Goal: Transaction & Acquisition: Book appointment/travel/reservation

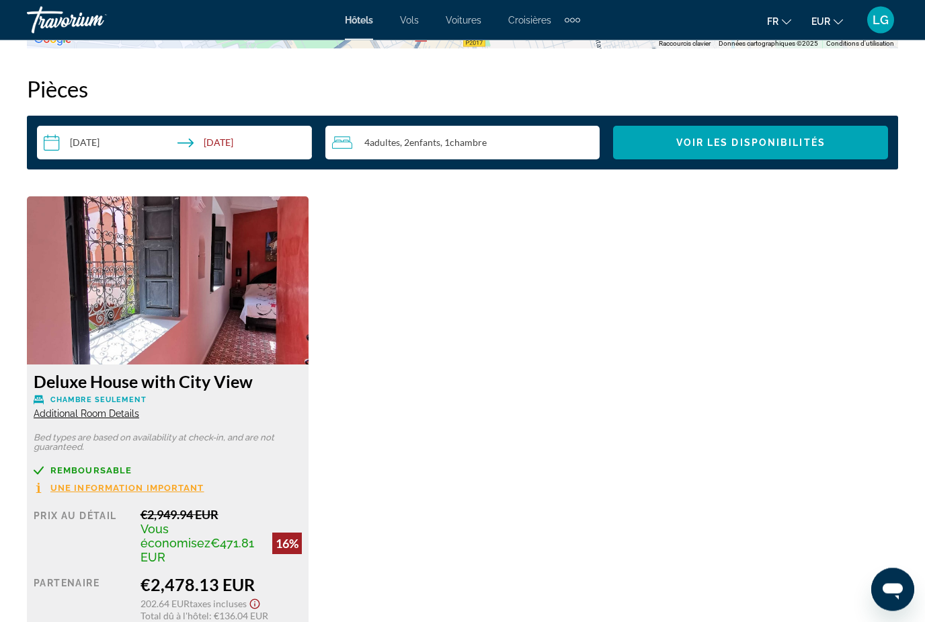
scroll to position [1932, 0]
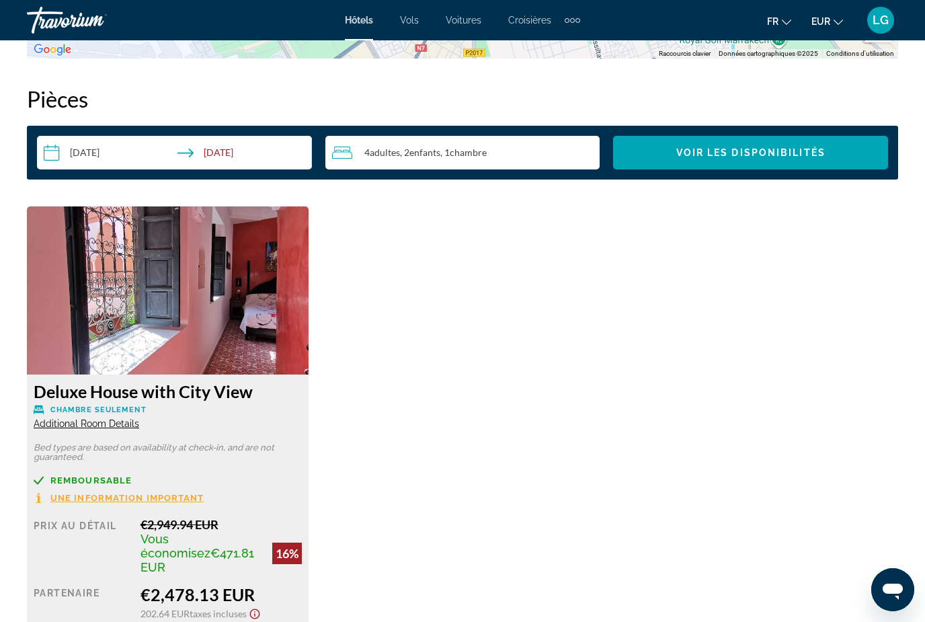
click at [206, 364] on img "Main content" at bounding box center [168, 290] width 282 height 168
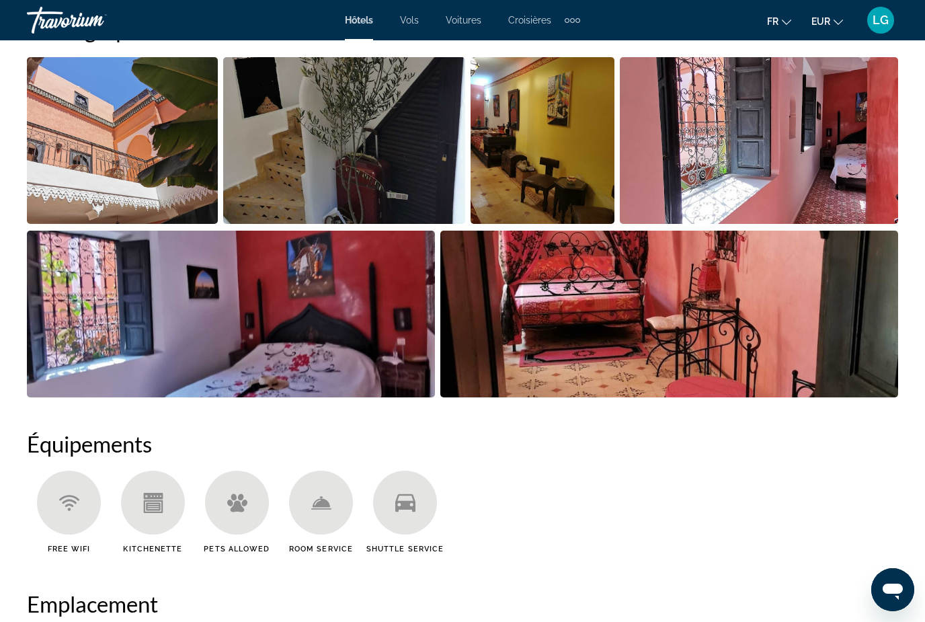
scroll to position [930, 0]
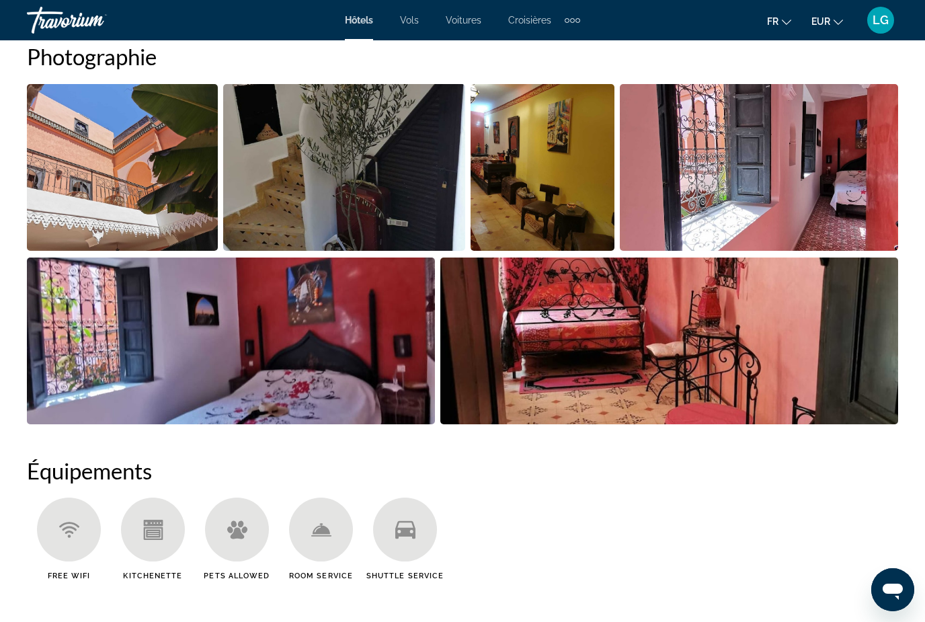
click at [129, 240] on img "Open full-screen image slider" at bounding box center [122, 167] width 191 height 167
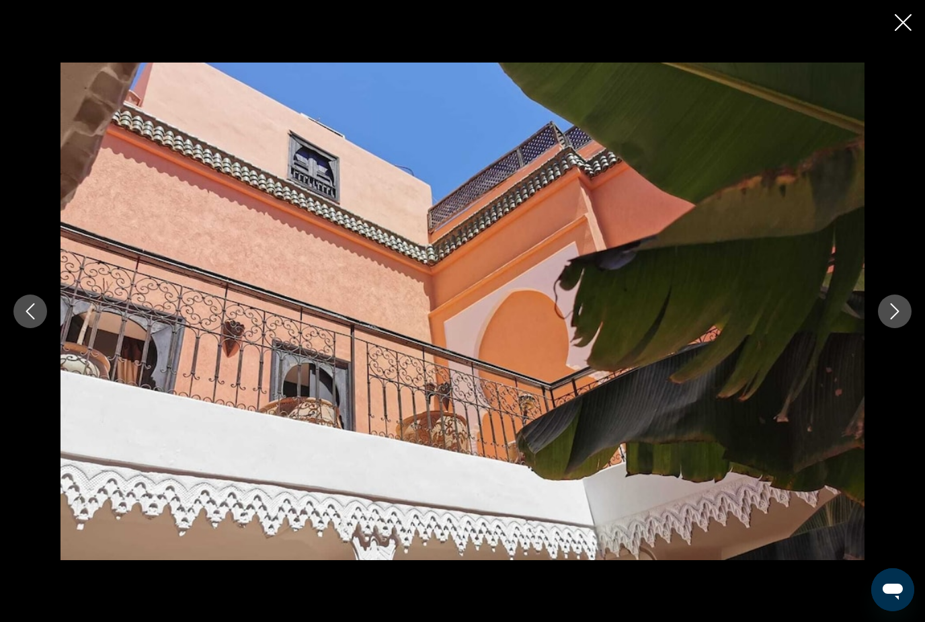
click at [904, 312] on button "Next image" at bounding box center [895, 312] width 34 height 34
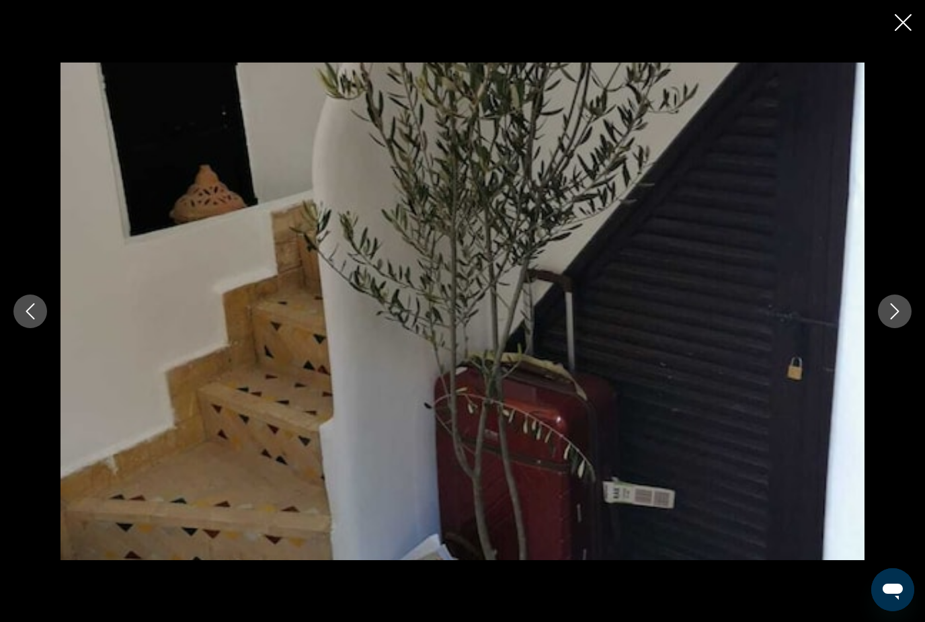
click at [904, 312] on button "Next image" at bounding box center [895, 312] width 34 height 34
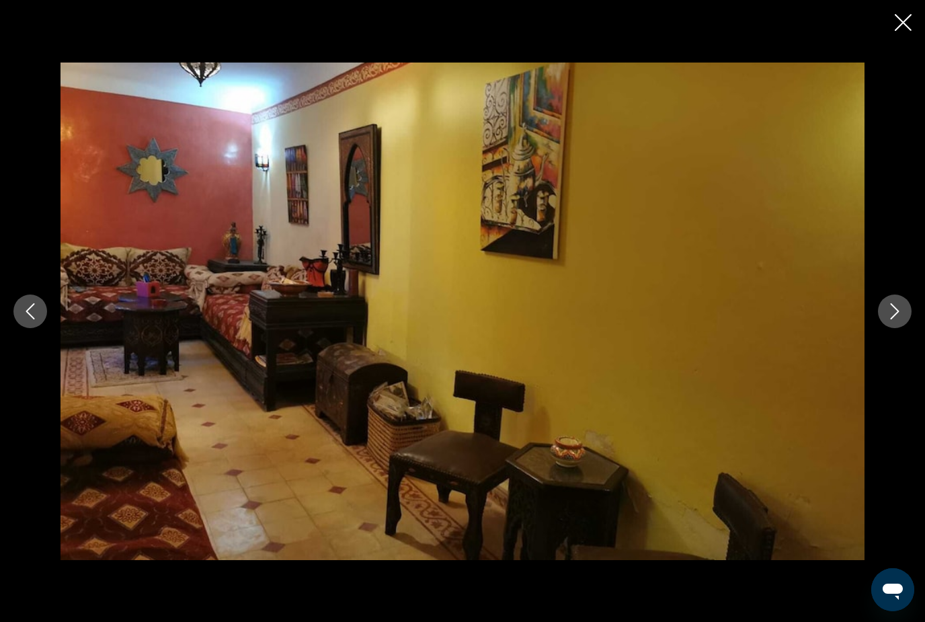
click at [904, 312] on button "Next image" at bounding box center [895, 312] width 34 height 34
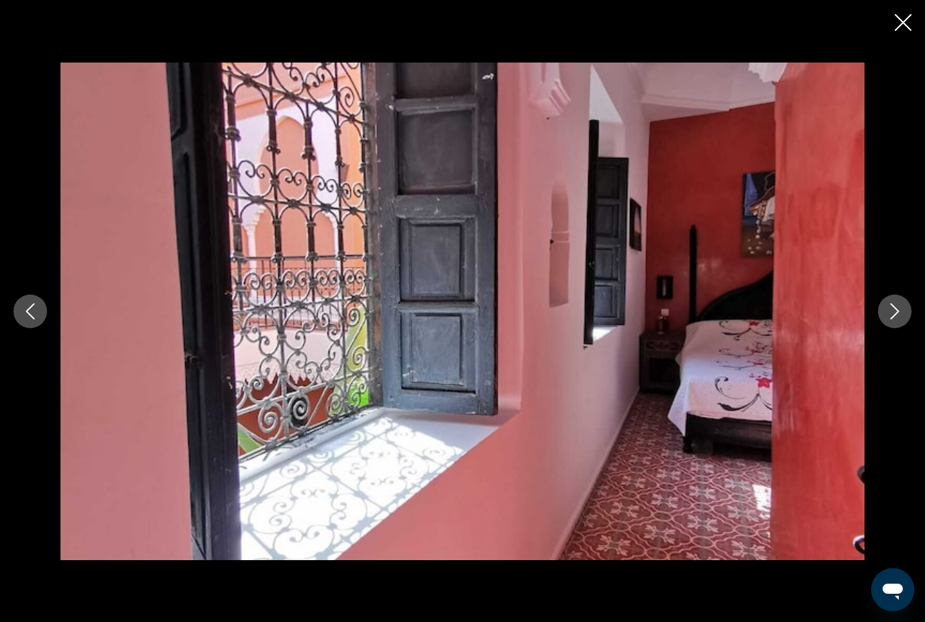
click at [904, 312] on button "Next image" at bounding box center [895, 312] width 34 height 34
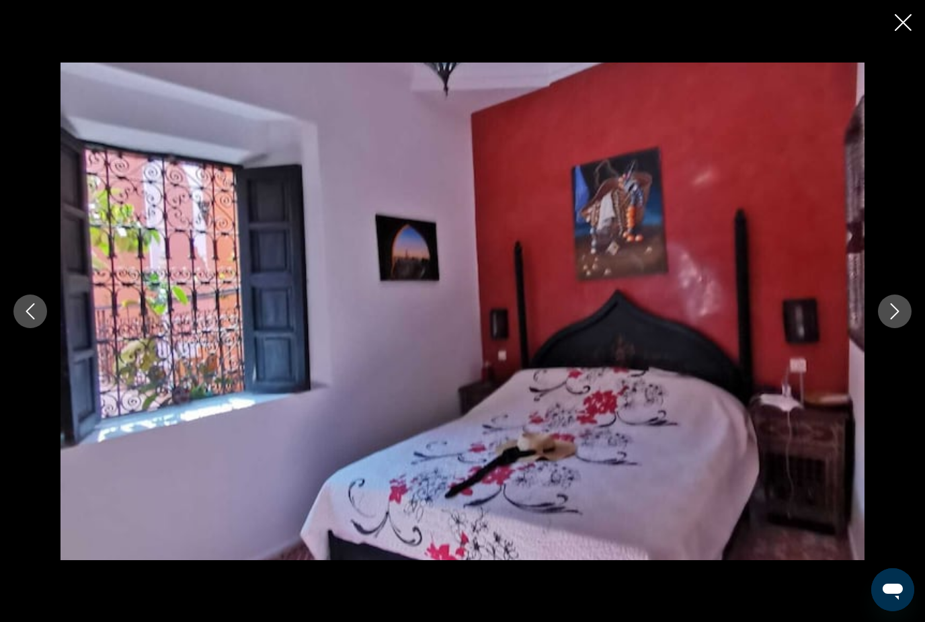
click at [904, 312] on button "Next image" at bounding box center [895, 312] width 34 height 34
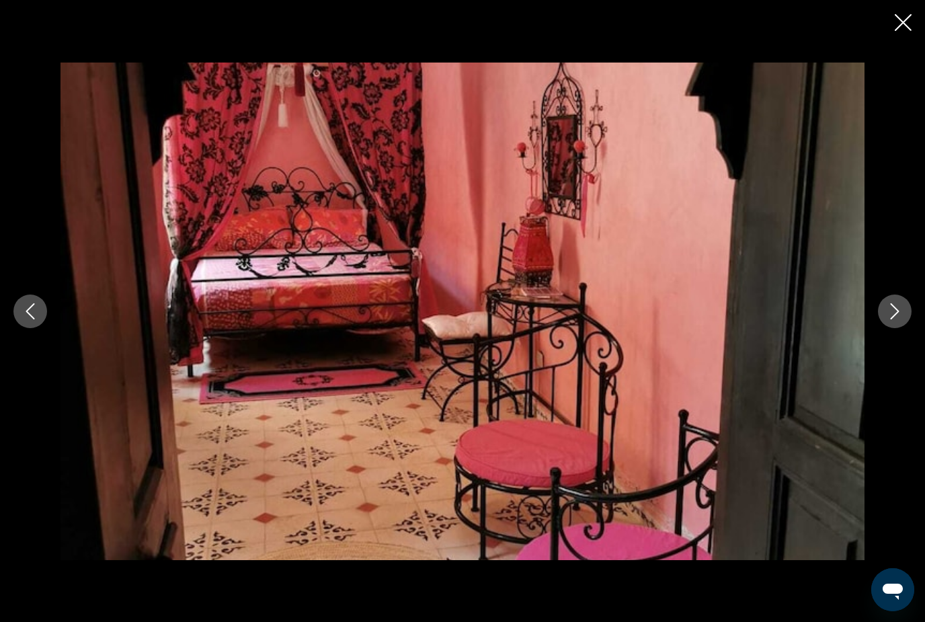
click at [904, 312] on button "Next image" at bounding box center [895, 312] width 34 height 34
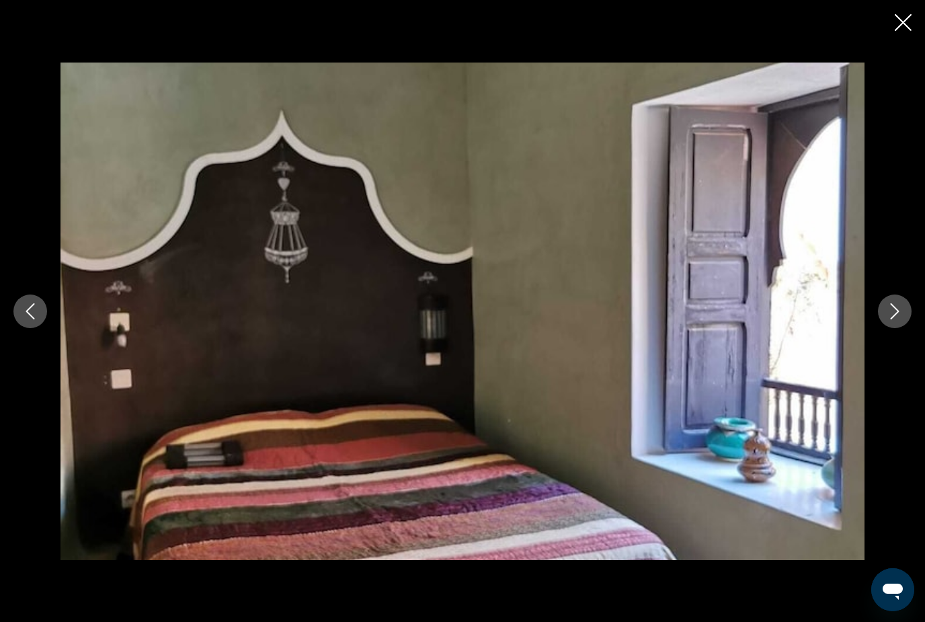
click at [904, 312] on button "Next image" at bounding box center [895, 312] width 34 height 34
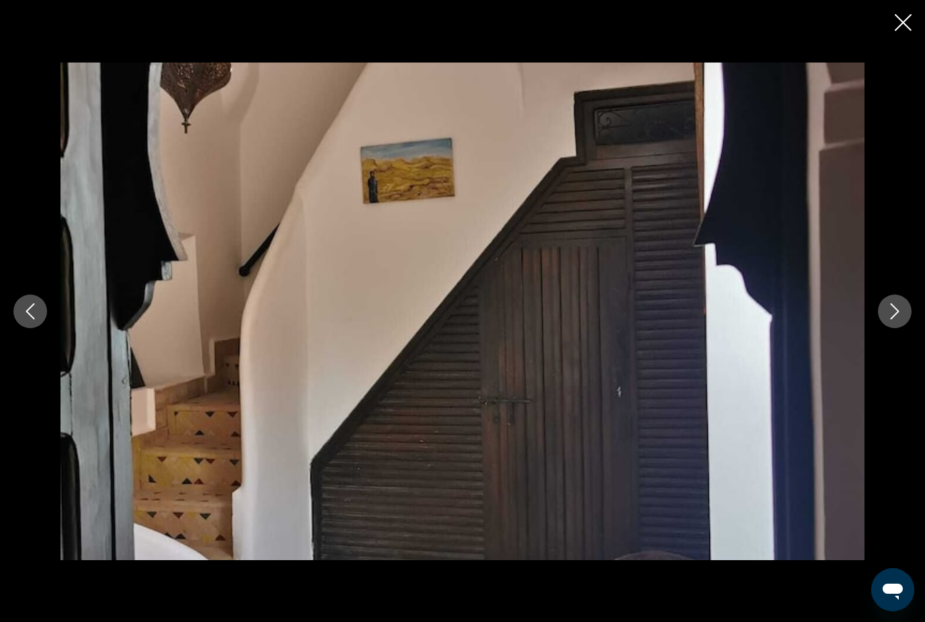
click at [904, 312] on button "Next image" at bounding box center [895, 312] width 34 height 34
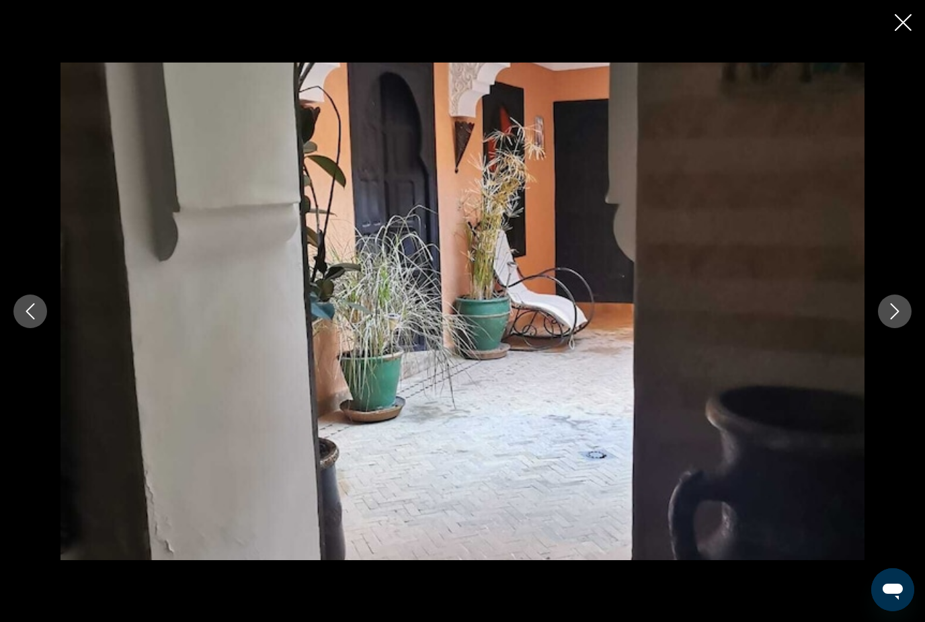
click at [904, 312] on button "Next image" at bounding box center [895, 312] width 34 height 34
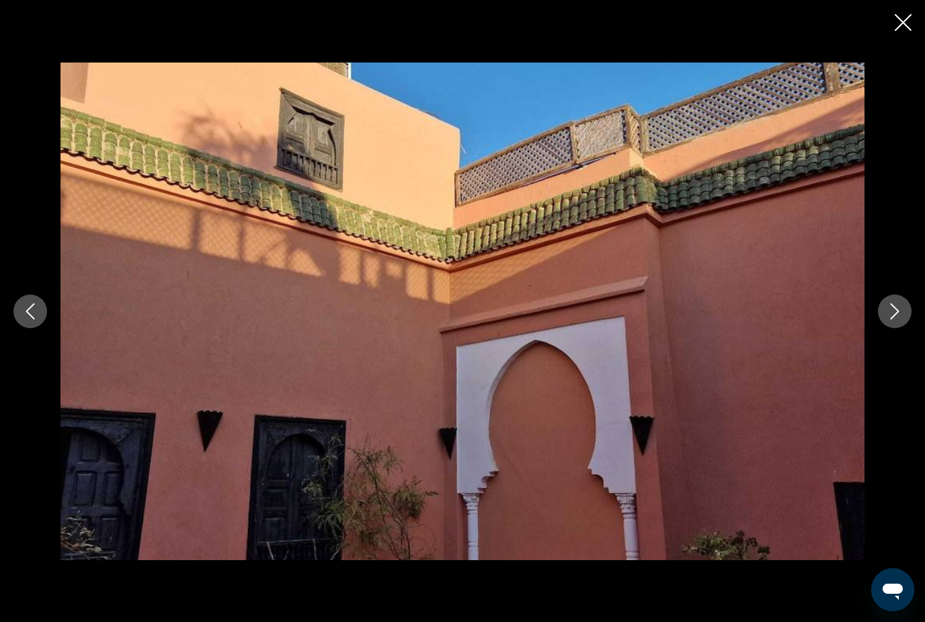
click at [904, 312] on button "Next image" at bounding box center [895, 312] width 34 height 34
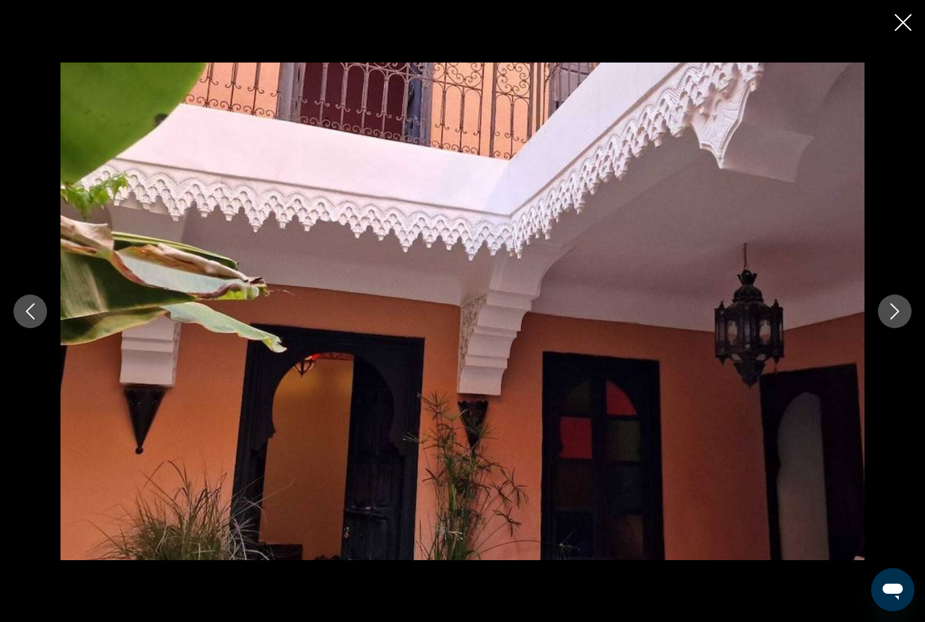
click at [904, 312] on button "Next image" at bounding box center [895, 312] width 34 height 34
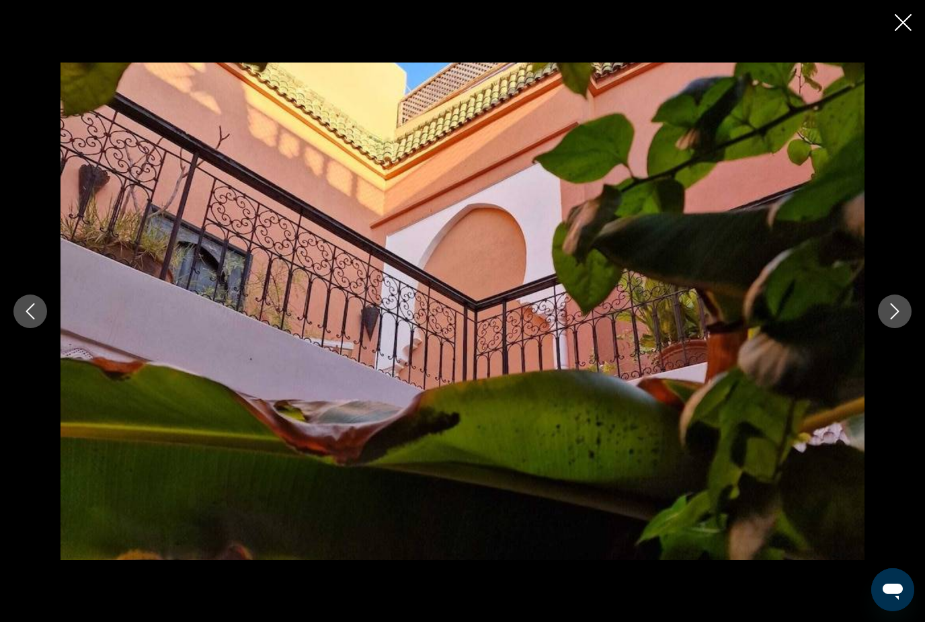
click at [904, 312] on button "Next image" at bounding box center [895, 312] width 34 height 34
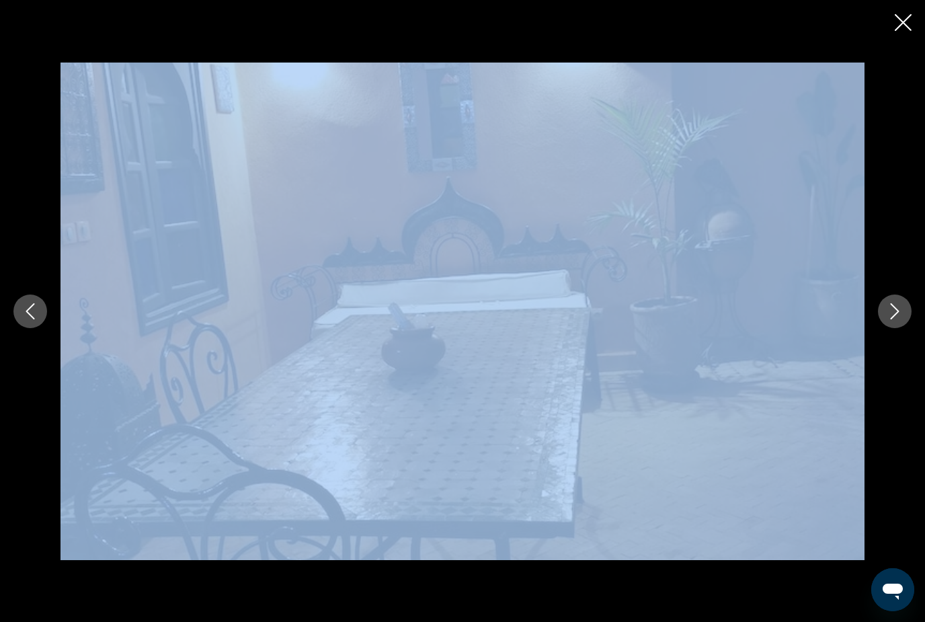
click at [904, 312] on button "Next image" at bounding box center [895, 312] width 34 height 34
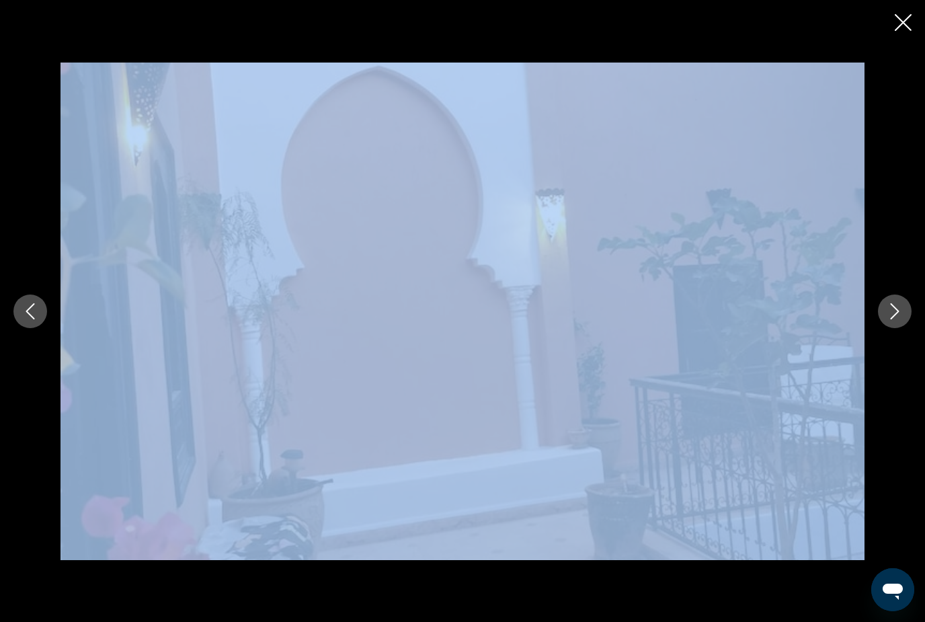
click at [904, 312] on button "Next image" at bounding box center [895, 312] width 34 height 34
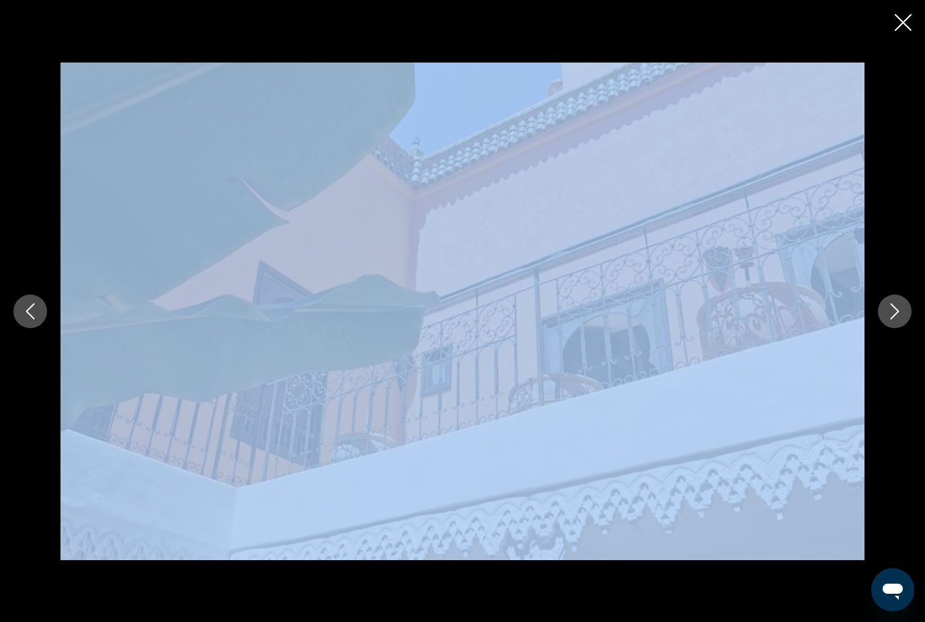
click at [904, 20] on icon "Close slideshow" at bounding box center [903, 22] width 17 height 17
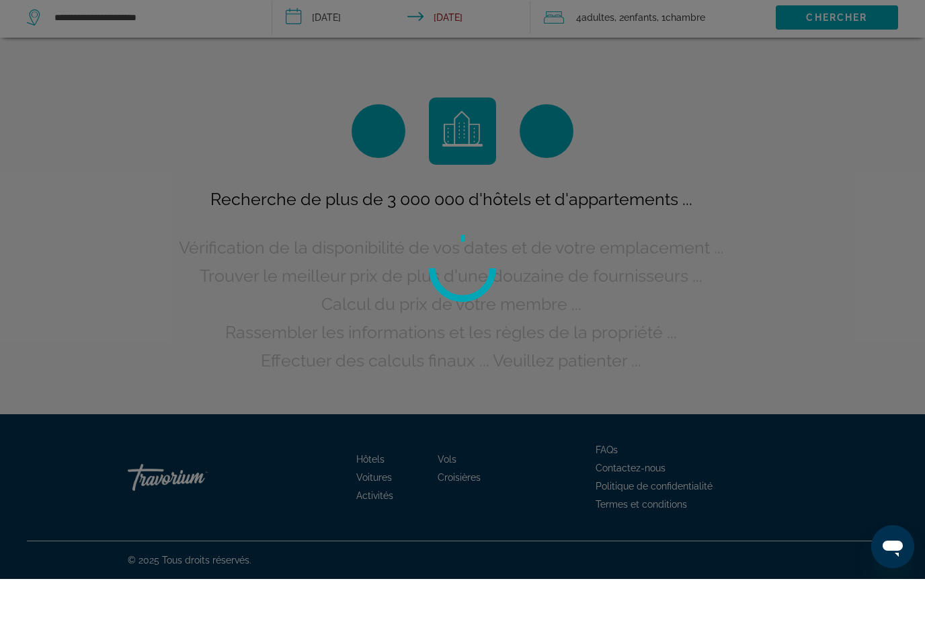
scroll to position [43, 0]
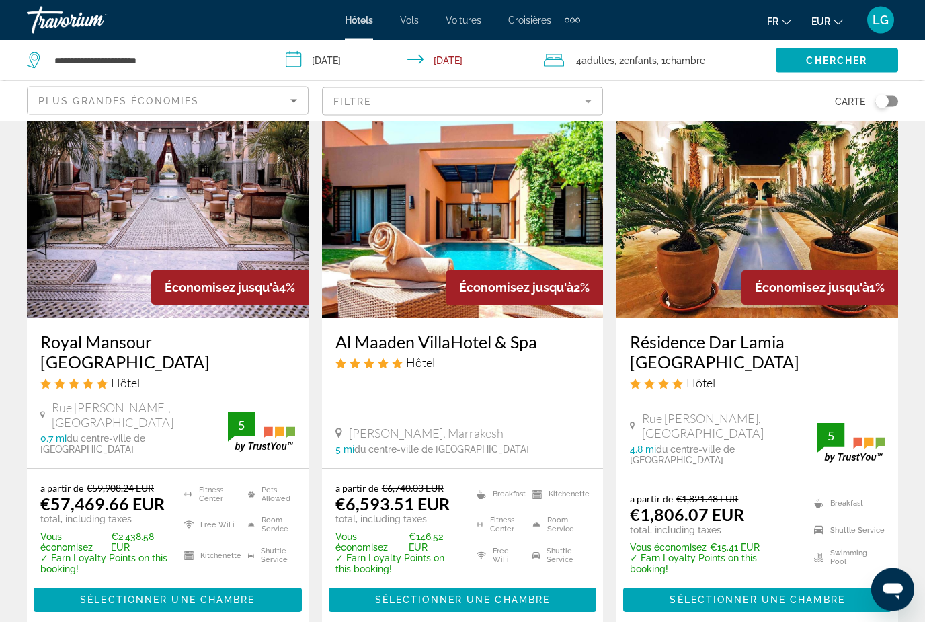
scroll to position [1712, 0]
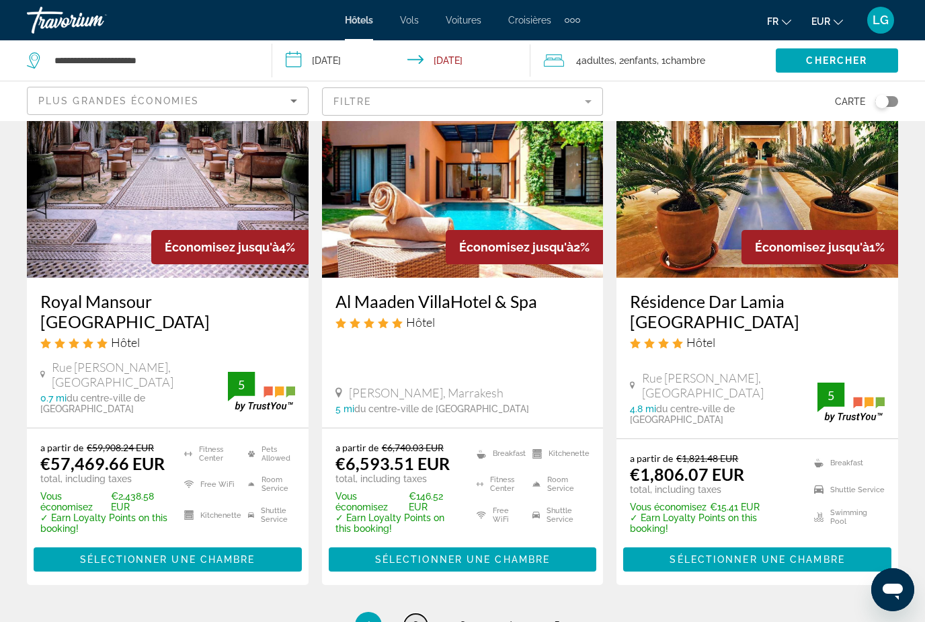
click at [417, 618] on span "2" at bounding box center [415, 625] width 7 height 15
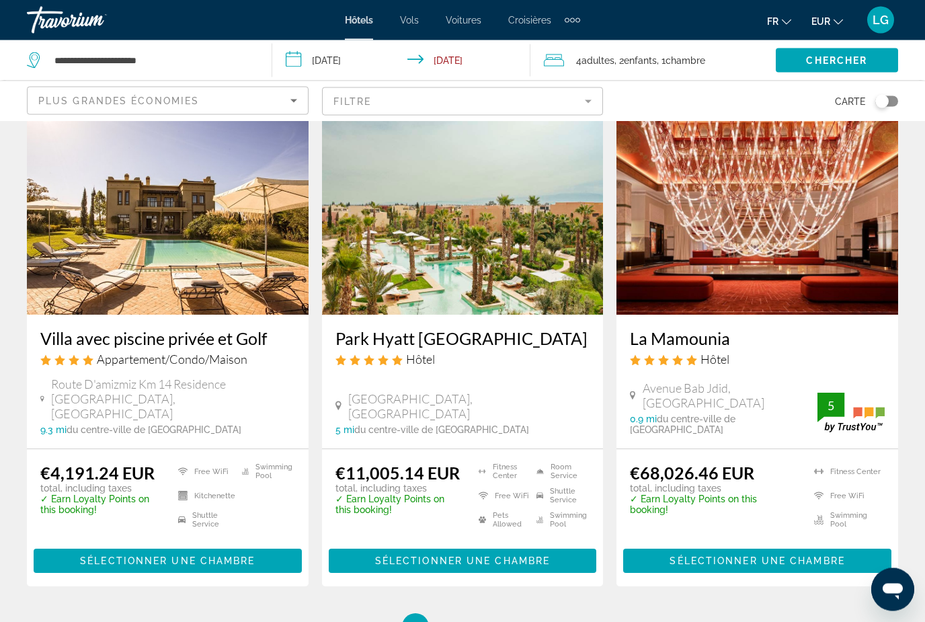
scroll to position [1744, 0]
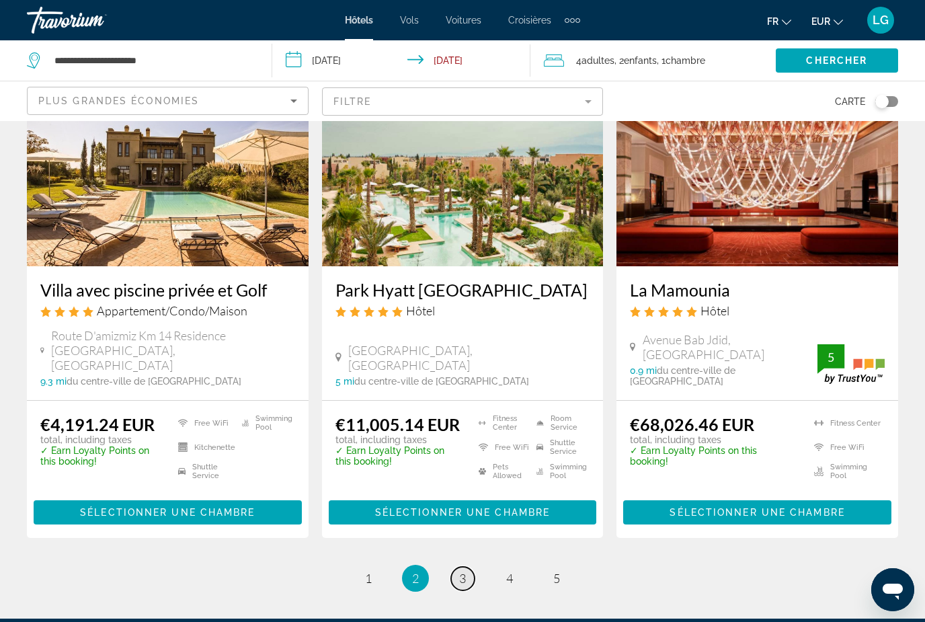
click at [463, 571] on span "3" at bounding box center [462, 578] width 7 height 15
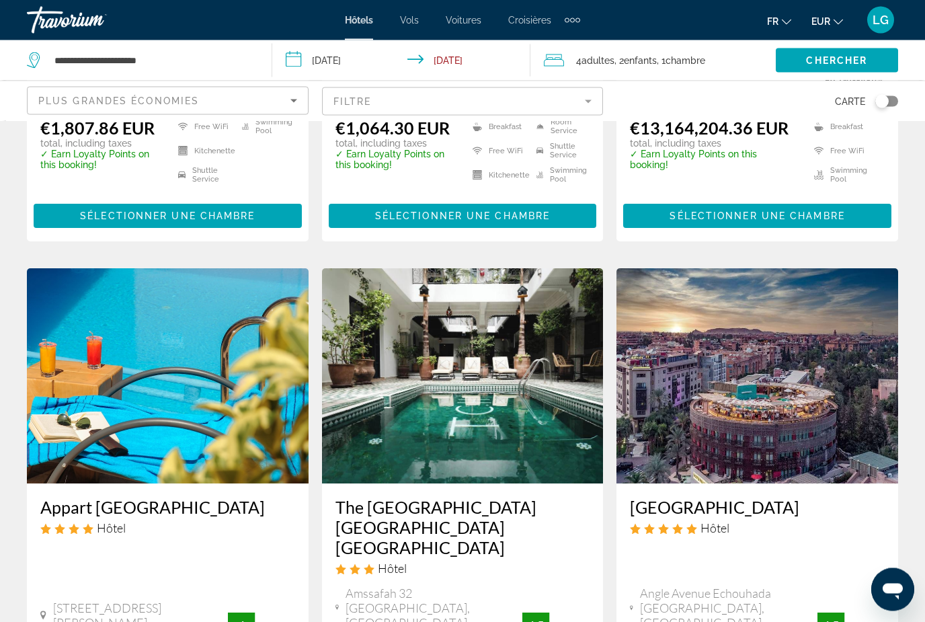
scroll to position [939, 0]
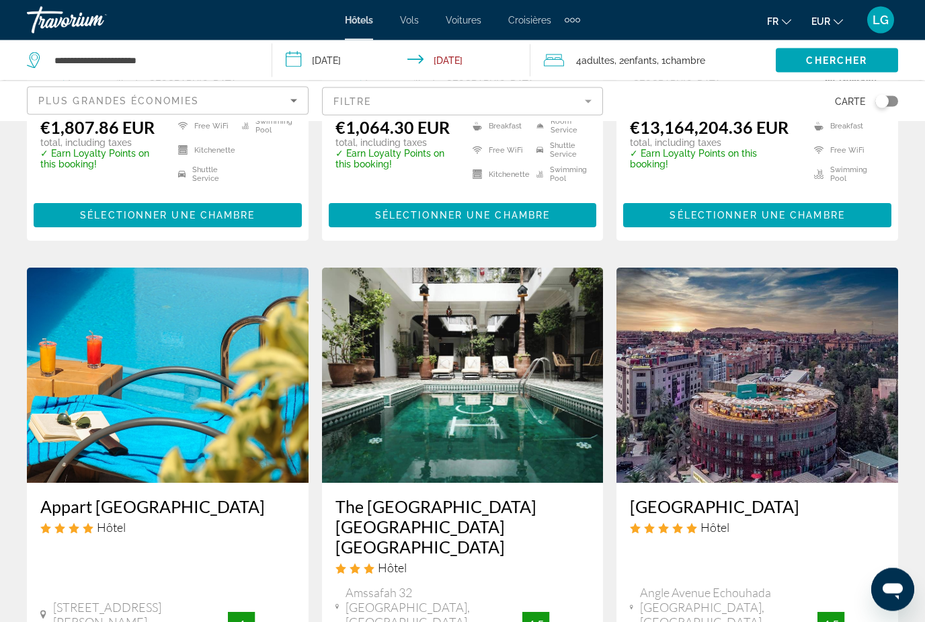
click at [502, 434] on img "Main content" at bounding box center [463, 375] width 282 height 215
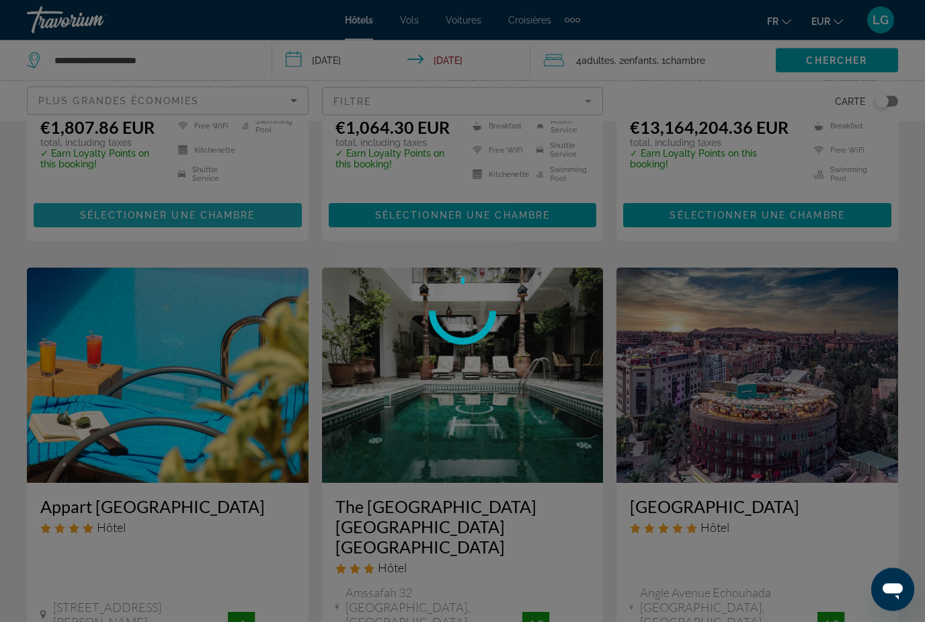
scroll to position [940, 0]
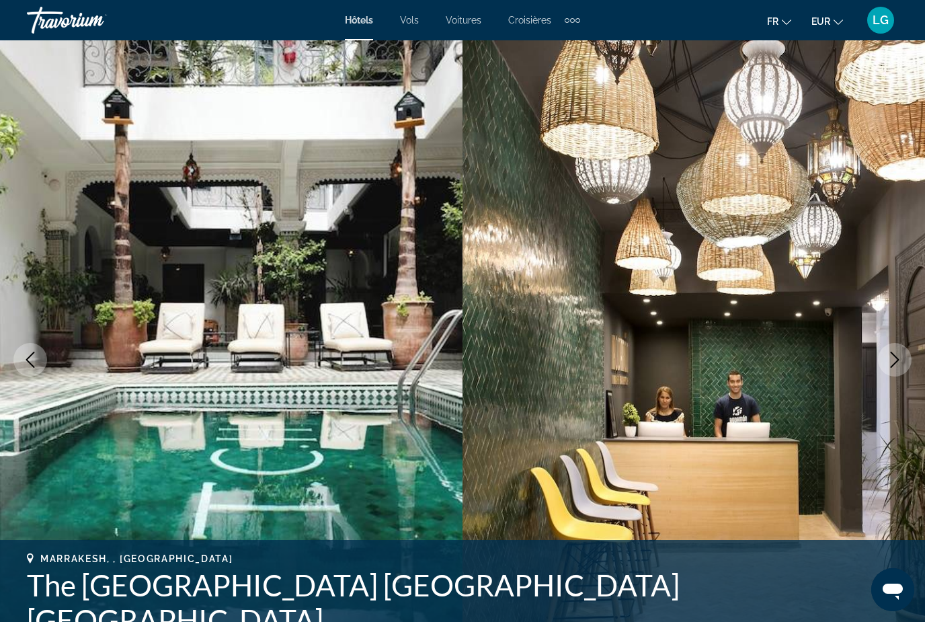
click at [904, 368] on button "Next image" at bounding box center [895, 360] width 34 height 34
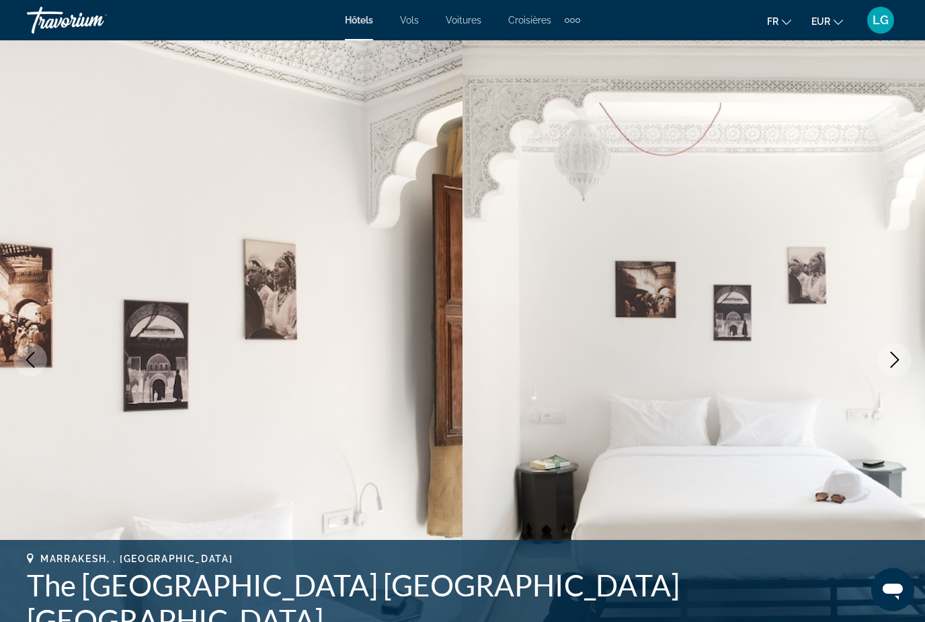
click at [904, 368] on button "Next image" at bounding box center [895, 360] width 34 height 34
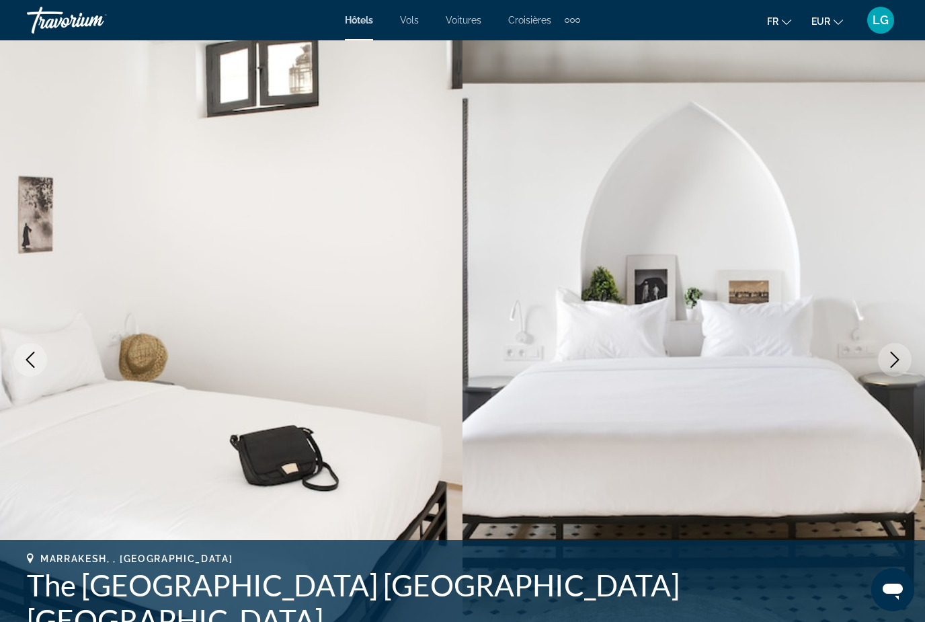
click at [904, 368] on button "Next image" at bounding box center [895, 360] width 34 height 34
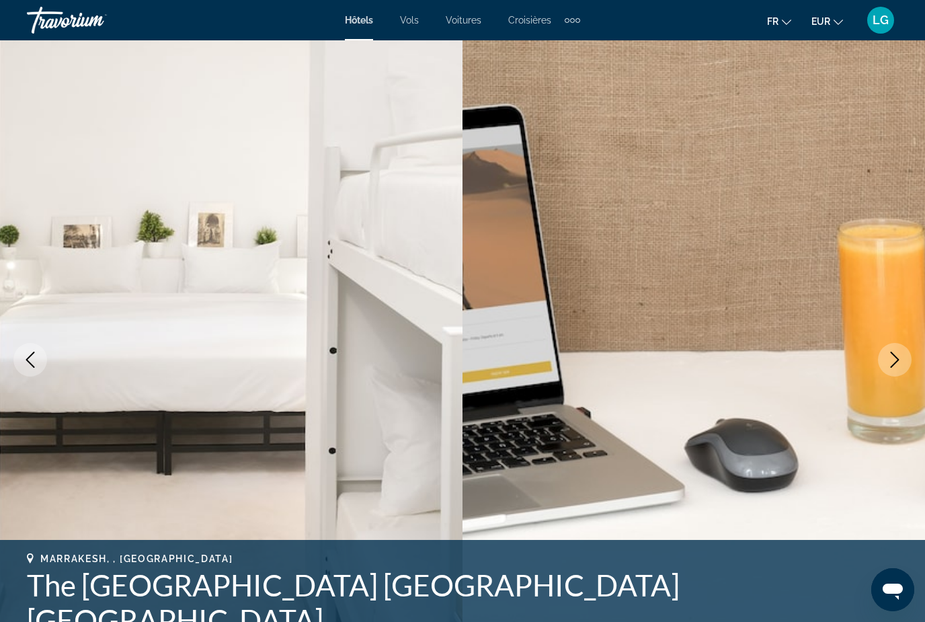
click at [904, 368] on button "Next image" at bounding box center [895, 360] width 34 height 34
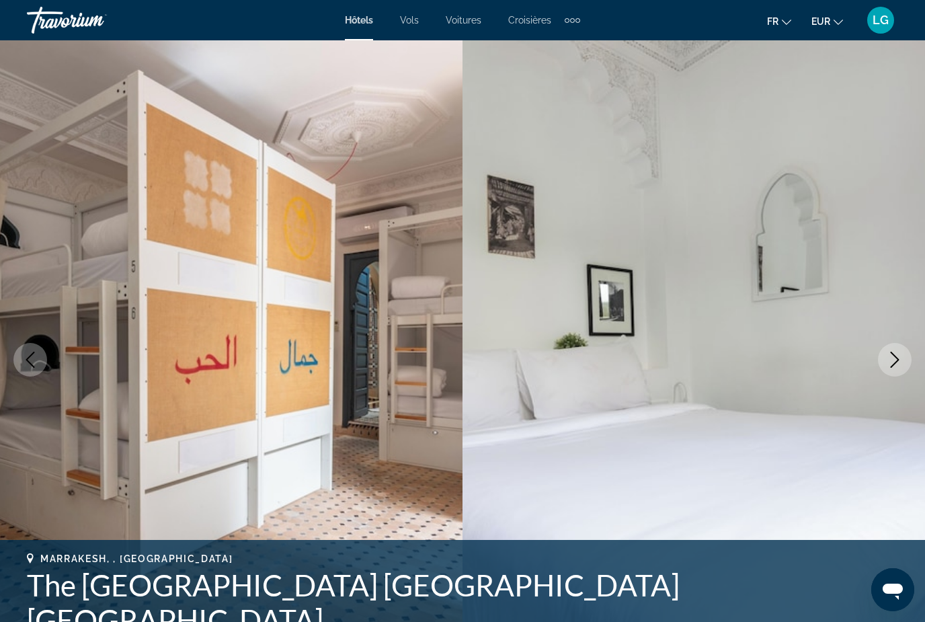
click at [904, 368] on button "Next image" at bounding box center [895, 360] width 34 height 34
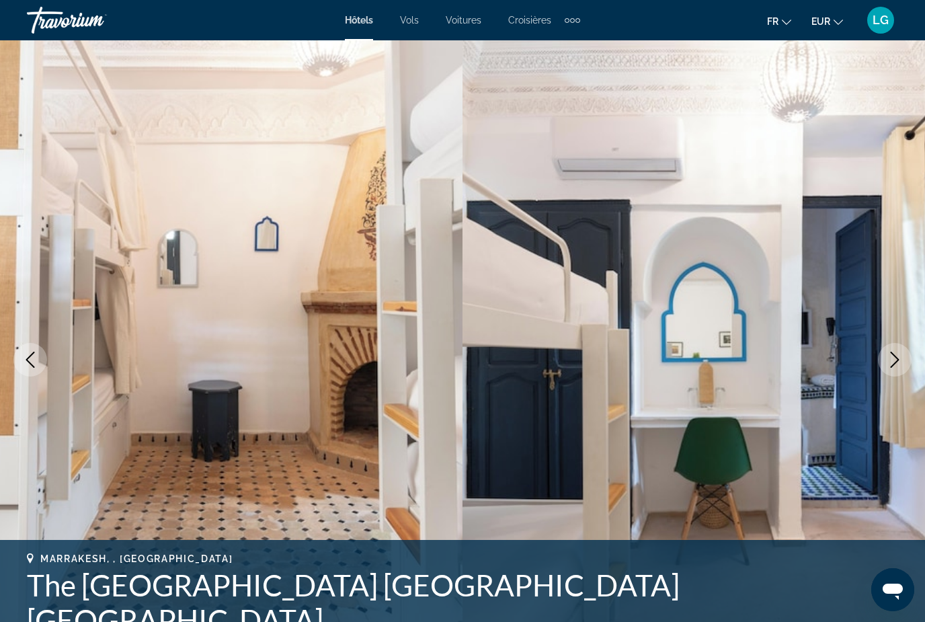
click at [904, 368] on button "Next image" at bounding box center [895, 360] width 34 height 34
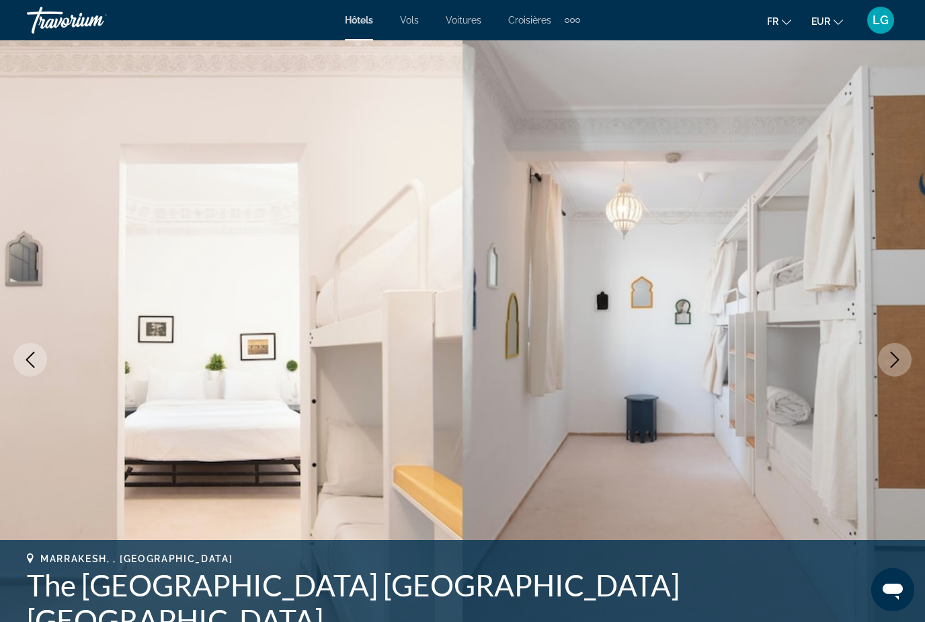
click at [904, 368] on button "Next image" at bounding box center [895, 360] width 34 height 34
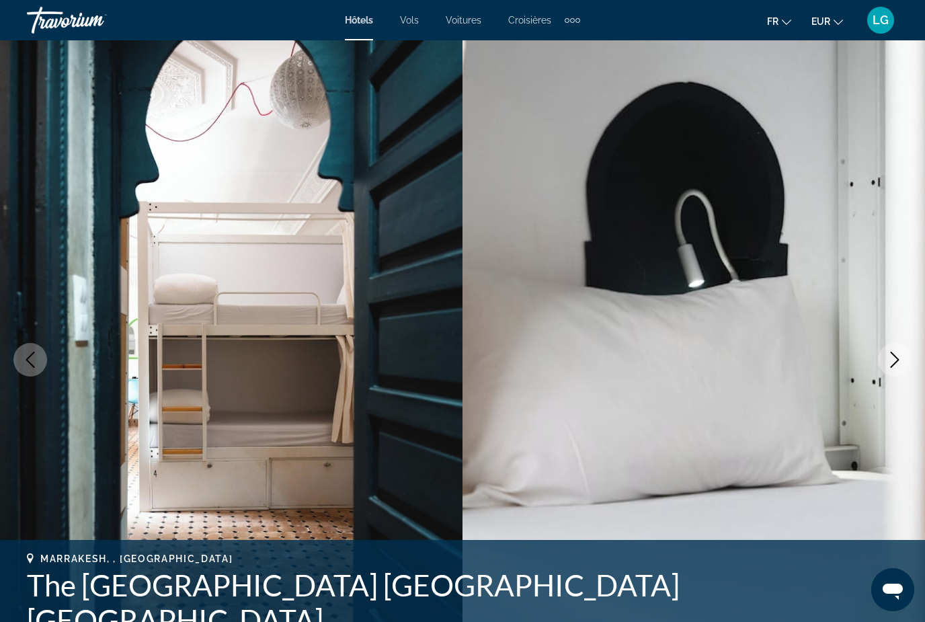
click at [904, 368] on button "Next image" at bounding box center [895, 360] width 34 height 34
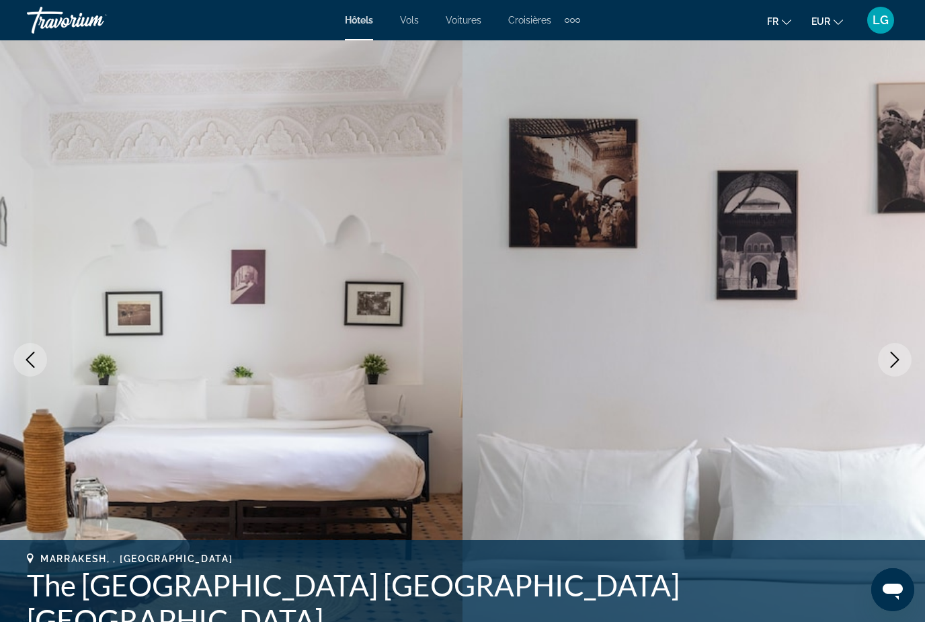
click at [904, 368] on button "Next image" at bounding box center [895, 360] width 34 height 34
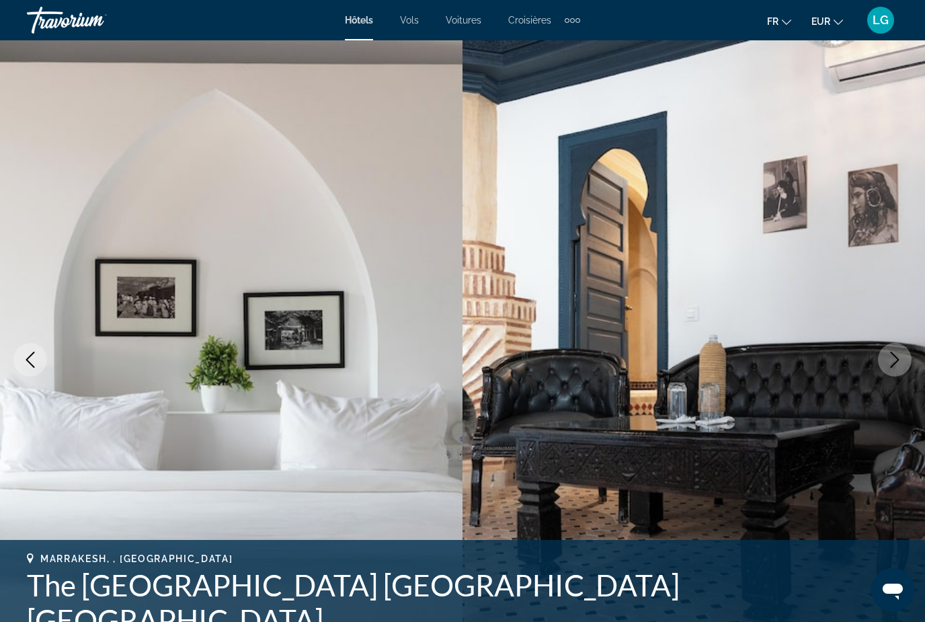
click at [904, 368] on button "Next image" at bounding box center [895, 360] width 34 height 34
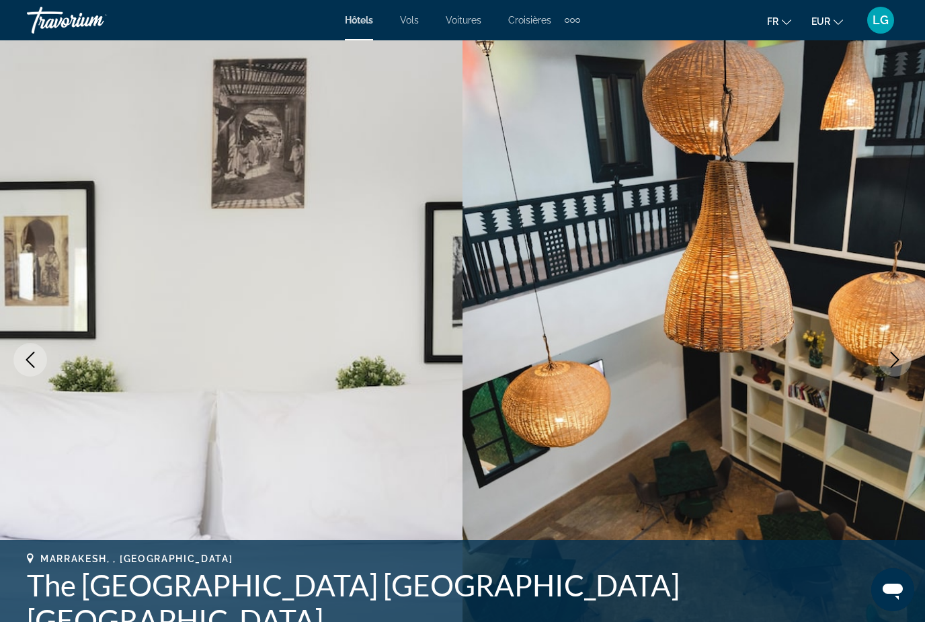
click at [904, 368] on button "Next image" at bounding box center [895, 360] width 34 height 34
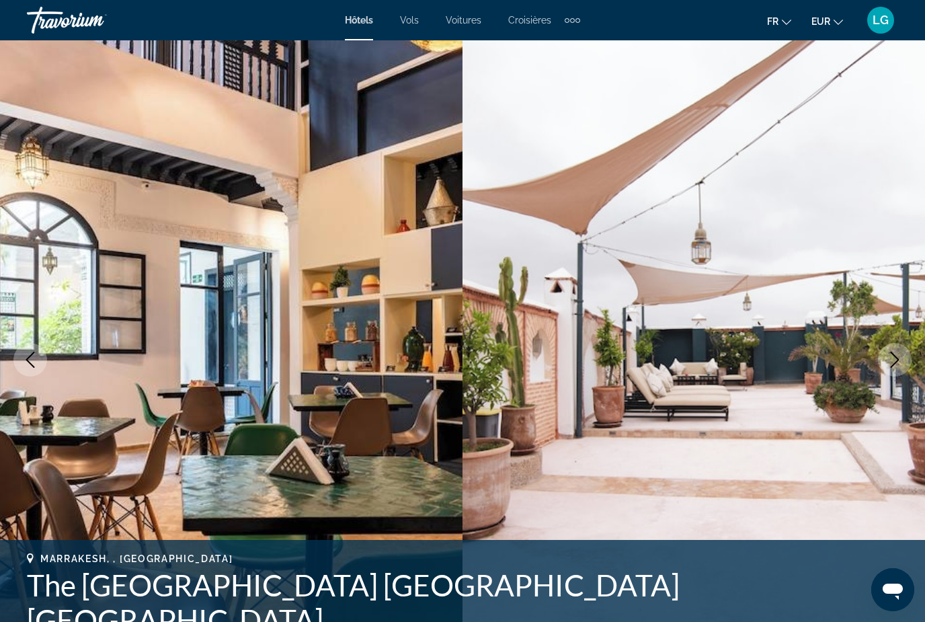
click at [904, 368] on button "Next image" at bounding box center [895, 360] width 34 height 34
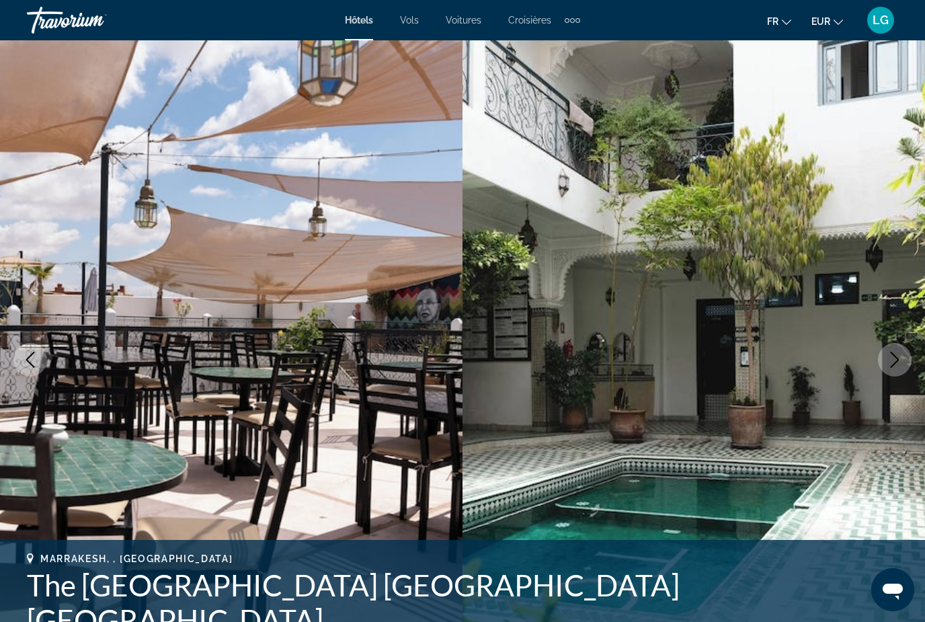
click at [904, 368] on button "Next image" at bounding box center [895, 360] width 34 height 34
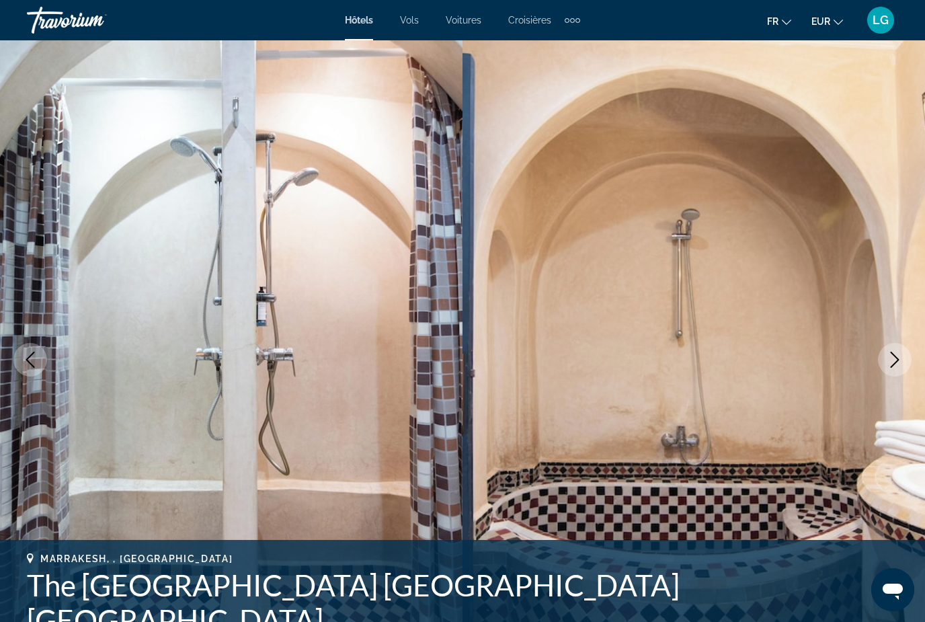
click at [904, 368] on button "Next image" at bounding box center [895, 360] width 34 height 34
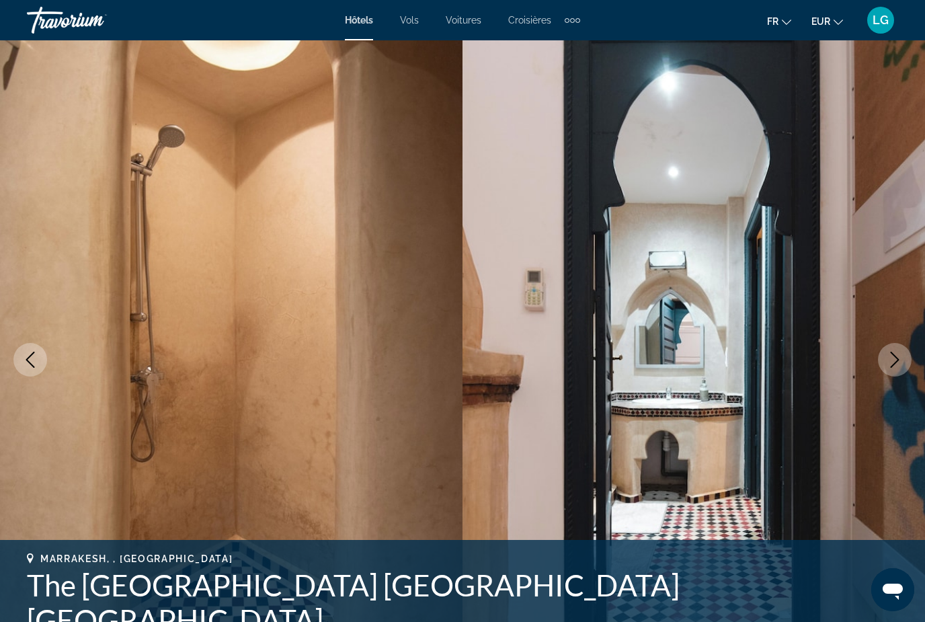
click at [904, 368] on button "Next image" at bounding box center [895, 360] width 34 height 34
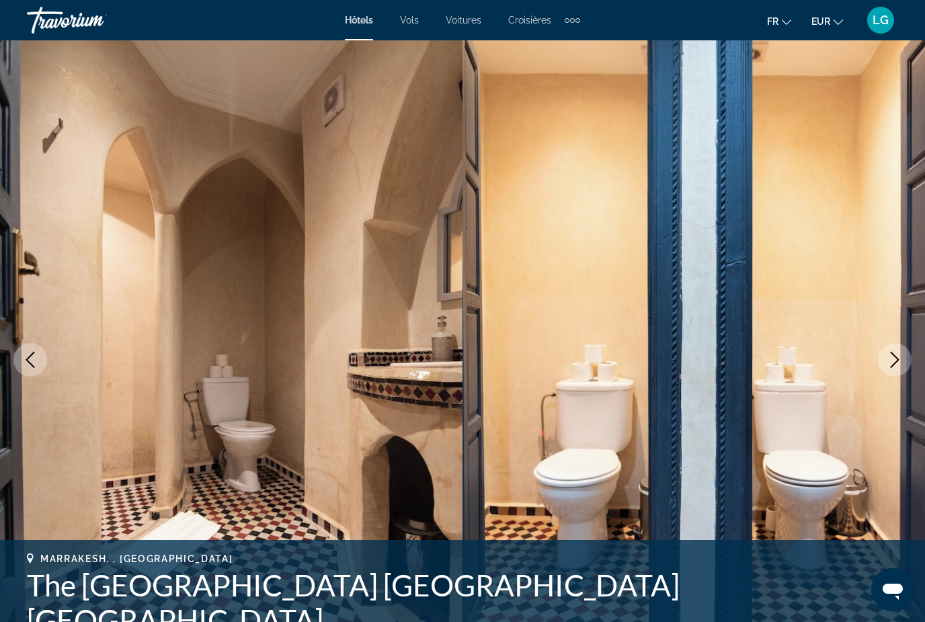
click at [904, 368] on button "Next image" at bounding box center [895, 360] width 34 height 34
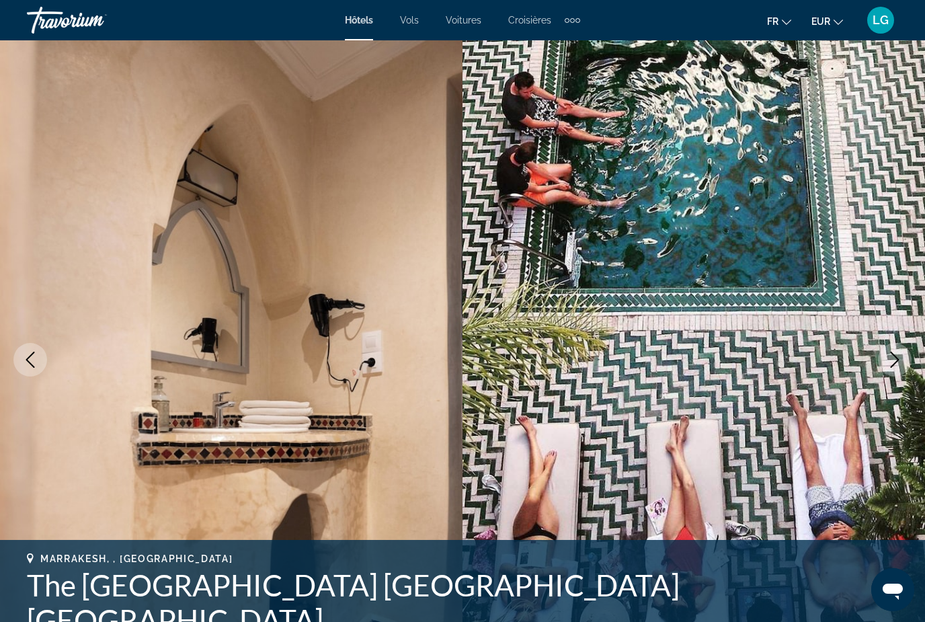
click at [904, 368] on button "Next image" at bounding box center [895, 360] width 34 height 34
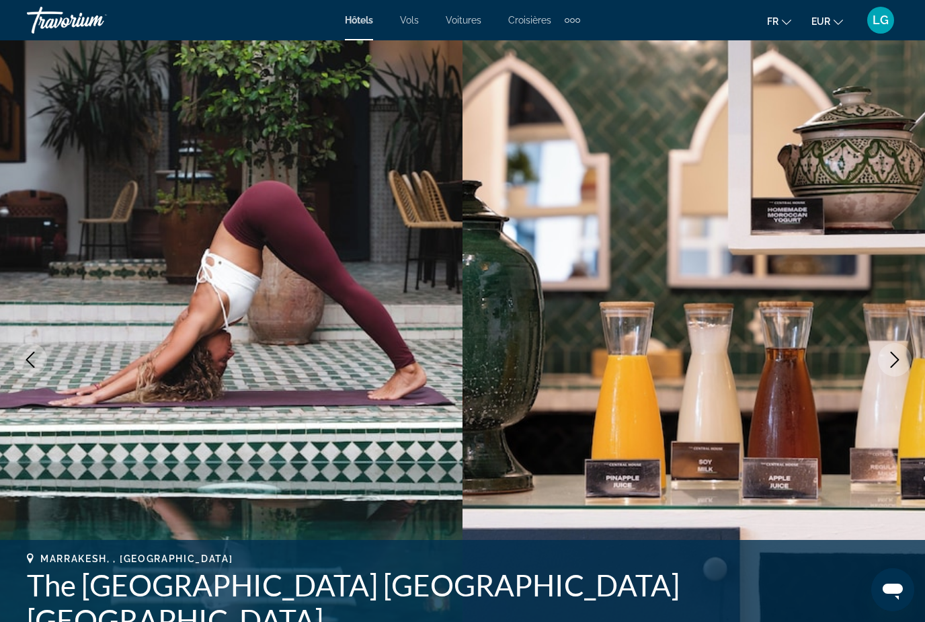
click at [904, 368] on button "Next image" at bounding box center [895, 360] width 34 height 34
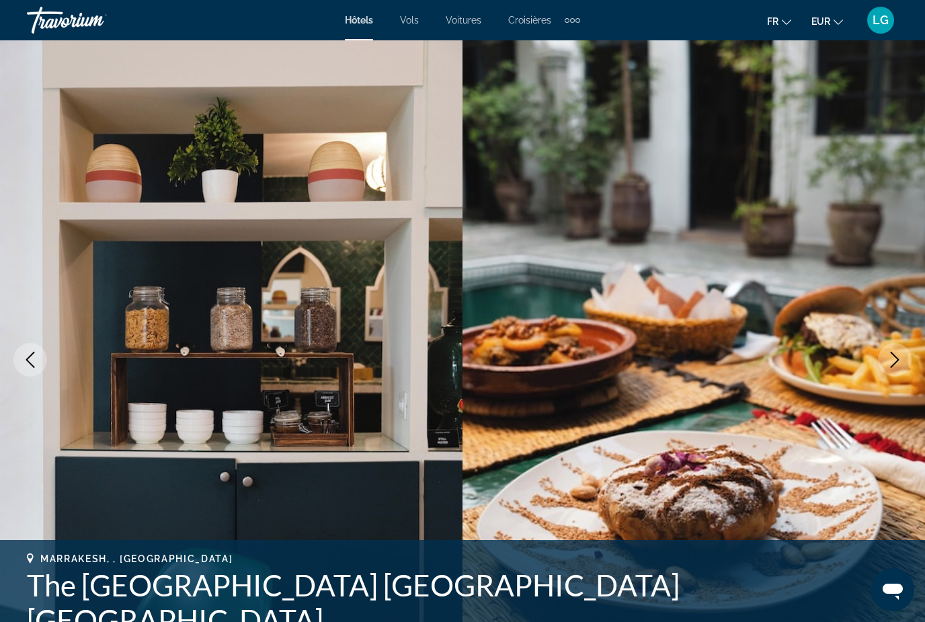
click at [904, 368] on button "Next image" at bounding box center [895, 360] width 34 height 34
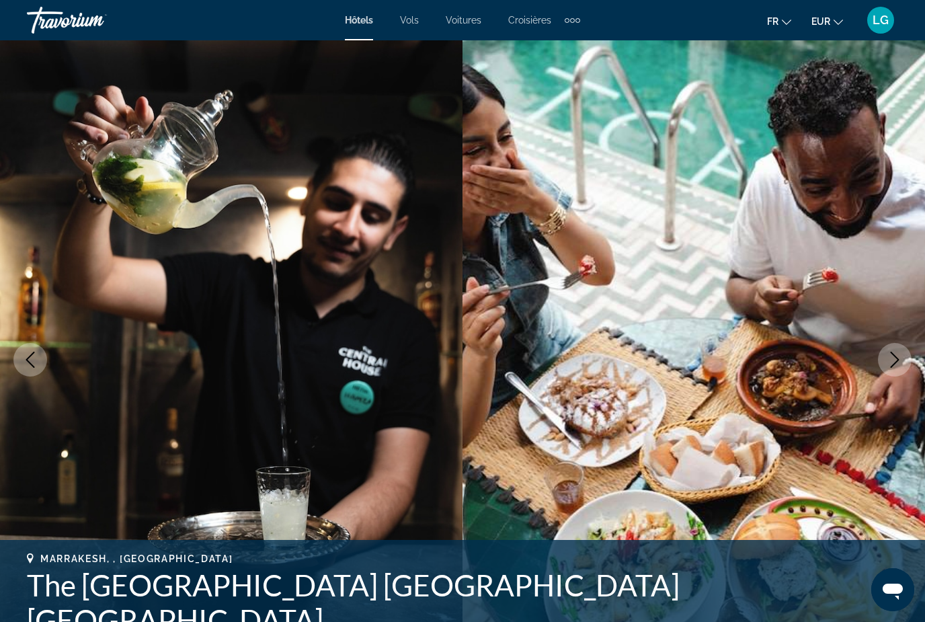
click at [904, 368] on button "Next image" at bounding box center [895, 360] width 34 height 34
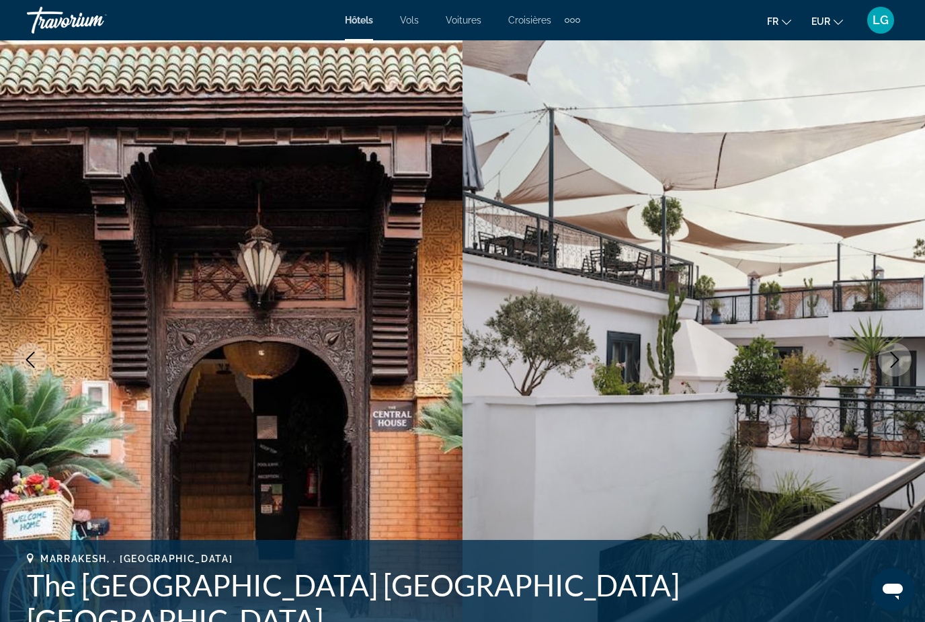
click at [904, 368] on button "Next image" at bounding box center [895, 360] width 34 height 34
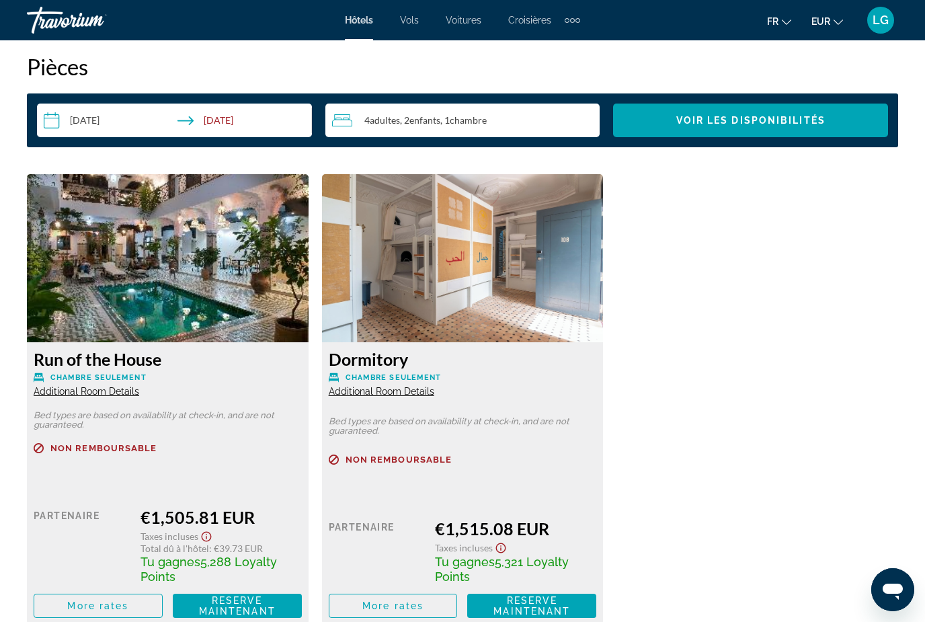
scroll to position [1891, 0]
click at [196, 303] on img "Main content" at bounding box center [168, 259] width 282 height 168
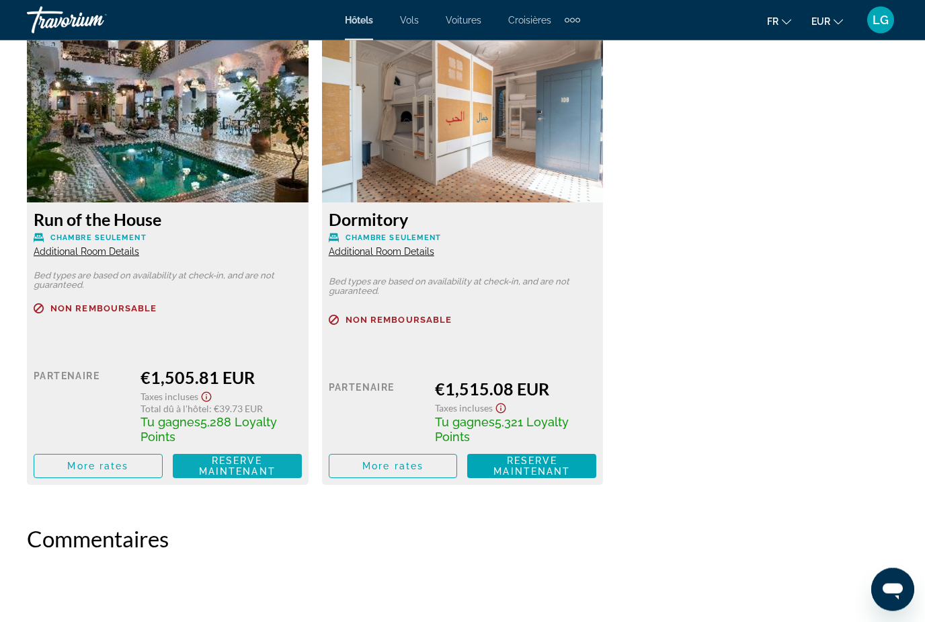
scroll to position [2032, 0]
click at [243, 461] on span "Reserve maintenant" at bounding box center [237, 466] width 77 height 22
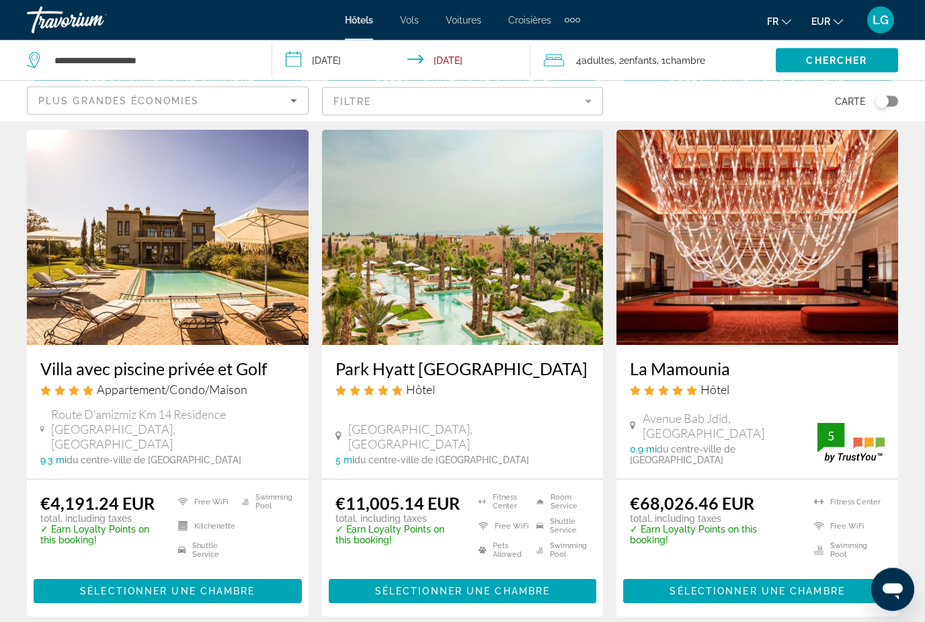
scroll to position [1667, 0]
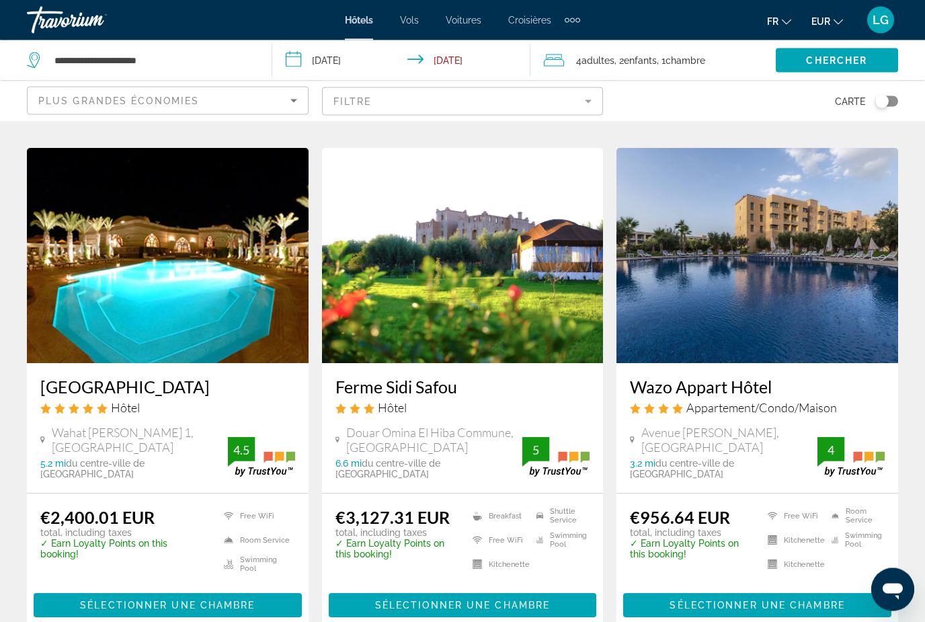
scroll to position [1624, 0]
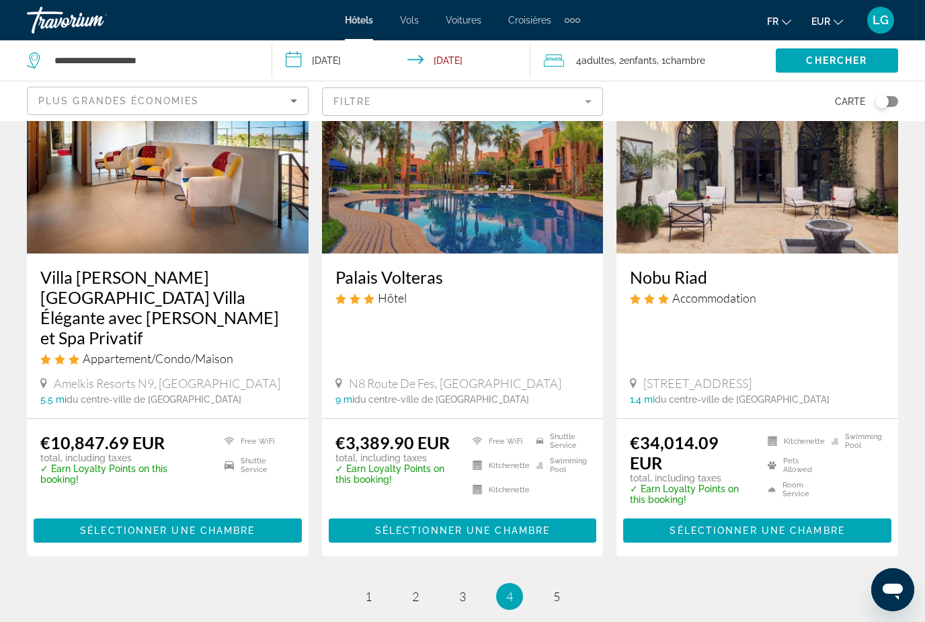
scroll to position [1750, 0]
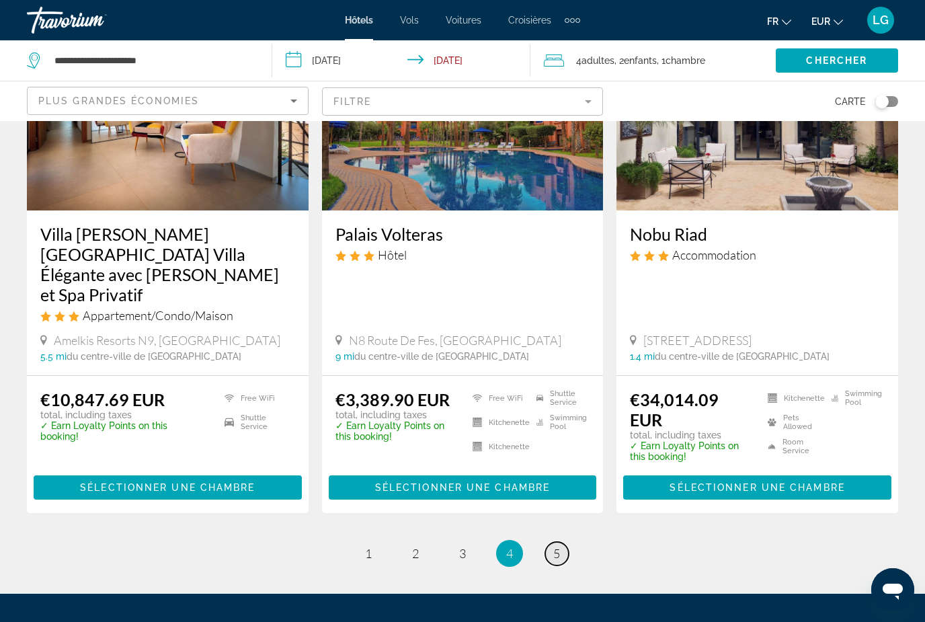
click at [558, 546] on span "5" at bounding box center [556, 553] width 7 height 15
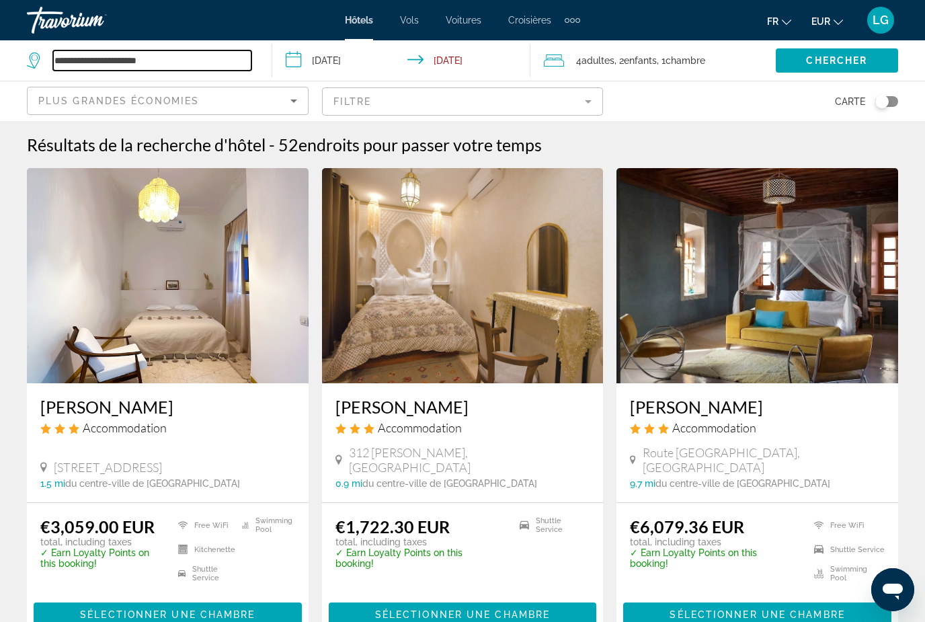
click at [182, 60] on input "**********" at bounding box center [152, 60] width 198 height 20
type input "*"
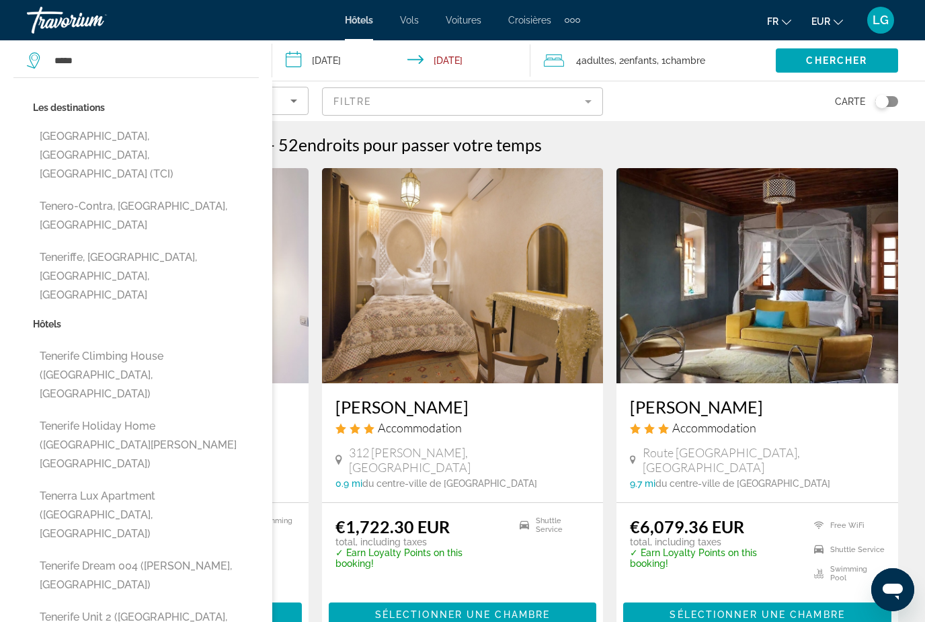
drag, startPoint x: 212, startPoint y: 60, endPoint x: -1, endPoint y: -1, distance: 221.6
click at [0, 0] on html "**********" at bounding box center [462, 311] width 925 height 622
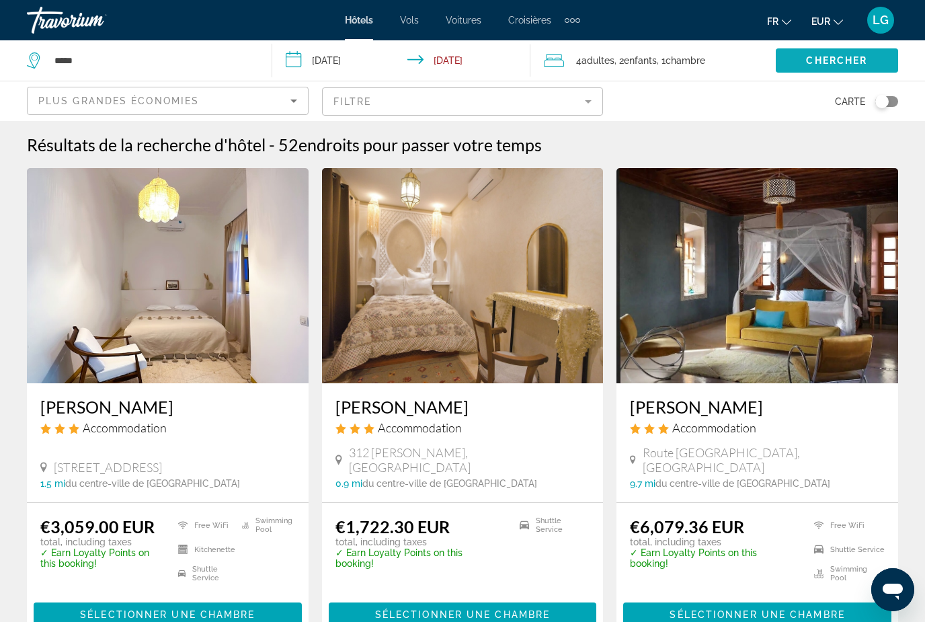
click at [824, 65] on span "Chercher" at bounding box center [836, 60] width 61 height 11
click at [128, 71] on input "*****" at bounding box center [152, 60] width 198 height 20
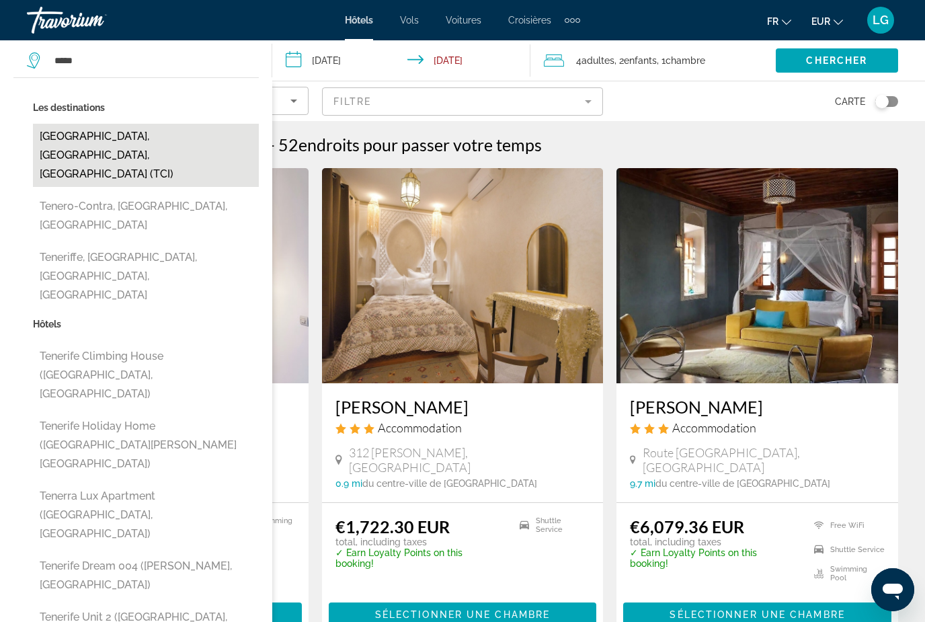
click at [159, 136] on button "[GEOGRAPHIC_DATA], [GEOGRAPHIC_DATA], [GEOGRAPHIC_DATA] (TCI)" at bounding box center [146, 155] width 226 height 63
type input "**********"
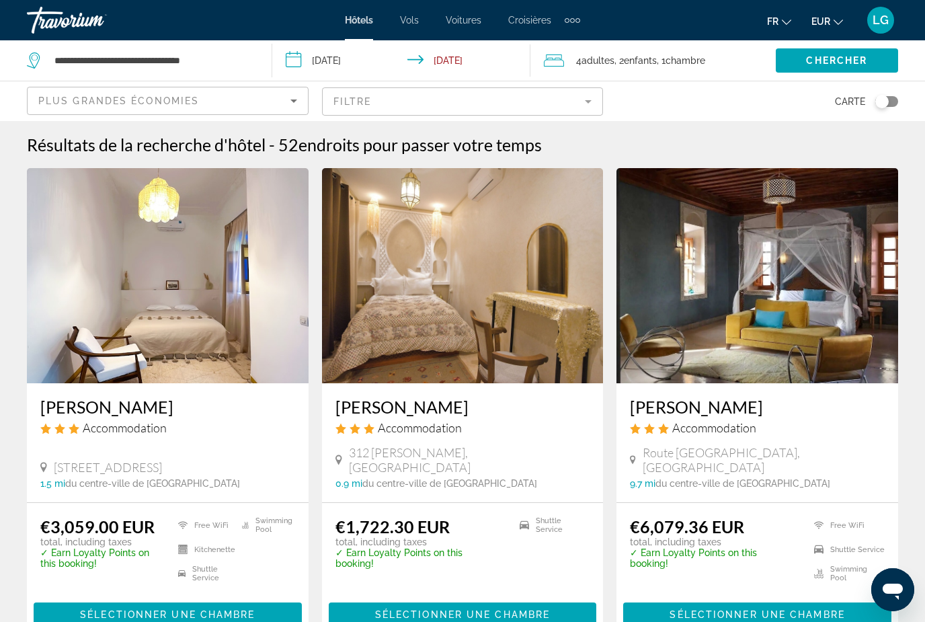
click at [666, 57] on span ", 1 Chambre pièces" at bounding box center [681, 60] width 48 height 19
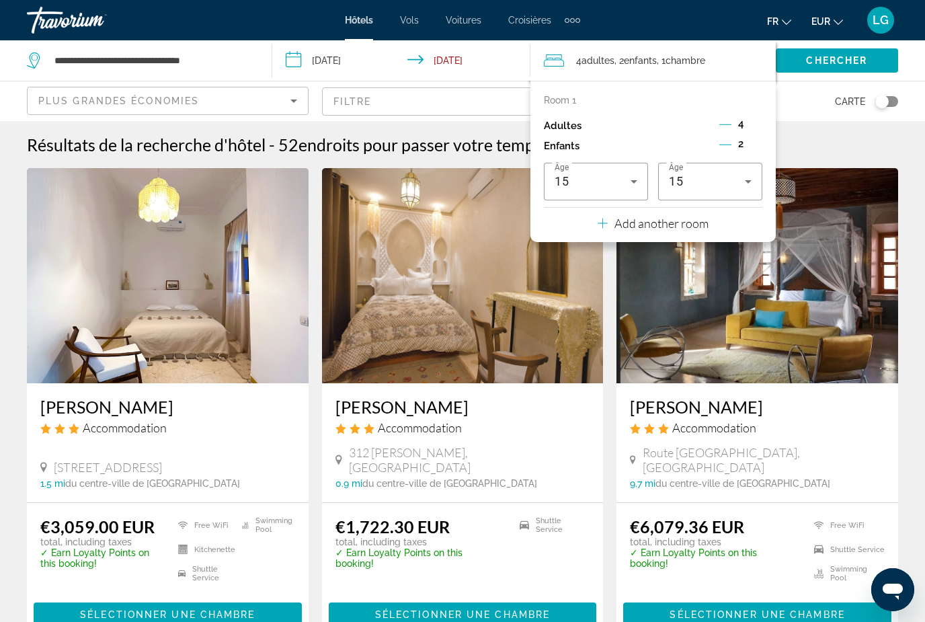
click at [670, 227] on div "Add another room" at bounding box center [653, 223] width 111 height 16
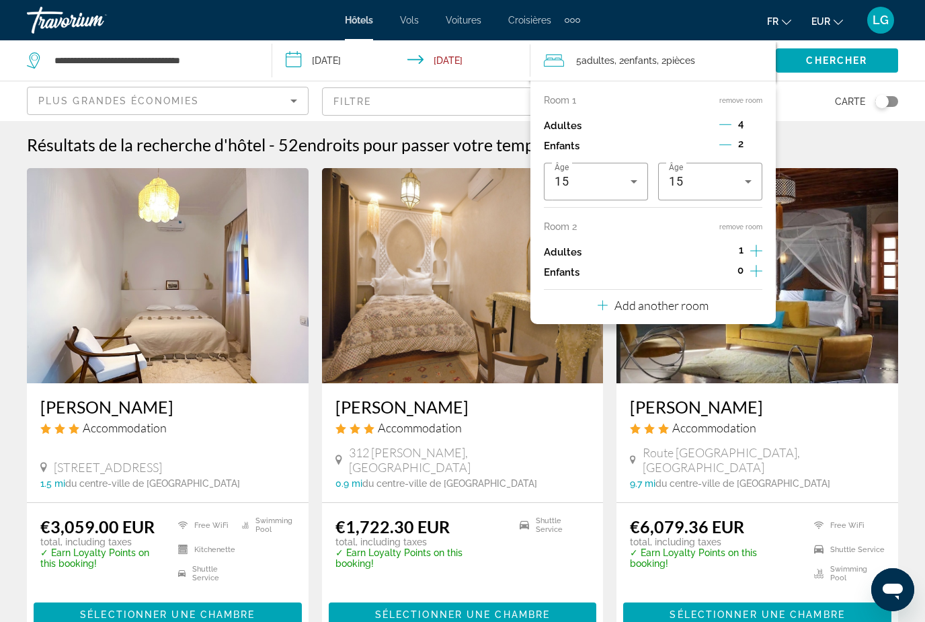
click at [729, 148] on icon "Decrement children" at bounding box center [725, 145] width 12 height 12
click at [727, 129] on icon "Decrement adults" at bounding box center [725, 124] width 12 height 12
click at [760, 248] on icon "Increment adults" at bounding box center [756, 251] width 12 height 16
click at [758, 277] on div "Room 1 remove room Adultes 2 Enfants 1 Âge 15 Room 2 remove room Adultes 2 Enfa…" at bounding box center [653, 202] width 245 height 243
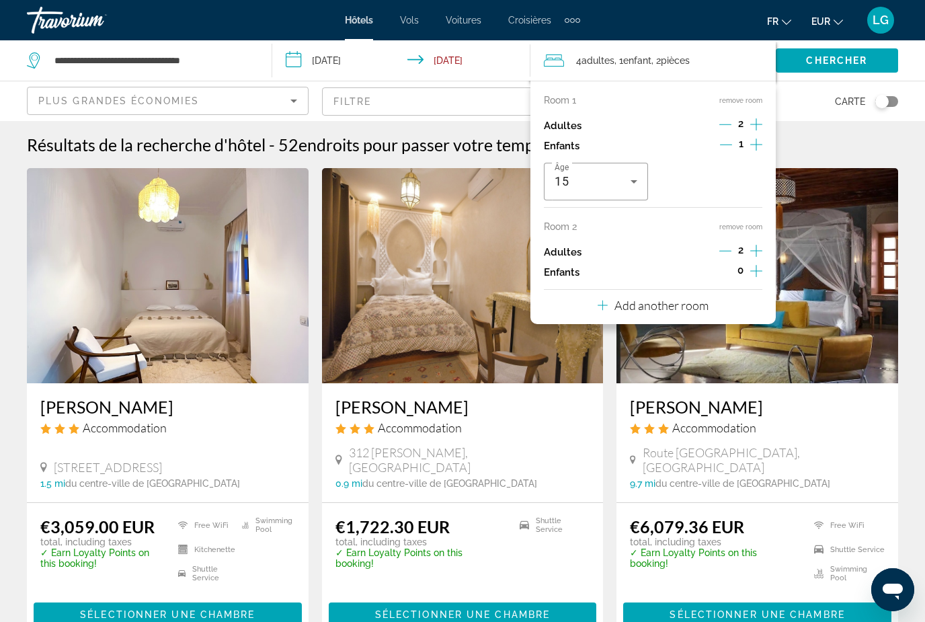
click at [758, 268] on icon "Increment children" at bounding box center [756, 271] width 12 height 16
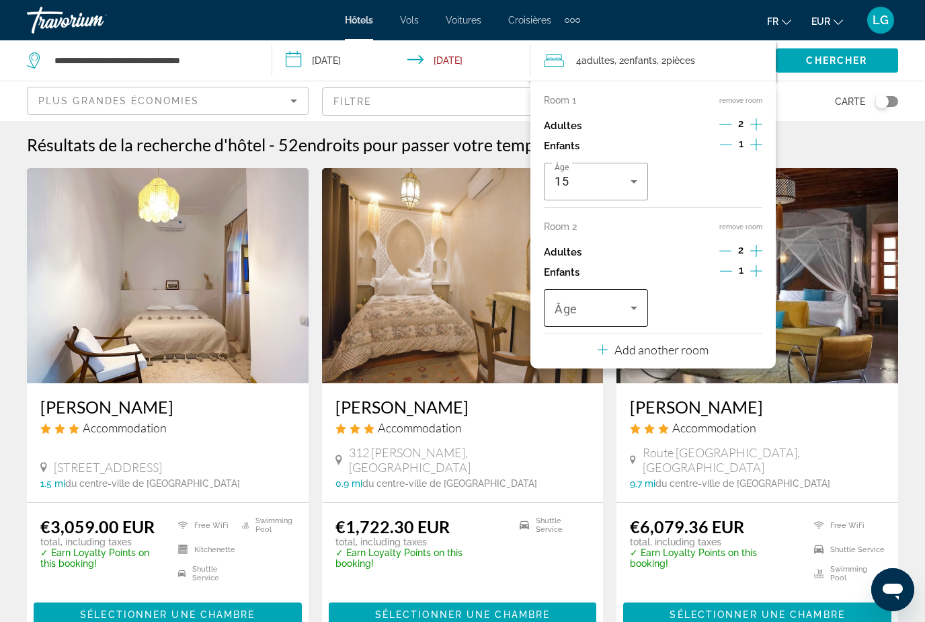
click at [638, 305] on icon "Travelers: 4 adults, 2 children" at bounding box center [634, 308] width 16 height 16
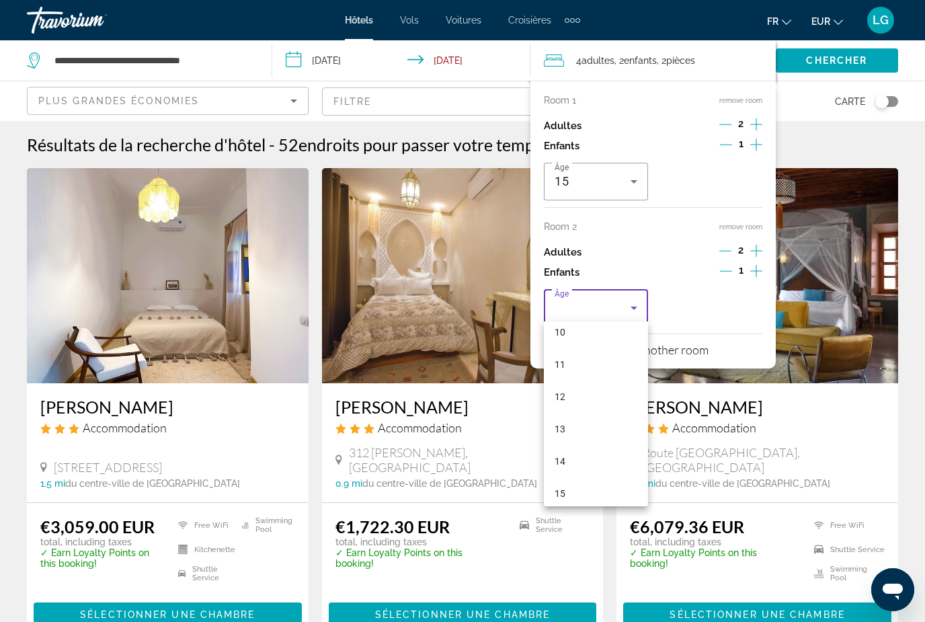
scroll to position [377, 0]
click at [568, 457] on mat-option "15" at bounding box center [596, 450] width 104 height 32
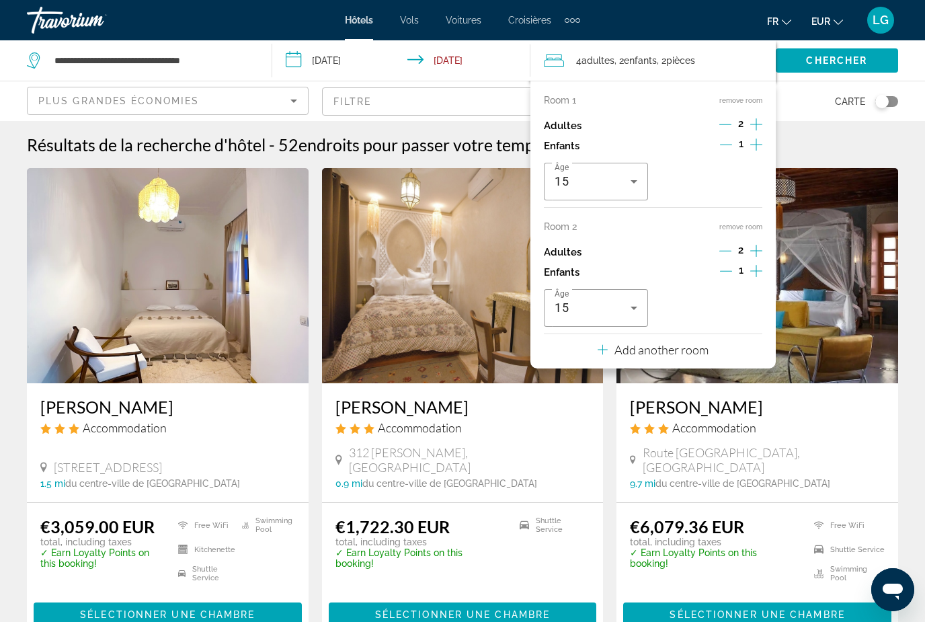
click at [806, 118] on div "Carte" at bounding box center [758, 101] width 282 height 40
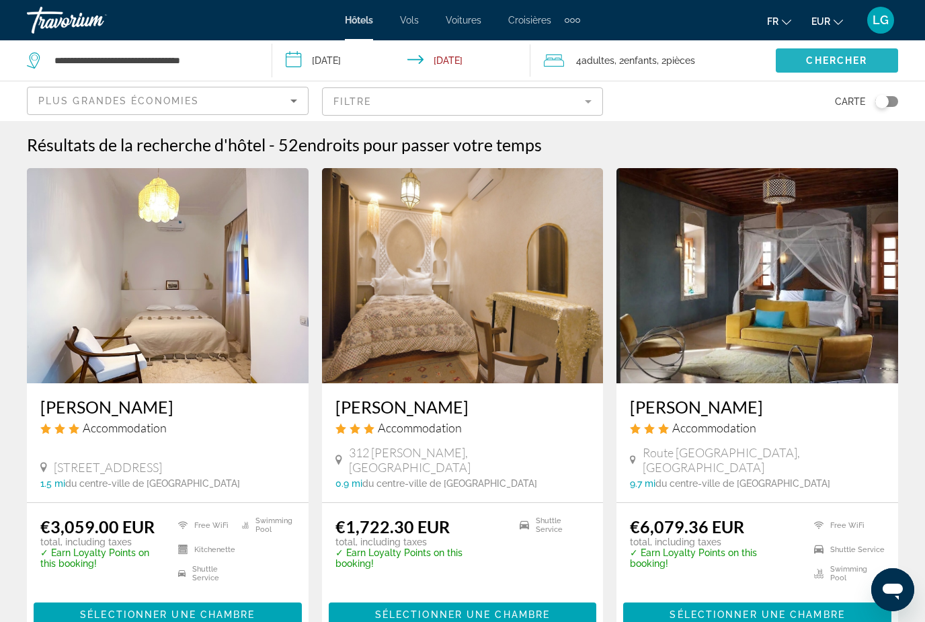
click at [838, 65] on span "Chercher" at bounding box center [836, 60] width 61 height 11
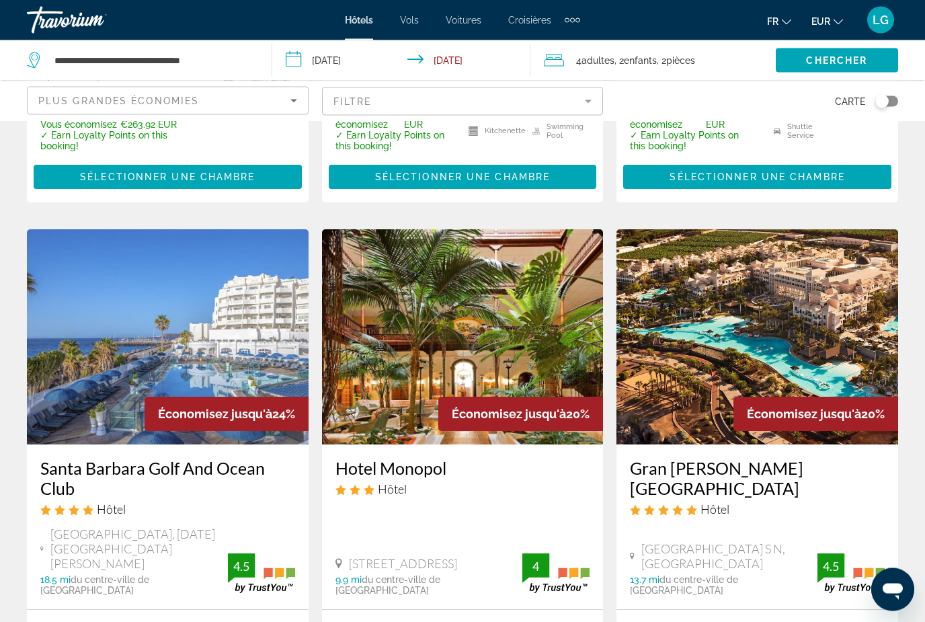
scroll to position [1629, 0]
click at [695, 269] on img "Main content" at bounding box center [758, 336] width 282 height 215
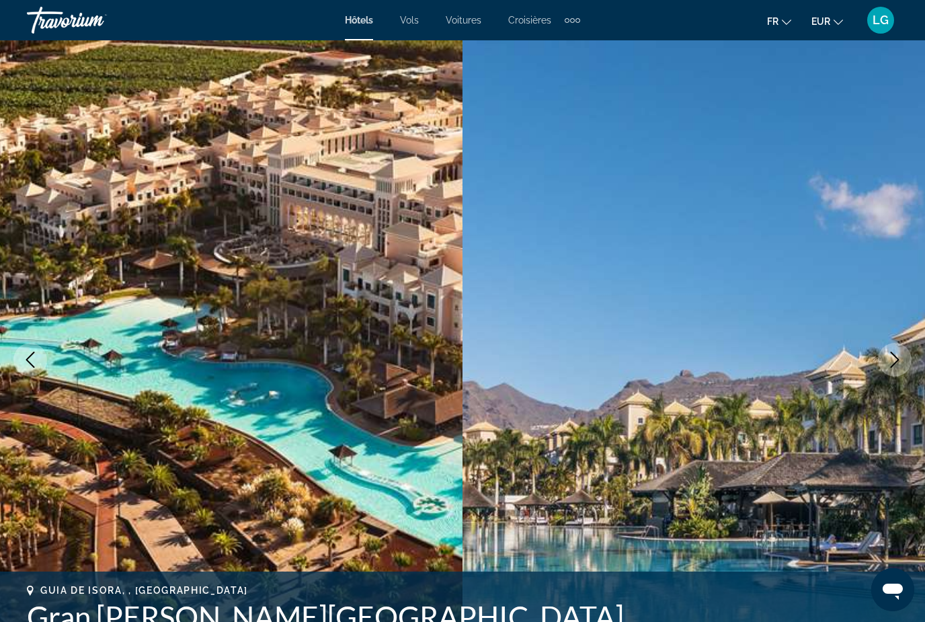
click at [890, 369] on button "Next image" at bounding box center [895, 360] width 34 height 34
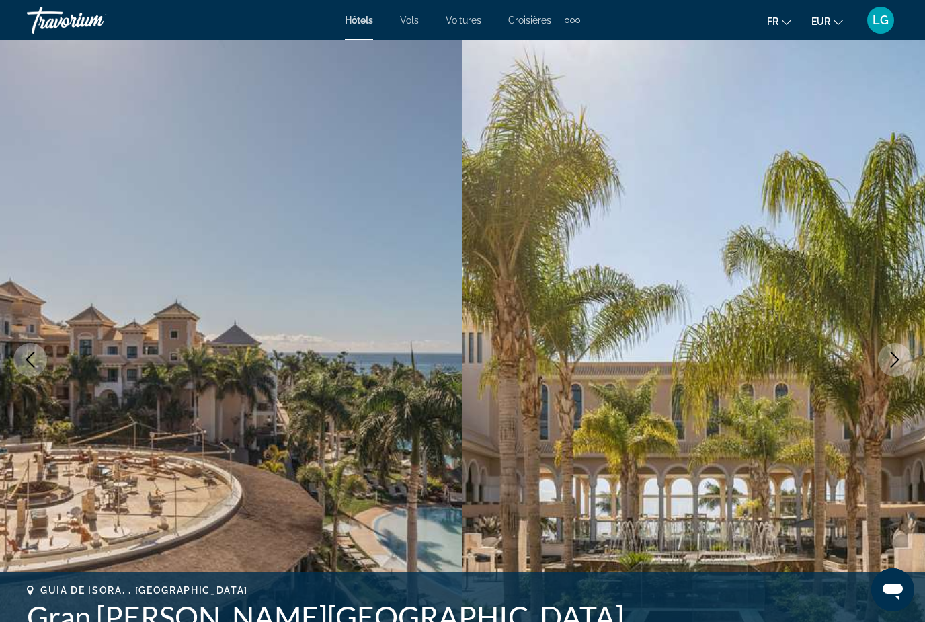
click at [890, 369] on button "Next image" at bounding box center [895, 360] width 34 height 34
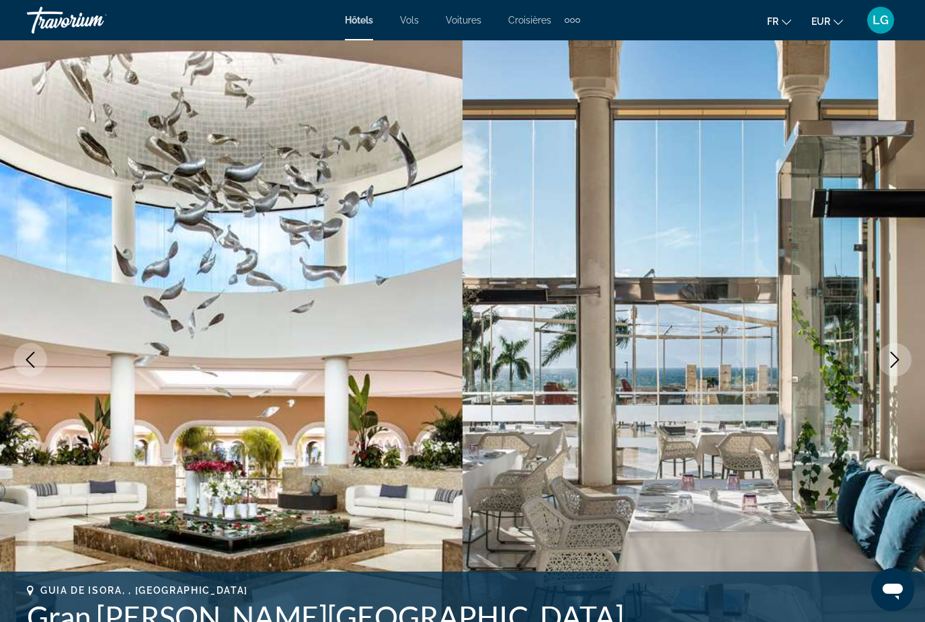
click at [890, 369] on button "Next image" at bounding box center [895, 360] width 34 height 34
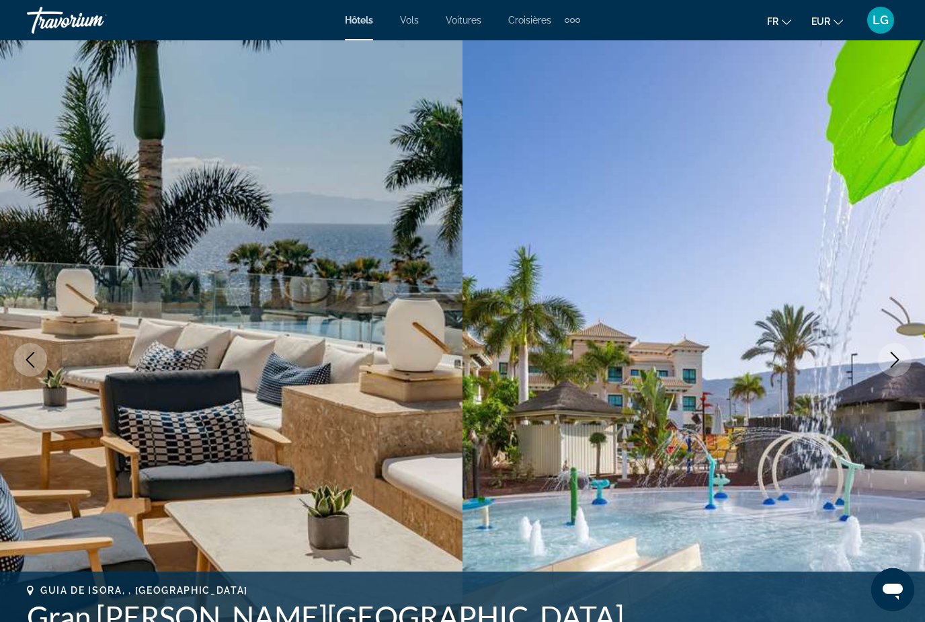
click at [890, 369] on button "Next image" at bounding box center [895, 360] width 34 height 34
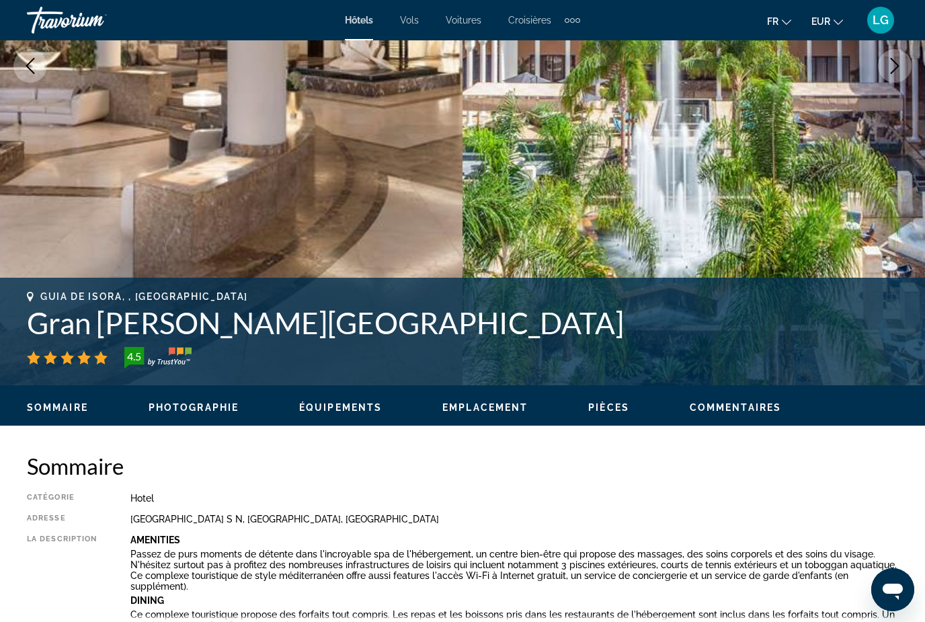
scroll to position [836, 0]
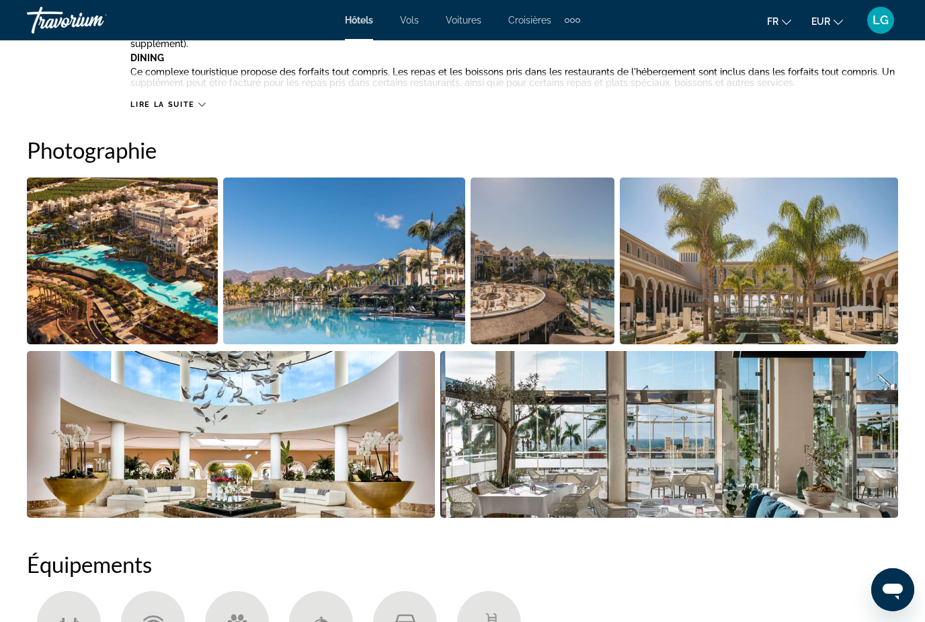
click at [130, 262] on img "Open full-screen image slider" at bounding box center [122, 261] width 191 height 167
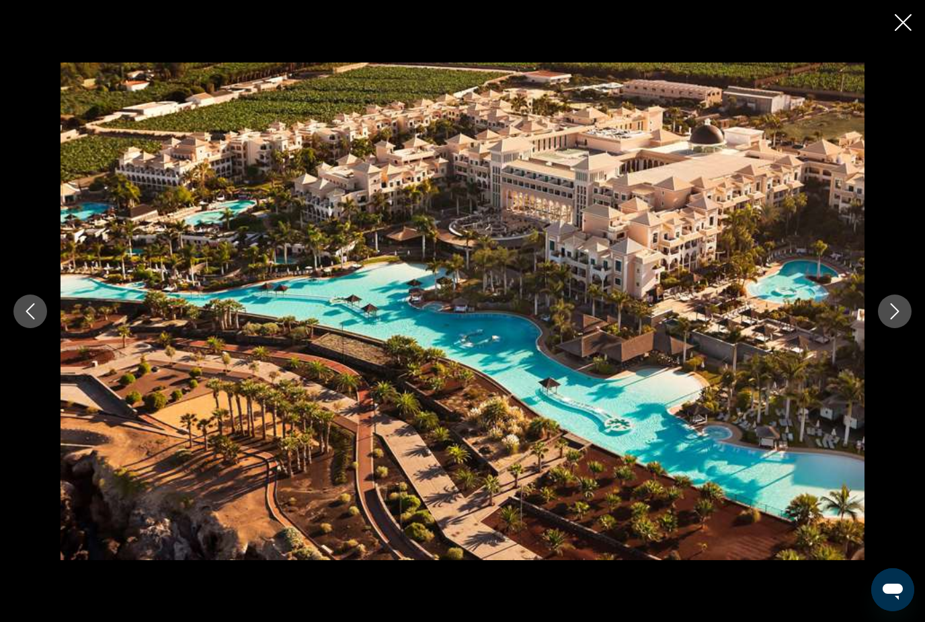
click at [894, 328] on button "Next image" at bounding box center [895, 312] width 34 height 34
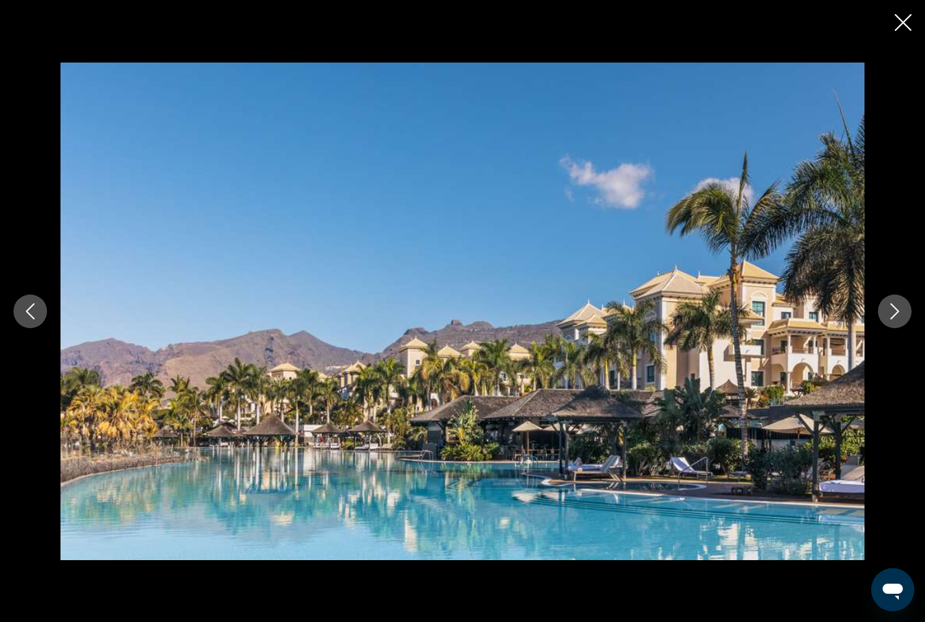
click at [894, 328] on button "Next image" at bounding box center [895, 312] width 34 height 34
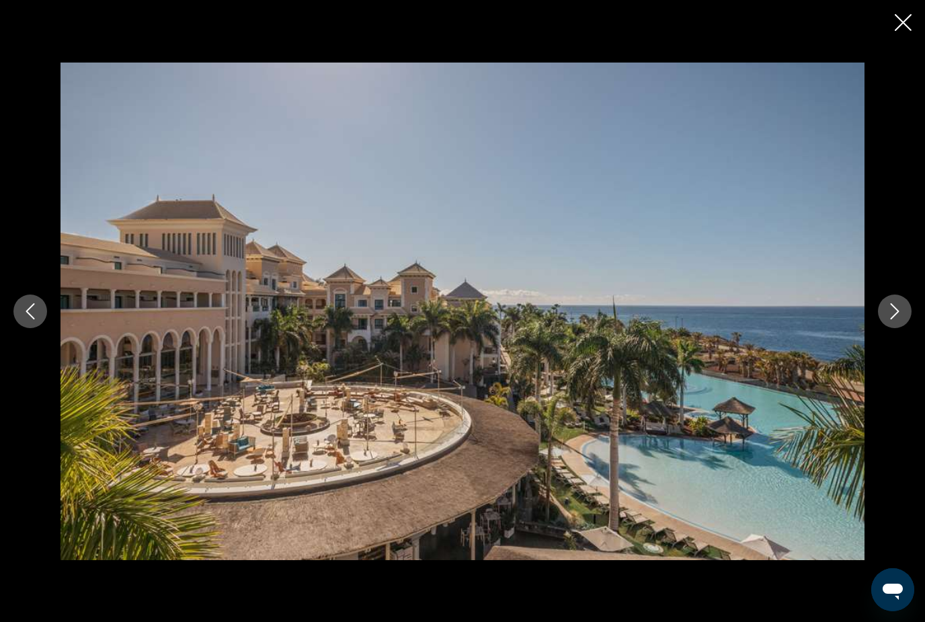
click at [894, 328] on button "Next image" at bounding box center [895, 312] width 34 height 34
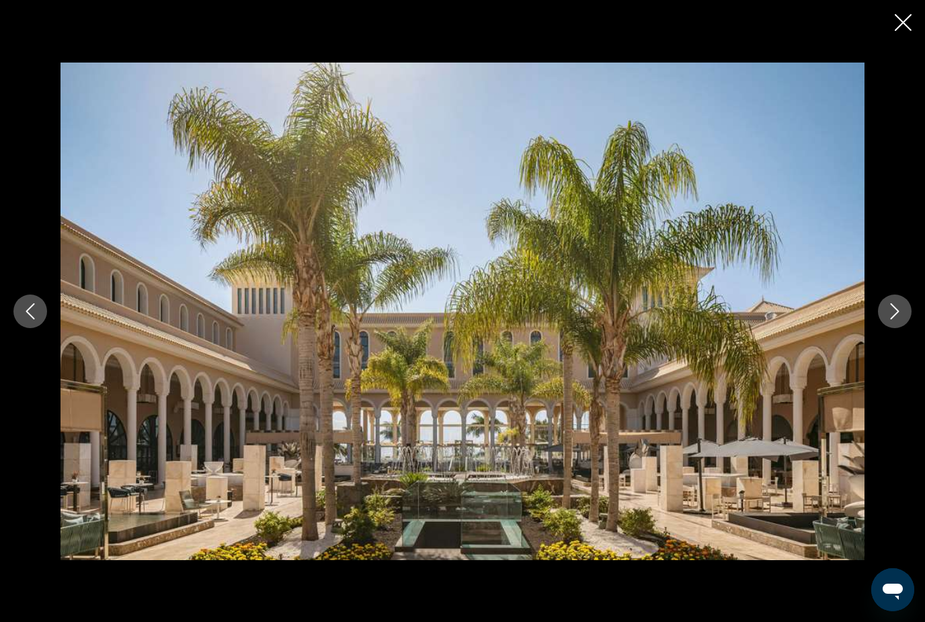
click at [894, 328] on button "Next image" at bounding box center [895, 312] width 34 height 34
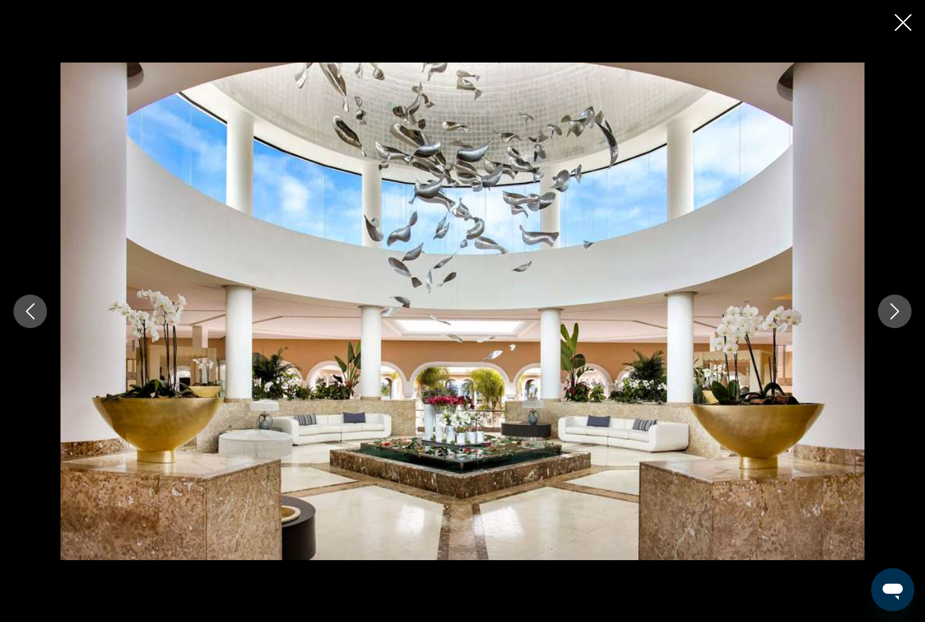
click at [906, 26] on icon "Close slideshow" at bounding box center [903, 22] width 17 height 17
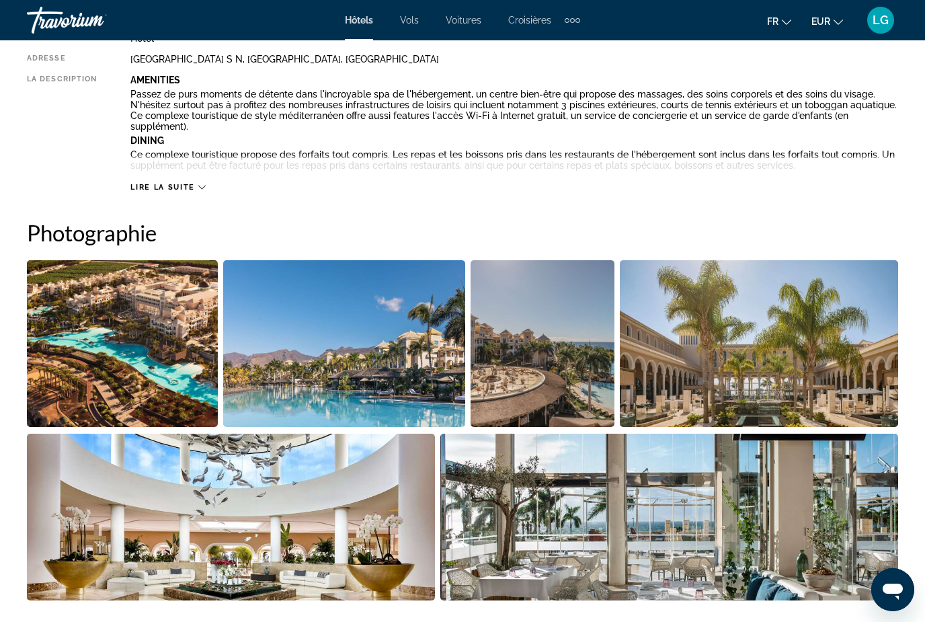
scroll to position [687, 0]
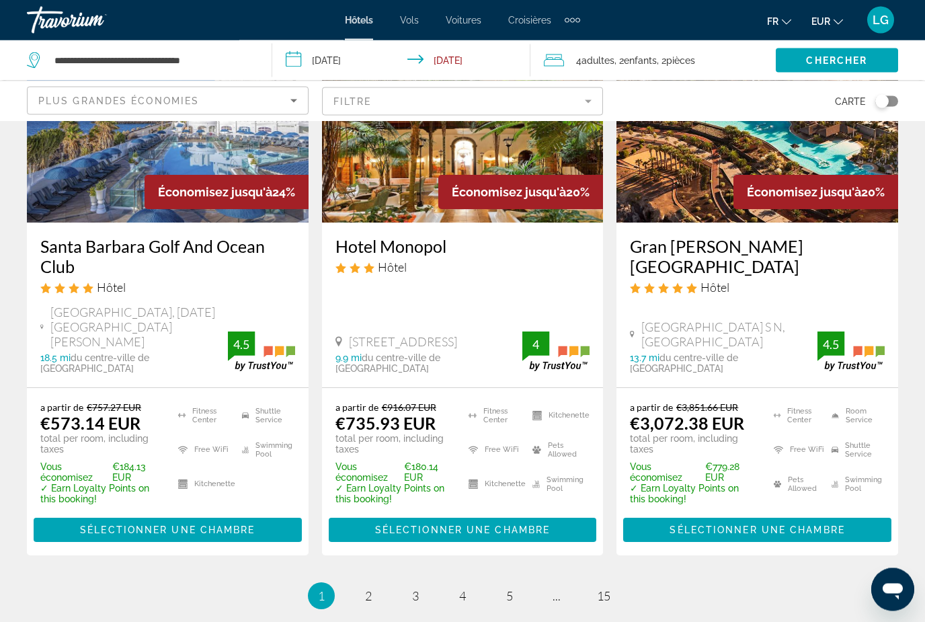
scroll to position [1850, 0]
click at [368, 588] on span "2" at bounding box center [368, 595] width 7 height 15
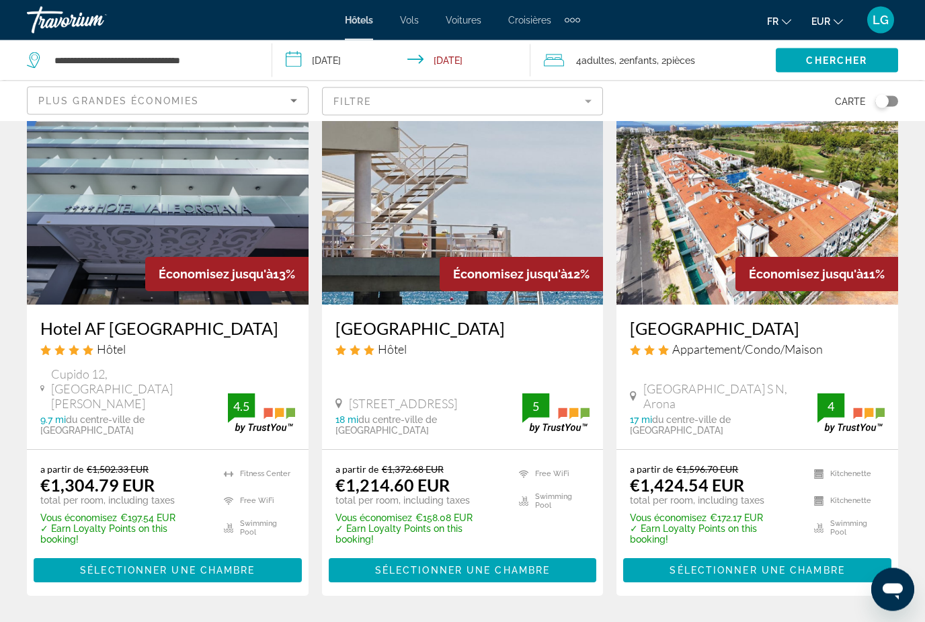
scroll to position [1735, 0]
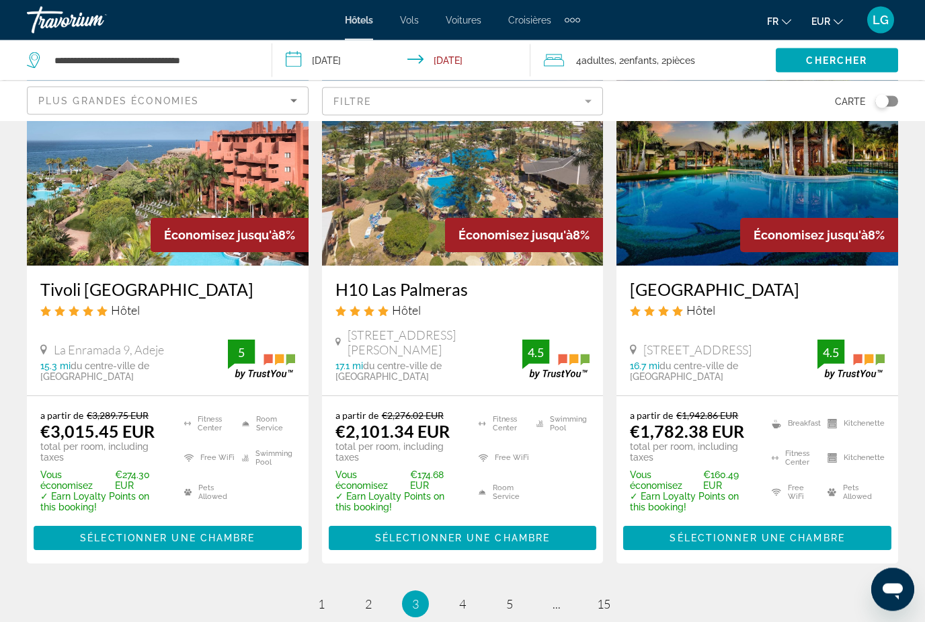
scroll to position [1782, 0]
click at [463, 596] on span "4" at bounding box center [462, 603] width 7 height 15
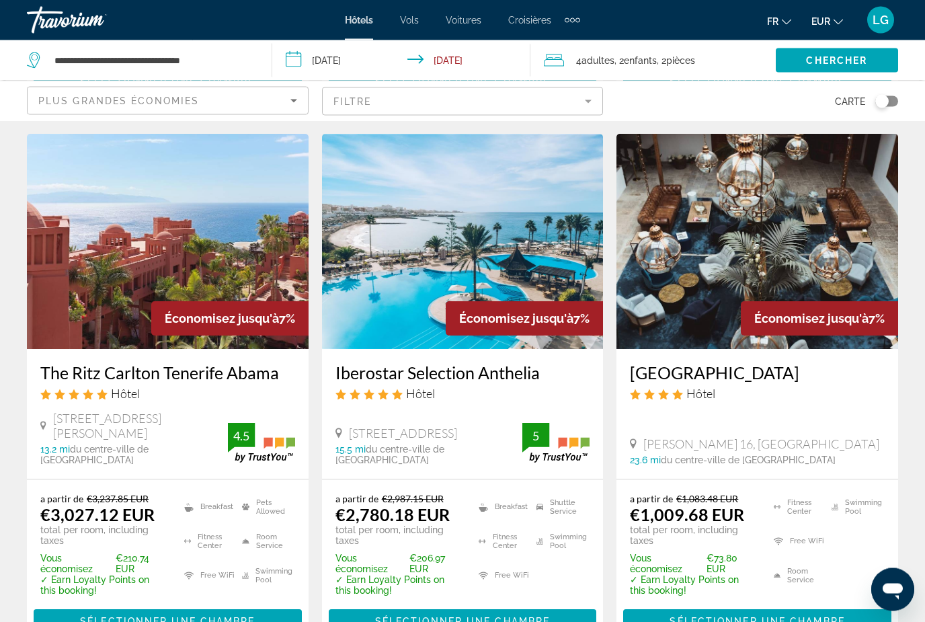
scroll to position [1733, 0]
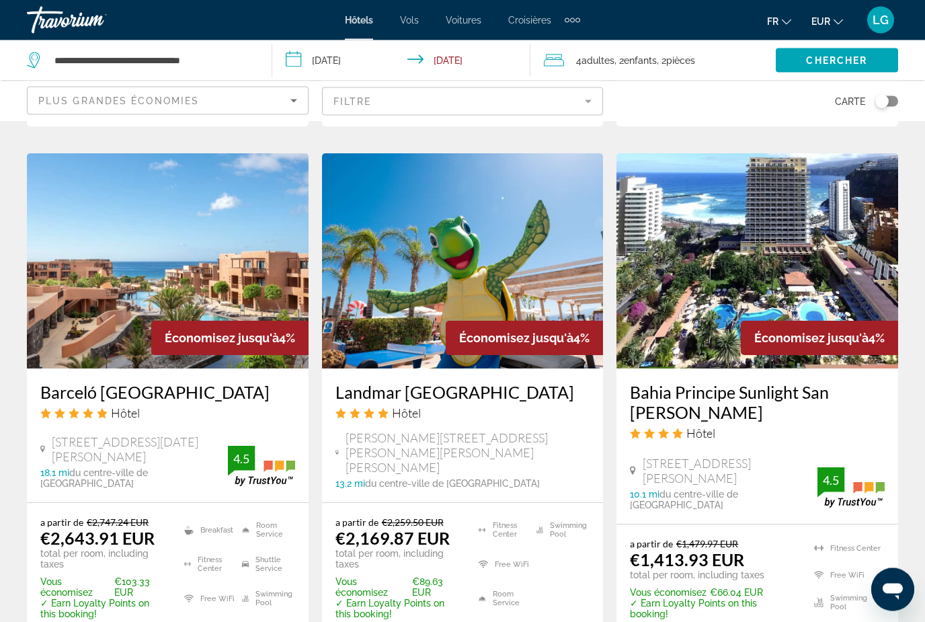
scroll to position [1111, 0]
click at [449, 297] on img "Main content" at bounding box center [463, 260] width 282 height 215
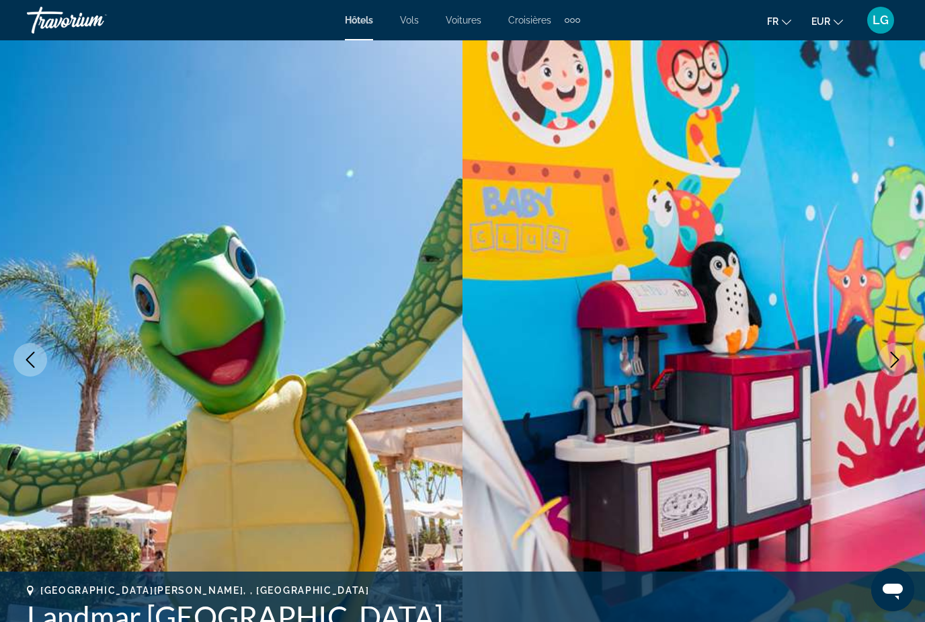
click at [895, 366] on icon "Next image" at bounding box center [895, 360] width 16 height 16
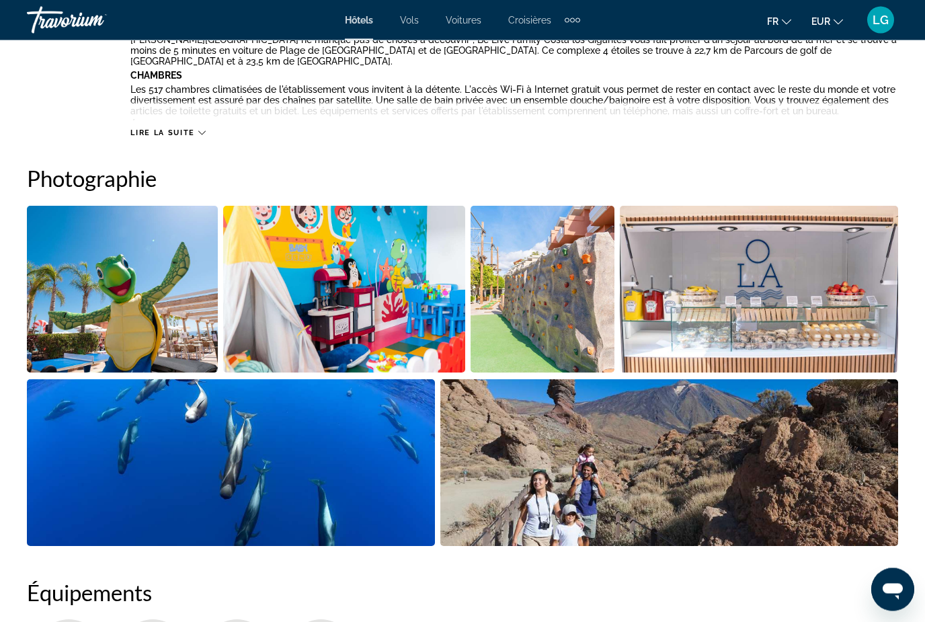
scroll to position [808, 0]
click at [665, 489] on img "Open full-screen image slider" at bounding box center [669, 462] width 459 height 167
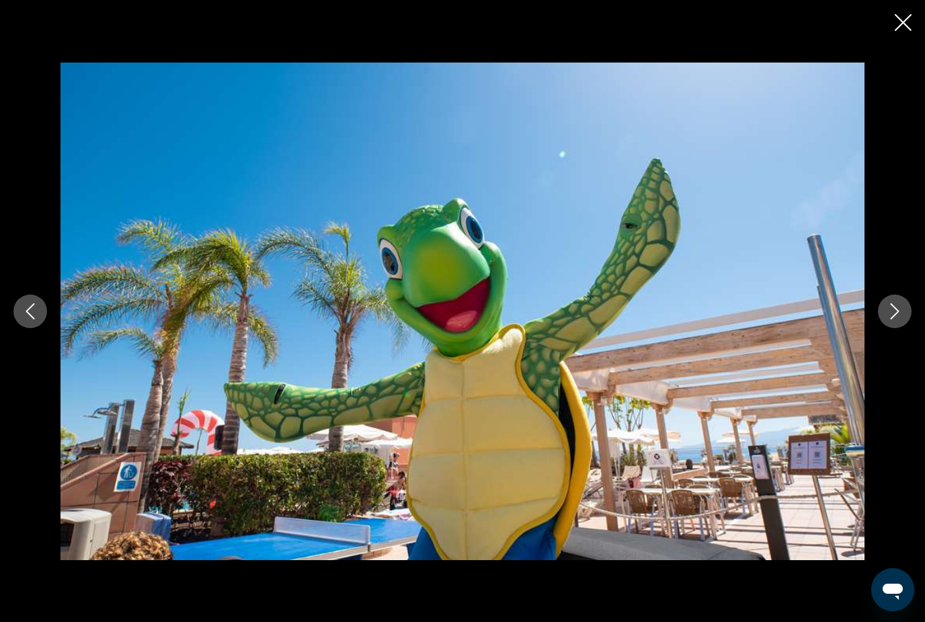
click at [901, 319] on icon "Next image" at bounding box center [895, 311] width 16 height 16
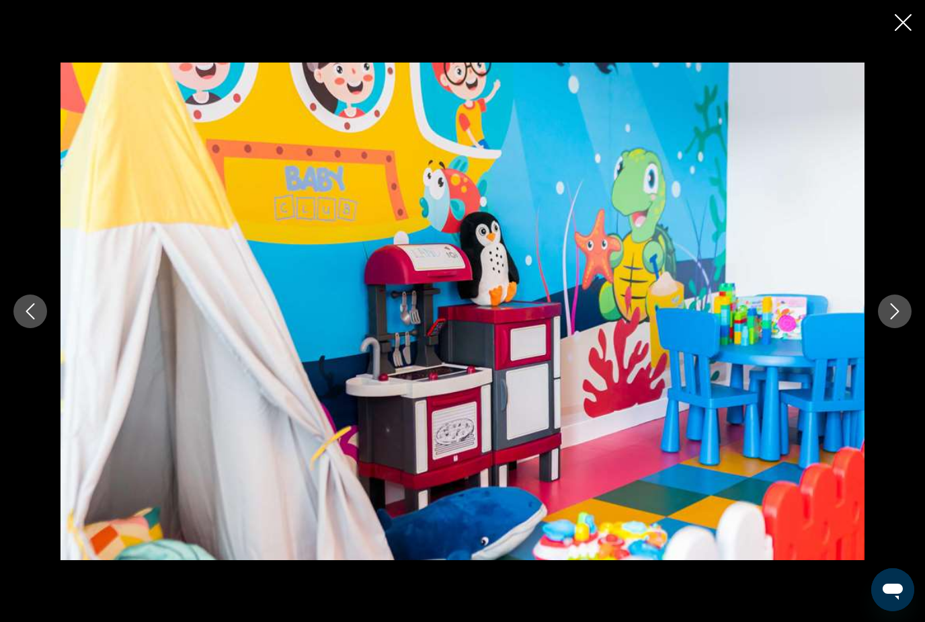
click at [901, 319] on icon "Next image" at bounding box center [895, 311] width 16 height 16
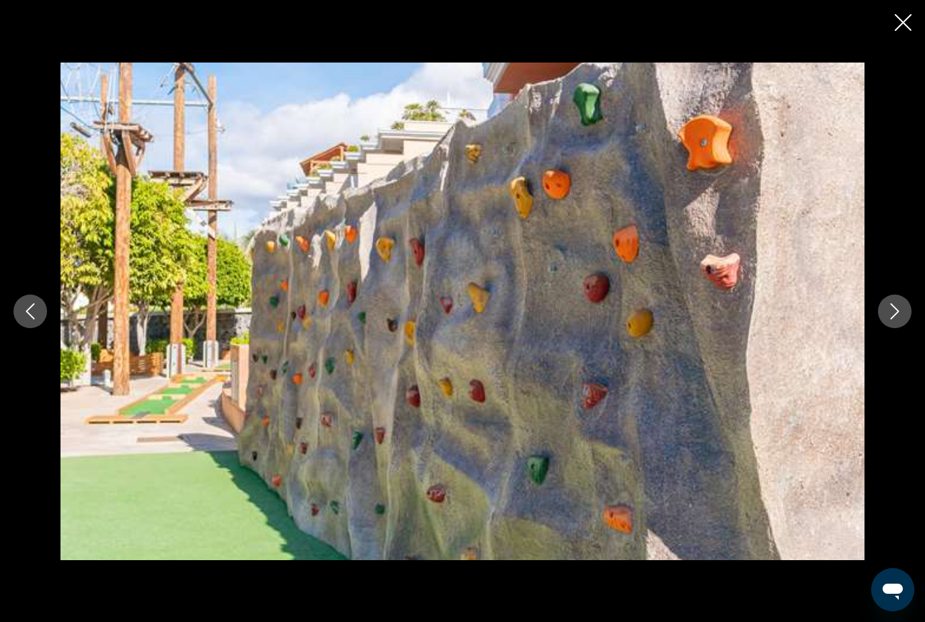
click at [901, 319] on icon "Next image" at bounding box center [895, 311] width 16 height 16
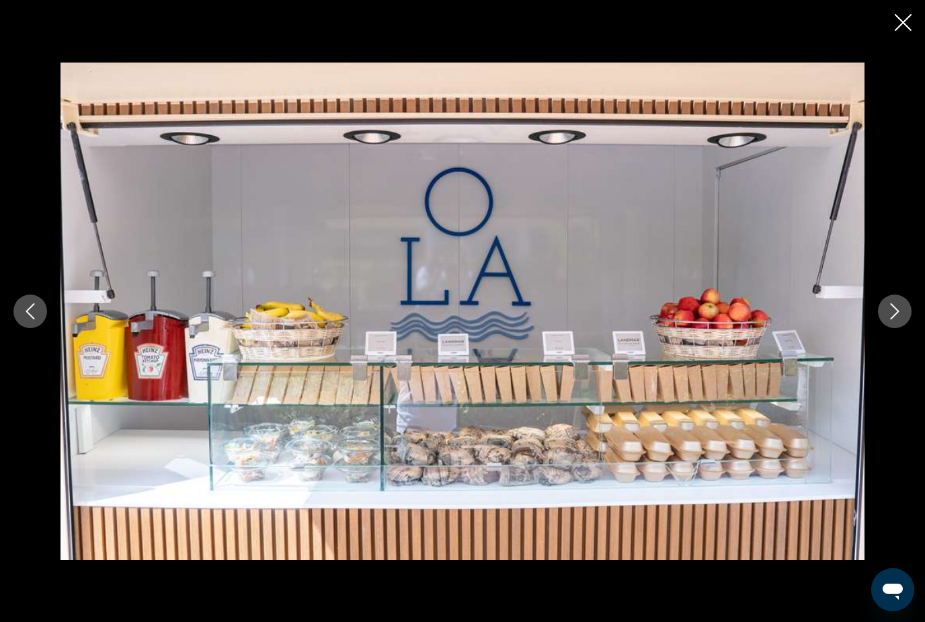
click at [901, 319] on icon "Next image" at bounding box center [895, 311] width 16 height 16
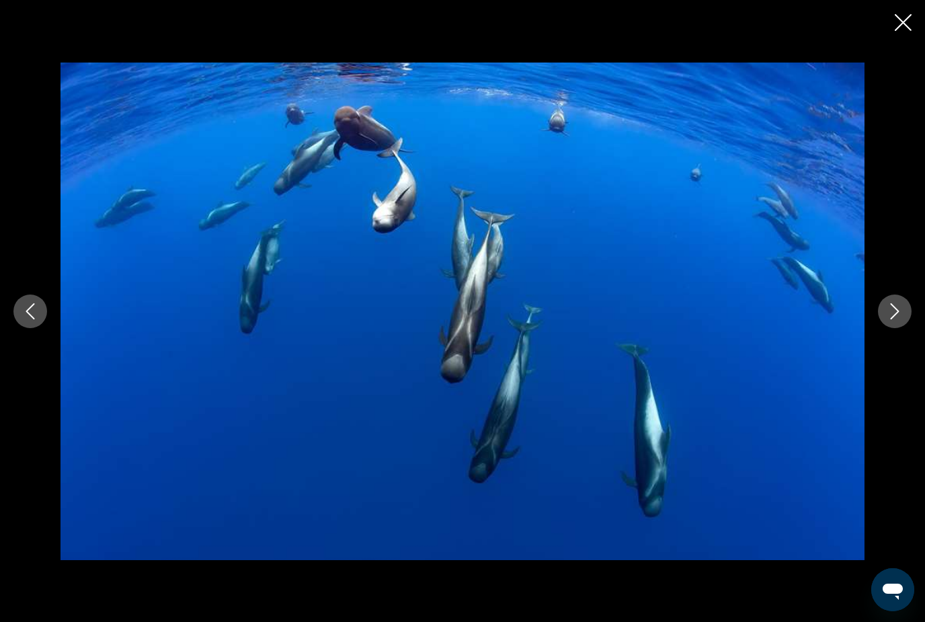
click at [901, 319] on icon "Next image" at bounding box center [895, 311] width 16 height 16
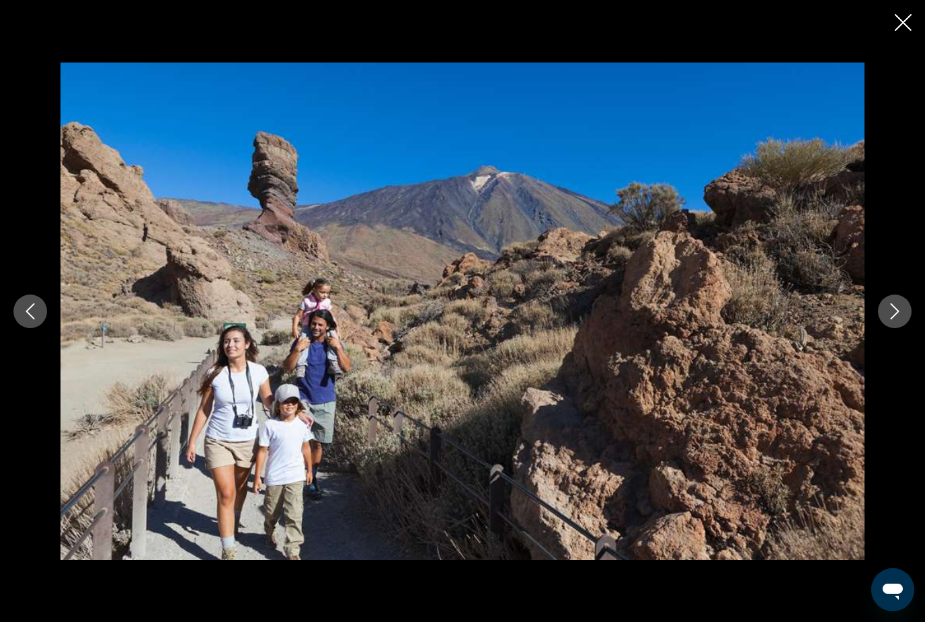
click at [901, 319] on icon "Next image" at bounding box center [895, 311] width 16 height 16
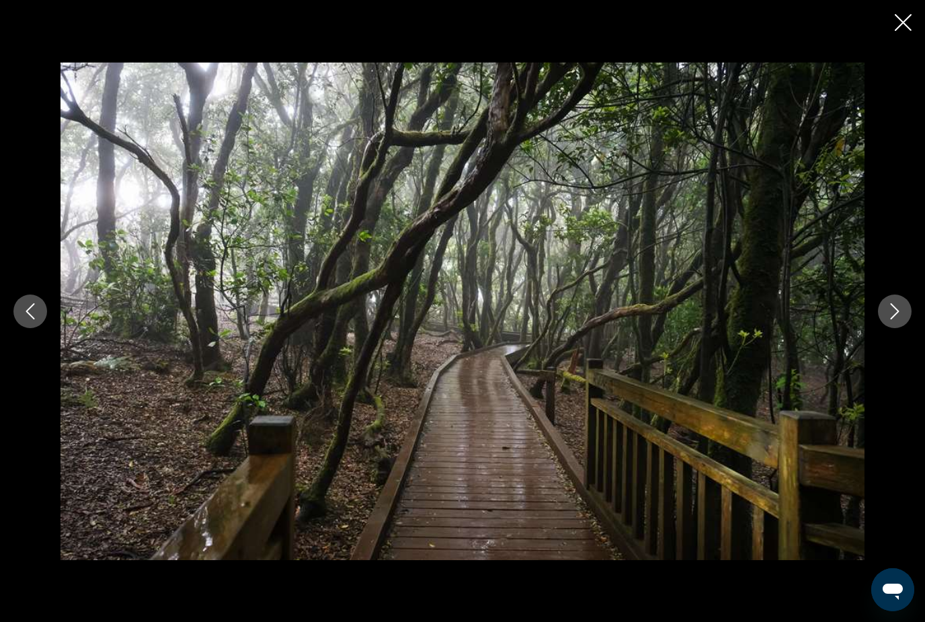
click at [901, 319] on icon "Next image" at bounding box center [895, 311] width 16 height 16
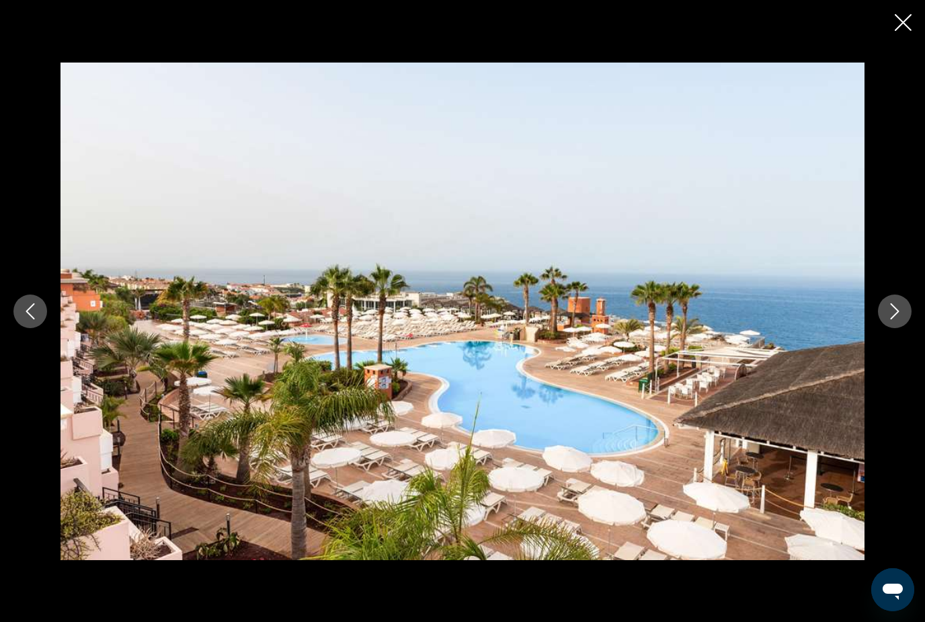
click at [901, 319] on icon "Next image" at bounding box center [895, 311] width 16 height 16
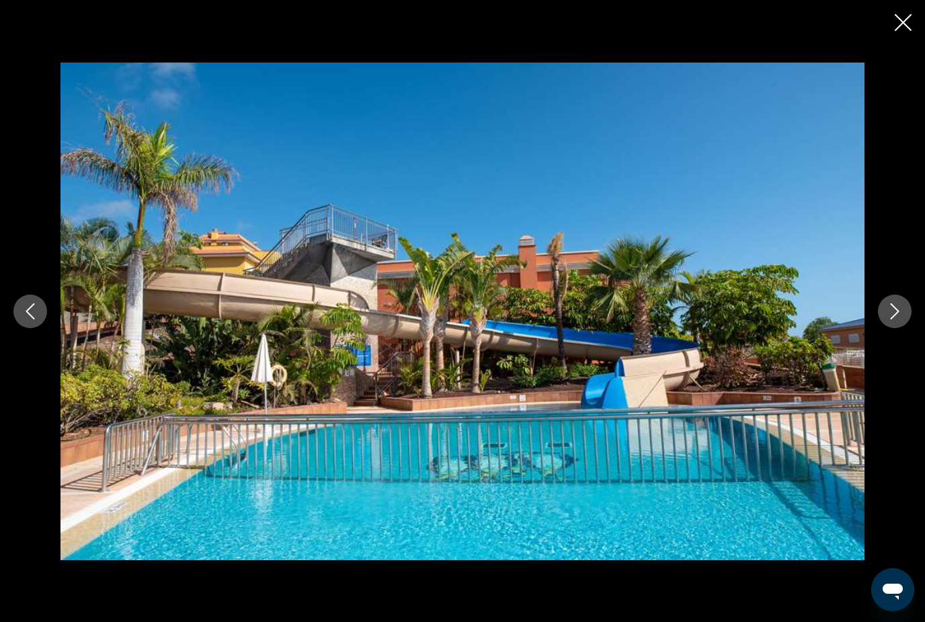
click at [901, 319] on icon "Next image" at bounding box center [895, 311] width 16 height 16
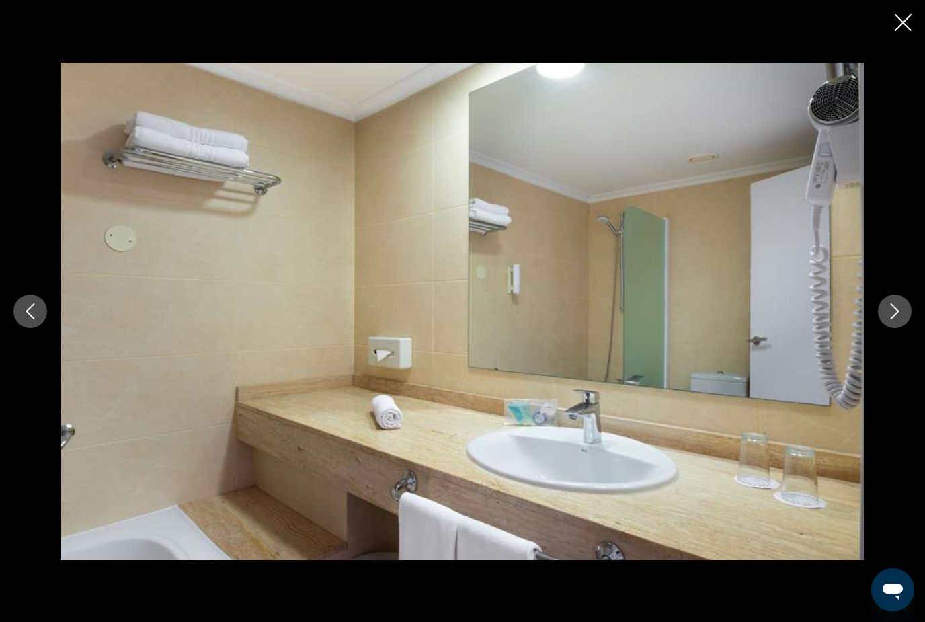
click at [901, 319] on icon "Next image" at bounding box center [895, 311] width 16 height 16
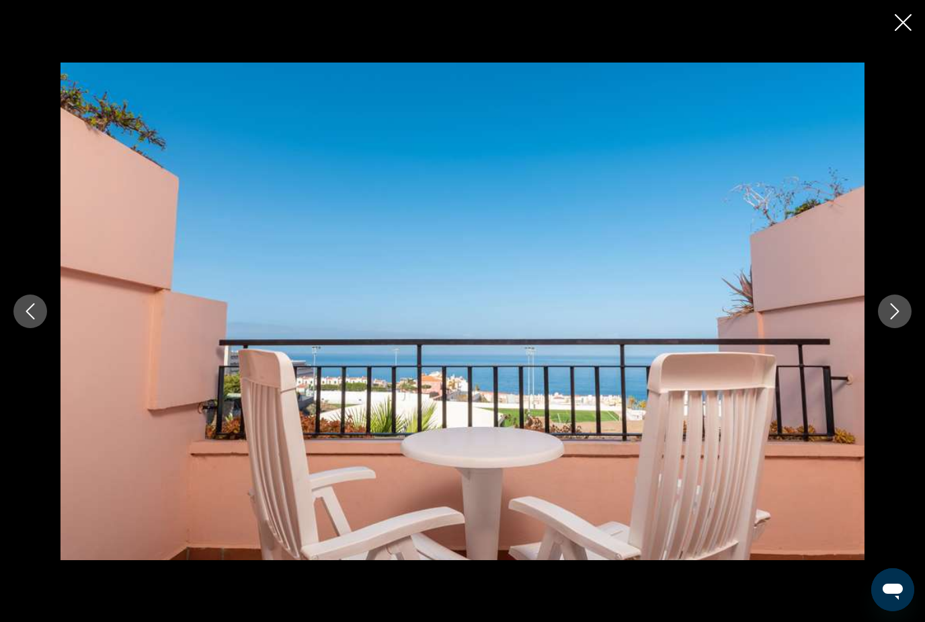
click at [902, 319] on icon "Next image" at bounding box center [895, 311] width 16 height 16
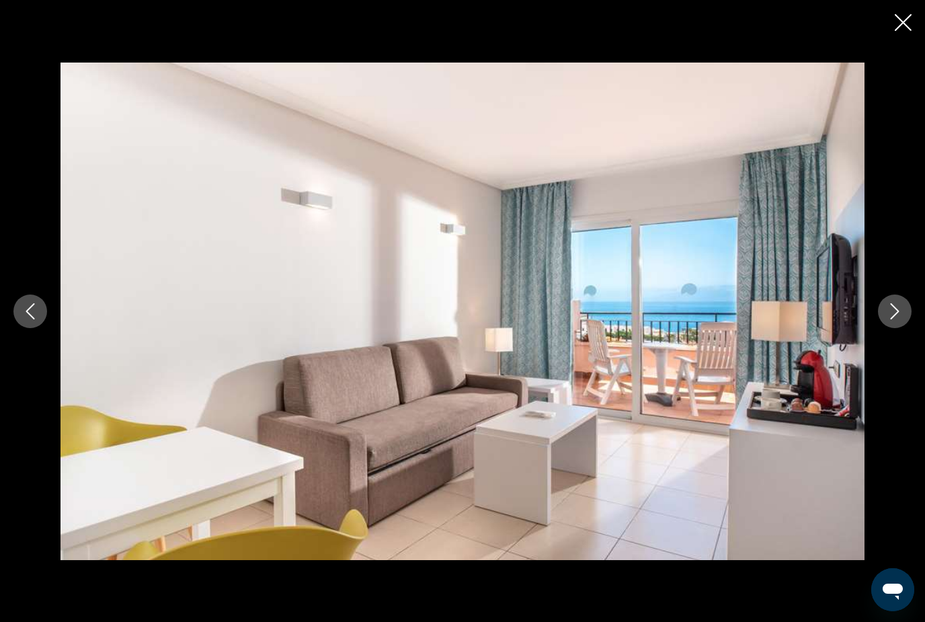
click at [902, 319] on icon "Next image" at bounding box center [895, 311] width 16 height 16
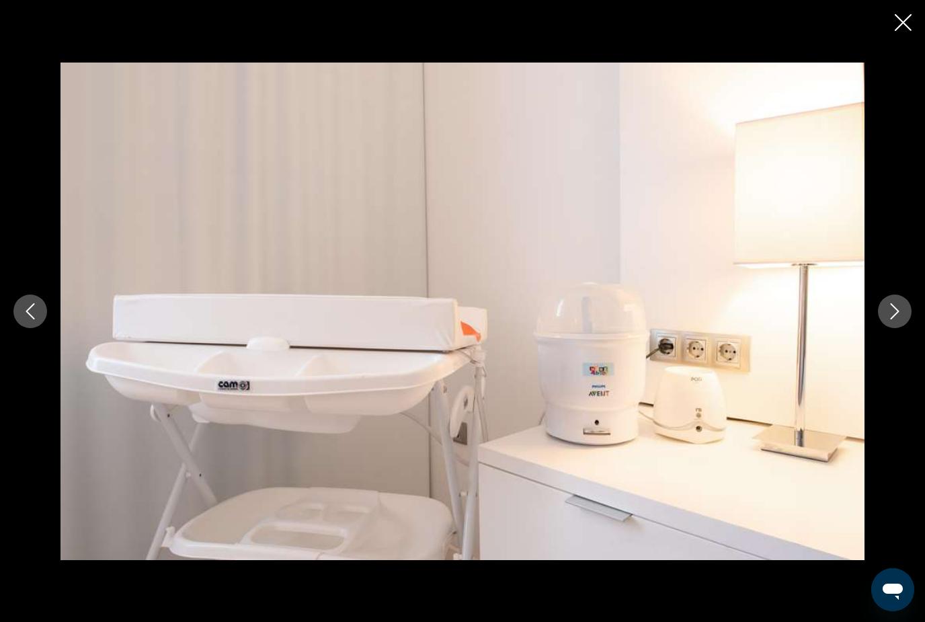
click at [903, 21] on icon "Close slideshow" at bounding box center [903, 22] width 17 height 17
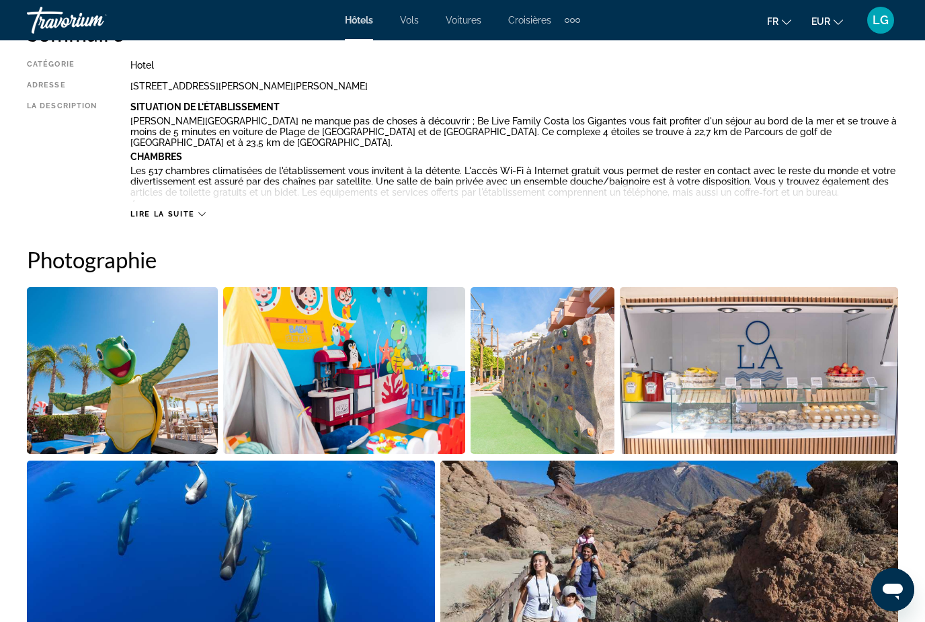
scroll to position [698, 0]
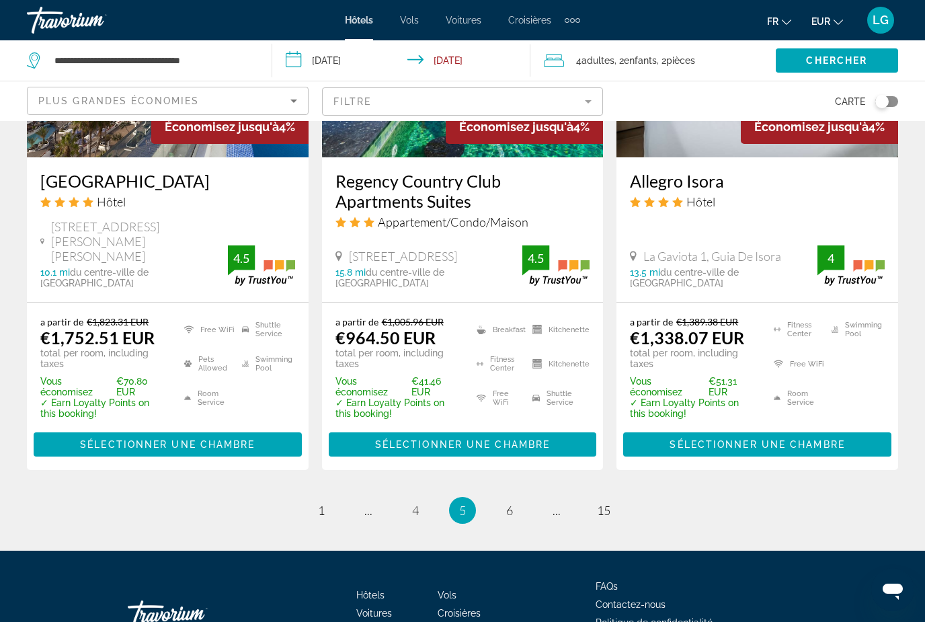
scroll to position [1898, 0]
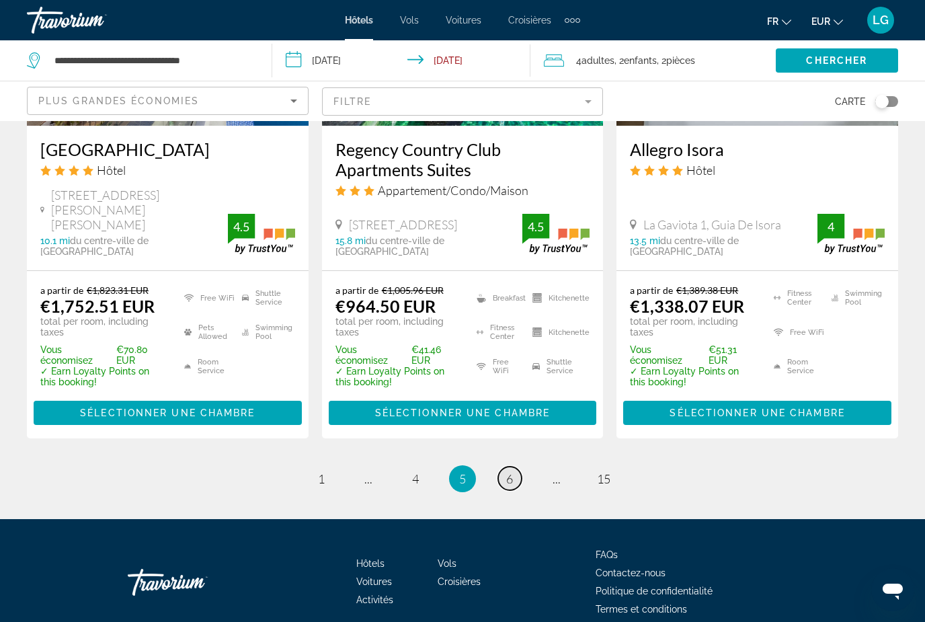
click at [510, 471] on span "6" at bounding box center [509, 478] width 7 height 15
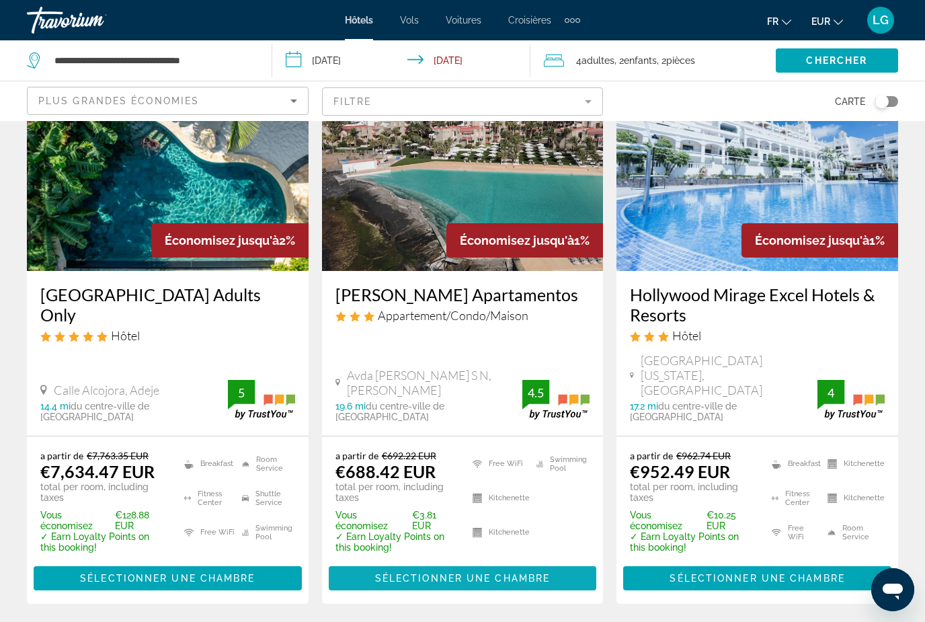
scroll to position [1893, 0]
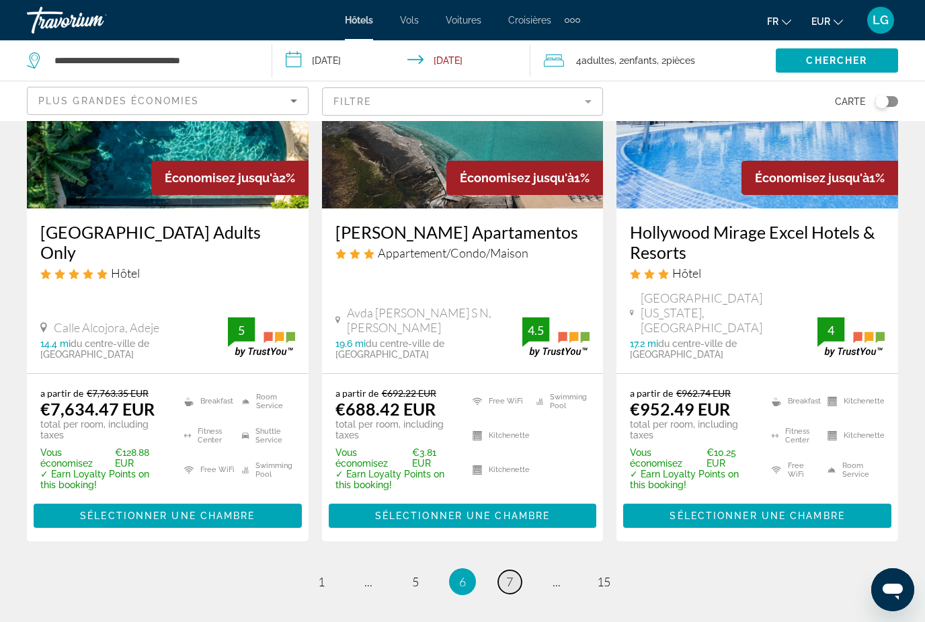
click at [513, 574] on span "7" at bounding box center [509, 581] width 7 height 15
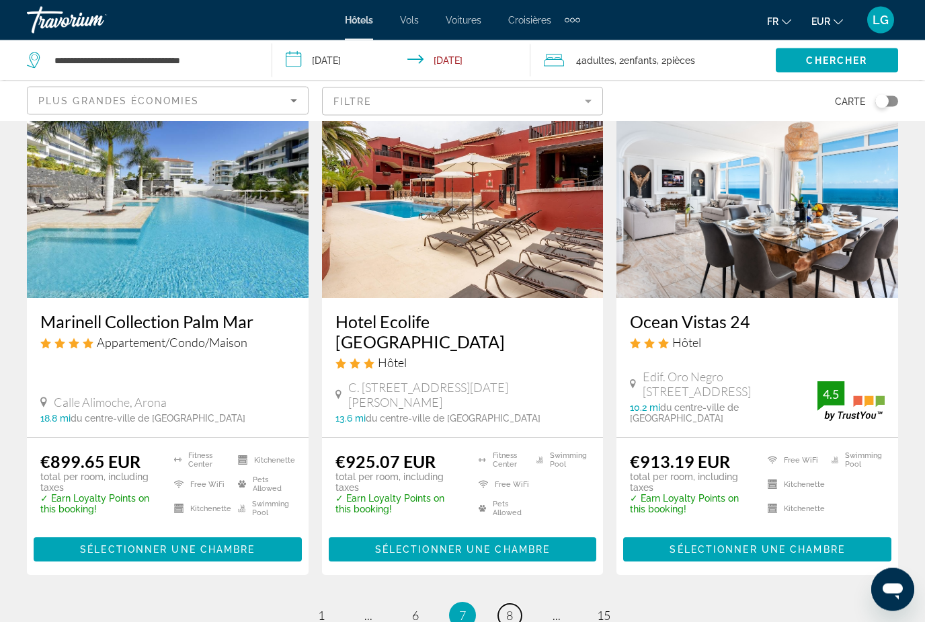
scroll to position [1762, 0]
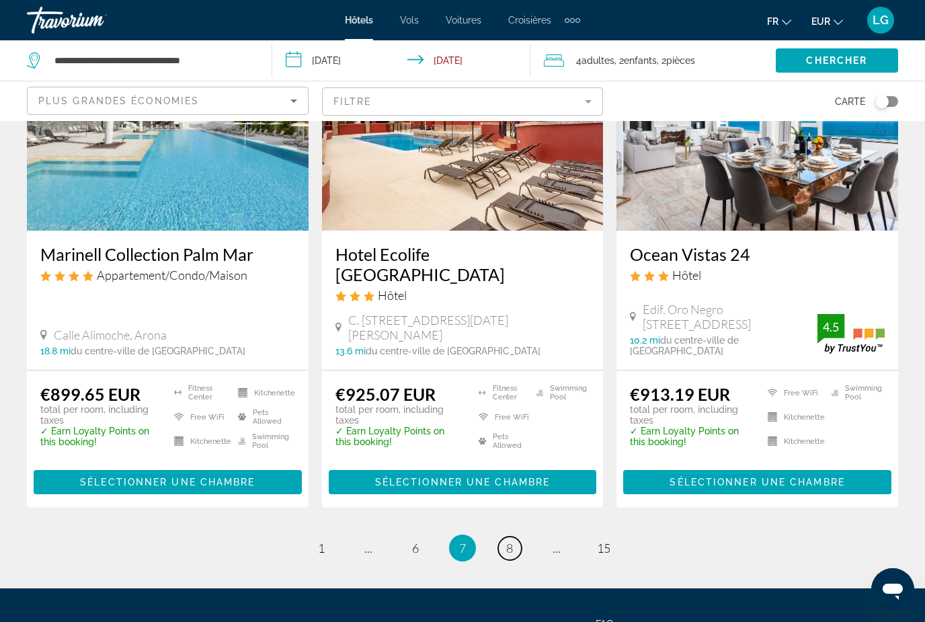
drag, startPoint x: 507, startPoint y: 463, endPoint x: 507, endPoint y: 509, distance: 45.7
click at [507, 541] on span "8" at bounding box center [509, 548] width 7 height 15
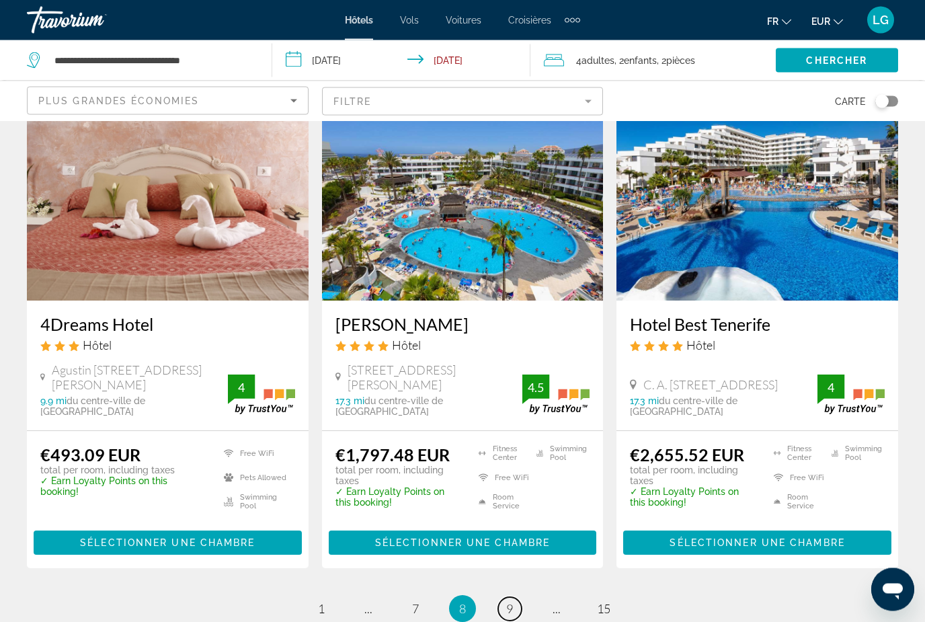
scroll to position [1717, 0]
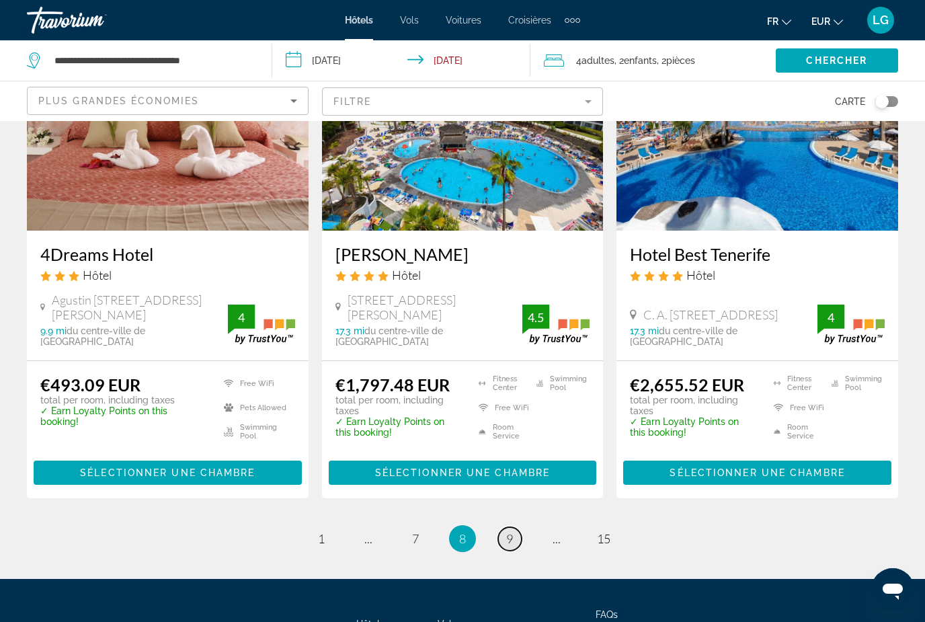
click at [512, 531] on span "9" at bounding box center [509, 538] width 7 height 15
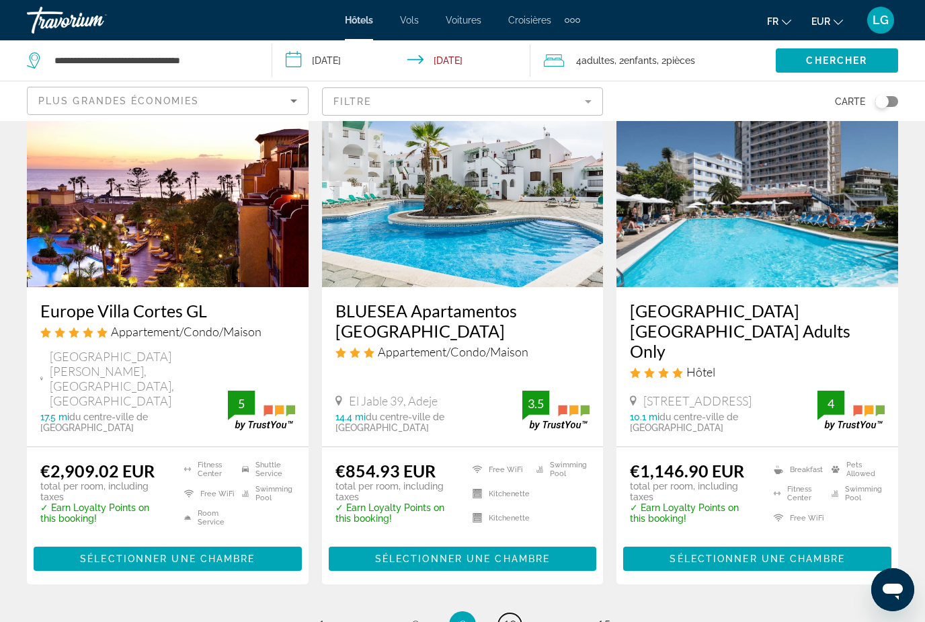
scroll to position [1695, 0]
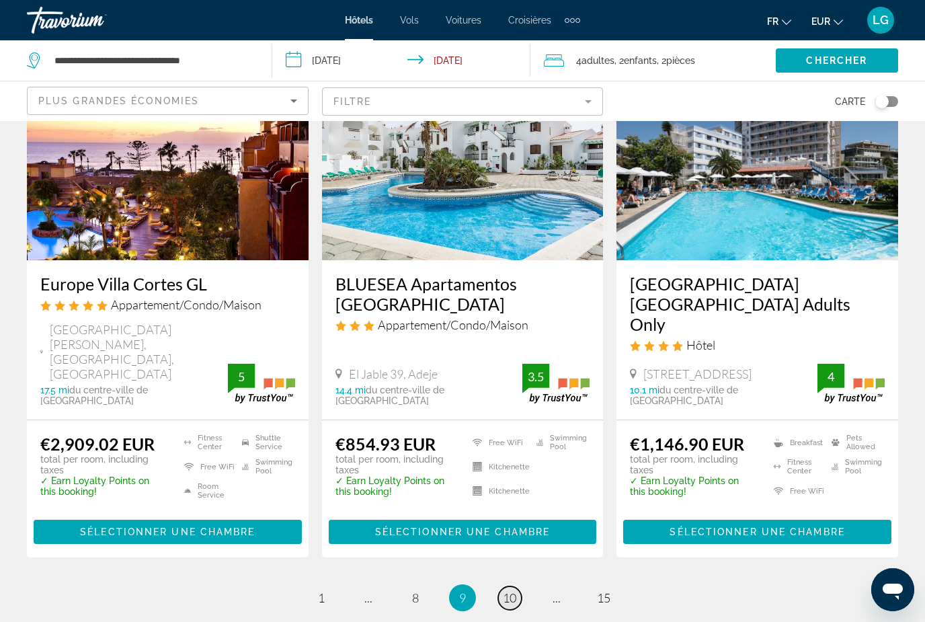
click at [508, 590] on span "10" at bounding box center [509, 597] width 13 height 15
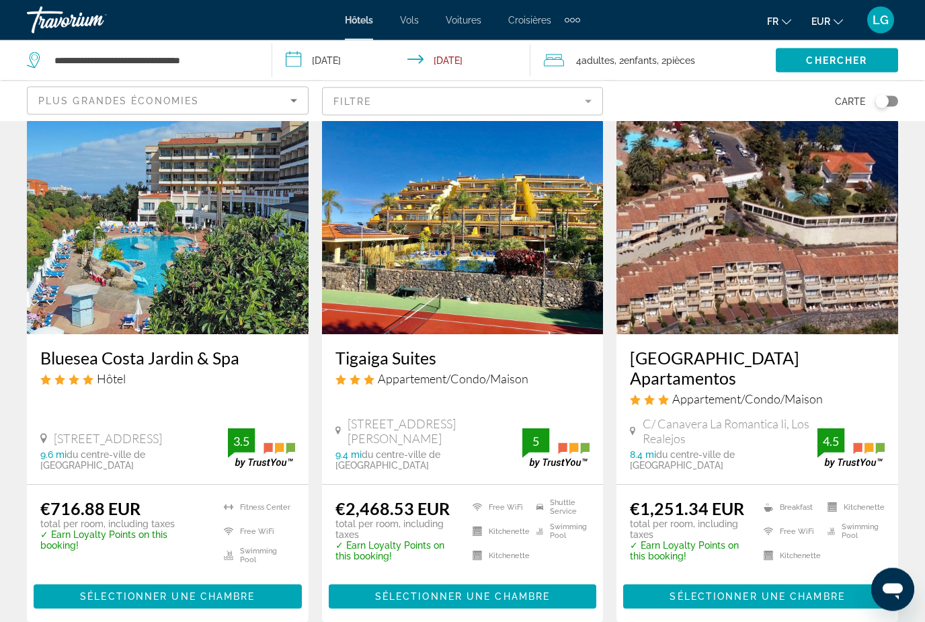
scroll to position [1659, 0]
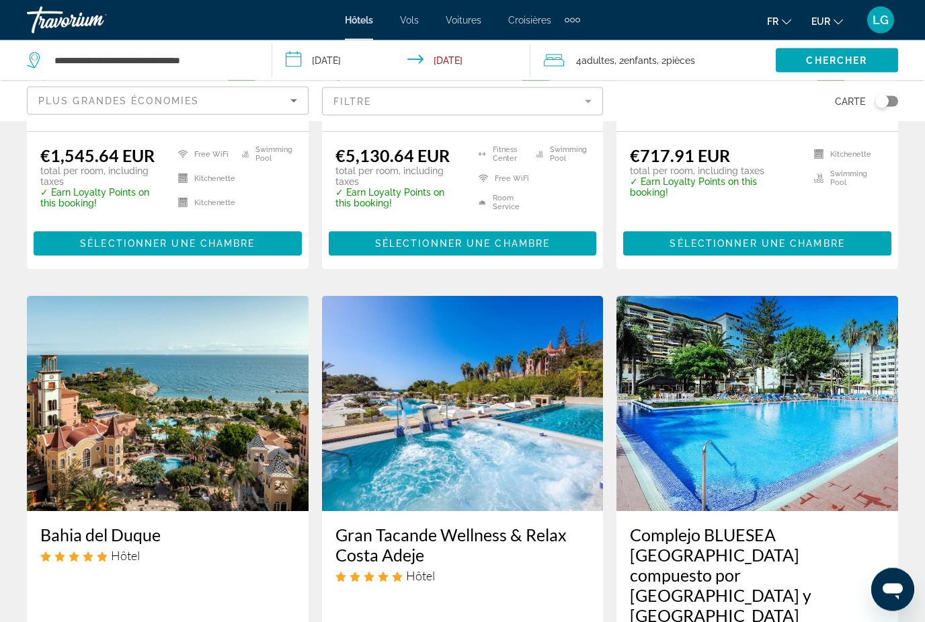
scroll to position [1713, 0]
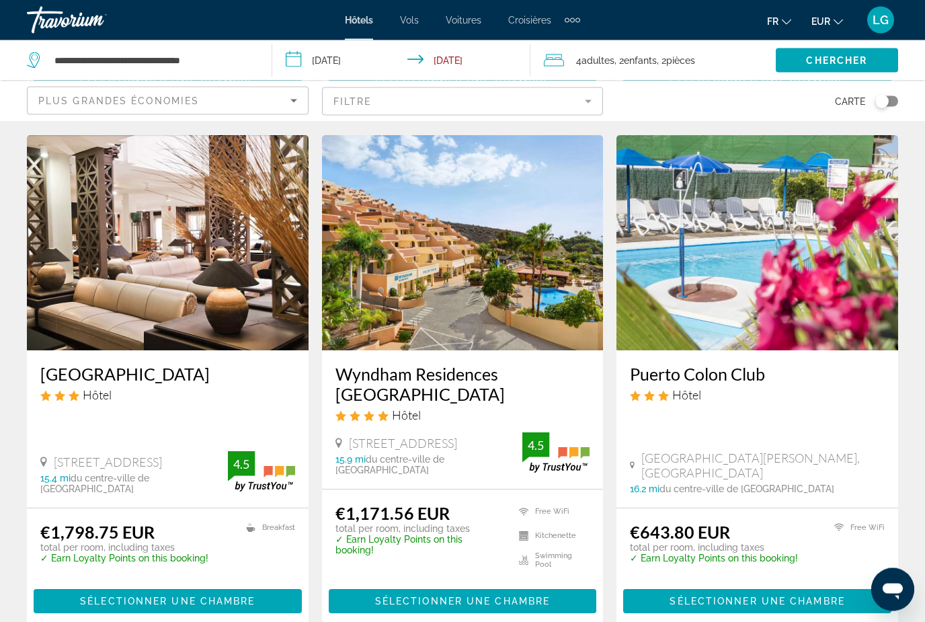
scroll to position [1625, 0]
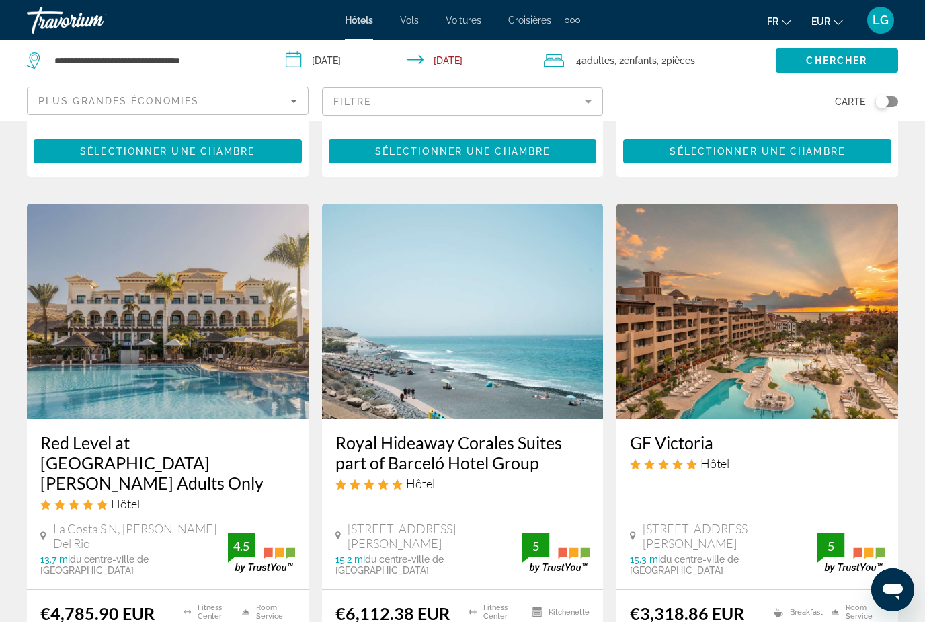
scroll to position [1760, 0]
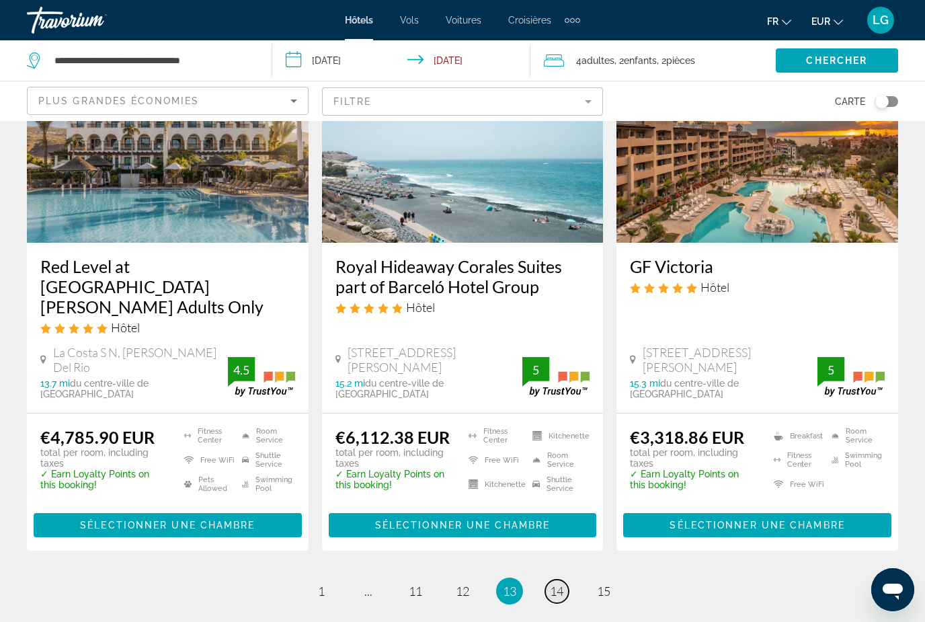
click at [552, 584] on span "14" at bounding box center [556, 591] width 13 height 15
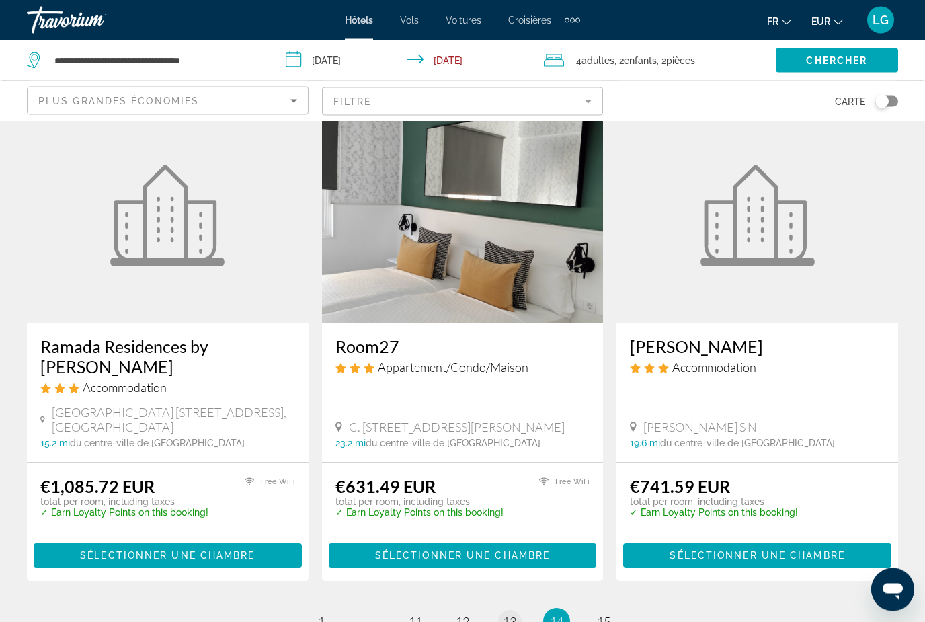
scroll to position [1686, 0]
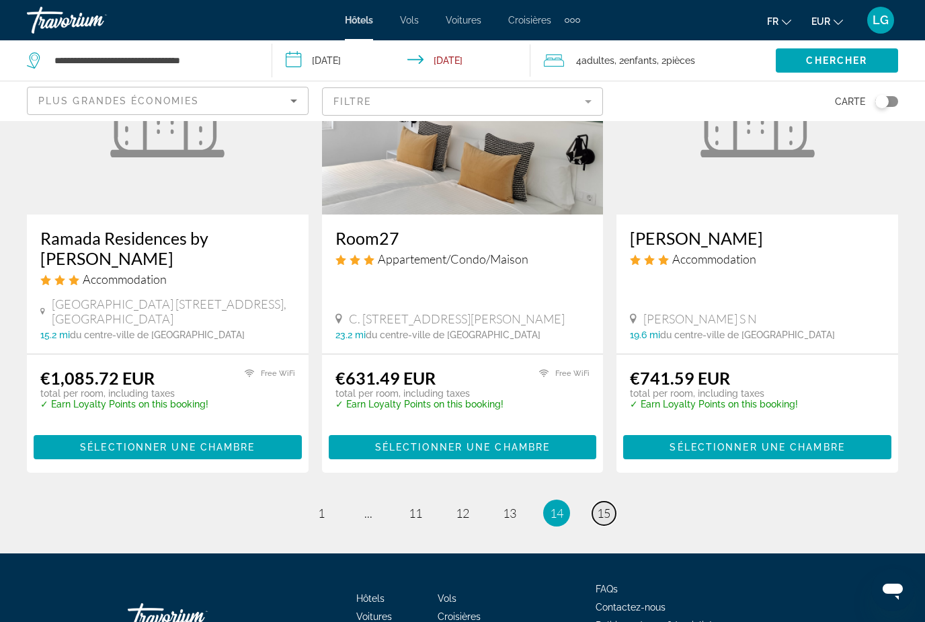
click at [605, 506] on span "15" at bounding box center [603, 513] width 13 height 15
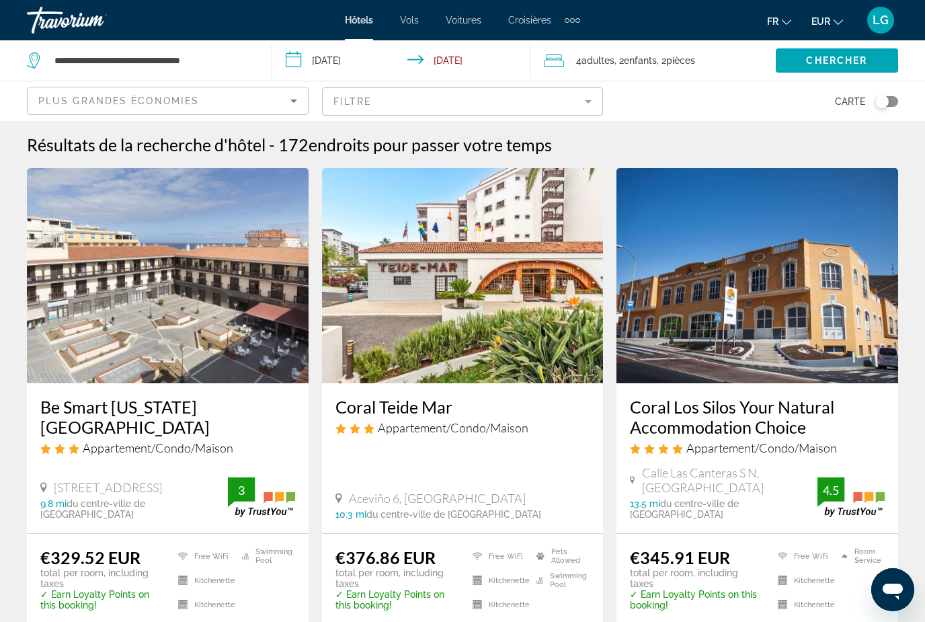
click at [586, 102] on mat-form-field "Filtre" at bounding box center [463, 101] width 282 height 28
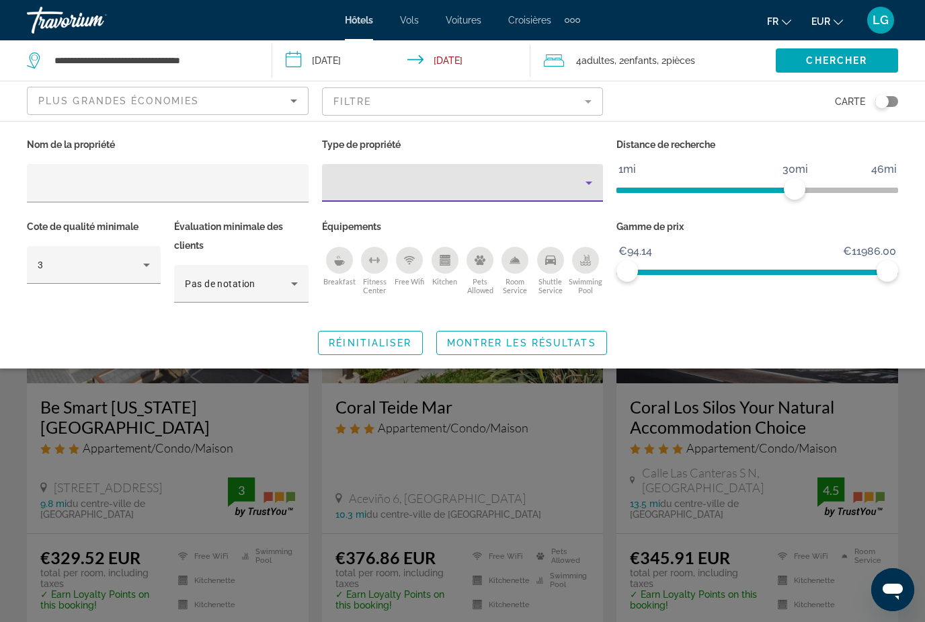
click at [589, 182] on icon "Property type" at bounding box center [589, 183] width 7 height 3
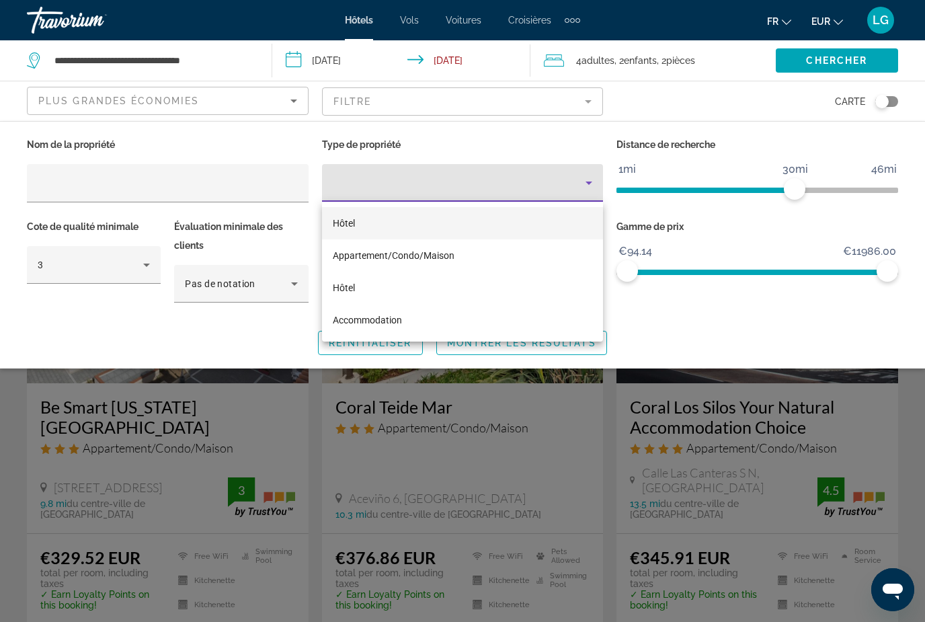
click at [589, 182] on div at bounding box center [462, 311] width 925 height 622
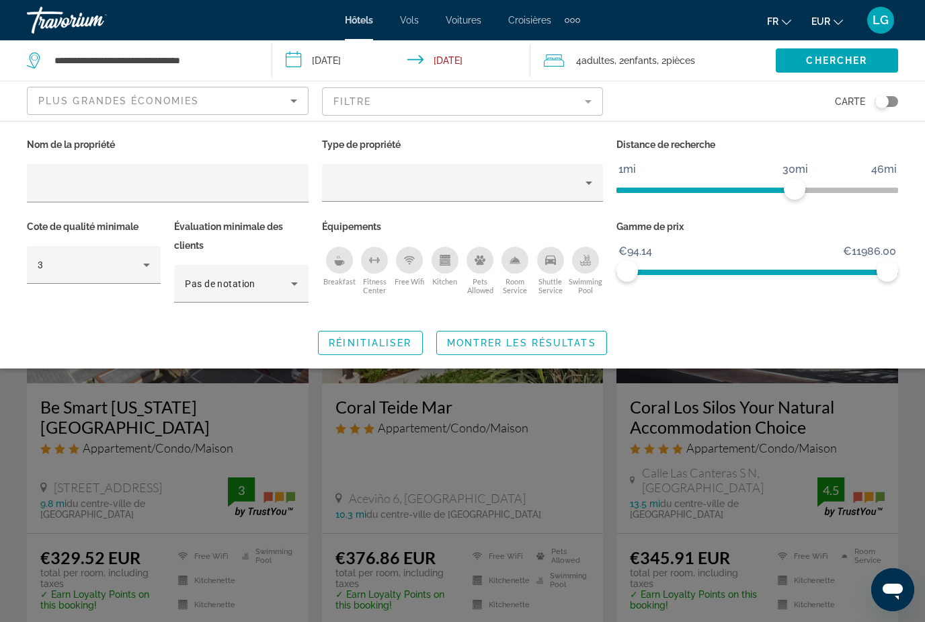
click at [557, 342] on span "Montrer les résultats" at bounding box center [521, 343] width 149 height 11
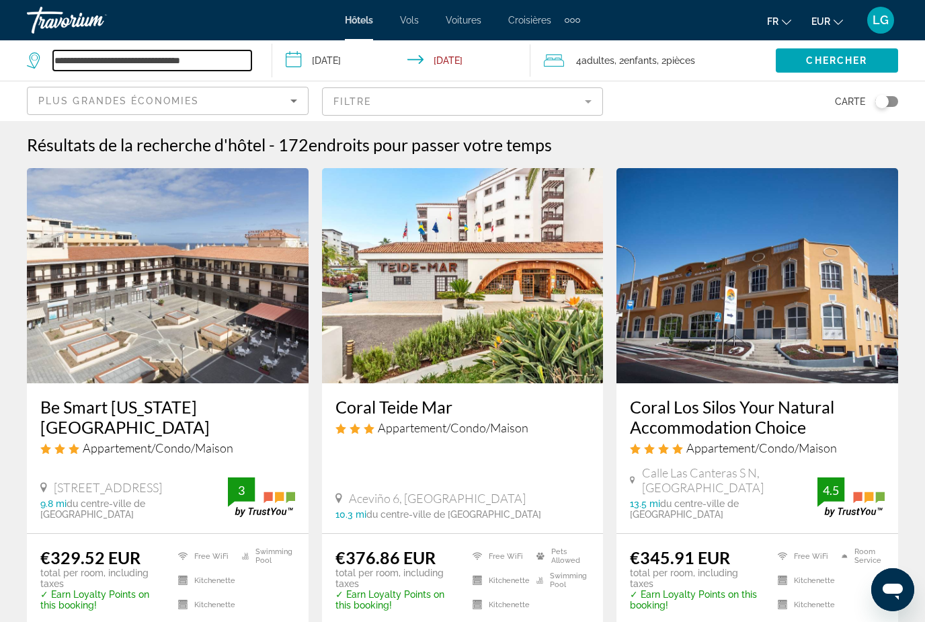
click at [207, 60] on input "**********" at bounding box center [152, 60] width 198 height 20
click at [227, 59] on input "**********" at bounding box center [152, 60] width 198 height 20
type input "*"
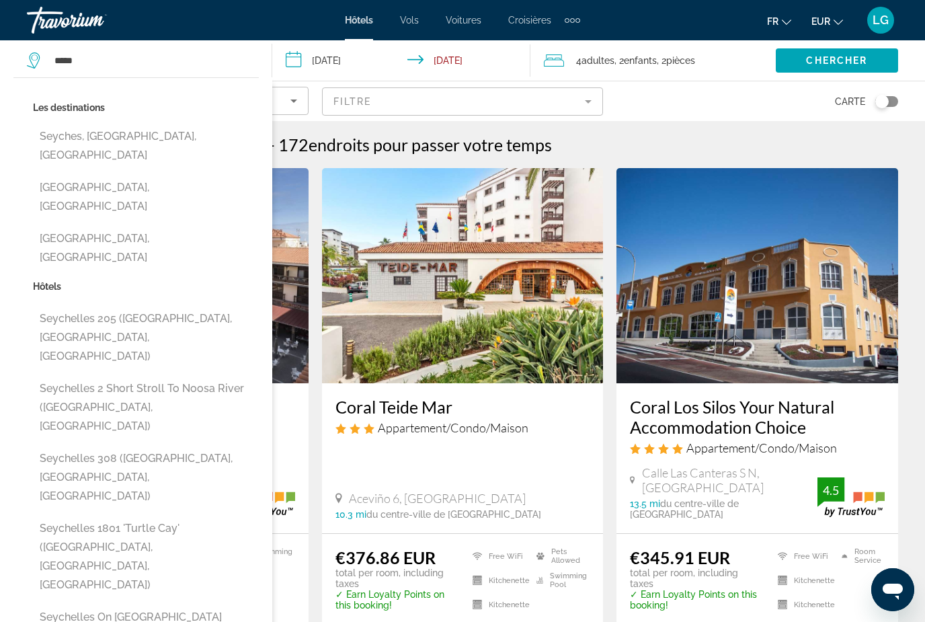
drag, startPoint x: 227, startPoint y: 60, endPoint x: -1, endPoint y: -1, distance: 235.2
click at [0, 0] on html "**********" at bounding box center [462, 311] width 925 height 622
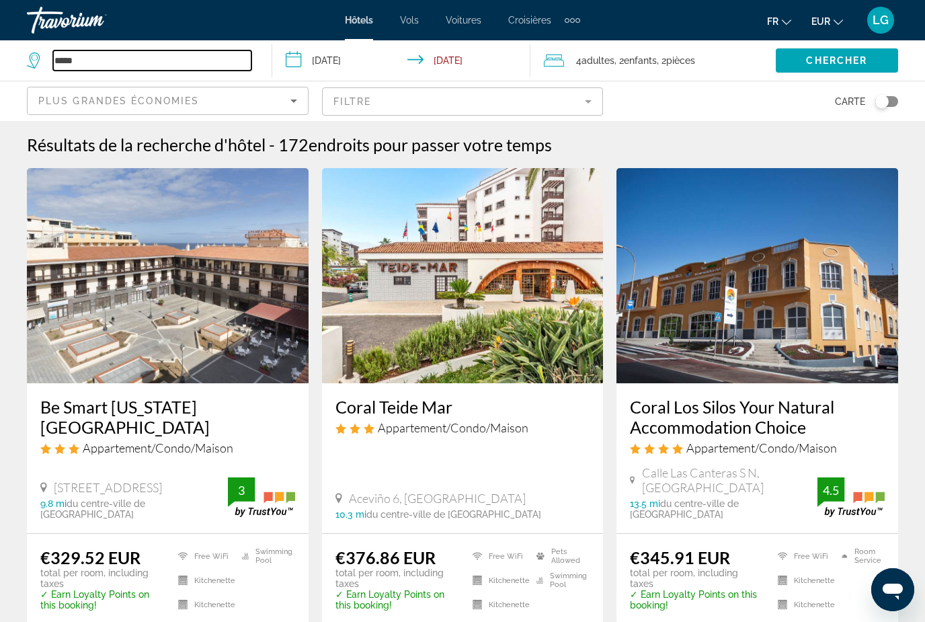
click at [95, 56] on input "*****" at bounding box center [152, 60] width 198 height 20
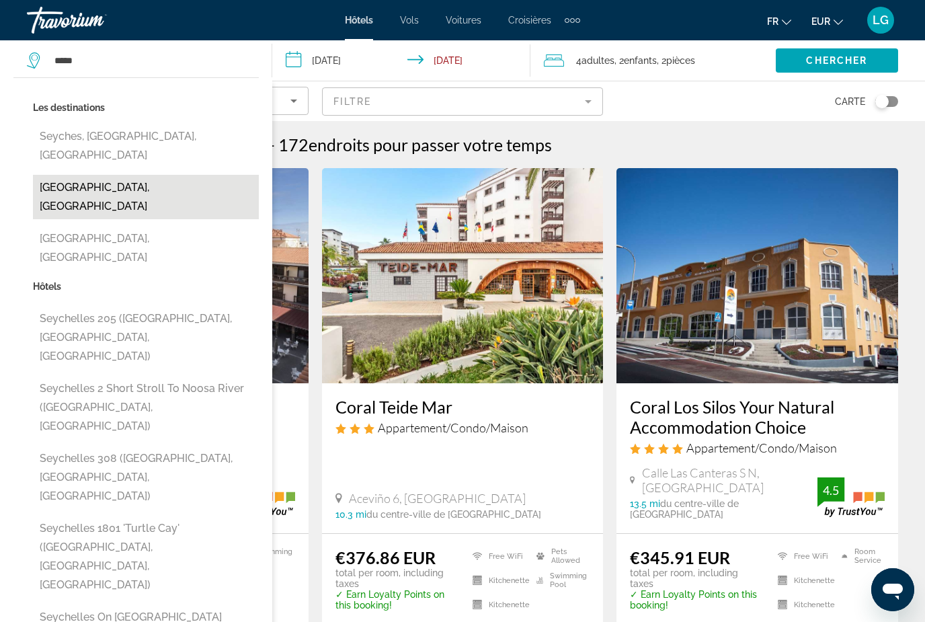
click at [178, 178] on button "[GEOGRAPHIC_DATA], [GEOGRAPHIC_DATA]" at bounding box center [146, 197] width 226 height 44
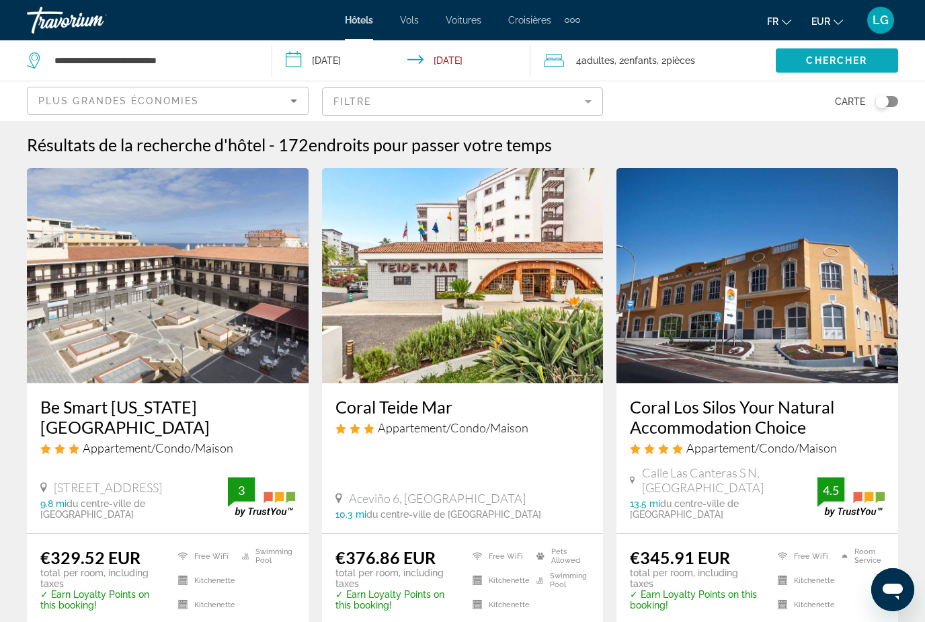
click at [855, 57] on span "Chercher" at bounding box center [836, 60] width 61 height 11
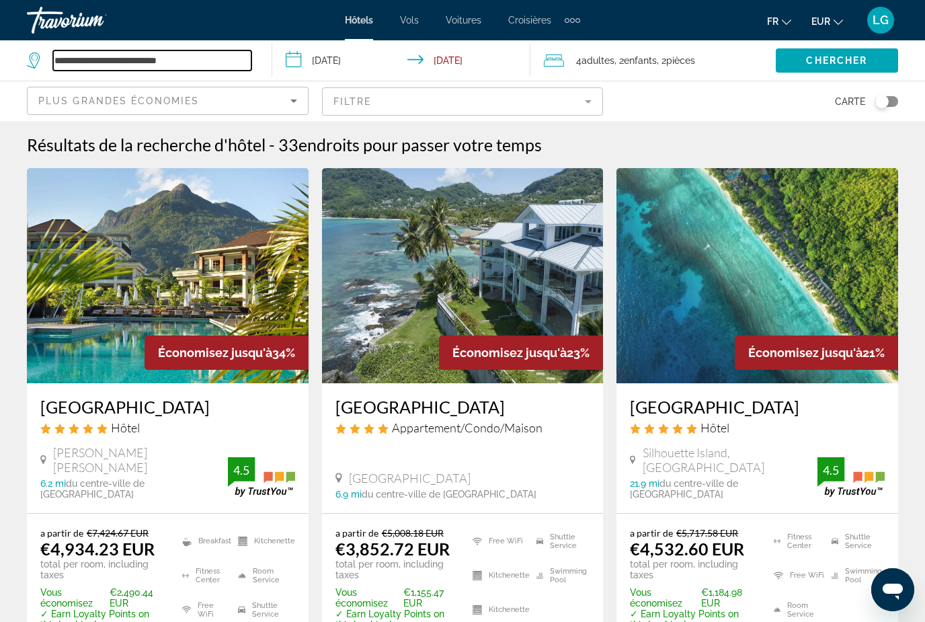
click at [220, 68] on input "**********" at bounding box center [152, 60] width 198 height 20
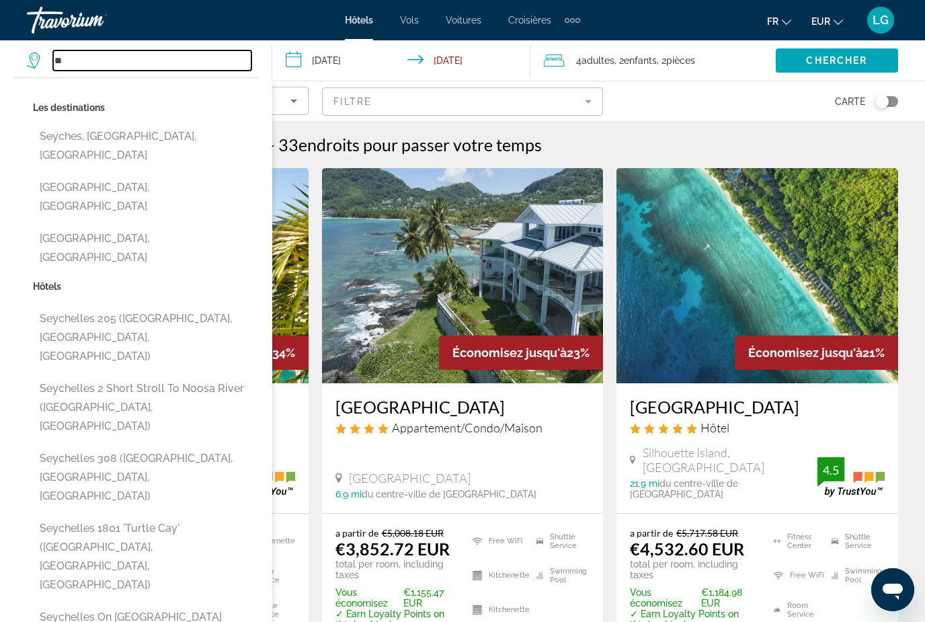
type input "*"
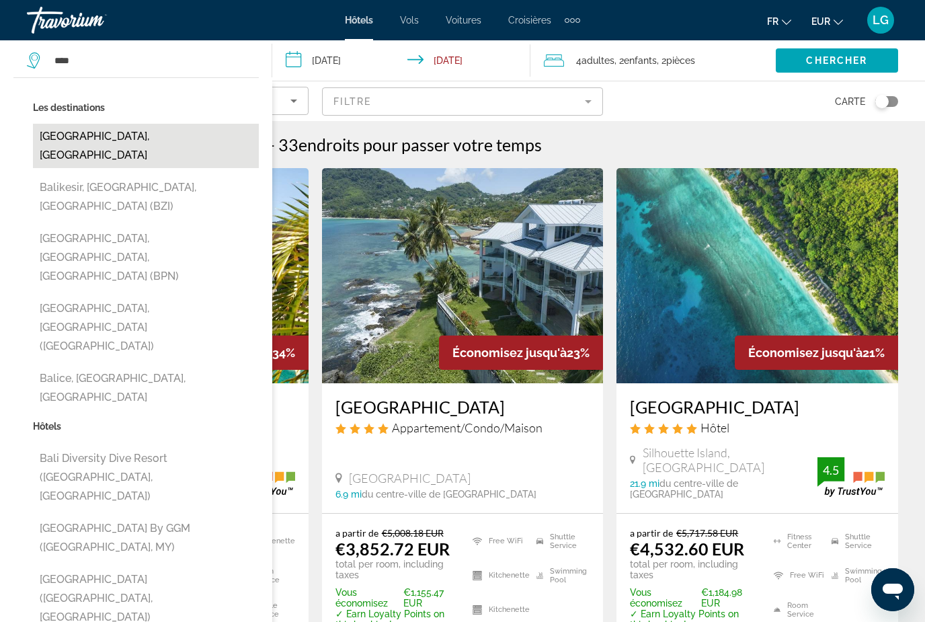
click at [124, 136] on button "[GEOGRAPHIC_DATA], [GEOGRAPHIC_DATA]" at bounding box center [146, 146] width 226 height 44
type input "**********"
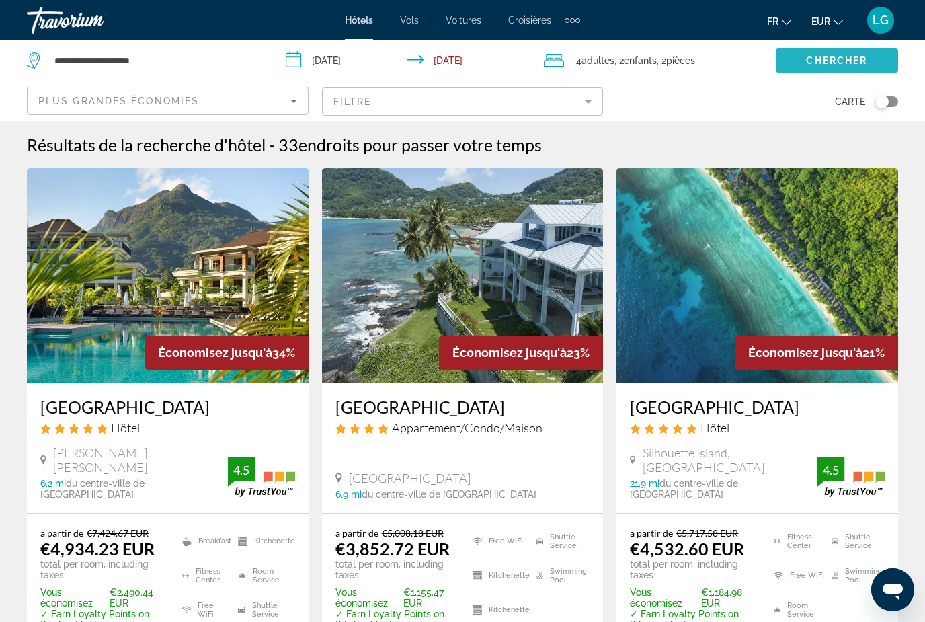
click at [859, 68] on span "Search widget" at bounding box center [837, 60] width 122 height 32
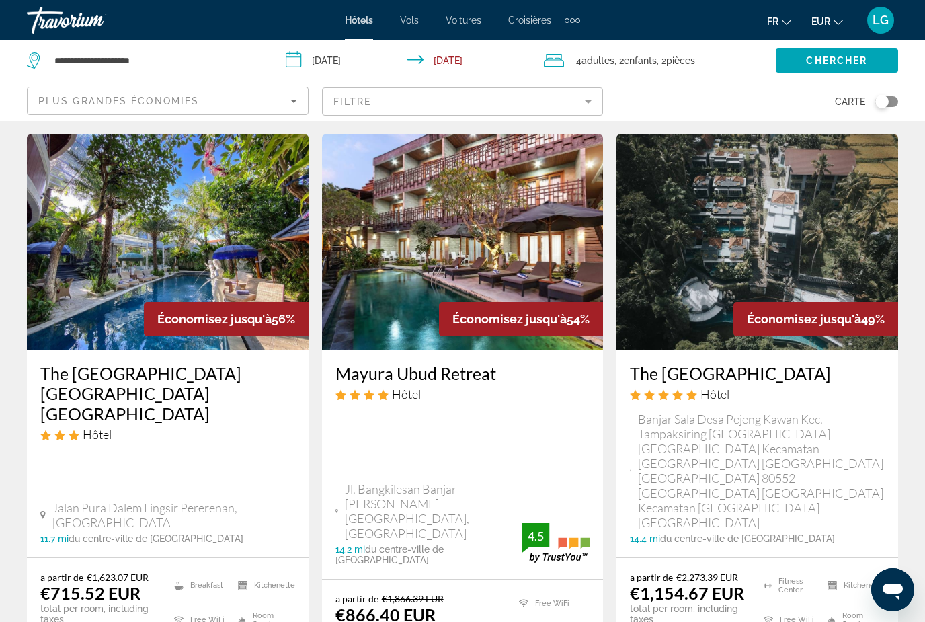
scroll to position [1026, 0]
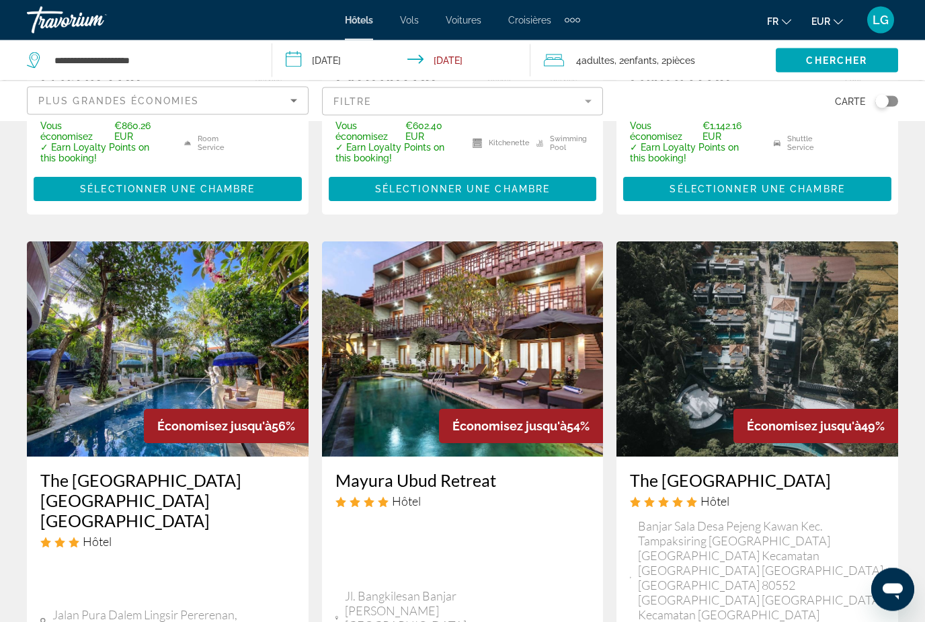
click at [577, 97] on mat-form-field "Filtre" at bounding box center [463, 101] width 282 height 28
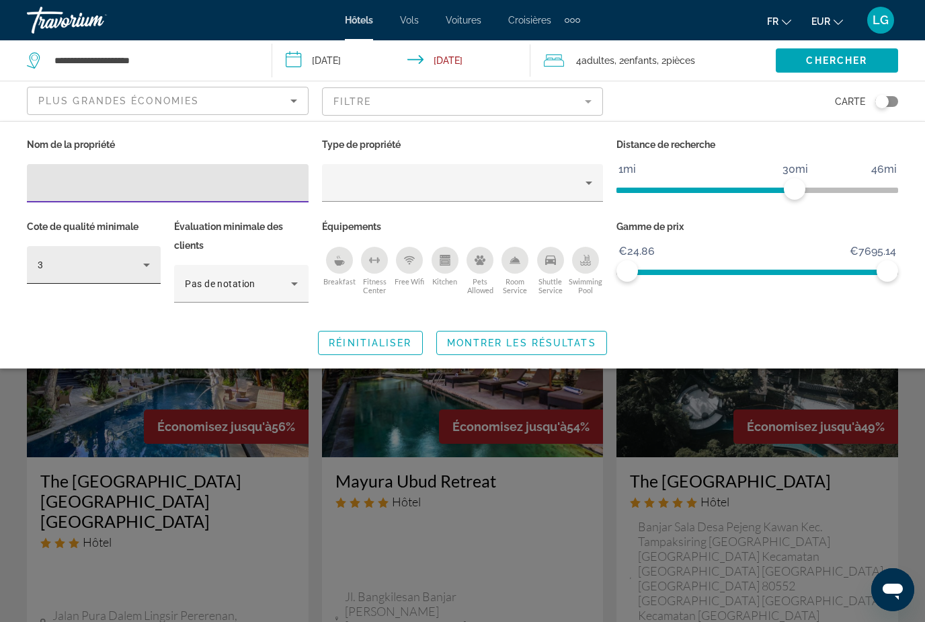
click at [141, 262] on icon "Hotel Filters" at bounding box center [147, 265] width 16 height 16
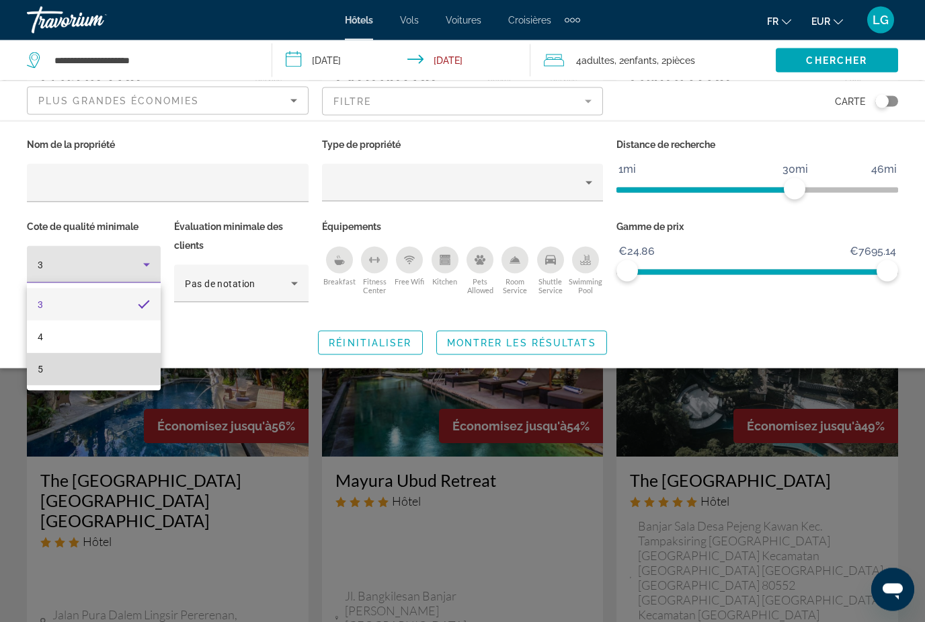
click at [72, 371] on mat-option "5" at bounding box center [94, 369] width 134 height 32
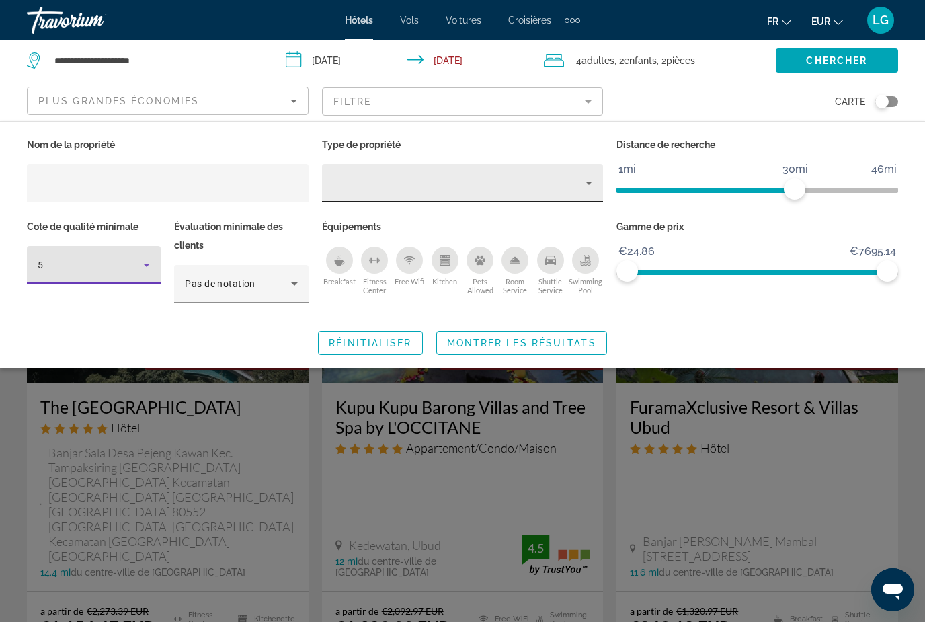
click at [591, 183] on icon "Property type" at bounding box center [589, 183] width 7 height 3
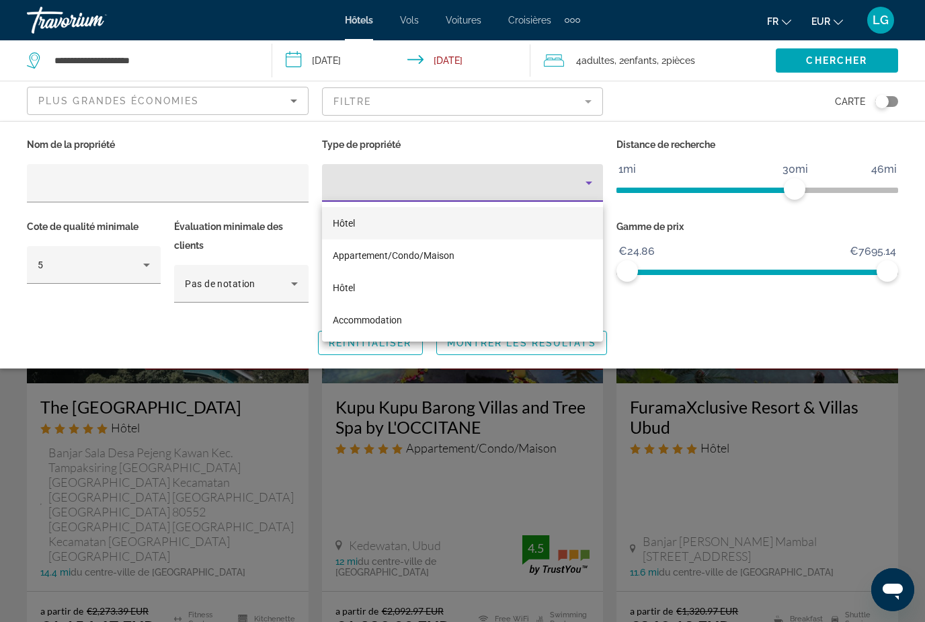
click at [356, 227] on mat-option "Hôtel" at bounding box center [463, 223] width 282 height 32
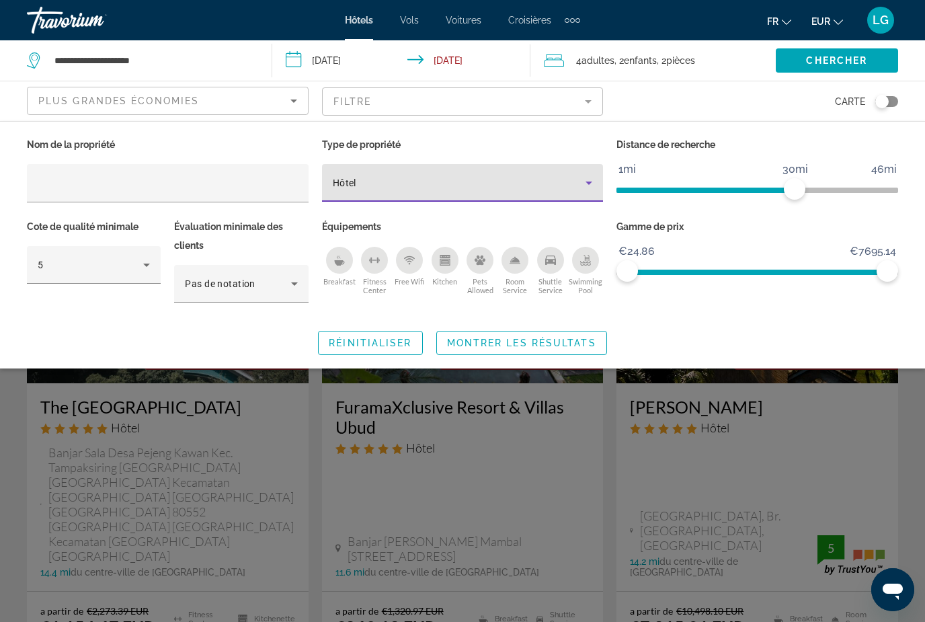
click at [531, 342] on span "Montrer les résultats" at bounding box center [521, 343] width 149 height 11
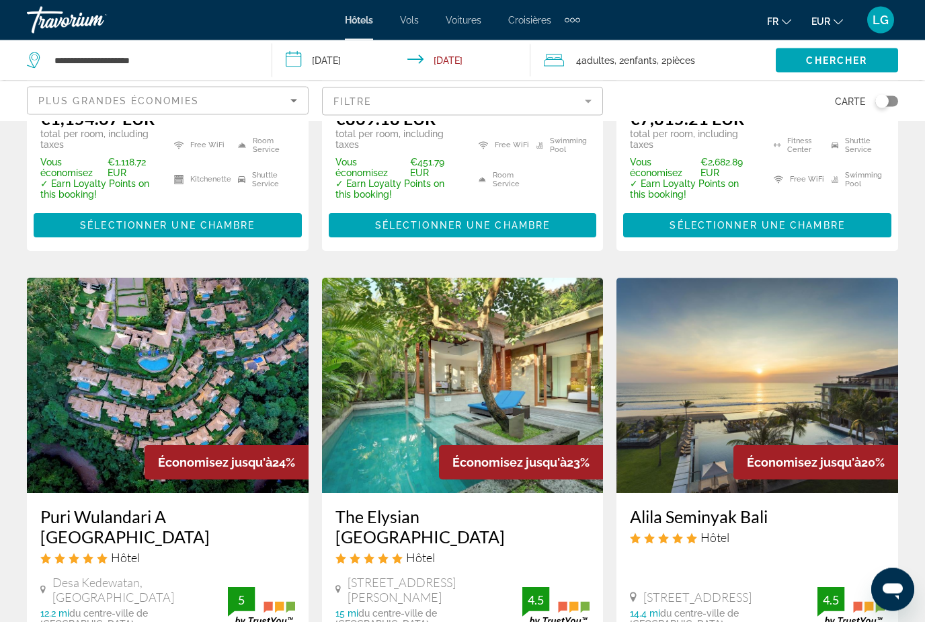
scroll to position [508, 0]
click at [453, 372] on img "Main content" at bounding box center [463, 385] width 282 height 215
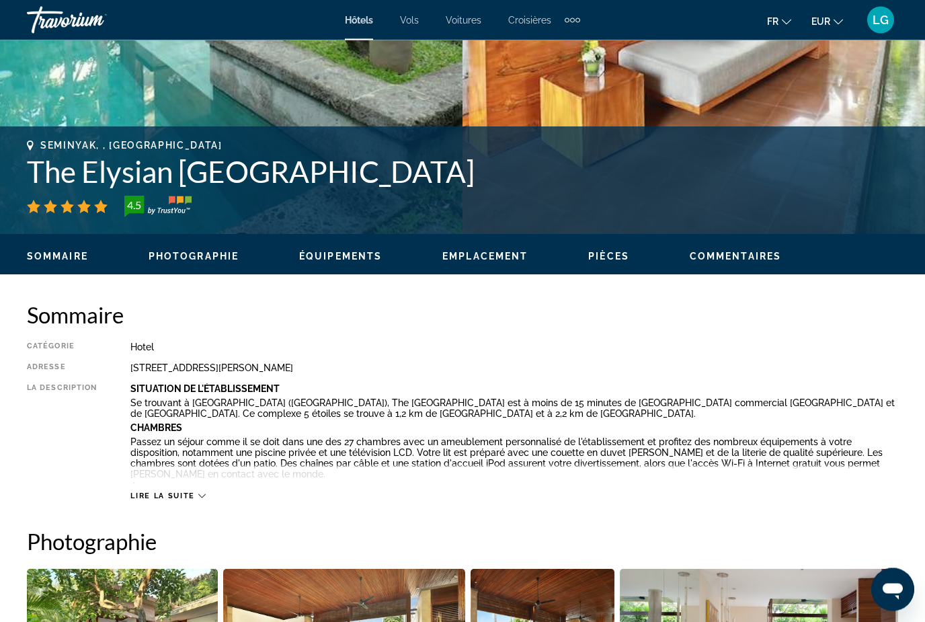
scroll to position [631, 0]
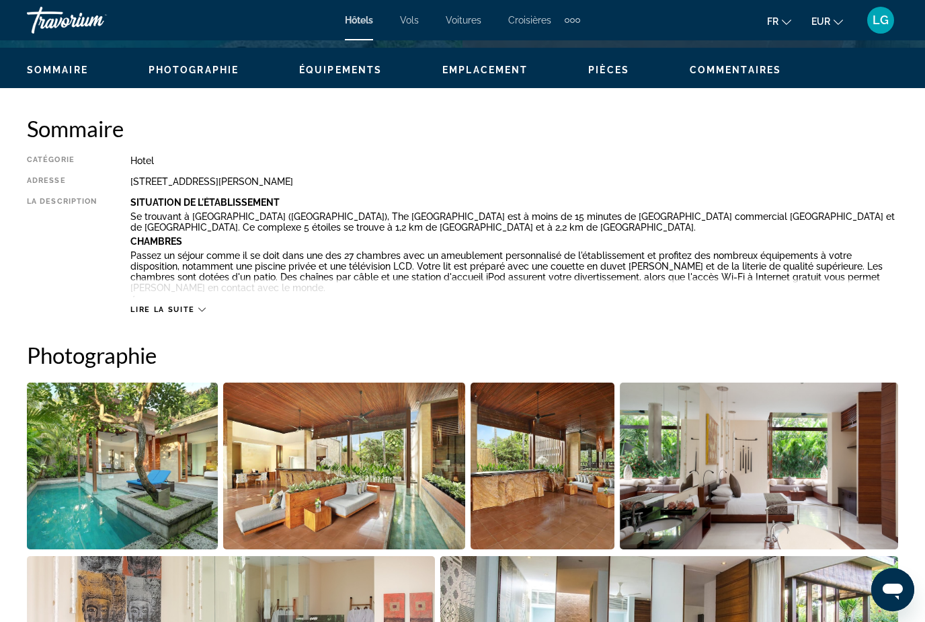
click at [106, 461] on img "Open full-screen image slider" at bounding box center [122, 466] width 191 height 167
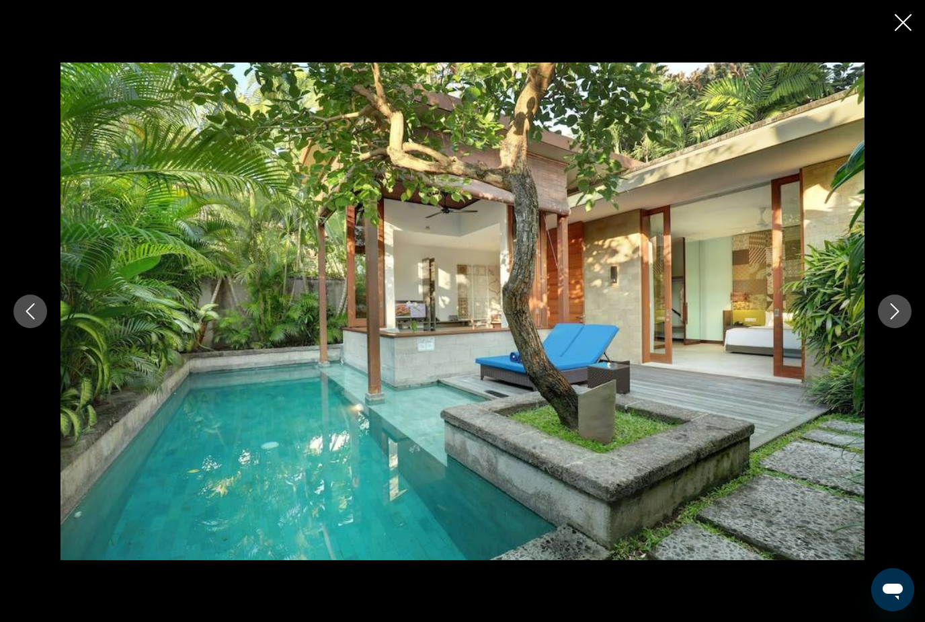
click at [896, 319] on icon "Next image" at bounding box center [895, 311] width 16 height 16
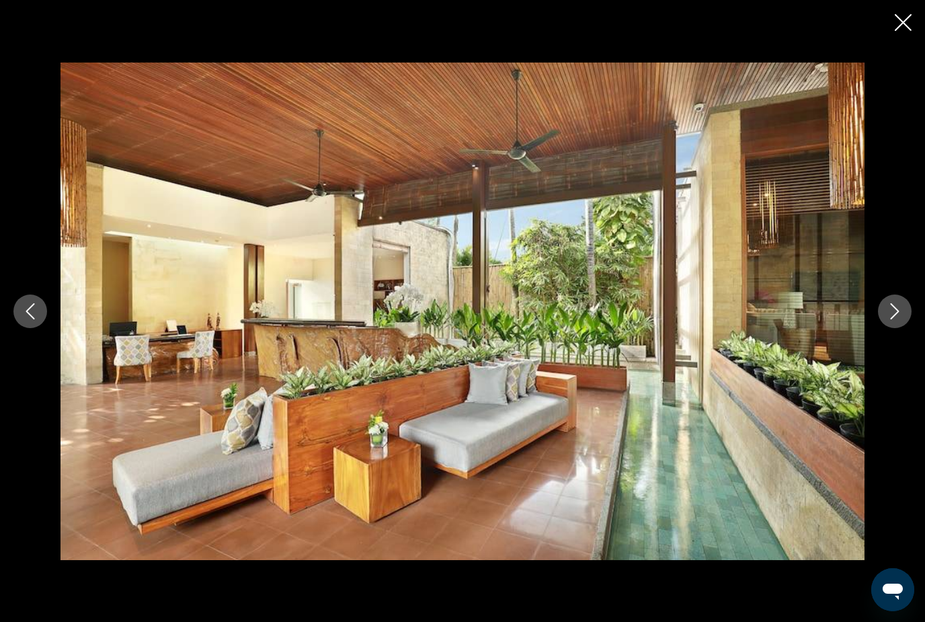
click at [896, 319] on icon "Next image" at bounding box center [895, 311] width 16 height 16
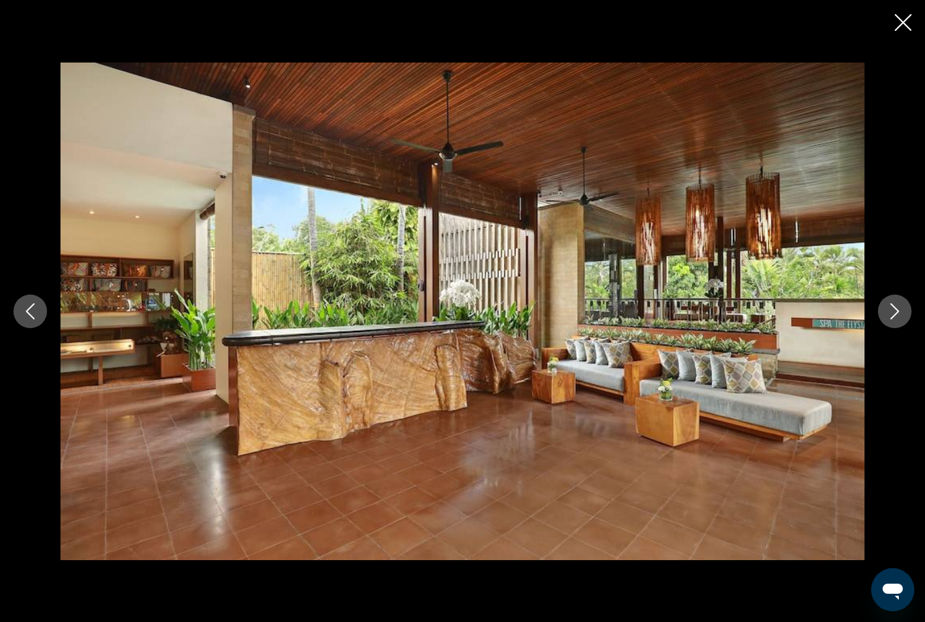
click at [896, 319] on icon "Next image" at bounding box center [895, 311] width 16 height 16
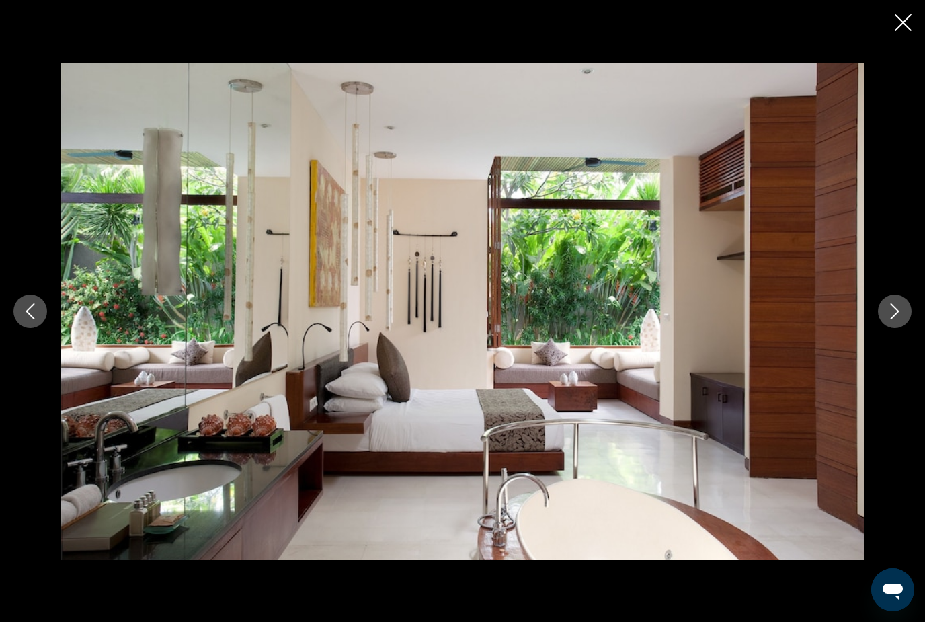
click at [896, 319] on icon "Next image" at bounding box center [895, 311] width 16 height 16
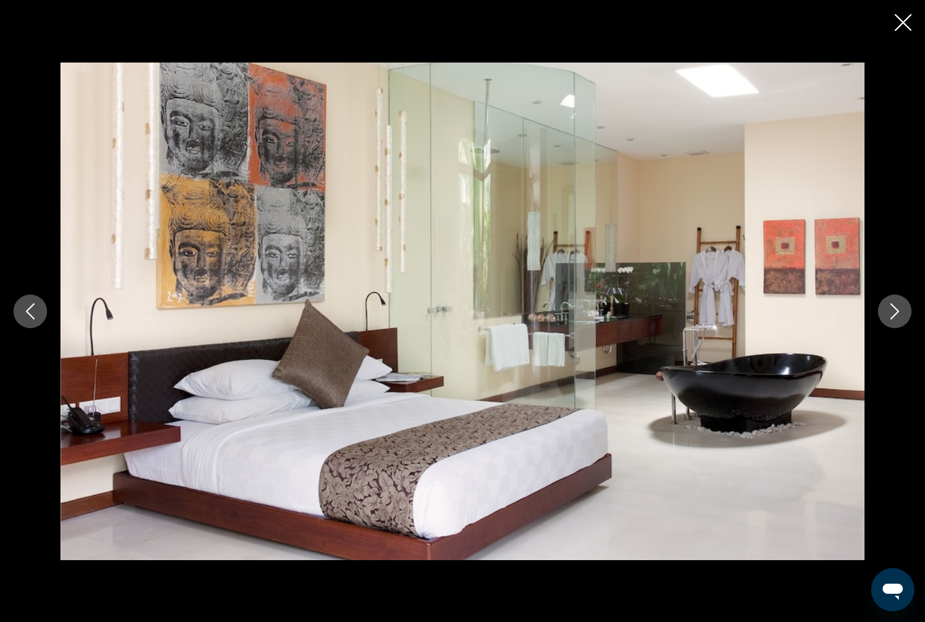
click at [897, 319] on icon "Next image" at bounding box center [895, 311] width 16 height 16
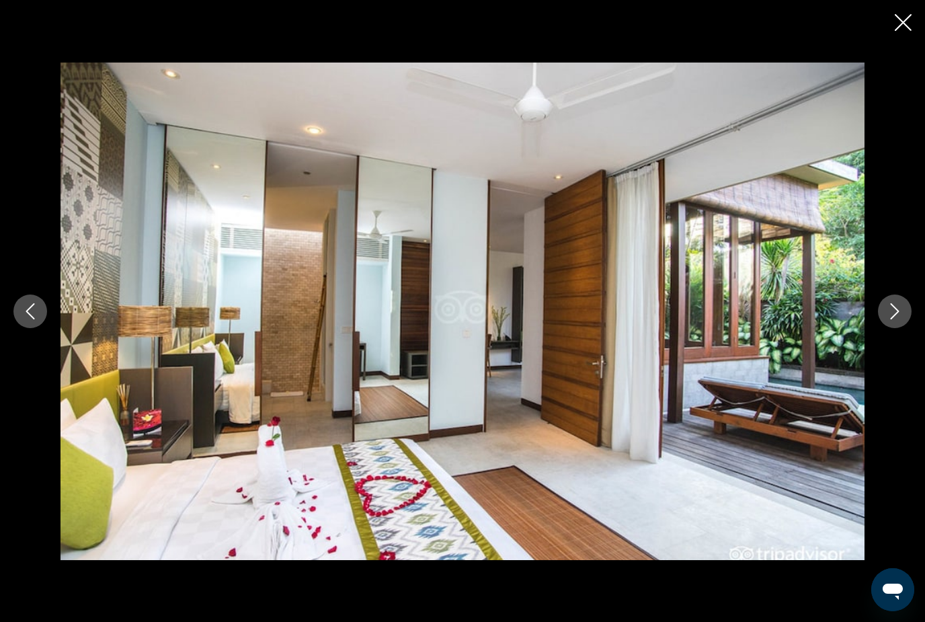
click at [897, 319] on icon "Next image" at bounding box center [895, 311] width 16 height 16
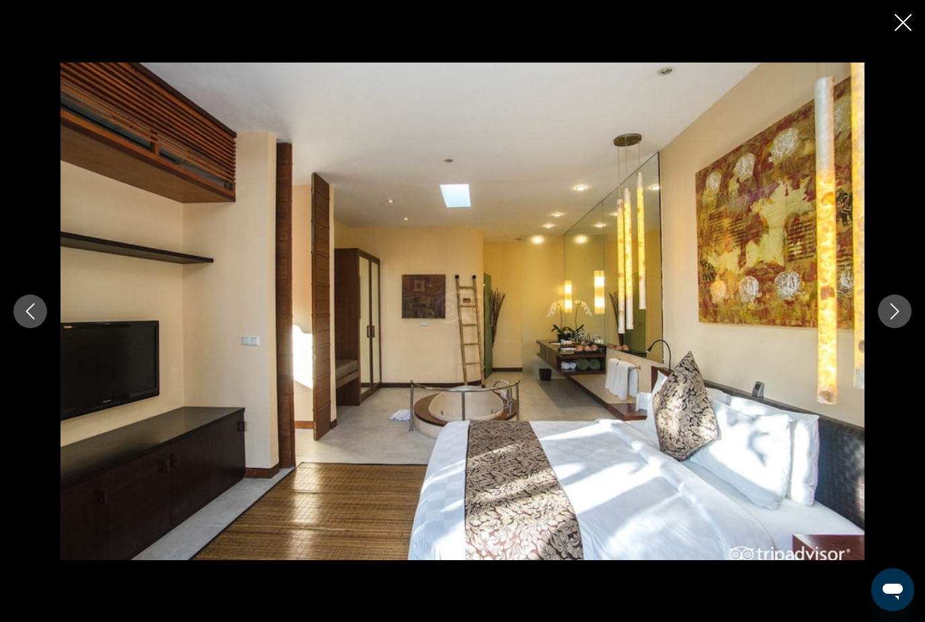
click at [897, 319] on icon "Next image" at bounding box center [895, 311] width 16 height 16
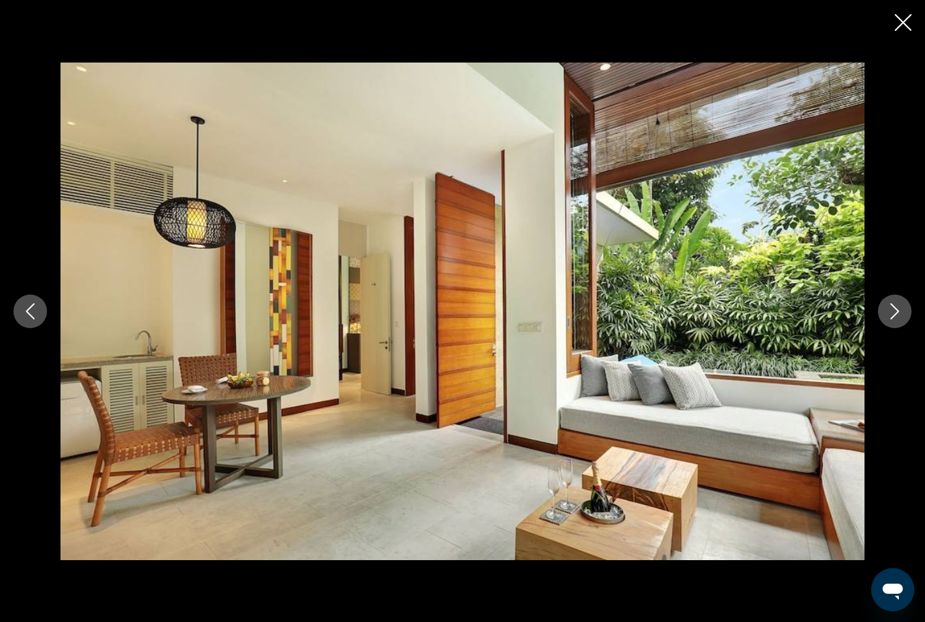
click at [897, 319] on icon "Next image" at bounding box center [895, 311] width 16 height 16
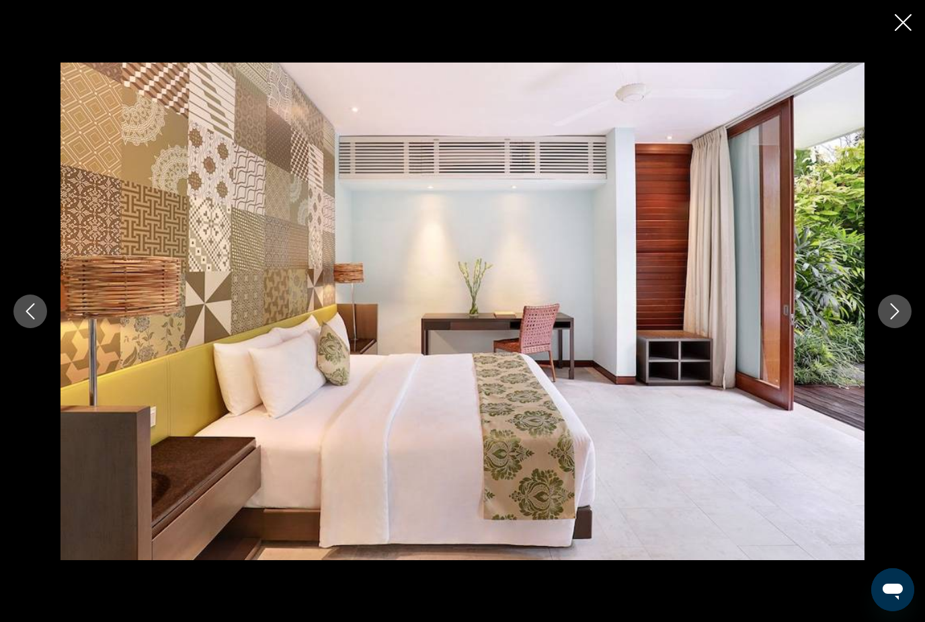
click at [897, 319] on icon "Next image" at bounding box center [895, 311] width 16 height 16
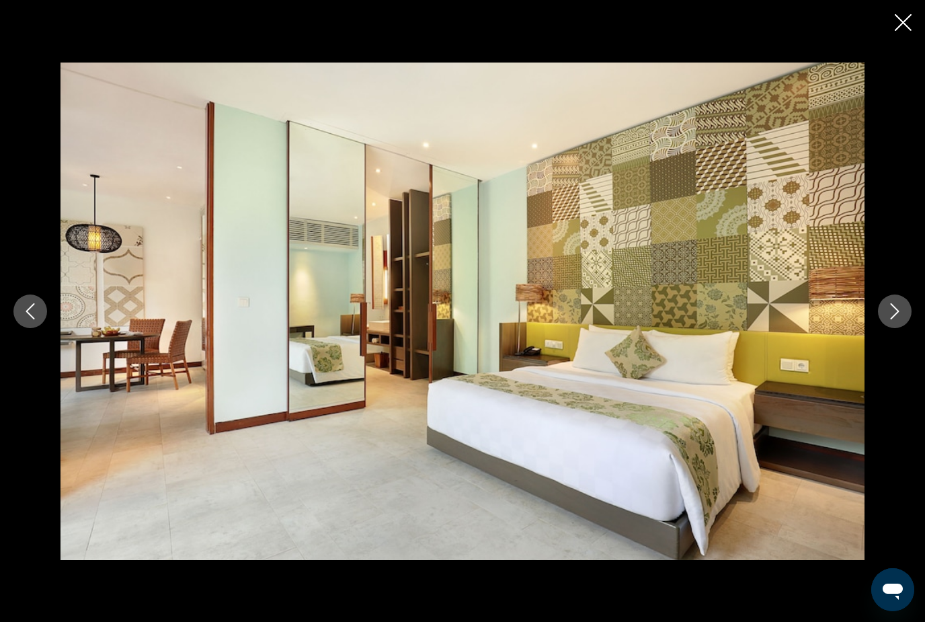
click at [897, 319] on icon "Next image" at bounding box center [895, 311] width 16 height 16
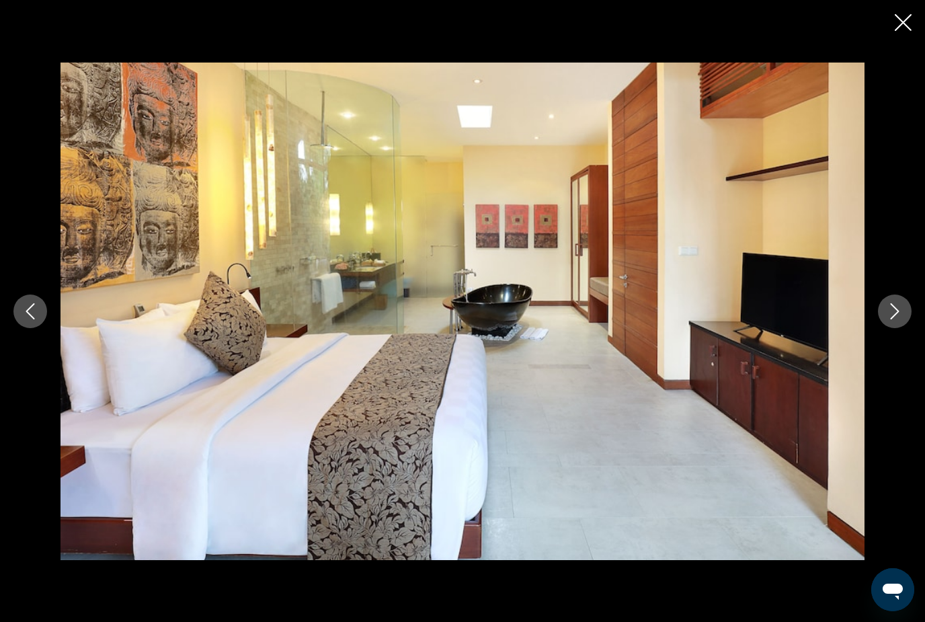
click at [897, 319] on icon "Next image" at bounding box center [895, 311] width 16 height 16
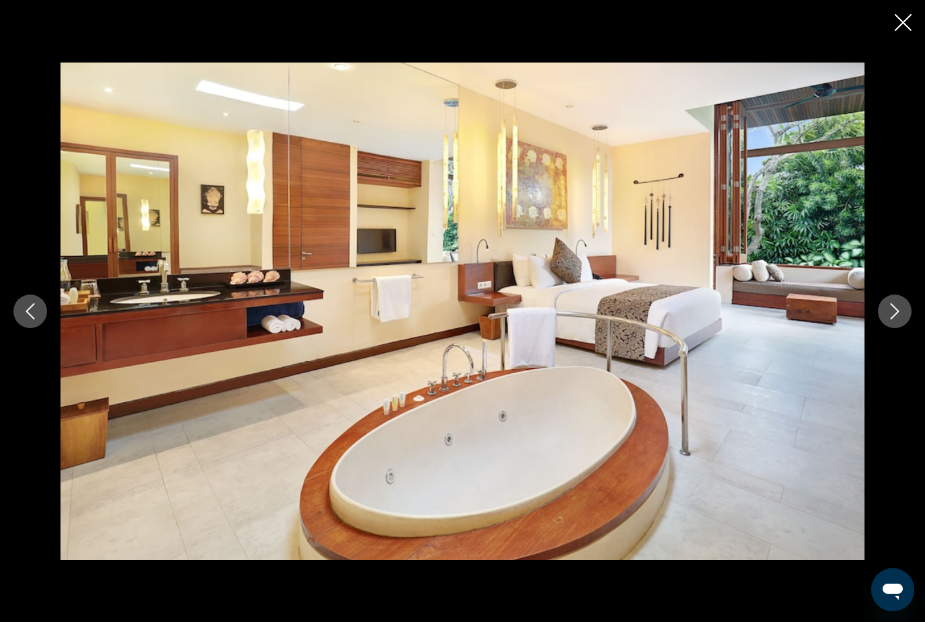
click at [897, 319] on icon "Next image" at bounding box center [895, 311] width 16 height 16
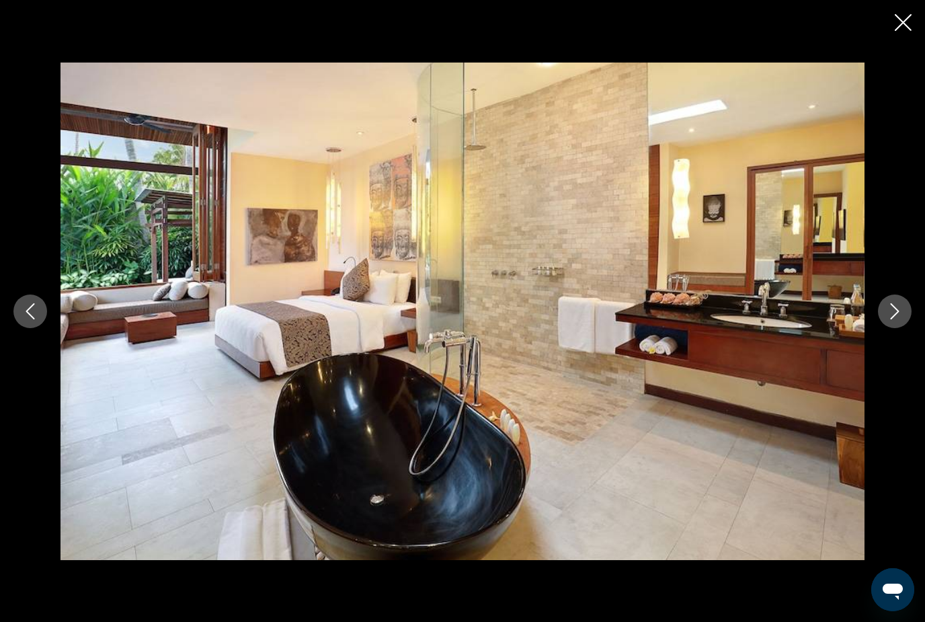
click at [897, 319] on icon "Next image" at bounding box center [895, 311] width 16 height 16
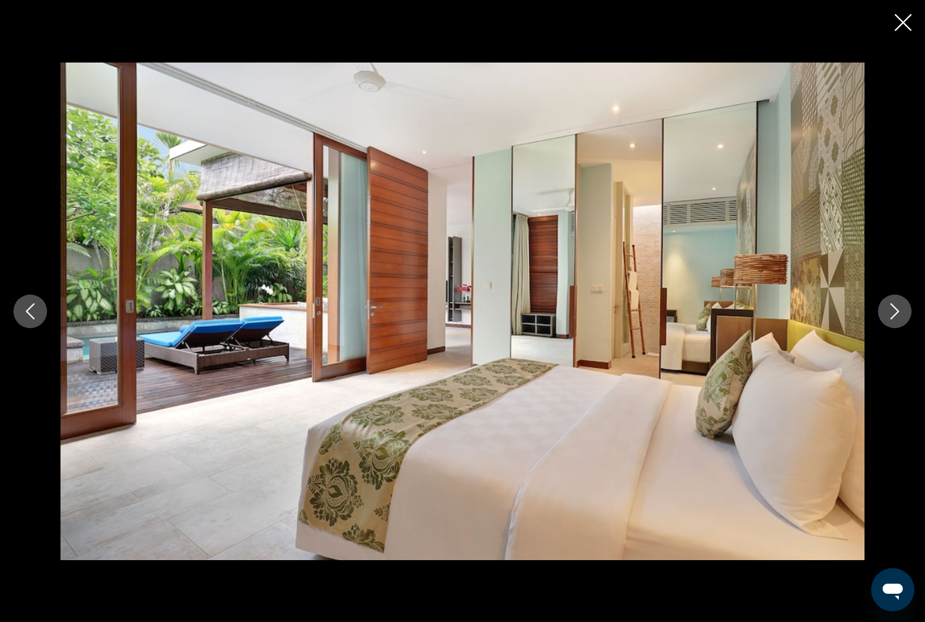
click at [897, 319] on icon "Next image" at bounding box center [895, 311] width 16 height 16
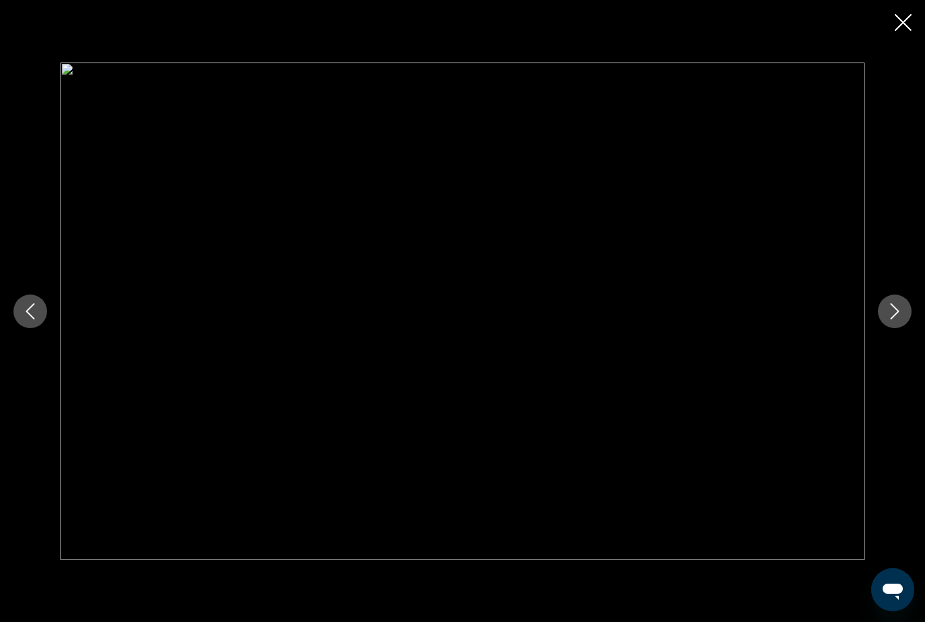
click at [897, 319] on icon "Next image" at bounding box center [895, 311] width 16 height 16
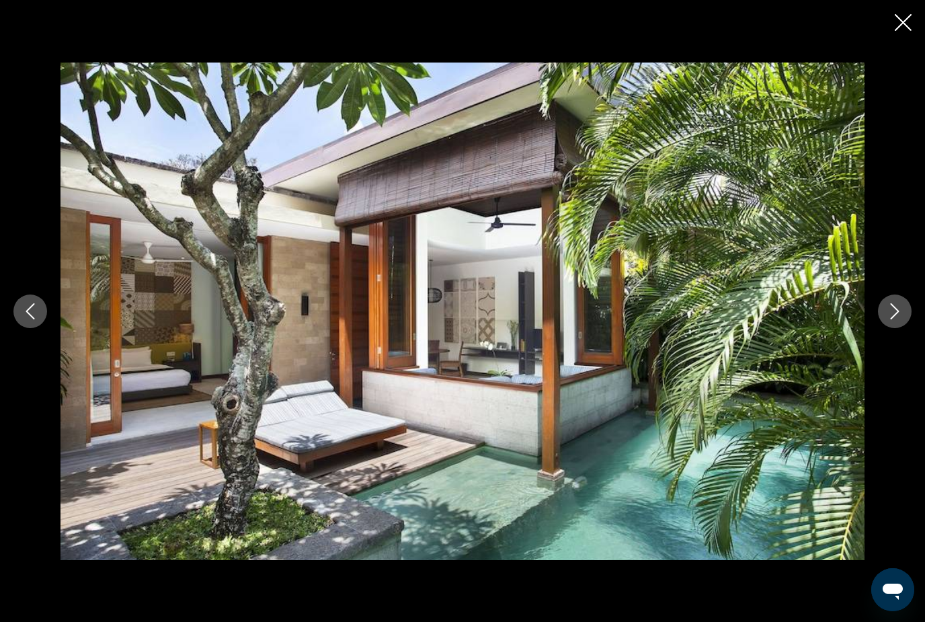
click at [897, 319] on icon "Next image" at bounding box center [895, 311] width 16 height 16
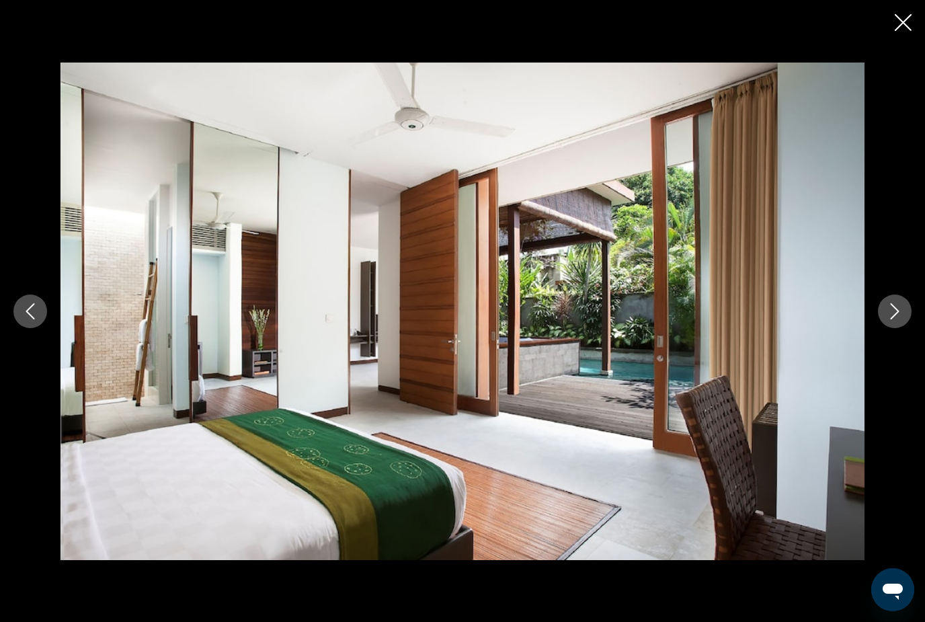
click at [897, 319] on icon "Next image" at bounding box center [895, 311] width 16 height 16
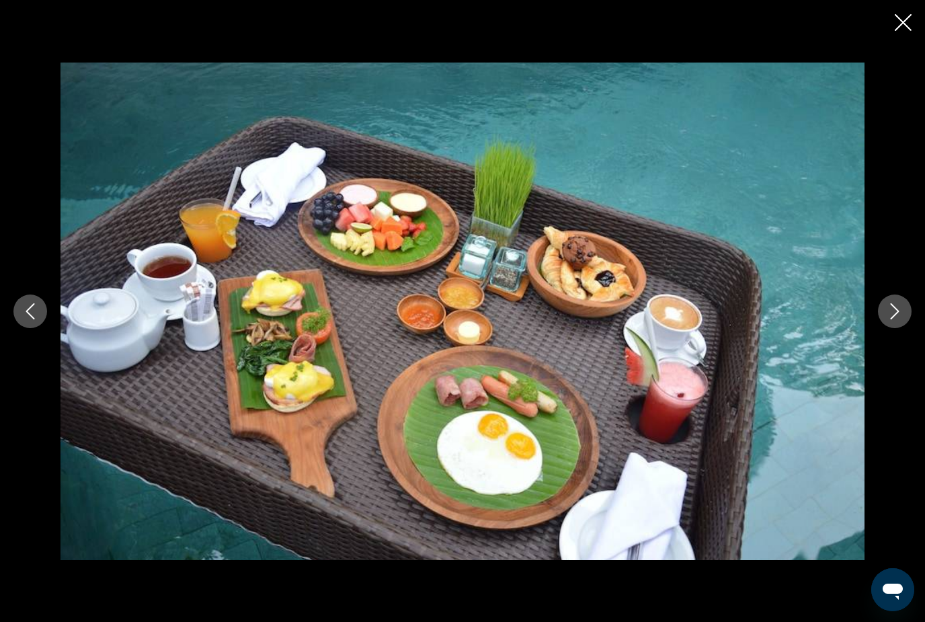
click at [897, 319] on icon "Next image" at bounding box center [895, 311] width 16 height 16
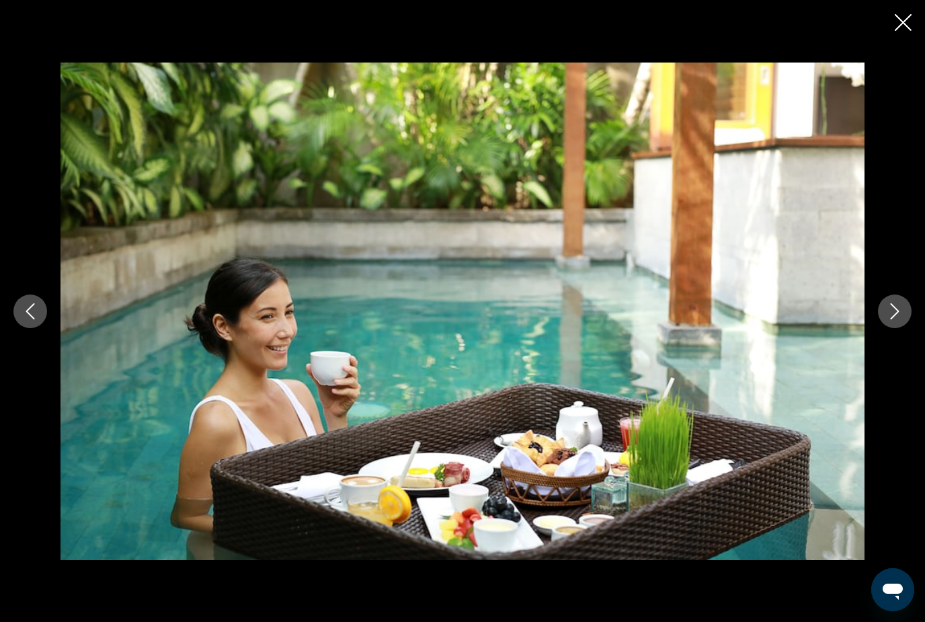
click at [897, 319] on icon "Next image" at bounding box center [895, 311] width 16 height 16
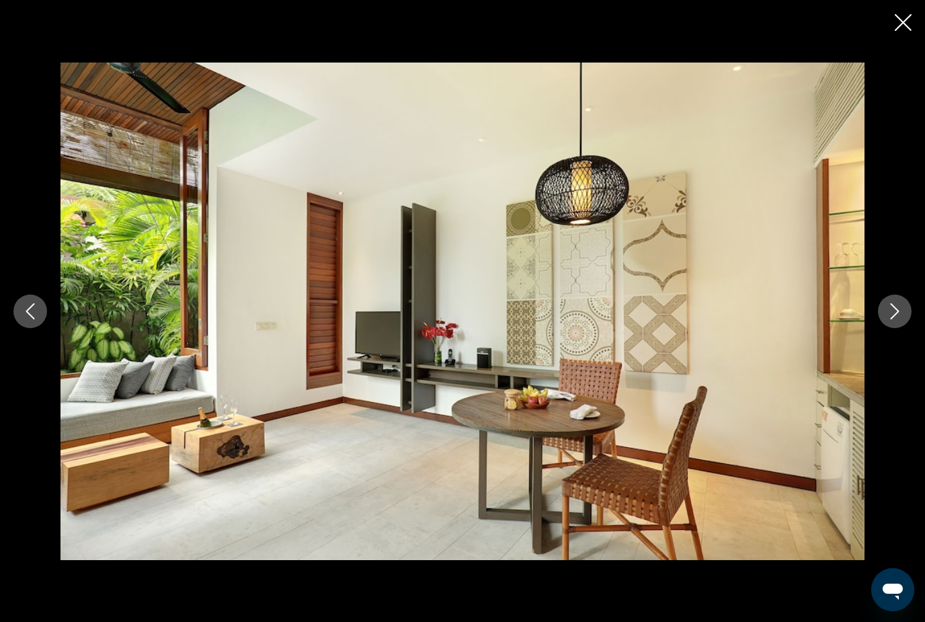
click at [897, 319] on icon "Next image" at bounding box center [895, 311] width 16 height 16
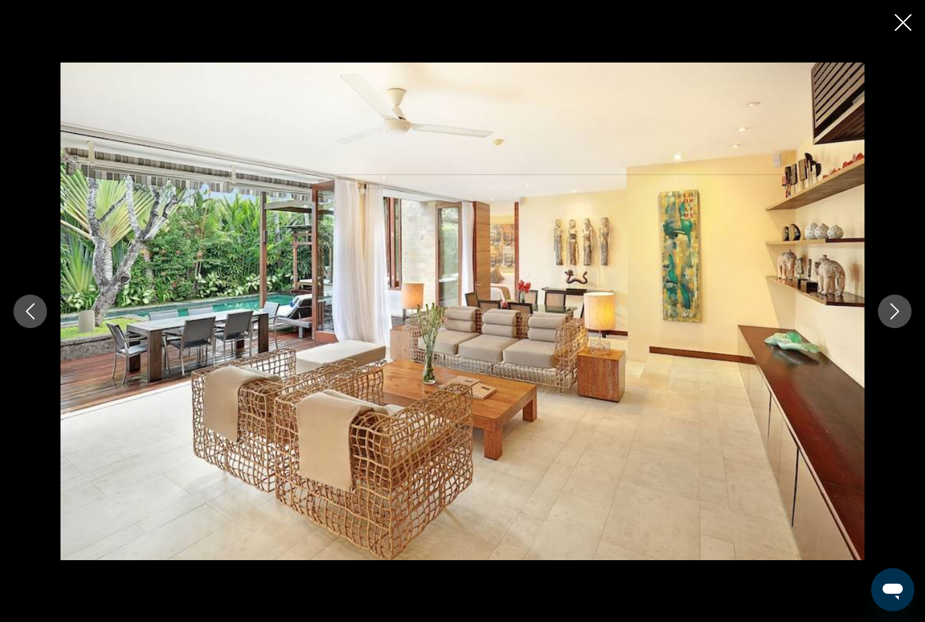
click at [897, 319] on icon "Next image" at bounding box center [895, 311] width 16 height 16
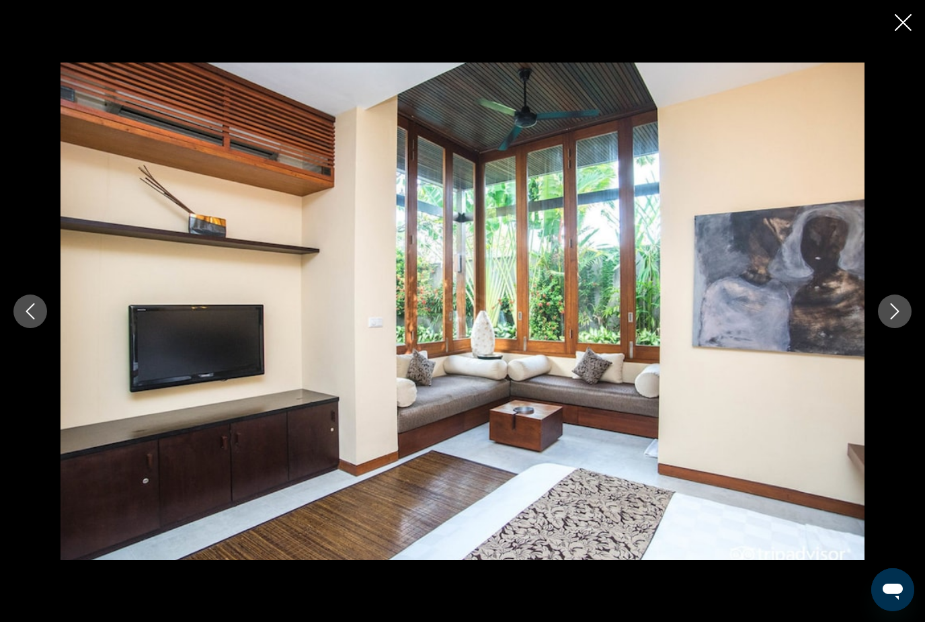
click at [897, 319] on icon "Next image" at bounding box center [895, 311] width 16 height 16
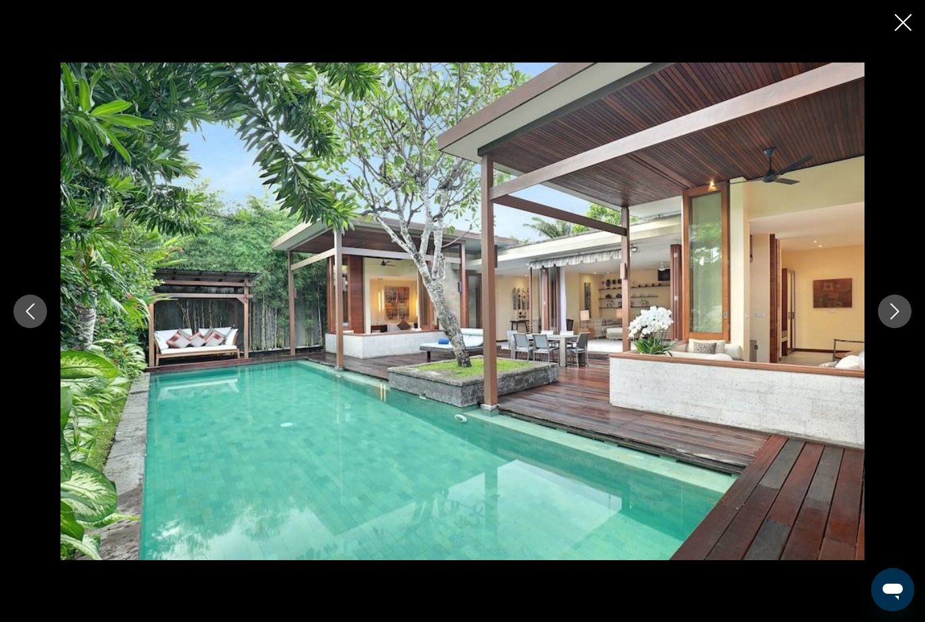
click at [897, 319] on icon "Next image" at bounding box center [895, 311] width 16 height 16
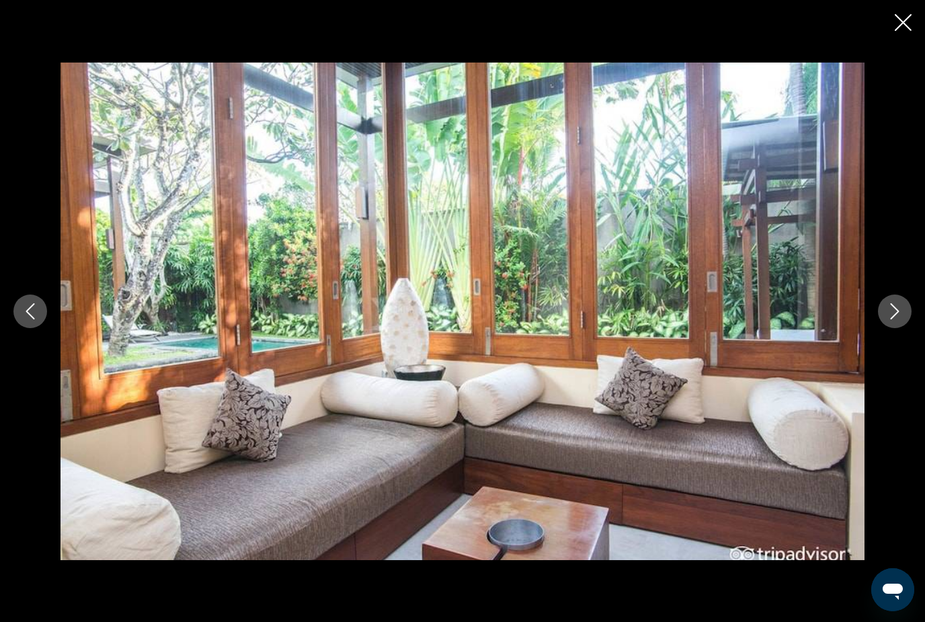
click at [897, 319] on icon "Next image" at bounding box center [895, 311] width 16 height 16
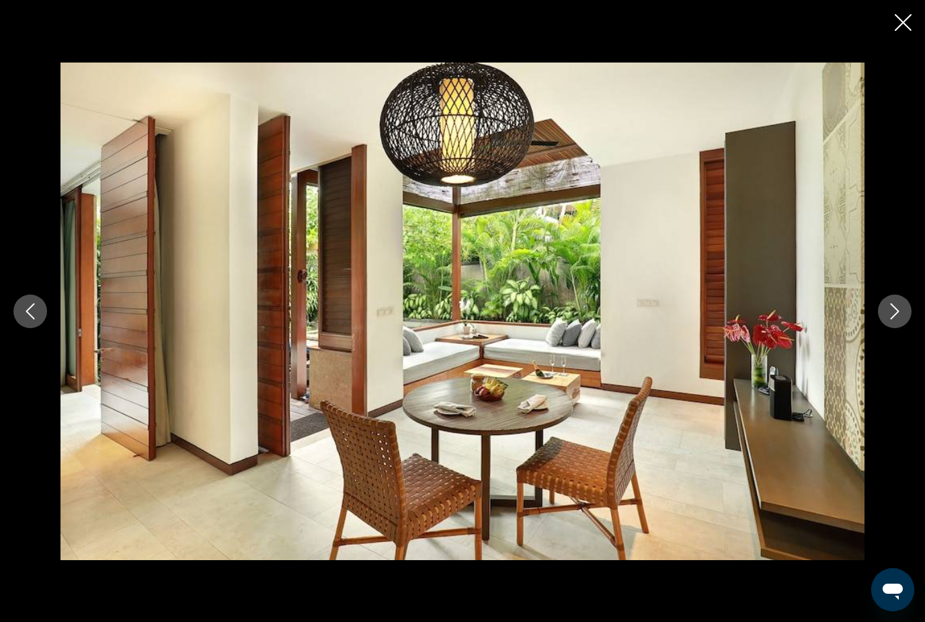
click at [897, 319] on icon "Next image" at bounding box center [895, 311] width 16 height 16
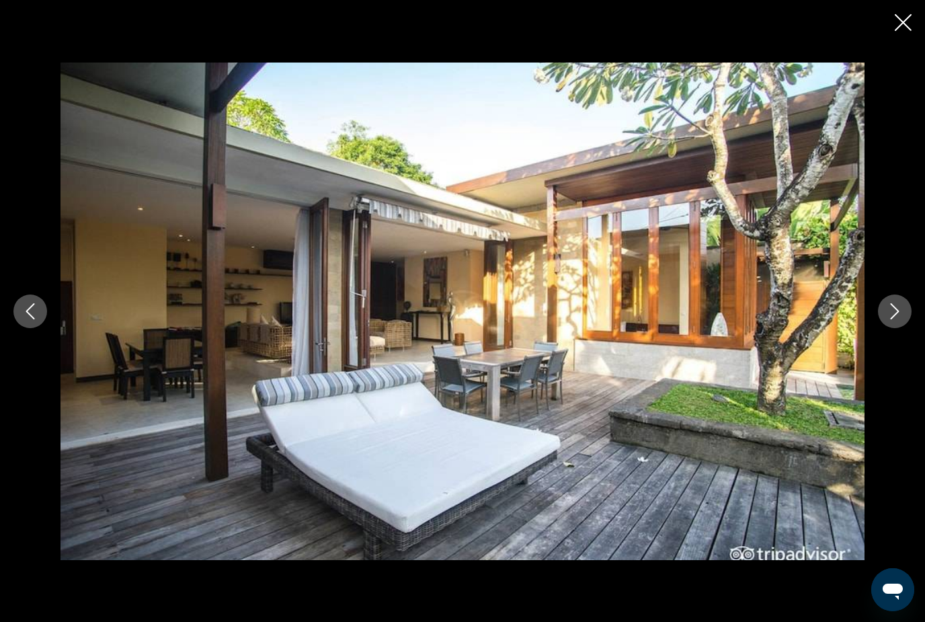
click at [897, 319] on icon "Next image" at bounding box center [895, 311] width 16 height 16
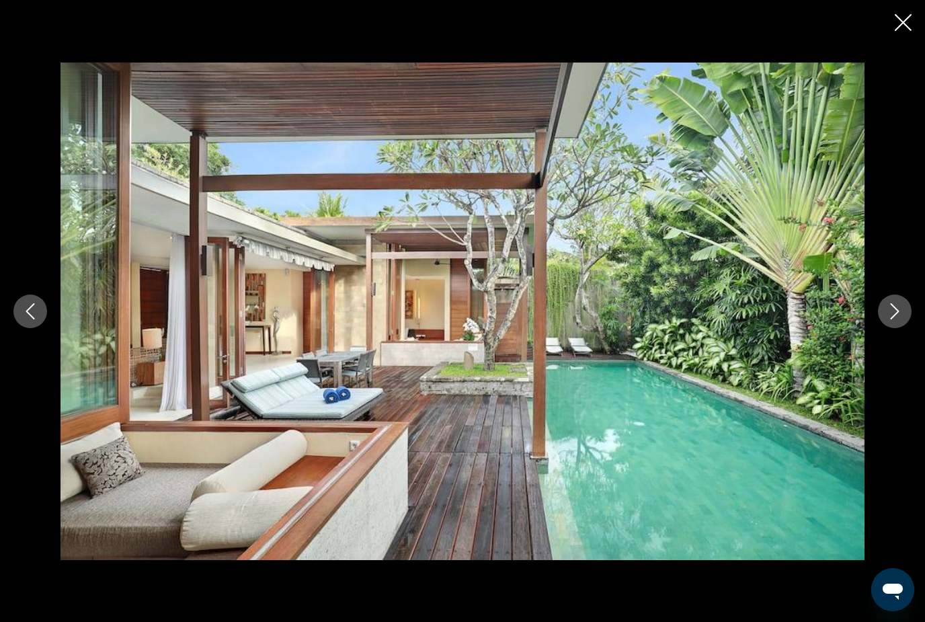
click at [897, 319] on icon "Next image" at bounding box center [895, 311] width 16 height 16
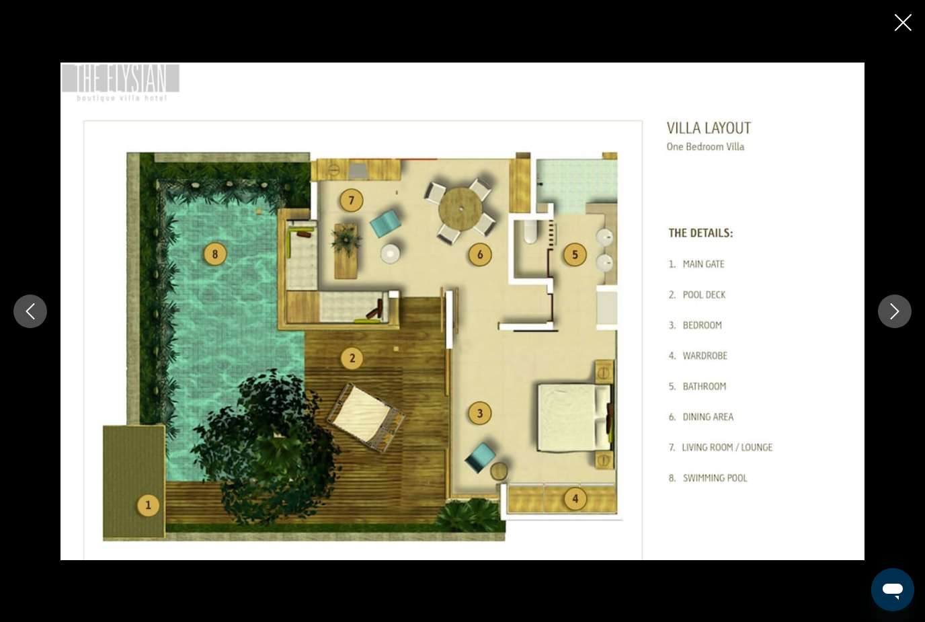
click at [897, 319] on icon "Next image" at bounding box center [895, 311] width 16 height 16
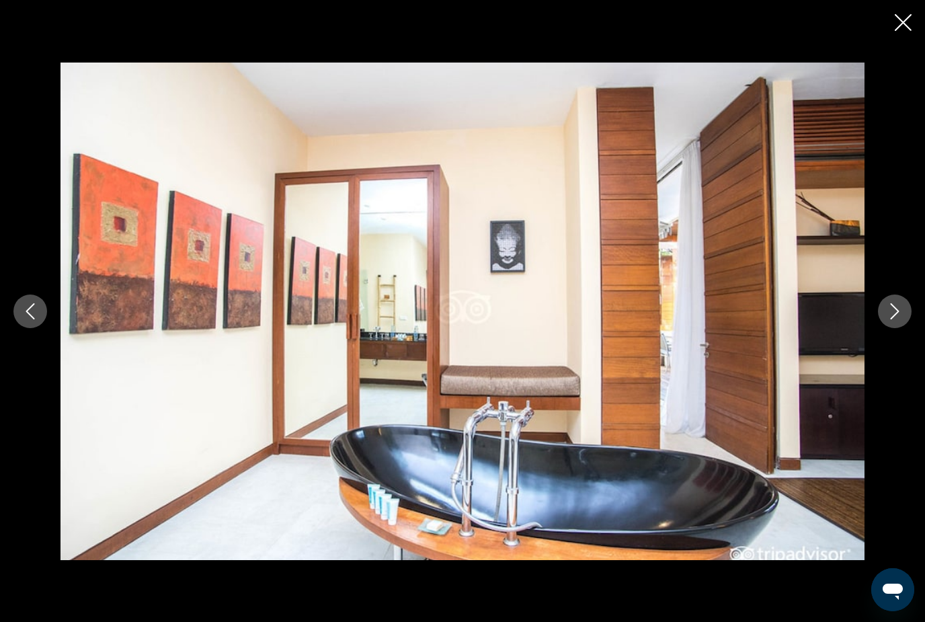
click at [32, 328] on button "Previous image" at bounding box center [30, 312] width 34 height 34
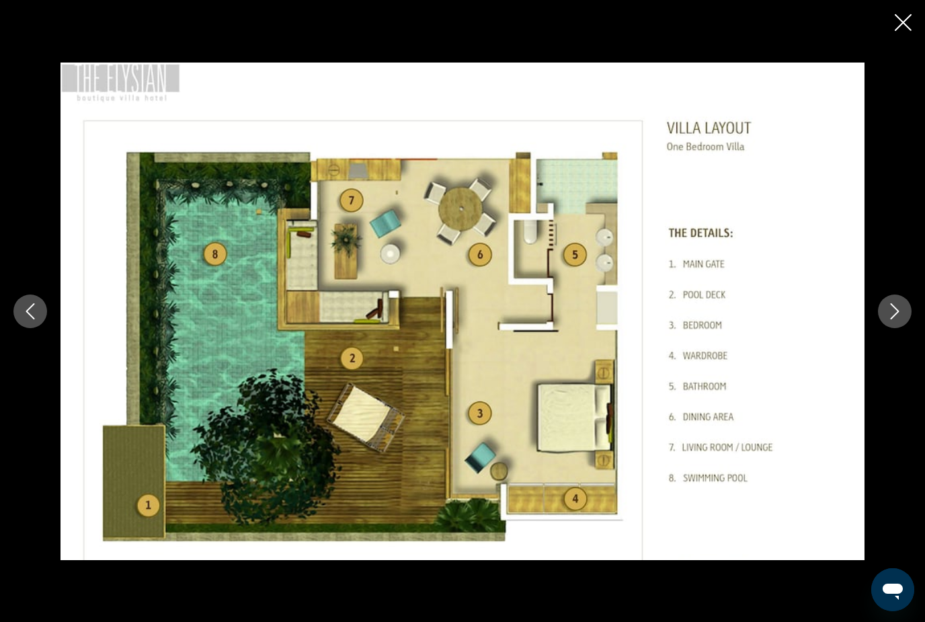
click at [902, 28] on icon "Close slideshow" at bounding box center [903, 22] width 17 height 17
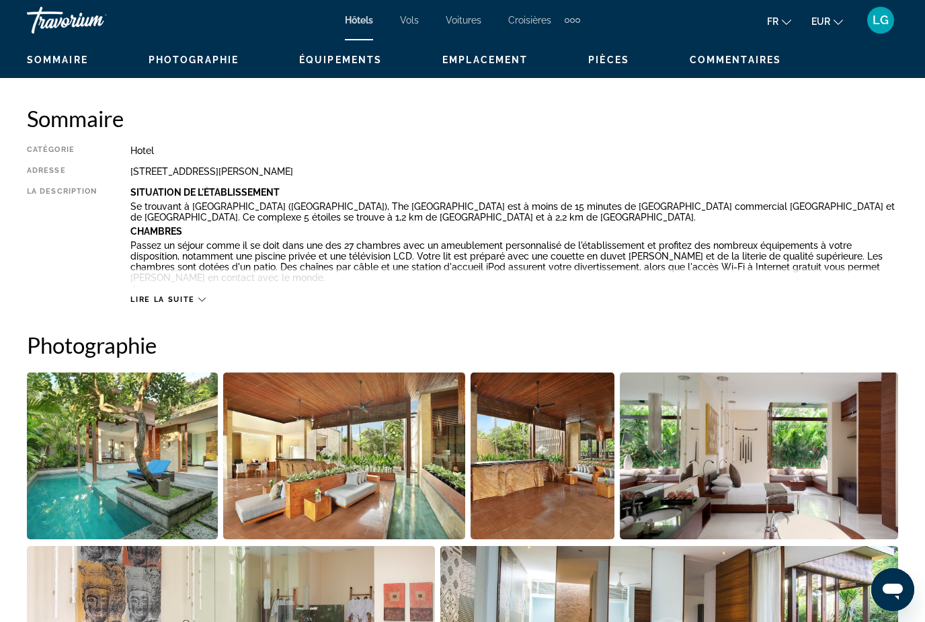
scroll to position [640, 0]
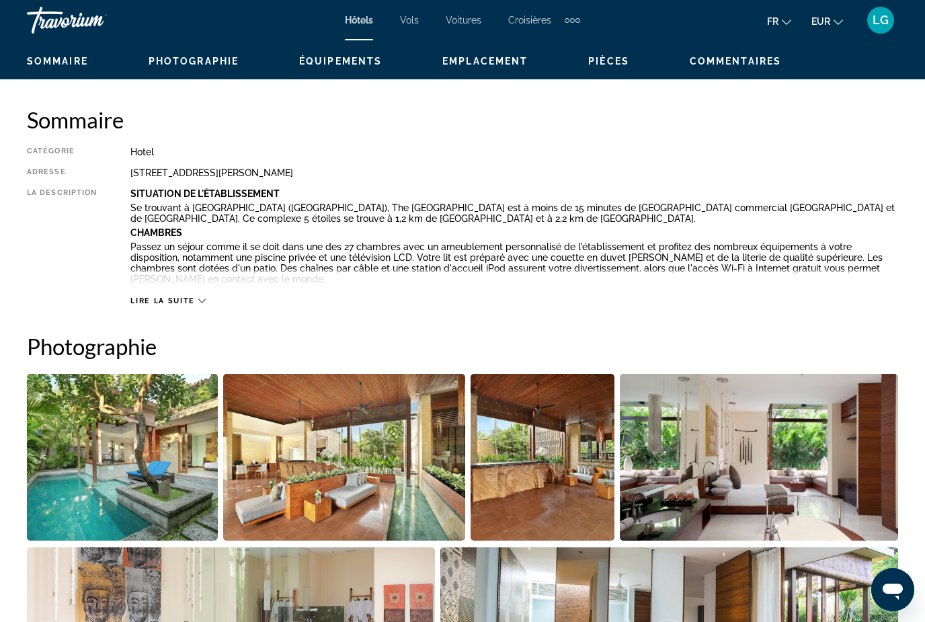
click at [189, 303] on span "Lire la suite" at bounding box center [162, 301] width 64 height 9
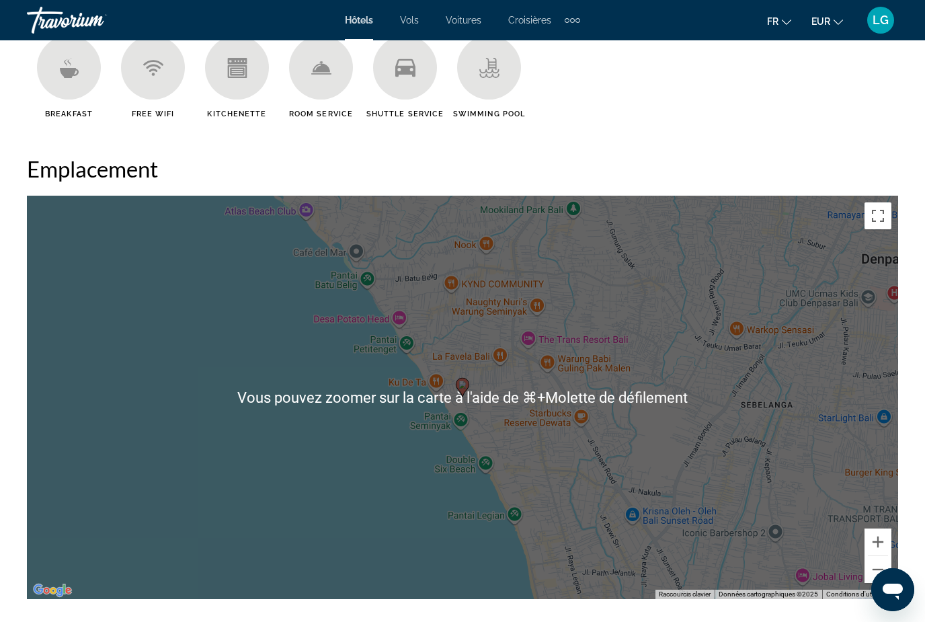
scroll to position [1551, 0]
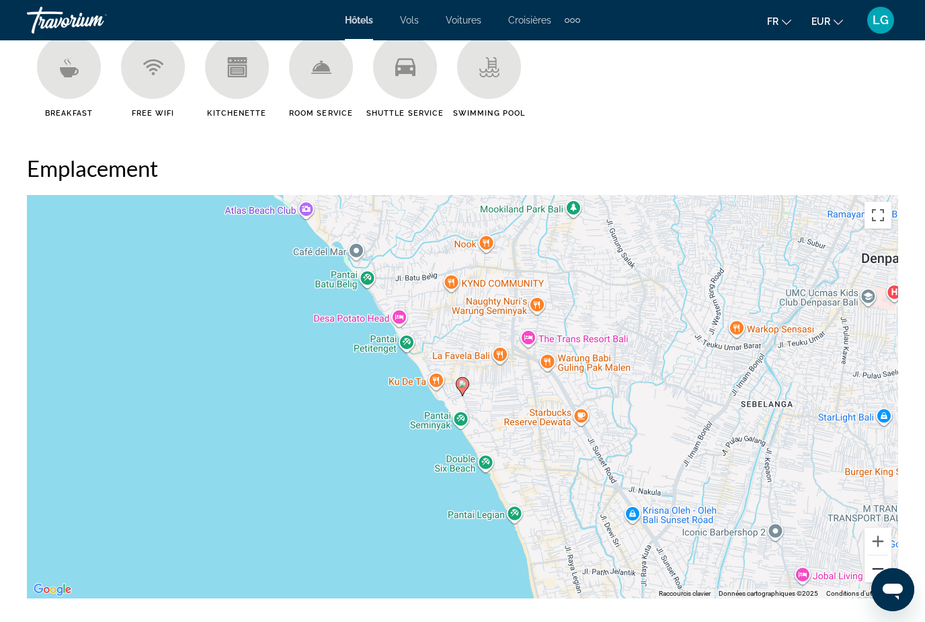
click at [879, 562] on button "Zoom arrière" at bounding box center [878, 568] width 27 height 27
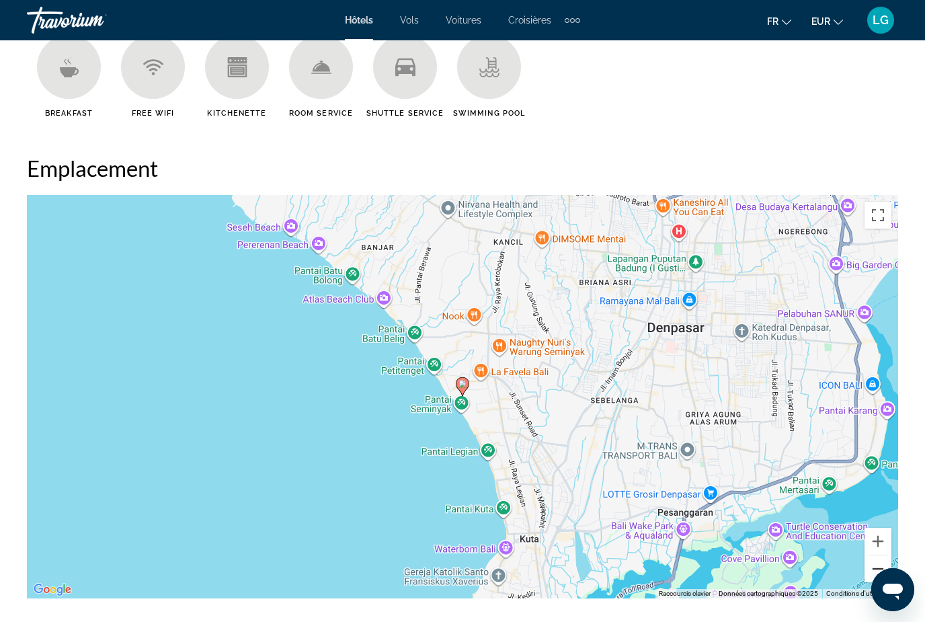
click at [879, 562] on button "Zoom arrière" at bounding box center [878, 568] width 27 height 27
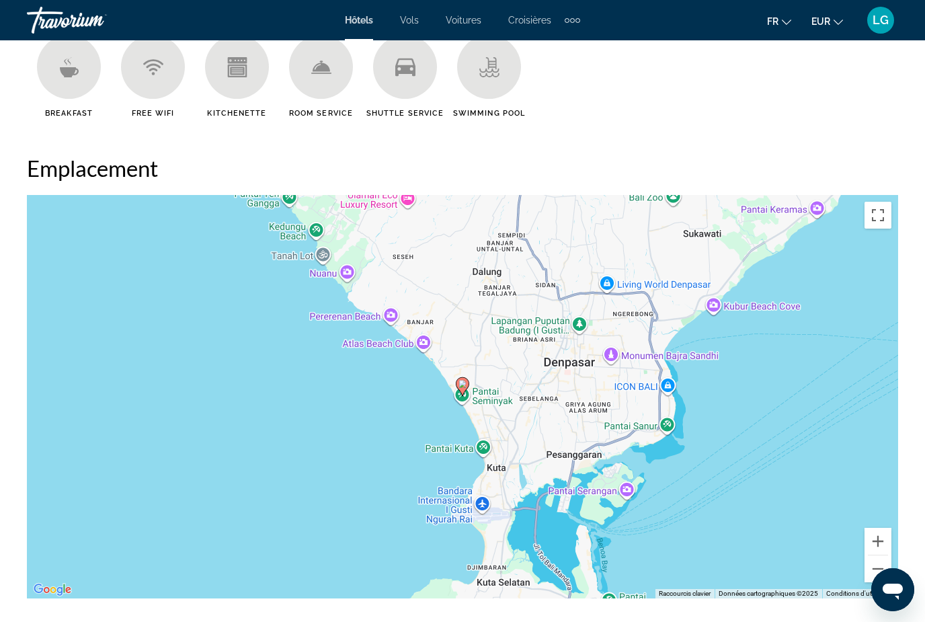
scroll to position [1594, 0]
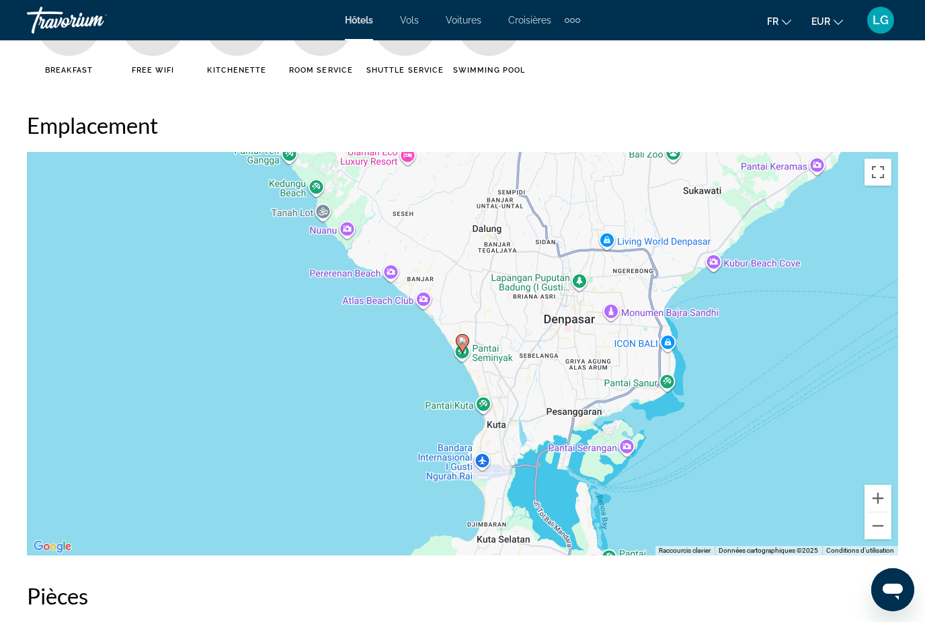
click at [487, 450] on div "Pour activer le glissement avec le clavier, appuyez sur Alt+Entrée. Une fois ce…" at bounding box center [462, 353] width 871 height 403
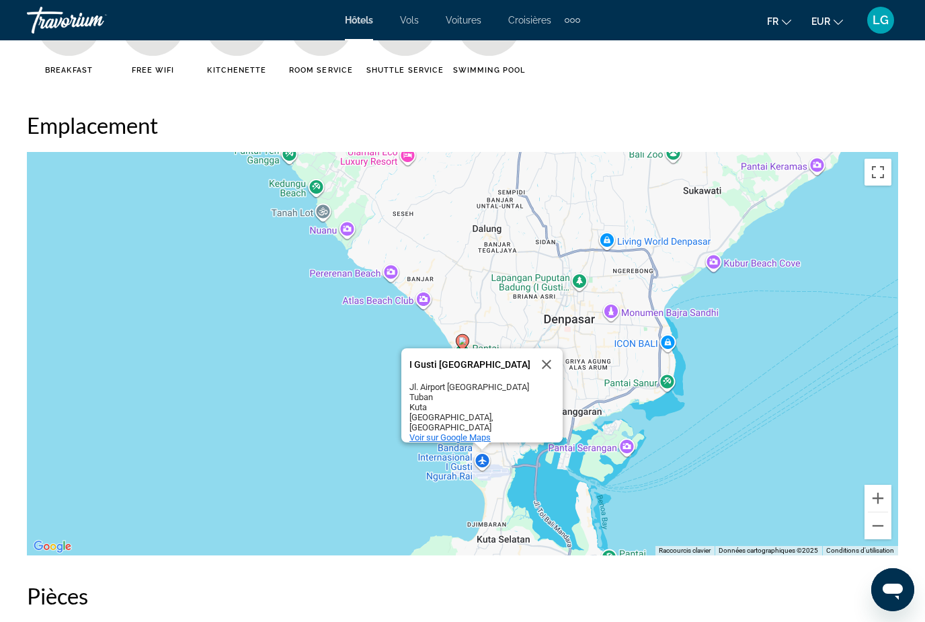
click at [476, 432] on span "Voir sur Google Maps" at bounding box center [449, 437] width 81 height 10
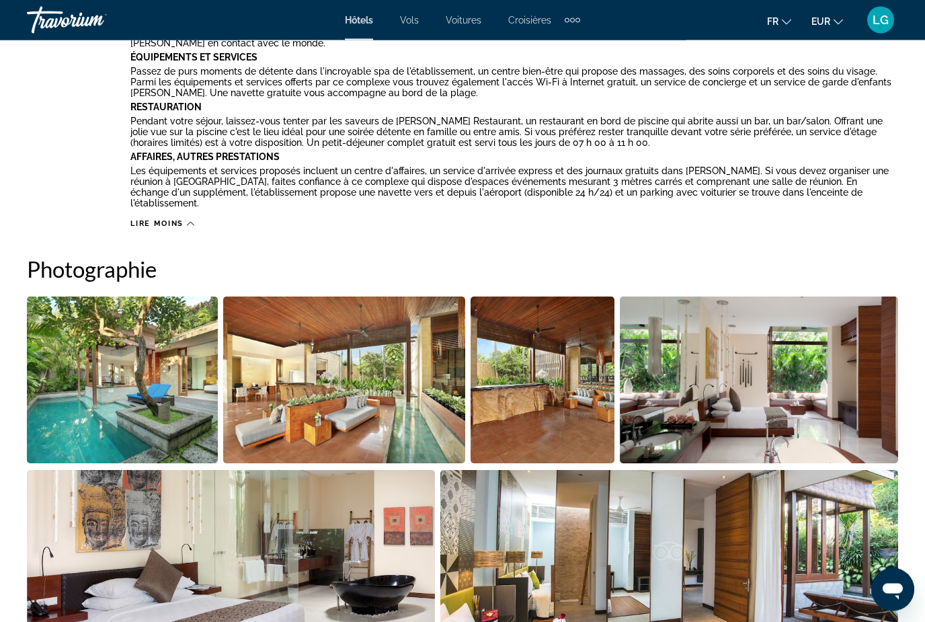
scroll to position [876, 0]
click at [124, 366] on img "Open full-screen image slider" at bounding box center [122, 380] width 191 height 167
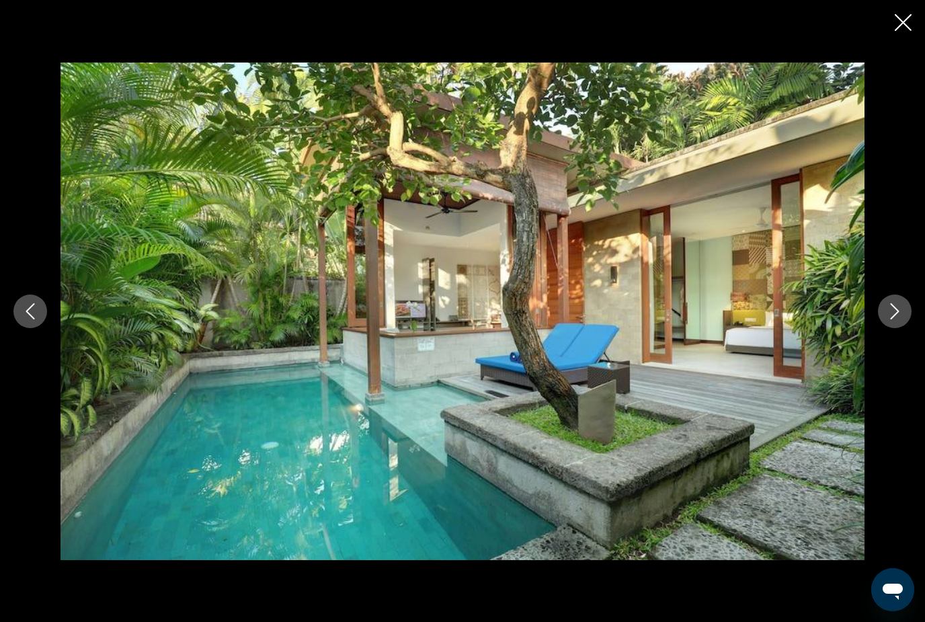
click at [897, 319] on icon "Next image" at bounding box center [895, 311] width 16 height 16
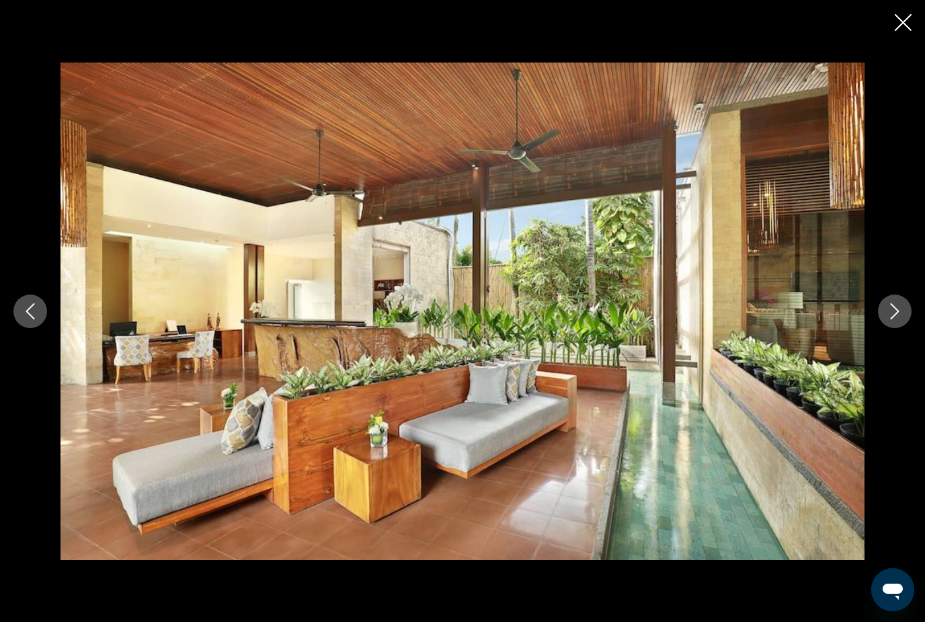
click at [895, 319] on icon "Next image" at bounding box center [895, 311] width 16 height 16
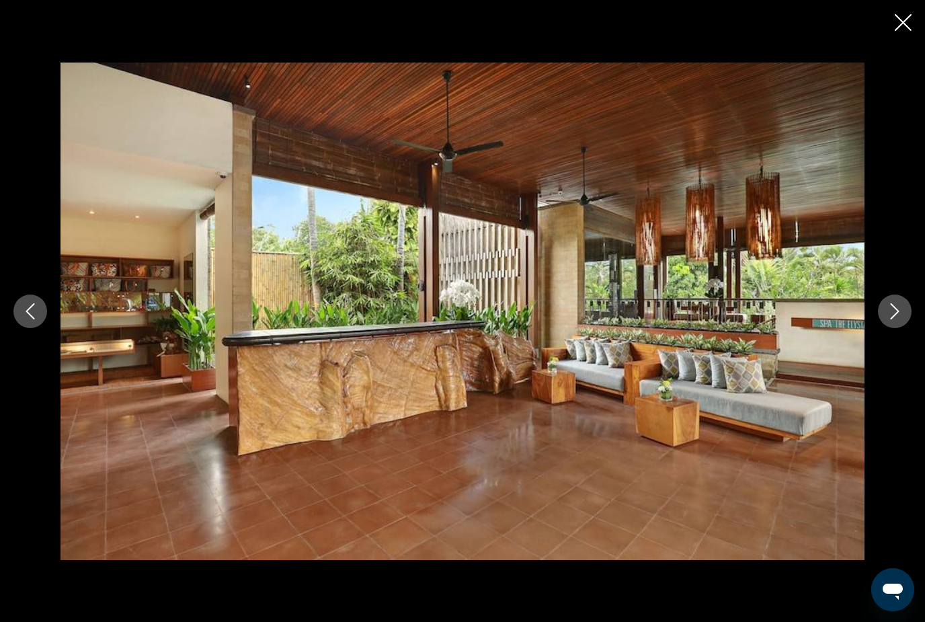
click at [898, 319] on icon "Next image" at bounding box center [895, 311] width 9 height 16
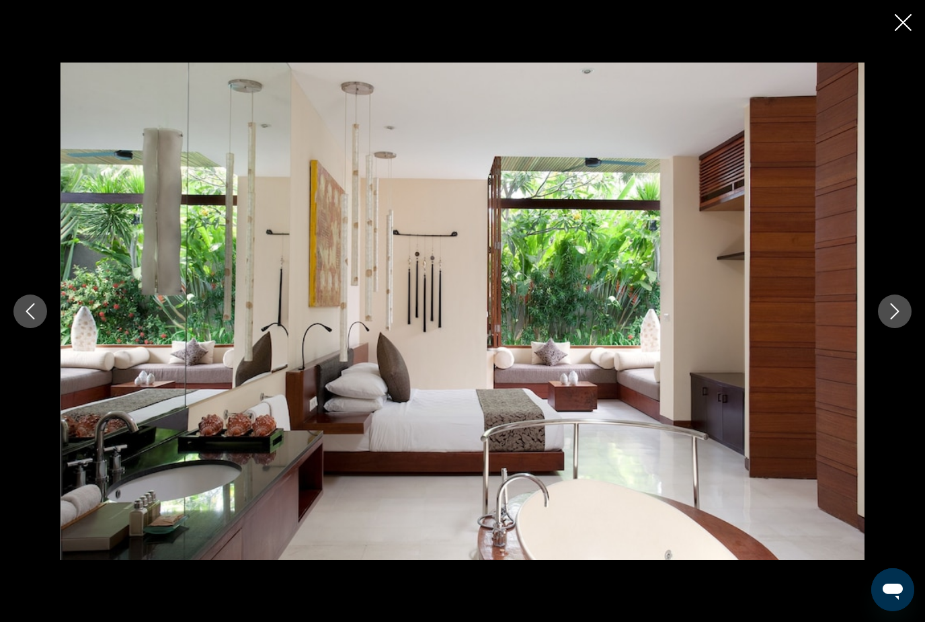
click at [901, 319] on icon "Next image" at bounding box center [895, 311] width 16 height 16
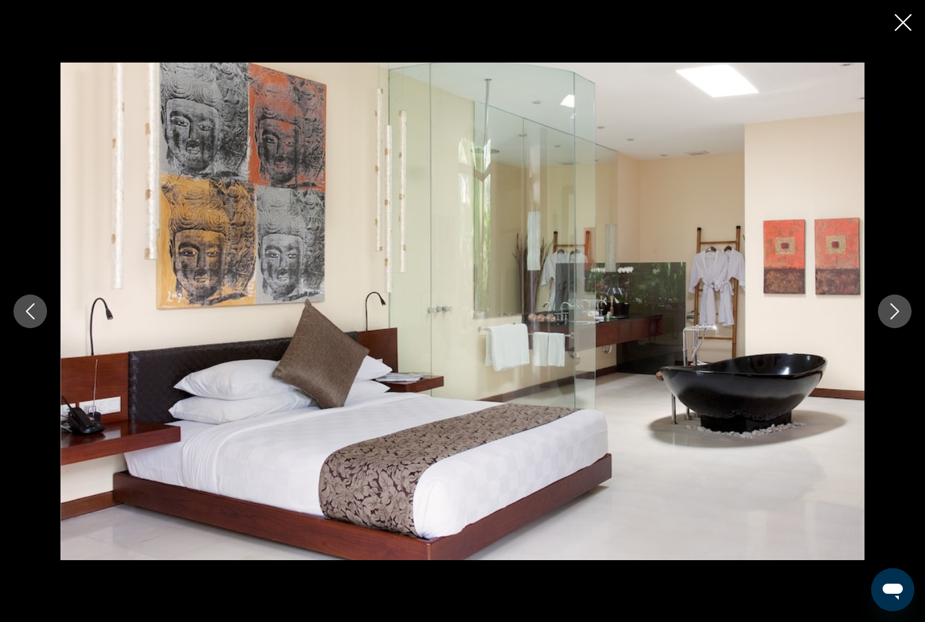
click at [901, 319] on icon "Next image" at bounding box center [895, 311] width 16 height 16
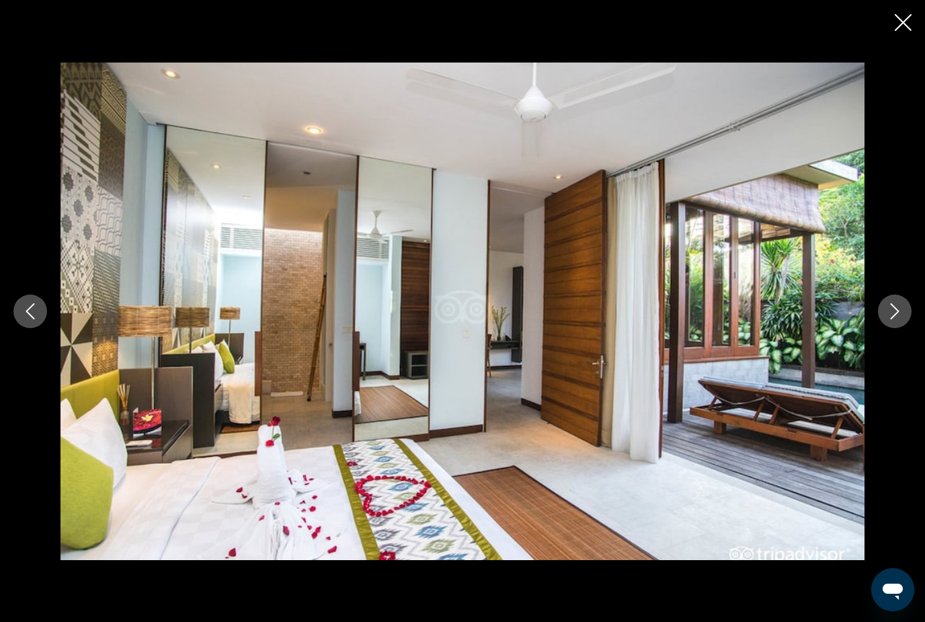
click at [900, 319] on icon "Next image" at bounding box center [895, 311] width 16 height 16
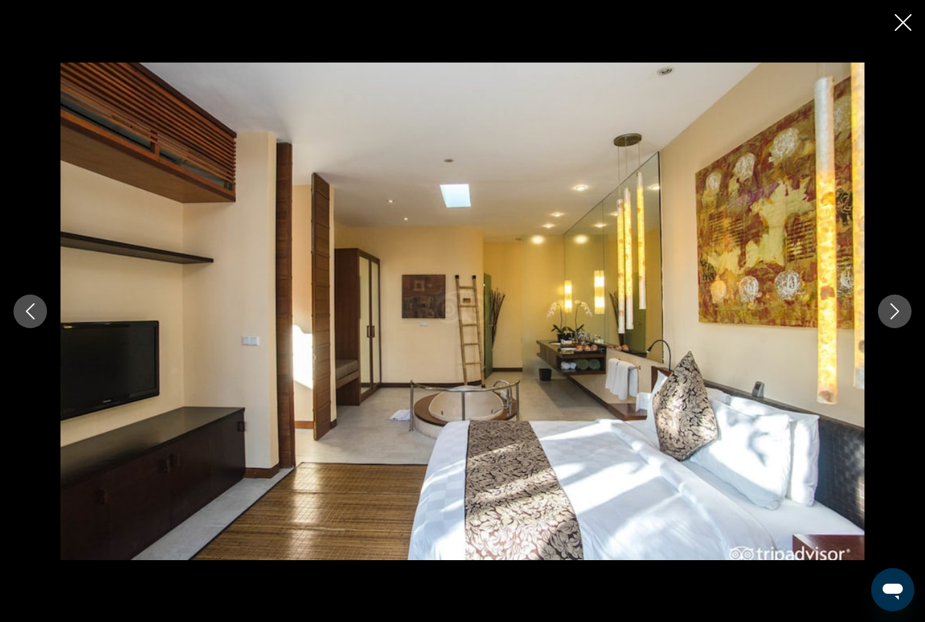
click at [902, 319] on icon "Next image" at bounding box center [895, 311] width 16 height 16
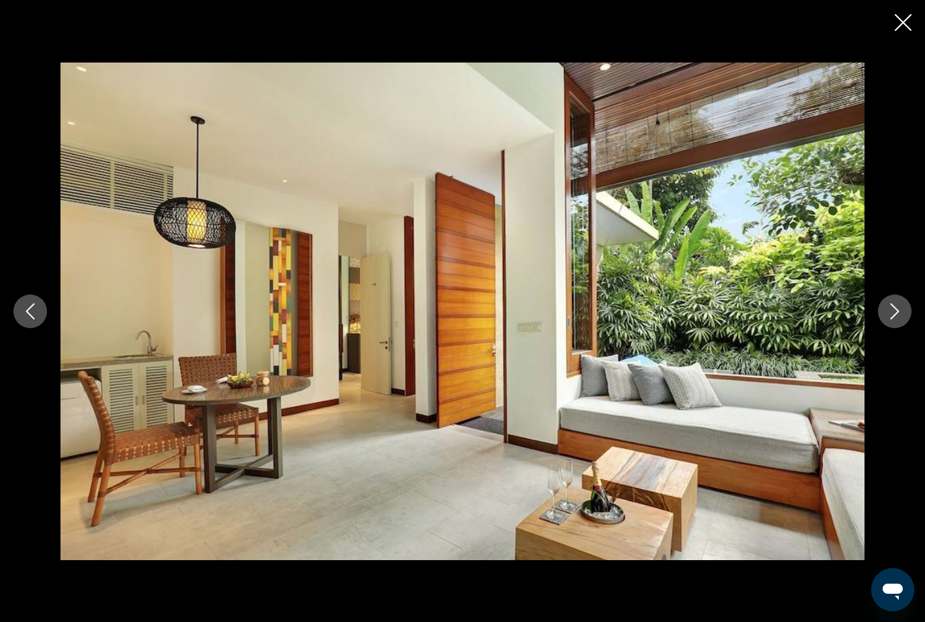
click at [877, 339] on div "prev next" at bounding box center [462, 312] width 925 height 498
click at [884, 328] on button "Next image" at bounding box center [895, 312] width 34 height 34
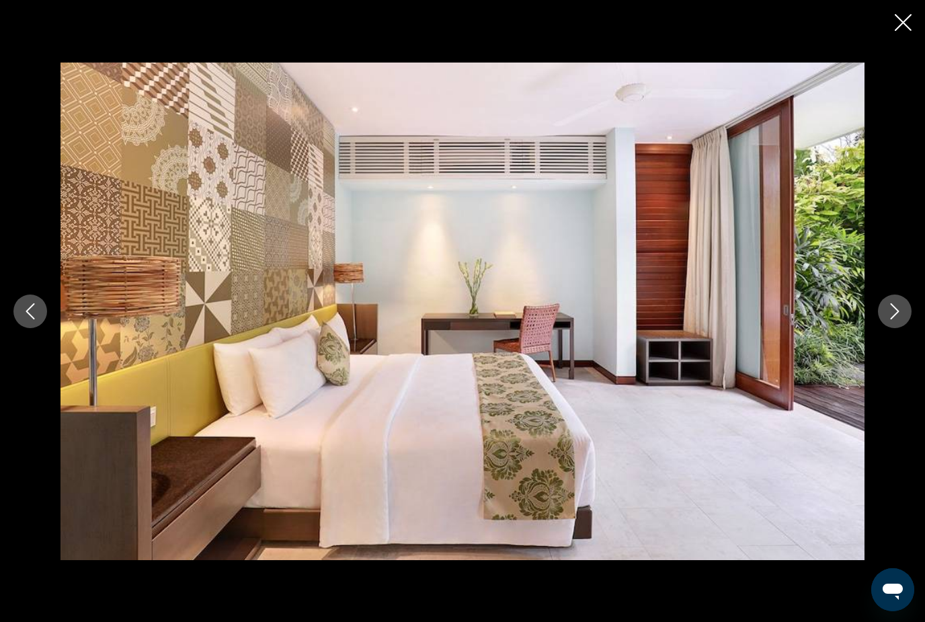
click at [904, 327] on button "Next image" at bounding box center [895, 312] width 34 height 34
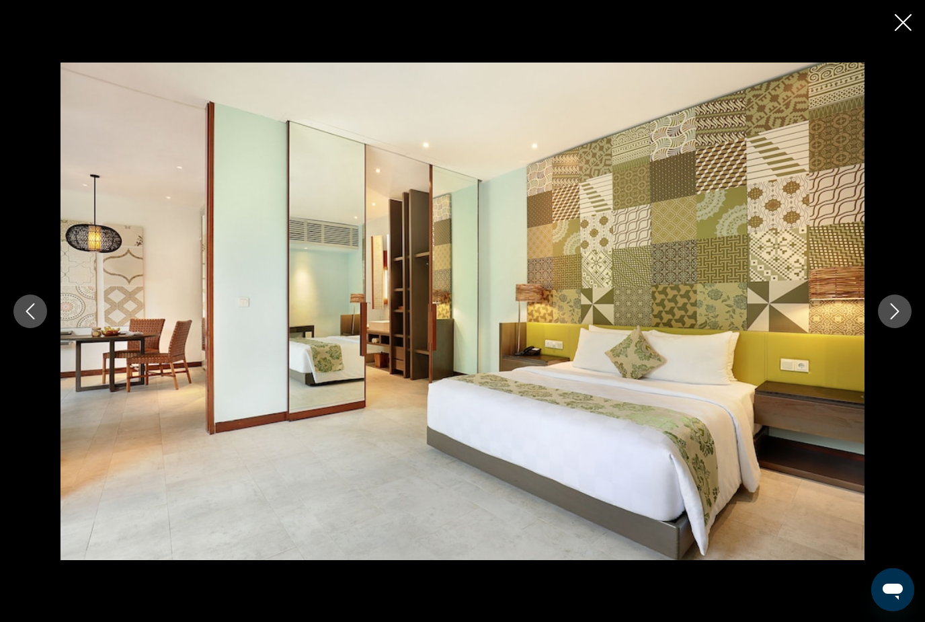
click at [880, 328] on button "Next image" at bounding box center [895, 312] width 34 height 34
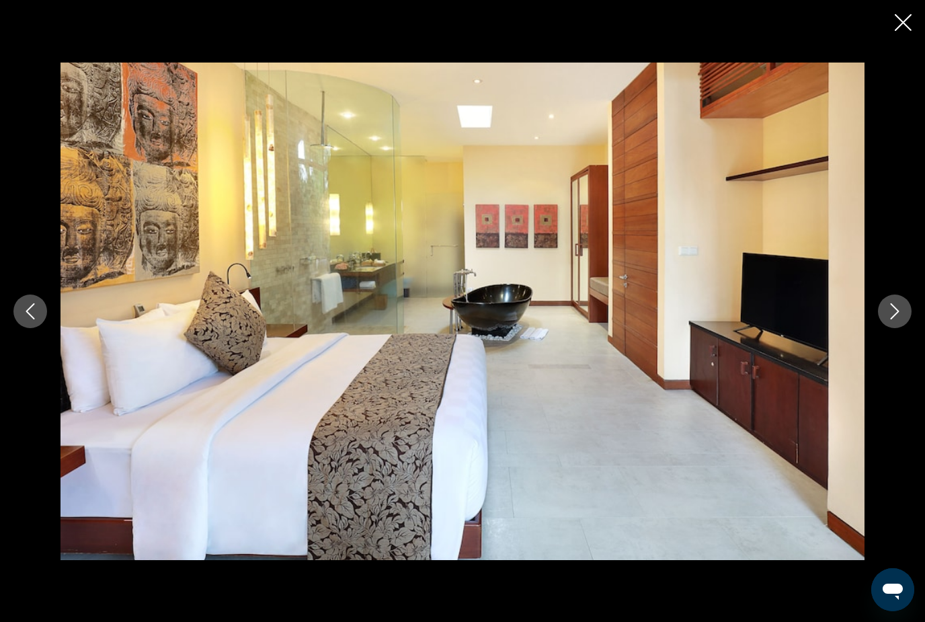
click at [908, 30] on icon "Close slideshow" at bounding box center [903, 22] width 17 height 17
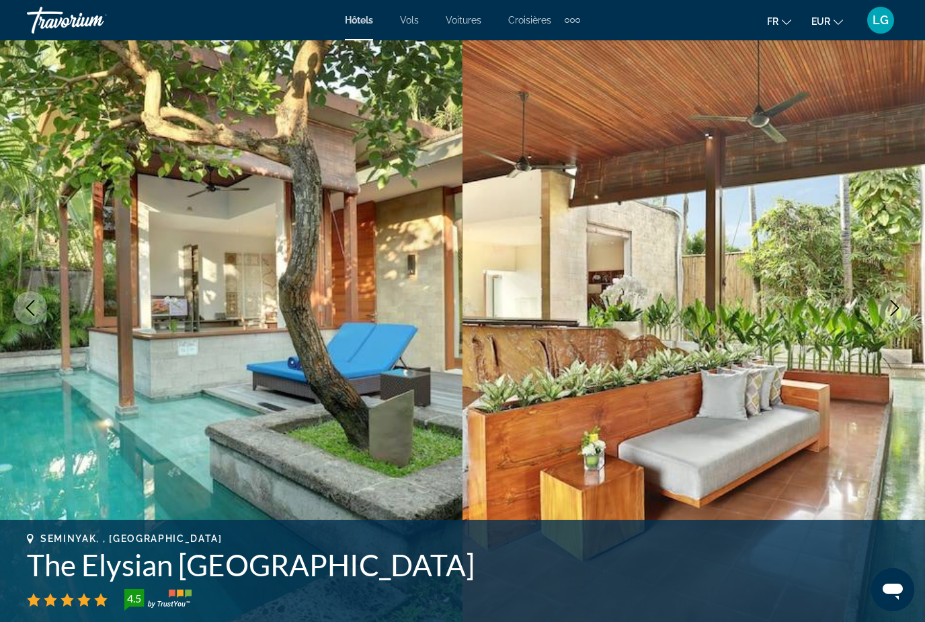
scroll to position [0, 0]
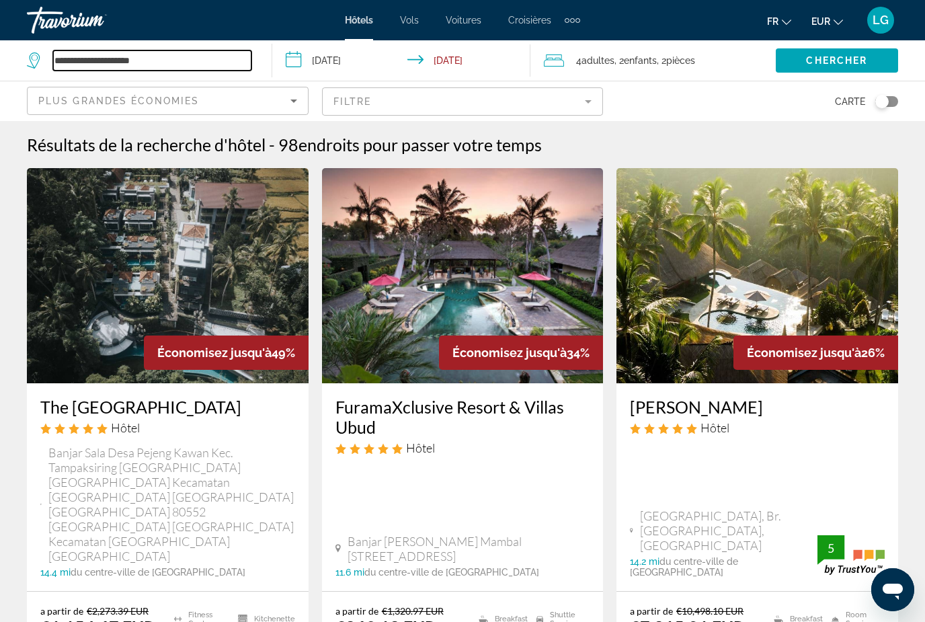
click at [166, 56] on input "**********" at bounding box center [152, 60] width 198 height 20
type input "*"
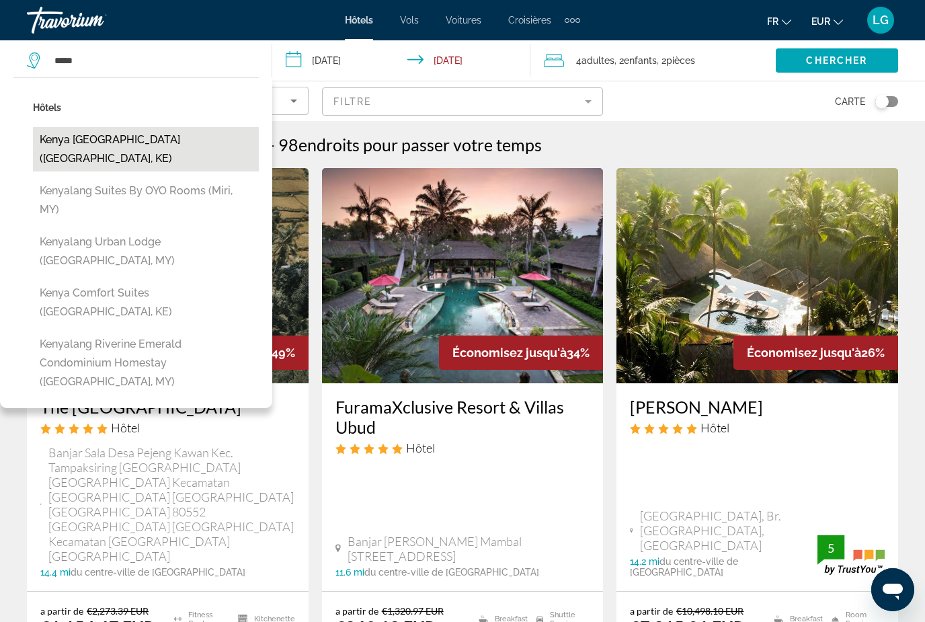
click at [124, 139] on button "Kenya [GEOGRAPHIC_DATA] ([GEOGRAPHIC_DATA], KE)" at bounding box center [146, 149] width 226 height 44
type input "**********"
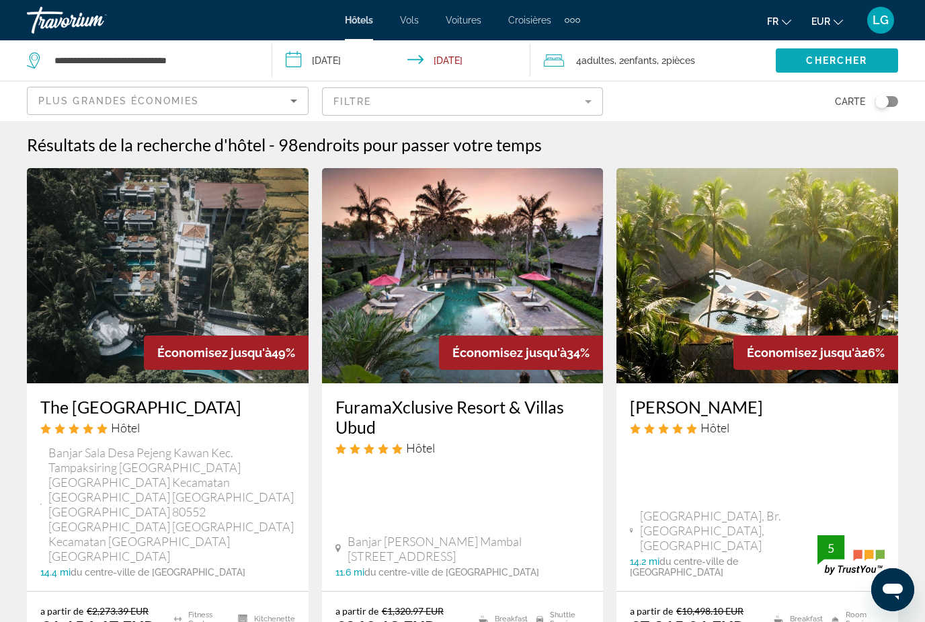
click at [827, 63] on span "Chercher" at bounding box center [836, 60] width 61 height 11
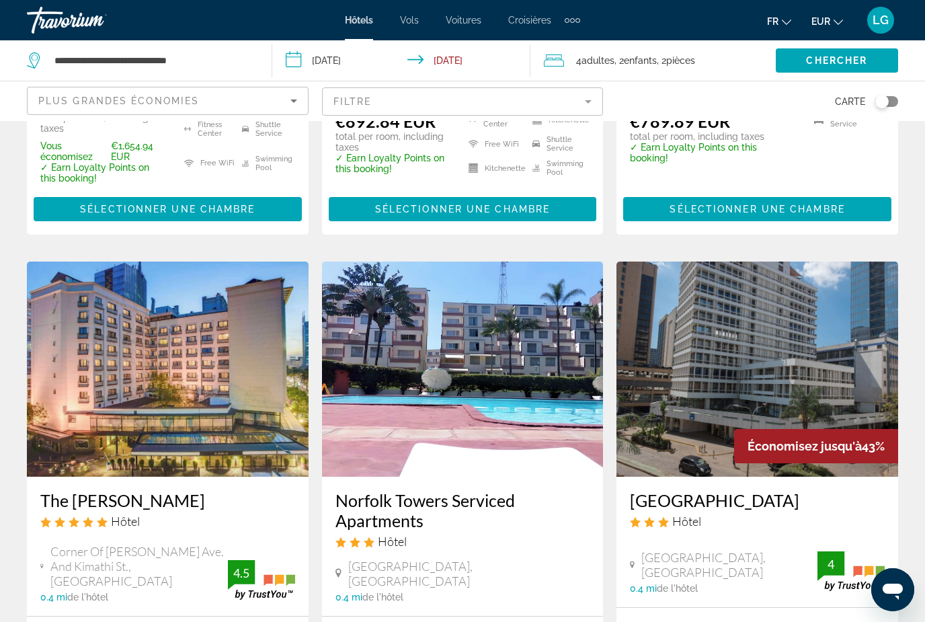
scroll to position [767, 0]
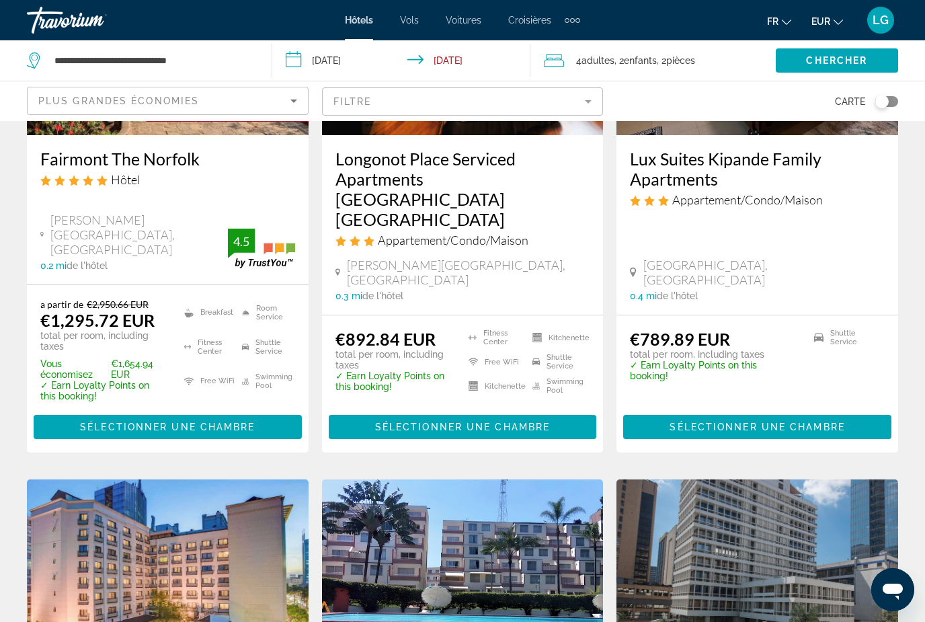
click at [584, 106] on mat-form-field "Filtre" at bounding box center [463, 101] width 282 height 28
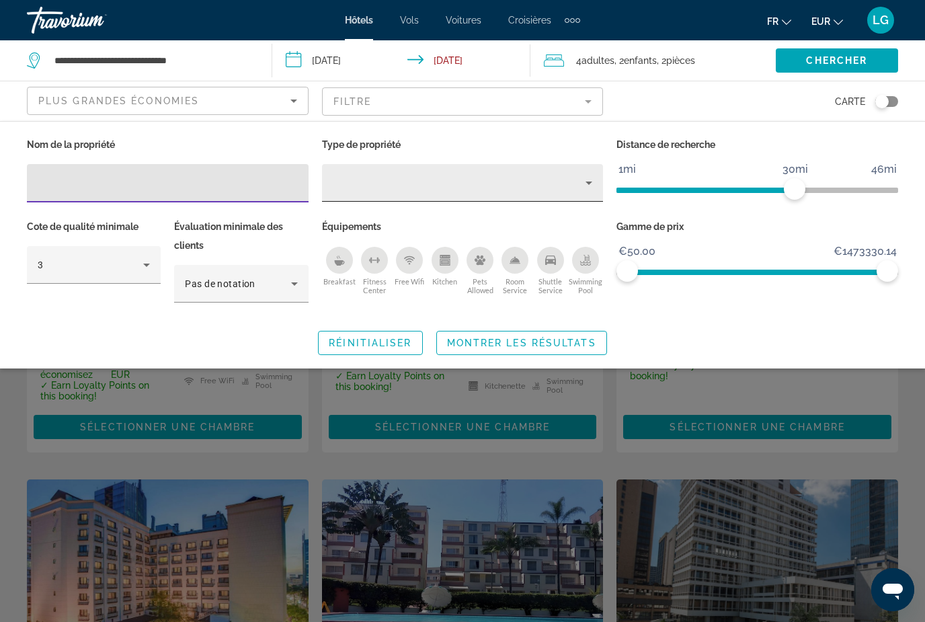
click at [592, 187] on icon "Property type" at bounding box center [589, 183] width 16 height 16
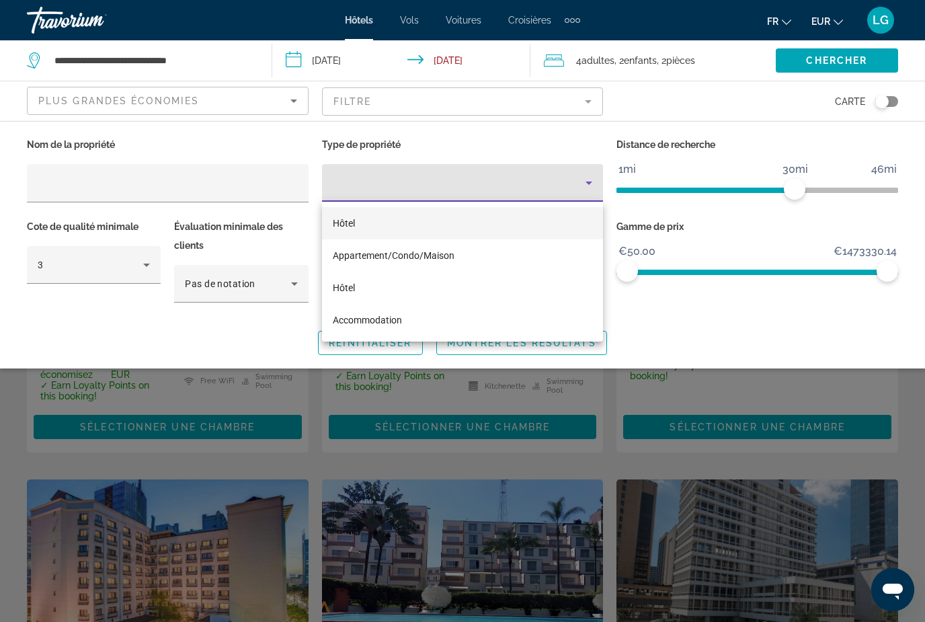
click at [350, 223] on span "Hôtel" at bounding box center [344, 223] width 22 height 11
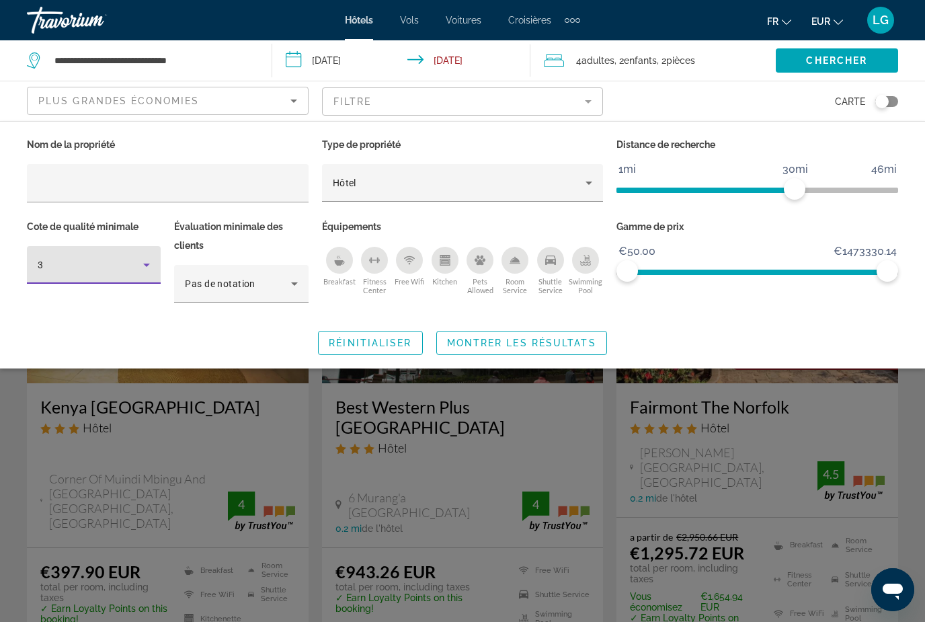
click at [143, 262] on icon "Hotel Filters" at bounding box center [147, 265] width 16 height 16
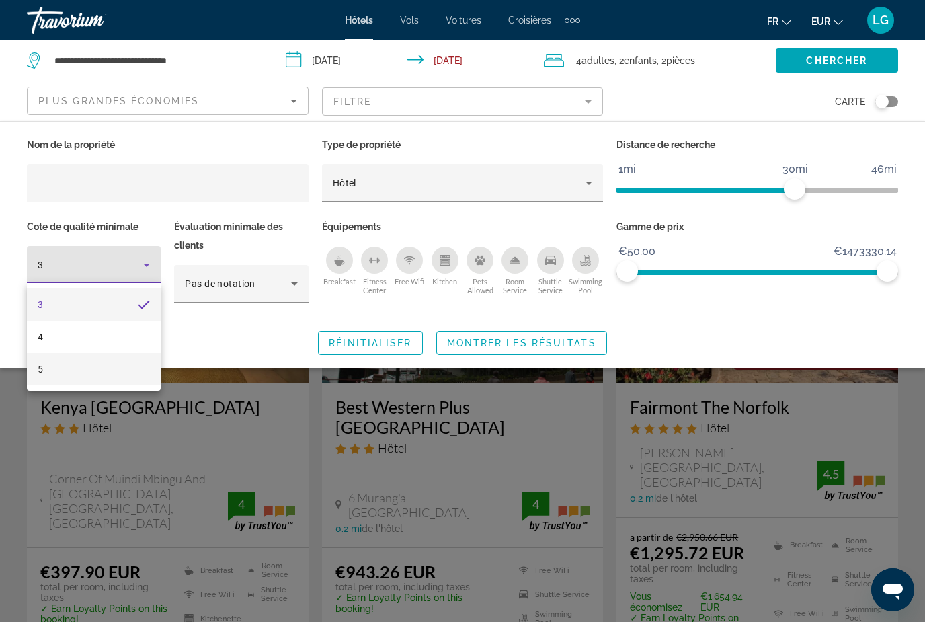
click at [110, 363] on mat-option "5" at bounding box center [94, 369] width 134 height 32
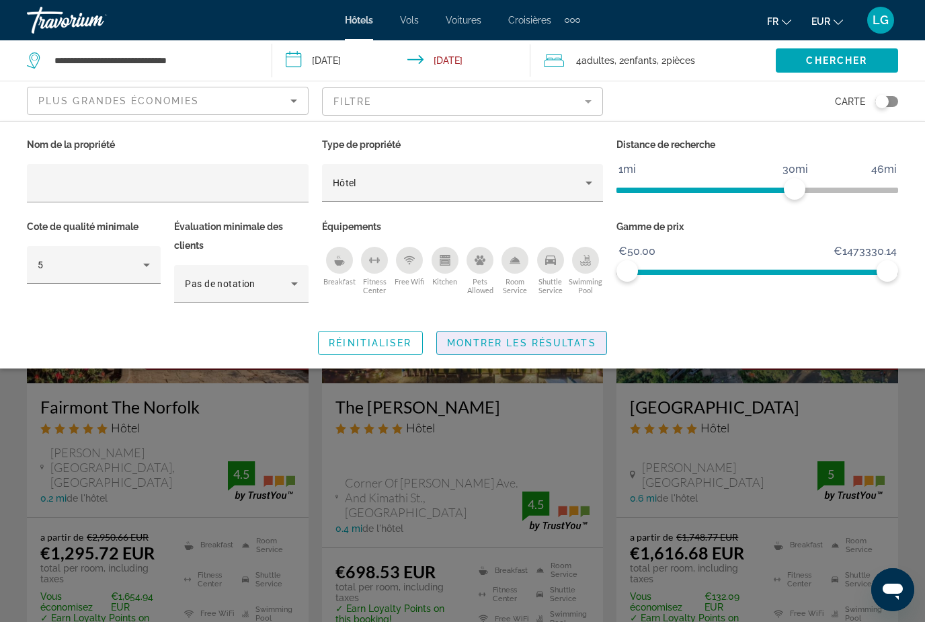
click at [492, 341] on span "Montrer les résultats" at bounding box center [521, 343] width 149 height 11
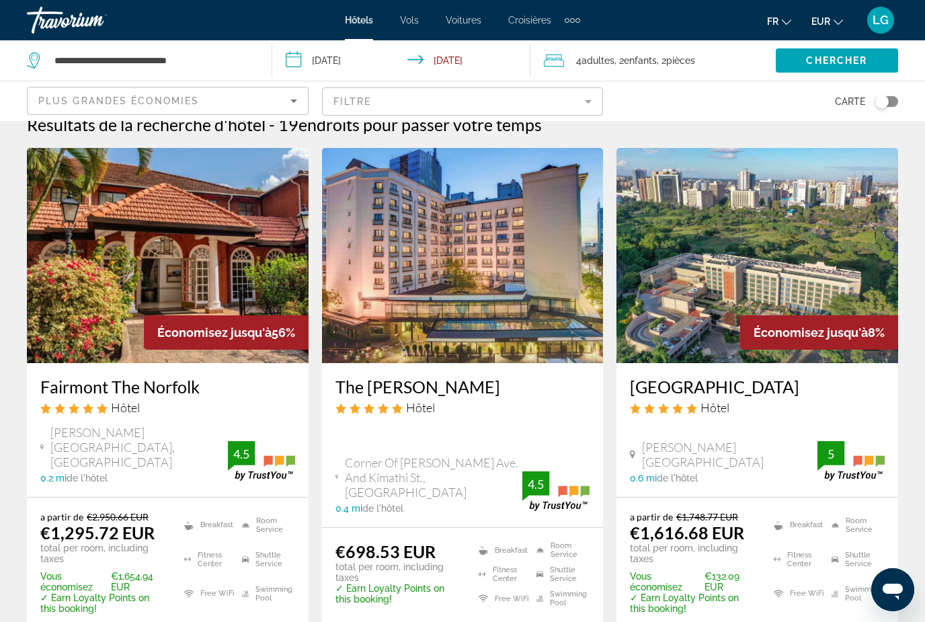
scroll to position [22, 0]
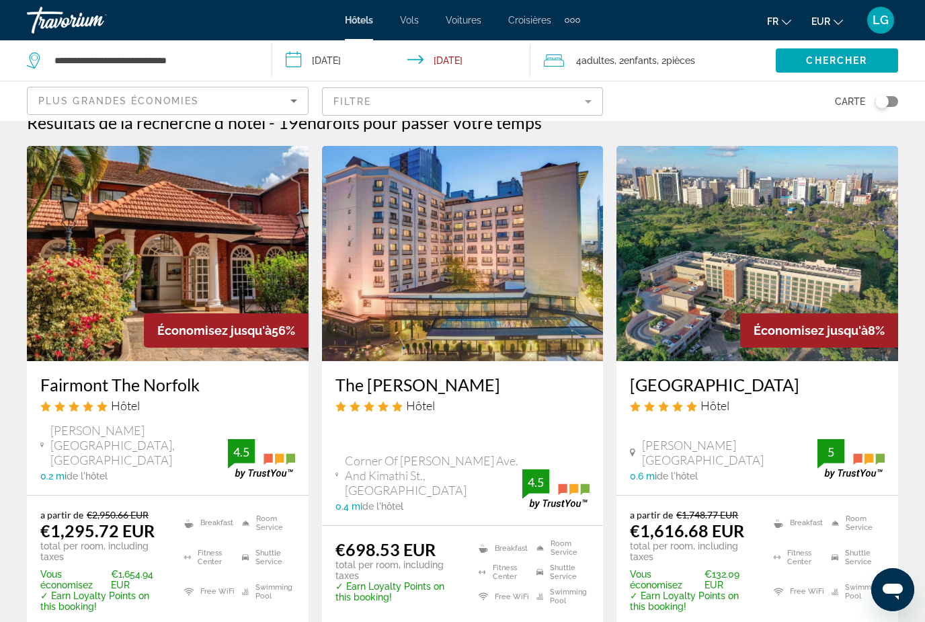
click at [247, 305] on img "Main content" at bounding box center [168, 253] width 282 height 215
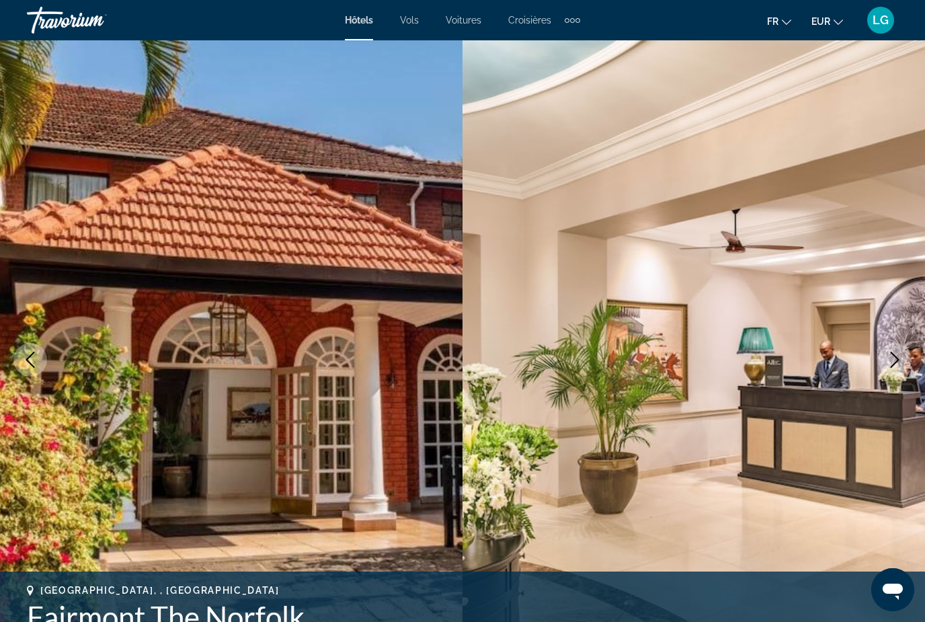
click at [899, 361] on icon "Next image" at bounding box center [895, 360] width 16 height 16
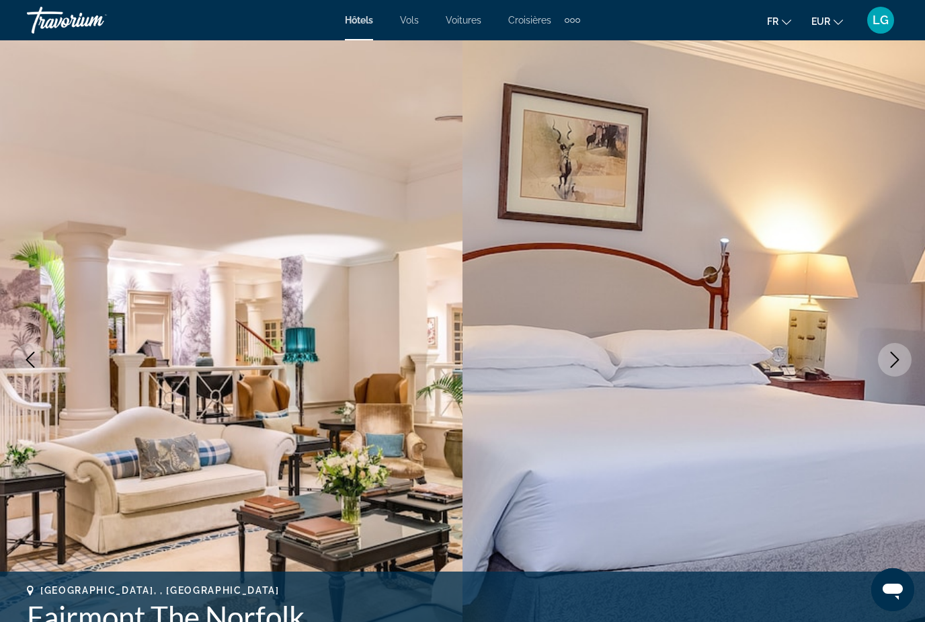
click at [899, 361] on icon "Next image" at bounding box center [895, 360] width 16 height 16
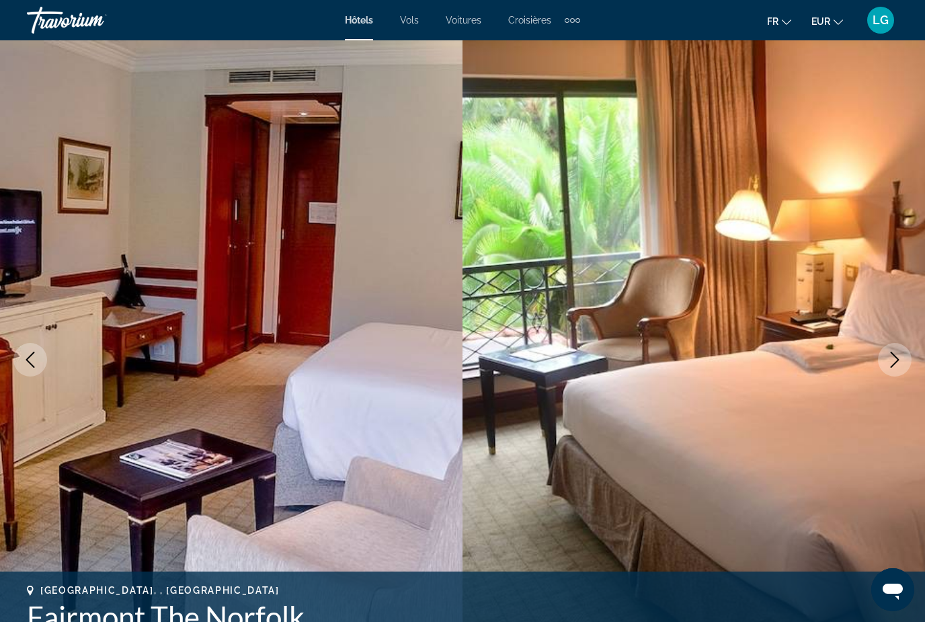
click at [899, 361] on icon "Next image" at bounding box center [895, 360] width 16 height 16
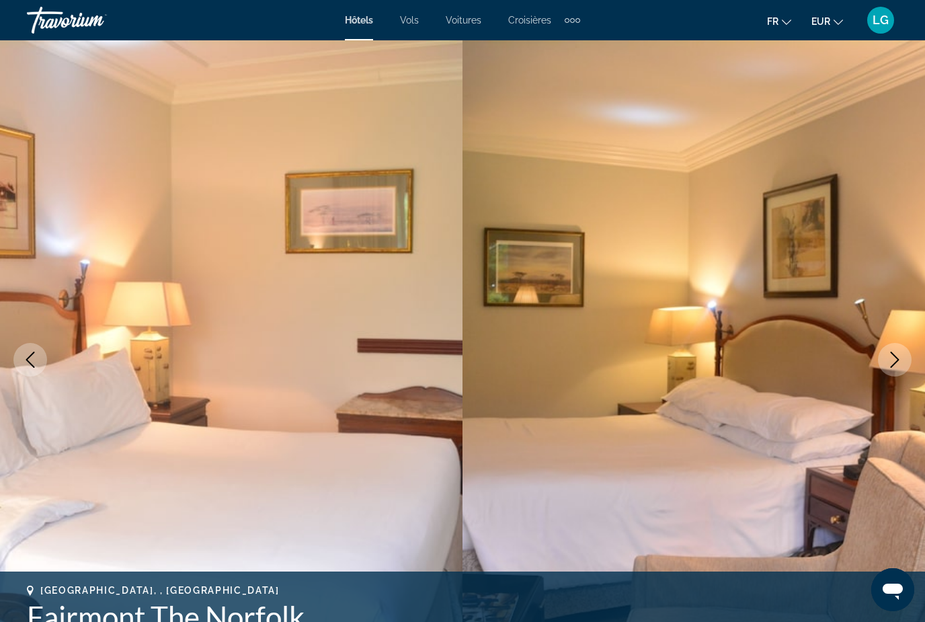
click at [899, 361] on icon "Next image" at bounding box center [895, 360] width 16 height 16
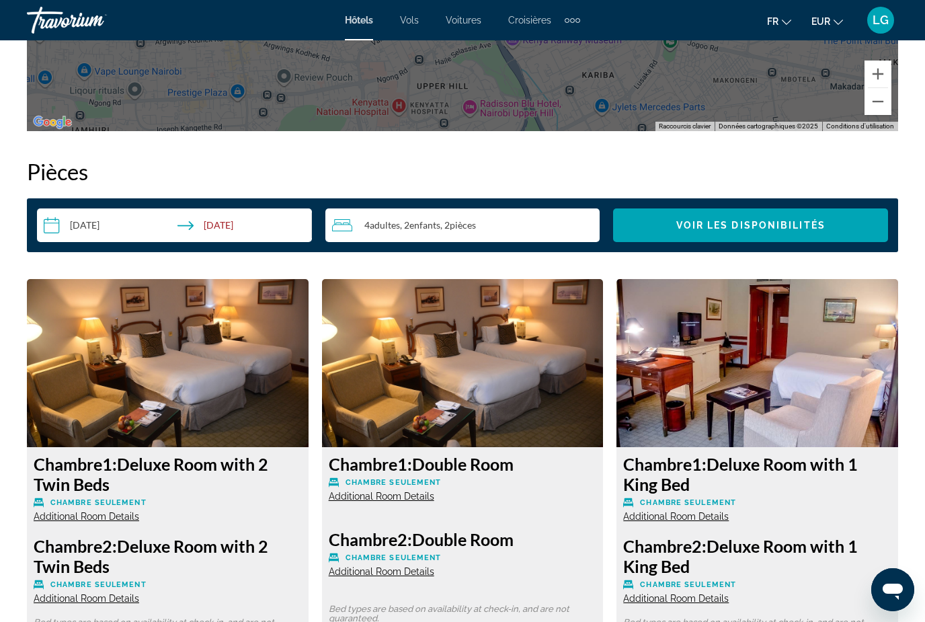
scroll to position [1818, 0]
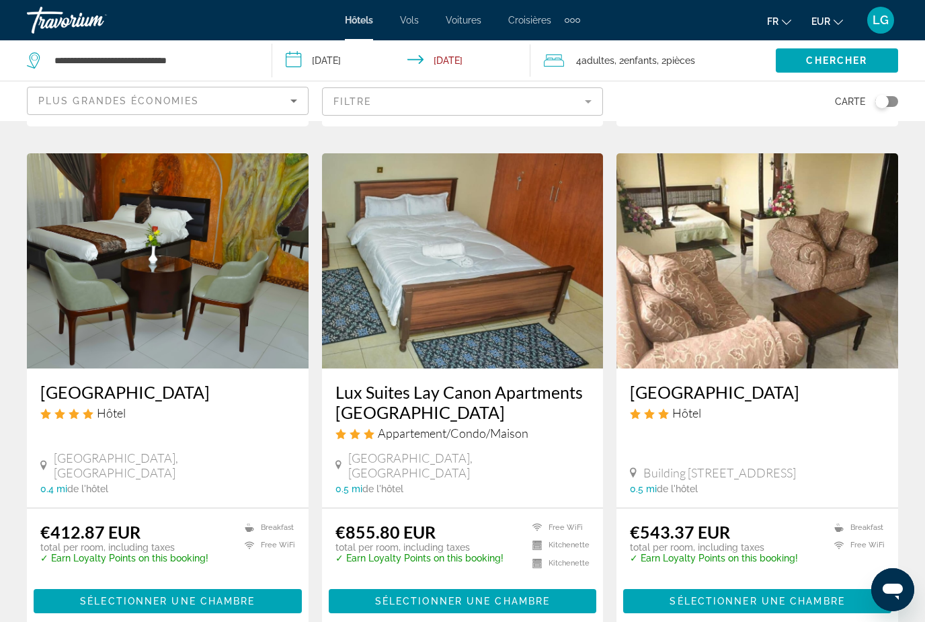
scroll to position [1739, 0]
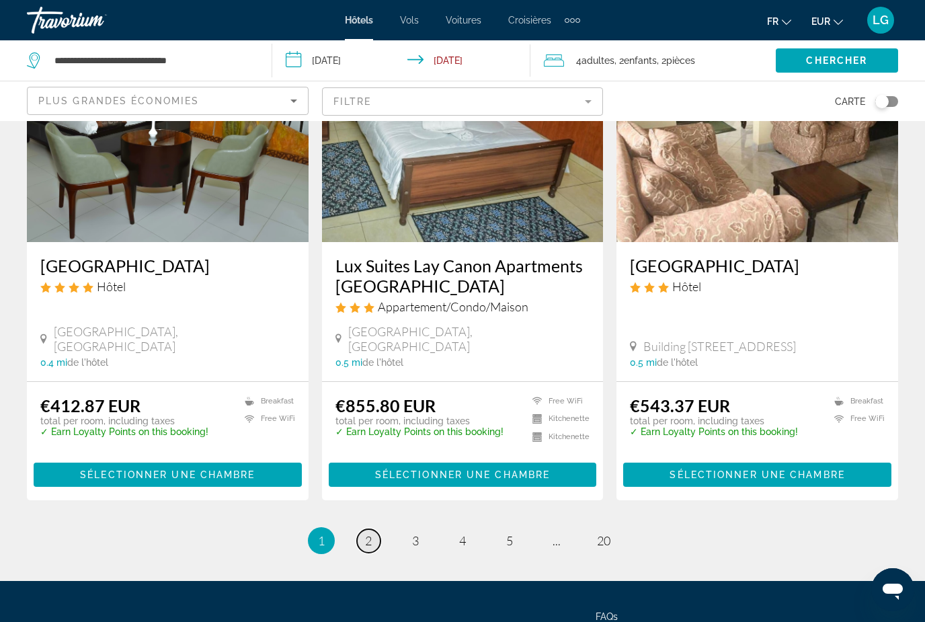
click at [367, 533] on span "2" at bounding box center [368, 540] width 7 height 15
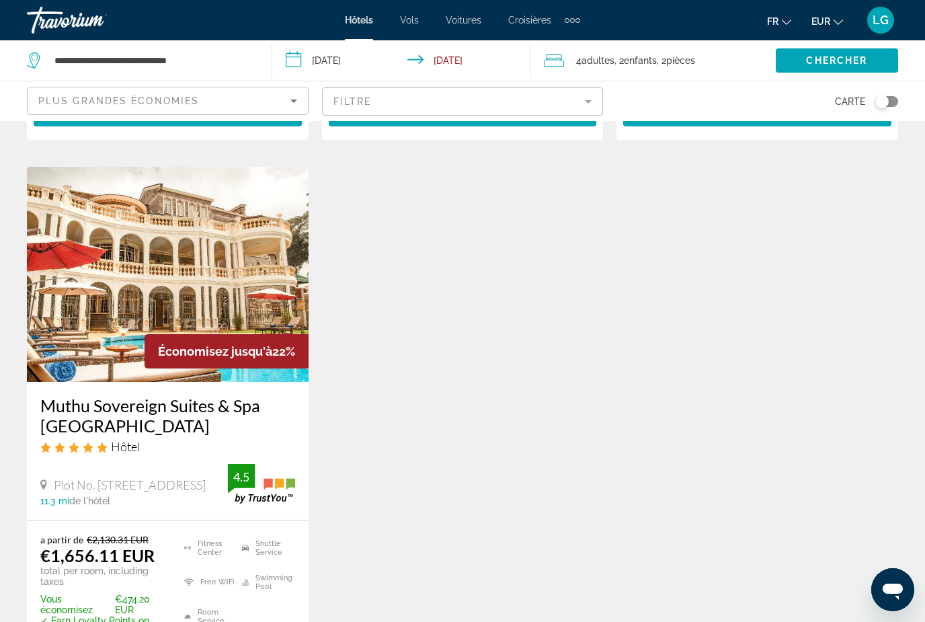
scroll to position [1084, 0]
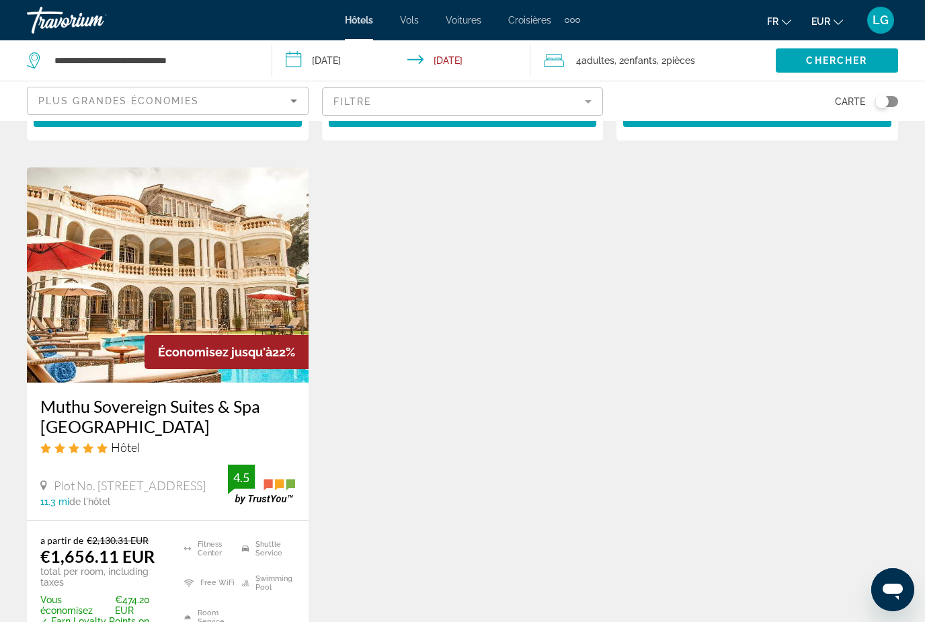
click at [207, 264] on img "Main content" at bounding box center [168, 274] width 282 height 215
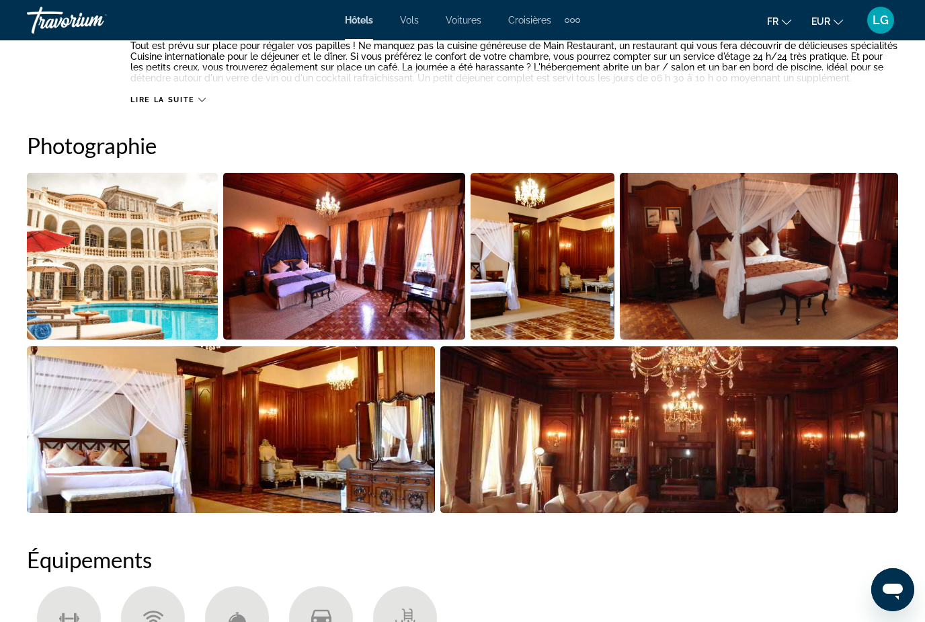
scroll to position [841, 0]
click at [163, 310] on img "Open full-screen image slider" at bounding box center [122, 256] width 191 height 167
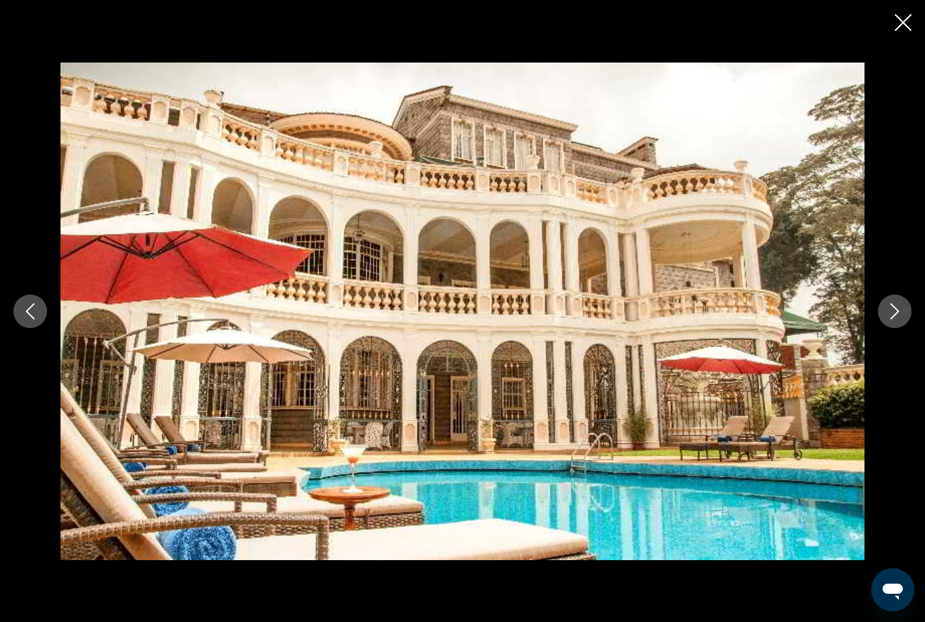
click at [894, 319] on icon "Next image" at bounding box center [895, 311] width 16 height 16
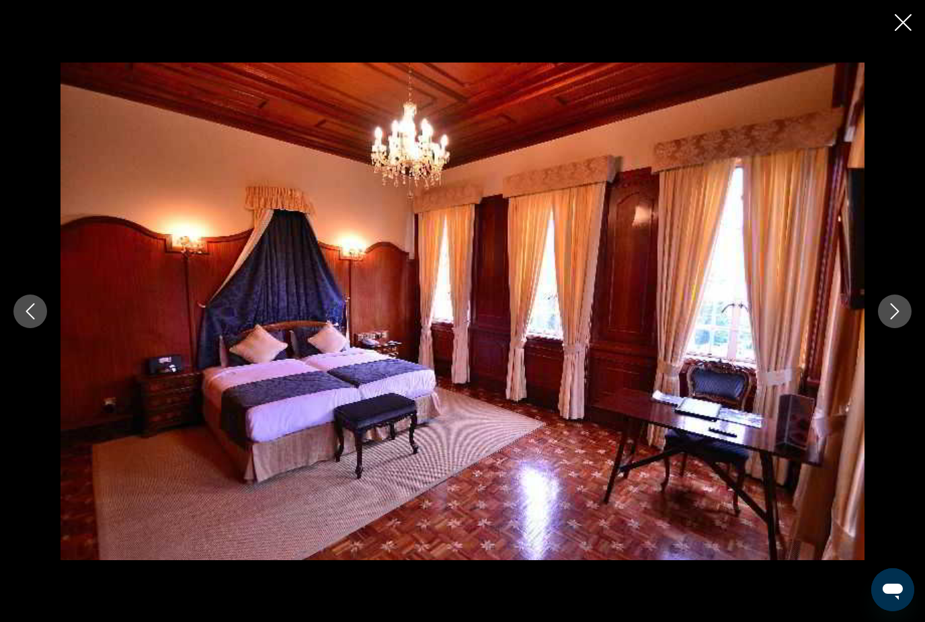
click at [894, 319] on icon "Next image" at bounding box center [895, 311] width 16 height 16
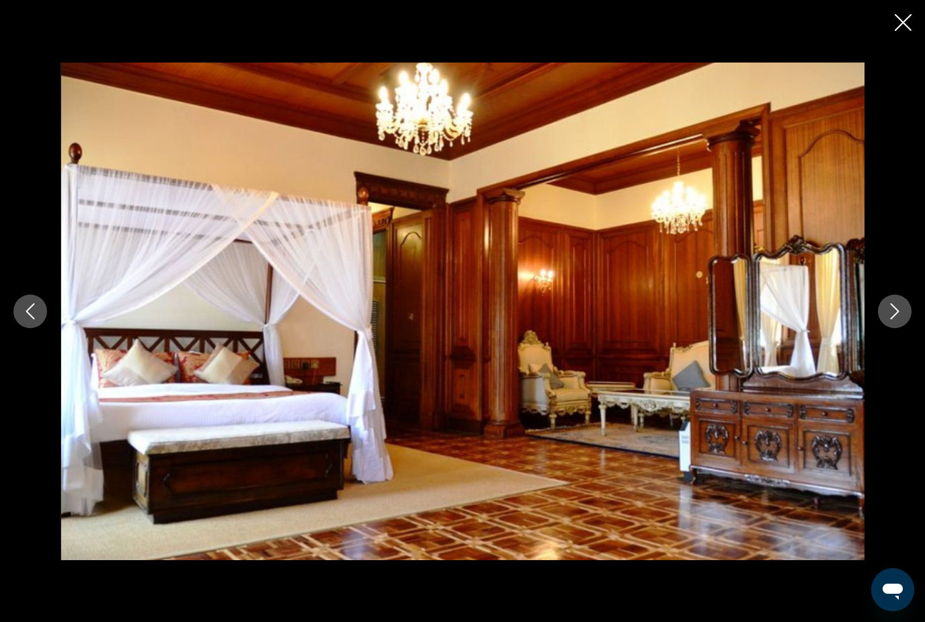
click at [908, 32] on button "Close slideshow" at bounding box center [903, 23] width 17 height 21
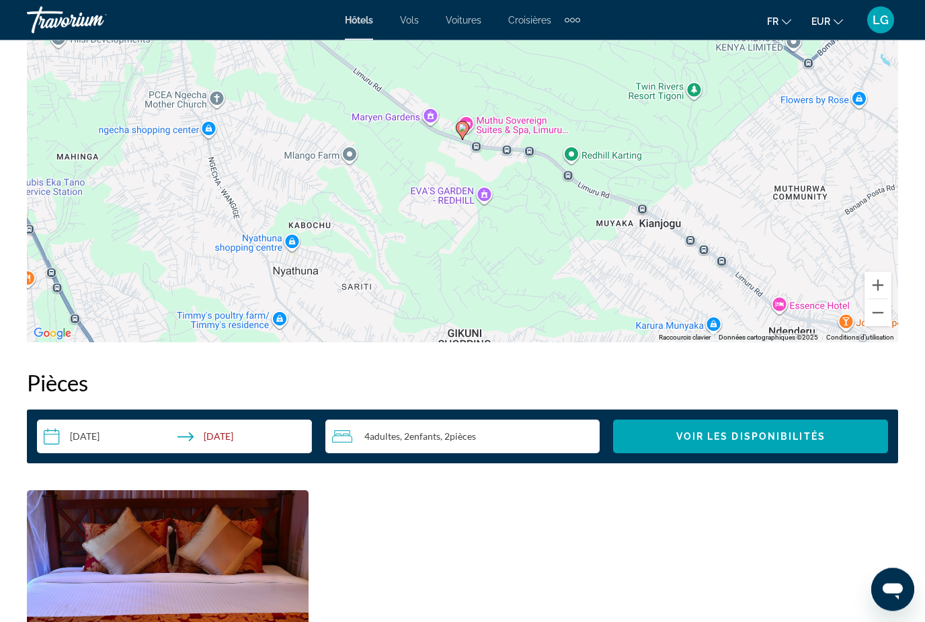
scroll to position [1622, 0]
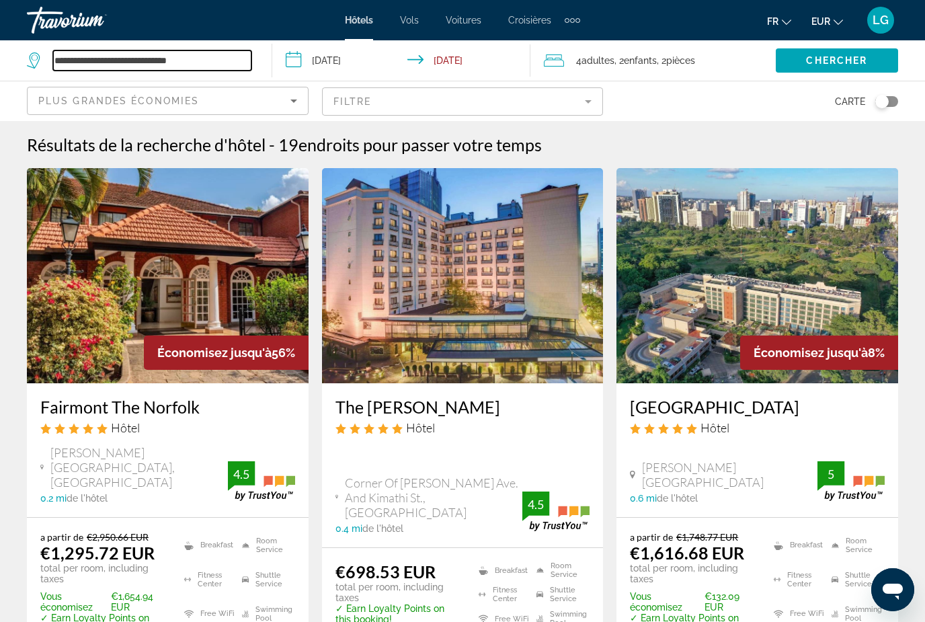
click at [221, 60] on input "**********" at bounding box center [152, 60] width 198 height 20
type input "*"
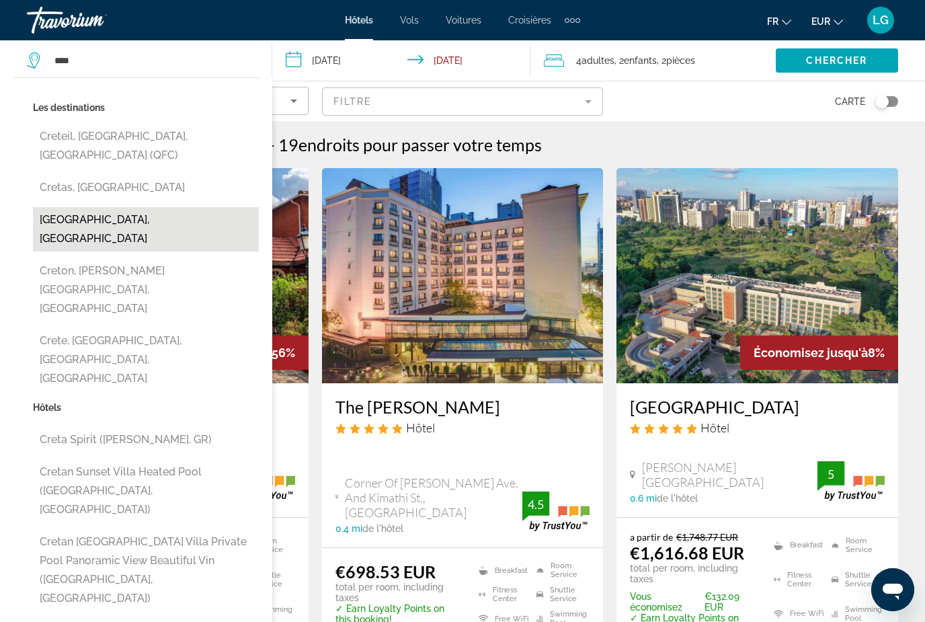
click at [89, 207] on button "[GEOGRAPHIC_DATA], [GEOGRAPHIC_DATA]" at bounding box center [146, 229] width 226 height 44
type input "**********"
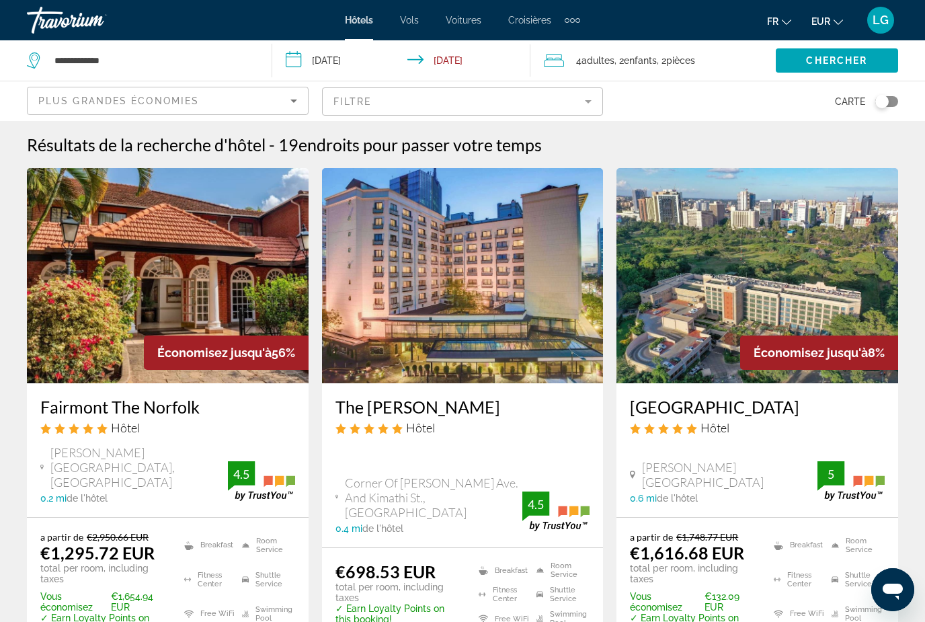
click at [460, 61] on input "**********" at bounding box center [404, 62] width 264 height 44
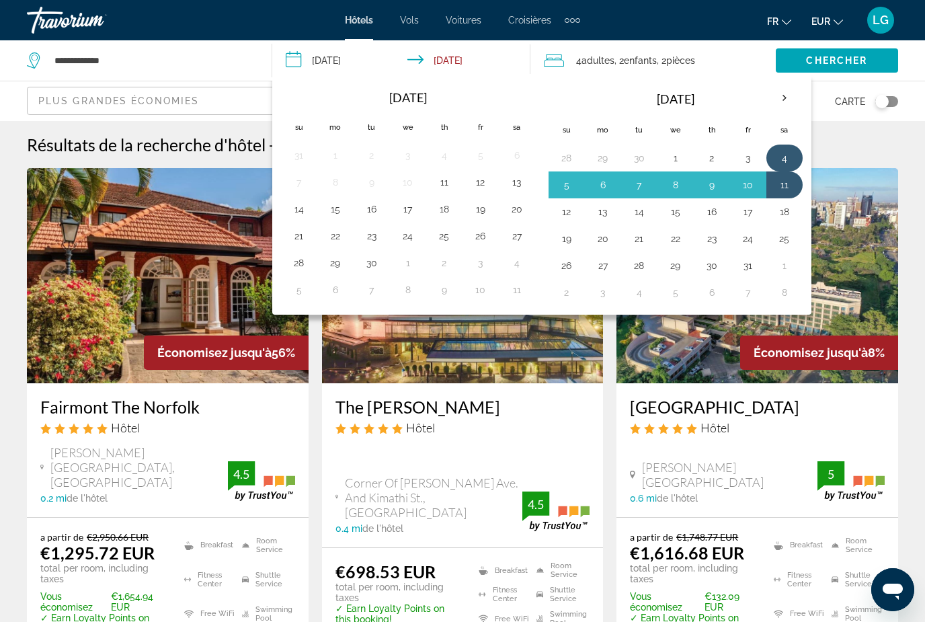
click at [785, 150] on button "4" at bounding box center [785, 158] width 22 height 19
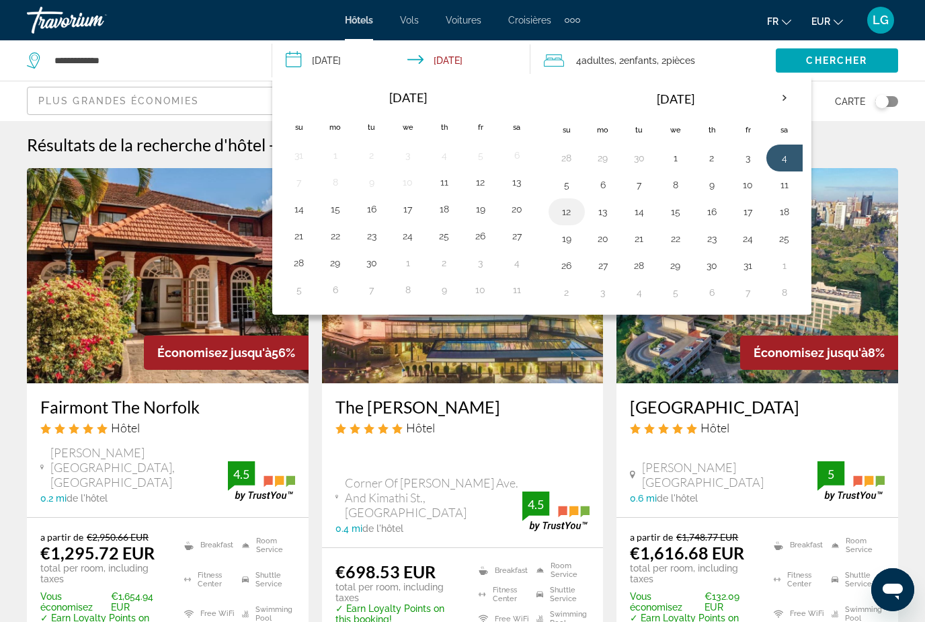
click at [569, 210] on button "12" at bounding box center [567, 211] width 22 height 19
type input "**********"
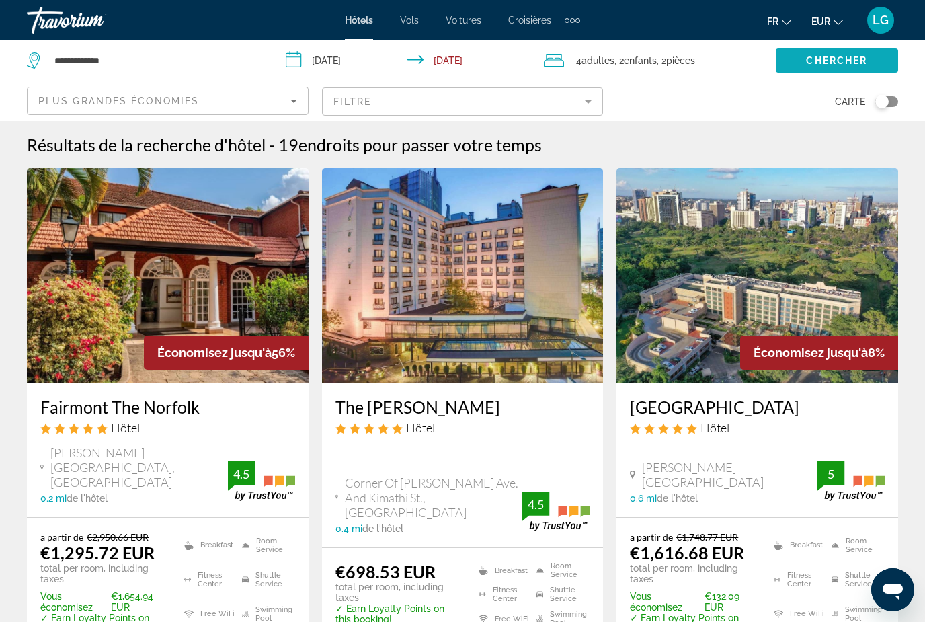
click at [853, 60] on span "Chercher" at bounding box center [836, 60] width 61 height 11
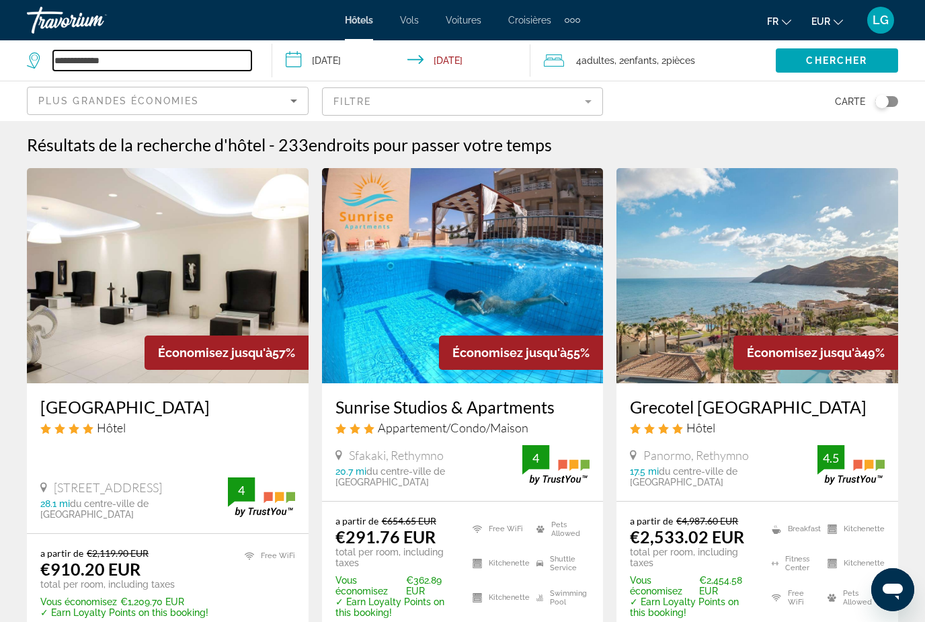
click at [226, 59] on input "**********" at bounding box center [152, 60] width 198 height 20
type input "*"
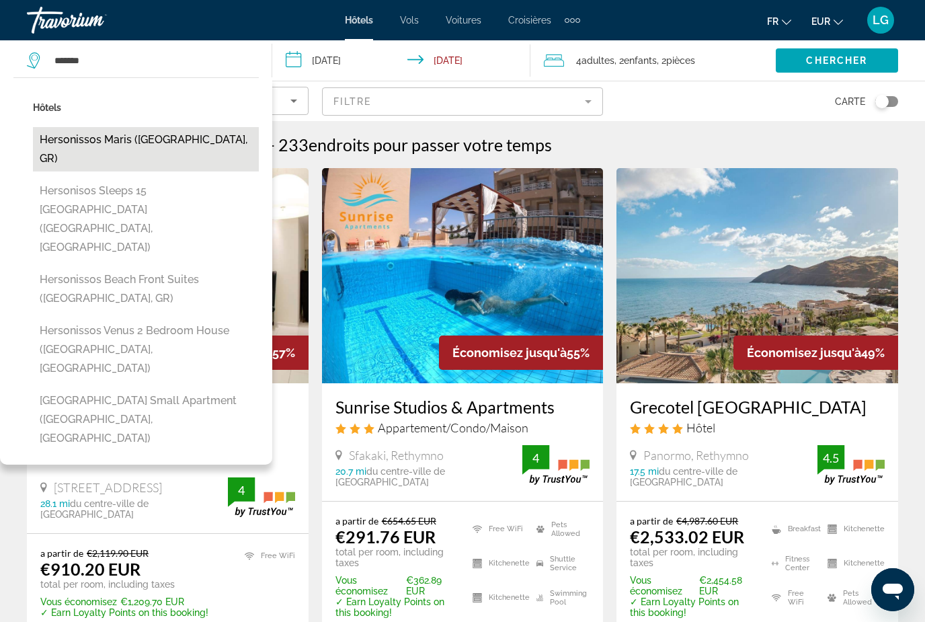
click at [167, 143] on button "Hersonissos Maris ([GEOGRAPHIC_DATA], GR)" at bounding box center [146, 149] width 226 height 44
type input "**********"
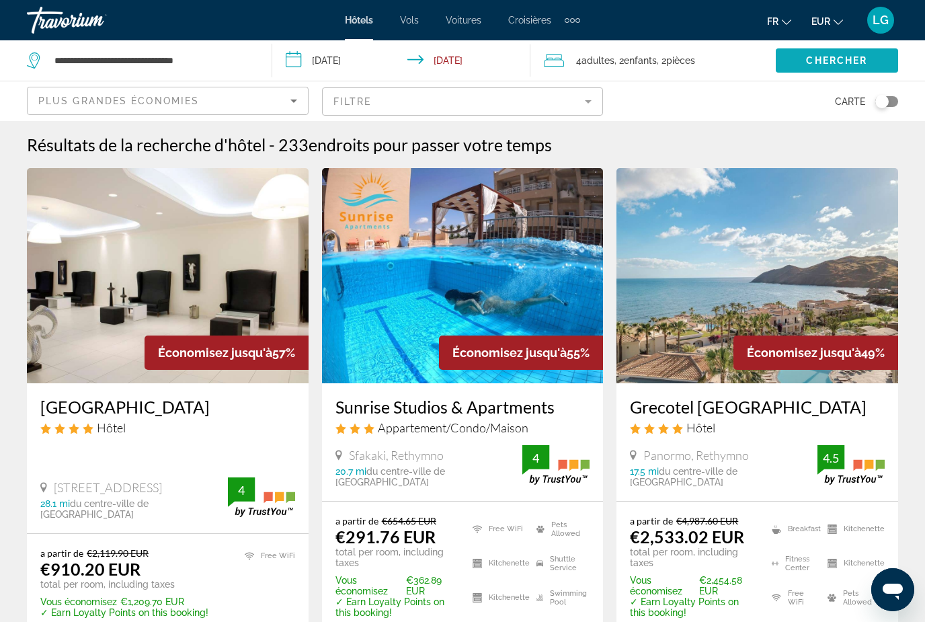
click at [831, 57] on span "Chercher" at bounding box center [836, 60] width 61 height 11
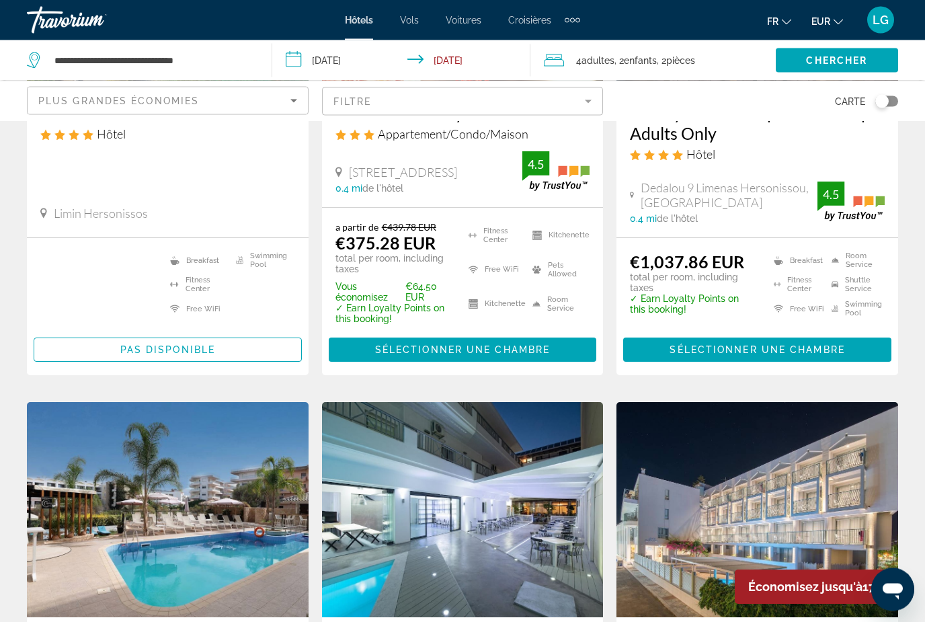
scroll to position [124, 0]
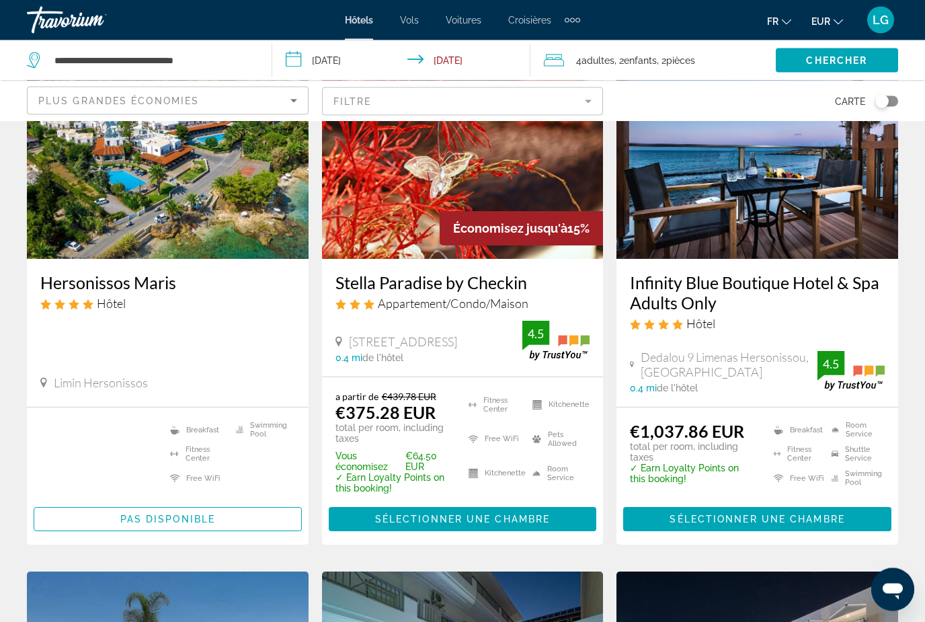
click at [594, 99] on mat-form-field "Filtre" at bounding box center [463, 101] width 282 height 28
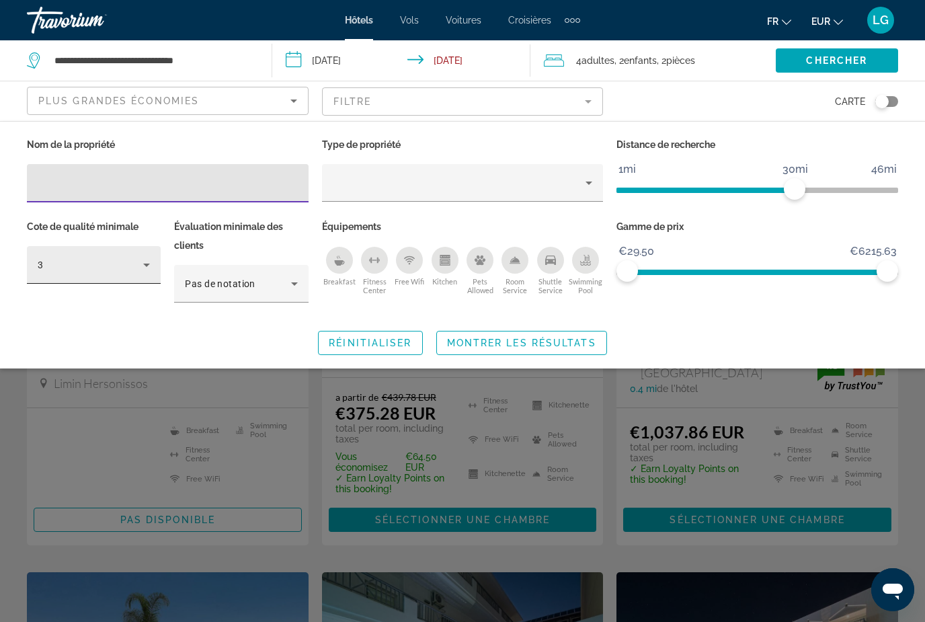
click at [136, 266] on div "3" at bounding box center [91, 265] width 106 height 16
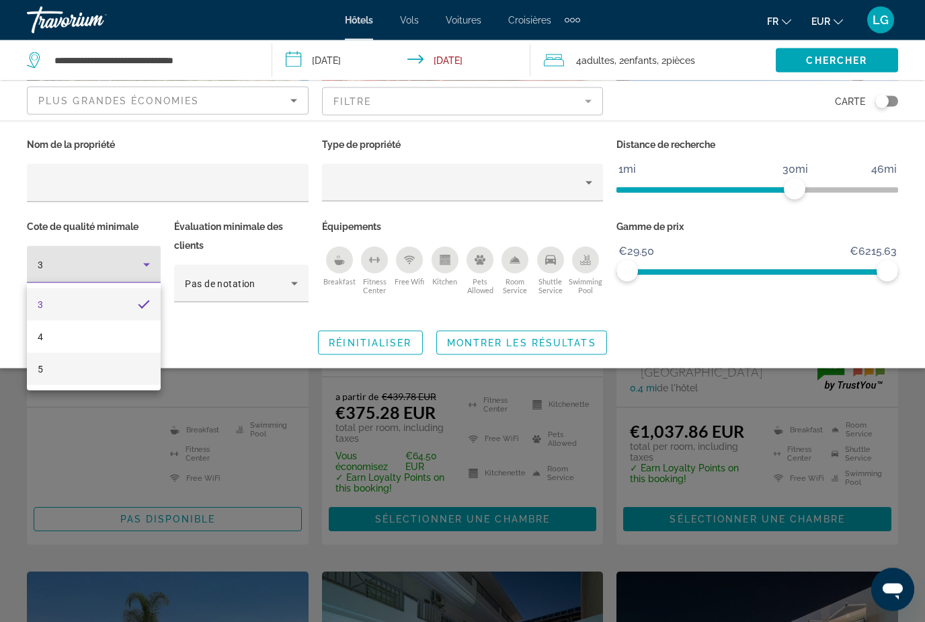
scroll to position [0, 0]
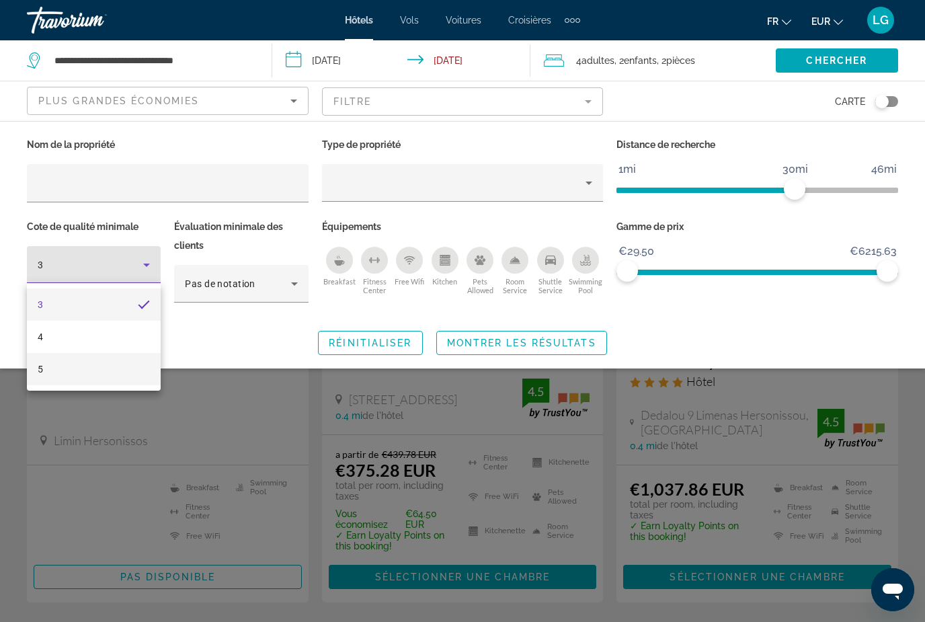
click at [83, 371] on mat-option "5" at bounding box center [94, 369] width 134 height 32
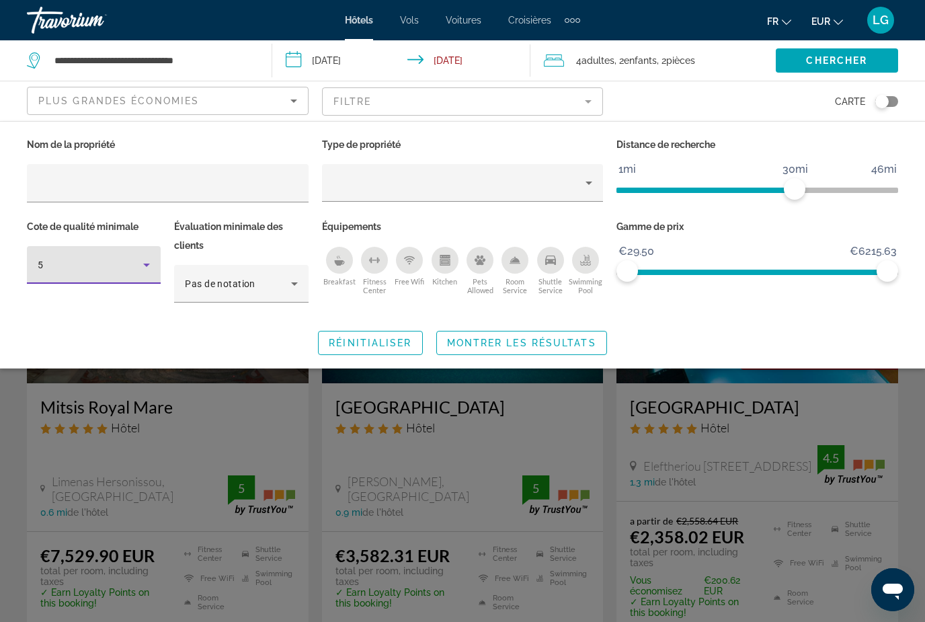
click at [560, 346] on span "Montrer les résultats" at bounding box center [521, 343] width 149 height 11
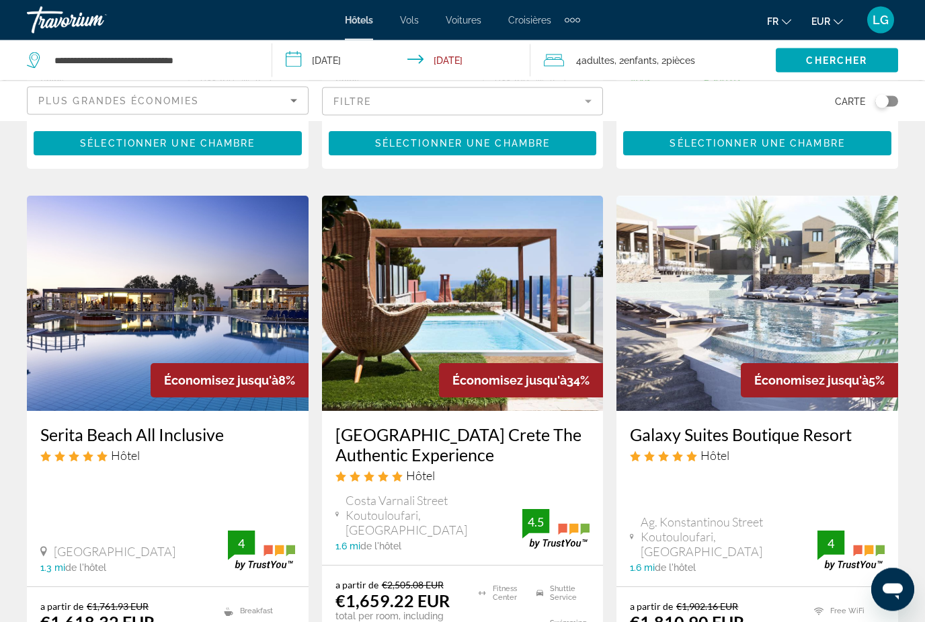
scroll to position [501, 0]
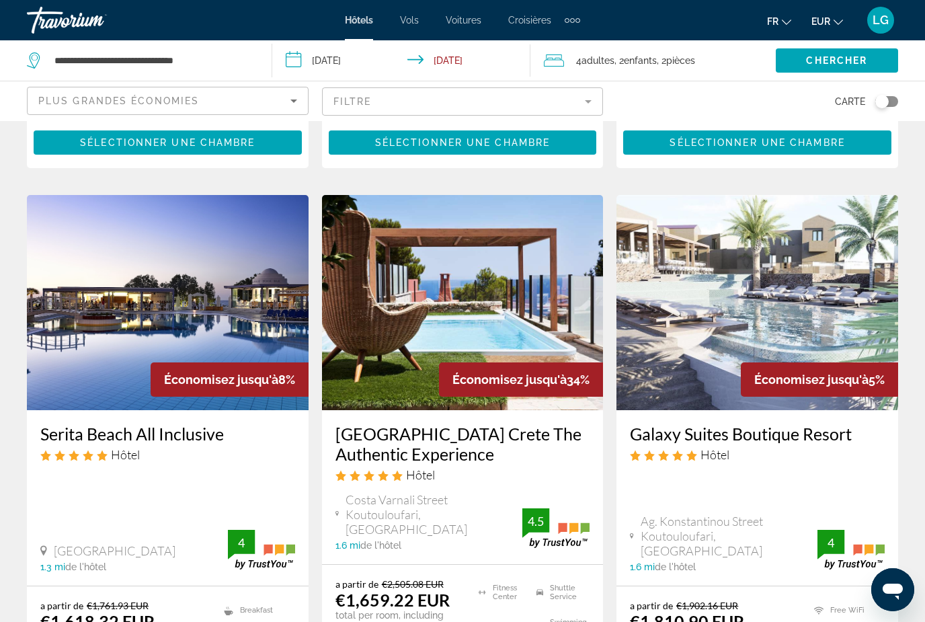
click at [414, 539] on div "[GEOGRAPHIC_DATA] Crete The Authentic Experience Hôtel [GEOGRAPHIC_DATA] Koutou…" at bounding box center [463, 487] width 282 height 154
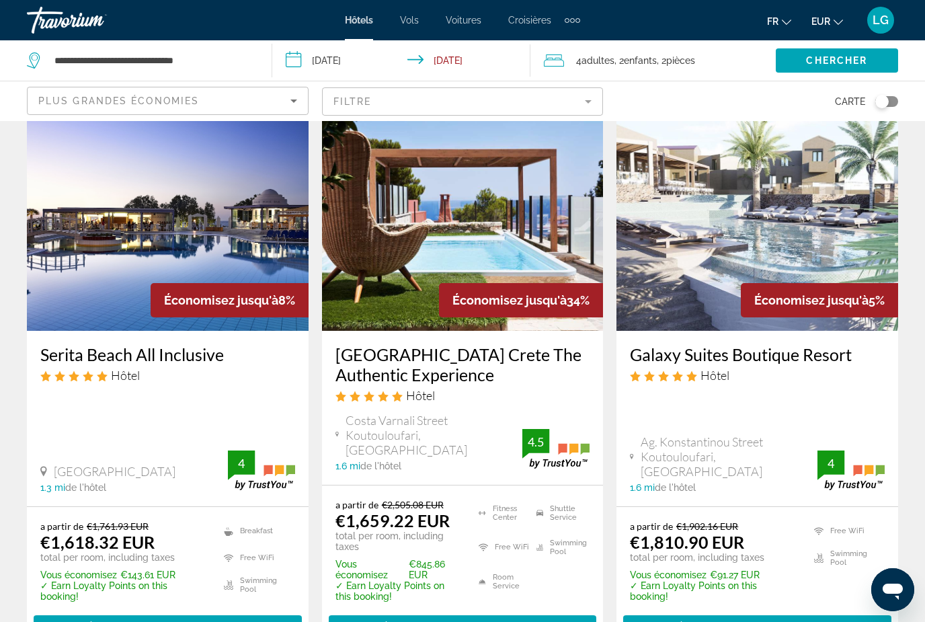
scroll to position [580, 0]
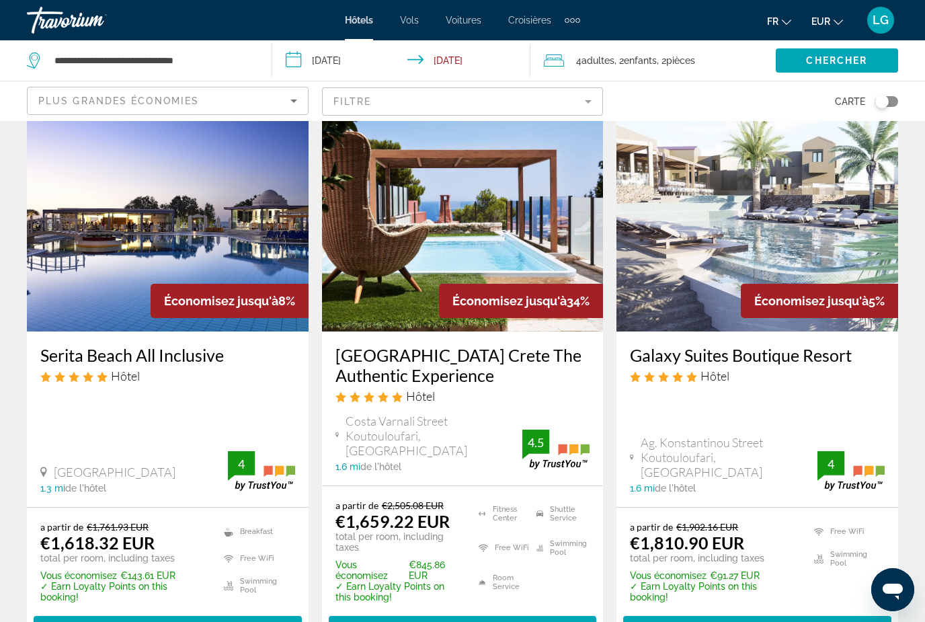
click at [829, 227] on img "Main content" at bounding box center [758, 223] width 282 height 215
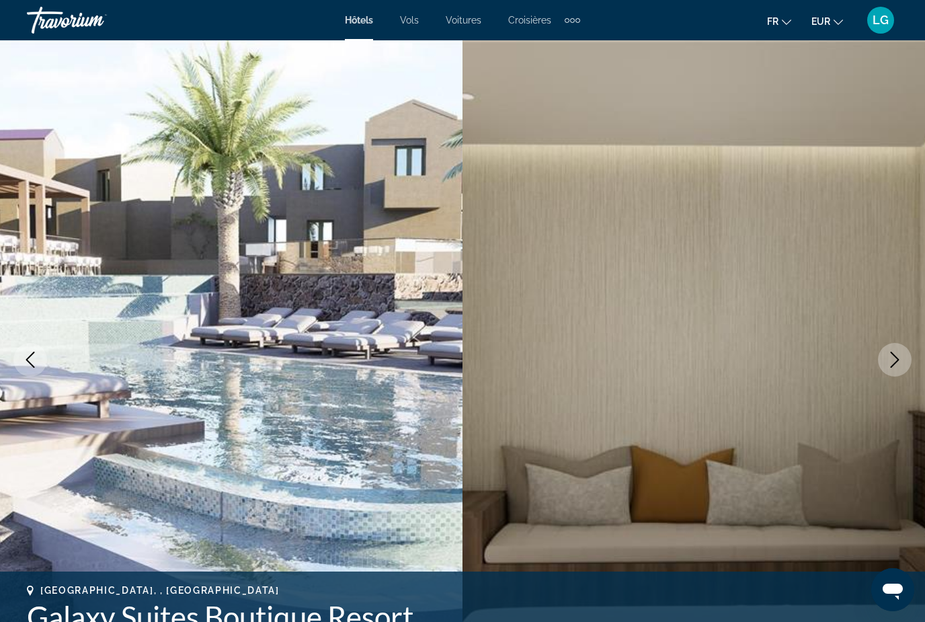
click at [879, 345] on img "Main content" at bounding box center [694, 359] width 463 height 639
click at [894, 353] on icon "Next image" at bounding box center [895, 360] width 16 height 16
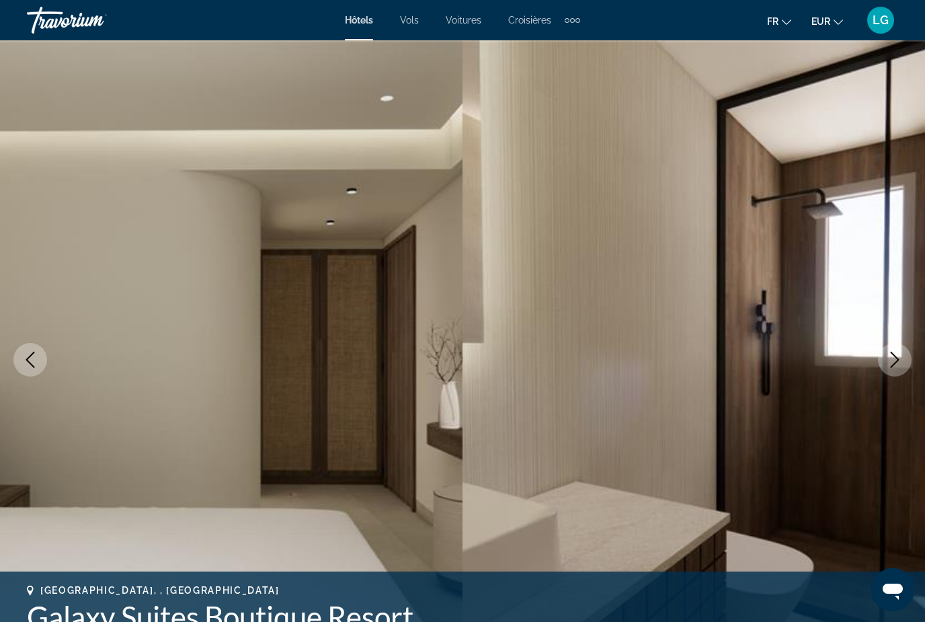
click at [896, 360] on icon "Next image" at bounding box center [895, 360] width 16 height 16
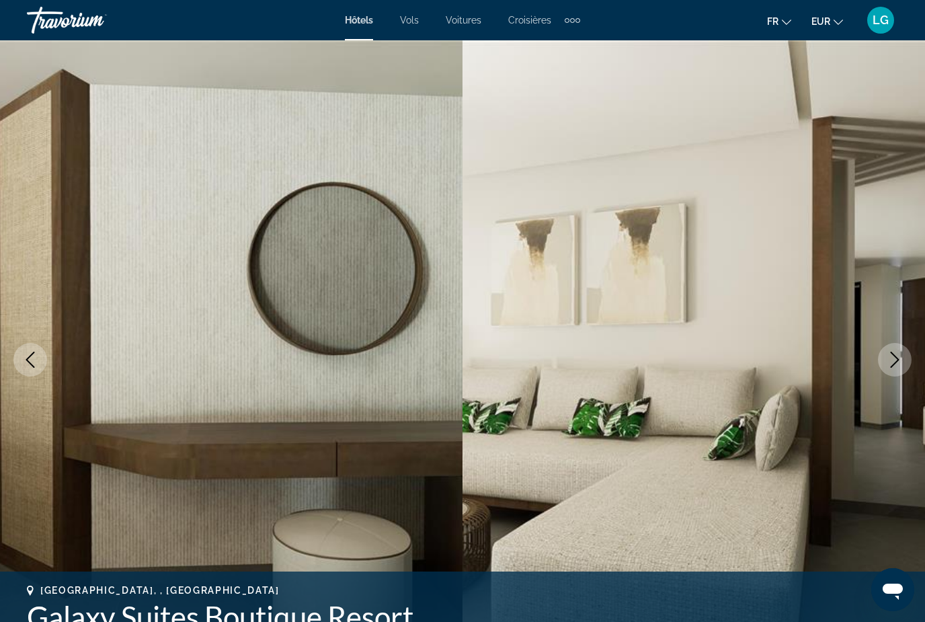
click at [905, 359] on button "Next image" at bounding box center [895, 360] width 34 height 34
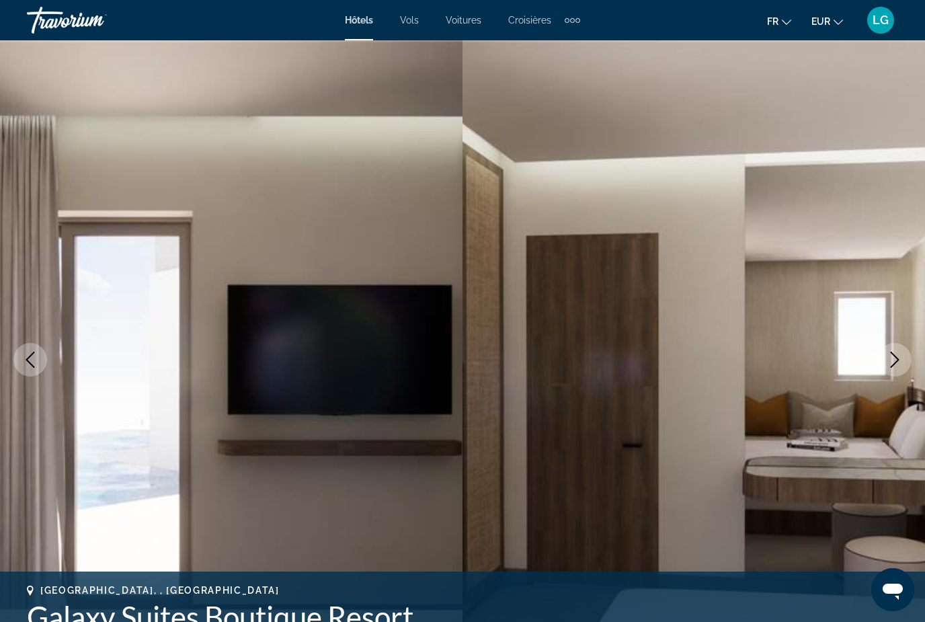
click at [905, 354] on button "Next image" at bounding box center [895, 360] width 34 height 34
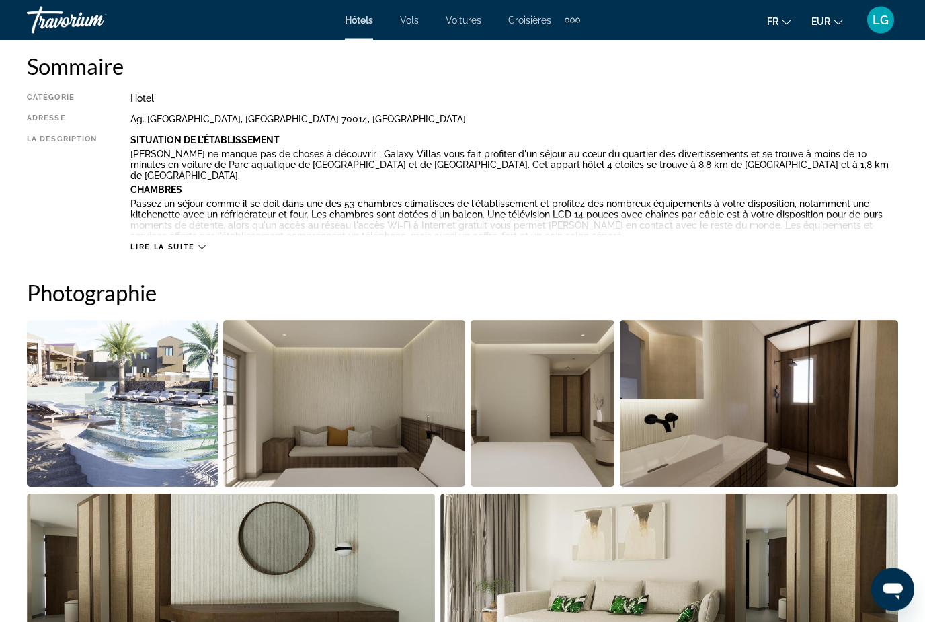
scroll to position [695, 0]
click at [83, 426] on img "Open full-screen image slider" at bounding box center [122, 402] width 191 height 167
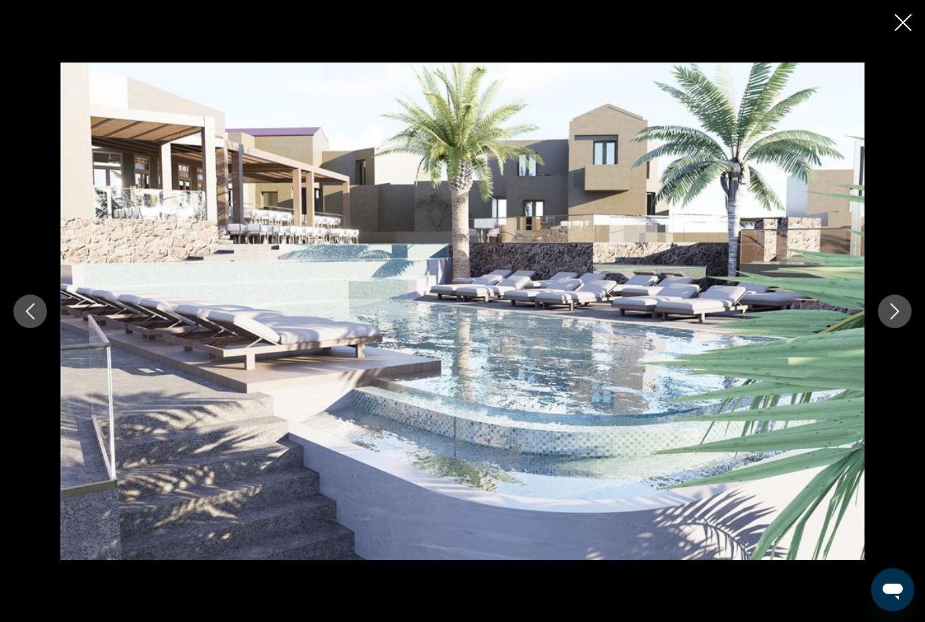
click at [888, 322] on button "Next image" at bounding box center [895, 312] width 34 height 34
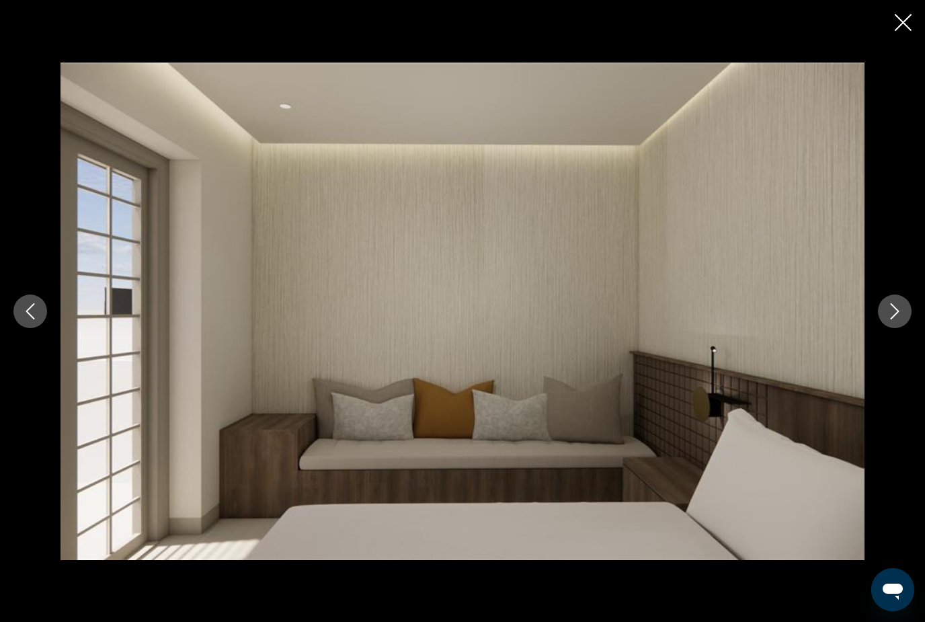
click at [892, 319] on icon "Next image" at bounding box center [895, 311] width 9 height 16
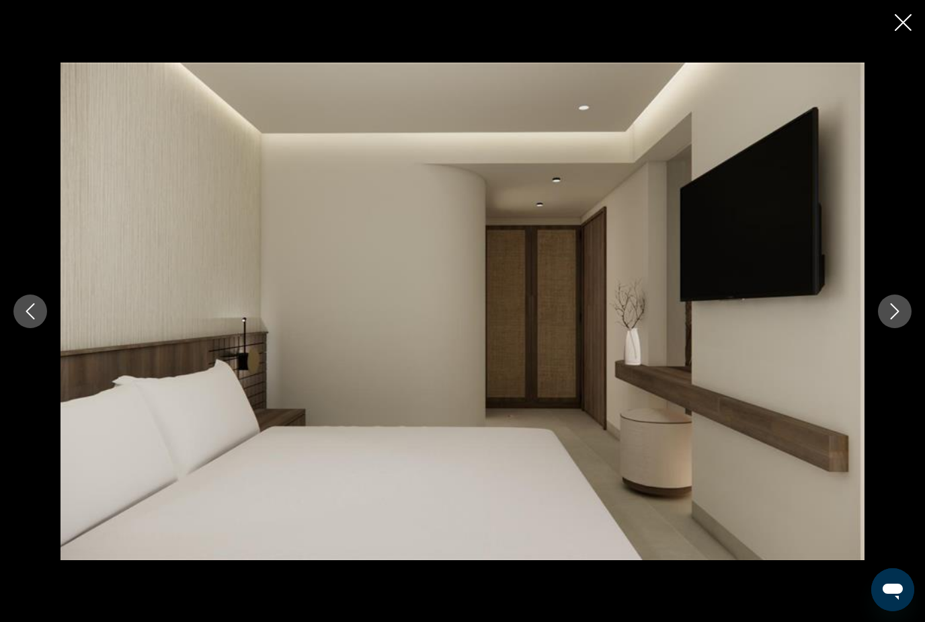
click at [896, 319] on icon "Next image" at bounding box center [895, 311] width 16 height 16
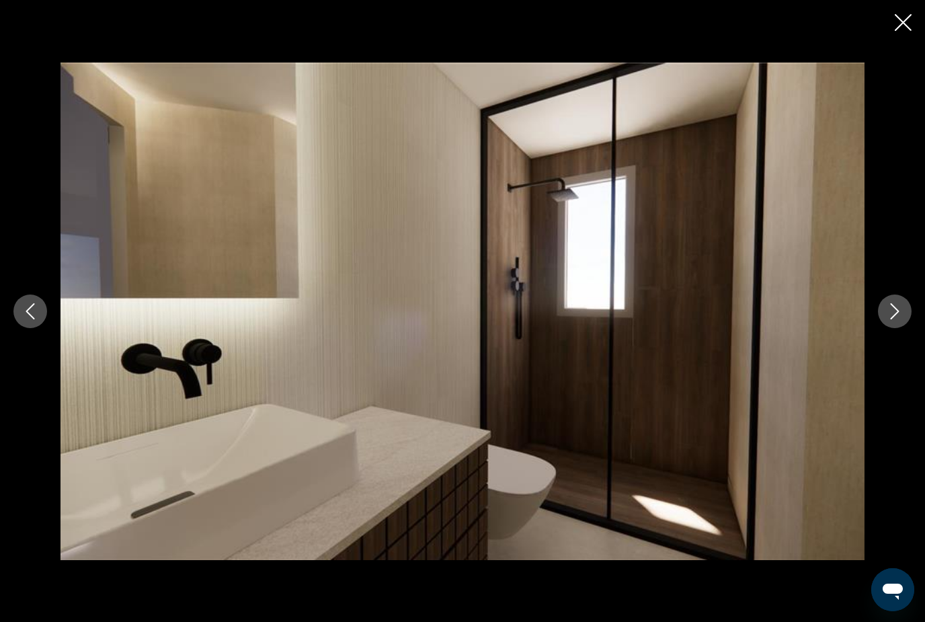
click at [896, 319] on icon "Next image" at bounding box center [895, 311] width 16 height 16
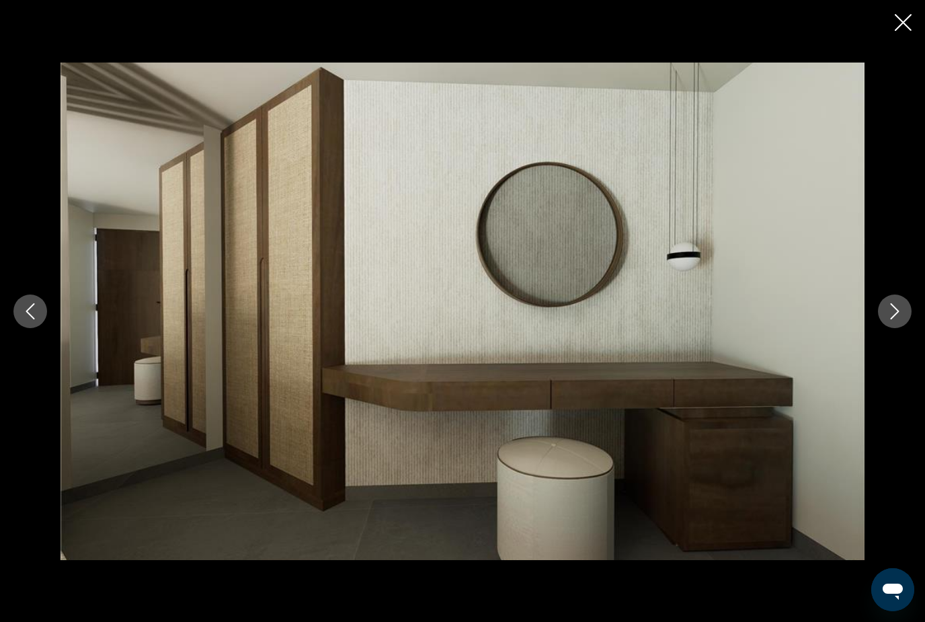
click at [894, 319] on icon "Next image" at bounding box center [895, 311] width 16 height 16
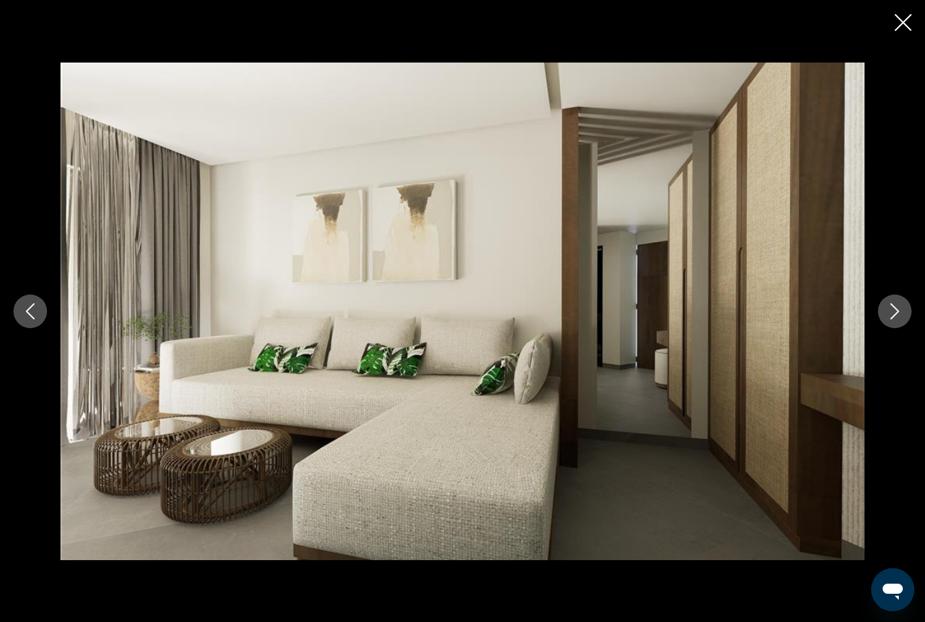
click at [892, 319] on icon "Next image" at bounding box center [895, 311] width 16 height 16
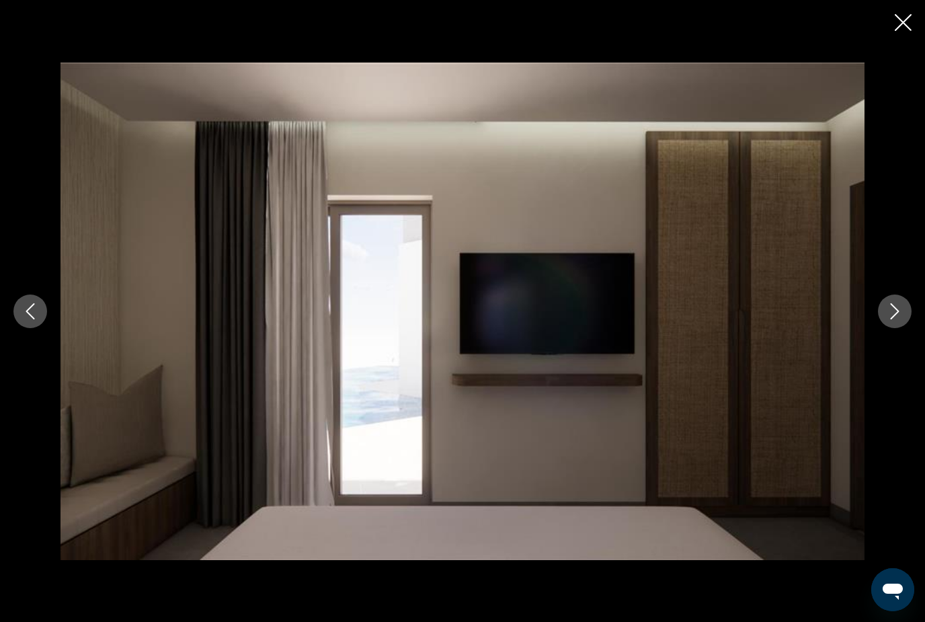
click at [899, 319] on icon "Next image" at bounding box center [895, 311] width 9 height 16
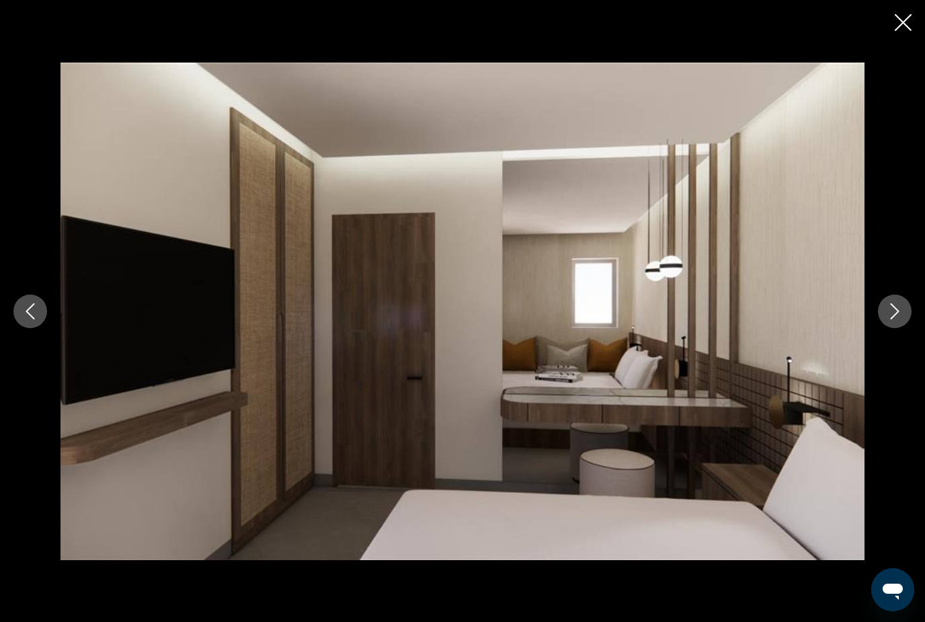
click at [898, 319] on icon "Next image" at bounding box center [895, 311] width 16 height 16
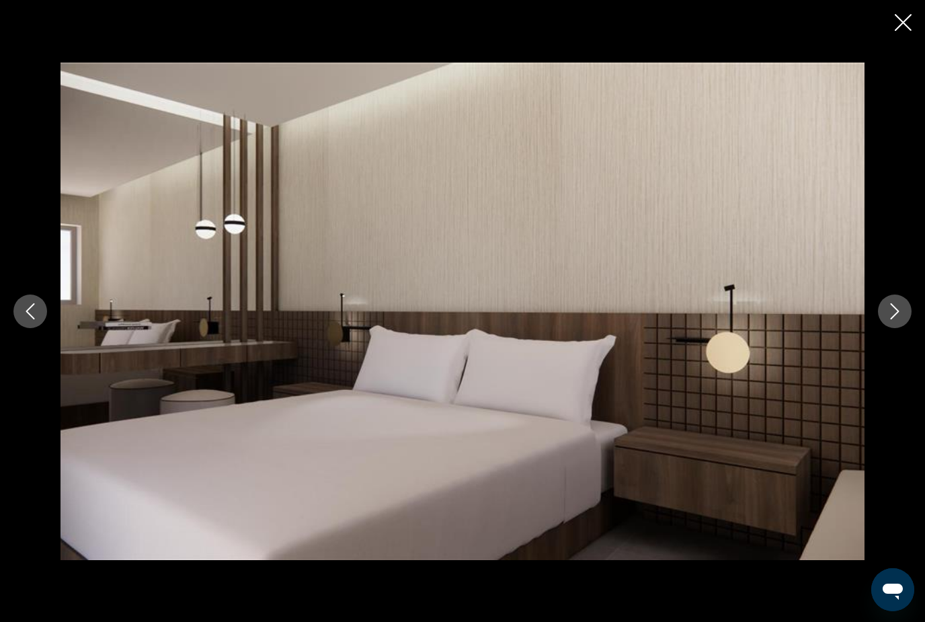
click at [901, 319] on icon "Next image" at bounding box center [895, 311] width 16 height 16
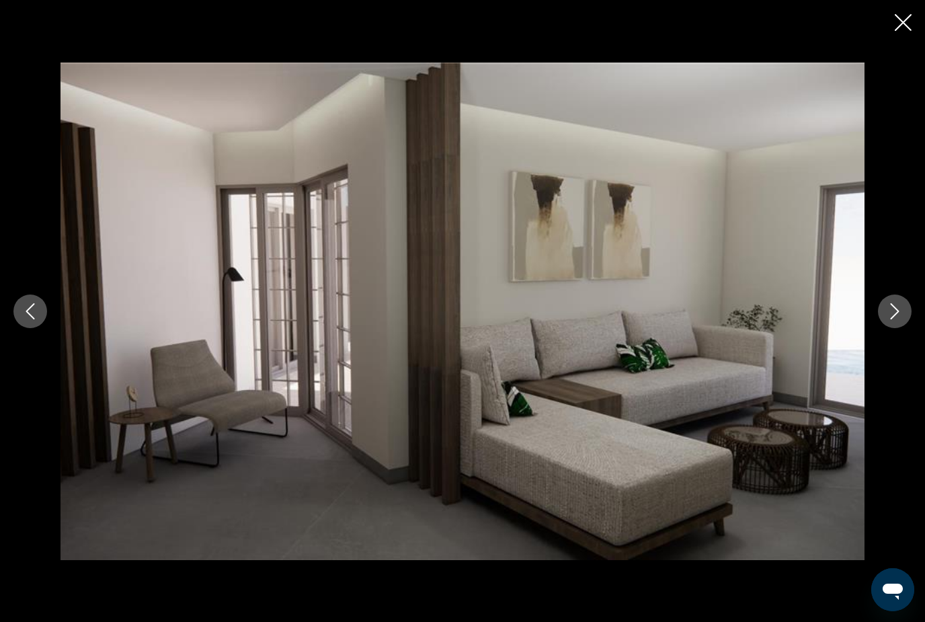
click at [892, 319] on icon "Next image" at bounding box center [895, 311] width 16 height 16
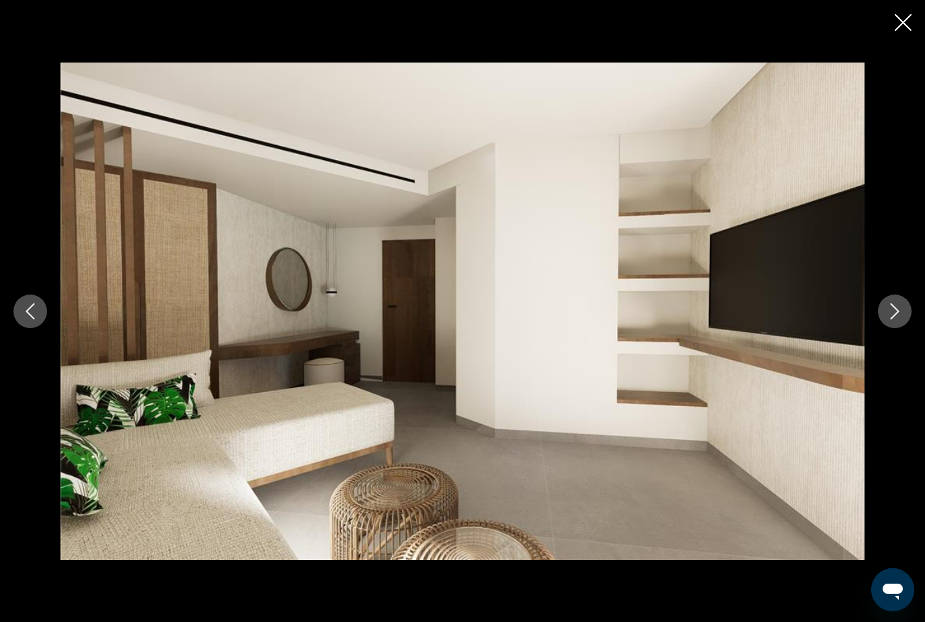
click at [895, 319] on icon "Next image" at bounding box center [895, 311] width 9 height 16
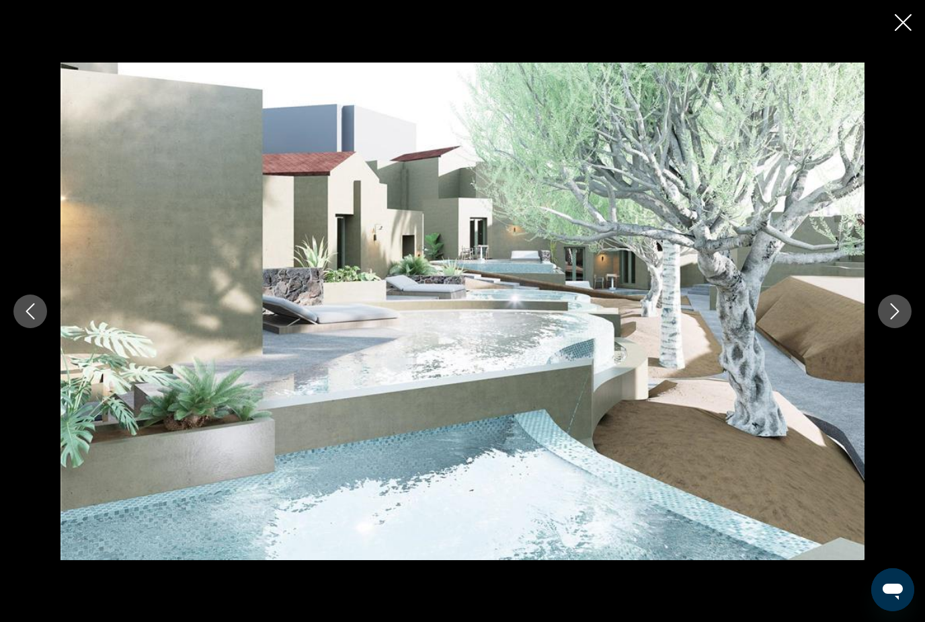
click at [896, 319] on icon "Next image" at bounding box center [895, 311] width 16 height 16
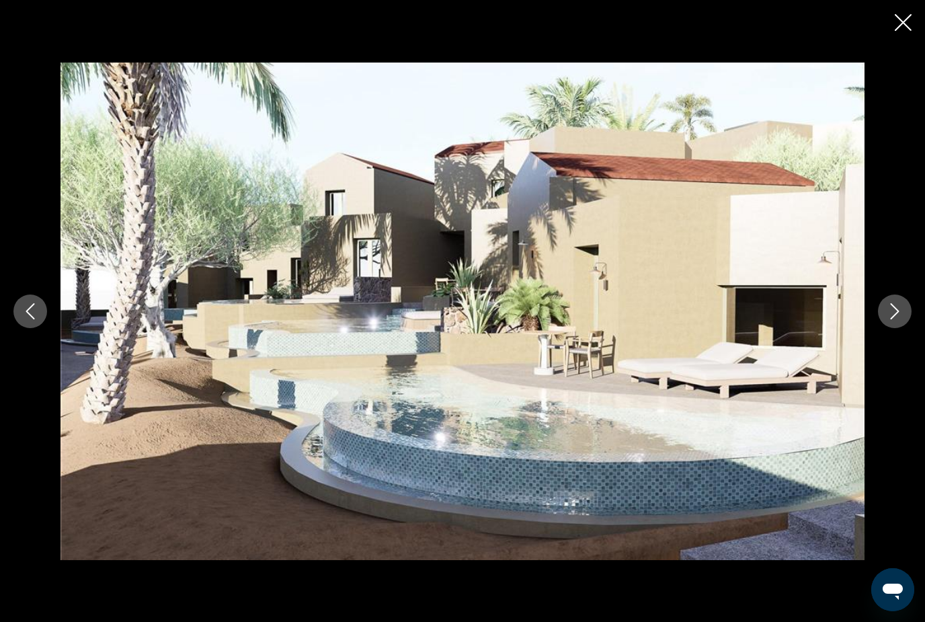
click at [896, 319] on icon "Next image" at bounding box center [895, 311] width 16 height 16
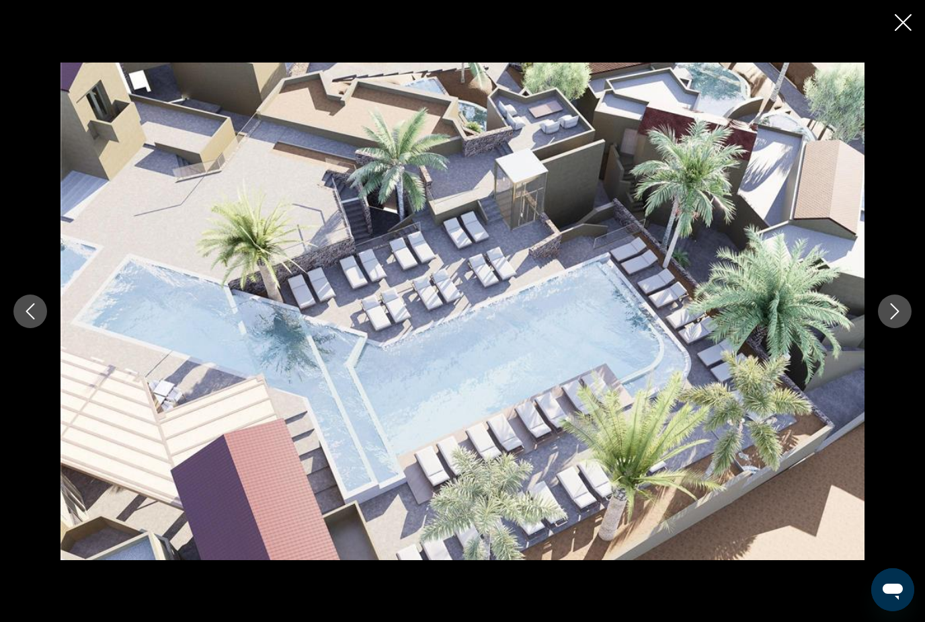
click at [896, 319] on icon "Next image" at bounding box center [895, 311] width 16 height 16
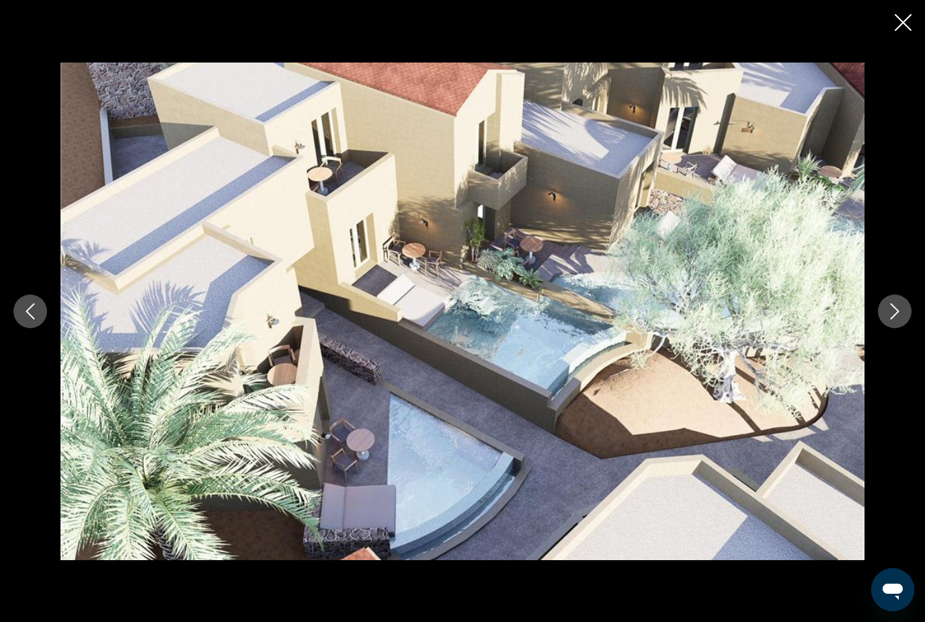
click at [894, 319] on icon "Next image" at bounding box center [895, 311] width 9 height 16
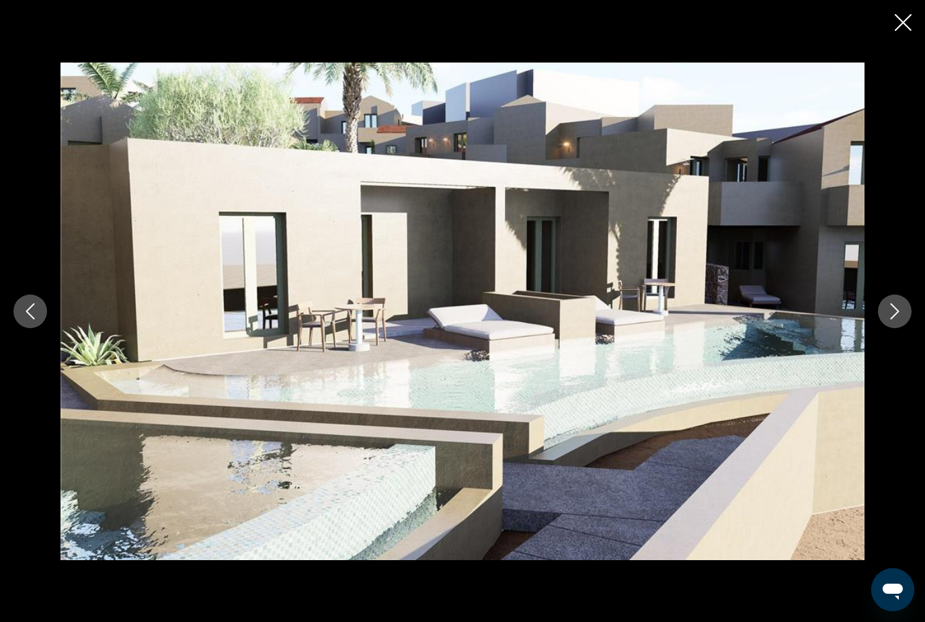
click at [897, 319] on icon "Next image" at bounding box center [895, 311] width 16 height 16
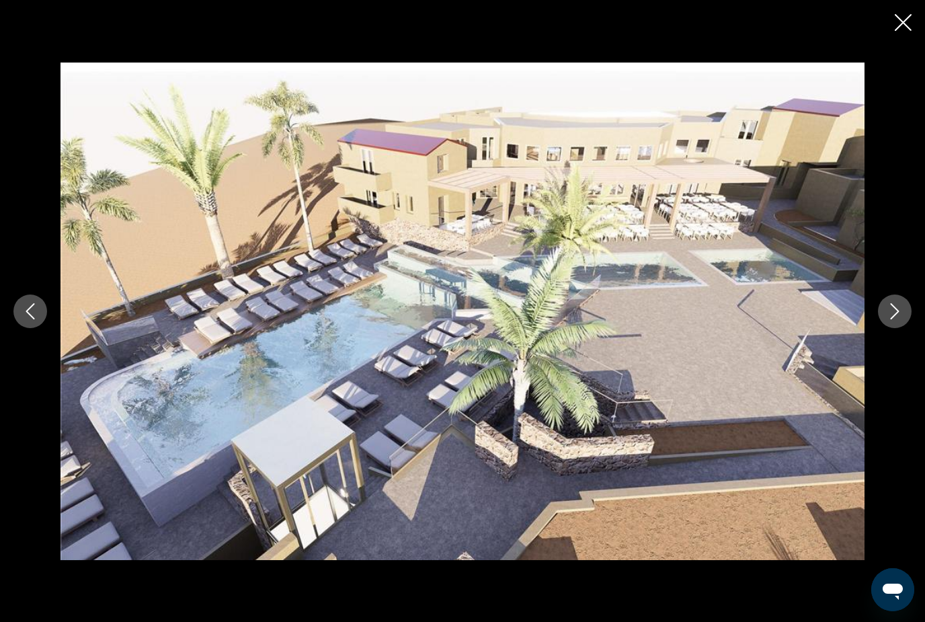
click at [902, 319] on icon "Next image" at bounding box center [895, 311] width 16 height 16
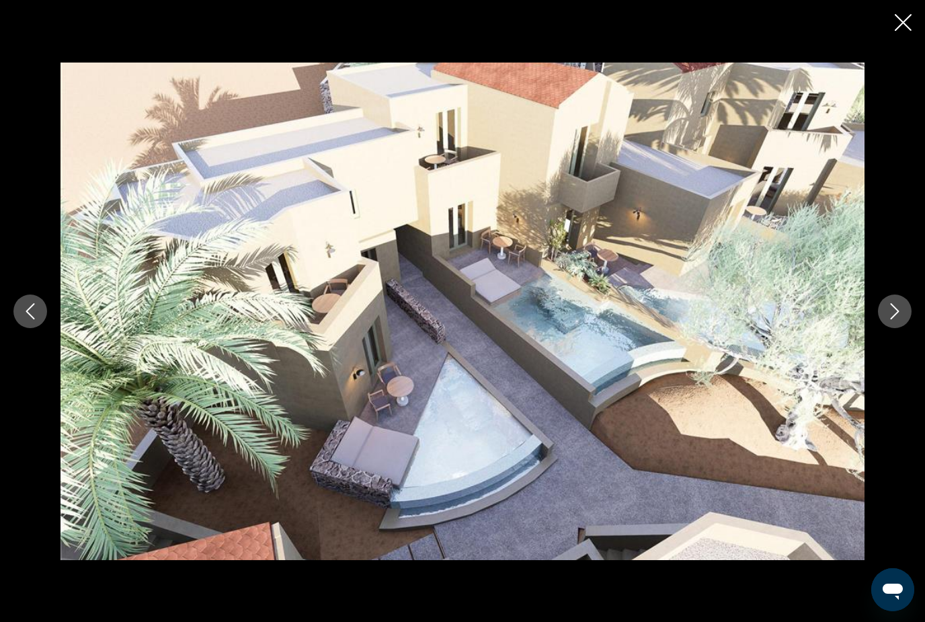
click at [908, 328] on button "Next image" at bounding box center [895, 312] width 34 height 34
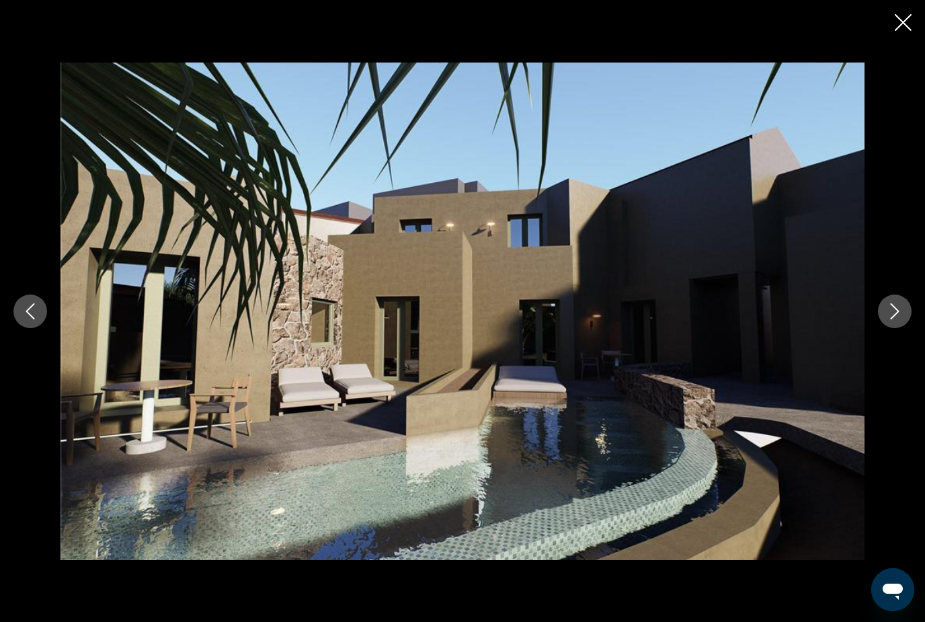
click at [892, 328] on button "Next image" at bounding box center [895, 312] width 34 height 34
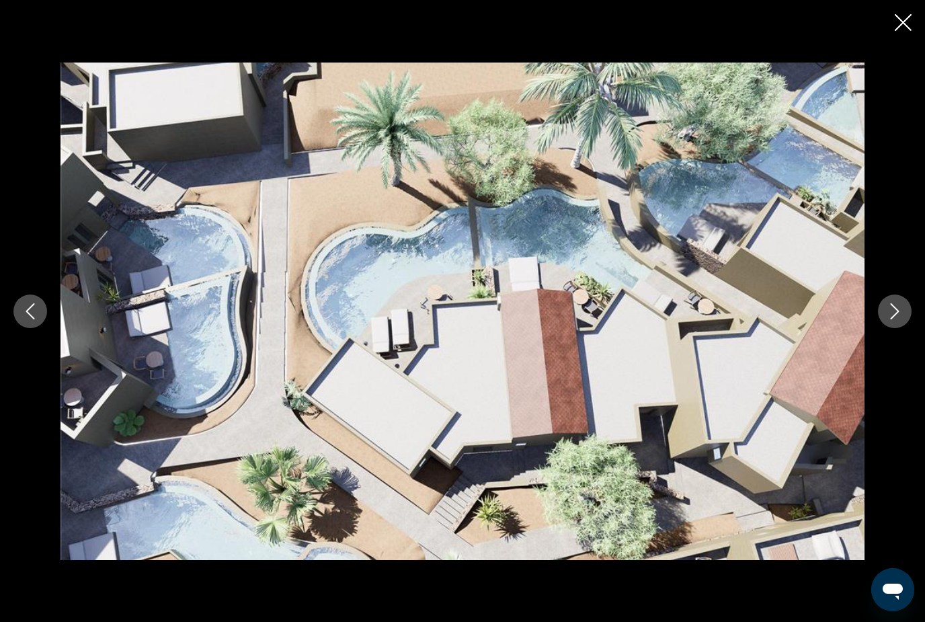
click at [895, 30] on button "Close slideshow" at bounding box center [903, 23] width 17 height 21
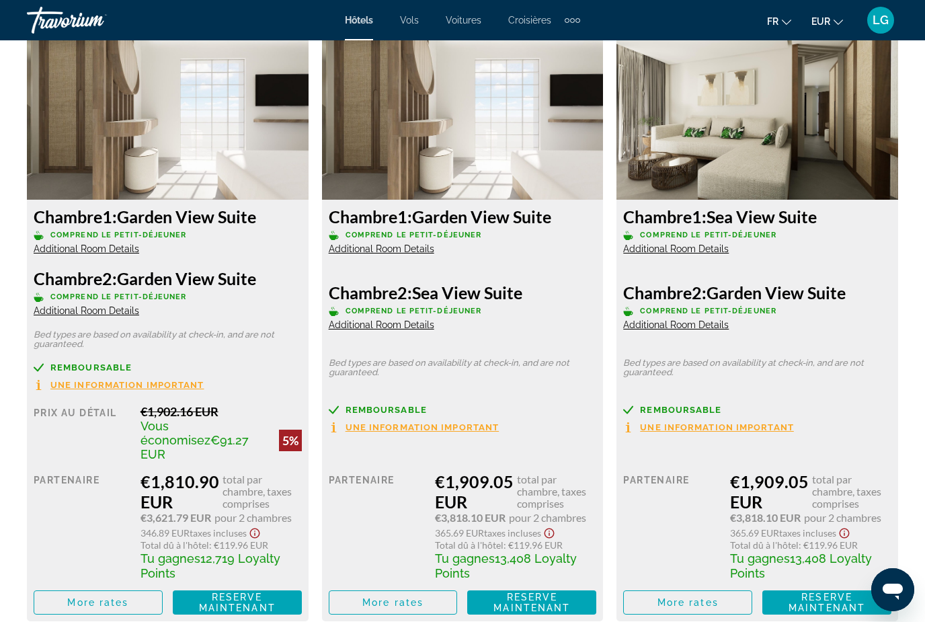
scroll to position [2088, 0]
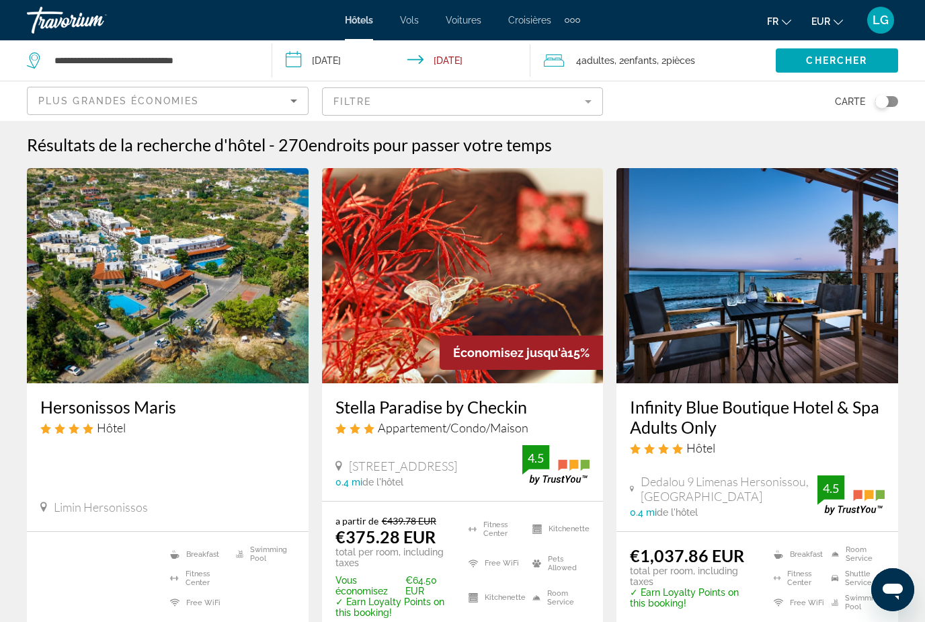
click at [576, 101] on mat-form-field "Filtre" at bounding box center [463, 101] width 282 height 28
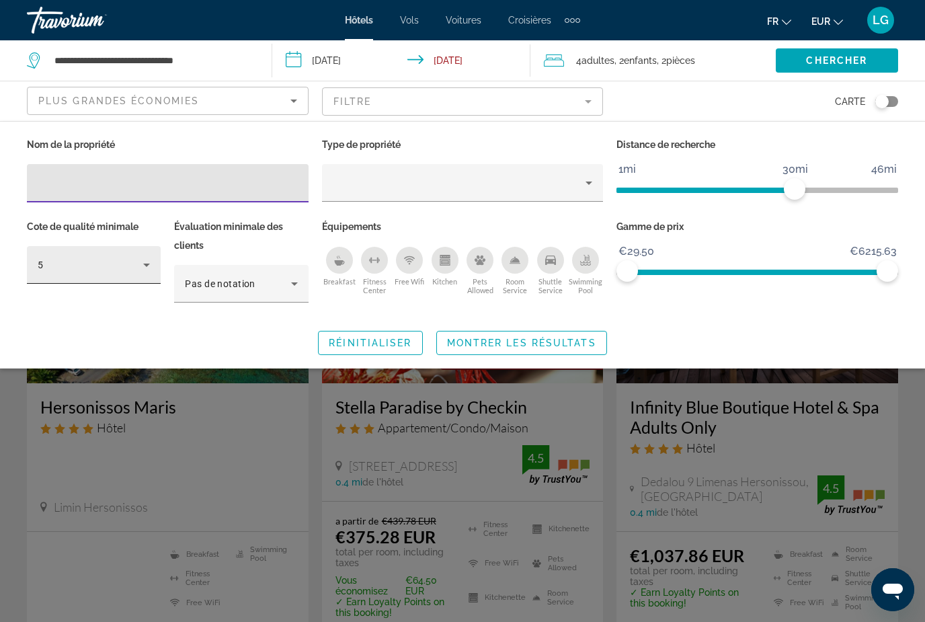
click at [129, 259] on div "5" at bounding box center [91, 265] width 106 height 16
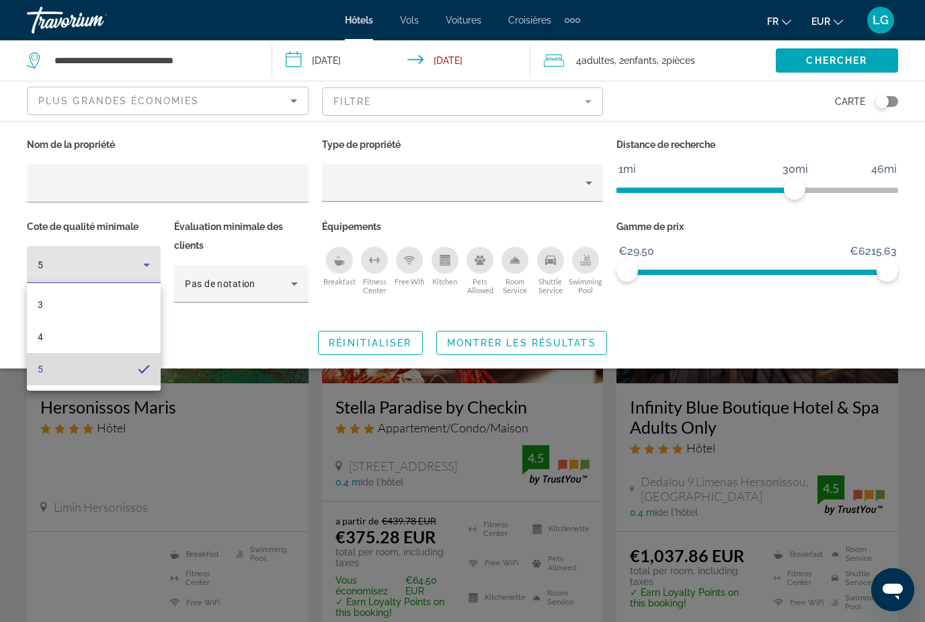
click at [116, 368] on mat-option "5" at bounding box center [94, 369] width 134 height 32
click at [566, 335] on span "Search widget" at bounding box center [521, 343] width 169 height 32
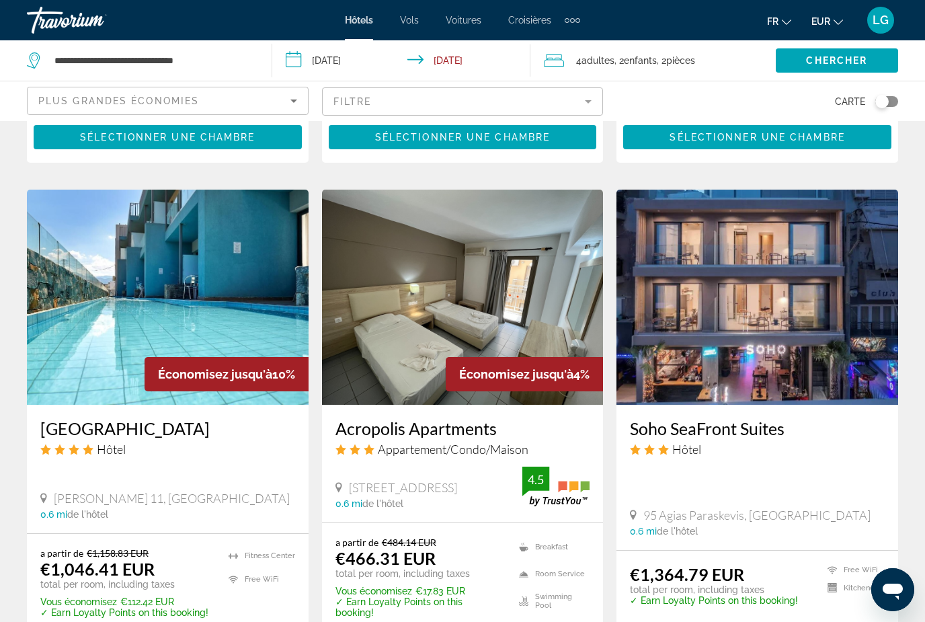
scroll to position [1653, 0]
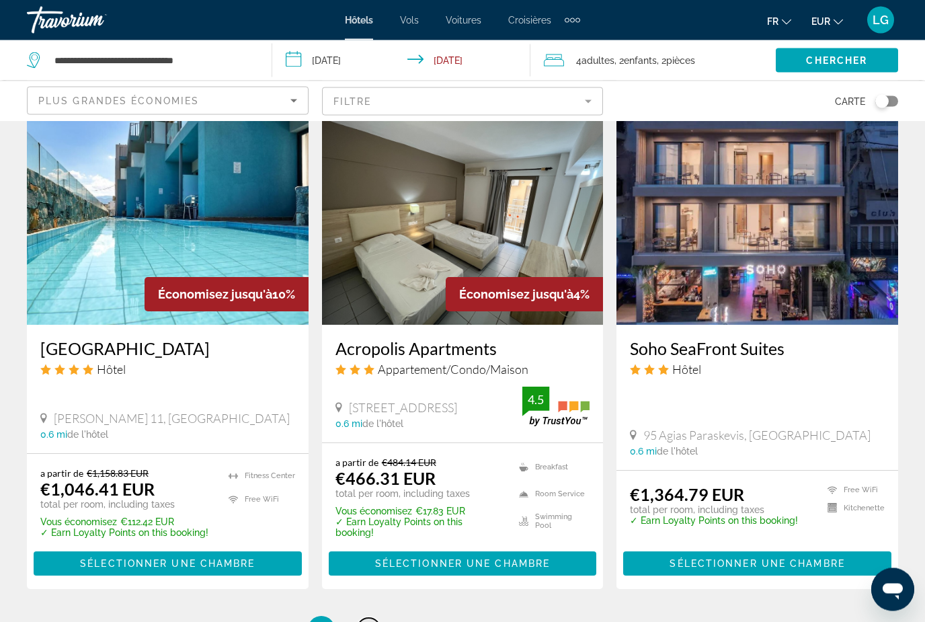
click at [369, 621] on span "2" at bounding box center [368, 630] width 7 height 15
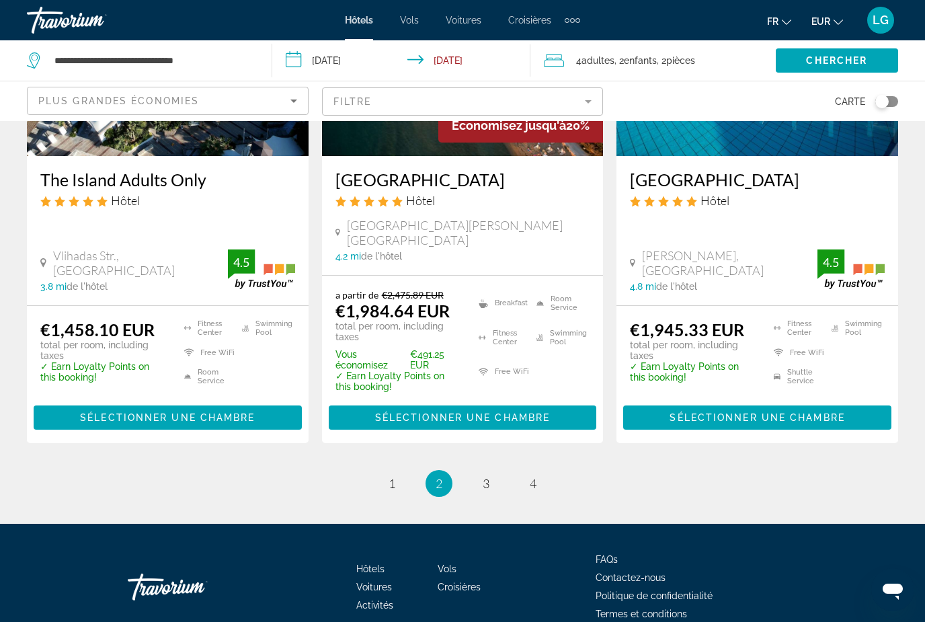
scroll to position [1862, 0]
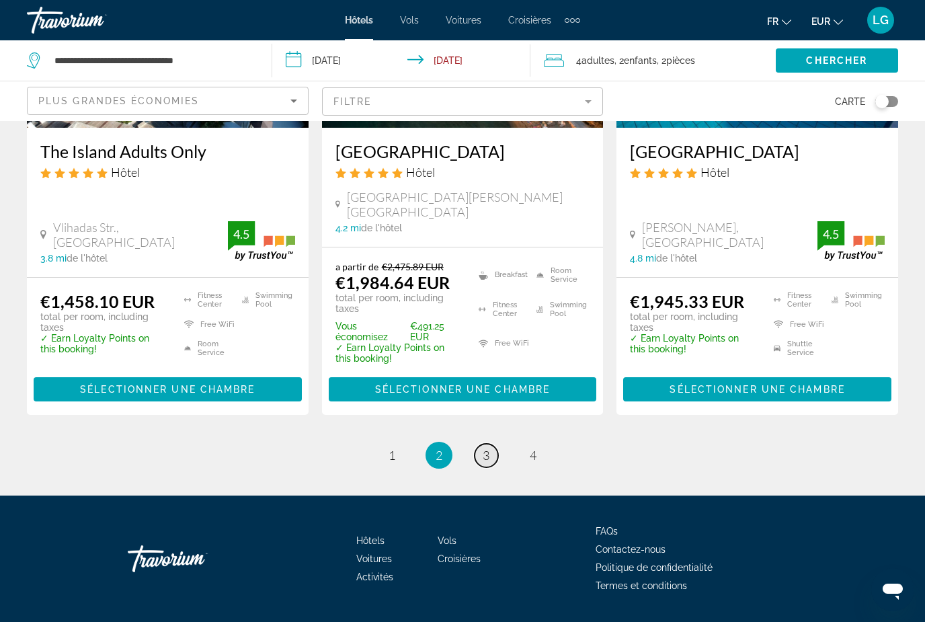
click at [483, 463] on span "3" at bounding box center [486, 455] width 7 height 15
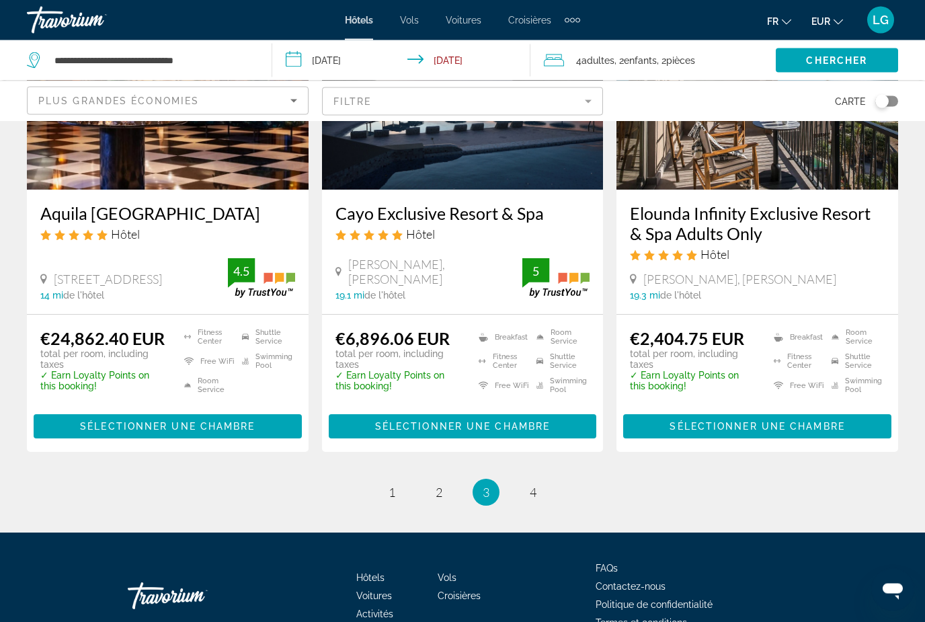
scroll to position [1823, 0]
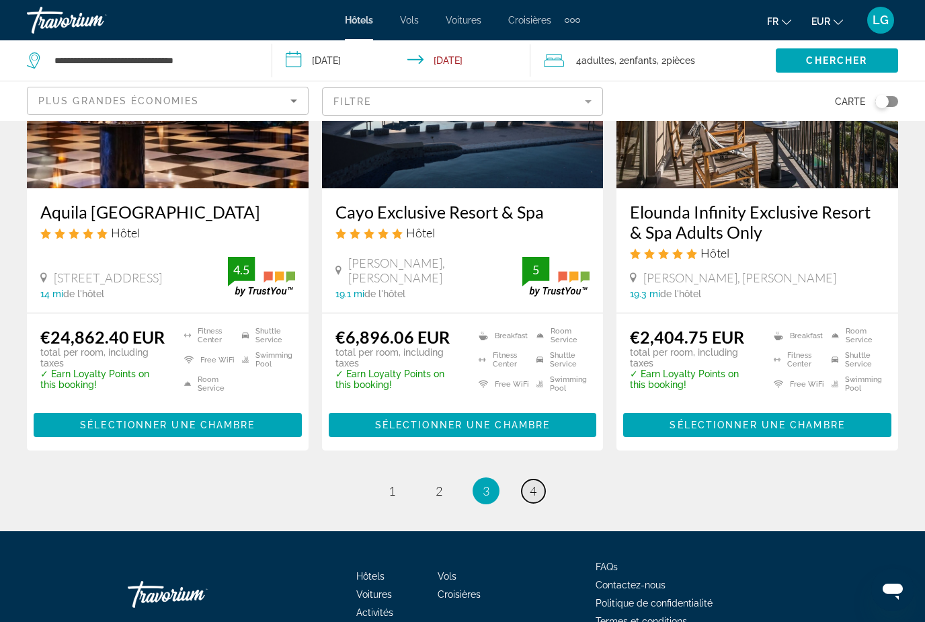
click at [528, 495] on link "page 4" at bounding box center [534, 491] width 24 height 24
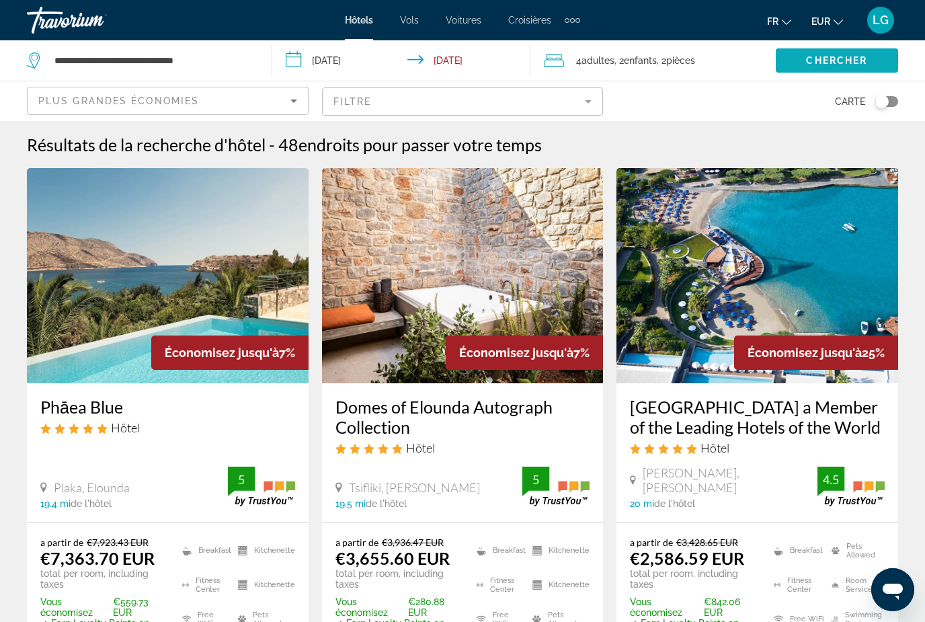
click at [870, 54] on span "Search widget" at bounding box center [837, 60] width 122 height 32
click at [851, 64] on span "Chercher" at bounding box center [836, 60] width 61 height 11
click at [596, 97] on mat-form-field "Filtre" at bounding box center [463, 101] width 282 height 28
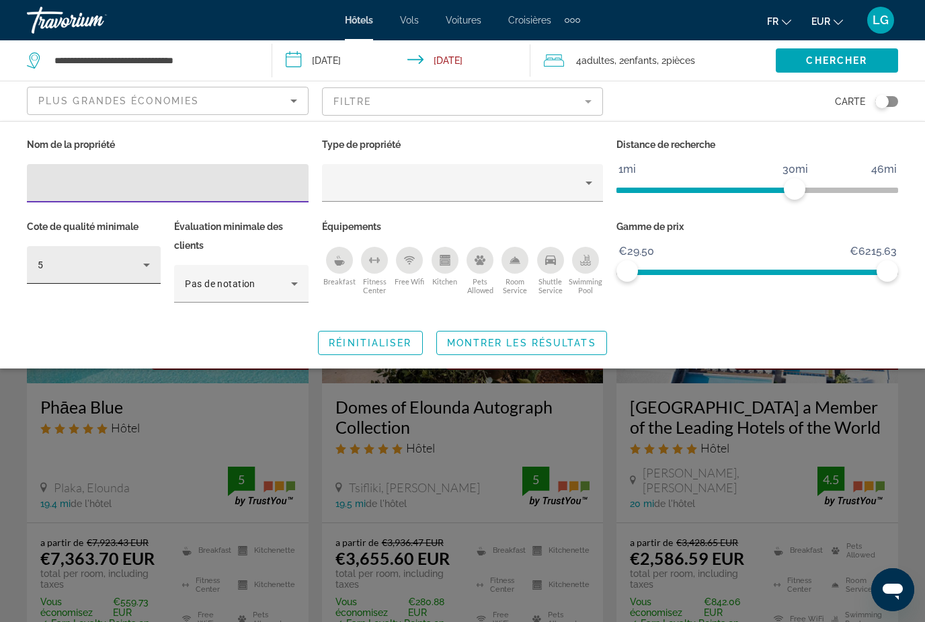
click at [147, 259] on icon "Hotel Filters" at bounding box center [147, 265] width 16 height 16
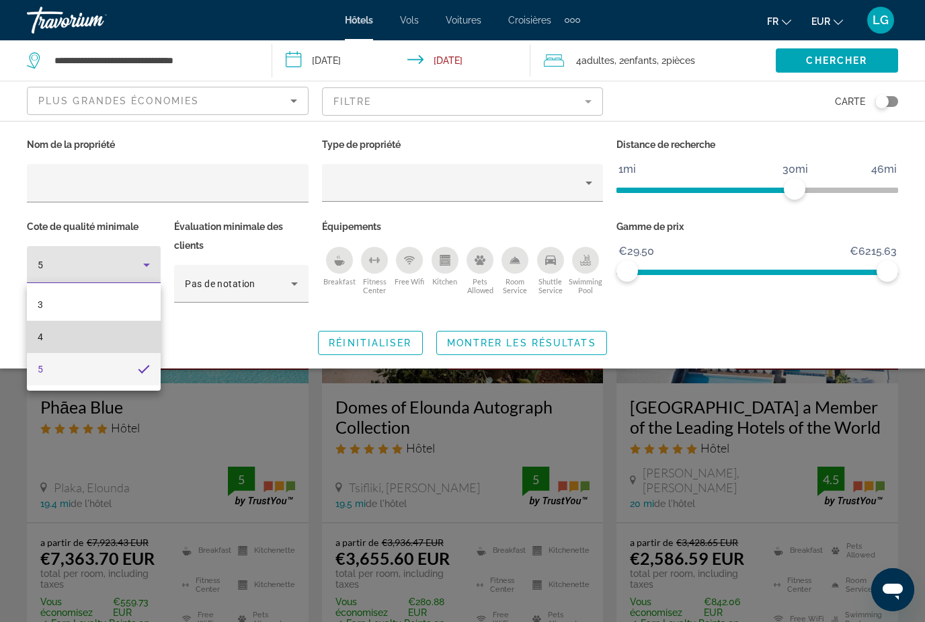
click at [44, 337] on mat-option "4" at bounding box center [94, 337] width 134 height 32
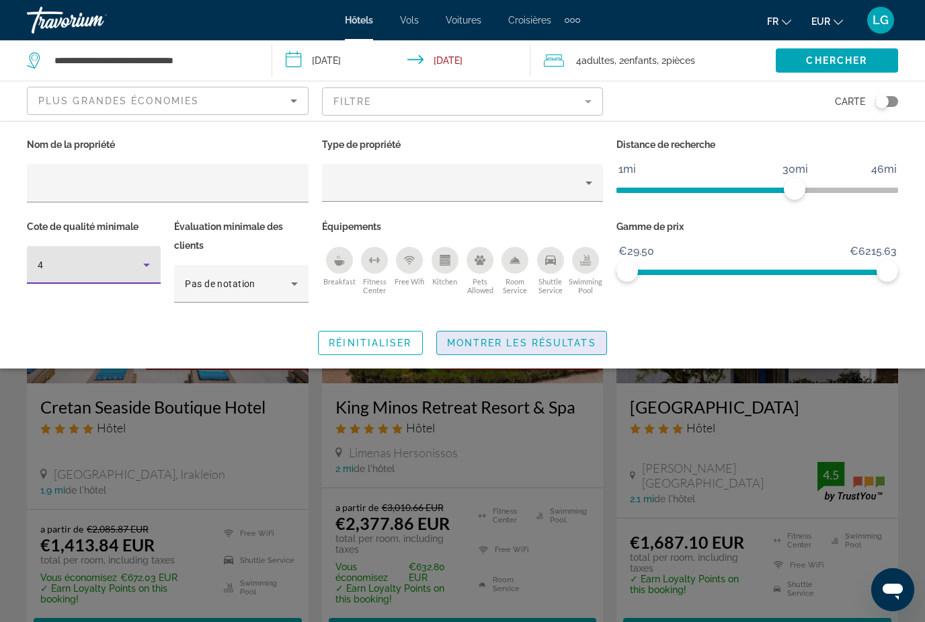
click at [570, 344] on span "Montrer les résultats" at bounding box center [521, 343] width 149 height 11
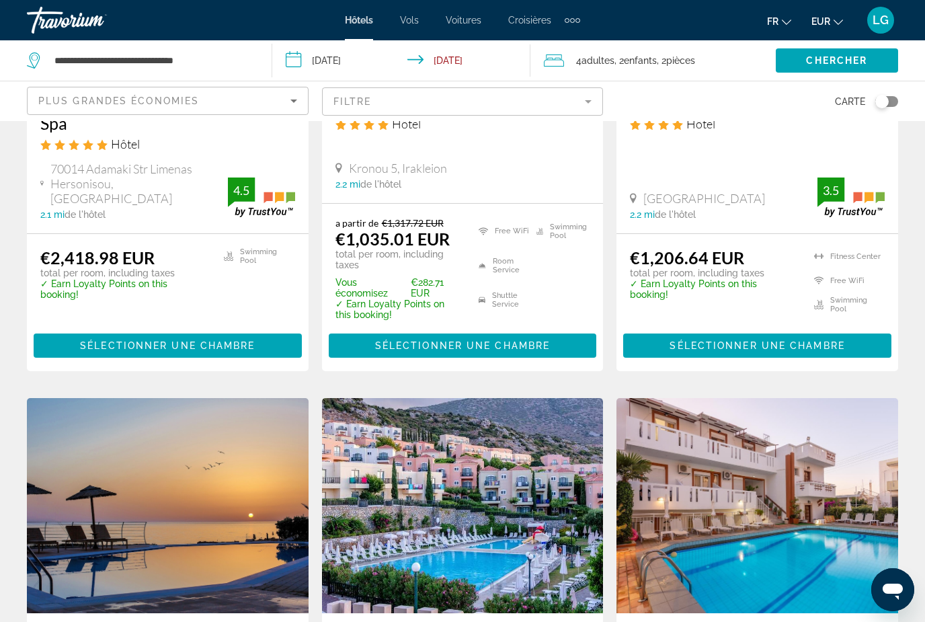
scroll to position [817, 0]
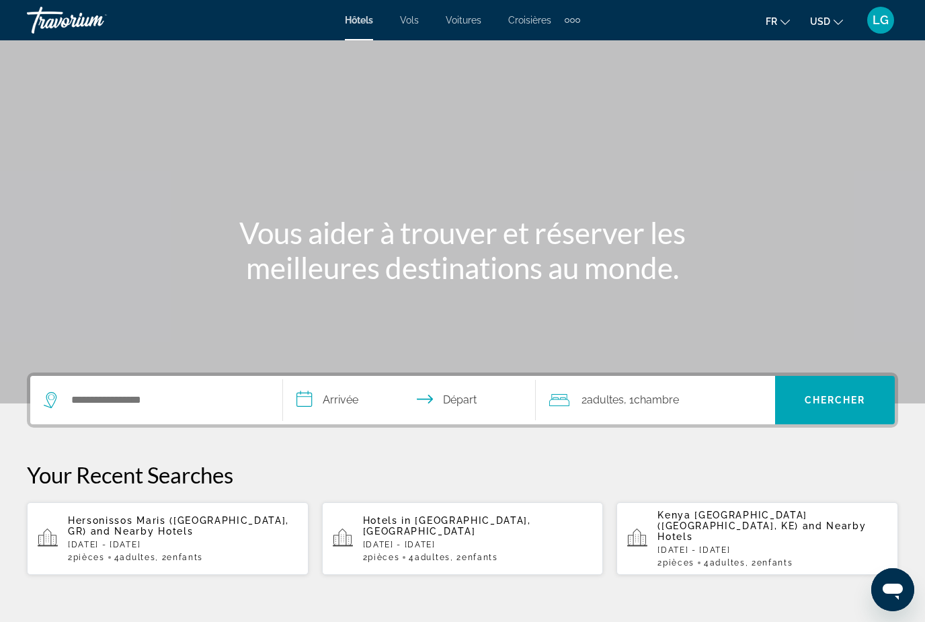
click at [352, 398] on input "**********" at bounding box center [412, 402] width 258 height 52
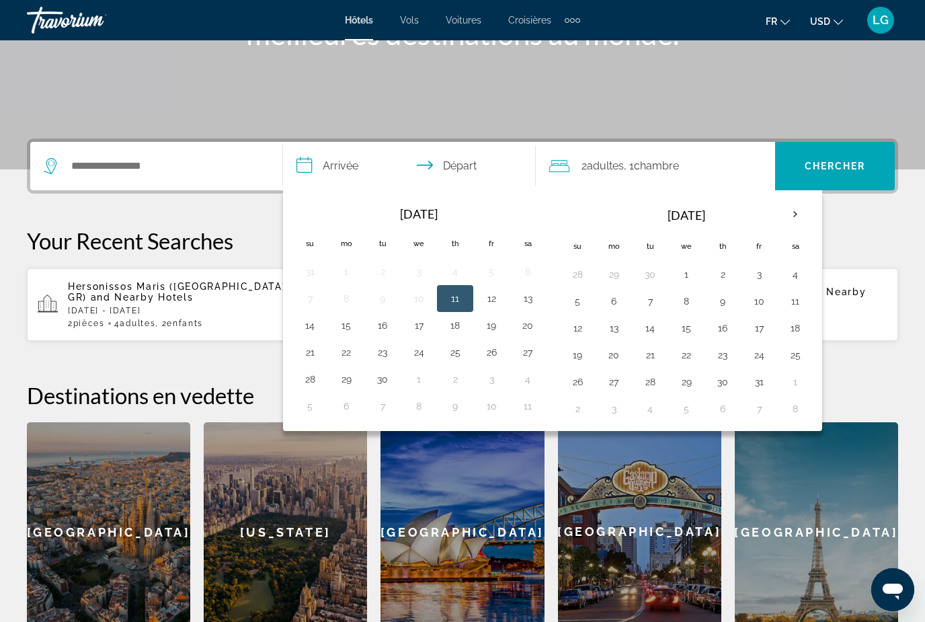
scroll to position [329, 0]
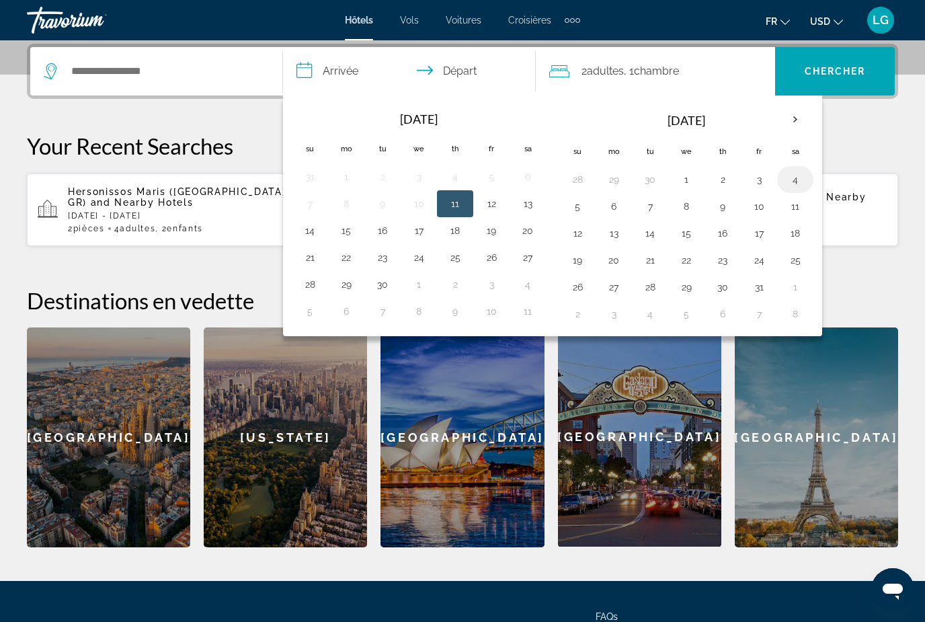
click at [803, 181] on button "4" at bounding box center [796, 179] width 22 height 19
click at [569, 240] on button "12" at bounding box center [578, 233] width 22 height 19
type input "**********"
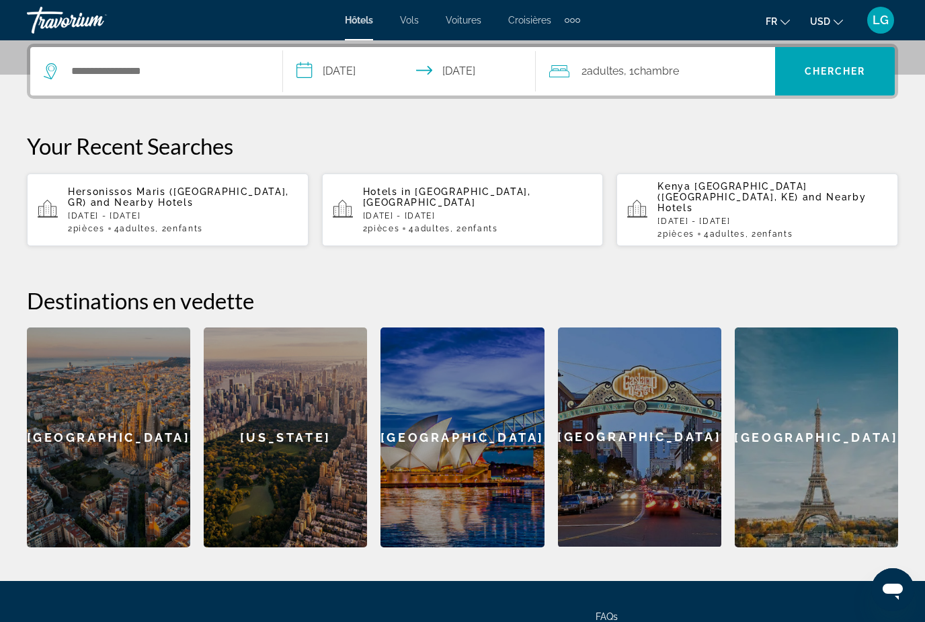
click at [631, 77] on span ", 1 Chambre pièces" at bounding box center [651, 71] width 55 height 19
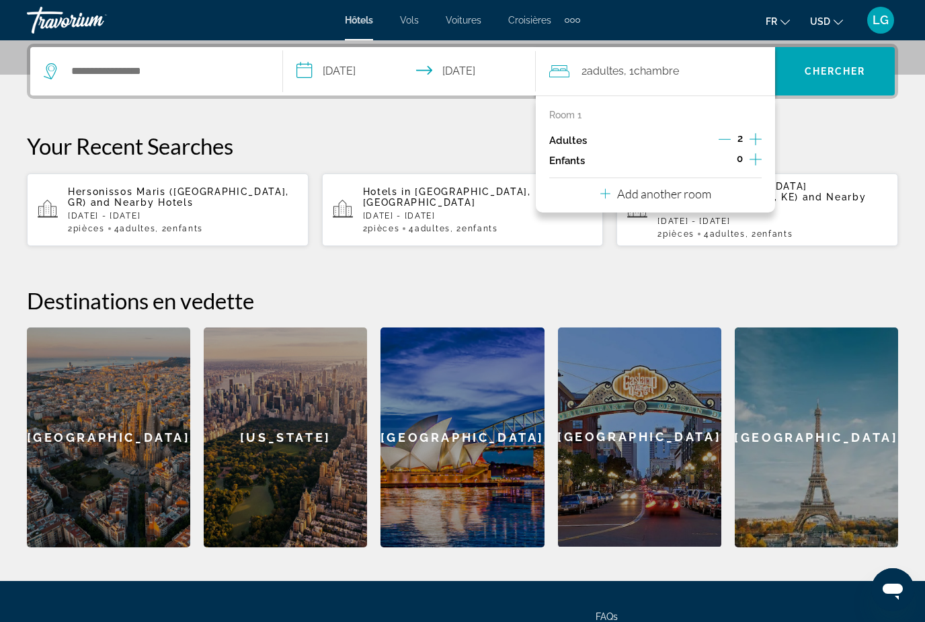
click at [754, 141] on icon "Increment adults" at bounding box center [756, 139] width 12 height 16
click at [729, 137] on icon "Decrement adults" at bounding box center [725, 139] width 12 height 12
click at [757, 154] on icon "Increment children" at bounding box center [756, 159] width 12 height 16
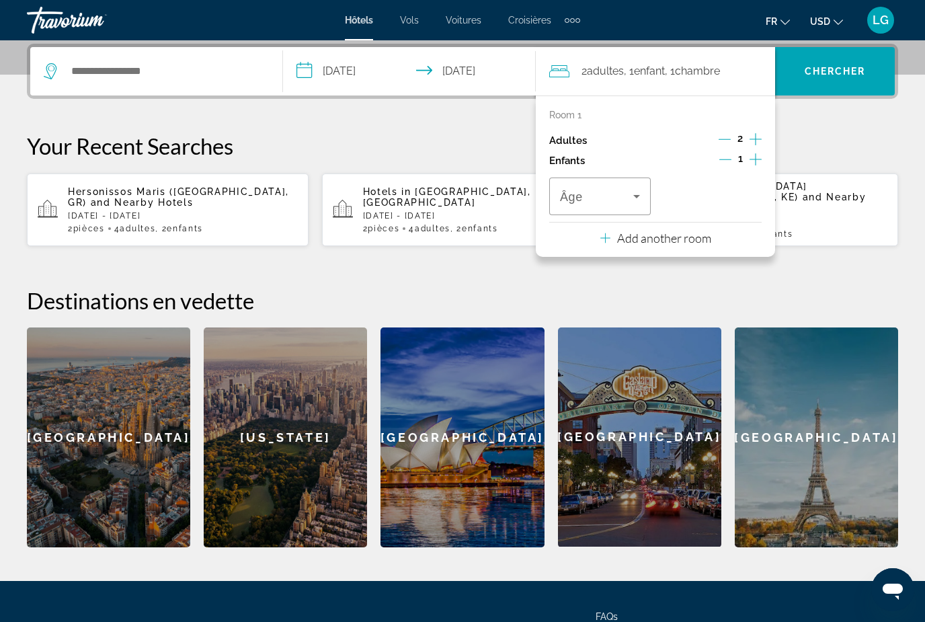
click at [760, 141] on icon "Increment adults" at bounding box center [756, 139] width 12 height 16
click at [760, 136] on icon "Increment adults" at bounding box center [756, 139] width 12 height 16
click at [760, 133] on icon "Increment adults" at bounding box center [756, 139] width 12 height 16
click at [730, 139] on icon "Decrement adults" at bounding box center [725, 139] width 12 height 1
click at [754, 159] on icon "Increment children" at bounding box center [756, 159] width 12 height 16
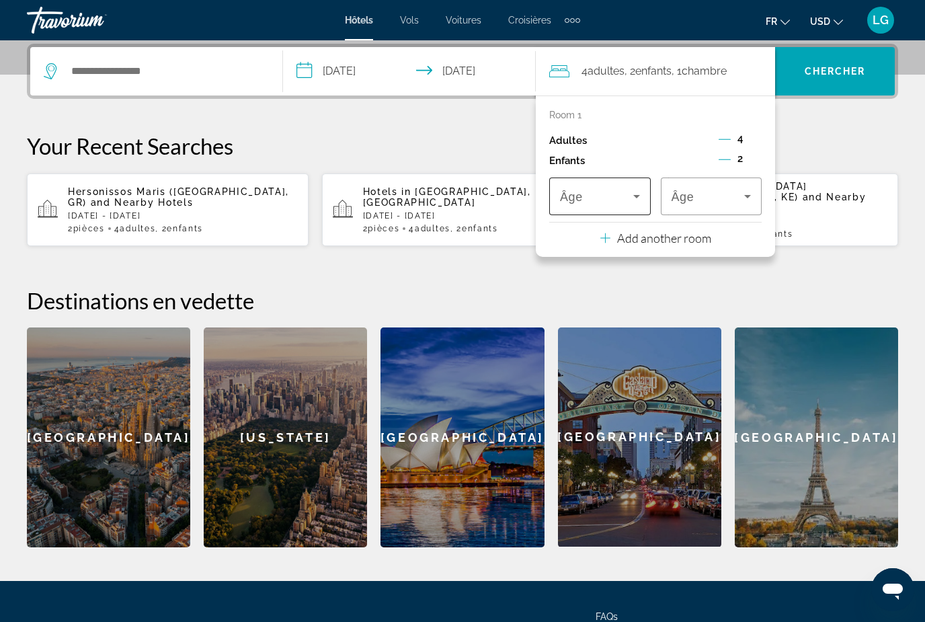
click at [633, 195] on icon "Travelers: 4 adults, 2 children" at bounding box center [636, 196] width 7 height 3
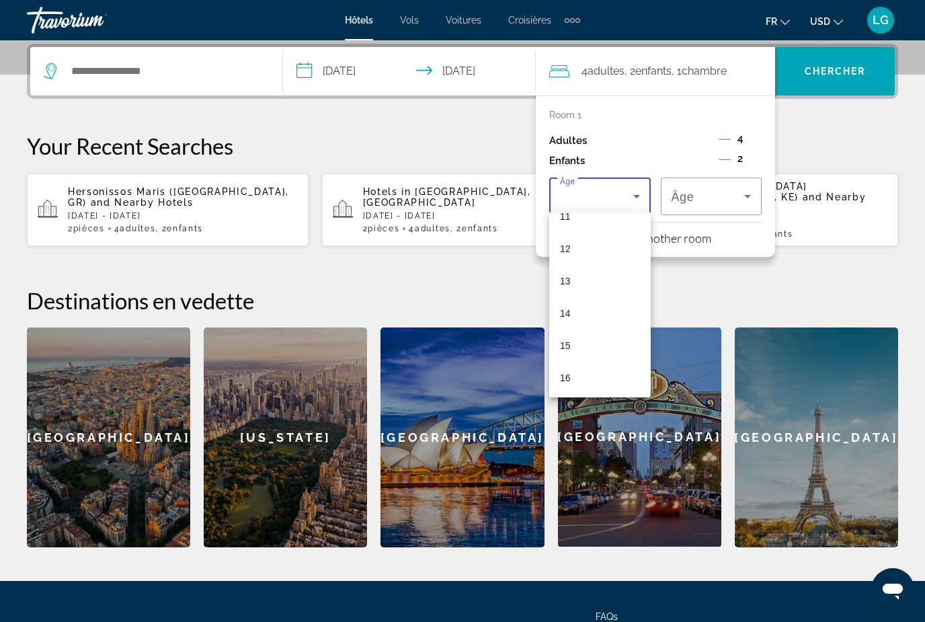
scroll to position [374, 0]
click at [586, 348] on mat-option "15" at bounding box center [600, 344] width 102 height 32
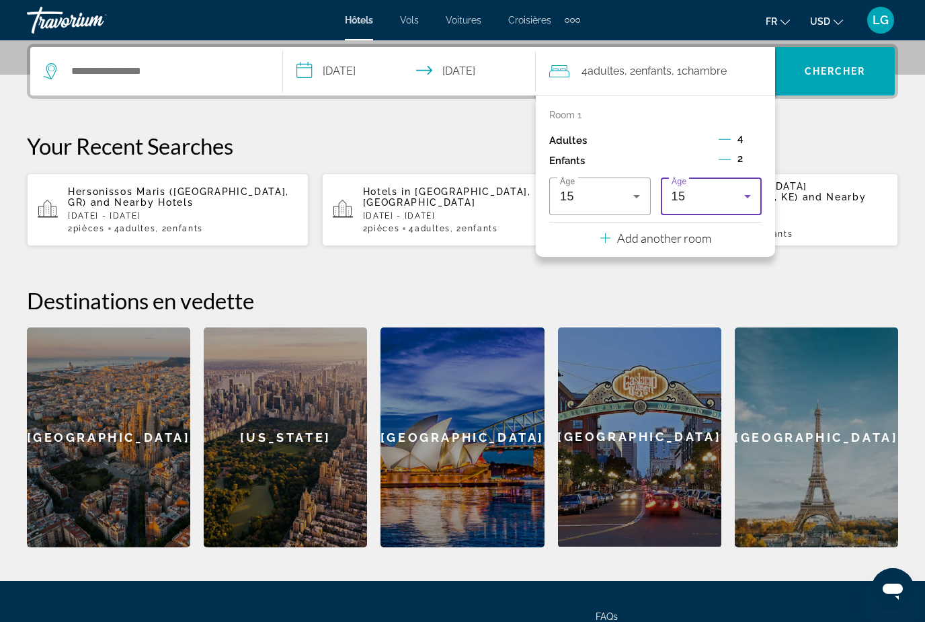
click at [743, 196] on icon "Travelers: 4 adults, 2 children" at bounding box center [748, 196] width 16 height 16
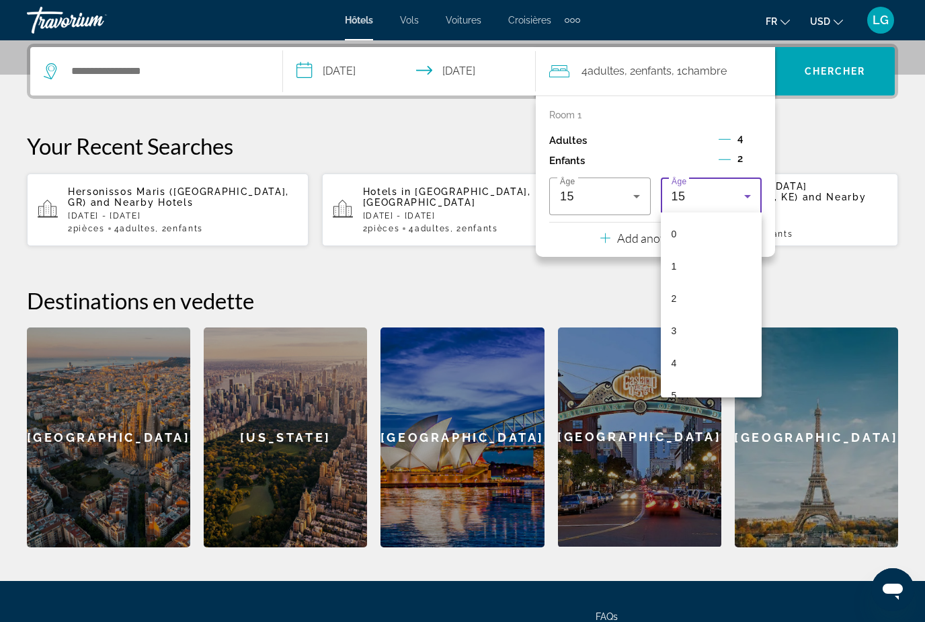
scroll to position [337, 0]
click at [709, 379] on mat-option "15" at bounding box center [712, 381] width 102 height 32
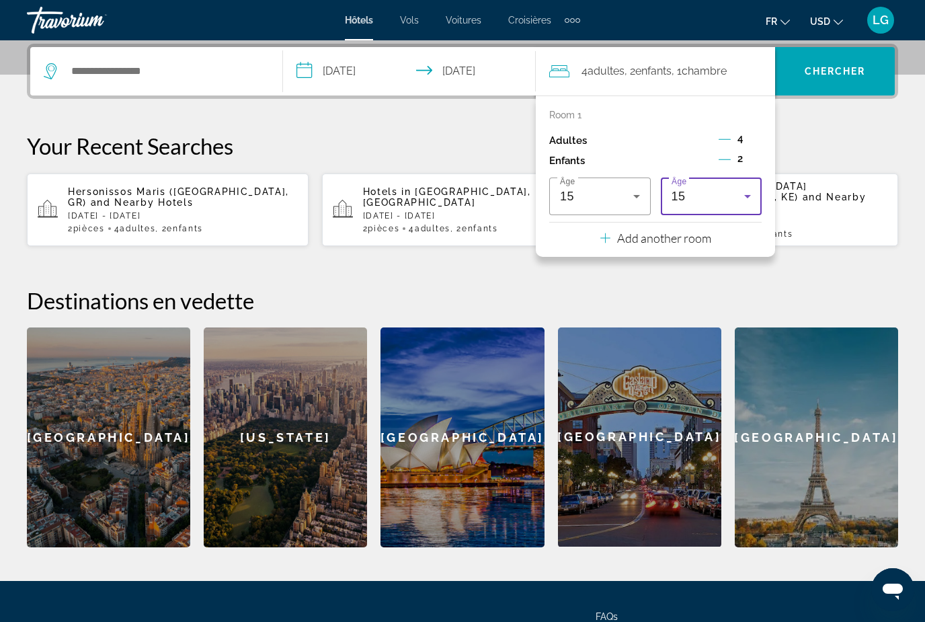
click at [660, 136] on div "Adultes 4" at bounding box center [655, 140] width 212 height 20
click at [683, 240] on p "Add another room" at bounding box center [664, 238] width 94 height 15
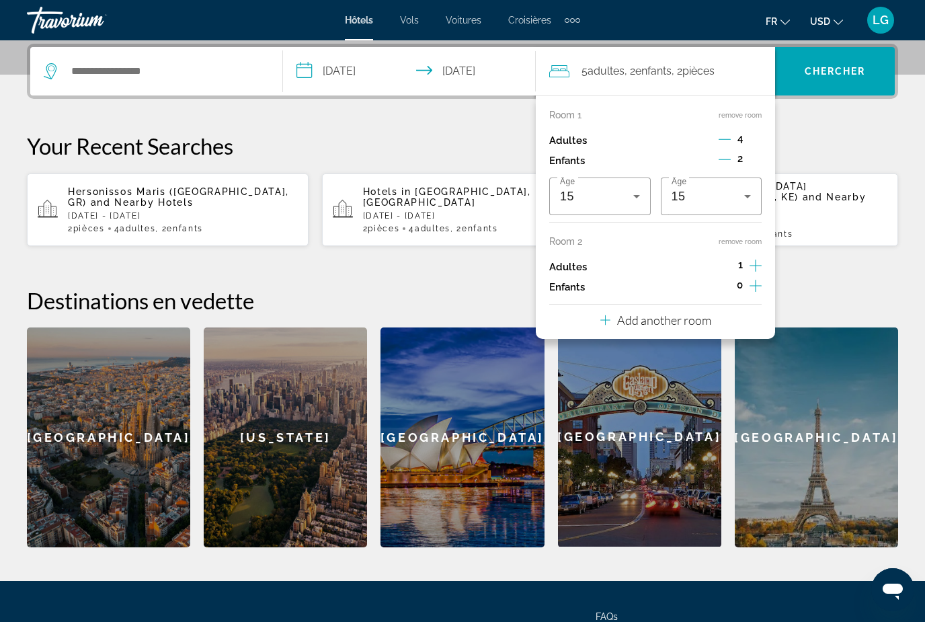
click at [730, 137] on icon "Decrement adults" at bounding box center [725, 139] width 12 height 12
click at [726, 139] on icon "Decrement adults" at bounding box center [725, 139] width 12 height 12
click at [725, 154] on icon "Decrement children" at bounding box center [725, 159] width 12 height 12
click at [756, 267] on icon "Increment adults" at bounding box center [756, 266] width 12 height 16
click at [758, 282] on icon "Increment children" at bounding box center [756, 286] width 12 height 16
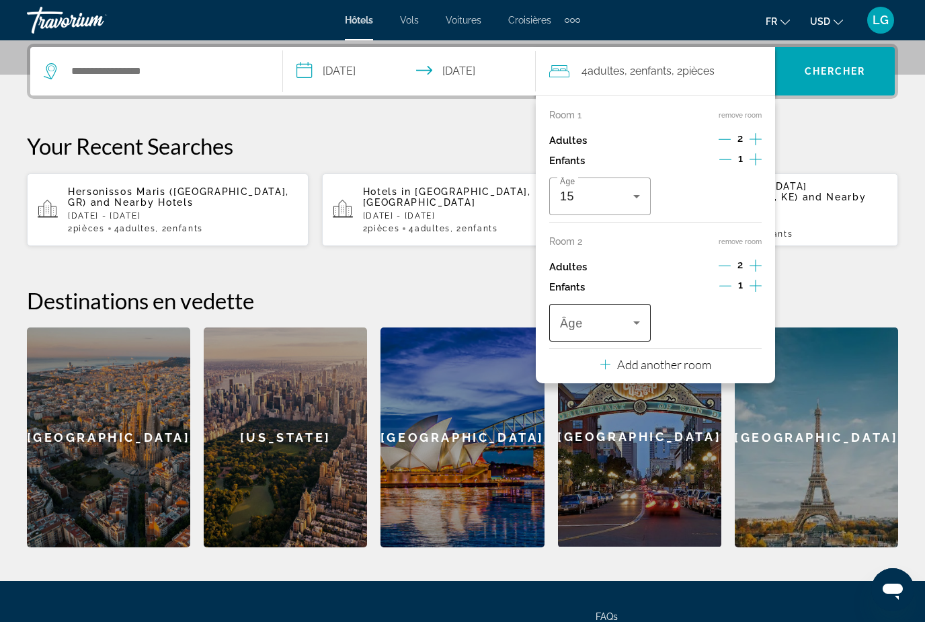
click at [641, 316] on icon "Travelers: 4 adults, 2 children" at bounding box center [637, 323] width 16 height 16
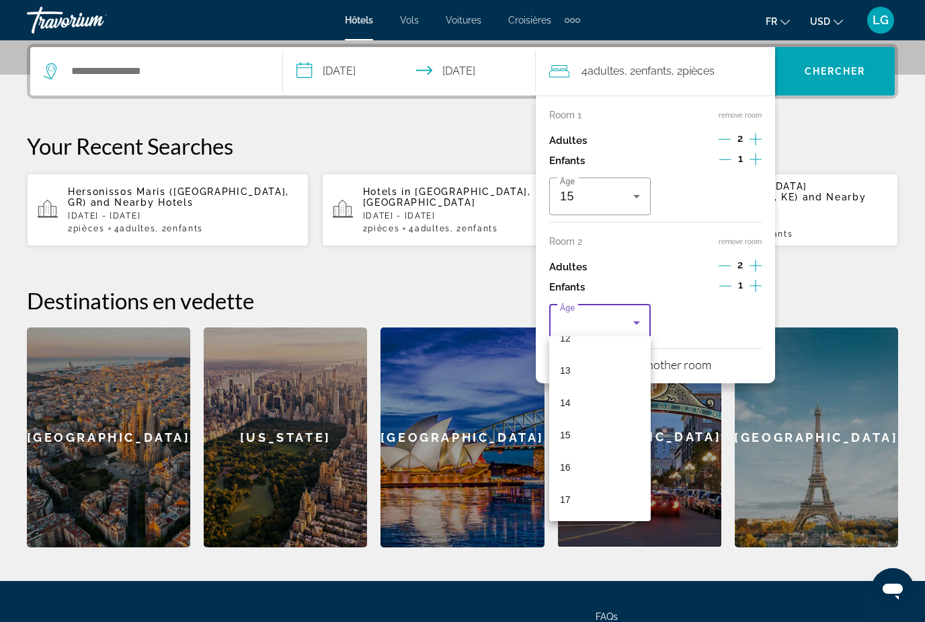
scroll to position [407, 0]
click at [577, 437] on mat-option "15" at bounding box center [600, 435] width 102 height 32
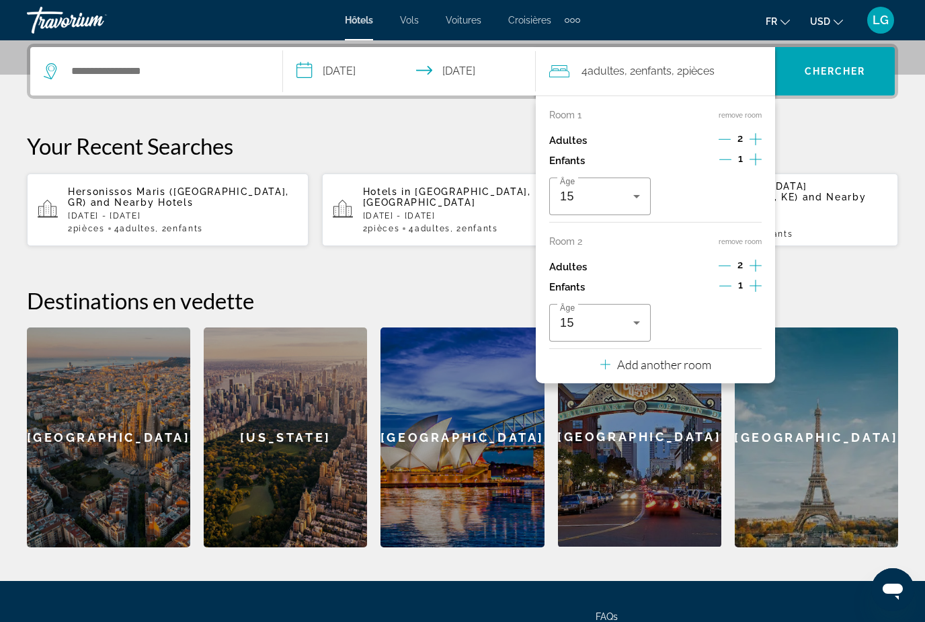
click at [477, 270] on div "**********" at bounding box center [462, 296] width 925 height 504
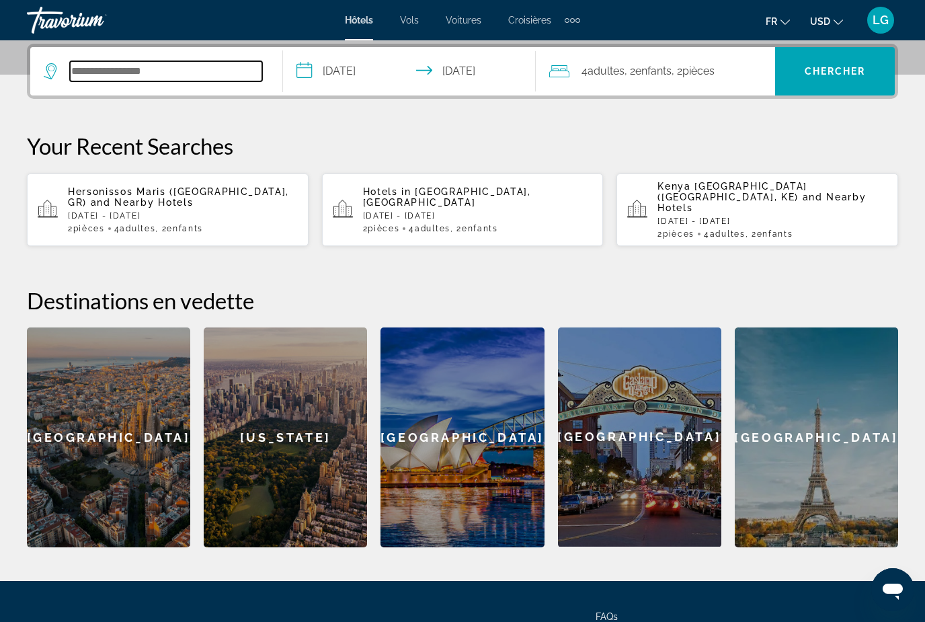
click at [171, 76] on input "Search widget" at bounding box center [166, 71] width 192 height 20
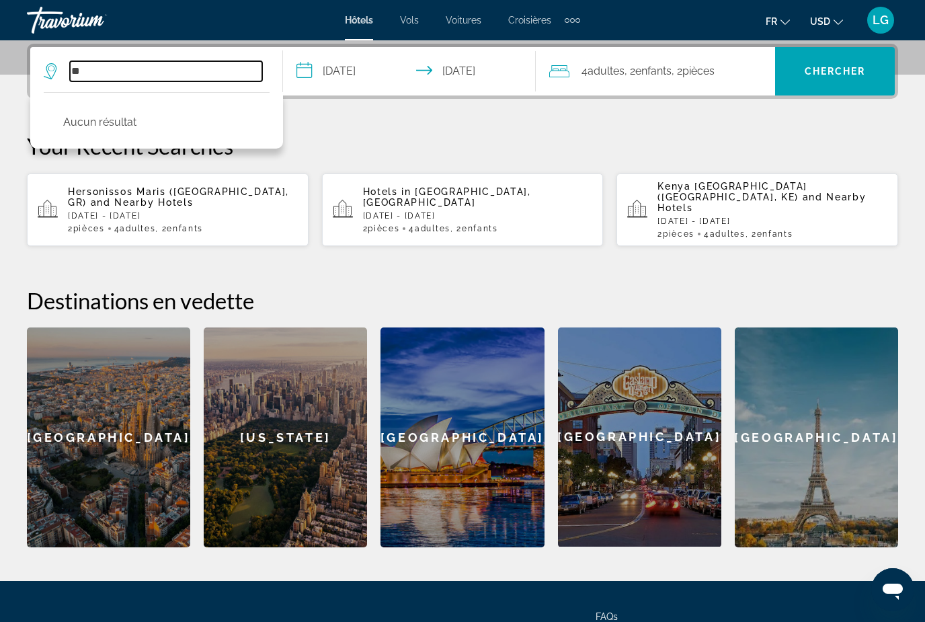
type input "*"
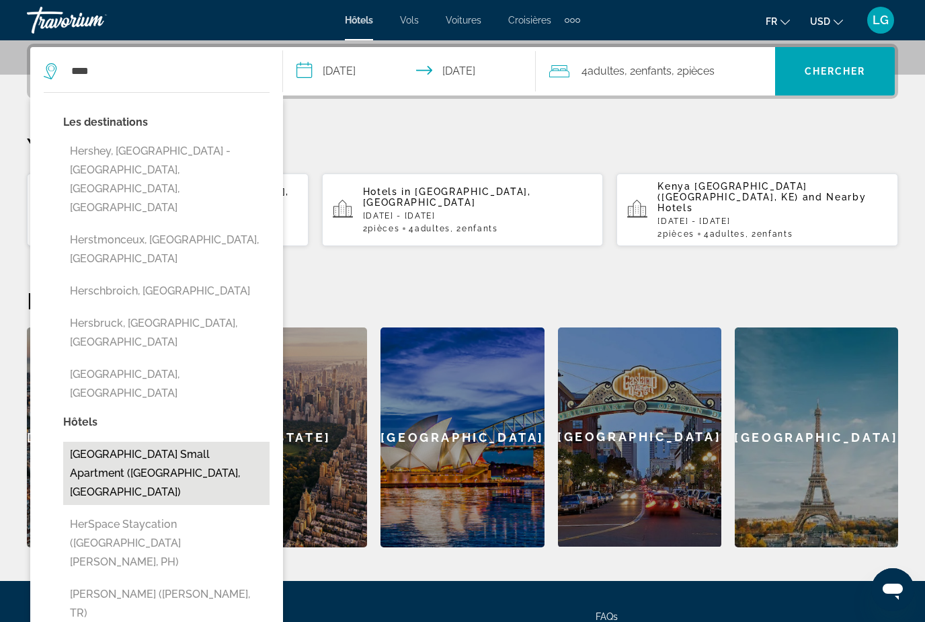
click at [225, 442] on button "[GEOGRAPHIC_DATA] small apartment ([GEOGRAPHIC_DATA], [GEOGRAPHIC_DATA])" at bounding box center [166, 473] width 206 height 63
type input "**********"
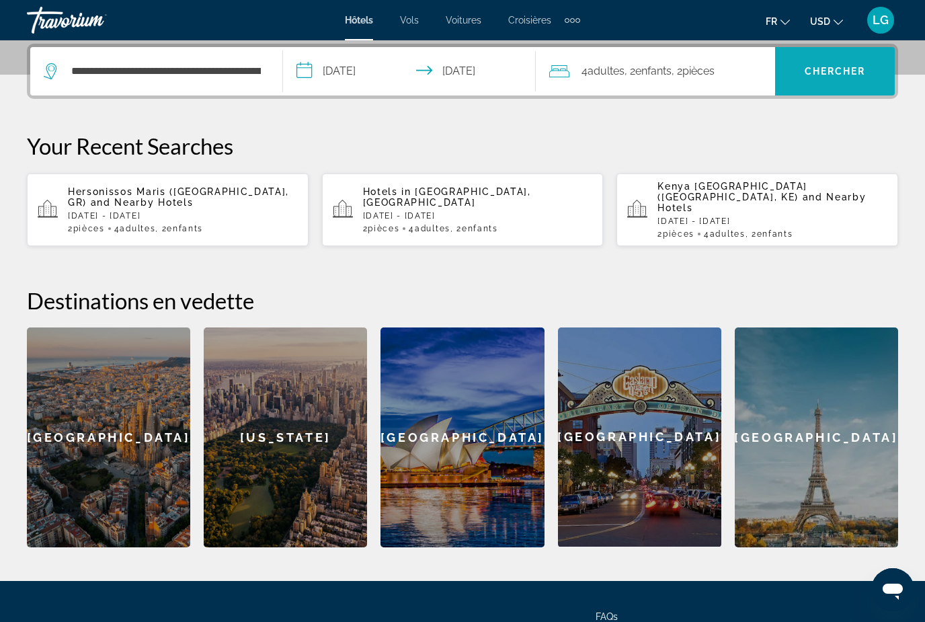
click at [847, 73] on span "Chercher" at bounding box center [835, 71] width 61 height 11
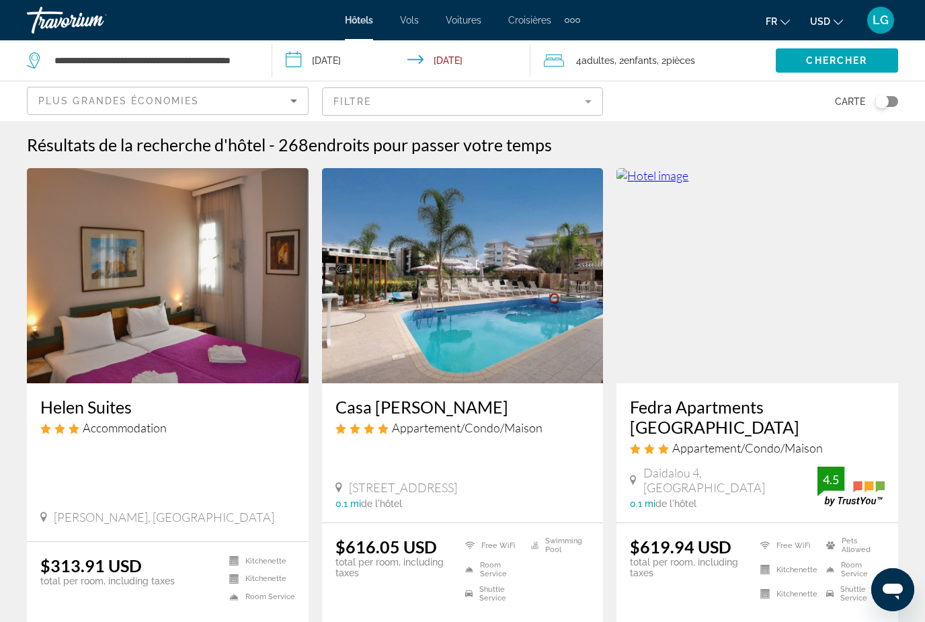
click at [590, 104] on mat-form-field "Filtre" at bounding box center [463, 101] width 282 height 28
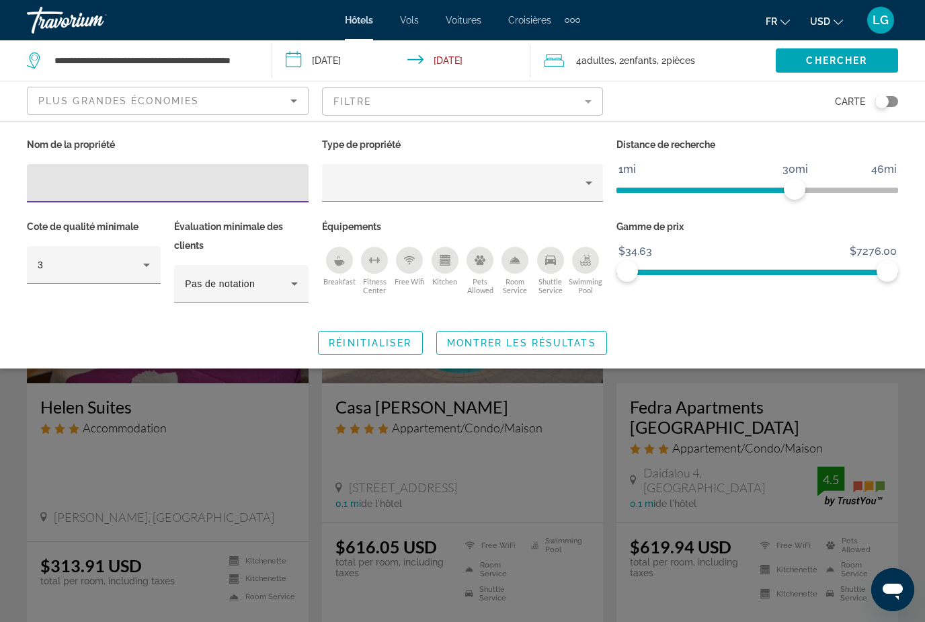
click at [188, 190] on input "Hotel Filters" at bounding box center [168, 183] width 260 height 16
type input "**********"
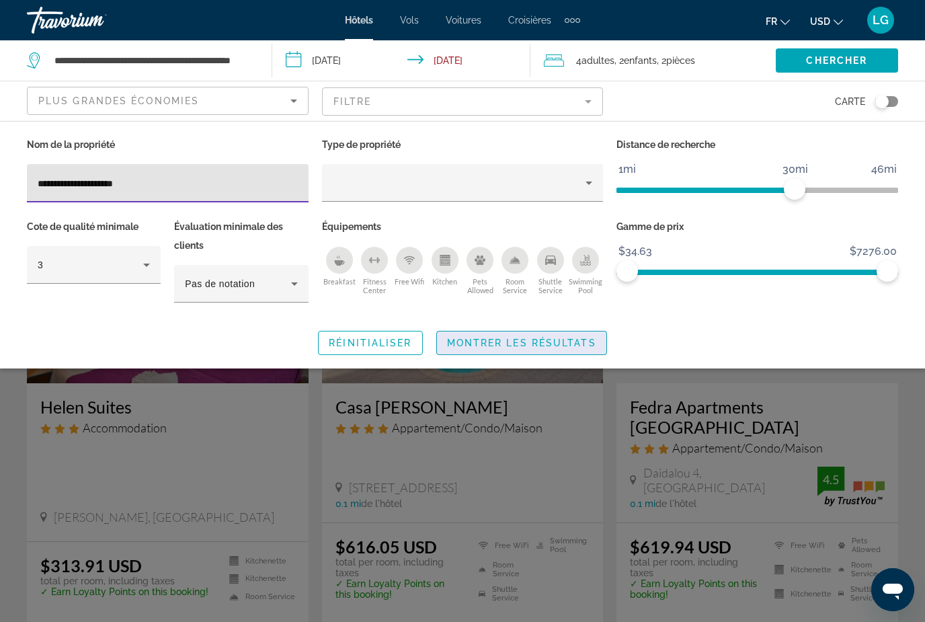
click at [563, 350] on span "Search widget" at bounding box center [521, 343] width 169 height 32
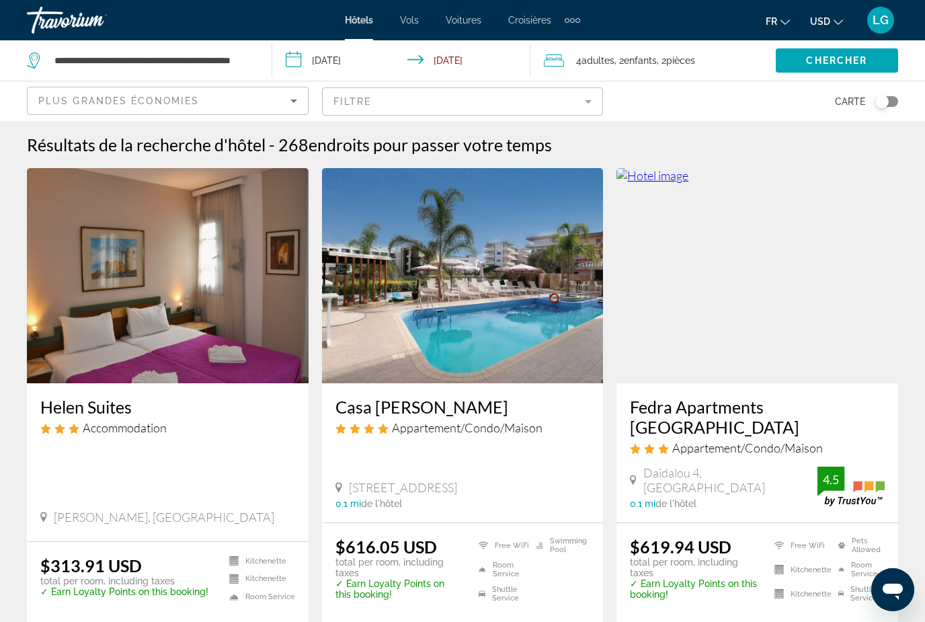
click at [588, 96] on mat-form-field "Filtre" at bounding box center [463, 101] width 282 height 28
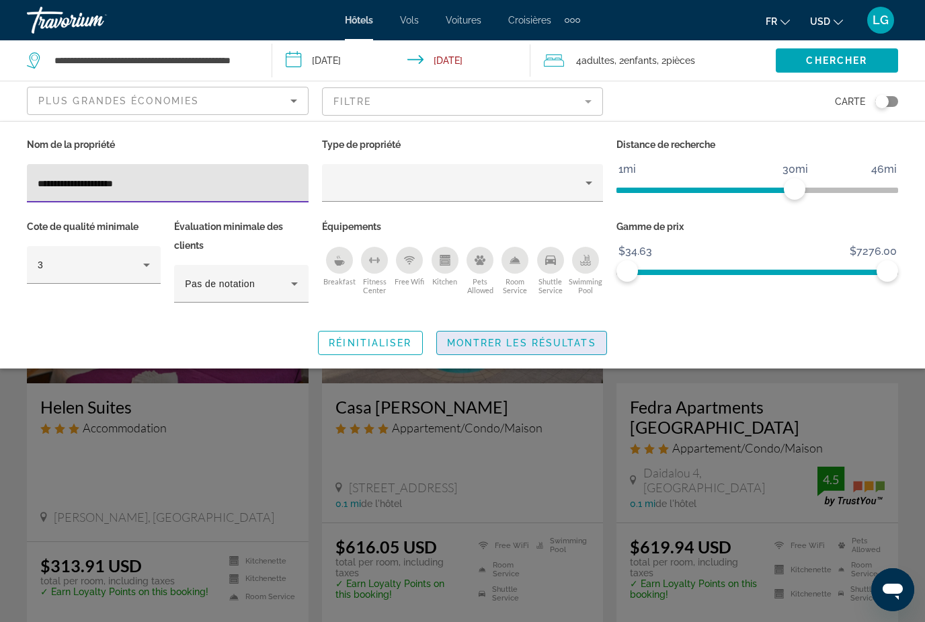
click at [572, 352] on span "Search widget" at bounding box center [521, 343] width 169 height 32
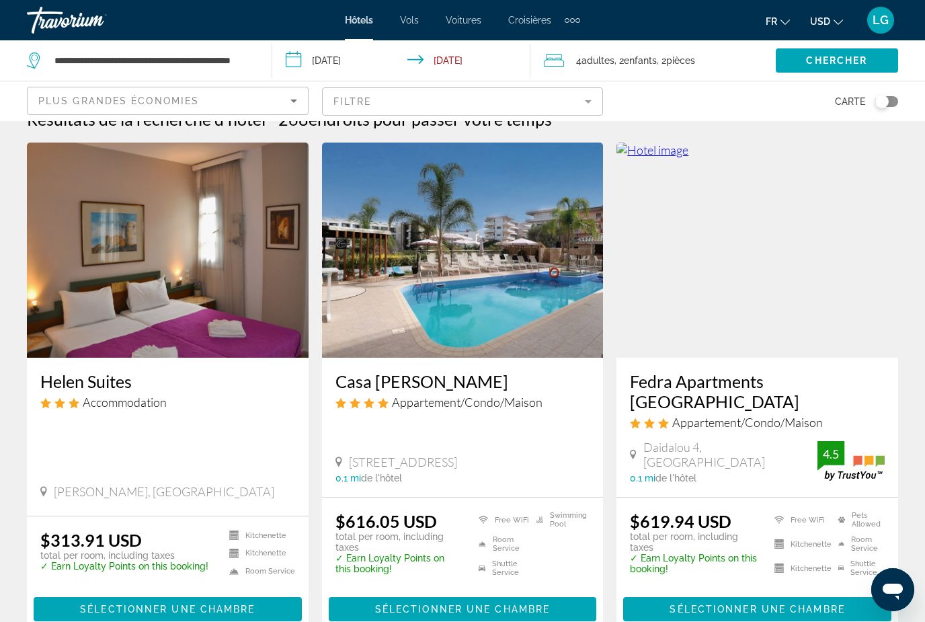
scroll to position [25, 0]
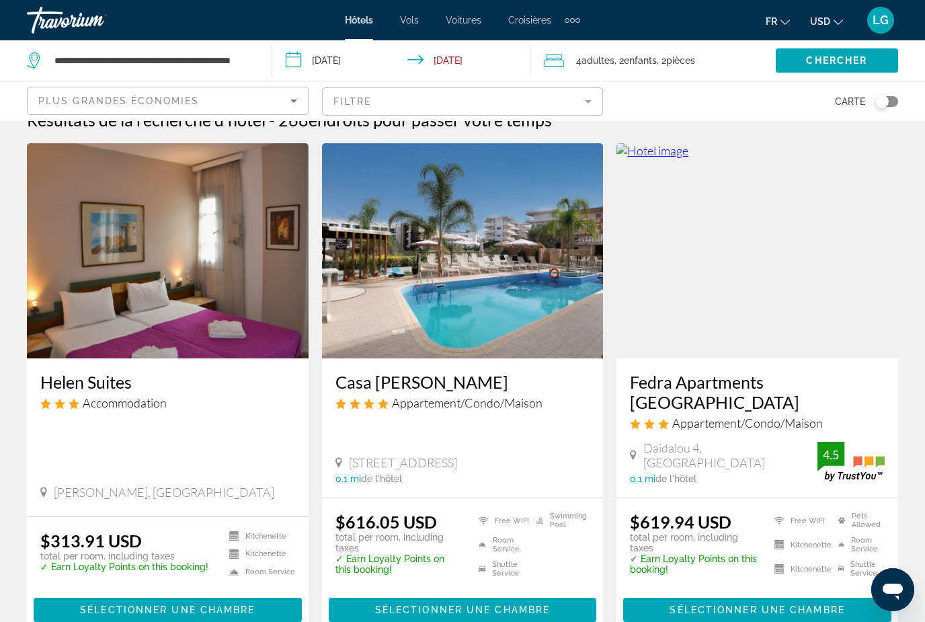
click at [584, 104] on mat-form-field "Filtre" at bounding box center [463, 101] width 282 height 28
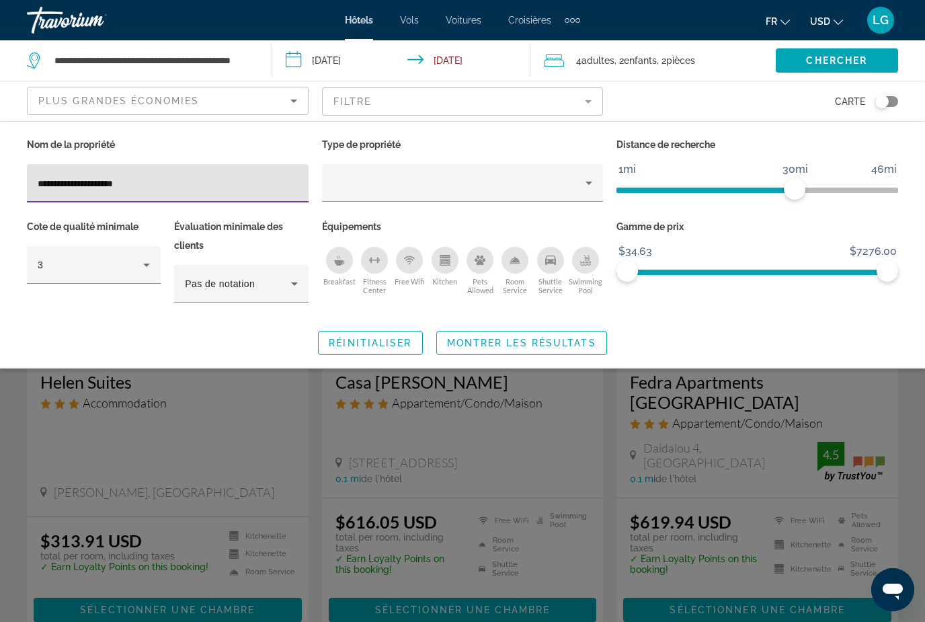
click at [217, 178] on input "**********" at bounding box center [168, 183] width 260 height 16
type input "*"
type input "**********"
click at [594, 348] on span "Montrer les résultats" at bounding box center [521, 343] width 149 height 11
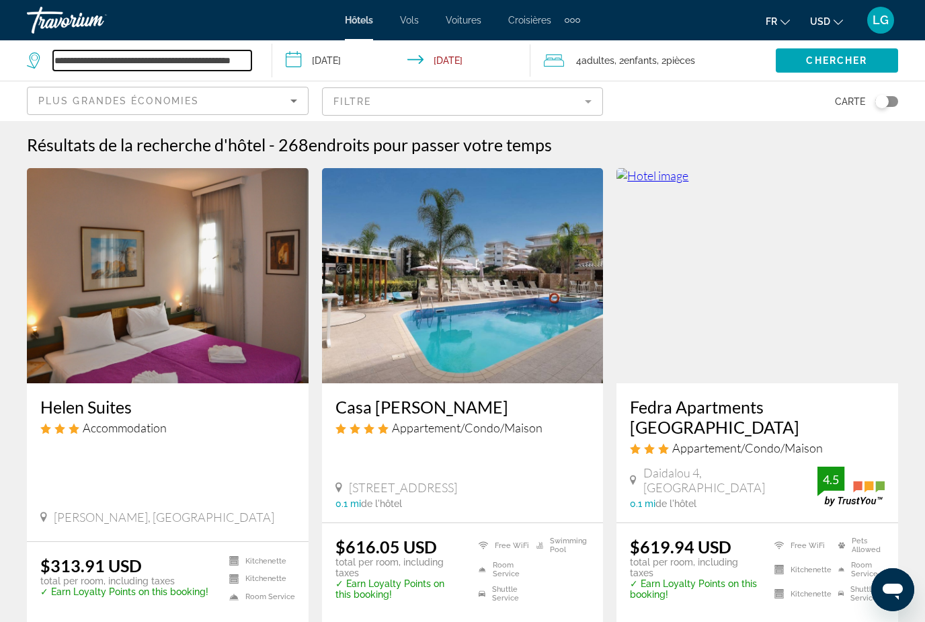
click at [242, 64] on input "**********" at bounding box center [152, 60] width 198 height 20
click at [234, 55] on input "**********" at bounding box center [152, 60] width 198 height 20
click at [237, 53] on input "**********" at bounding box center [152, 60] width 198 height 20
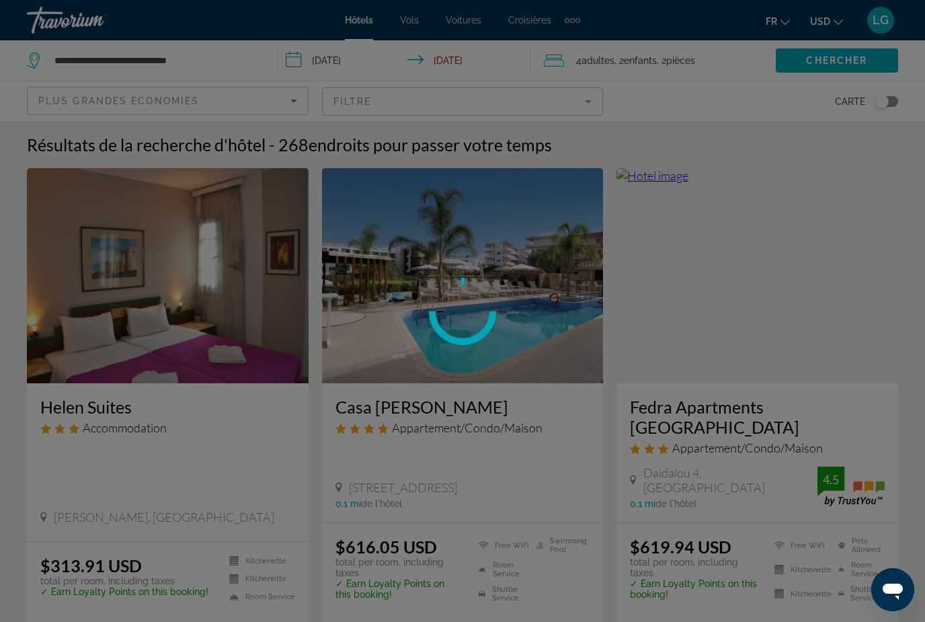
click at [234, 58] on div at bounding box center [462, 311] width 925 height 622
click at [180, 60] on div at bounding box center [462, 311] width 925 height 622
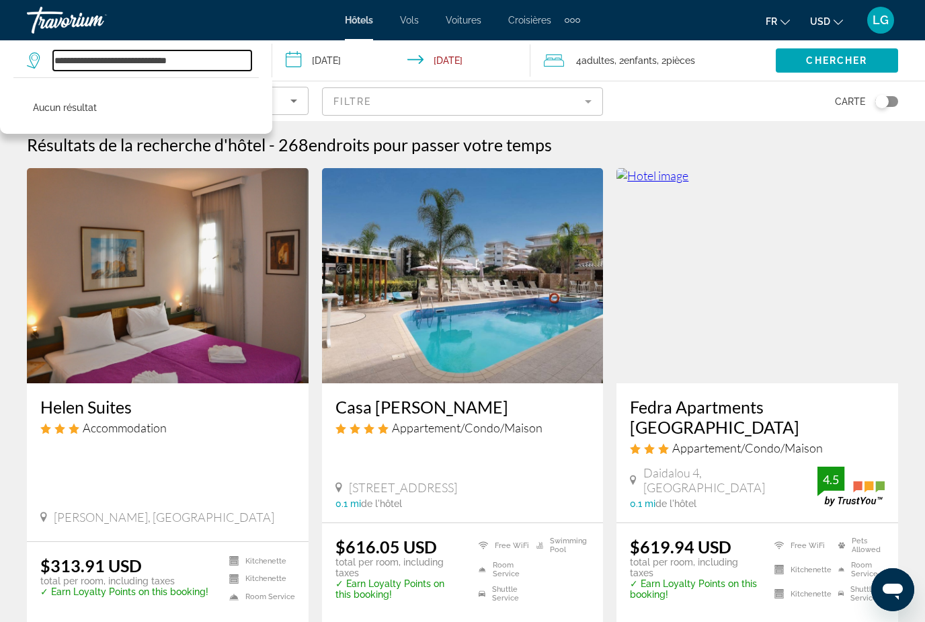
click at [219, 55] on input "**********" at bounding box center [152, 60] width 198 height 20
type input "*"
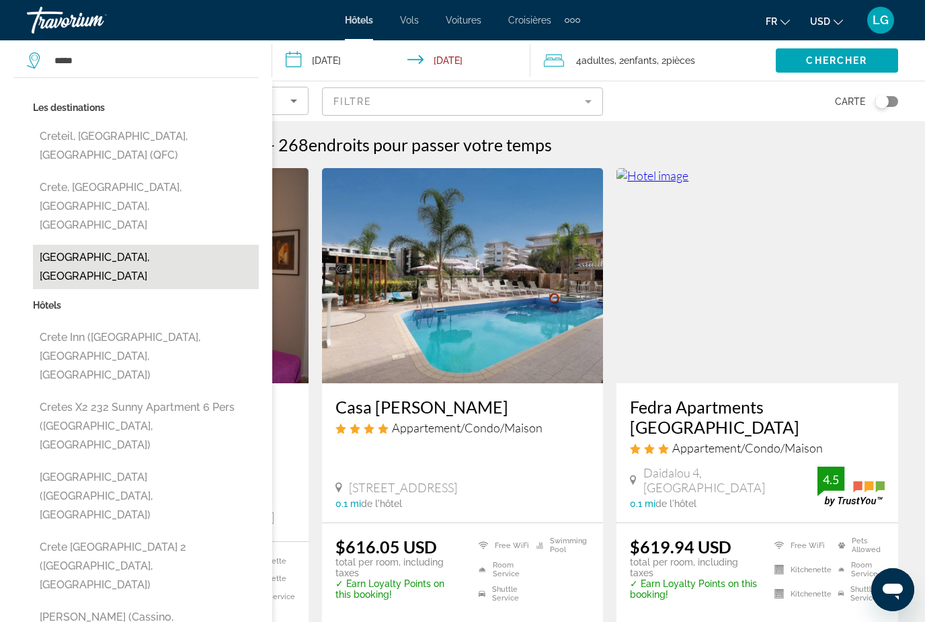
click at [95, 245] on button "[GEOGRAPHIC_DATA], [GEOGRAPHIC_DATA]" at bounding box center [146, 267] width 226 height 44
type input "**********"
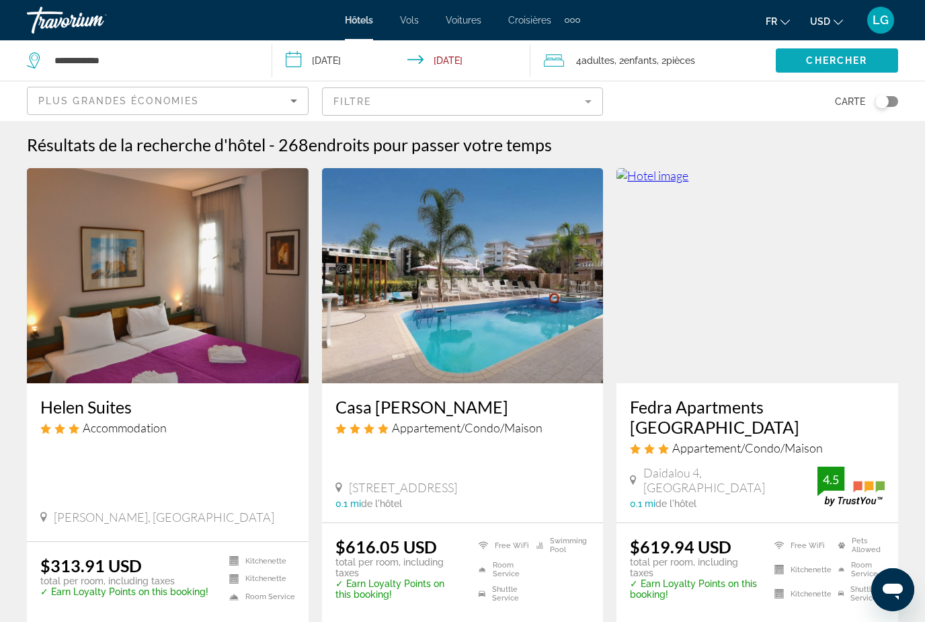
click at [898, 60] on span "Search widget" at bounding box center [837, 60] width 122 height 32
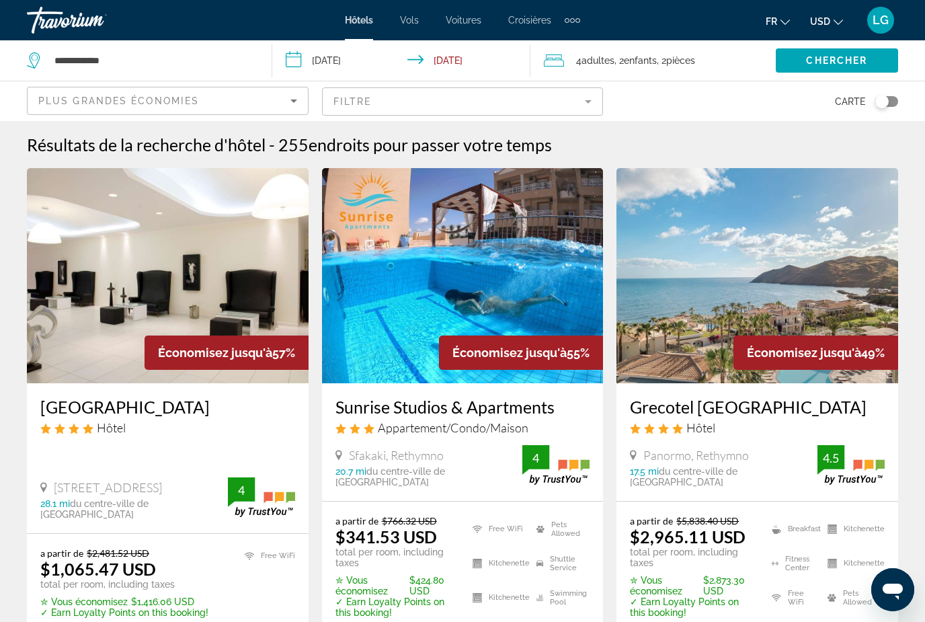
click at [589, 97] on mat-form-field "Filtre" at bounding box center [463, 101] width 282 height 28
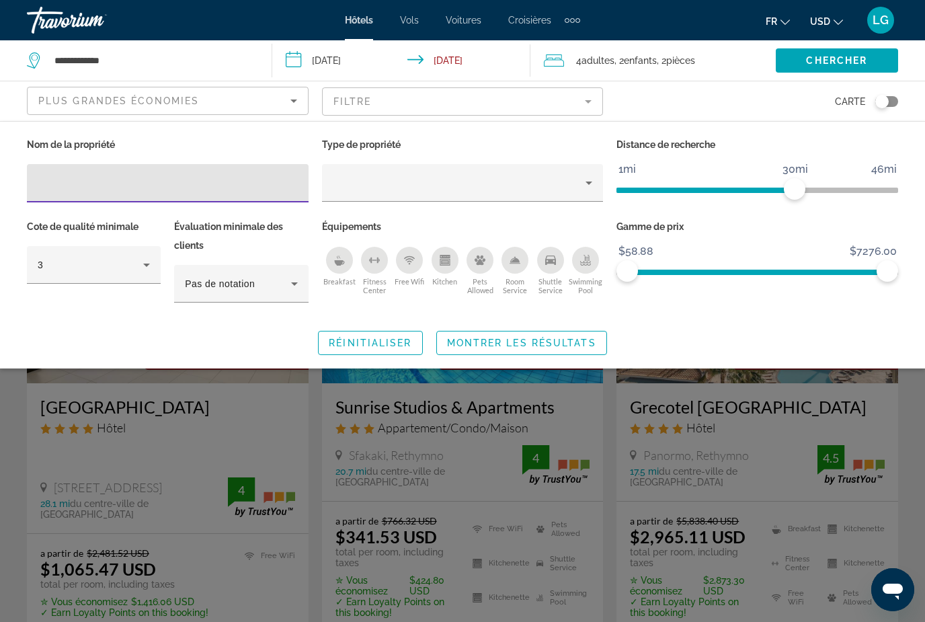
click at [200, 178] on input "Hotel Filters" at bounding box center [168, 183] width 260 height 16
type input "**********"
click at [573, 341] on span "Montrer les résultats" at bounding box center [521, 343] width 149 height 11
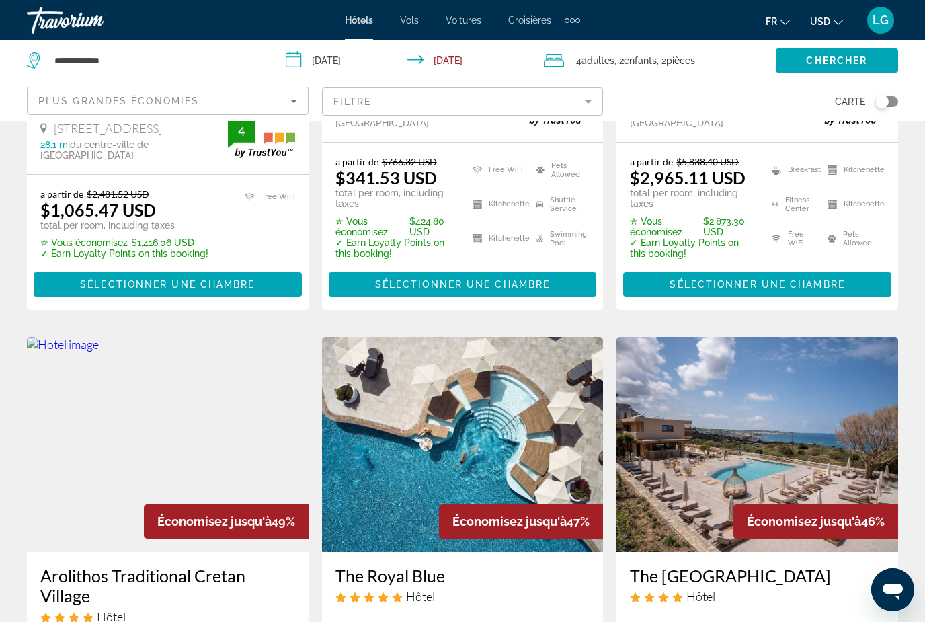
scroll to position [358, 0]
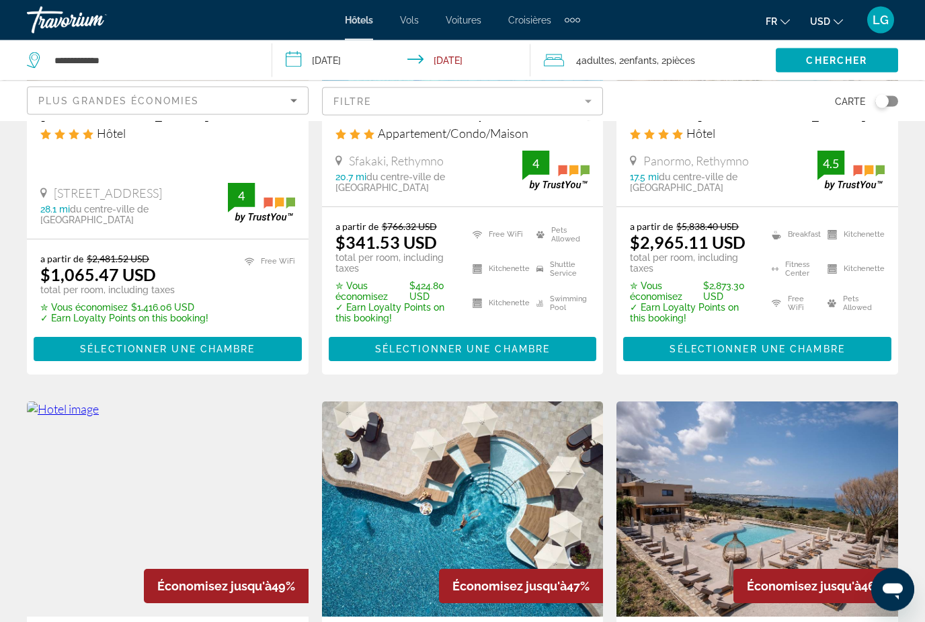
click at [586, 100] on mat-form-field "Filtre" at bounding box center [463, 101] width 282 height 28
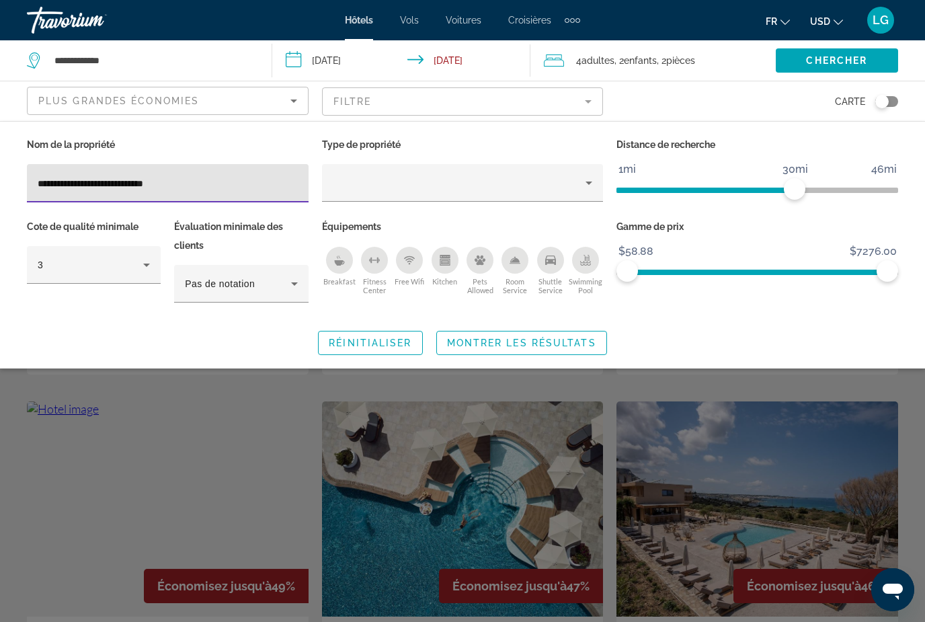
scroll to position [294, 0]
type input "*"
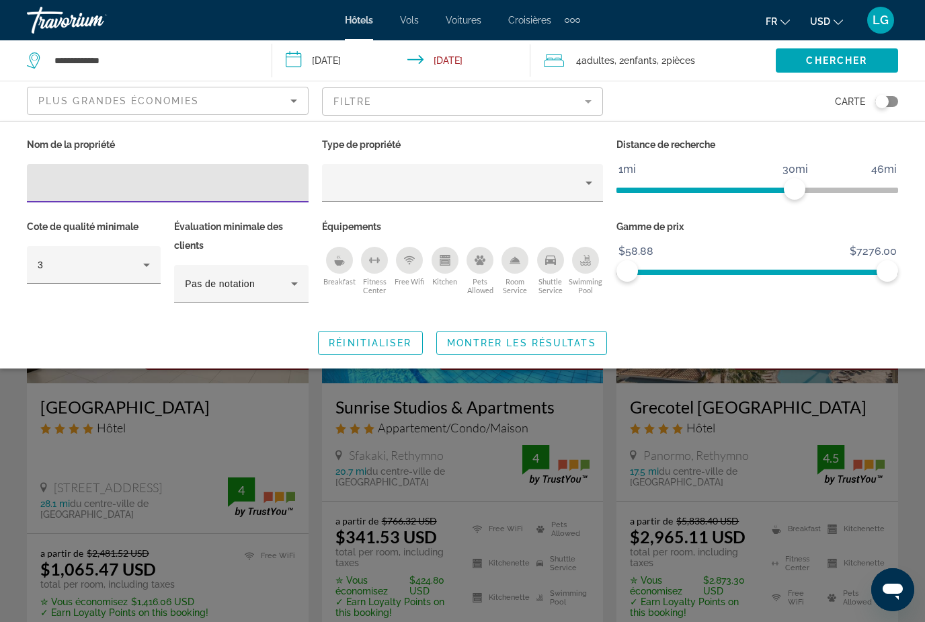
type input "**********"
click at [584, 351] on span "Search widget" at bounding box center [521, 343] width 169 height 32
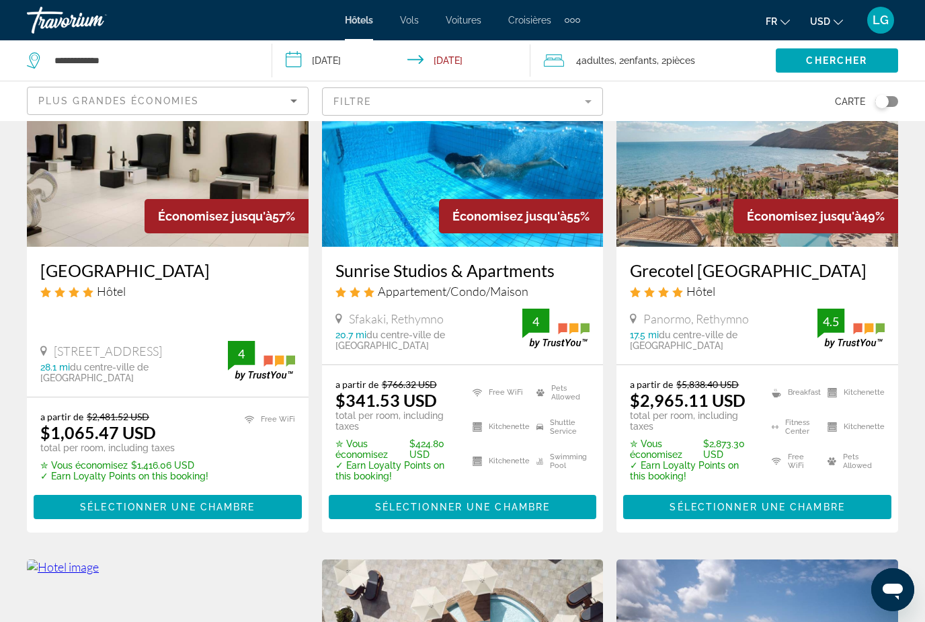
scroll to position [130, 0]
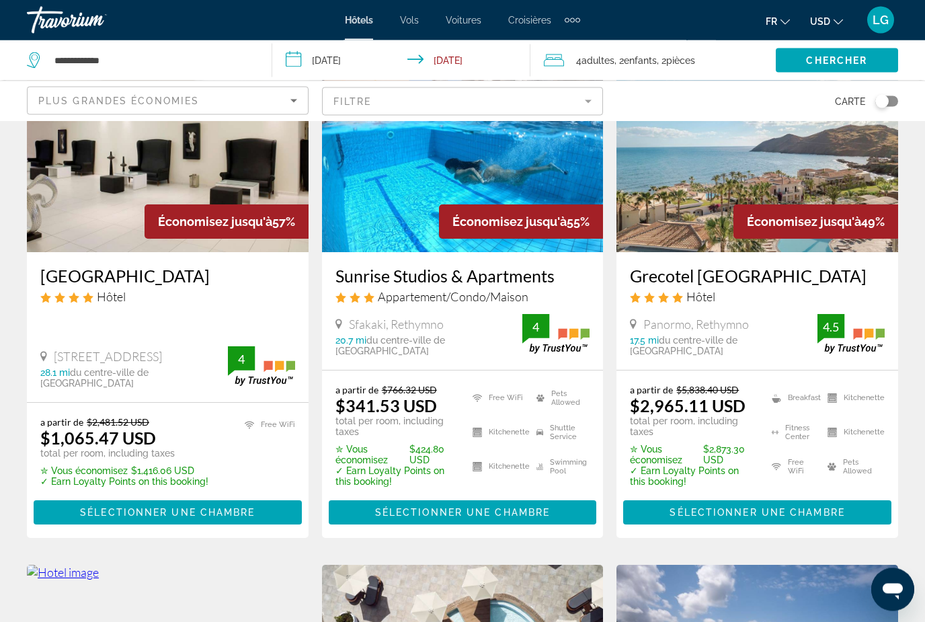
click at [576, 105] on mat-form-field "Filtre" at bounding box center [463, 101] width 282 height 28
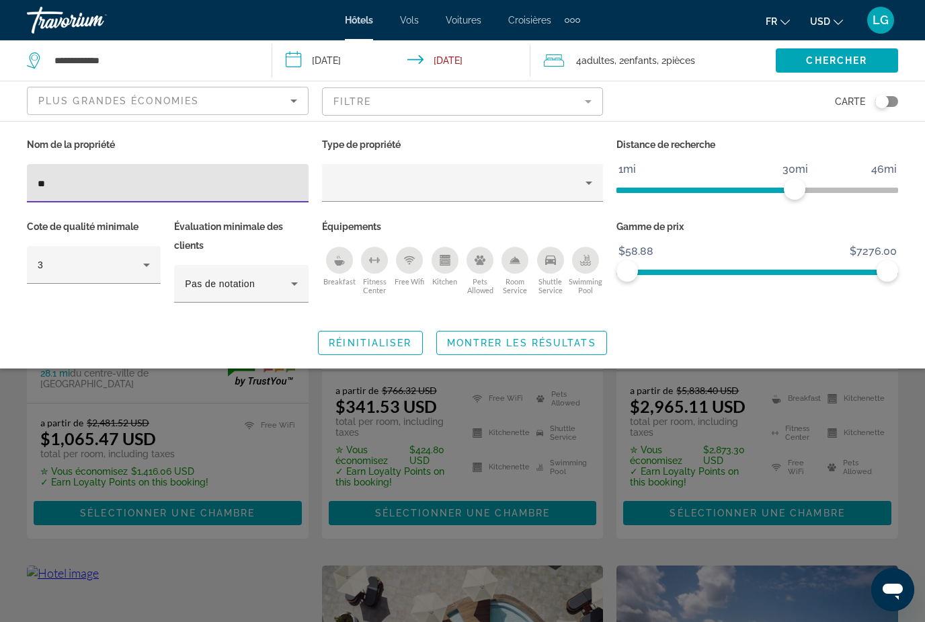
type input "*"
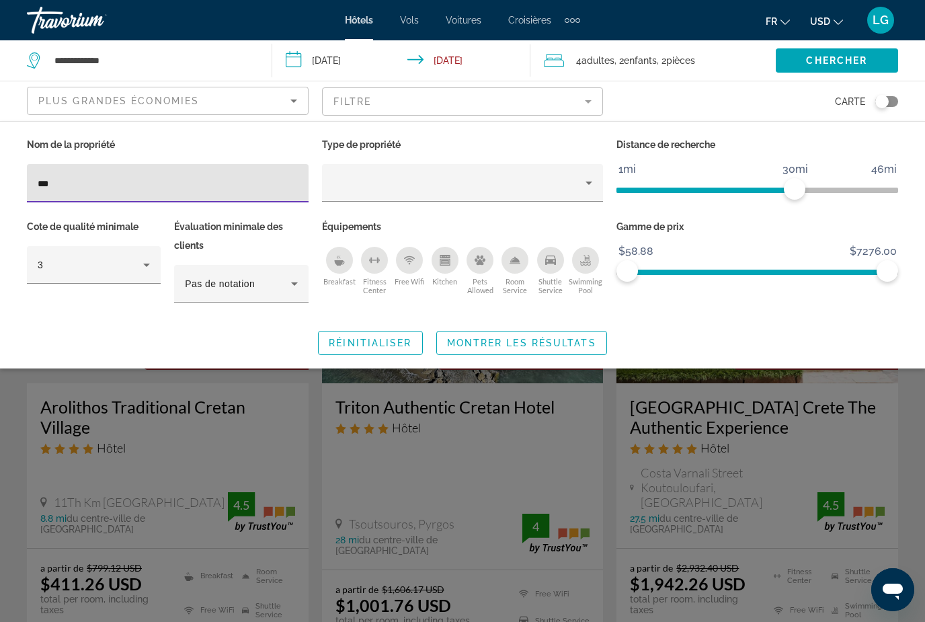
type input "****"
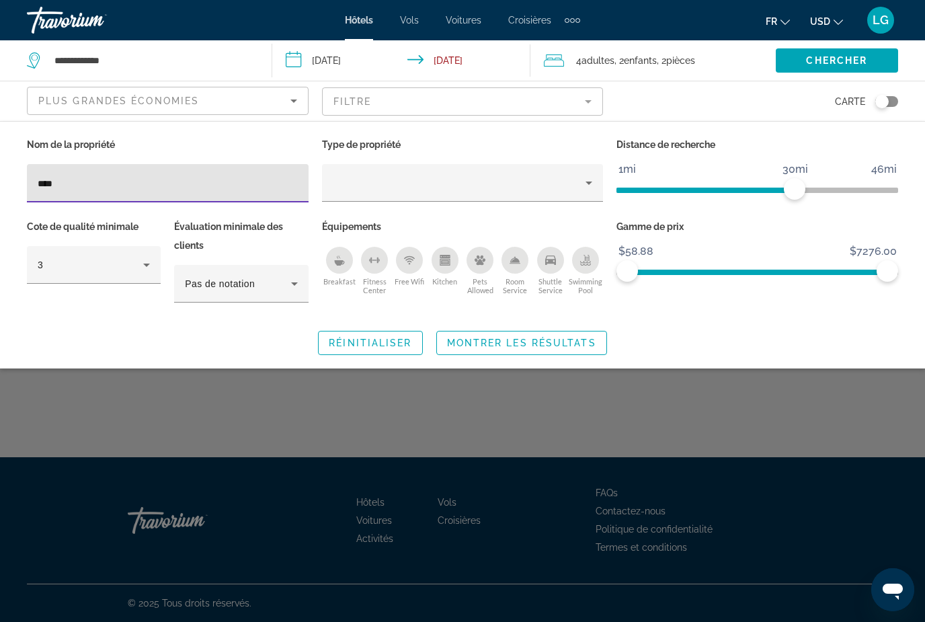
click at [83, 611] on div "Search widget" at bounding box center [462, 412] width 925 height 420
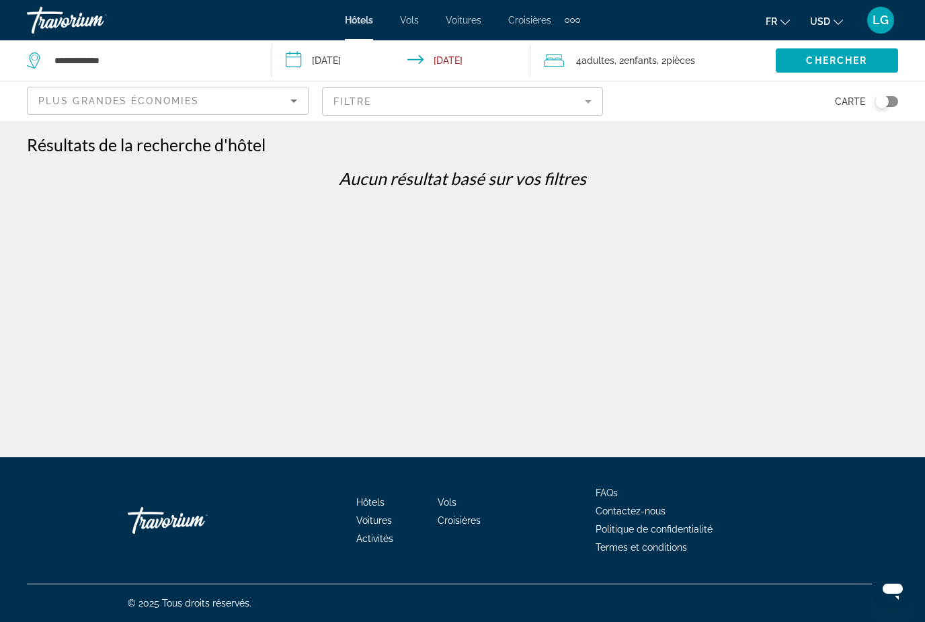
scroll to position [43, 0]
click at [583, 100] on mat-form-field "Filtre" at bounding box center [463, 101] width 282 height 28
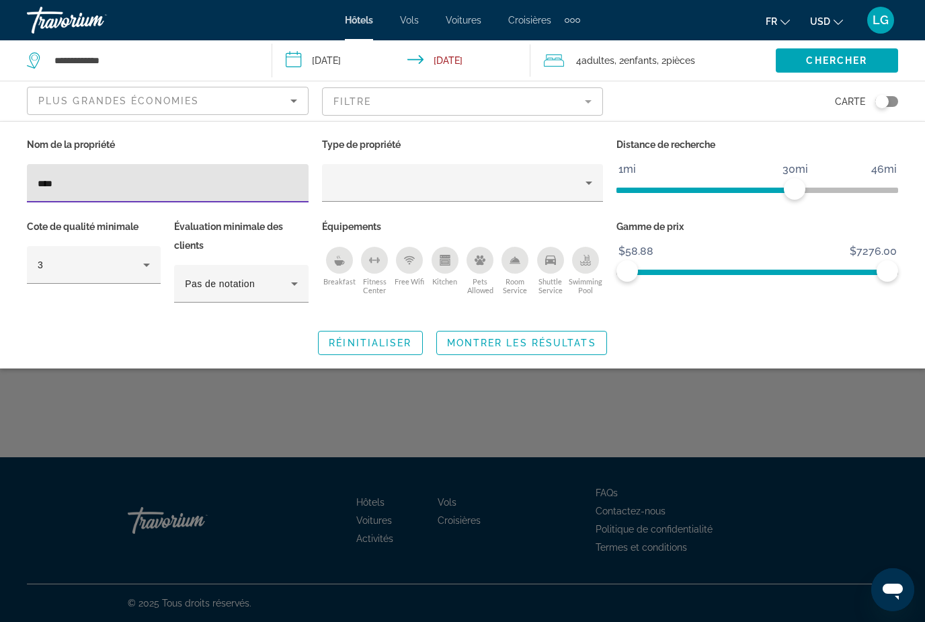
click at [153, 186] on input "****" at bounding box center [168, 183] width 260 height 16
type input "**********"
click at [539, 348] on span "Montrer les résultats" at bounding box center [521, 343] width 149 height 11
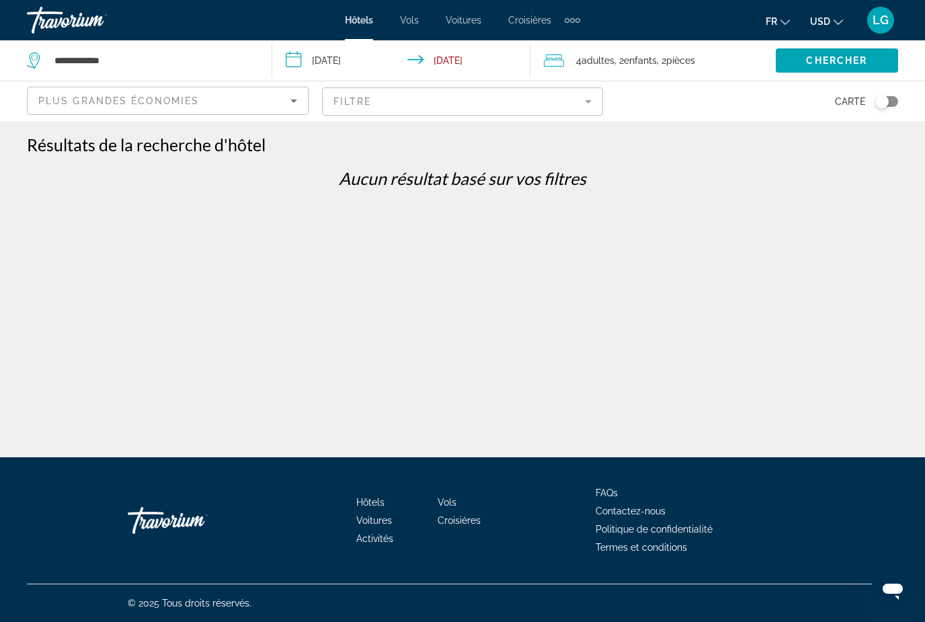
click at [579, 104] on mat-form-field "Filtre" at bounding box center [463, 101] width 282 height 28
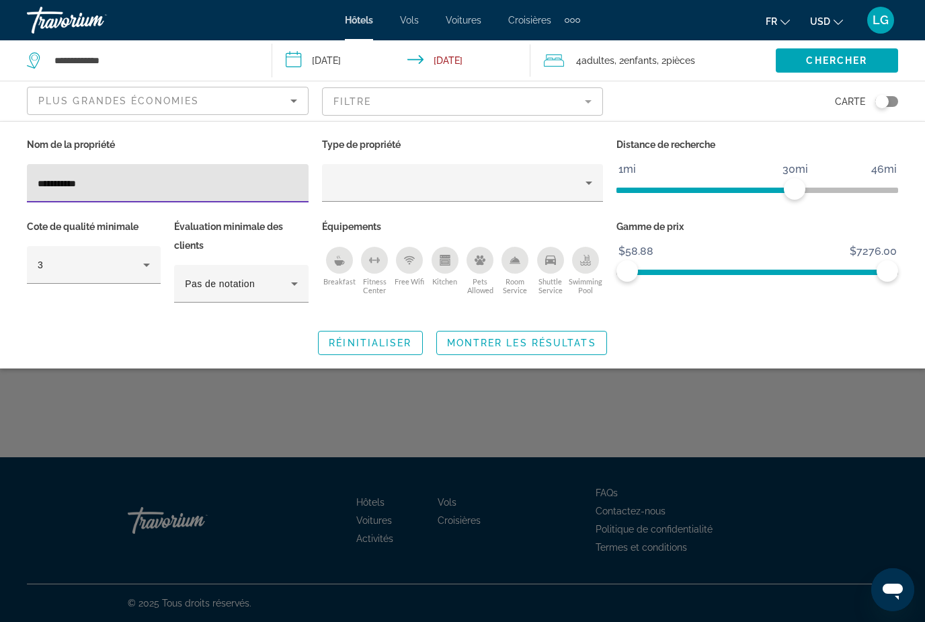
click at [230, 190] on input "**********" at bounding box center [168, 183] width 260 height 16
type input "*"
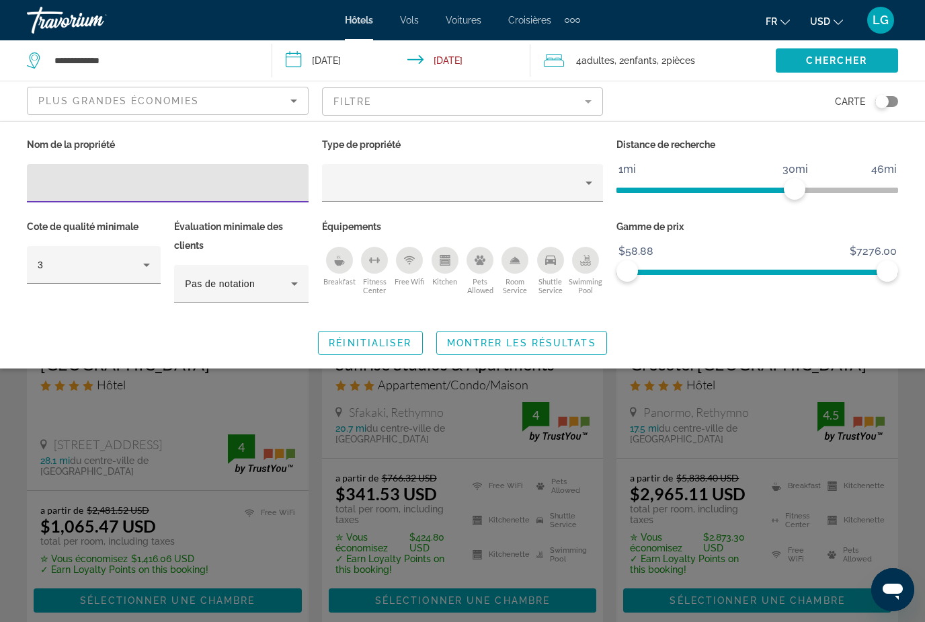
click at [867, 77] on span "Search widget" at bounding box center [837, 60] width 122 height 32
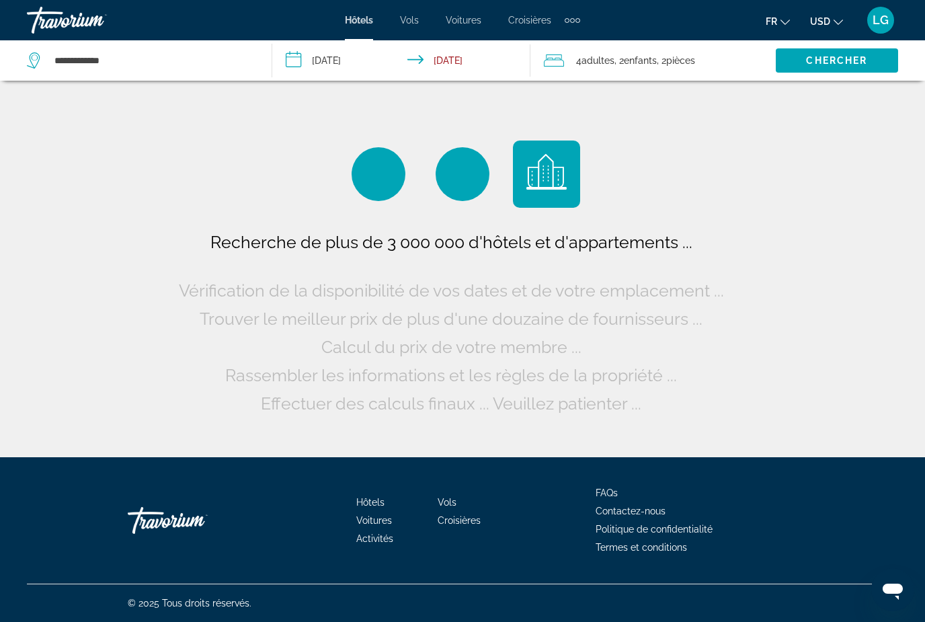
click at [828, 26] on span "USD" at bounding box center [820, 21] width 20 height 11
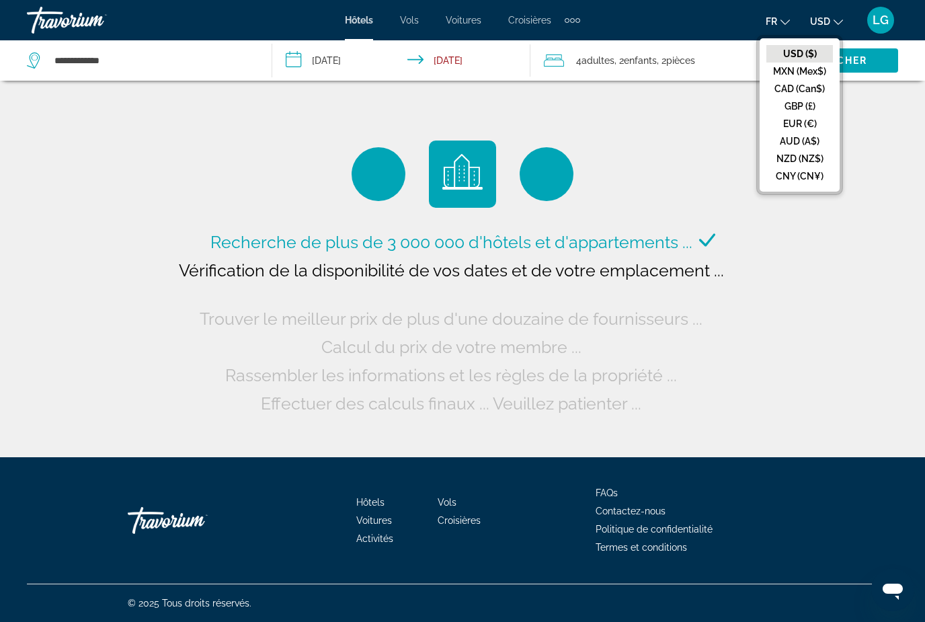
click at [811, 120] on button "EUR (€)" at bounding box center [800, 123] width 67 height 17
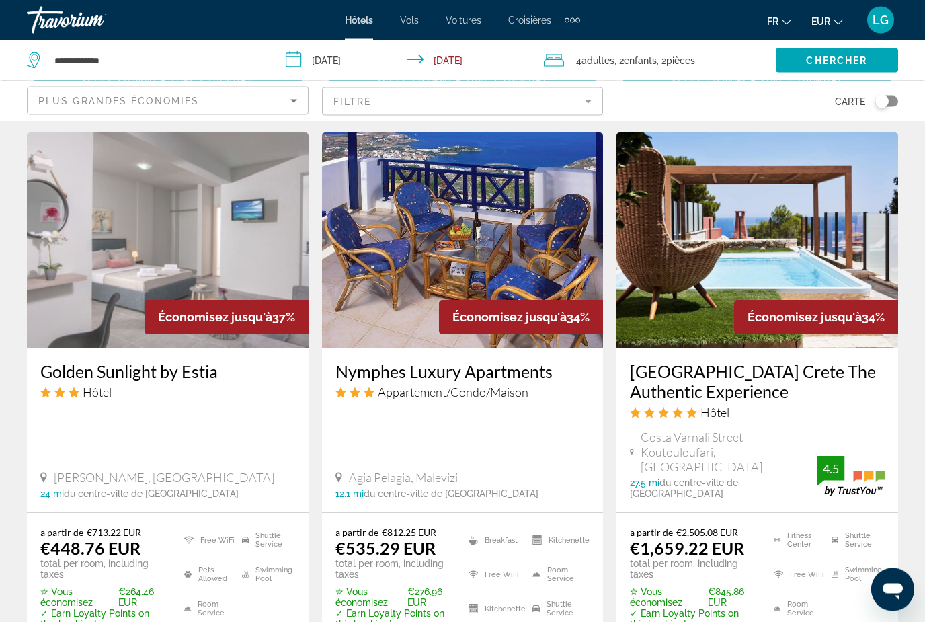
scroll to position [1652, 0]
click at [713, 284] on img "Main content" at bounding box center [758, 239] width 282 height 215
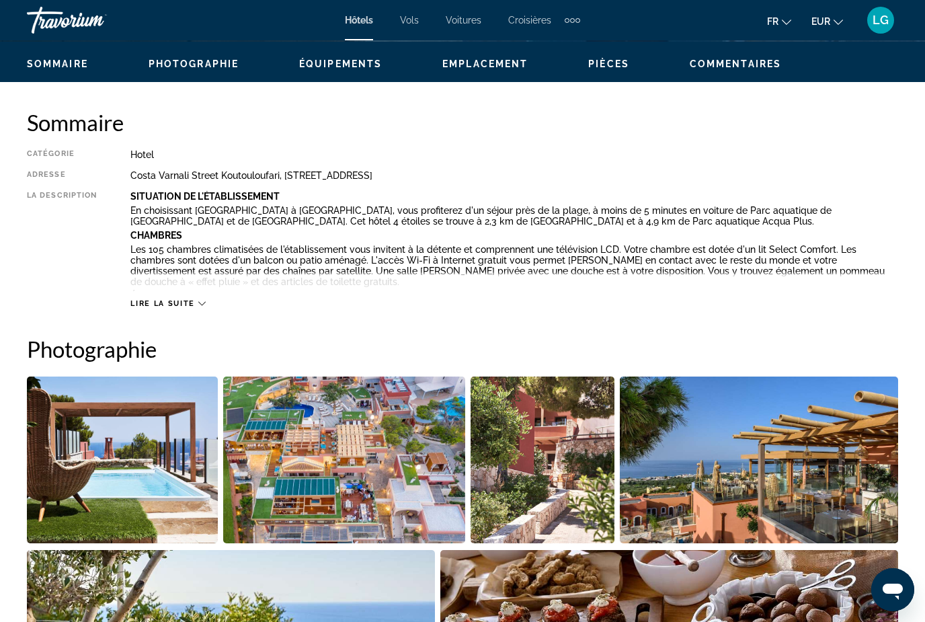
scroll to position [772, 0]
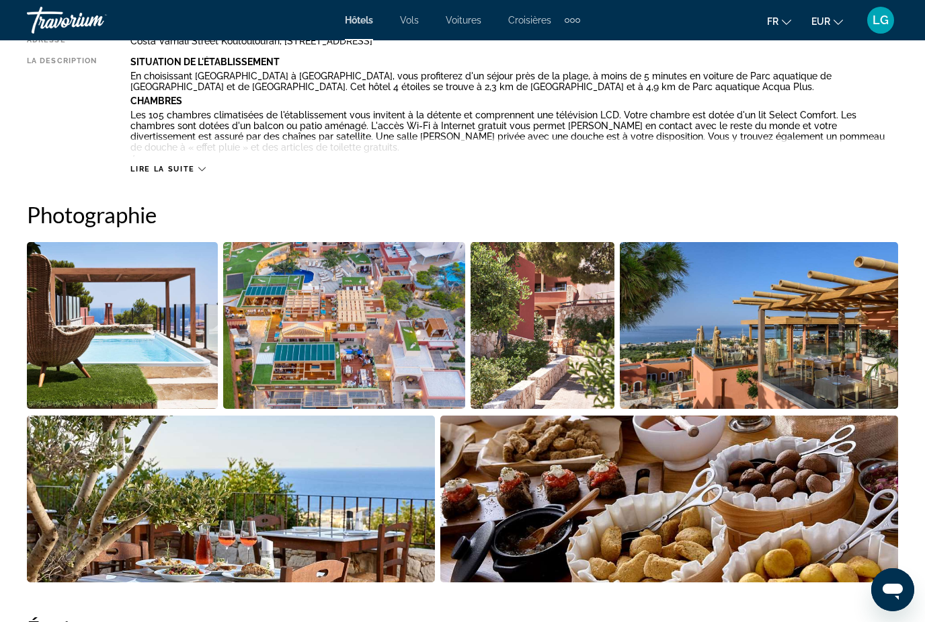
click at [180, 348] on img "Open full-screen image slider" at bounding box center [122, 325] width 191 height 167
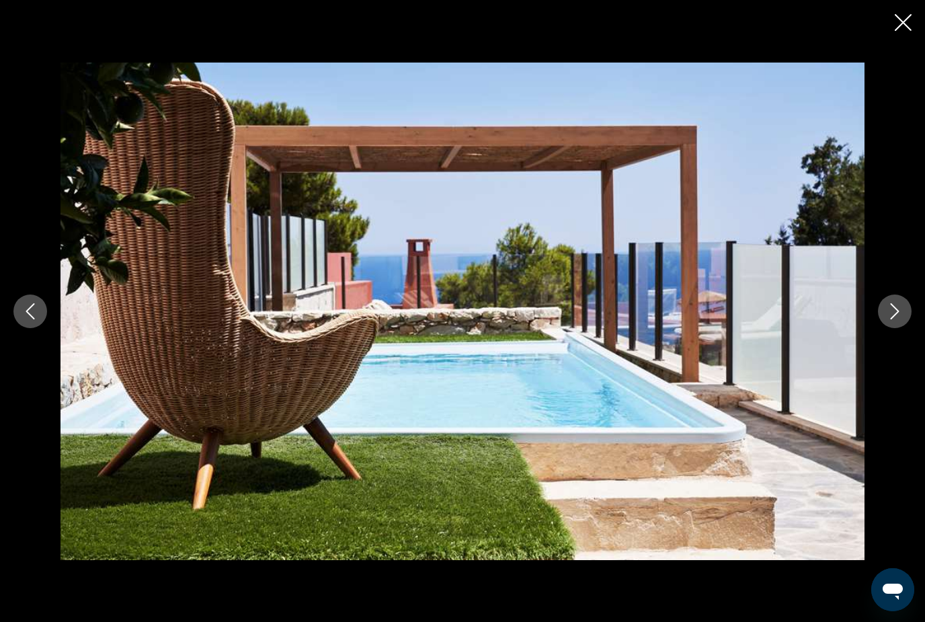
click at [904, 328] on button "Next image" at bounding box center [895, 312] width 34 height 34
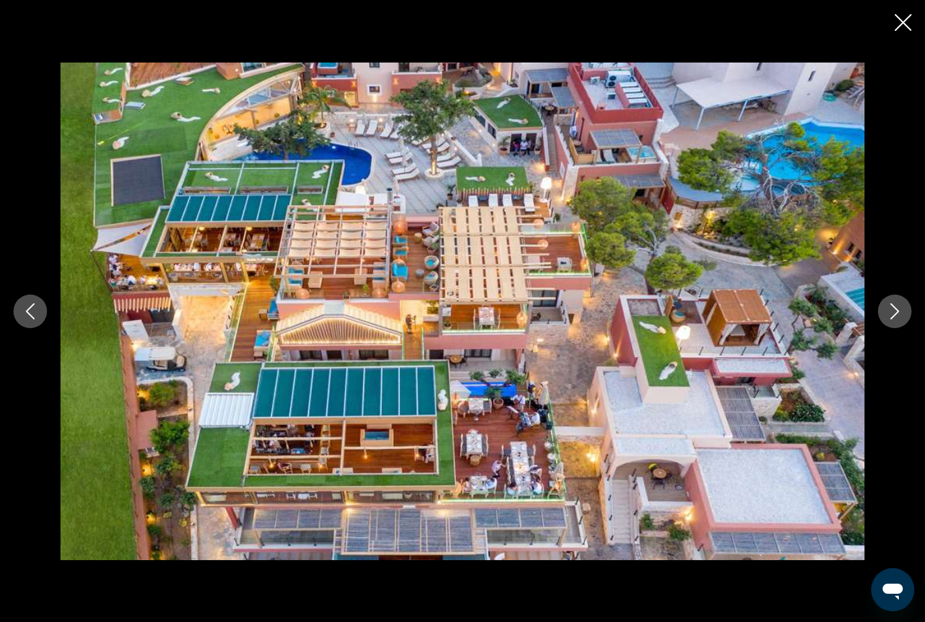
click at [904, 328] on button "Next image" at bounding box center [895, 312] width 34 height 34
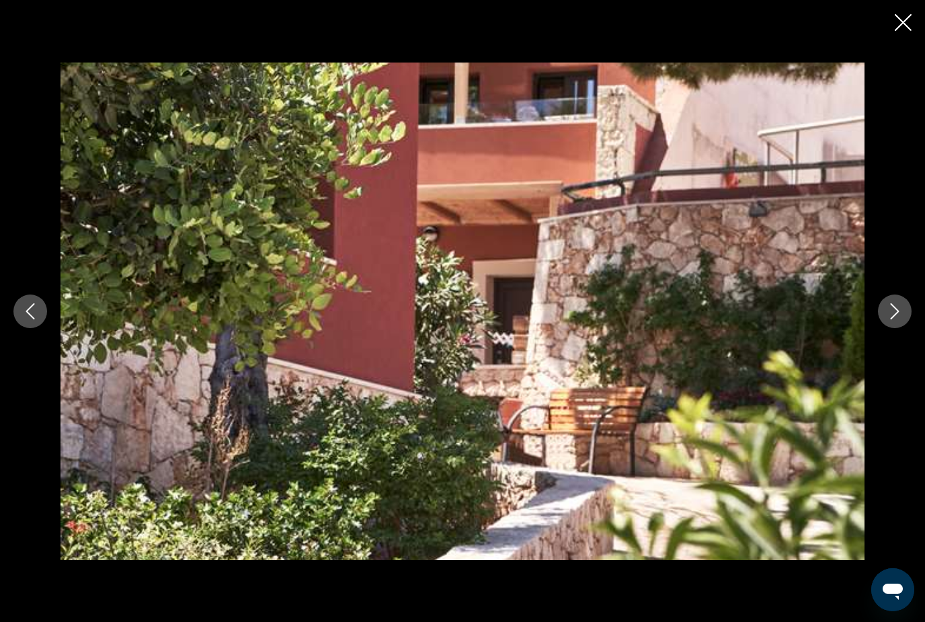
click at [904, 328] on button "Next image" at bounding box center [895, 312] width 34 height 34
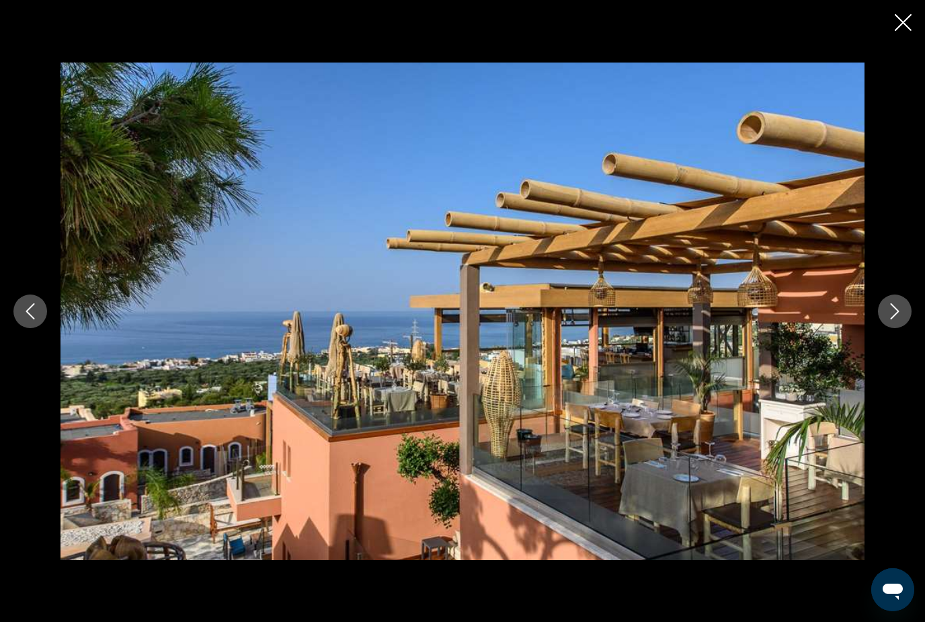
click at [904, 328] on button "Next image" at bounding box center [895, 312] width 34 height 34
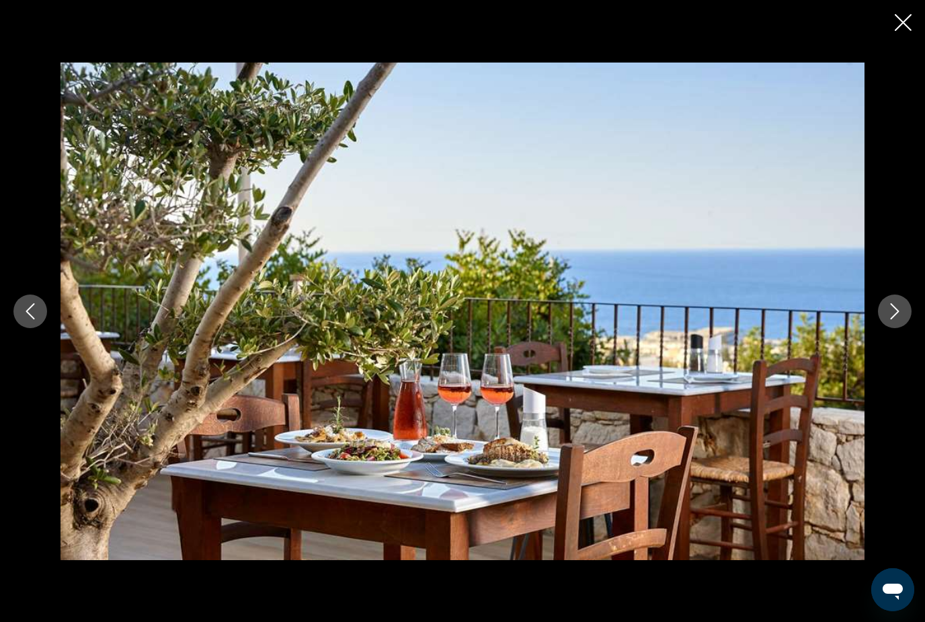
click at [904, 328] on button "Next image" at bounding box center [895, 312] width 34 height 34
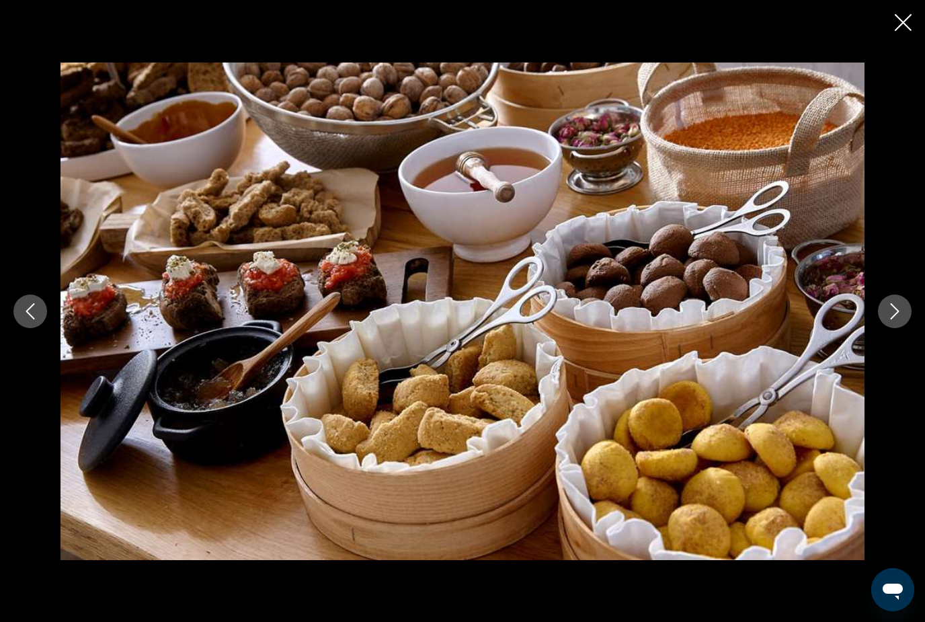
click at [904, 328] on button "Next image" at bounding box center [895, 312] width 34 height 34
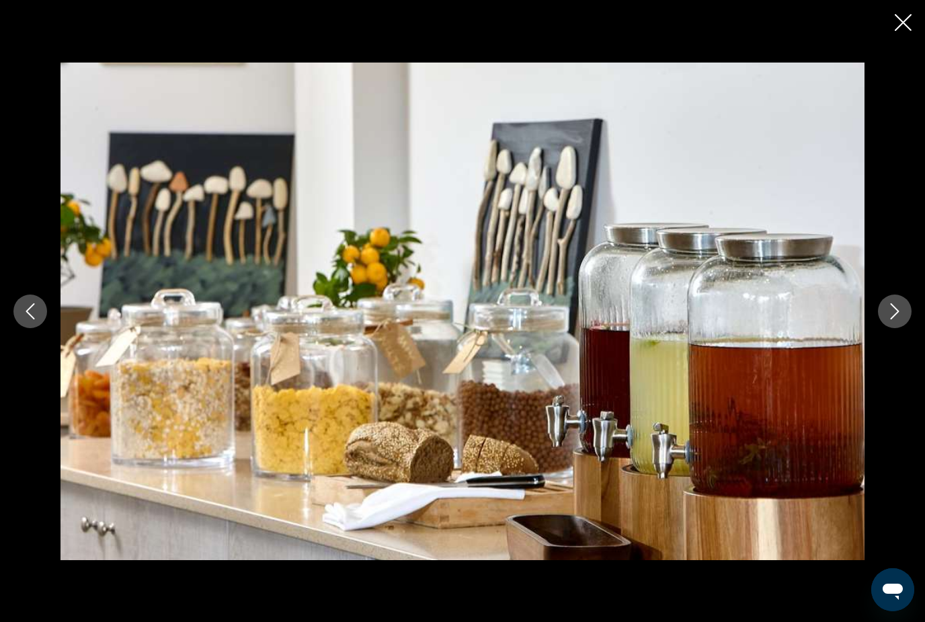
click at [904, 328] on button "Next image" at bounding box center [895, 312] width 34 height 34
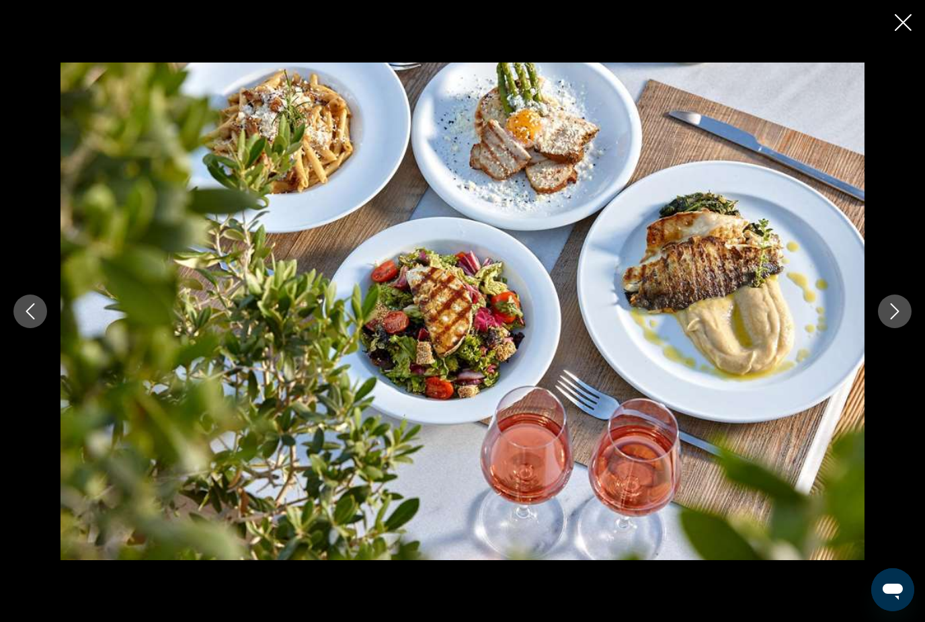
click at [904, 328] on button "Next image" at bounding box center [895, 312] width 34 height 34
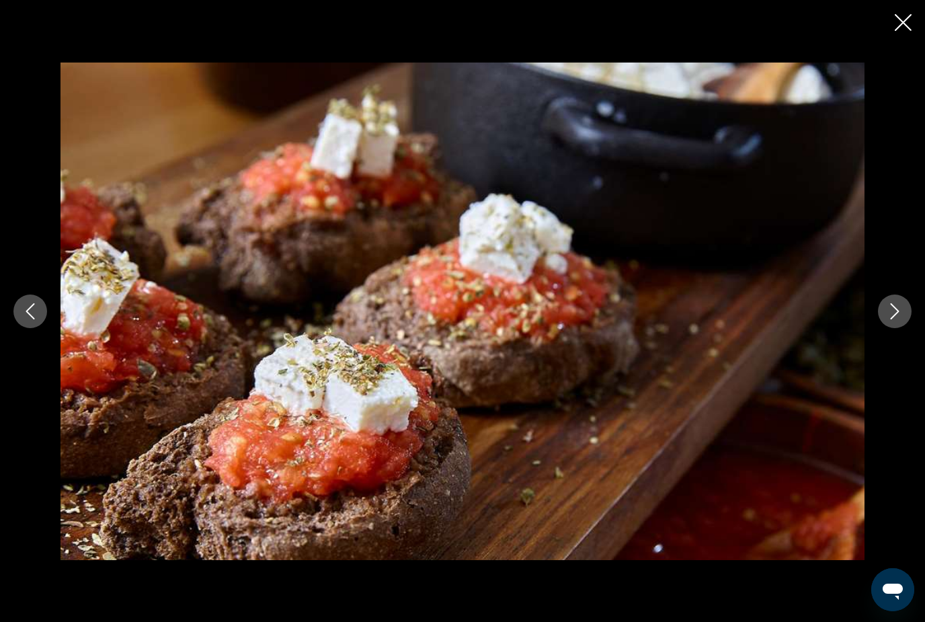
click at [904, 328] on button "Next image" at bounding box center [895, 312] width 34 height 34
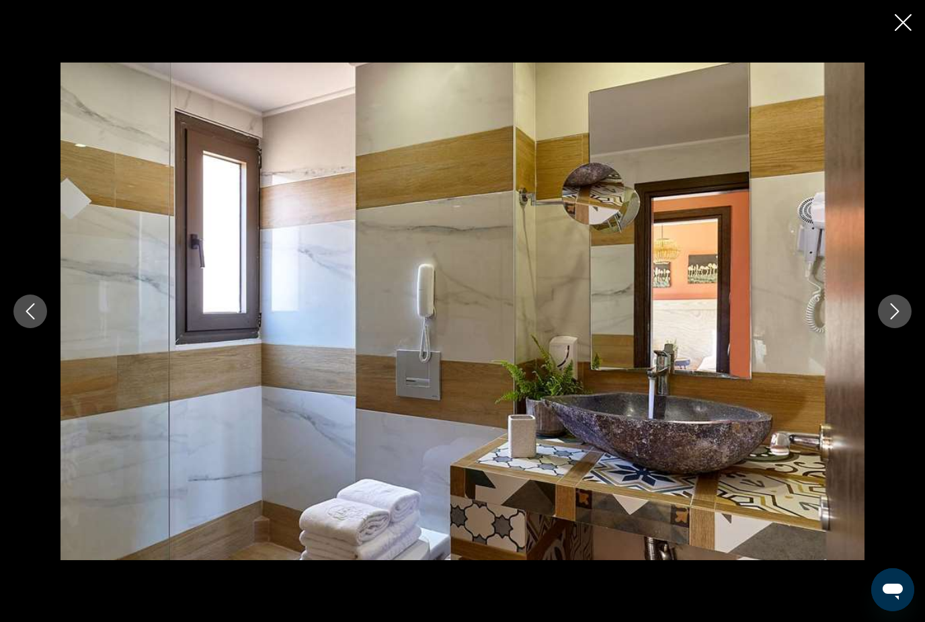
click at [30, 319] on button "Previous image" at bounding box center [30, 312] width 34 height 34
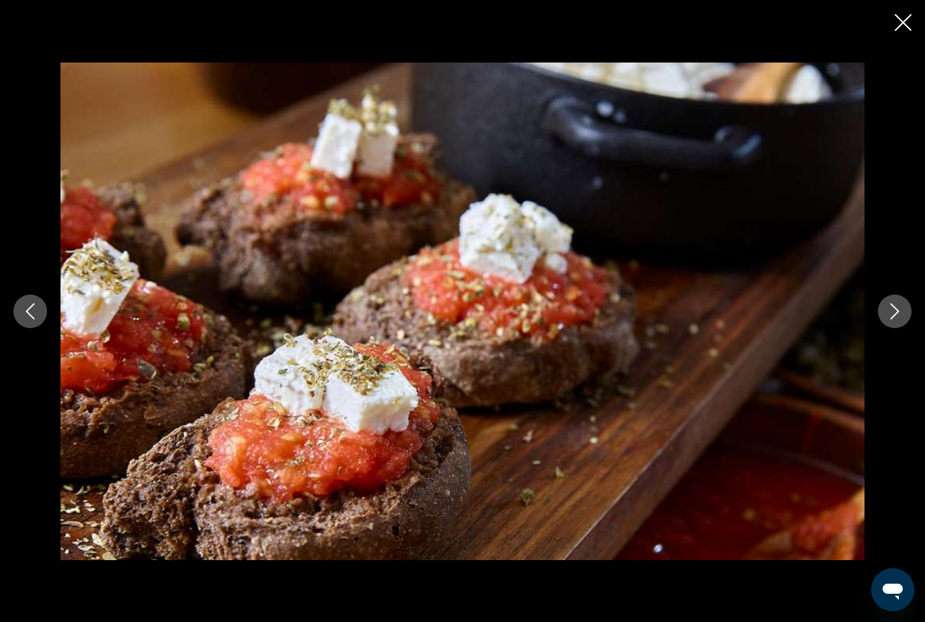
click at [894, 328] on button "Next image" at bounding box center [895, 312] width 34 height 34
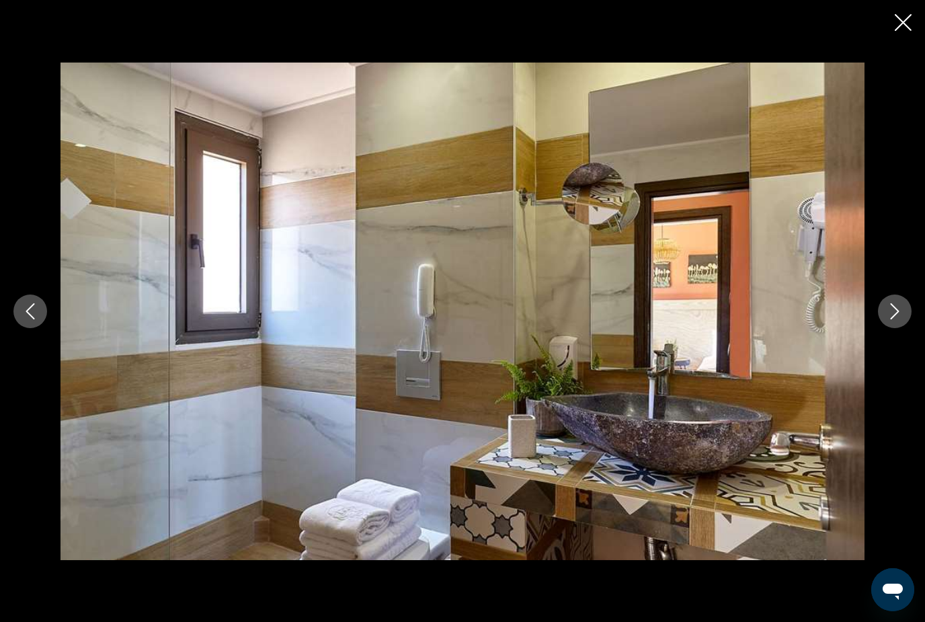
click at [894, 328] on button "Next image" at bounding box center [895, 312] width 34 height 34
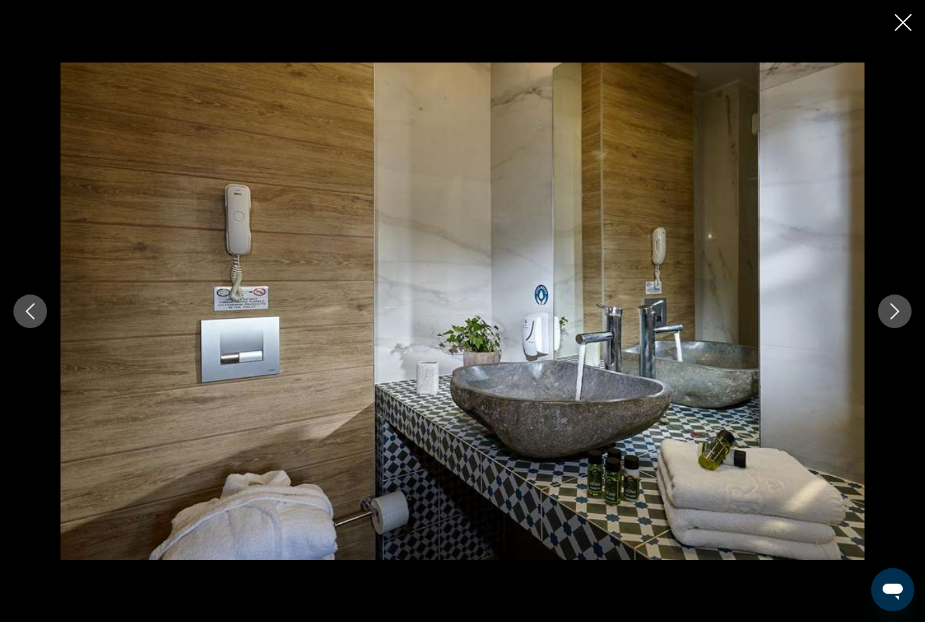
click at [894, 328] on button "Next image" at bounding box center [895, 312] width 34 height 34
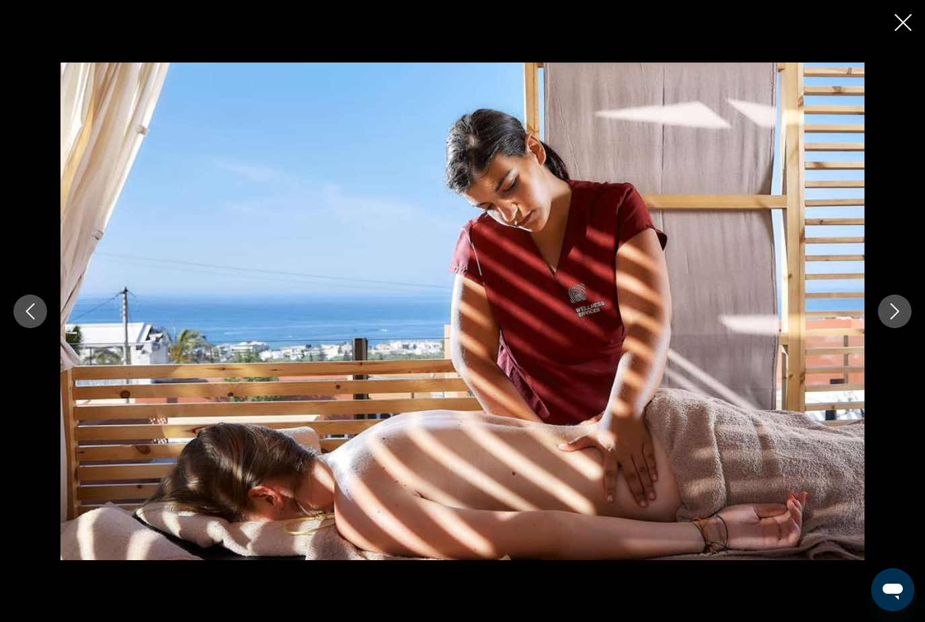
click at [894, 328] on button "Next image" at bounding box center [895, 312] width 34 height 34
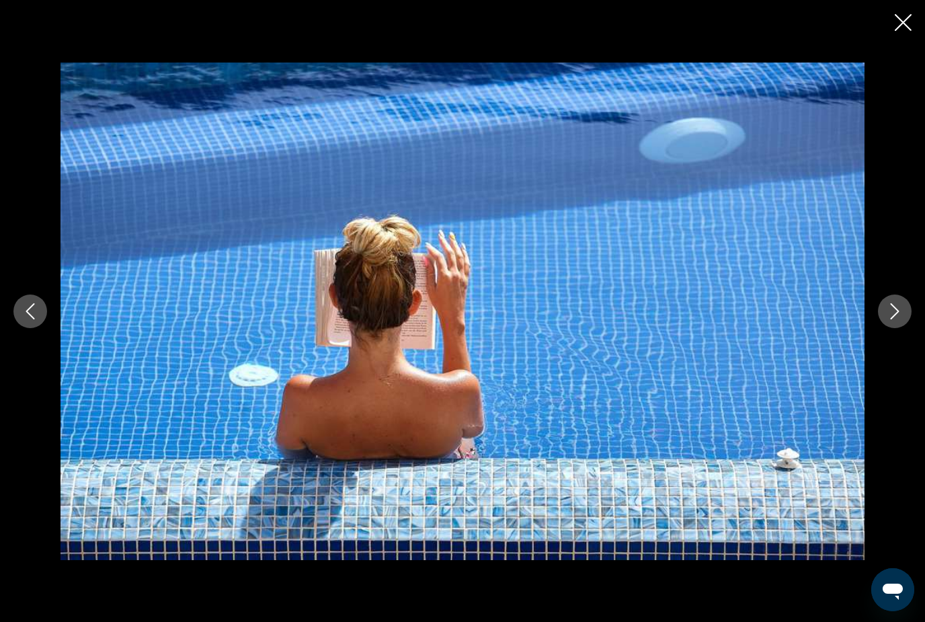
click at [894, 328] on button "Next image" at bounding box center [895, 312] width 34 height 34
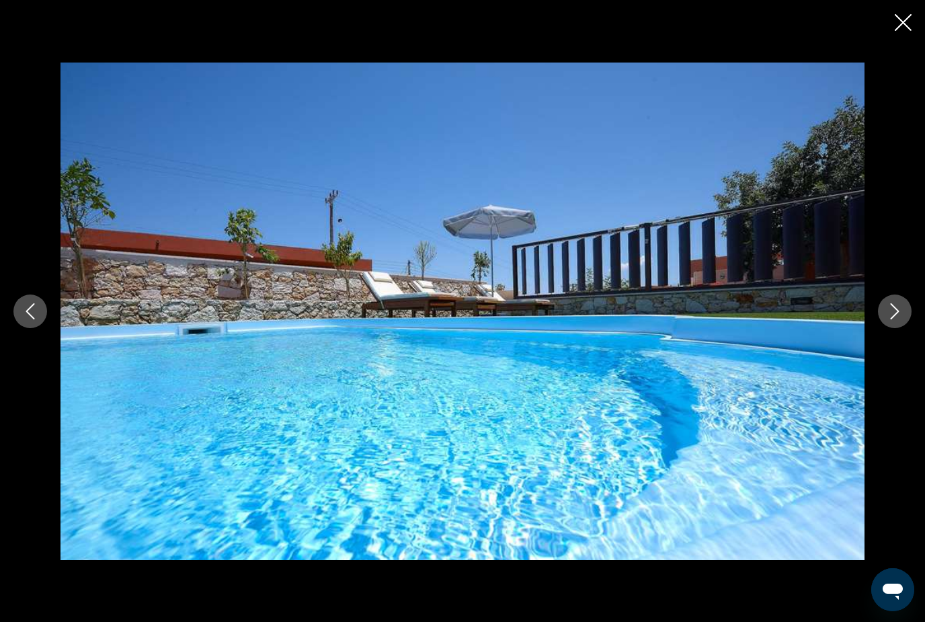
click at [894, 328] on button "Next image" at bounding box center [895, 312] width 34 height 34
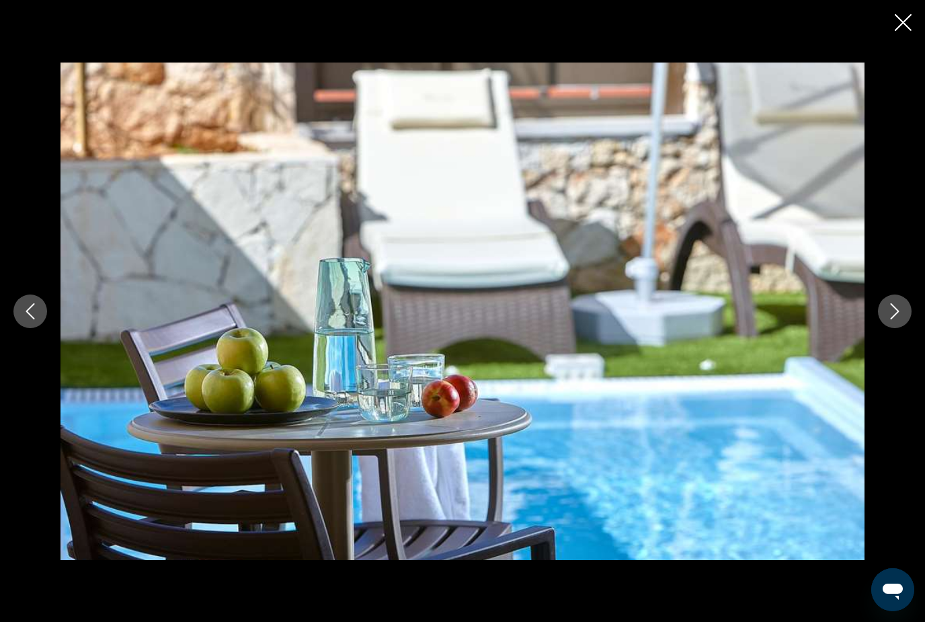
click at [894, 328] on button "Next image" at bounding box center [895, 312] width 34 height 34
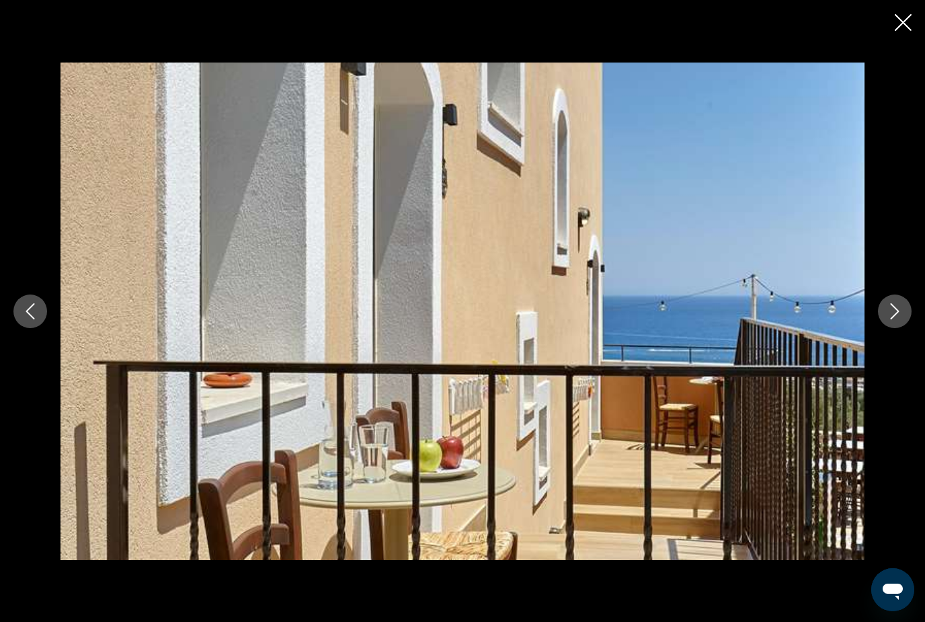
click at [894, 328] on button "Next image" at bounding box center [895, 312] width 34 height 34
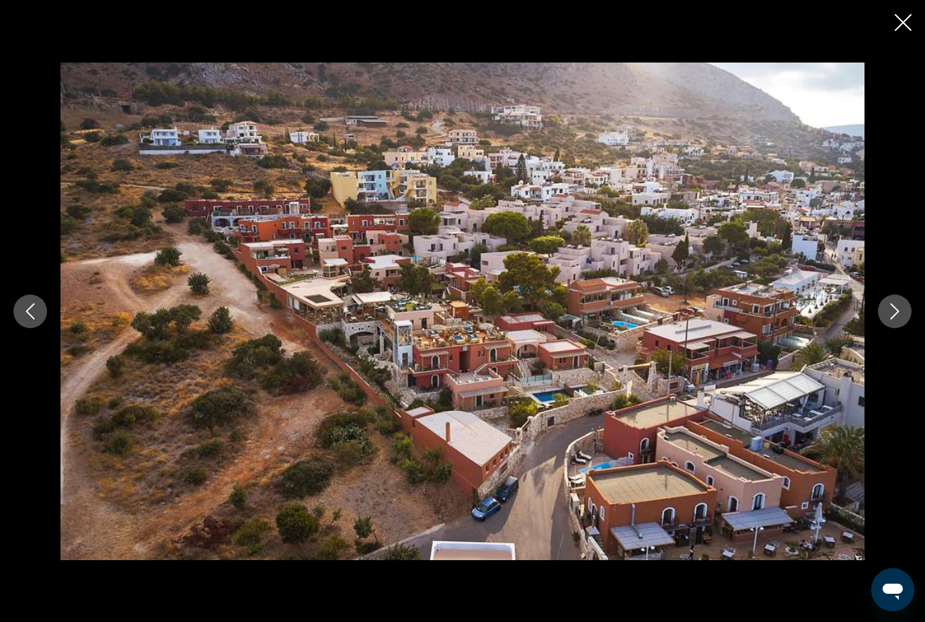
click at [894, 328] on button "Next image" at bounding box center [895, 312] width 34 height 34
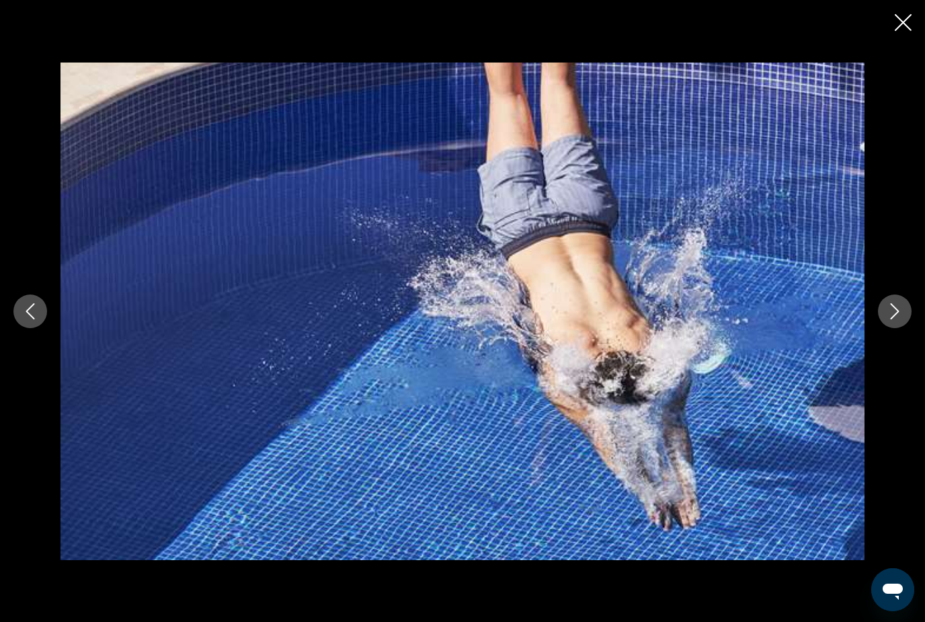
click at [894, 328] on button "Next image" at bounding box center [895, 312] width 34 height 34
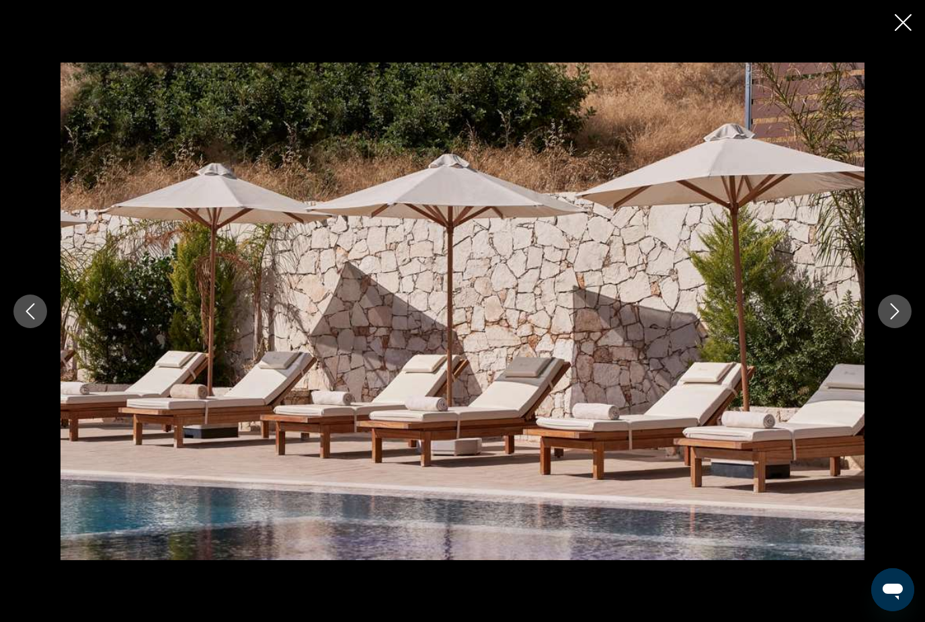
click at [894, 328] on button "Next image" at bounding box center [895, 312] width 34 height 34
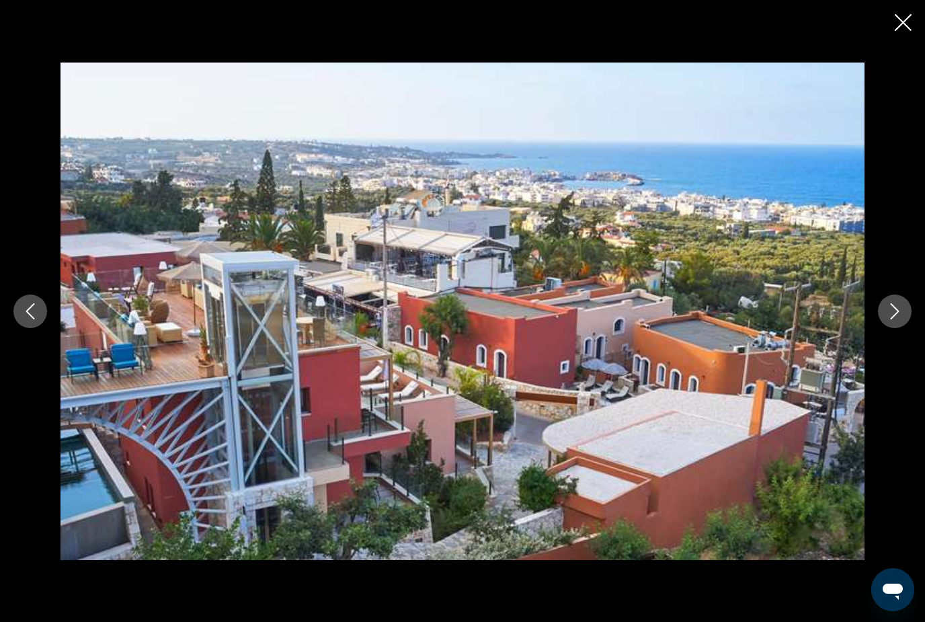
click at [894, 328] on button "Next image" at bounding box center [895, 312] width 34 height 34
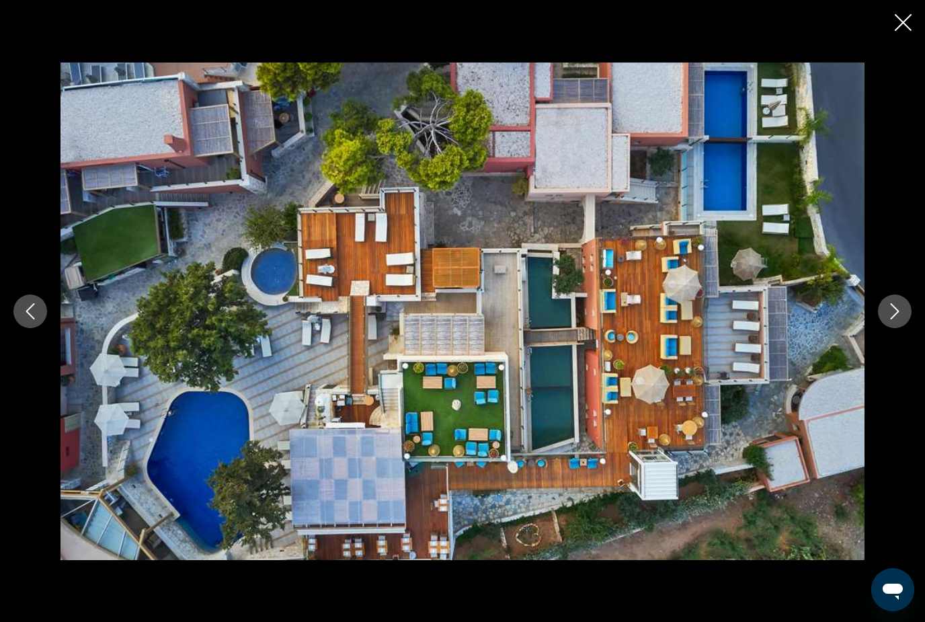
click at [909, 19] on icon "Close slideshow" at bounding box center [903, 22] width 17 height 17
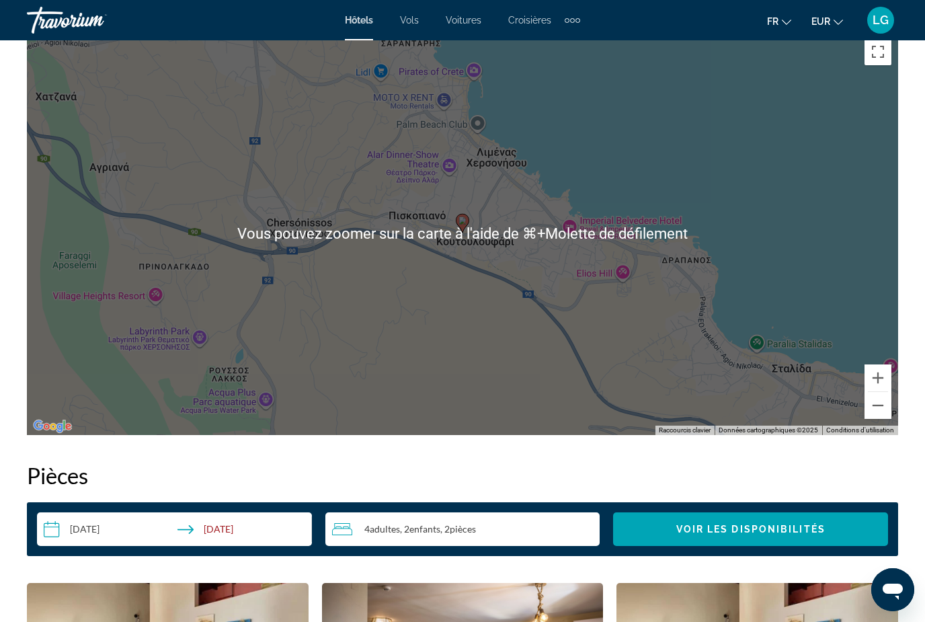
scroll to position [1422, 0]
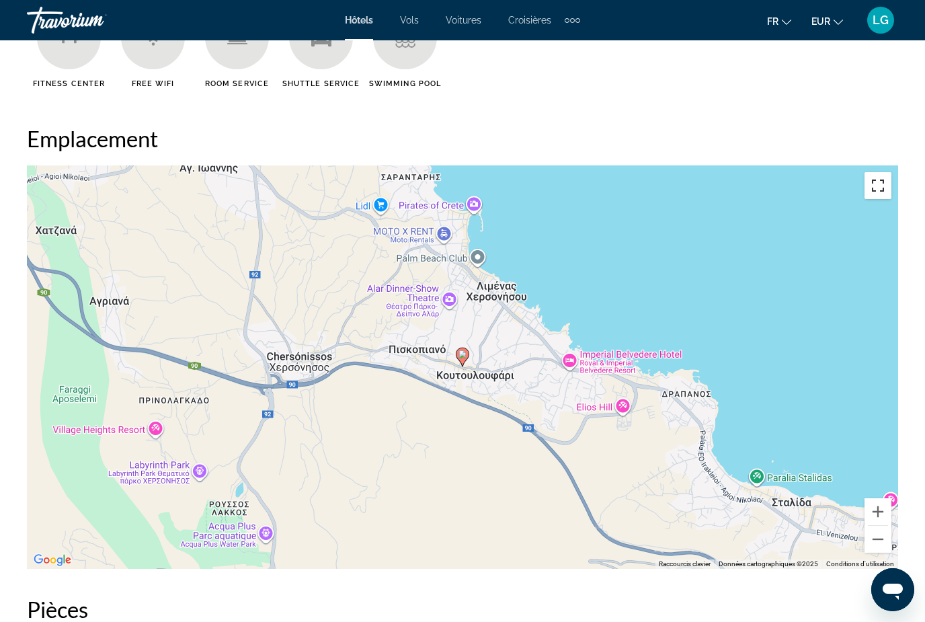
click at [877, 186] on button "Passer en plein écran" at bounding box center [878, 185] width 27 height 27
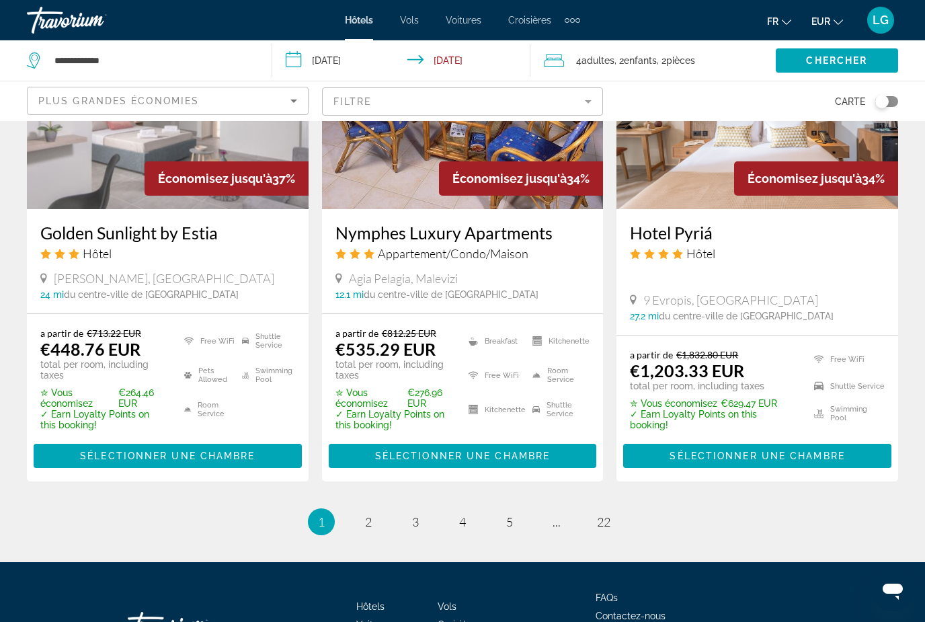
scroll to position [1879, 0]
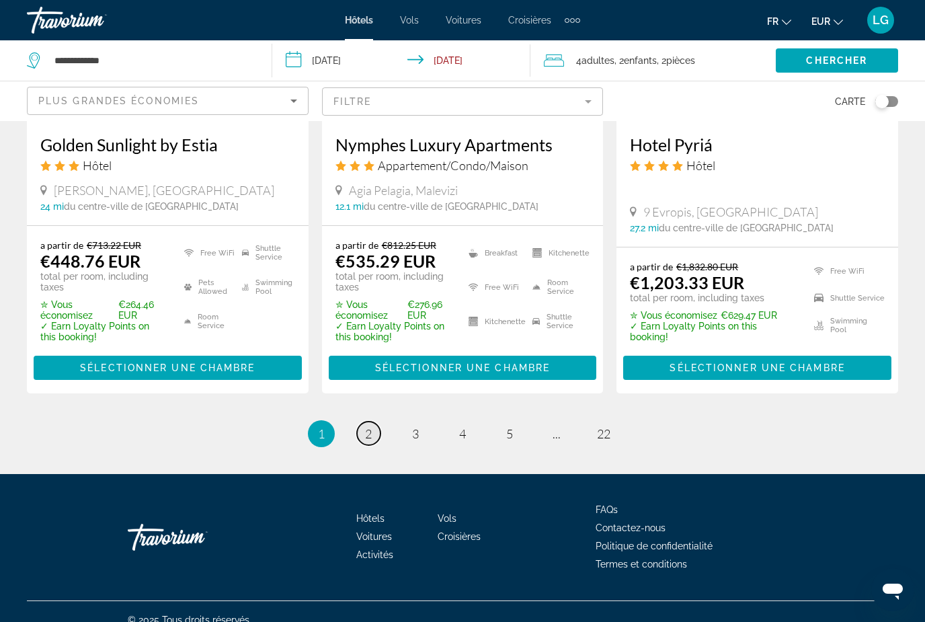
click at [370, 441] on span "2" at bounding box center [368, 433] width 7 height 15
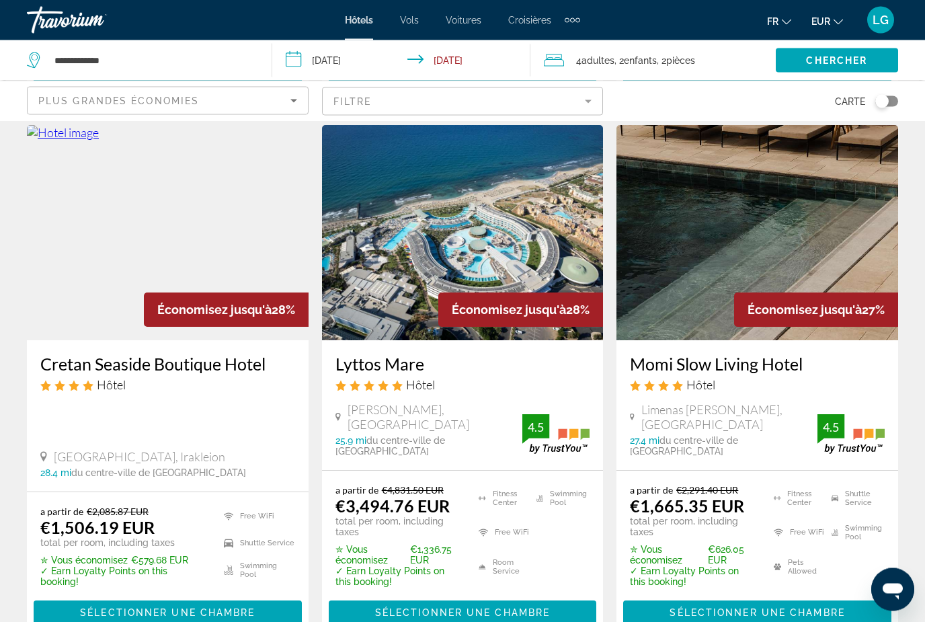
scroll to position [1130, 0]
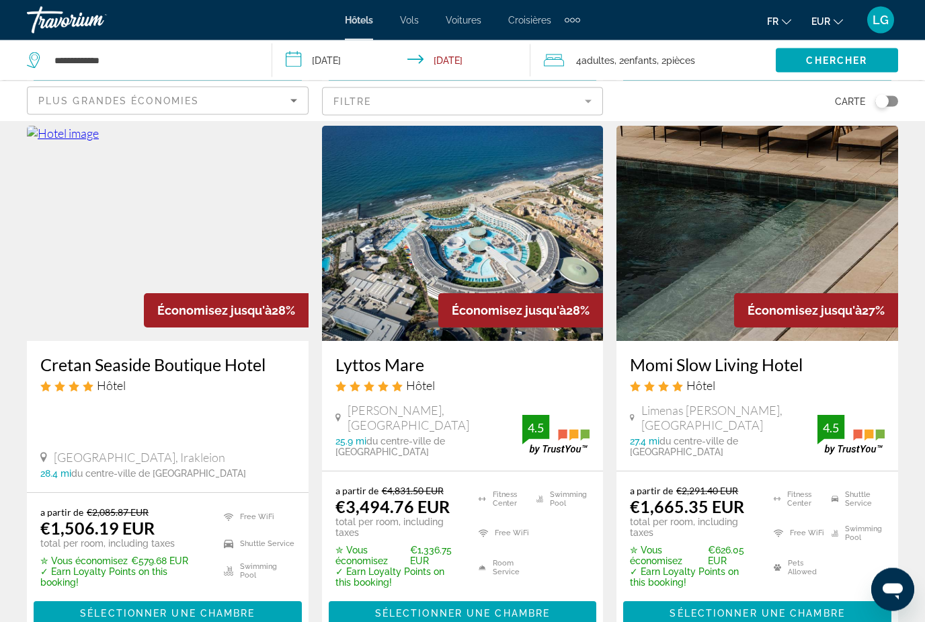
click at [389, 282] on img "Main content" at bounding box center [463, 233] width 282 height 215
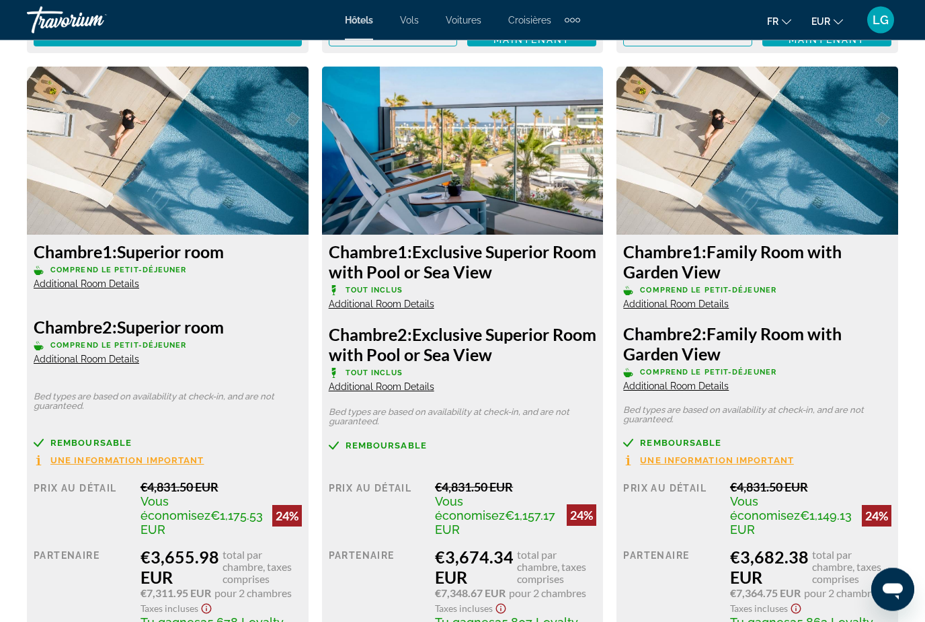
scroll to position [2713, 0]
click at [110, 278] on span "Additional Room Details" at bounding box center [87, 283] width 106 height 11
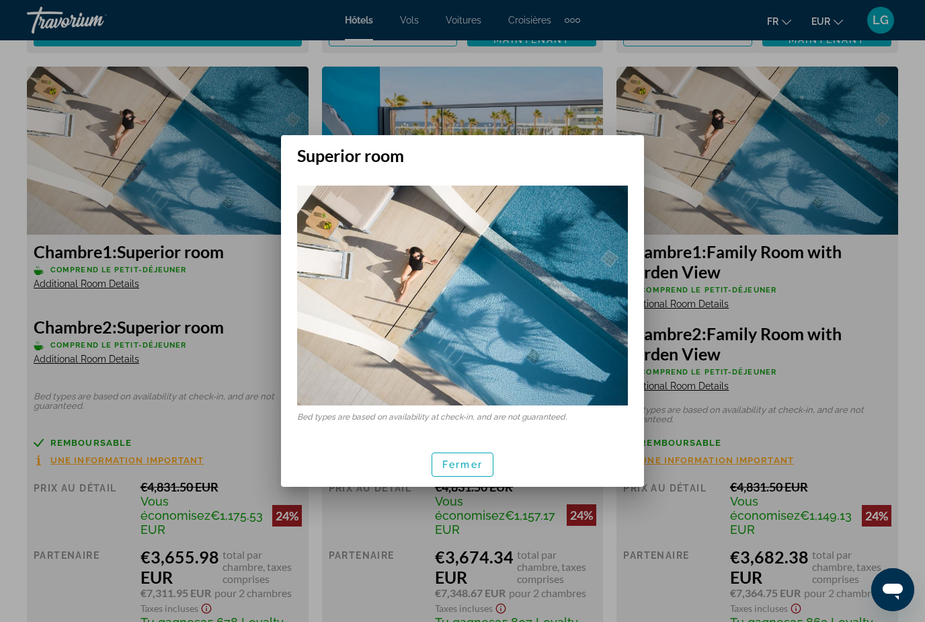
scroll to position [0, 0]
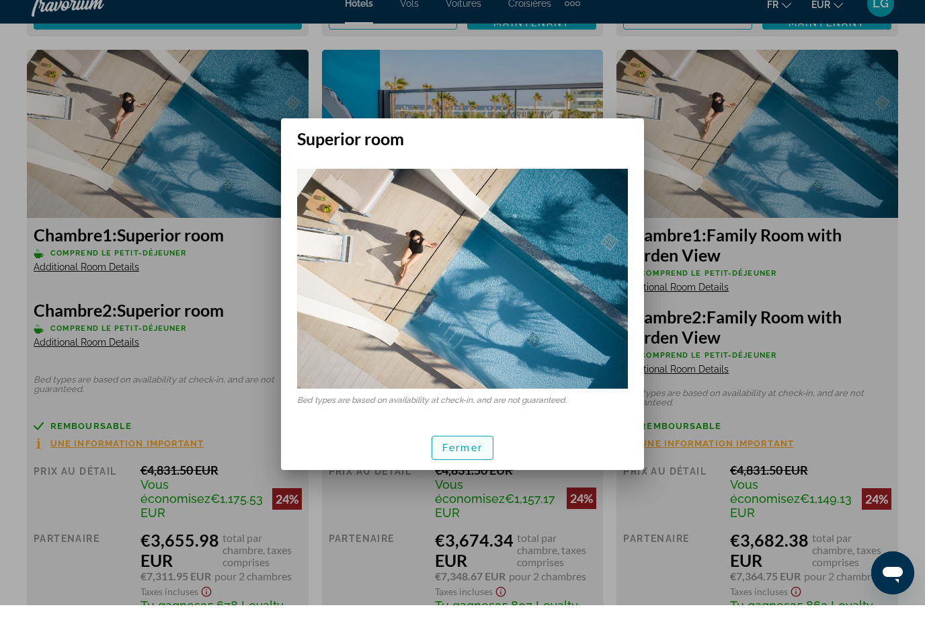
click at [481, 459] on span "Fermer" at bounding box center [462, 464] width 40 height 11
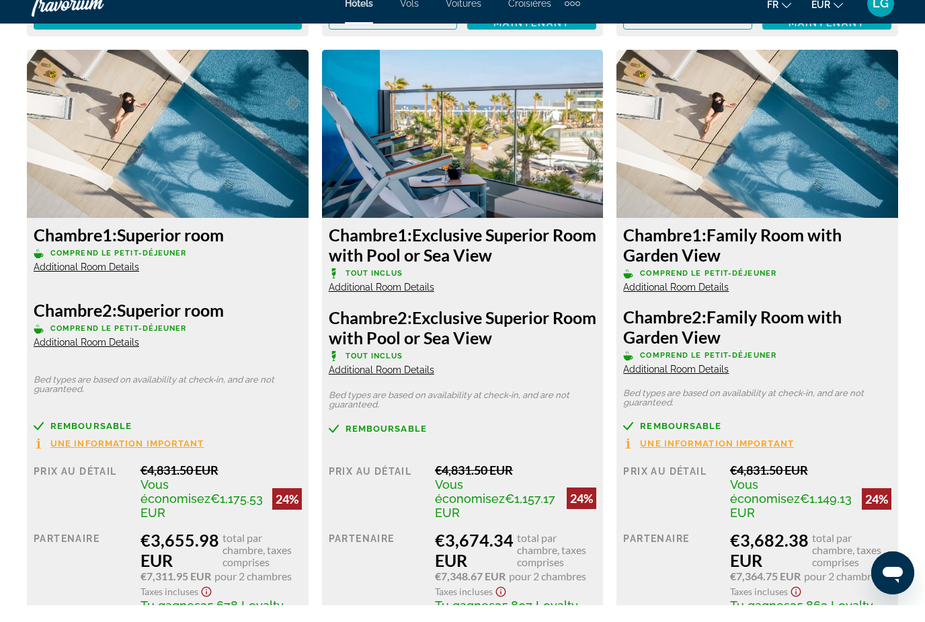
scroll to position [2713, 0]
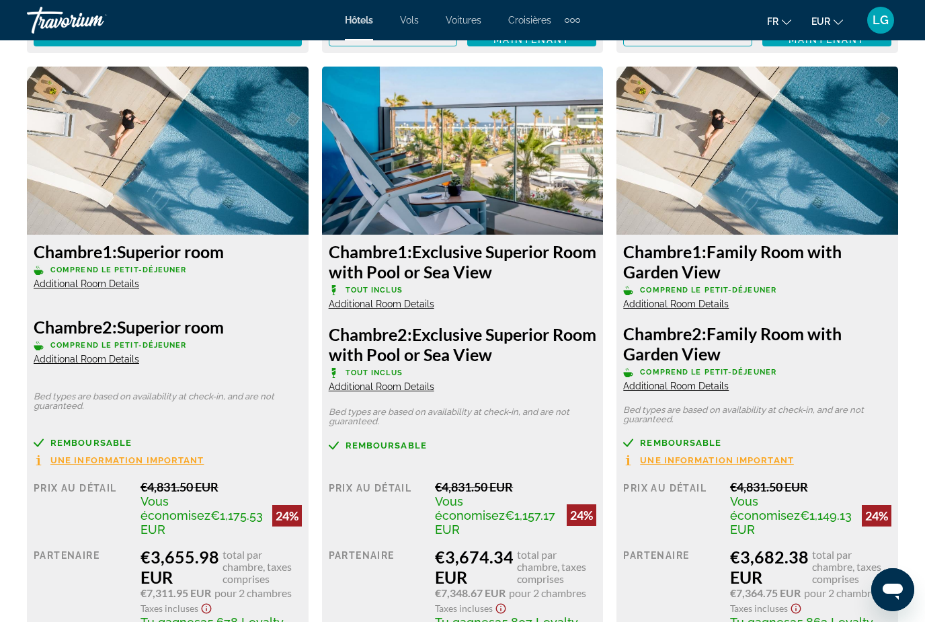
click at [412, 299] on span "Additional Room Details" at bounding box center [382, 304] width 106 height 11
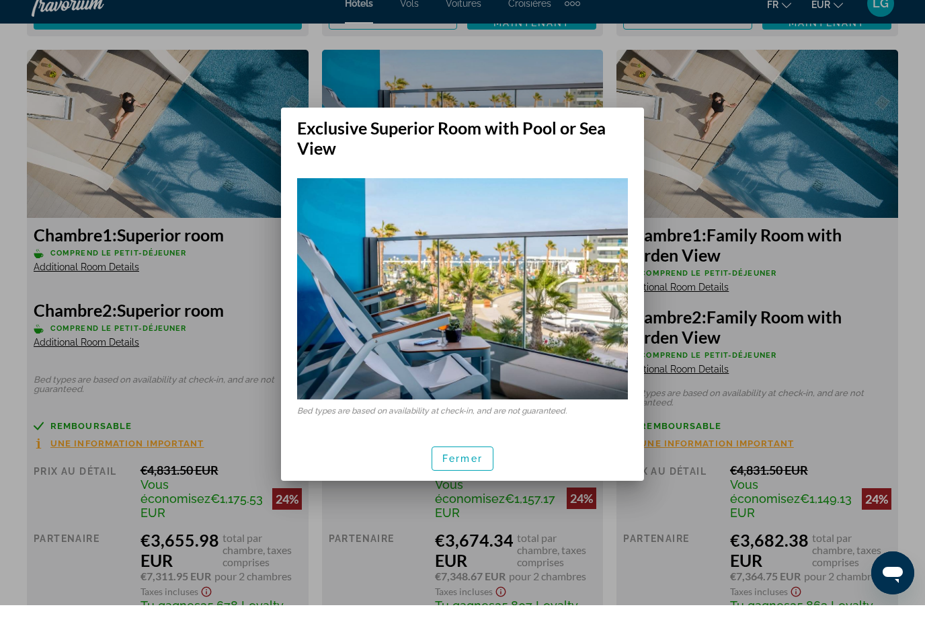
click at [487, 459] on span "button" at bounding box center [462, 475] width 61 height 32
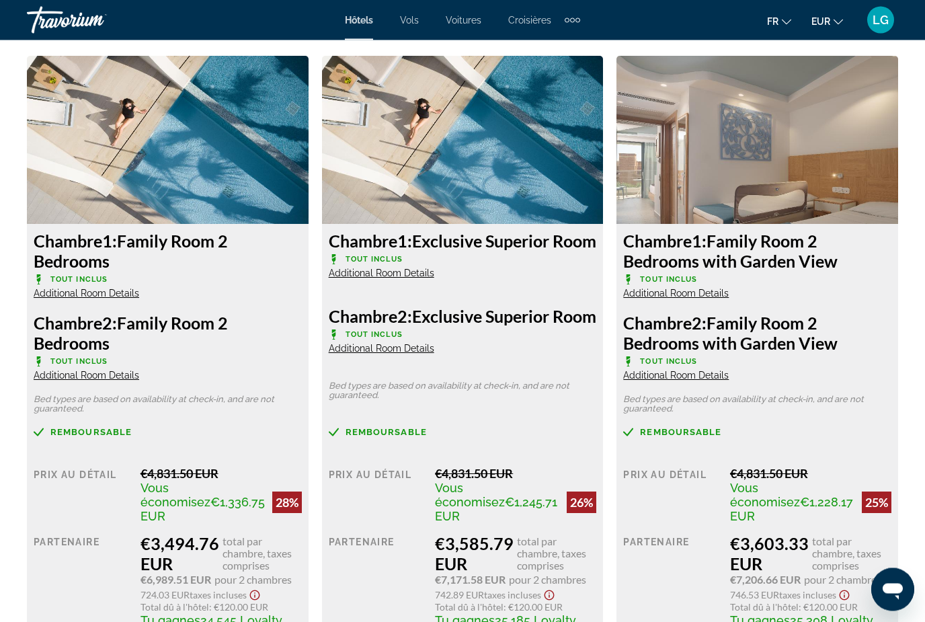
scroll to position [2083, 0]
click at [192, 589] on span "Taxes incluses" at bounding box center [218, 594] width 57 height 11
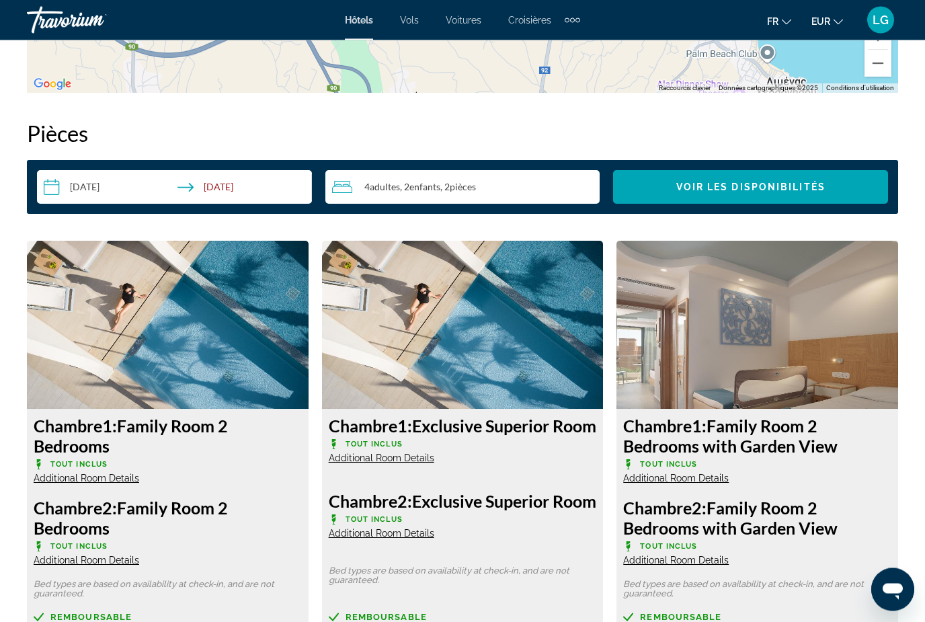
scroll to position [1867, 0]
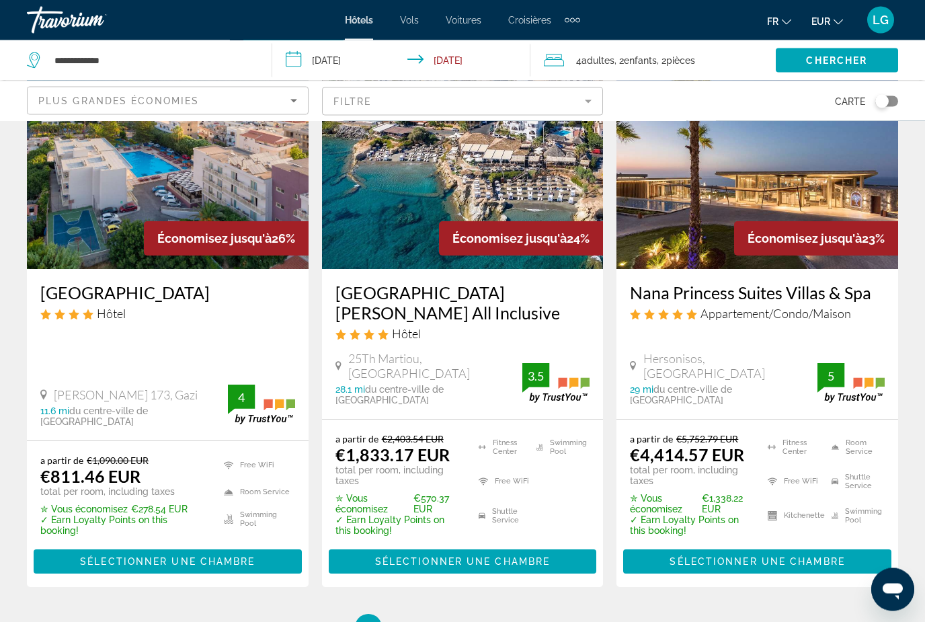
scroll to position [1893, 0]
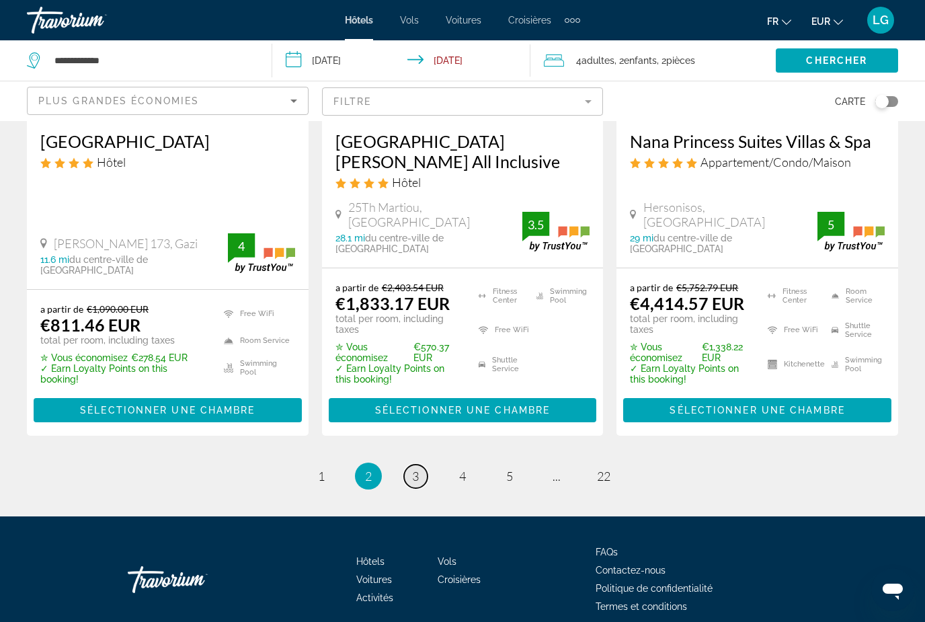
click at [426, 465] on link "page 3" at bounding box center [416, 477] width 24 height 24
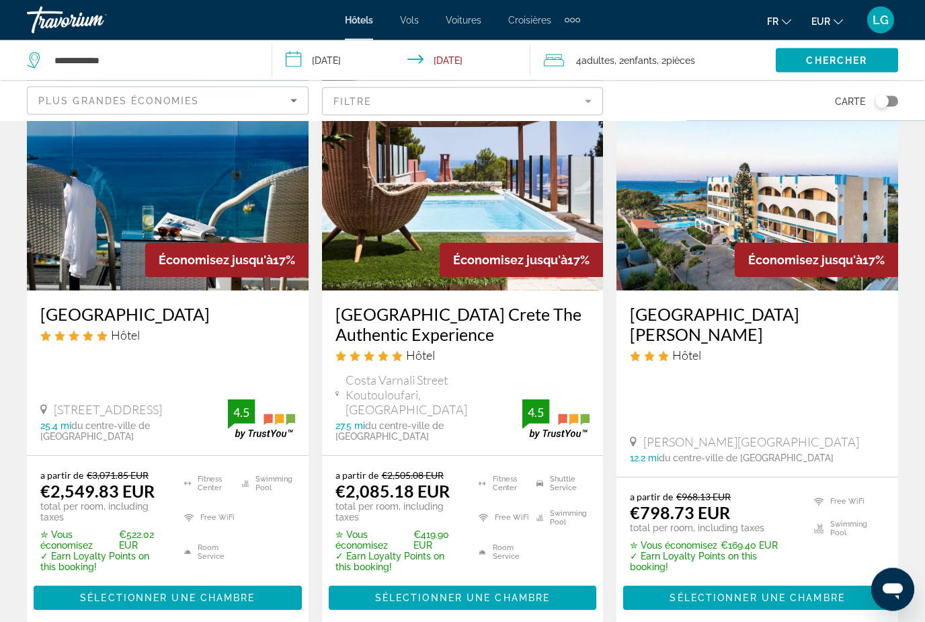
scroll to position [1861, 0]
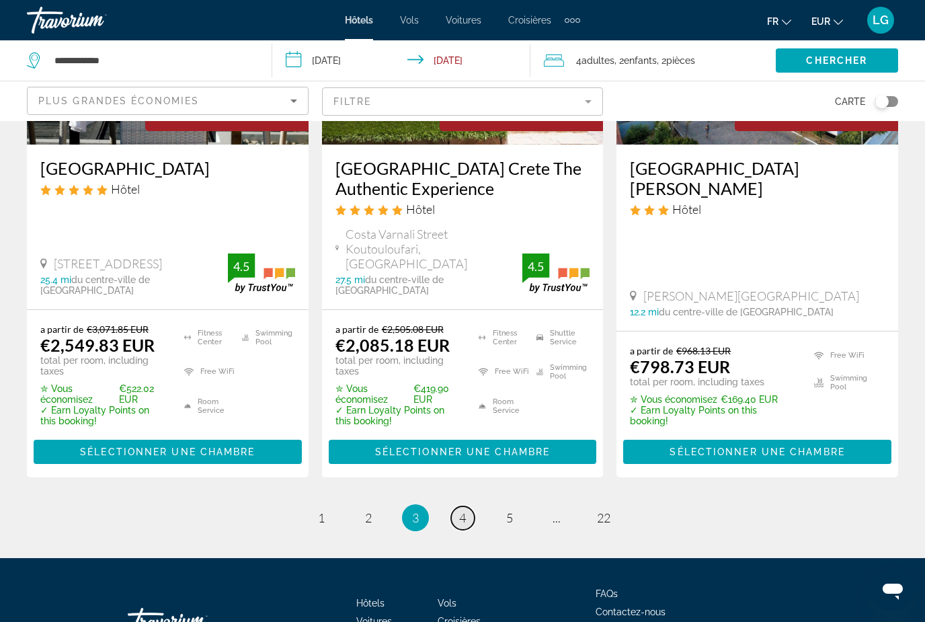
click at [464, 510] on span "4" at bounding box center [462, 517] width 7 height 15
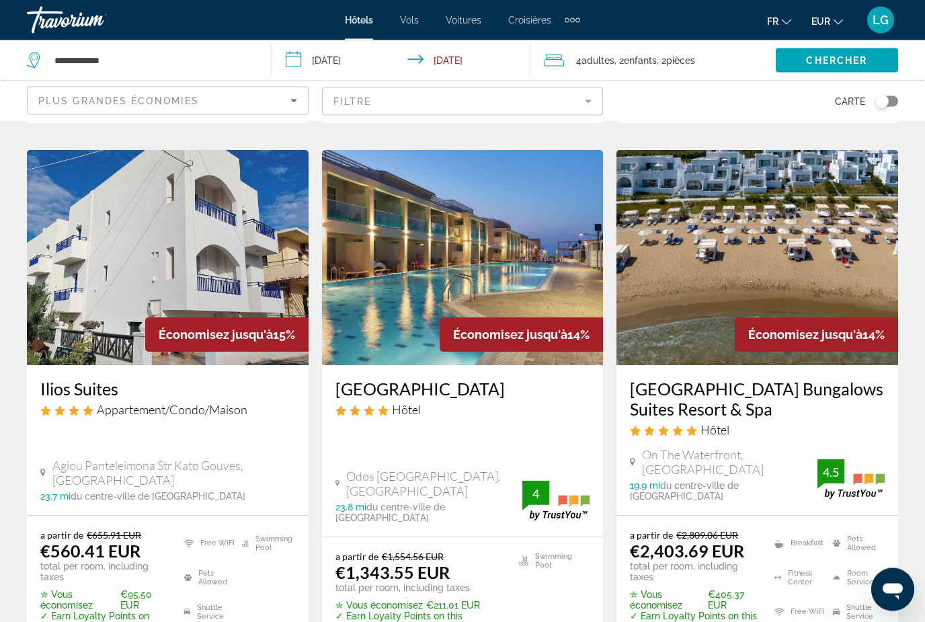
scroll to position [558, 0]
click at [787, 255] on img "Main content" at bounding box center [758, 257] width 282 height 215
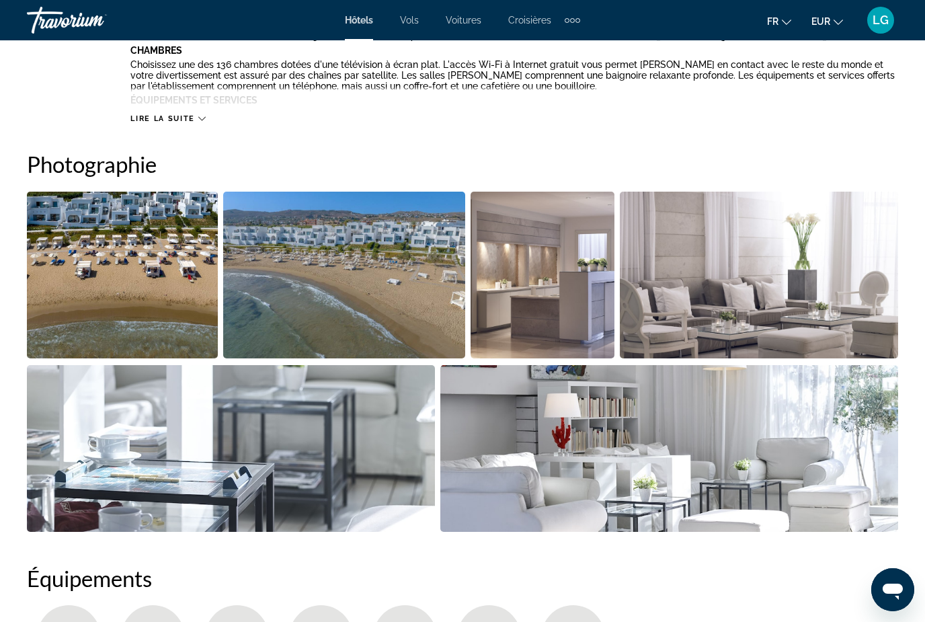
scroll to position [804, 0]
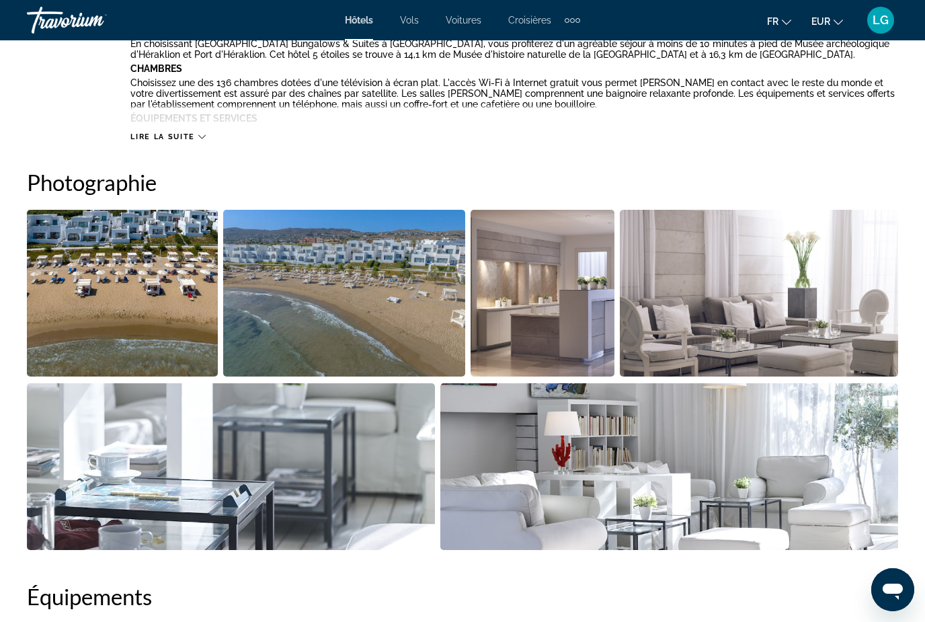
click at [153, 323] on img "Open full-screen image slider" at bounding box center [122, 293] width 191 height 167
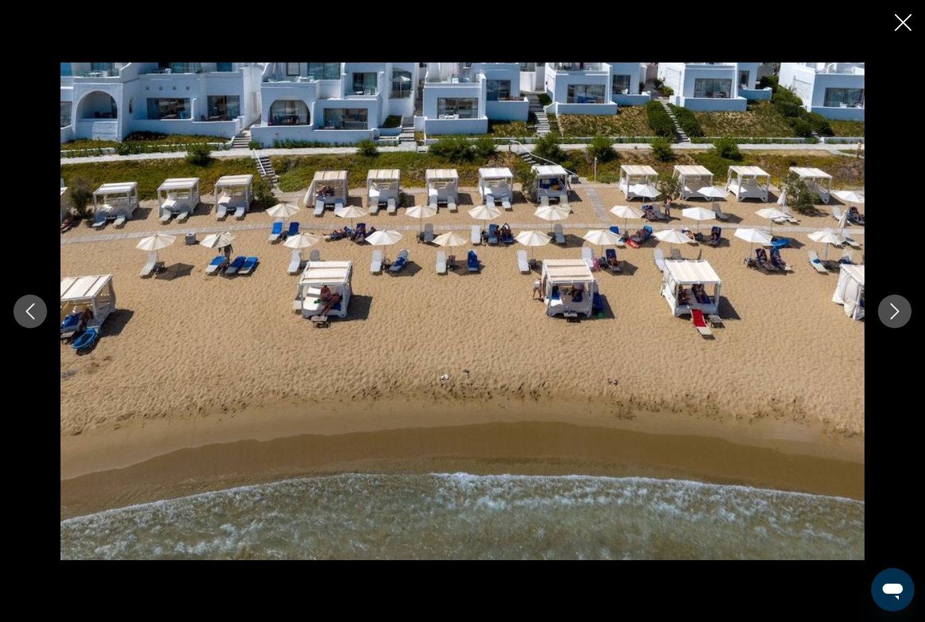
click at [874, 329] on div "prev next" at bounding box center [462, 312] width 925 height 498
click at [880, 328] on button "Next image" at bounding box center [895, 312] width 34 height 34
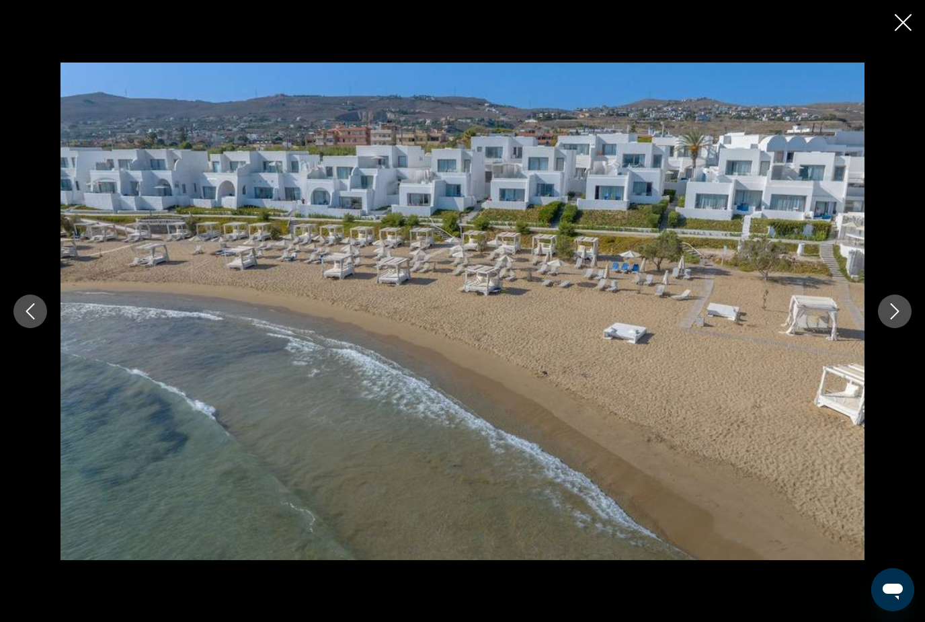
click at [896, 319] on icon "Next image" at bounding box center [895, 311] width 16 height 16
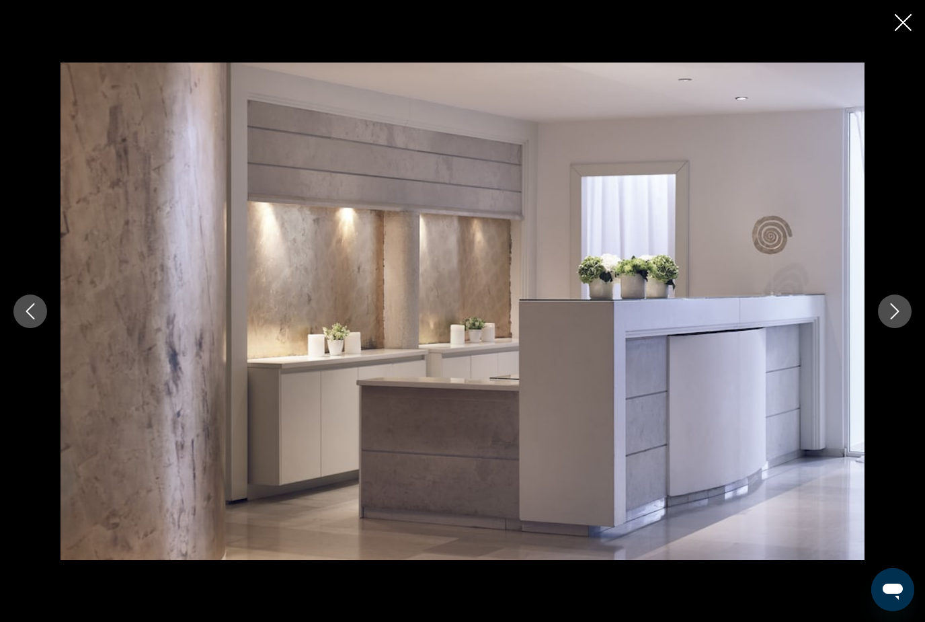
click at [899, 328] on button "Next image" at bounding box center [895, 312] width 34 height 34
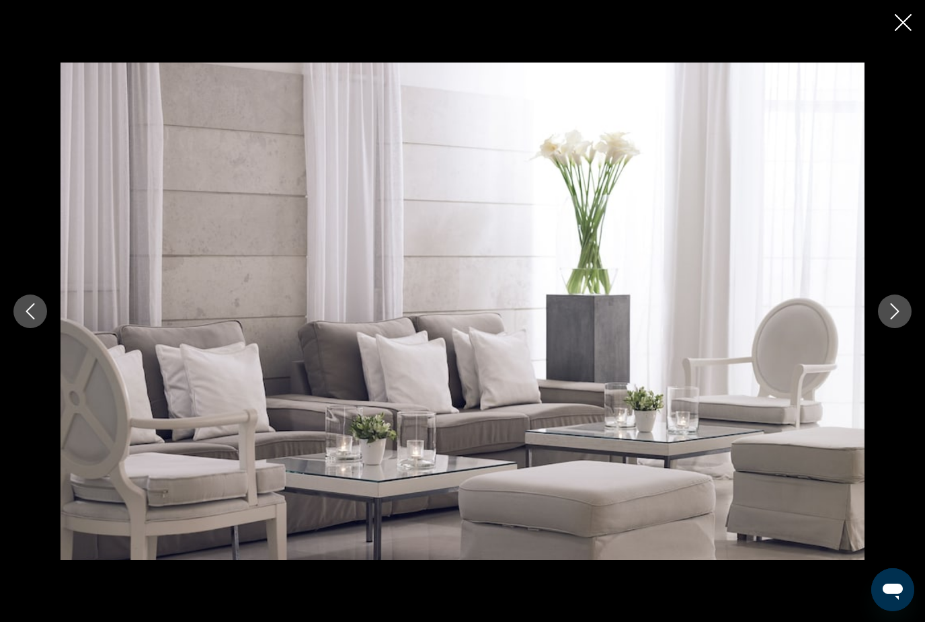
click at [900, 328] on button "Next image" at bounding box center [895, 312] width 34 height 34
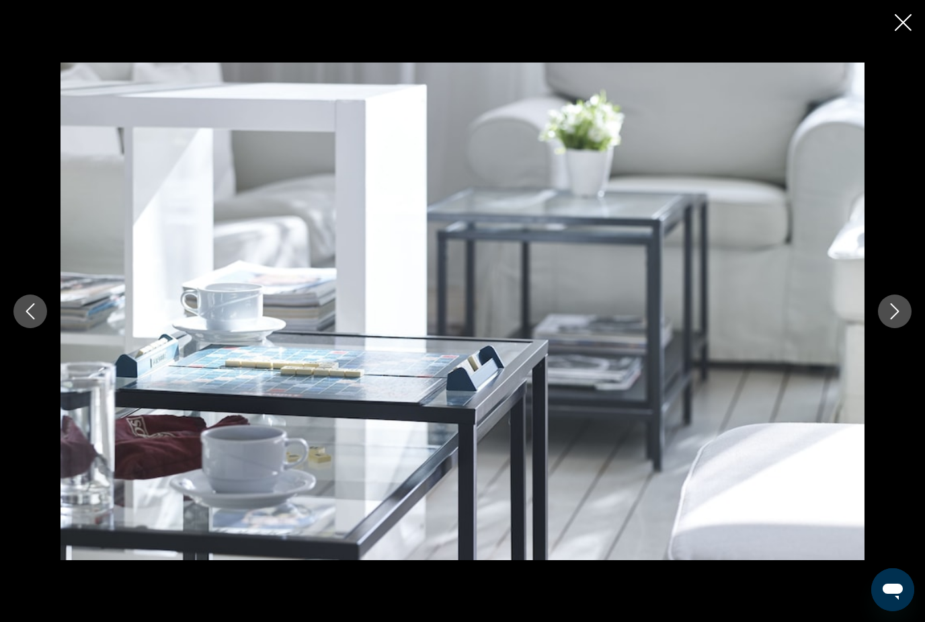
click at [898, 328] on button "Next image" at bounding box center [895, 312] width 34 height 34
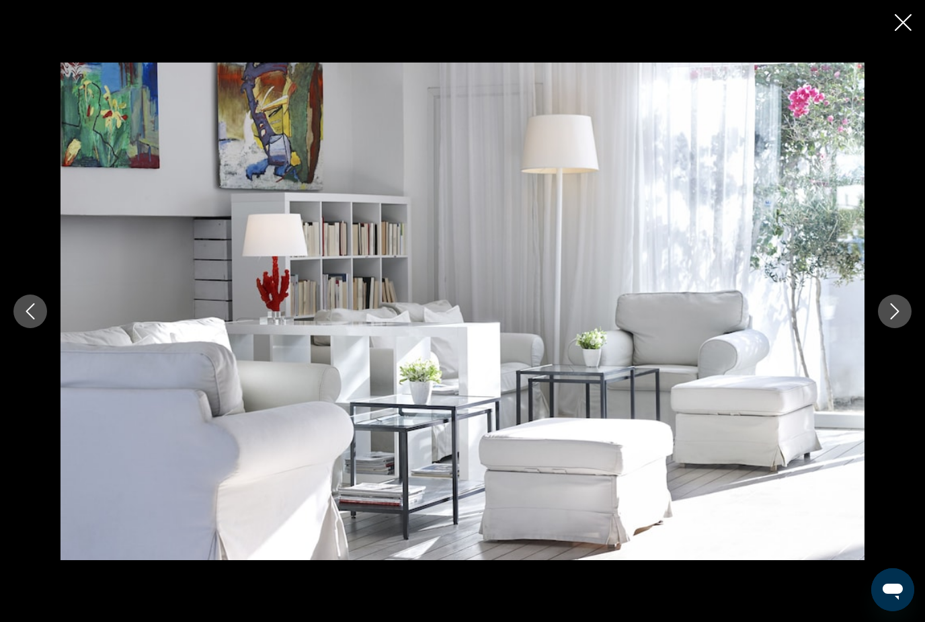
click at [898, 328] on button "Next image" at bounding box center [895, 312] width 34 height 34
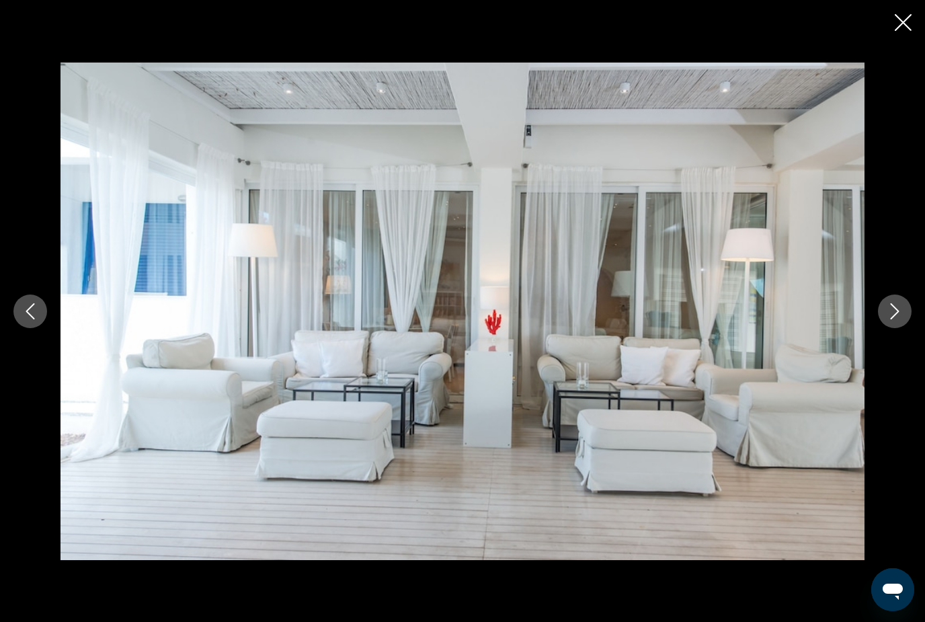
click at [896, 328] on button "Next image" at bounding box center [895, 312] width 34 height 34
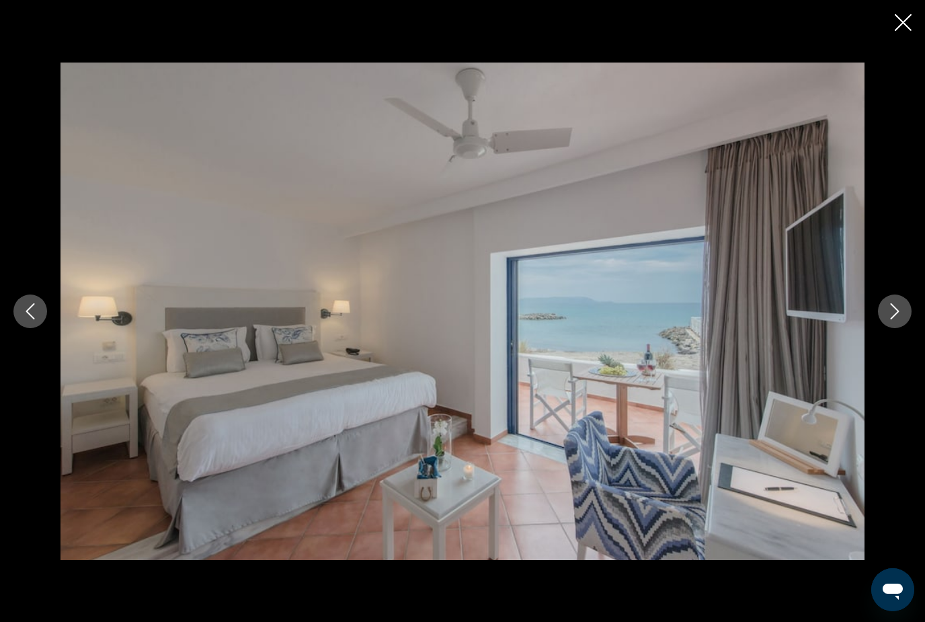
click at [896, 328] on button "Next image" at bounding box center [895, 312] width 34 height 34
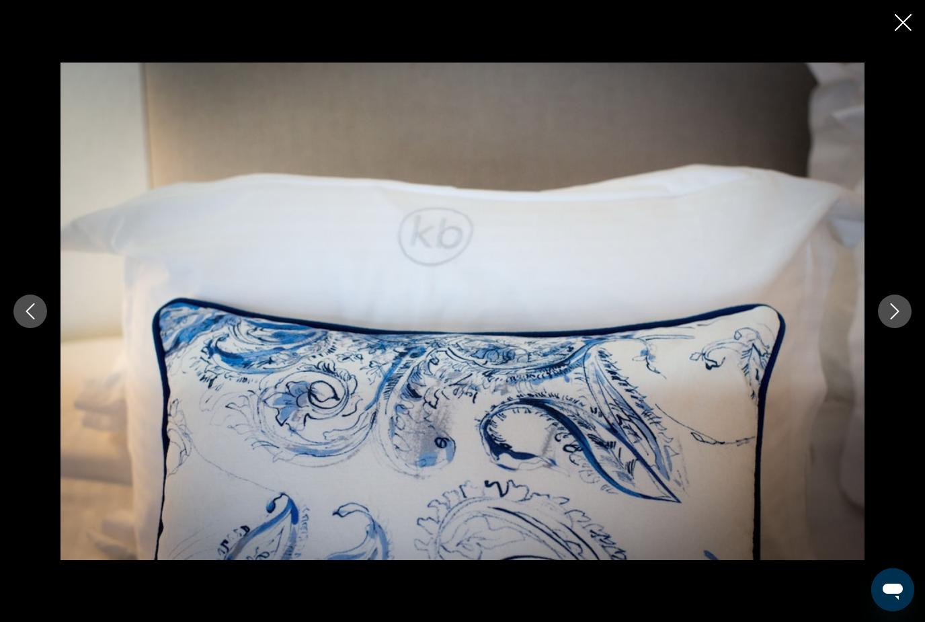
click at [896, 328] on button "Next image" at bounding box center [895, 312] width 34 height 34
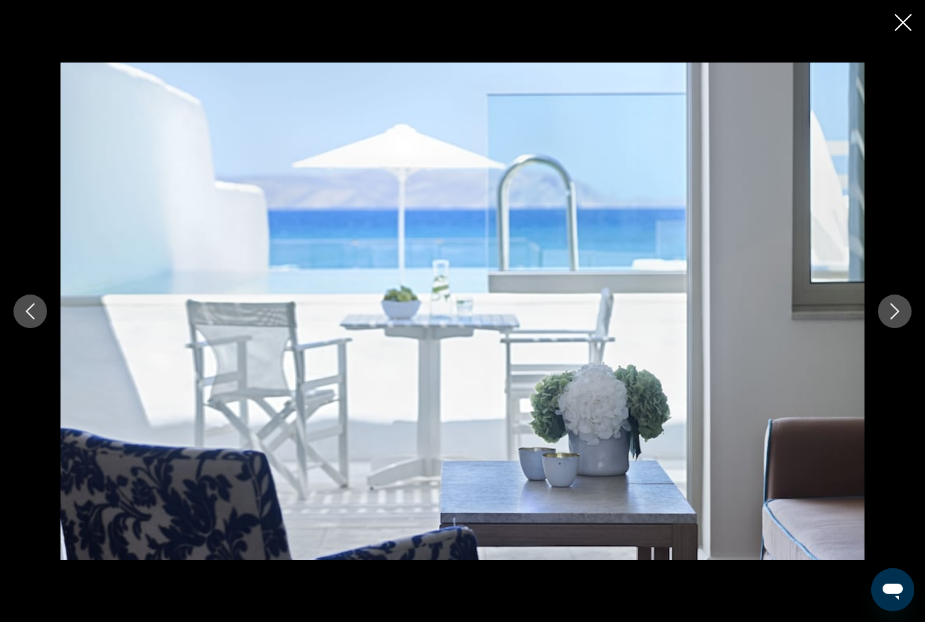
click at [896, 328] on button "Next image" at bounding box center [895, 312] width 34 height 34
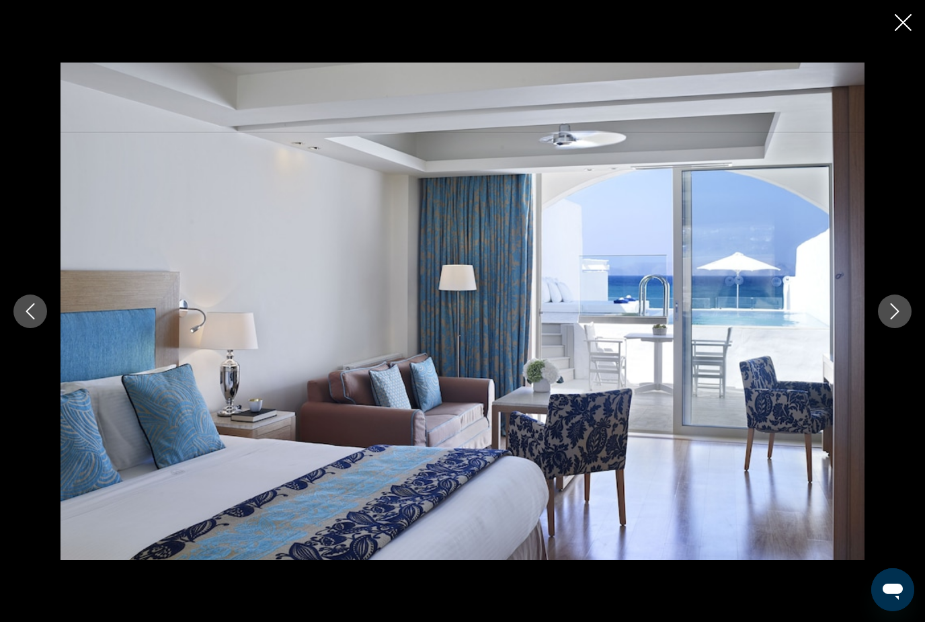
click at [898, 328] on button "Next image" at bounding box center [895, 312] width 34 height 34
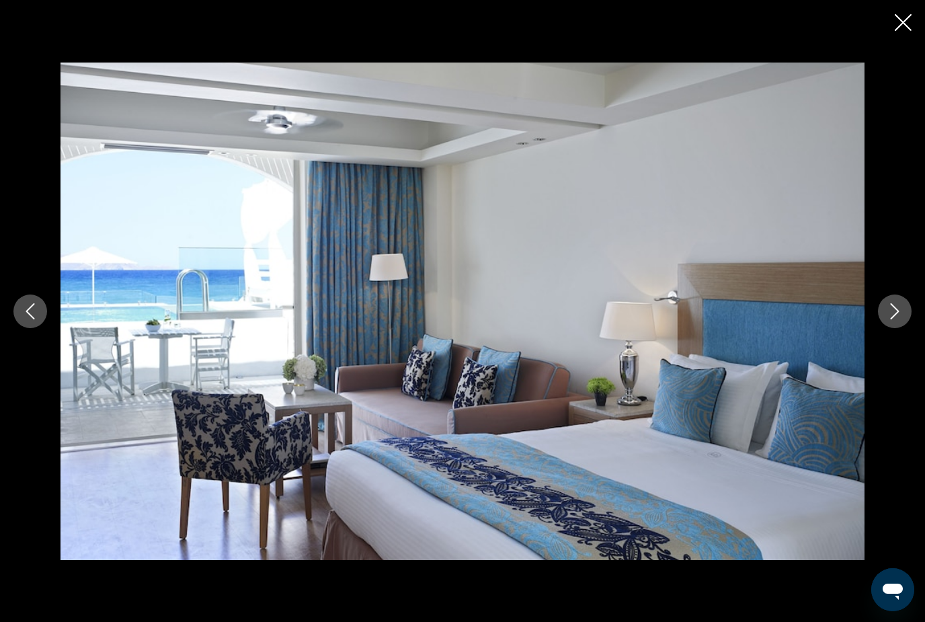
click at [897, 328] on button "Next image" at bounding box center [895, 312] width 34 height 34
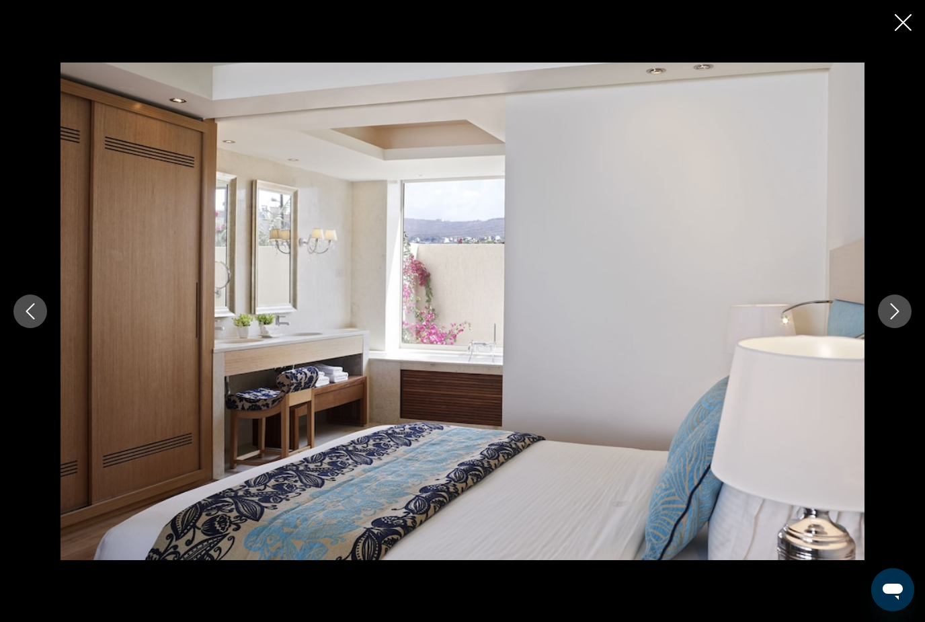
click at [893, 328] on button "Next image" at bounding box center [895, 312] width 34 height 34
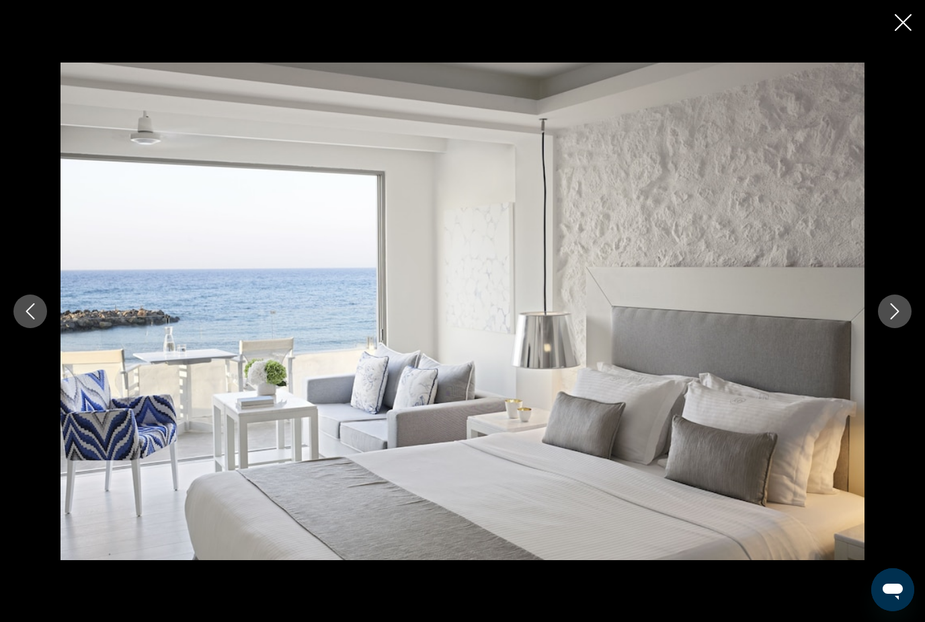
click at [895, 328] on button "Next image" at bounding box center [895, 312] width 34 height 34
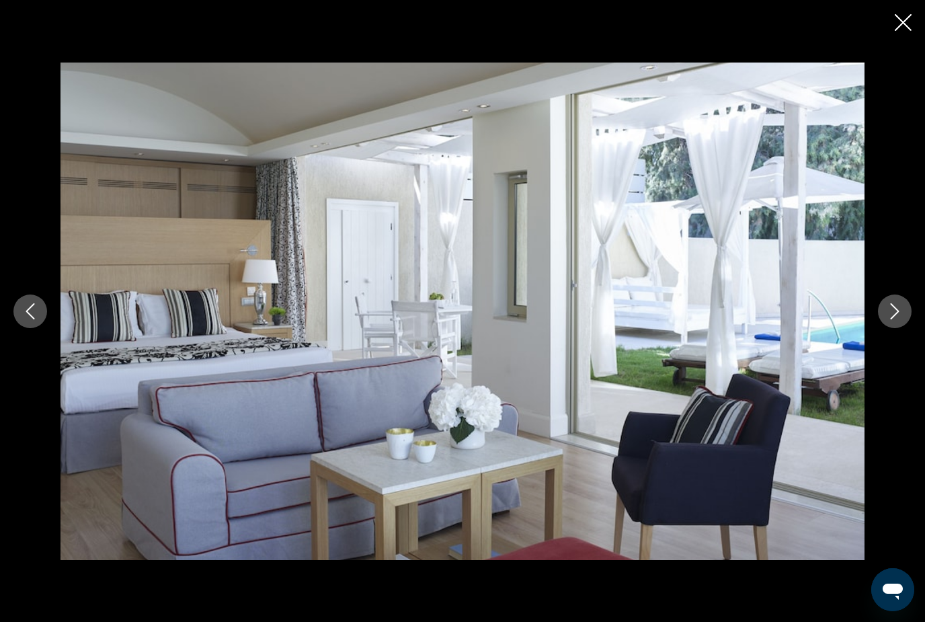
click at [890, 35] on div "prev next" at bounding box center [462, 311] width 925 height 622
click at [894, 34] on div "prev next" at bounding box center [462, 311] width 925 height 622
click at [907, 21] on icon "Close slideshow" at bounding box center [903, 22] width 17 height 17
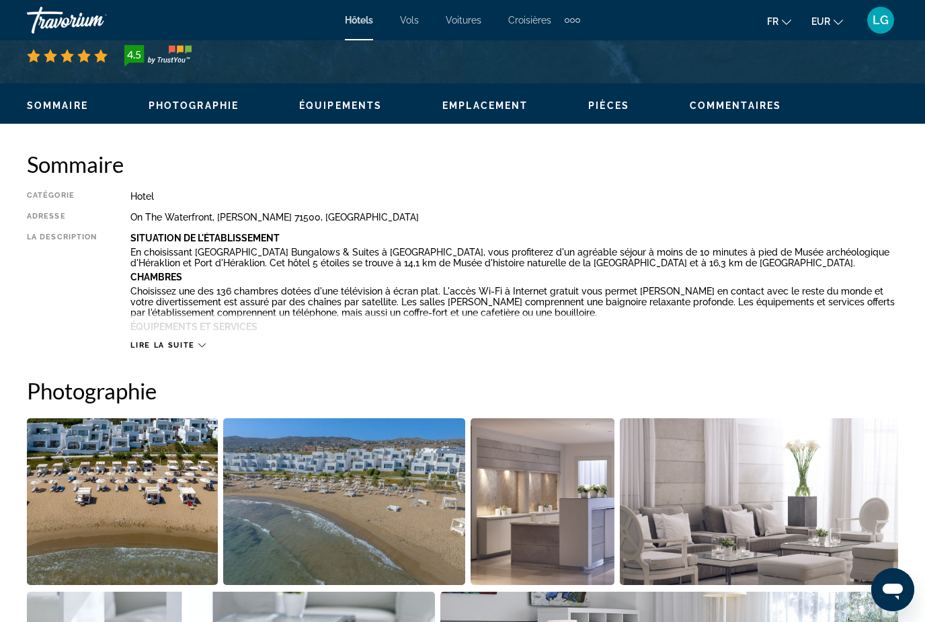
scroll to position [589, 0]
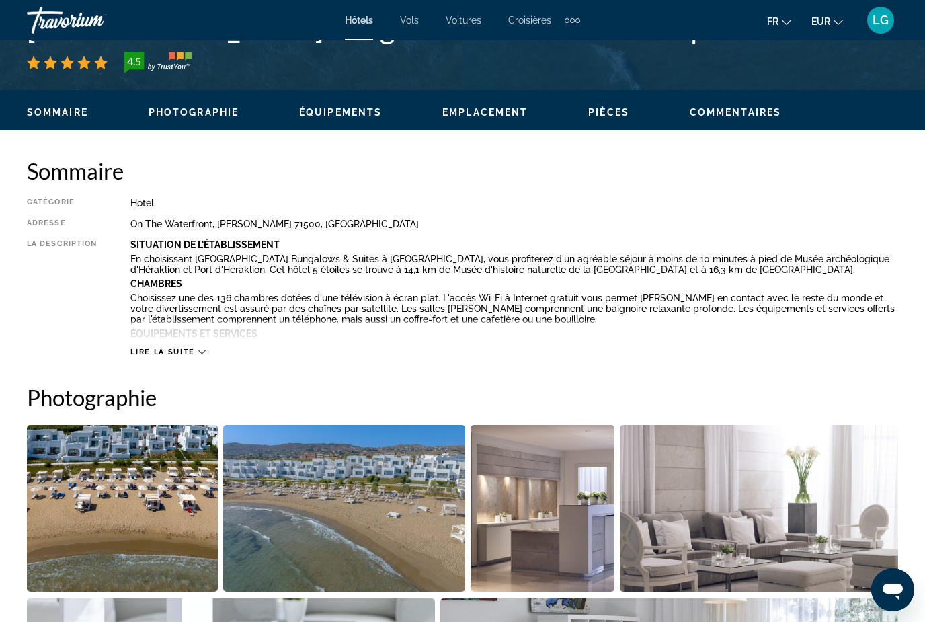
click at [200, 352] on icon "Main content" at bounding box center [201, 351] width 7 height 7
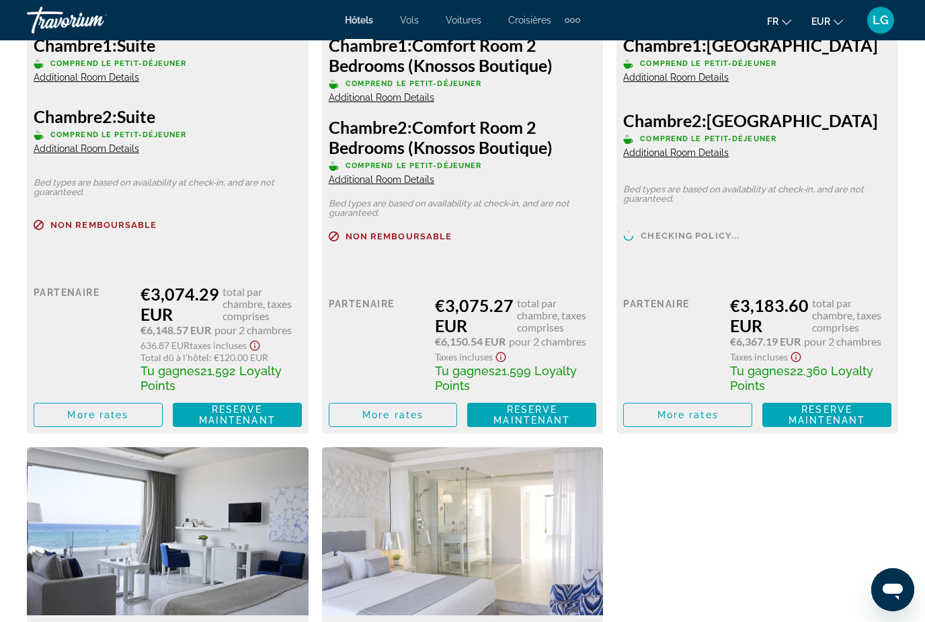
scroll to position [3032, 0]
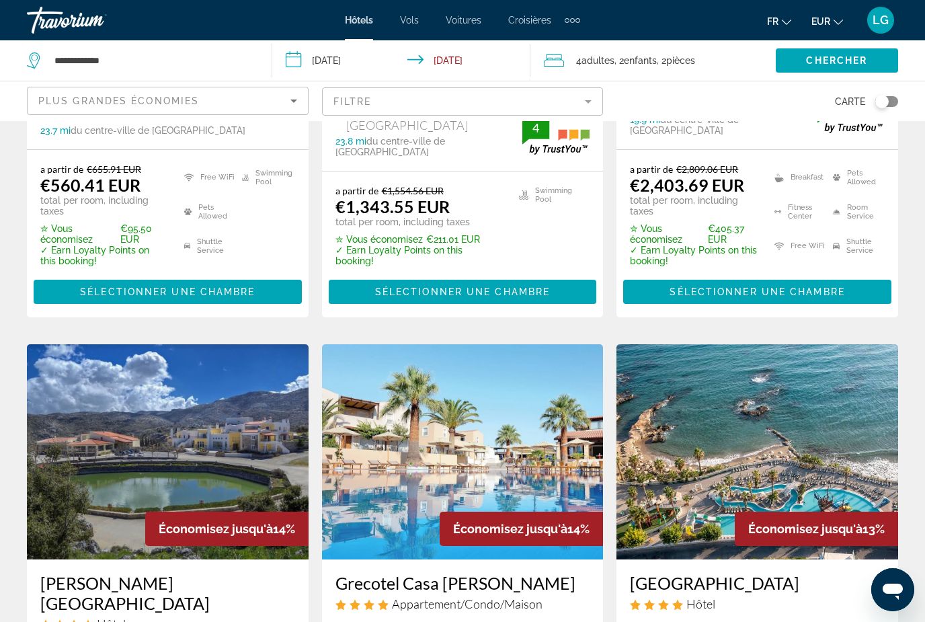
scroll to position [968, 0]
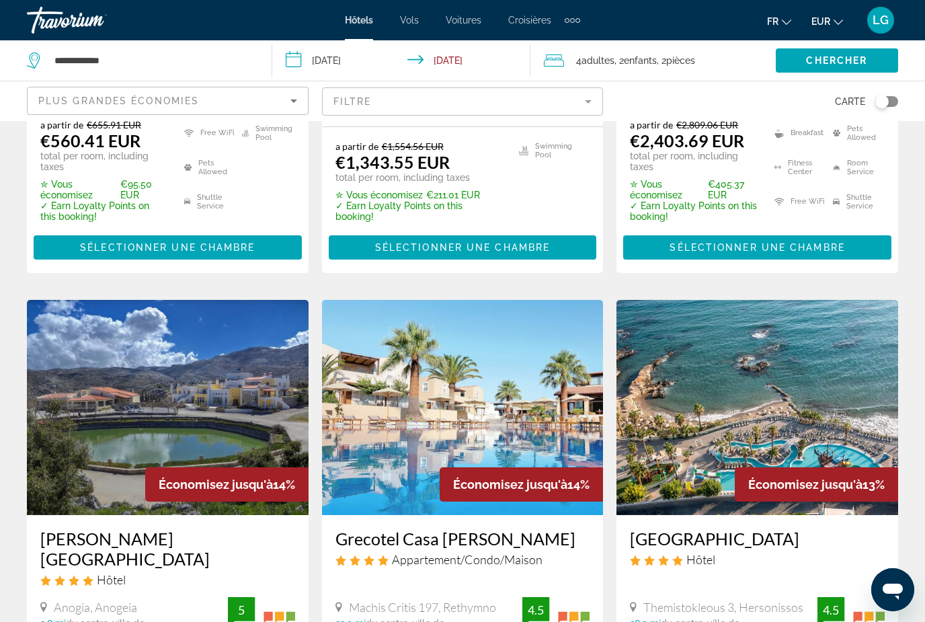
click at [767, 528] on h3 "Star Beach Village & Water Park" at bounding box center [757, 538] width 255 height 20
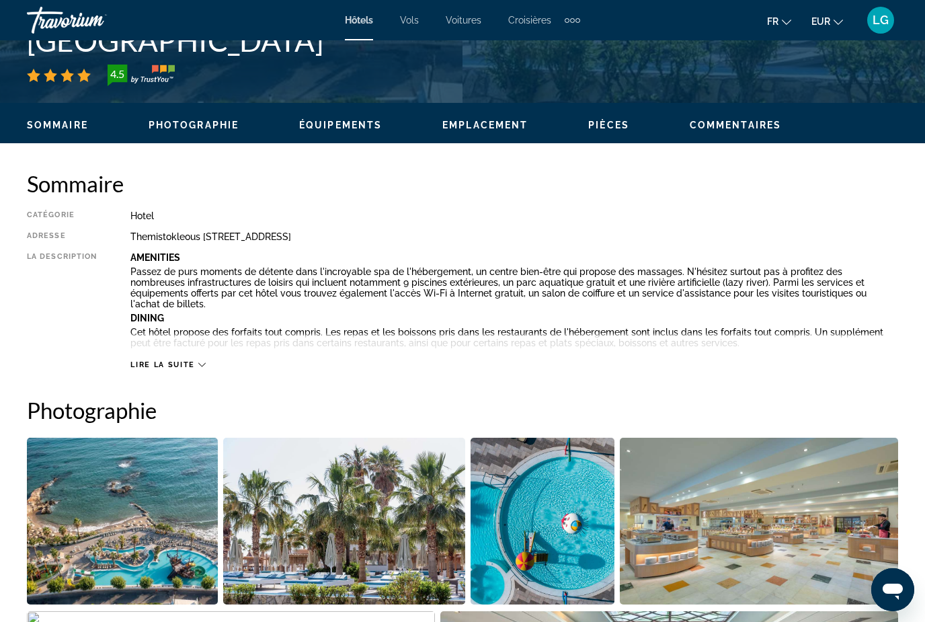
scroll to position [609, 0]
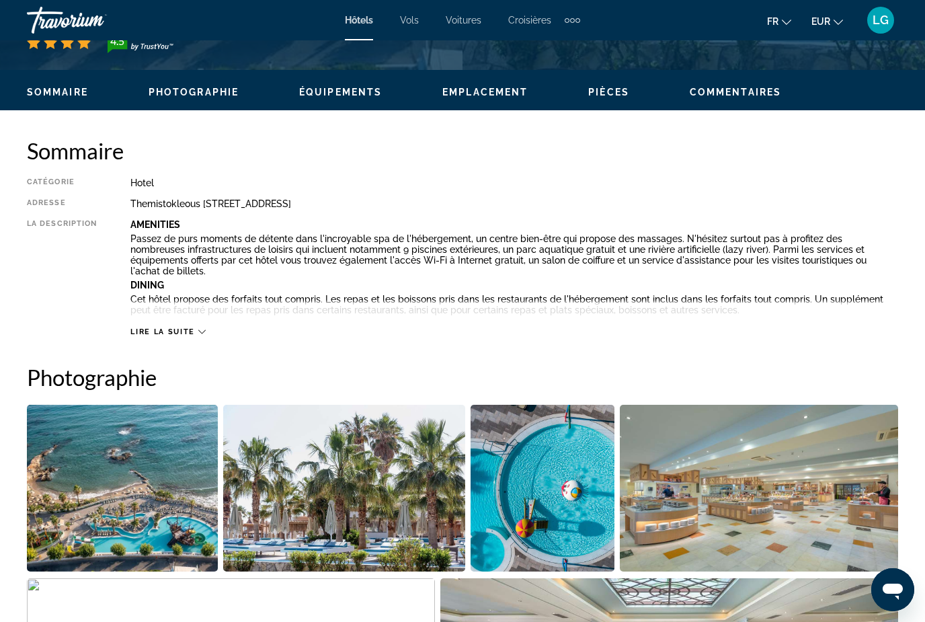
click at [171, 514] on img "Open full-screen image slider" at bounding box center [122, 488] width 191 height 167
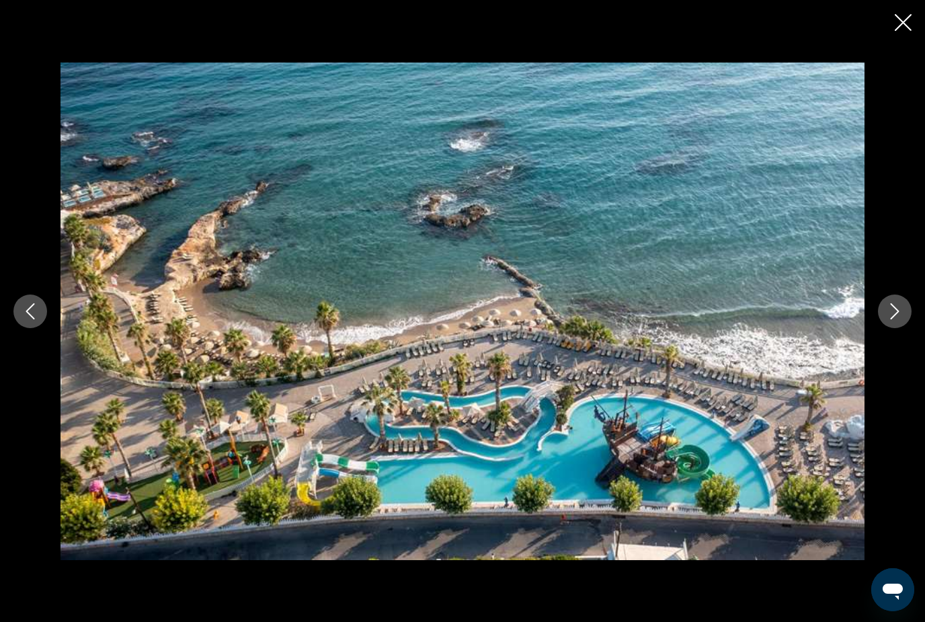
click at [892, 319] on icon "Next image" at bounding box center [895, 311] width 16 height 16
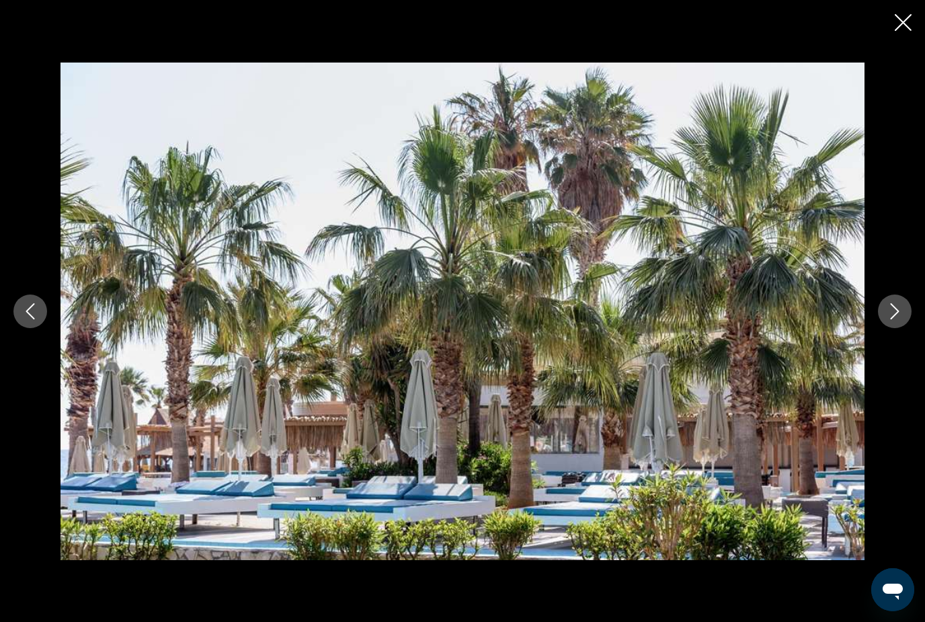
click at [894, 319] on icon "Next image" at bounding box center [895, 311] width 9 height 16
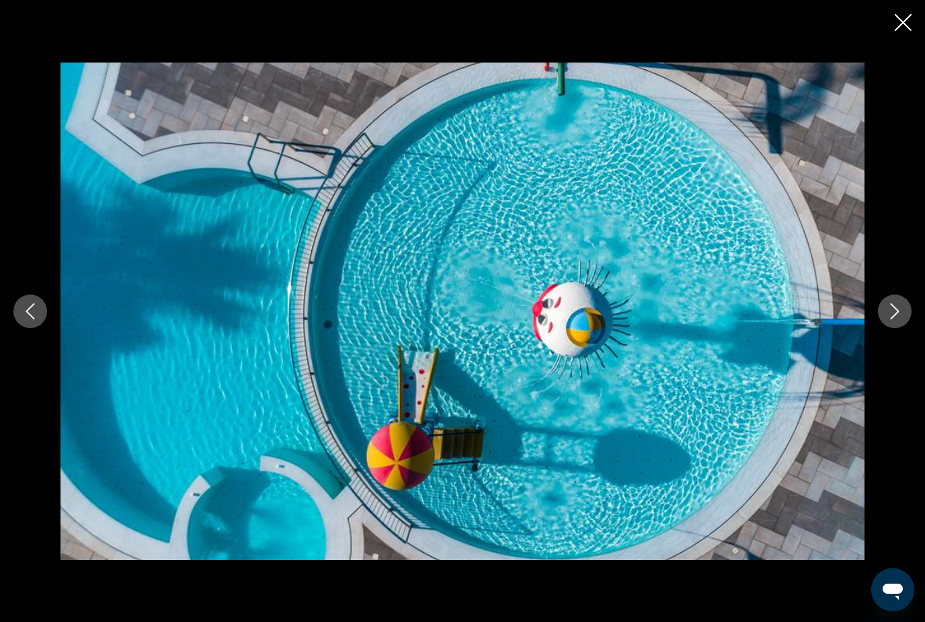
click at [899, 328] on button "Next image" at bounding box center [895, 312] width 34 height 34
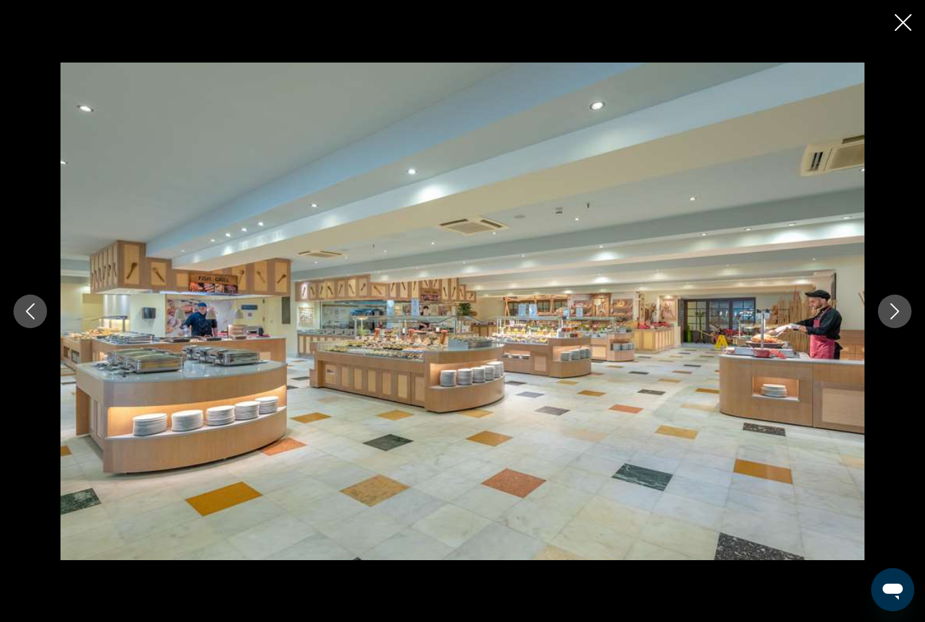
click at [897, 328] on button "Next image" at bounding box center [895, 312] width 34 height 34
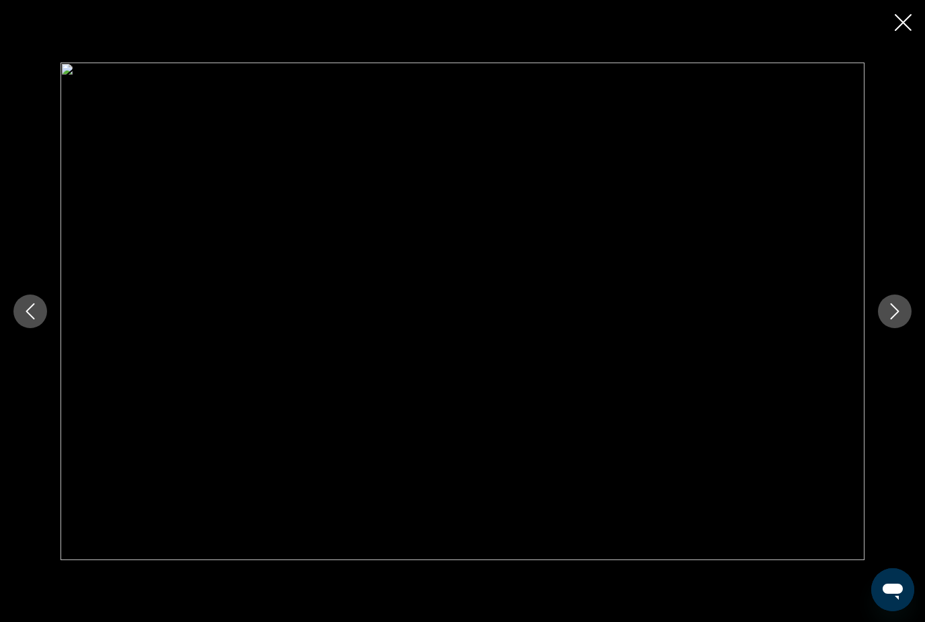
click at [899, 328] on button "Next image" at bounding box center [895, 312] width 34 height 34
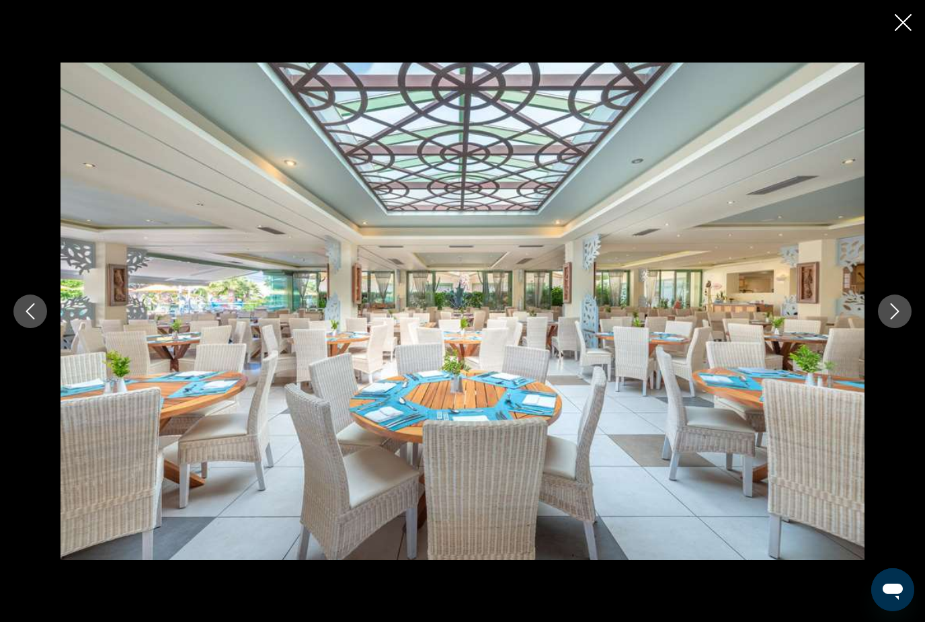
click at [896, 328] on button "Next image" at bounding box center [895, 312] width 34 height 34
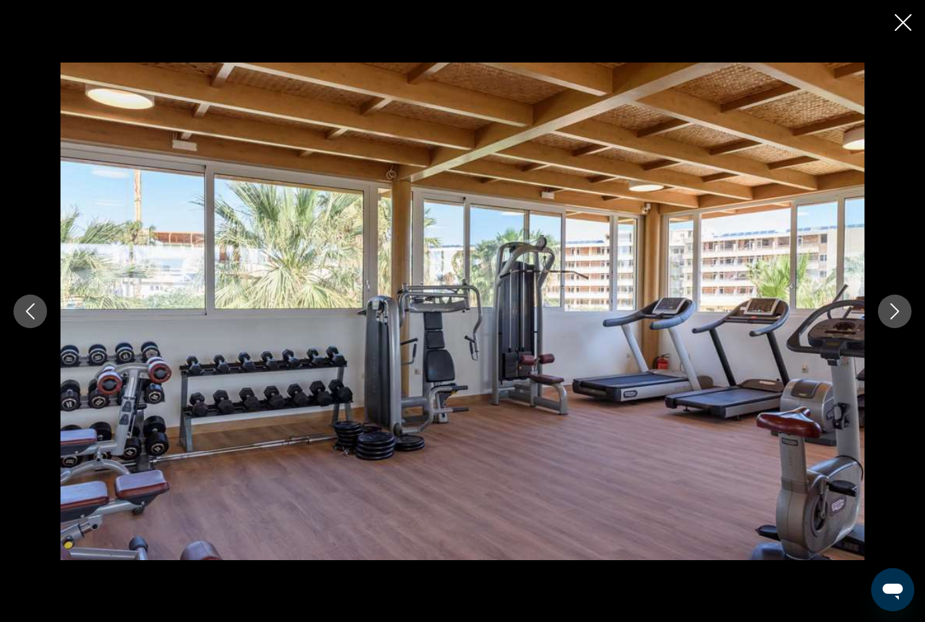
click at [897, 328] on button "Next image" at bounding box center [895, 312] width 34 height 34
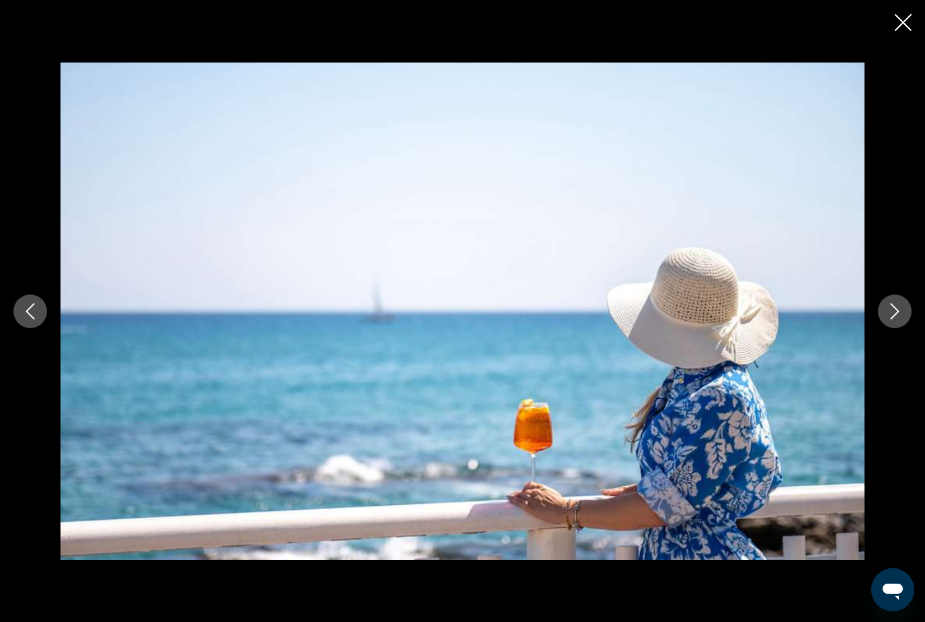
click at [891, 35] on div "prev next" at bounding box center [462, 311] width 925 height 622
click at [896, 19] on icon "Close slideshow" at bounding box center [903, 22] width 17 height 17
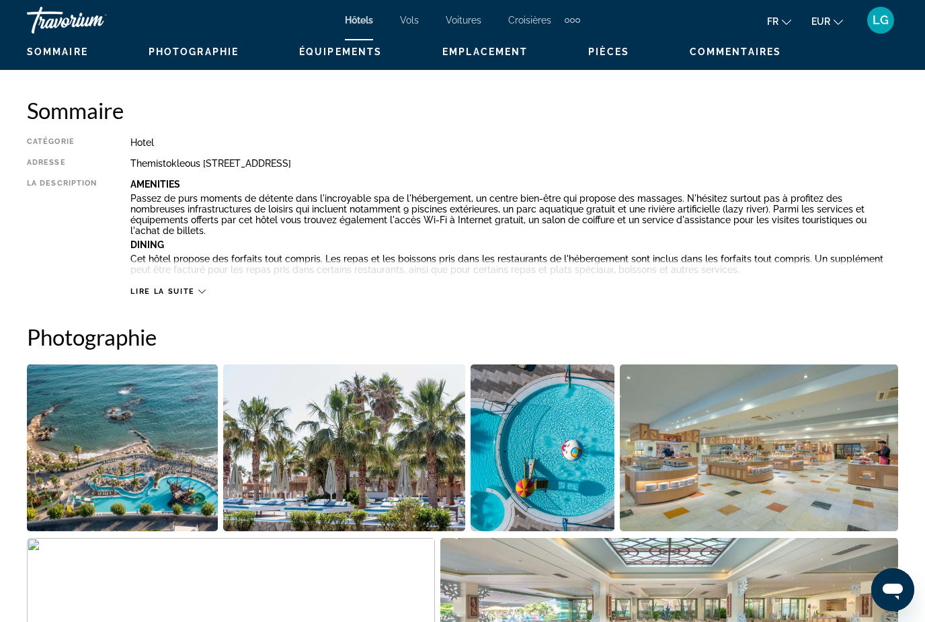
scroll to position [652, 0]
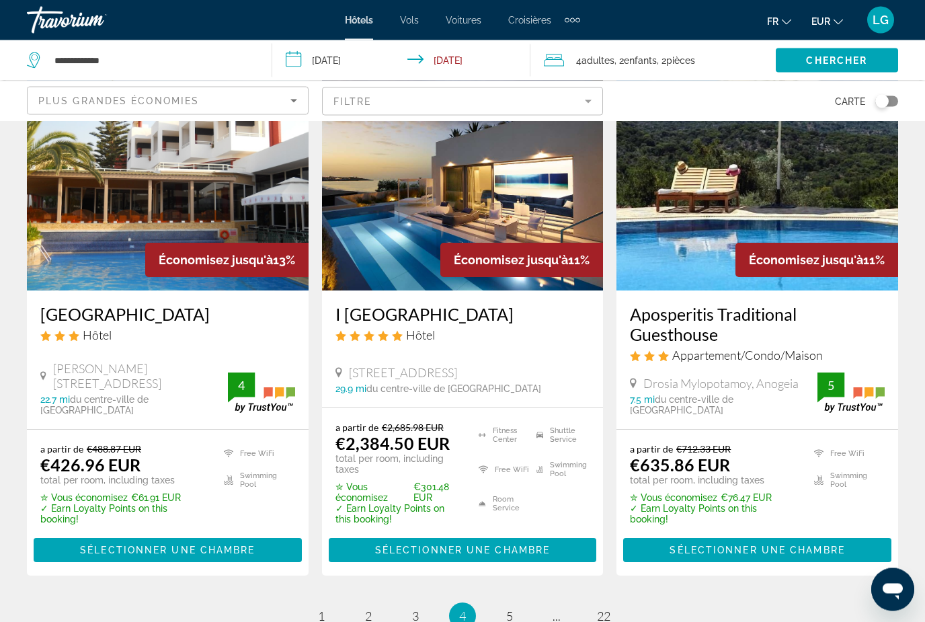
scroll to position [1858, 0]
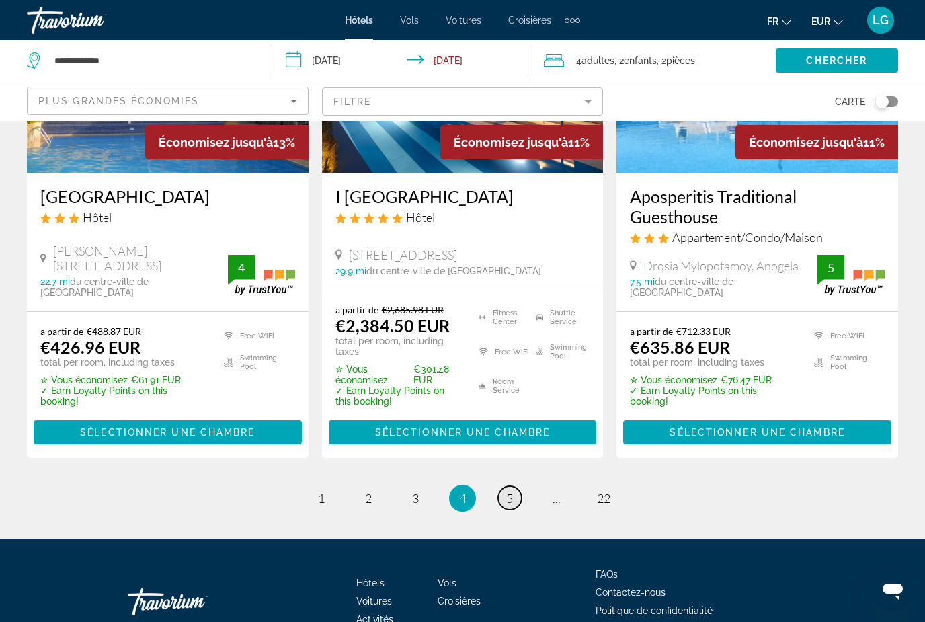
click at [512, 491] on span "5" at bounding box center [509, 498] width 7 height 15
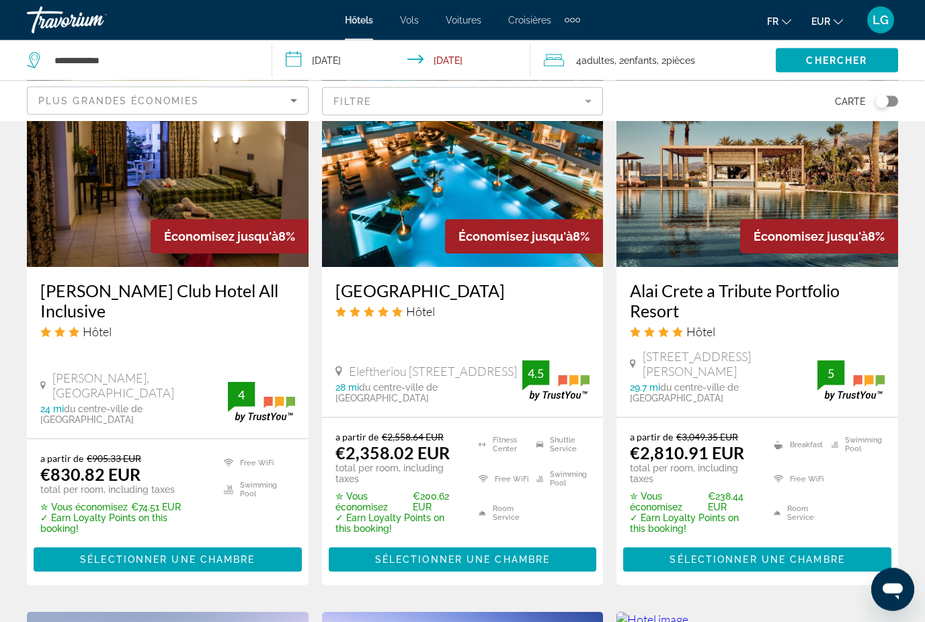
scroll to position [1215, 0]
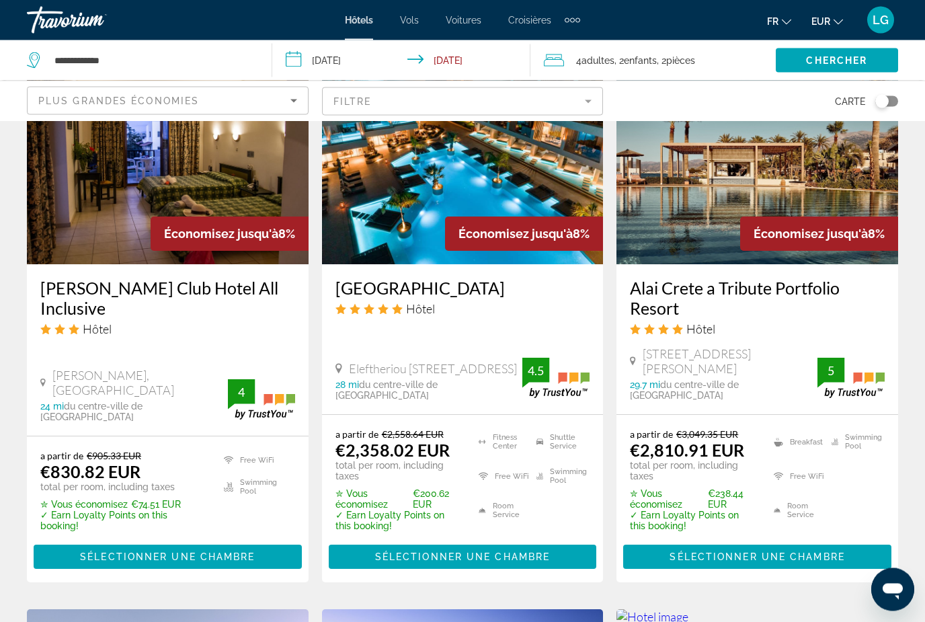
click at [795, 287] on h3 "Alai Crete a Tribute Portfolio Resort" at bounding box center [757, 298] width 255 height 40
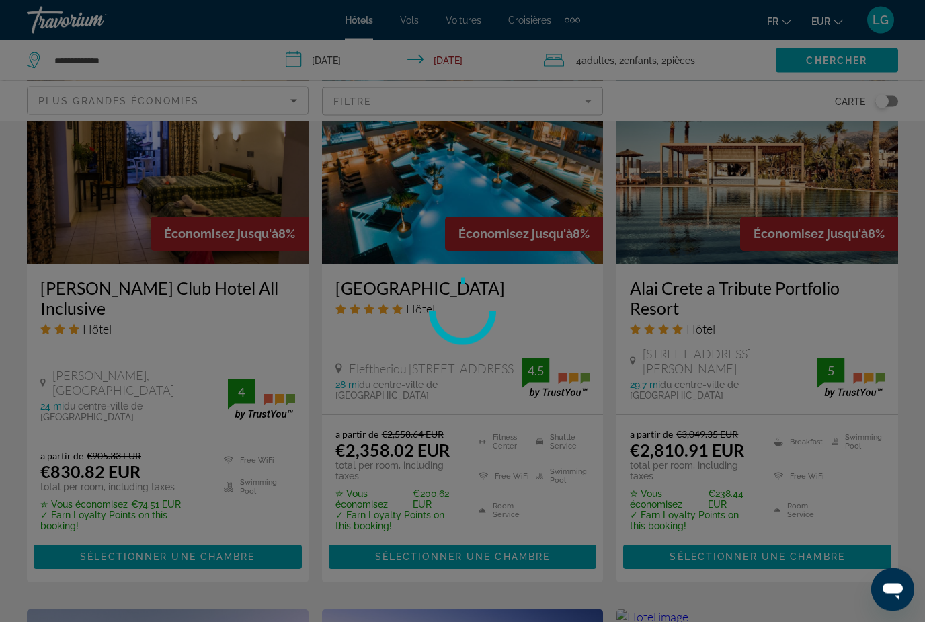
scroll to position [1216, 0]
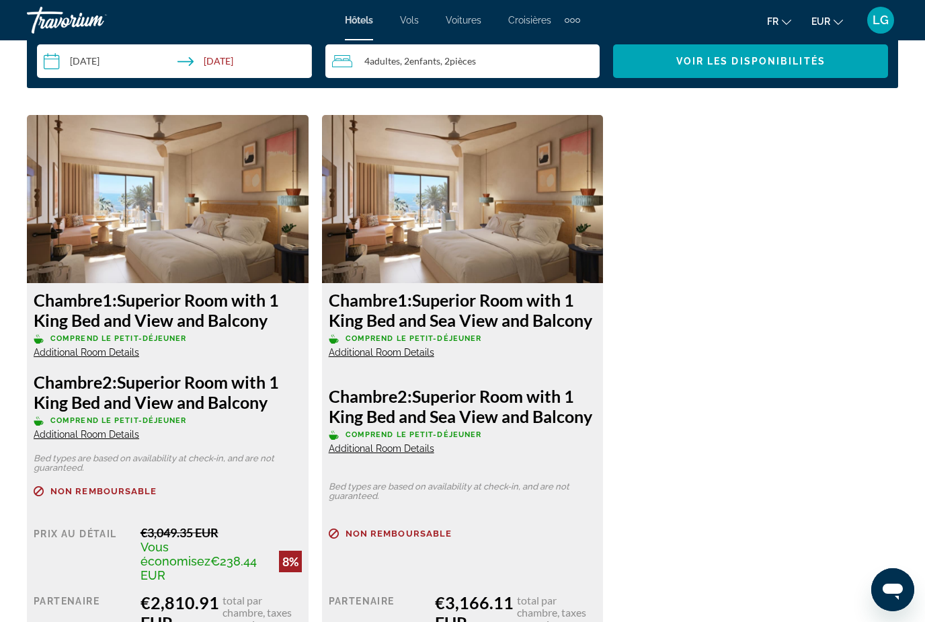
scroll to position [1956, 0]
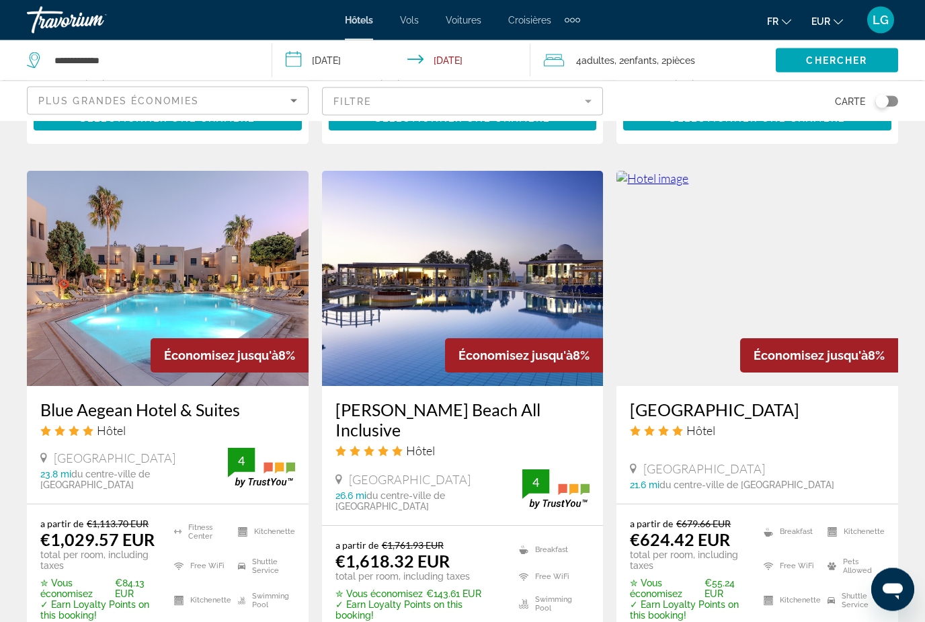
scroll to position [1654, 0]
click at [551, 338] on div "Économisez jusqu'à 8%" at bounding box center [524, 355] width 158 height 34
click at [524, 271] on img "Main content" at bounding box center [463, 278] width 282 height 215
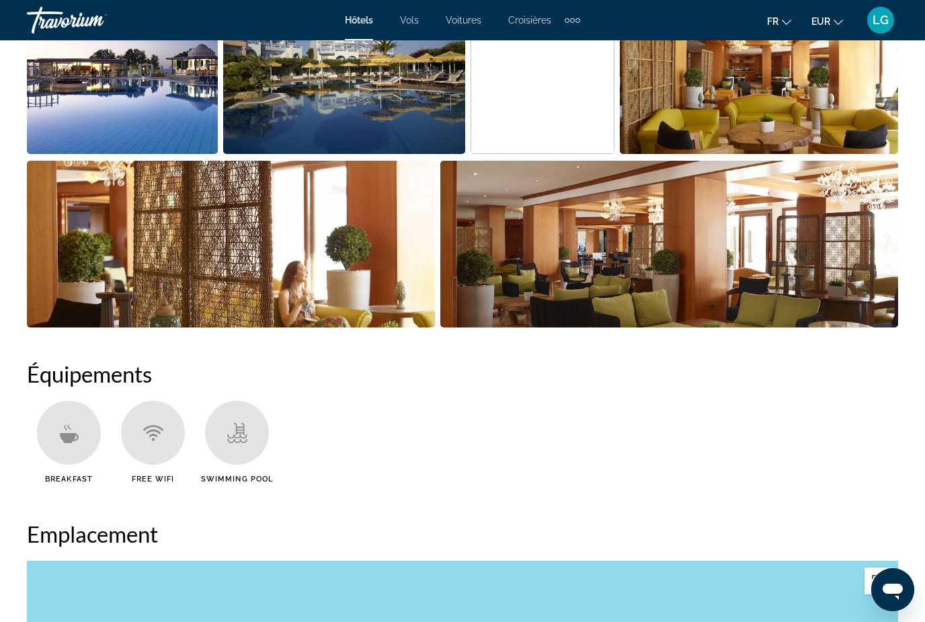
scroll to position [1025, 0]
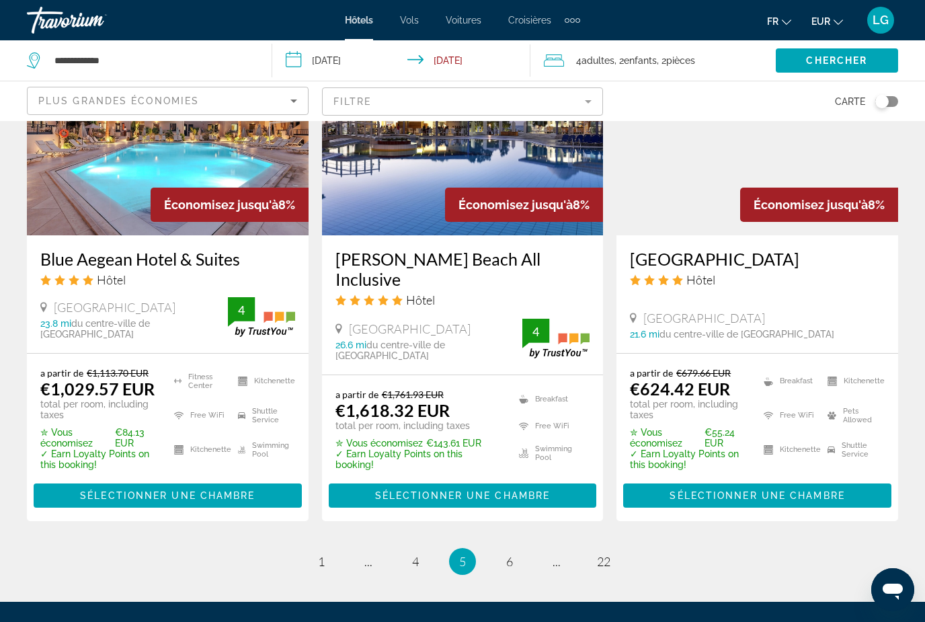
scroll to position [1914, 0]
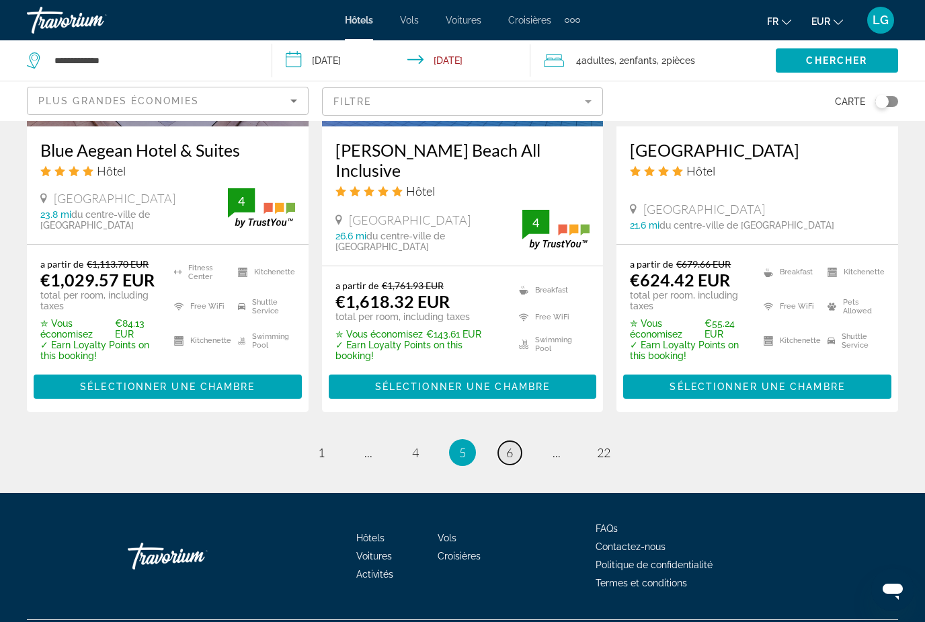
click at [507, 445] on span "6" at bounding box center [509, 452] width 7 height 15
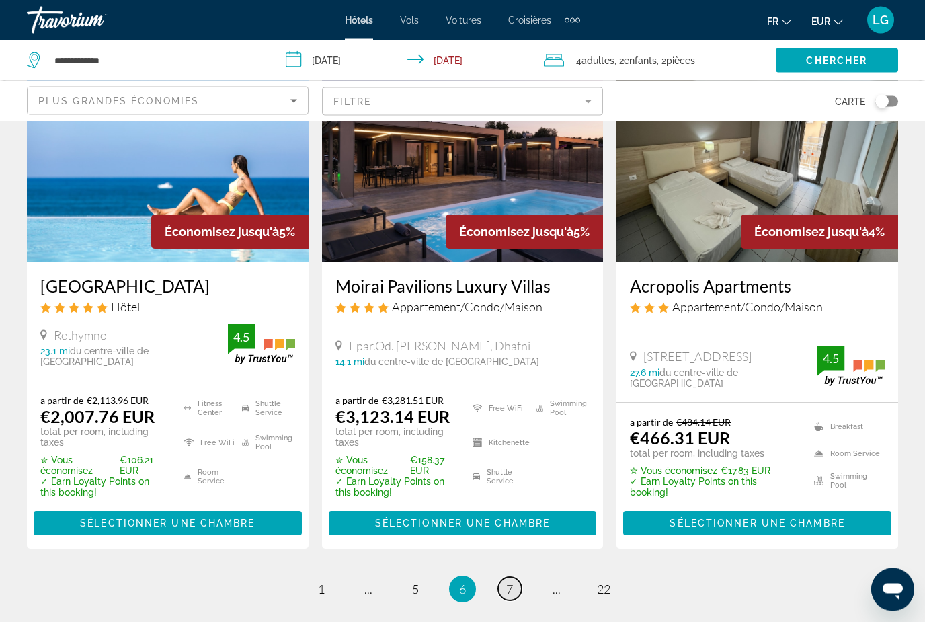
scroll to position [1766, 0]
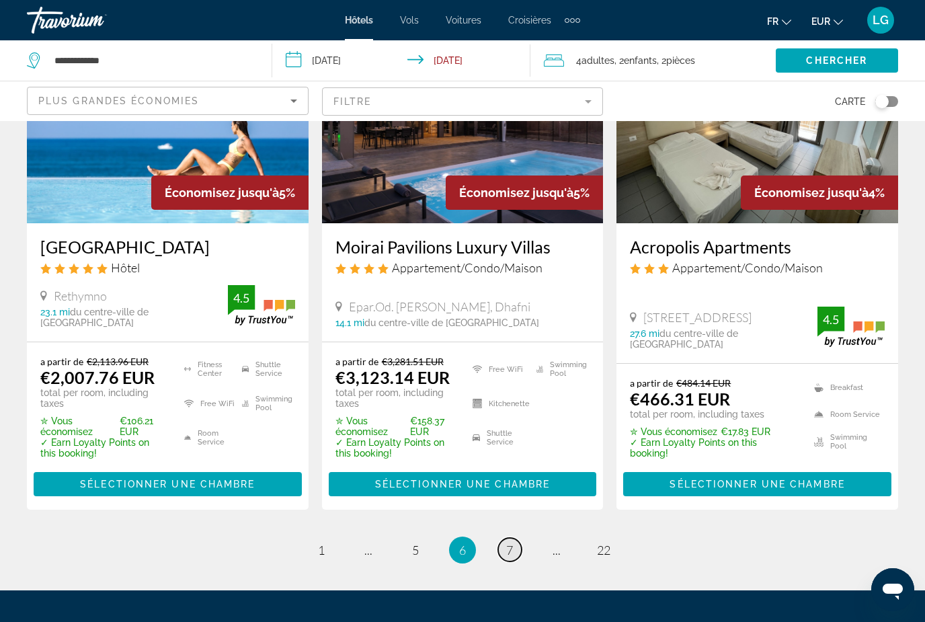
click at [505, 538] on link "page 7" at bounding box center [510, 550] width 24 height 24
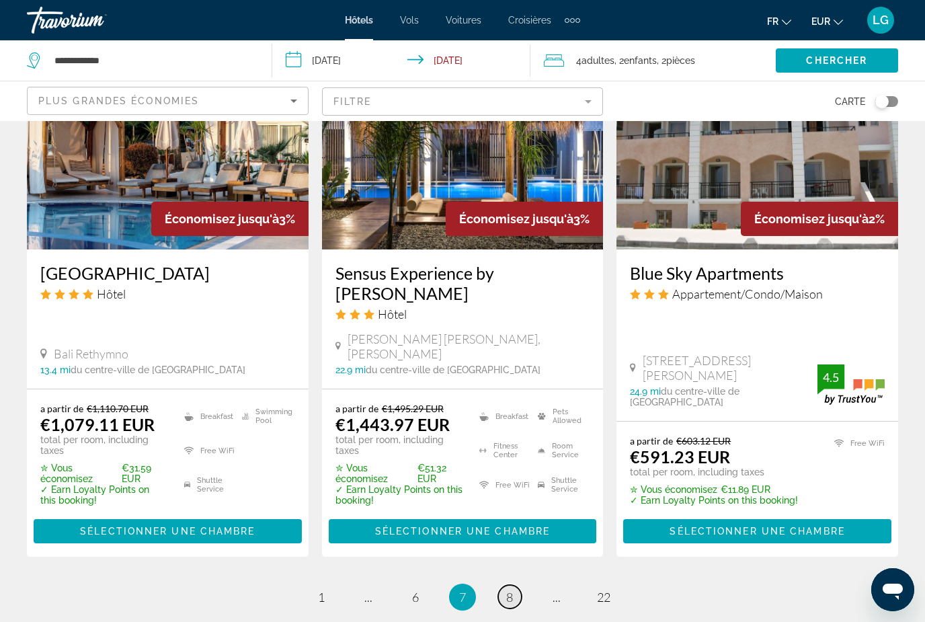
scroll to position [1778, 0]
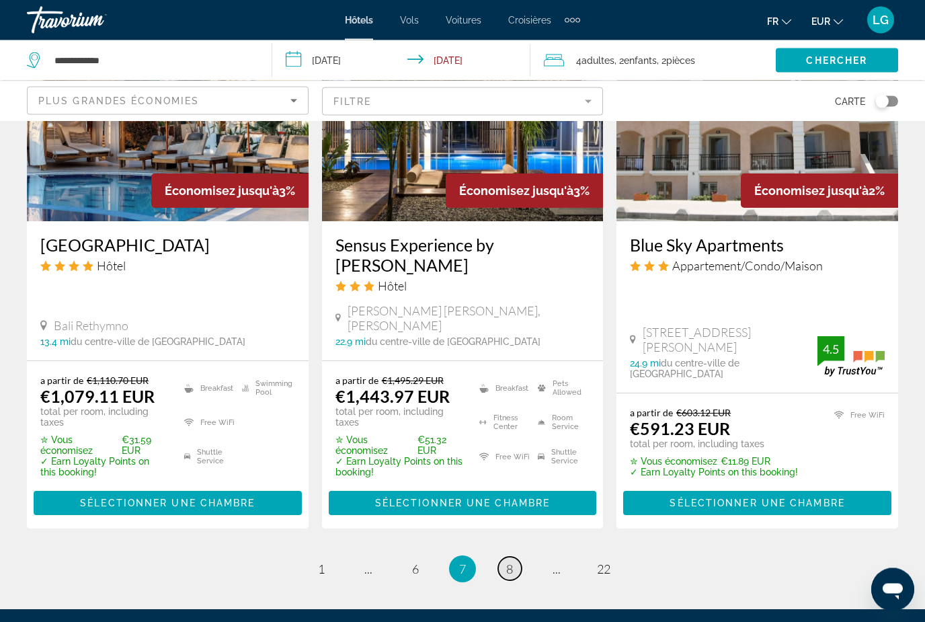
click at [512, 562] on span "8" at bounding box center [509, 569] width 7 height 15
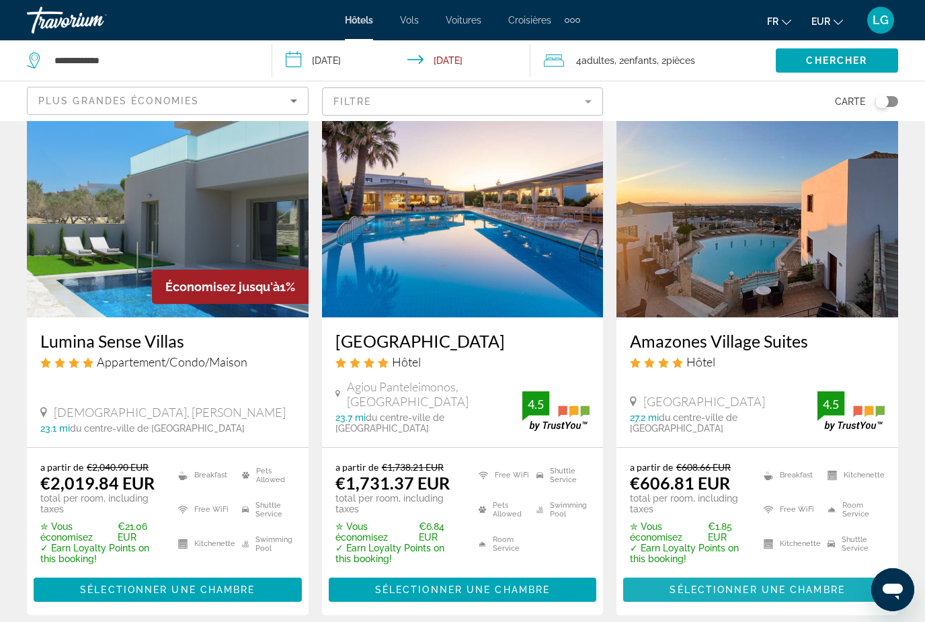
scroll to position [1154, 0]
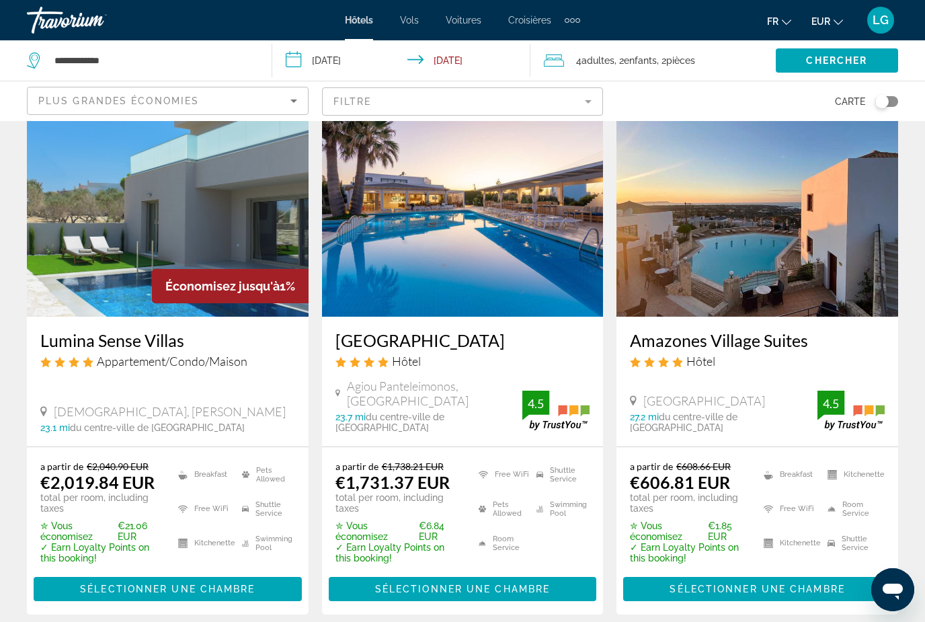
click at [795, 233] on img "Main content" at bounding box center [758, 209] width 282 height 215
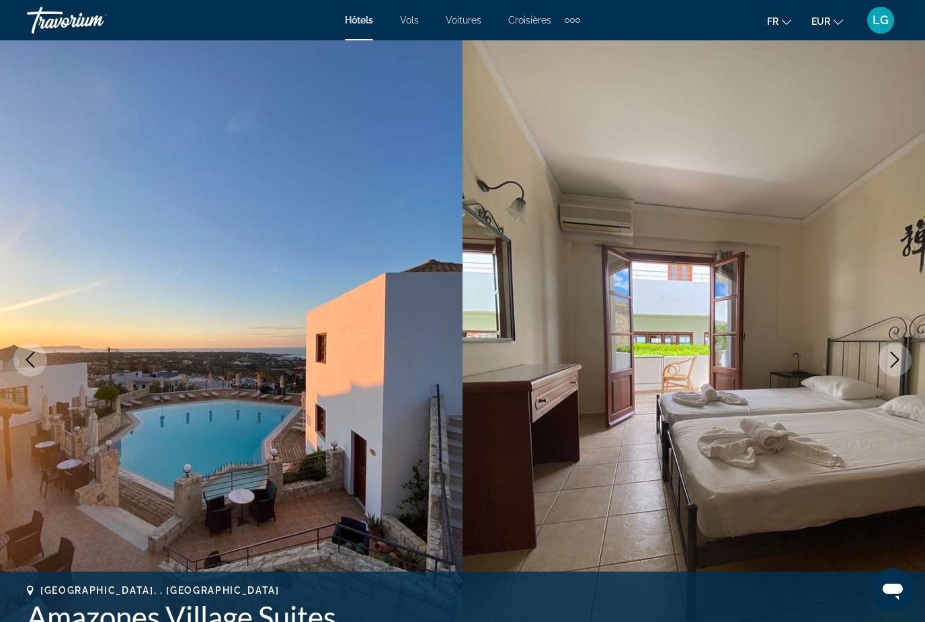
click at [896, 360] on icon "Next image" at bounding box center [895, 360] width 16 height 16
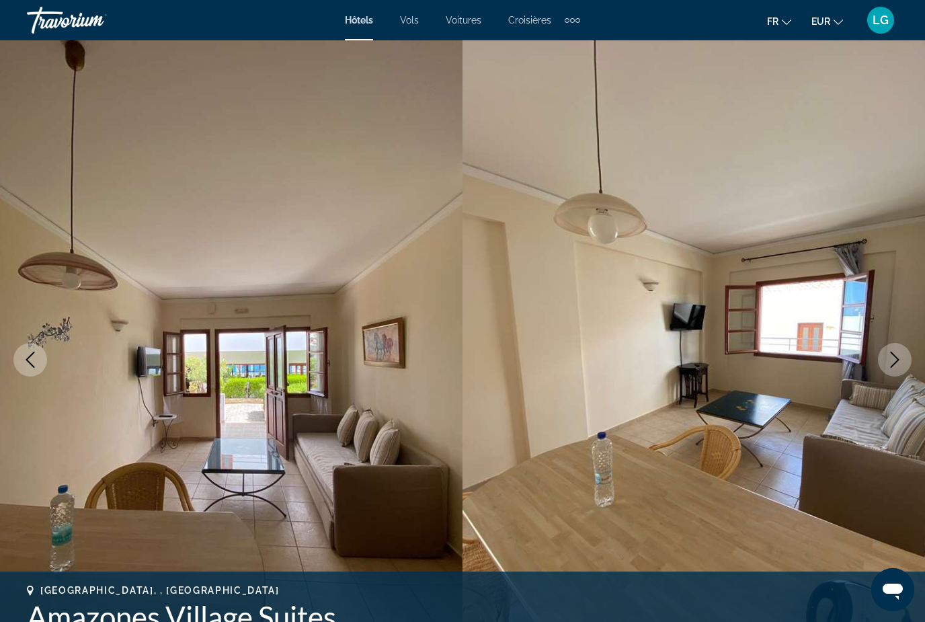
click at [898, 362] on icon "Next image" at bounding box center [895, 360] width 16 height 16
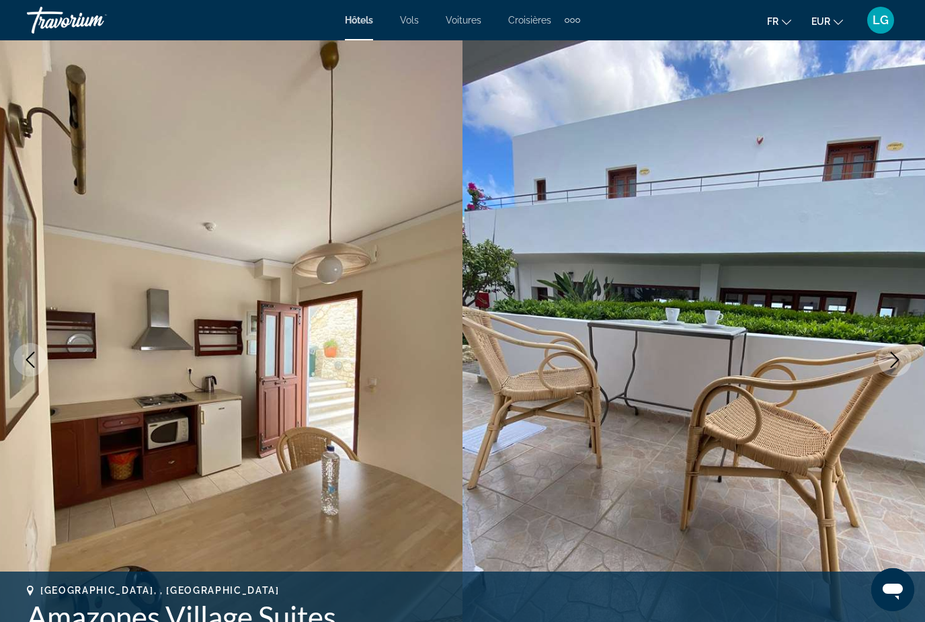
click at [897, 361] on icon "Next image" at bounding box center [895, 360] width 9 height 16
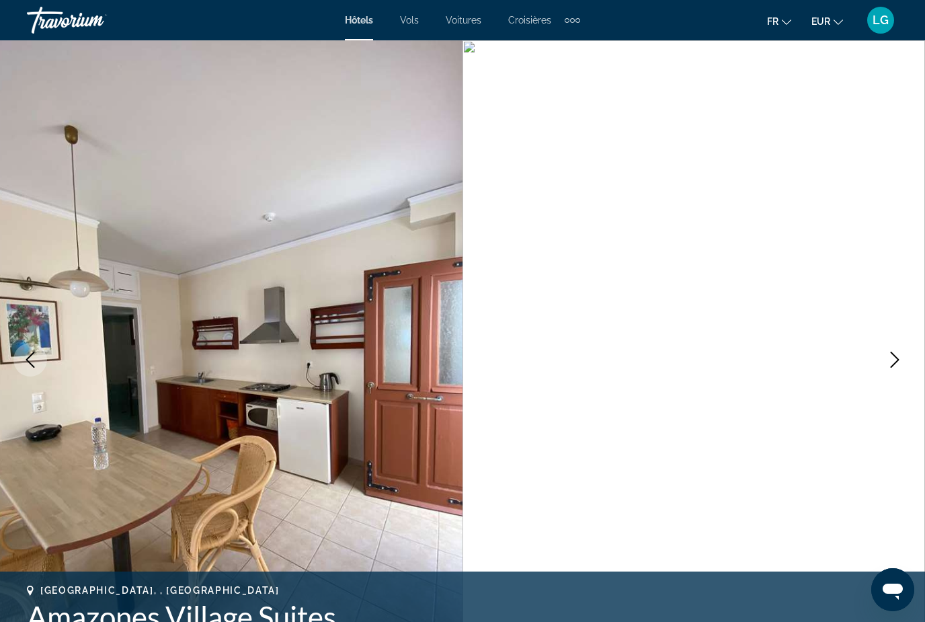
click at [898, 356] on icon "Next image" at bounding box center [895, 360] width 16 height 16
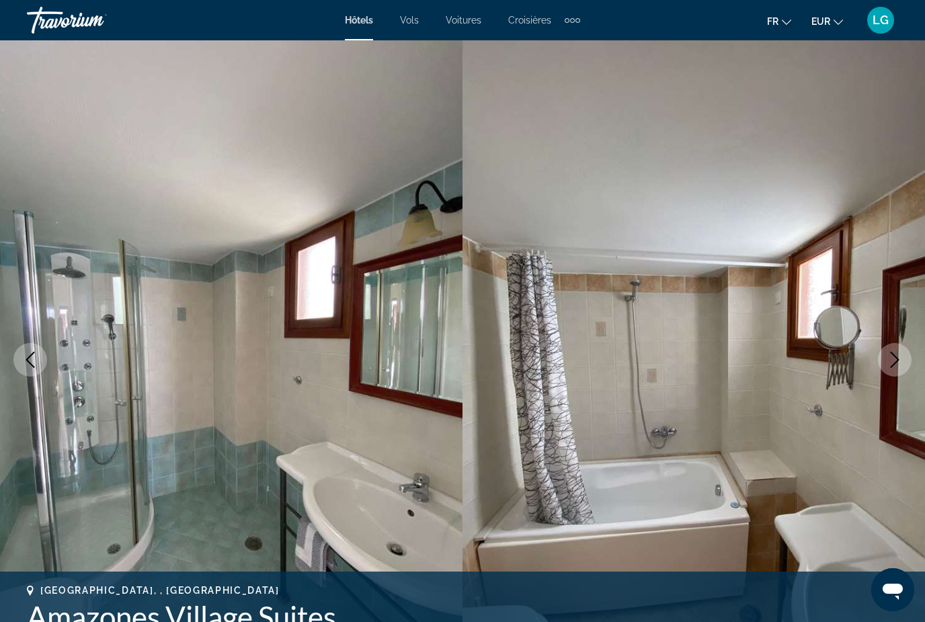
click at [896, 358] on icon "Next image" at bounding box center [895, 360] width 16 height 16
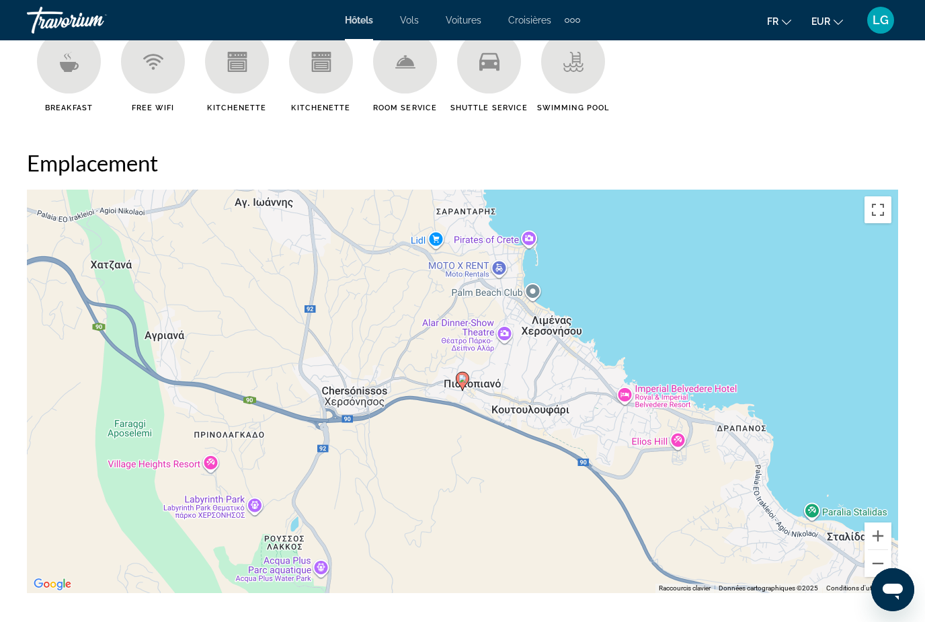
scroll to position [1390, 0]
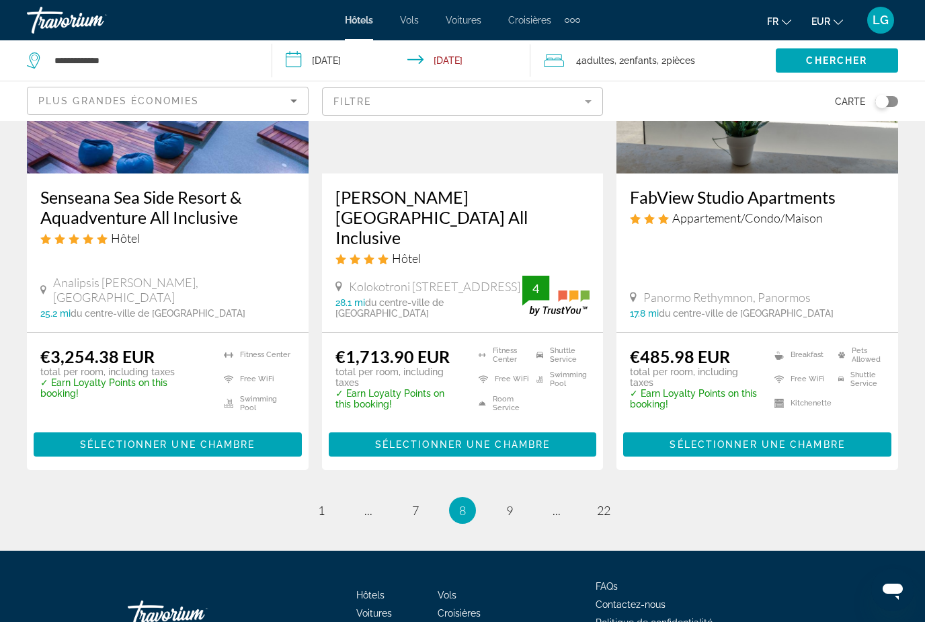
scroll to position [1825, 0]
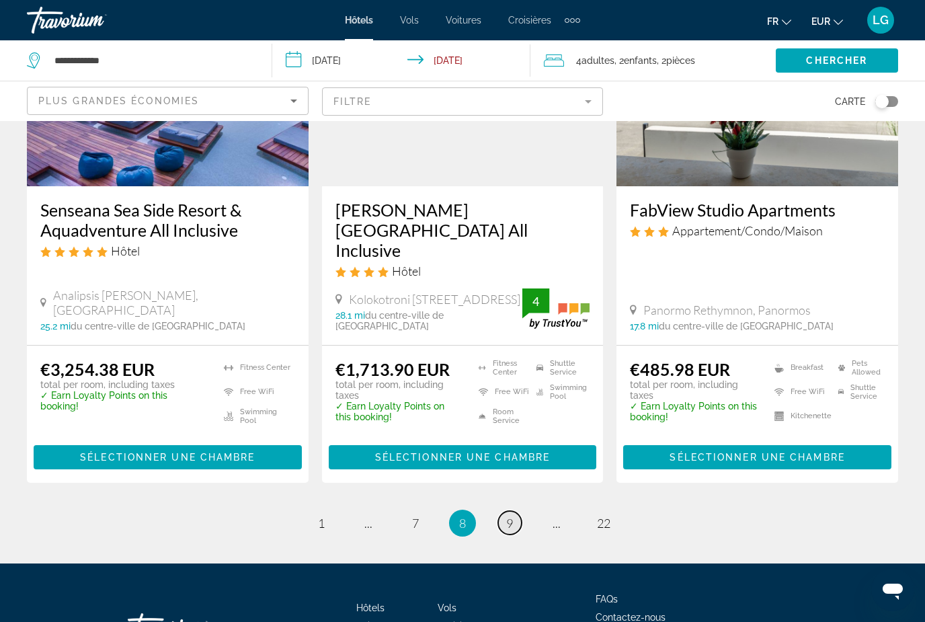
click at [504, 511] on link "page 9" at bounding box center [510, 523] width 24 height 24
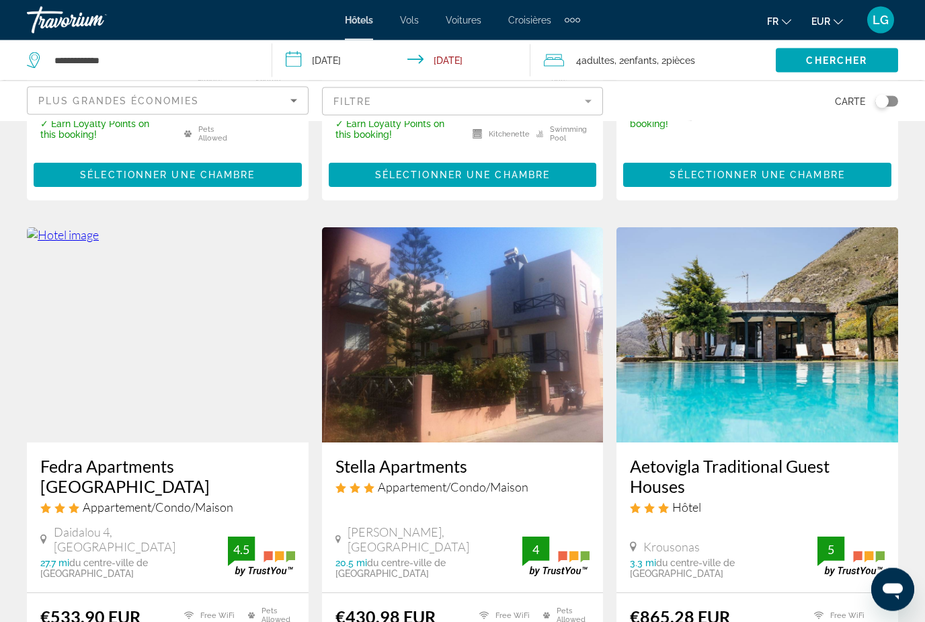
scroll to position [1576, 0]
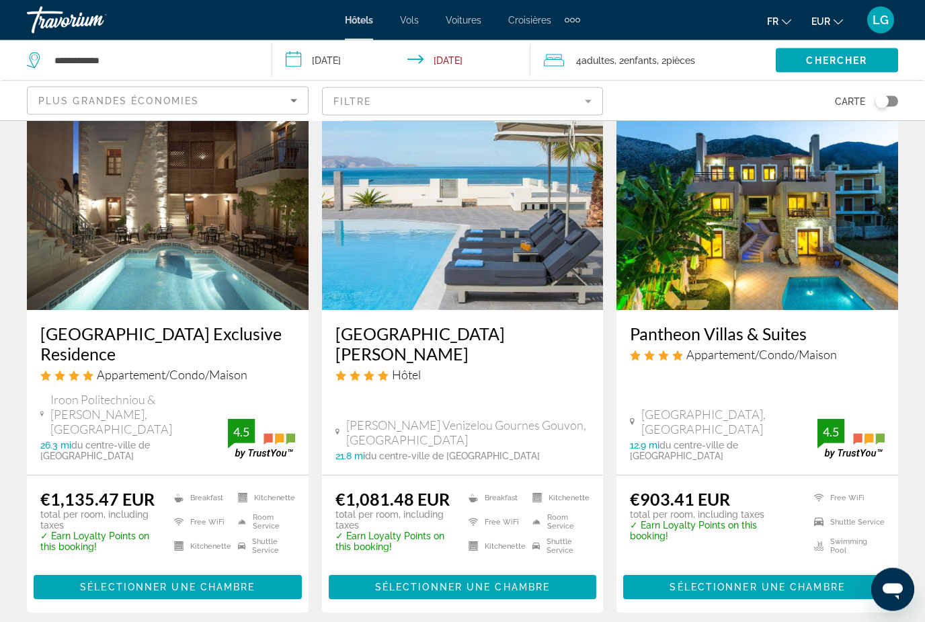
scroll to position [1635, 0]
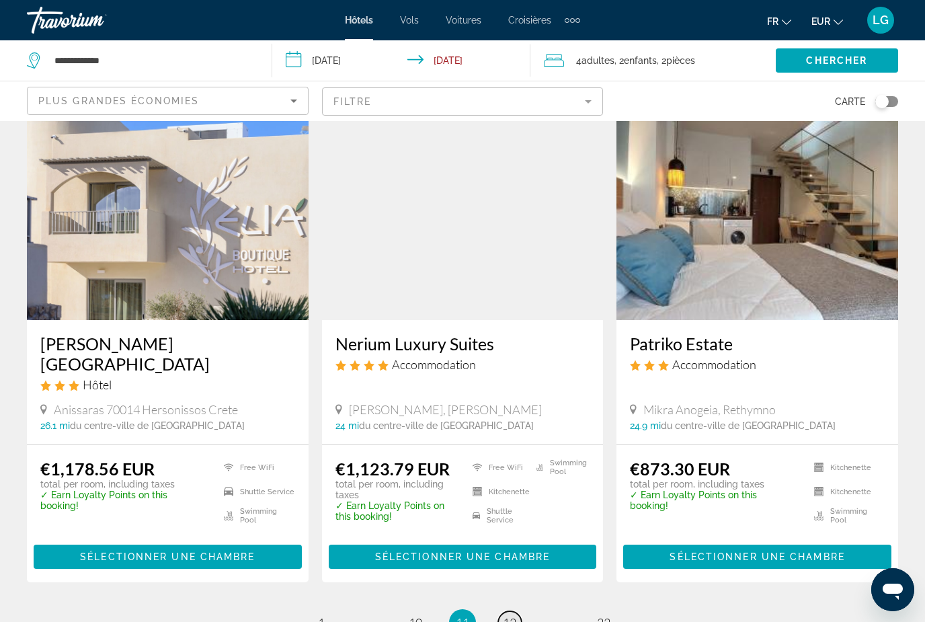
scroll to position [1717, 0]
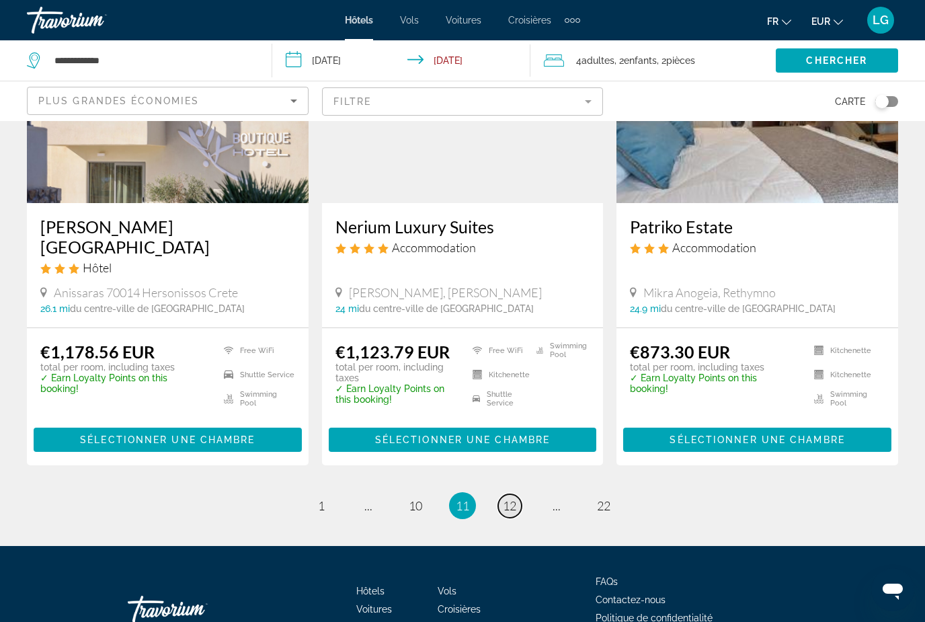
click at [511, 498] on span "12" at bounding box center [509, 505] width 13 height 15
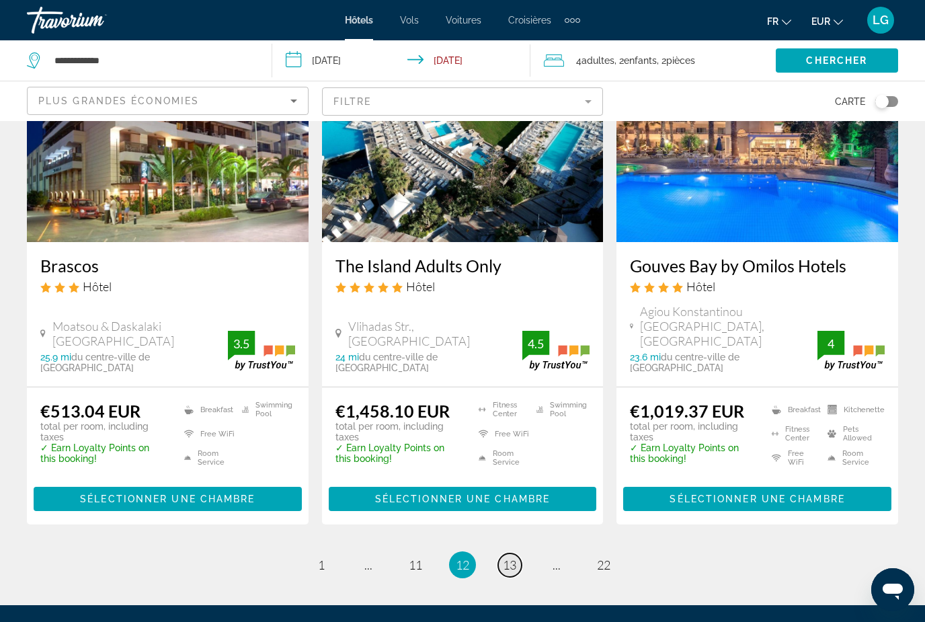
scroll to position [1704, 0]
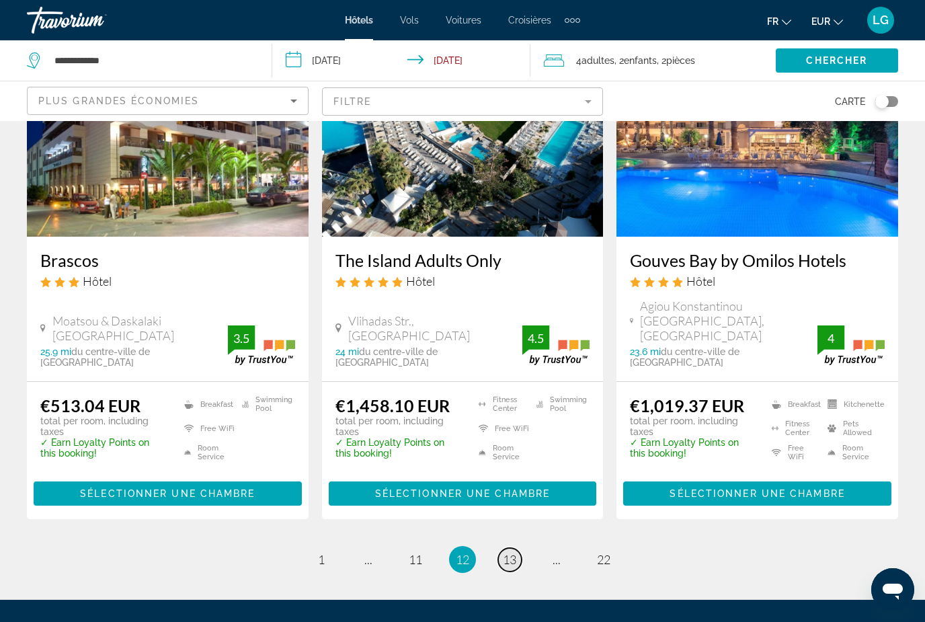
click at [510, 552] on span "13" at bounding box center [509, 559] width 13 height 15
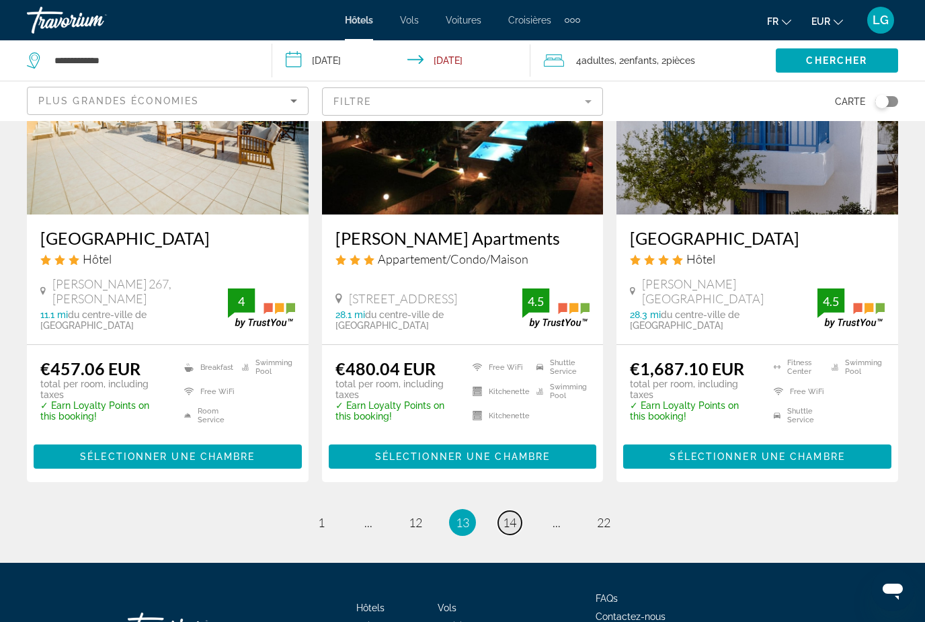
scroll to position [1732, 0]
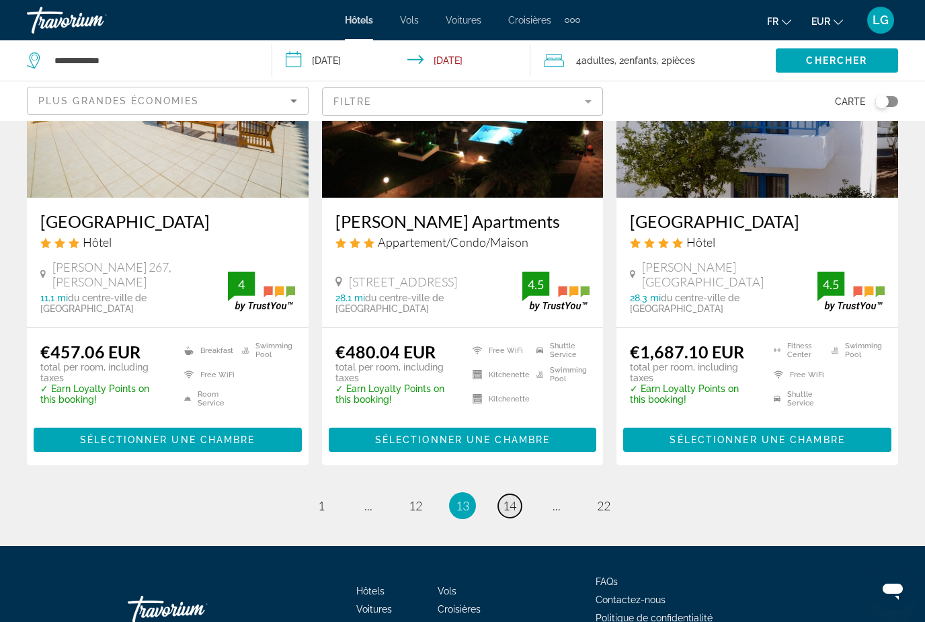
click at [517, 494] on link "page 14" at bounding box center [510, 506] width 24 height 24
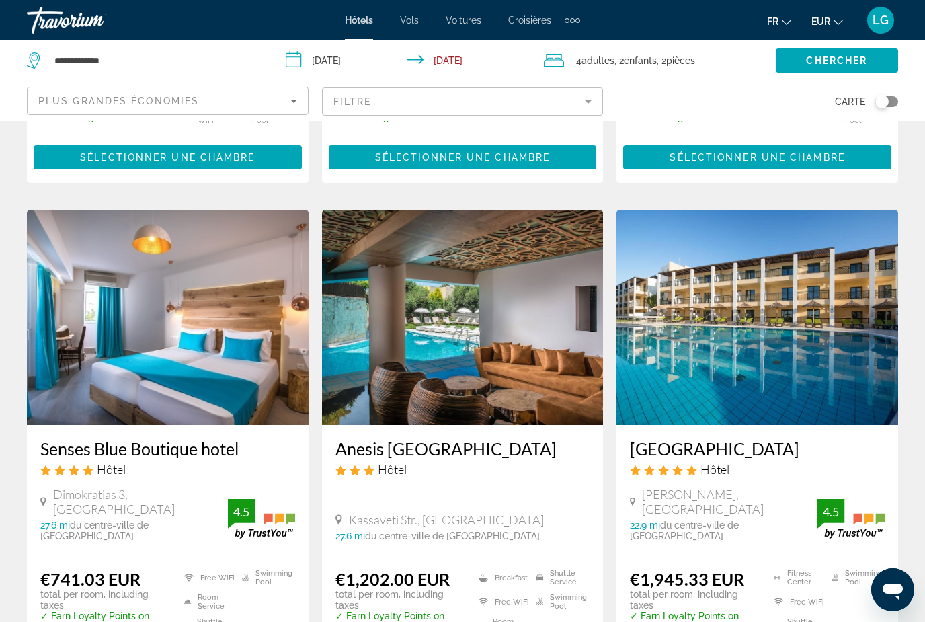
scroll to position [979, 0]
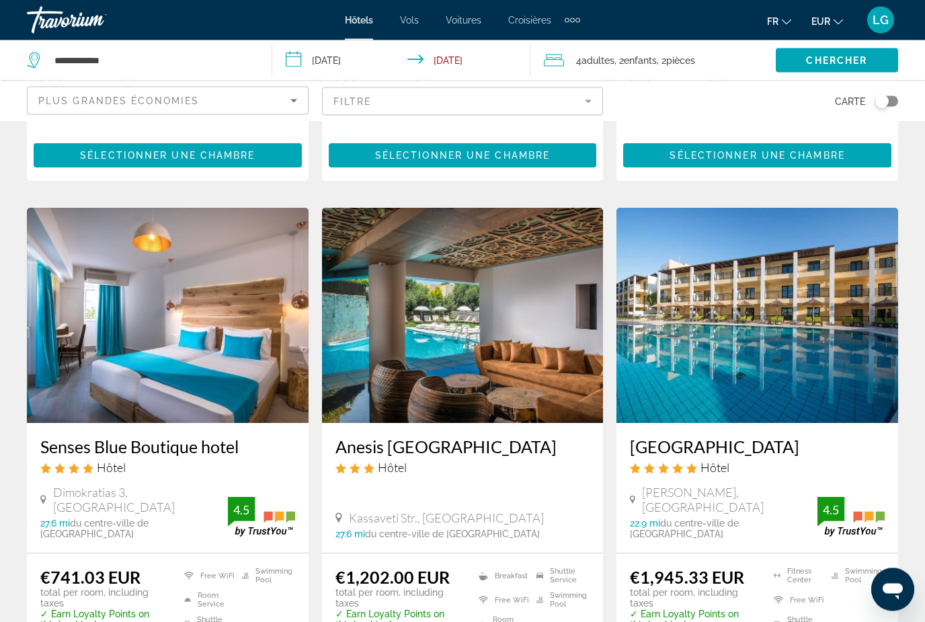
click at [522, 368] on img "Main content" at bounding box center [463, 315] width 282 height 215
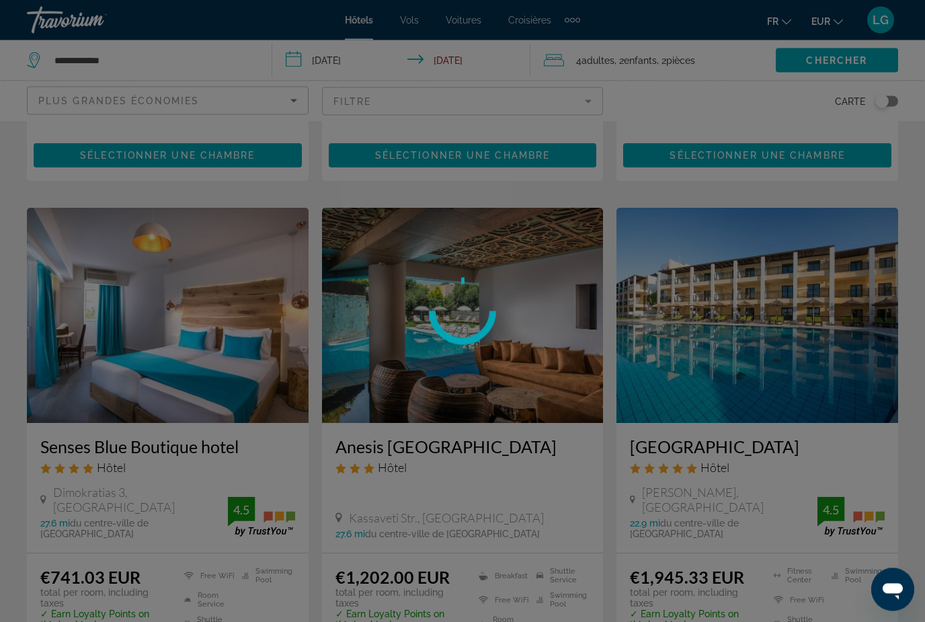
scroll to position [980, 0]
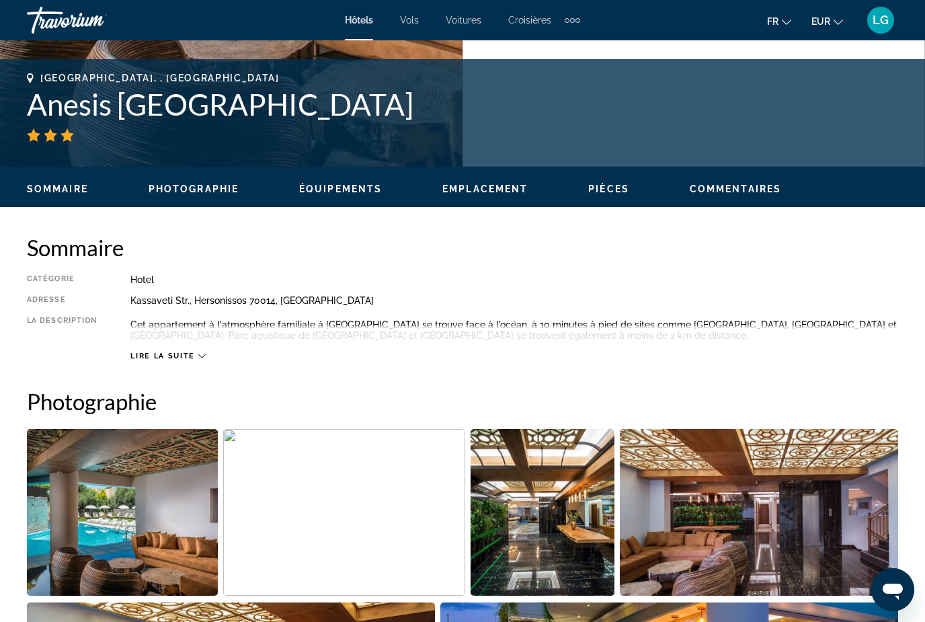
scroll to position [515, 0]
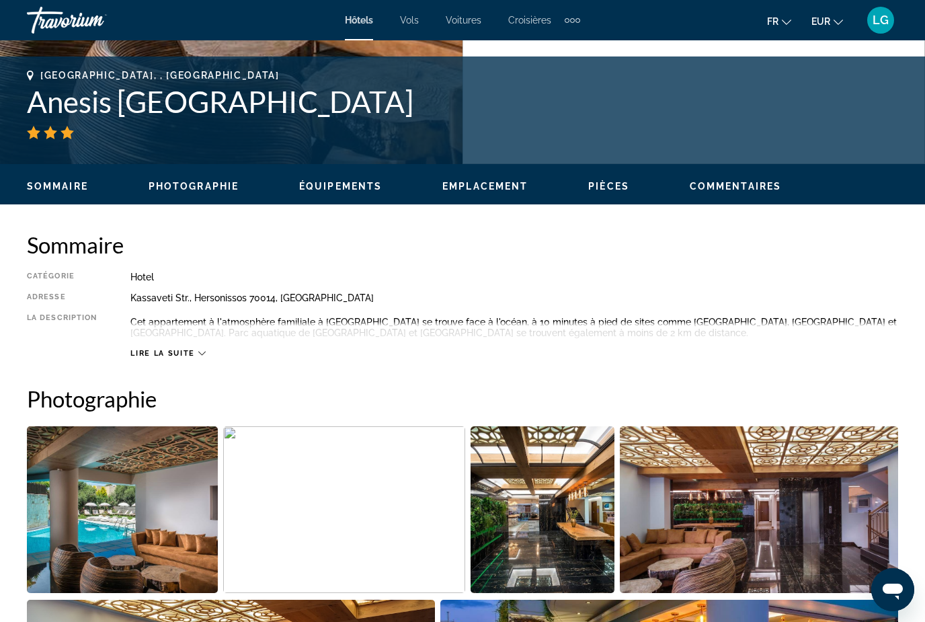
click at [186, 524] on img "Open full-screen image slider" at bounding box center [122, 509] width 191 height 167
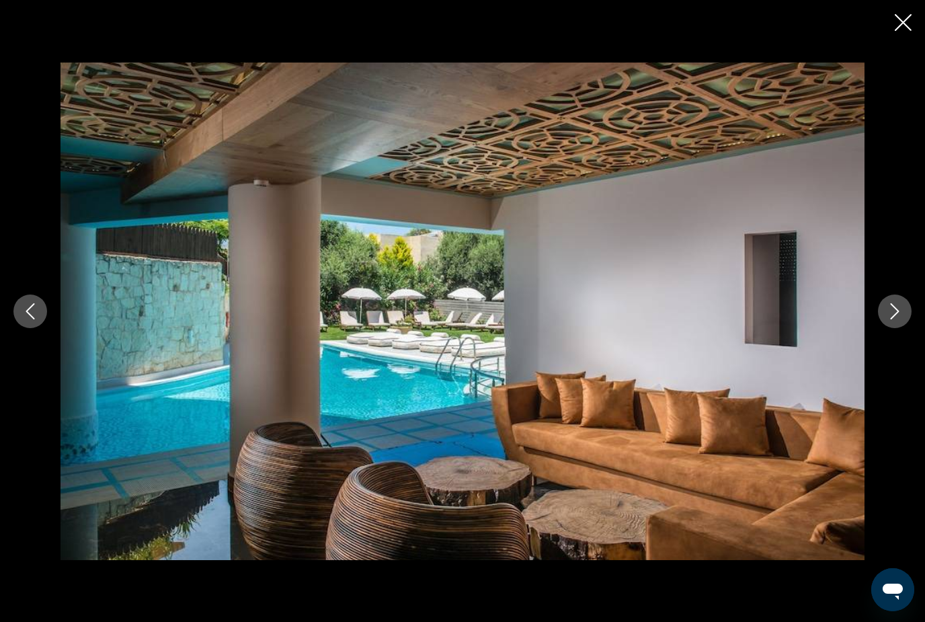
click at [879, 328] on button "Next image" at bounding box center [895, 312] width 34 height 34
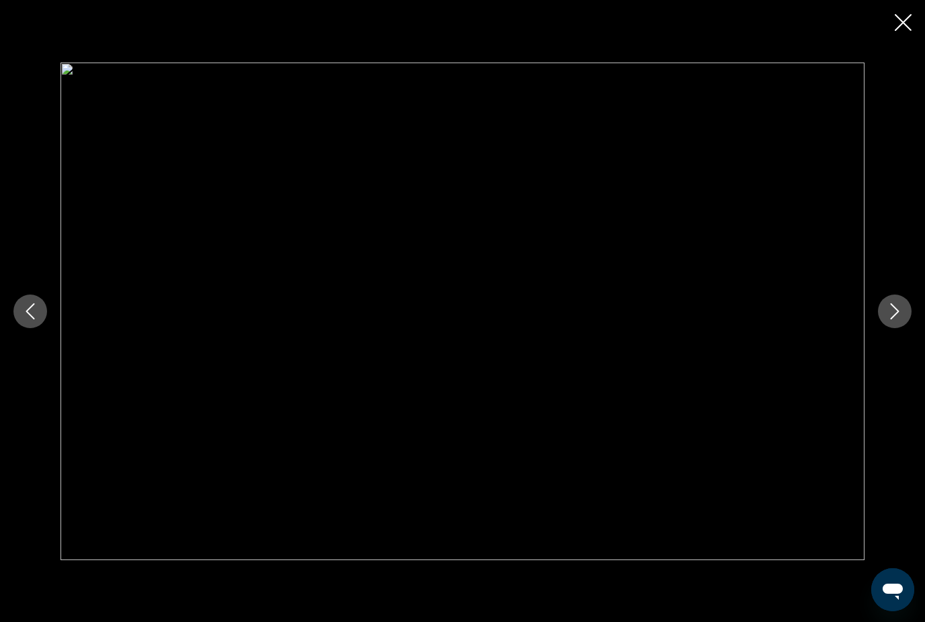
click at [879, 328] on button "Next image" at bounding box center [895, 312] width 34 height 34
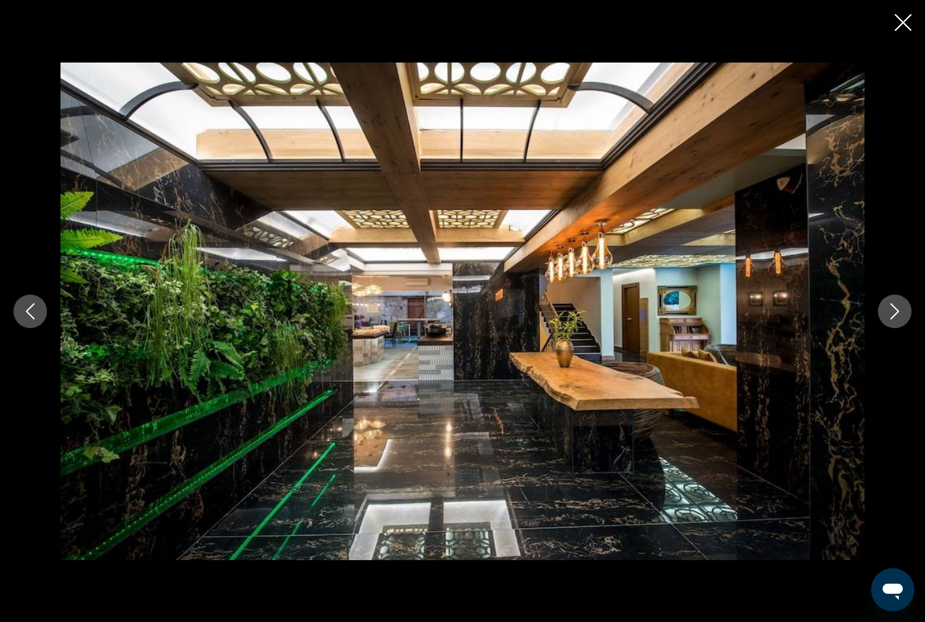
click at [884, 328] on button "Next image" at bounding box center [895, 312] width 34 height 34
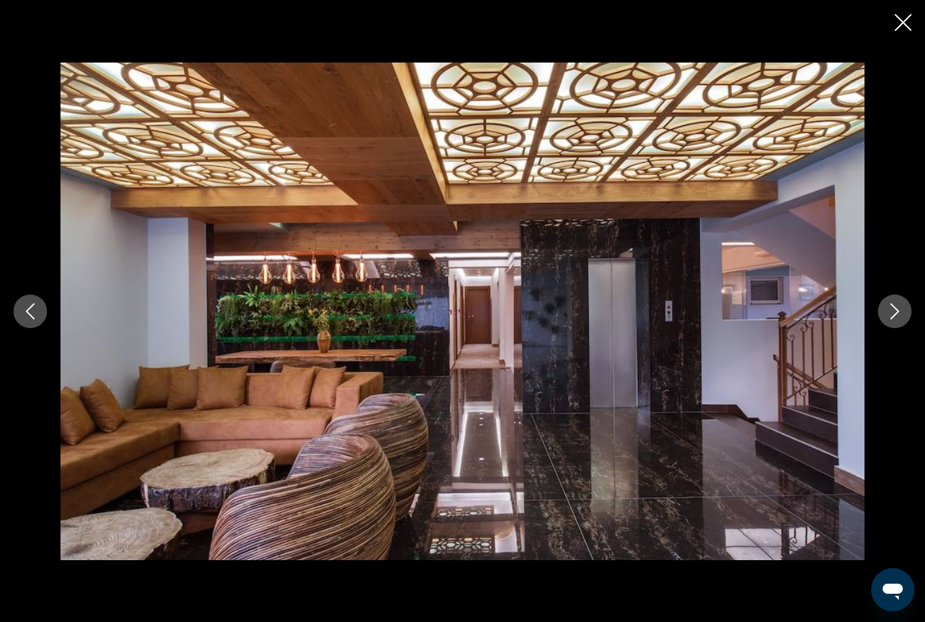
click at [883, 328] on button "Next image" at bounding box center [895, 312] width 34 height 34
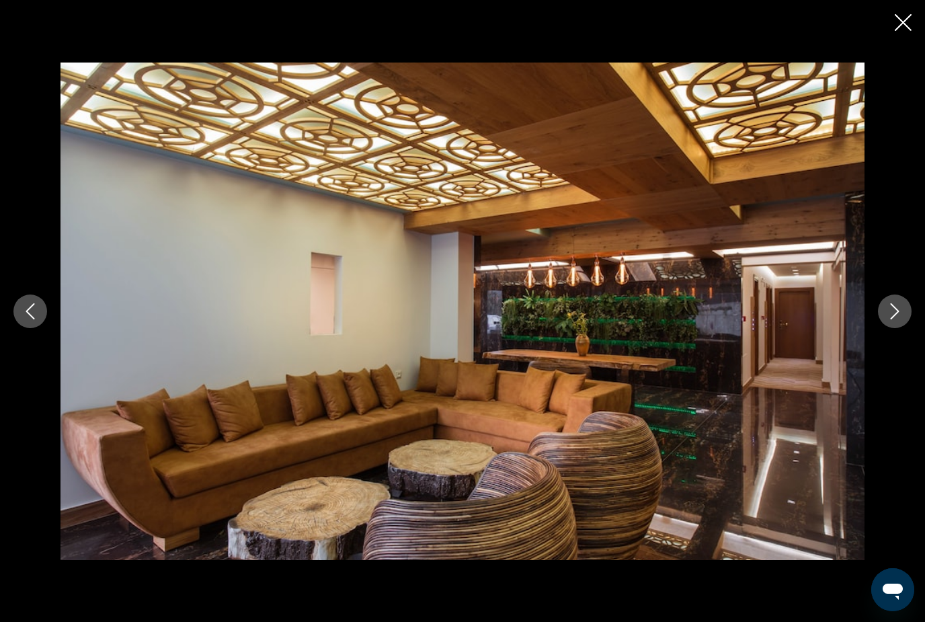
click at [883, 328] on button "Next image" at bounding box center [895, 312] width 34 height 34
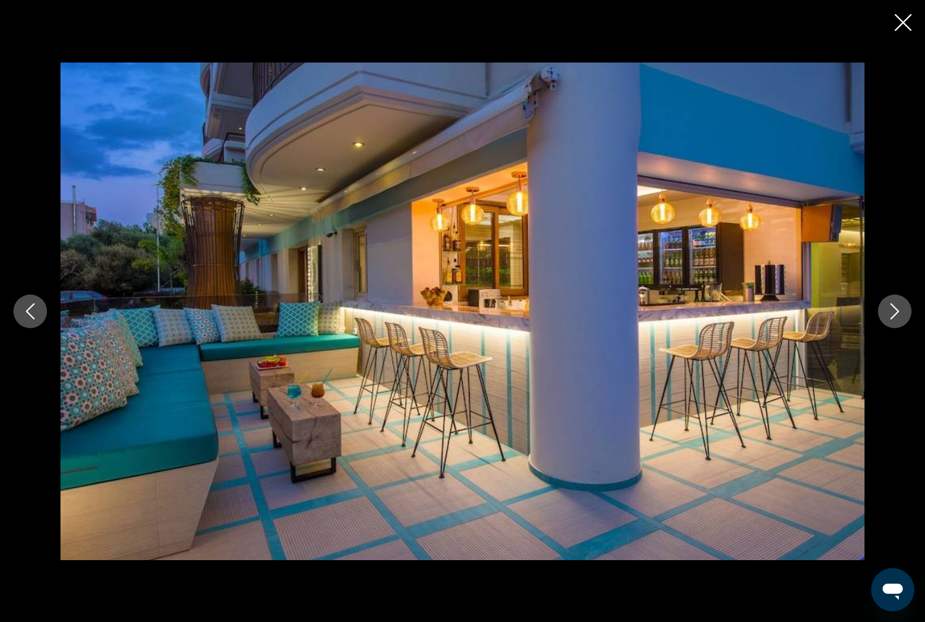
click at [887, 319] on icon "Next image" at bounding box center [895, 311] width 16 height 16
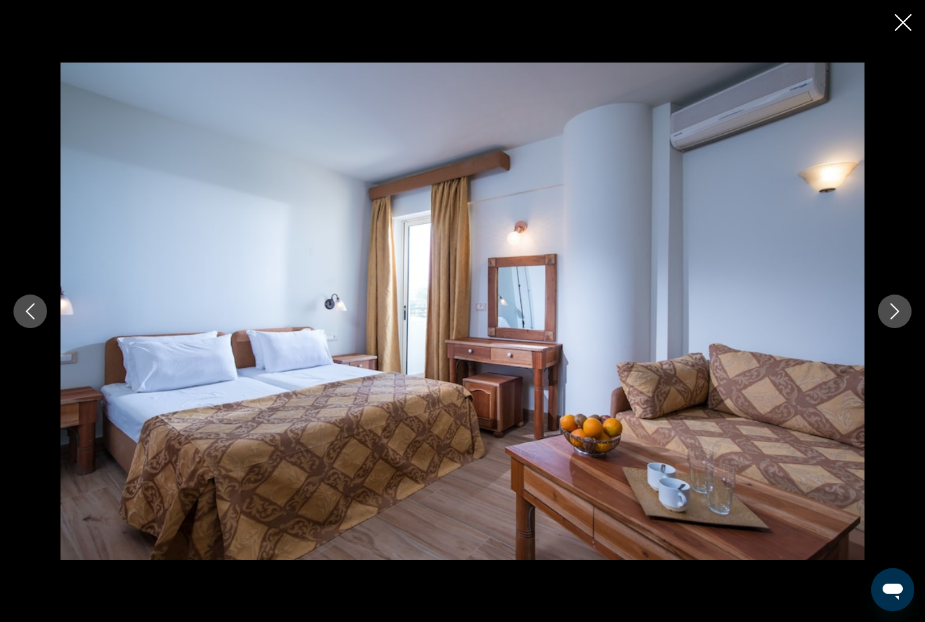
click at [890, 328] on button "Next image" at bounding box center [895, 312] width 34 height 34
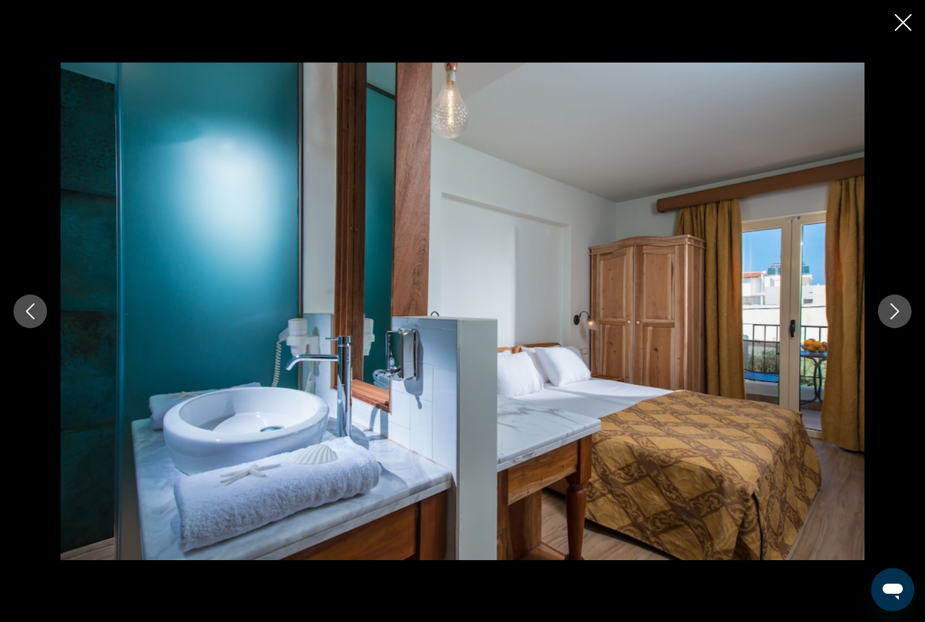
click at [890, 328] on button "Next image" at bounding box center [895, 312] width 34 height 34
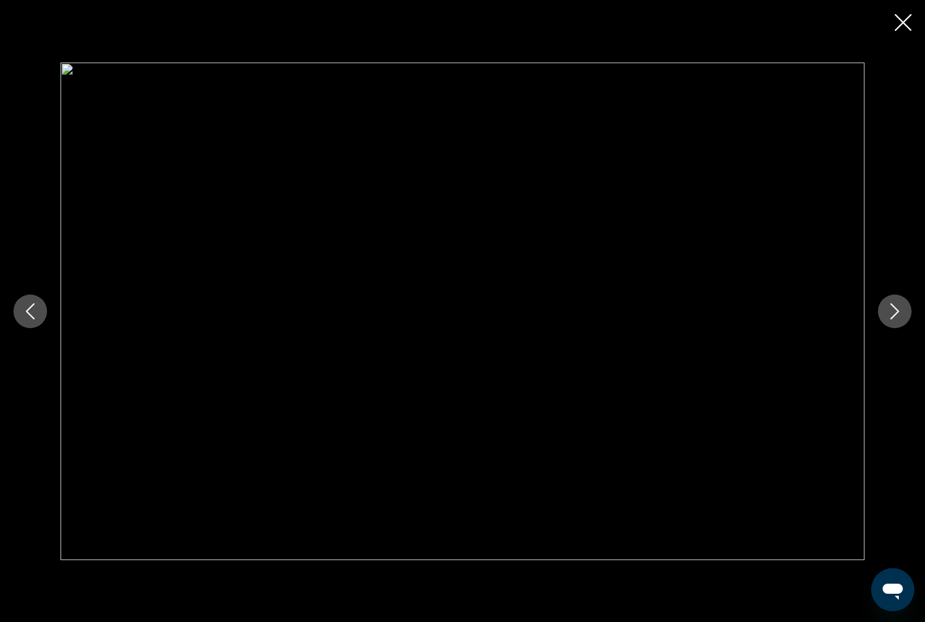
click at [889, 328] on button "Next image" at bounding box center [895, 312] width 34 height 34
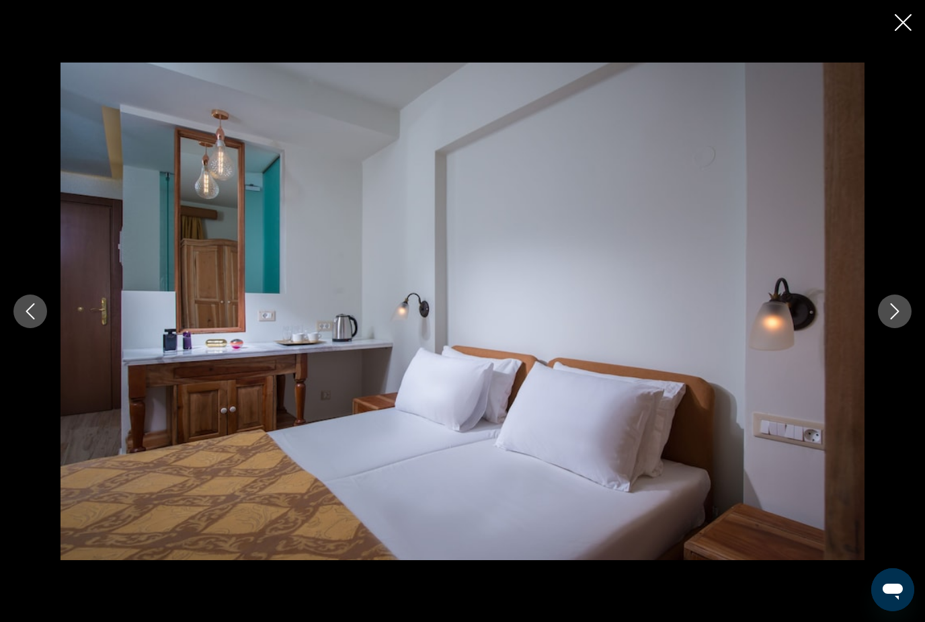
click at [883, 328] on button "Next image" at bounding box center [895, 312] width 34 height 34
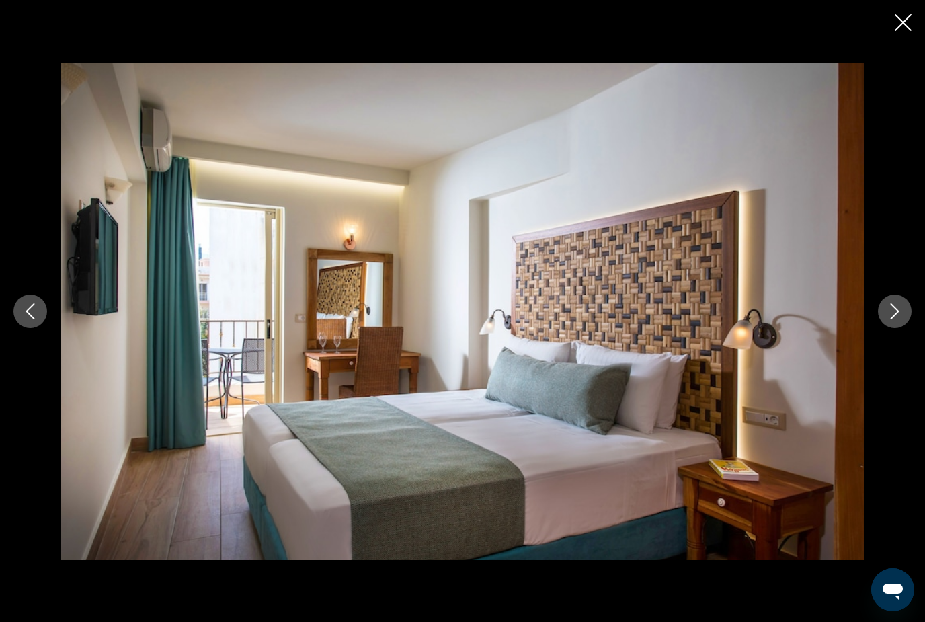
click at [894, 11] on div "prev next" at bounding box center [462, 311] width 925 height 622
click at [898, 23] on icon "Close slideshow" at bounding box center [903, 22] width 17 height 17
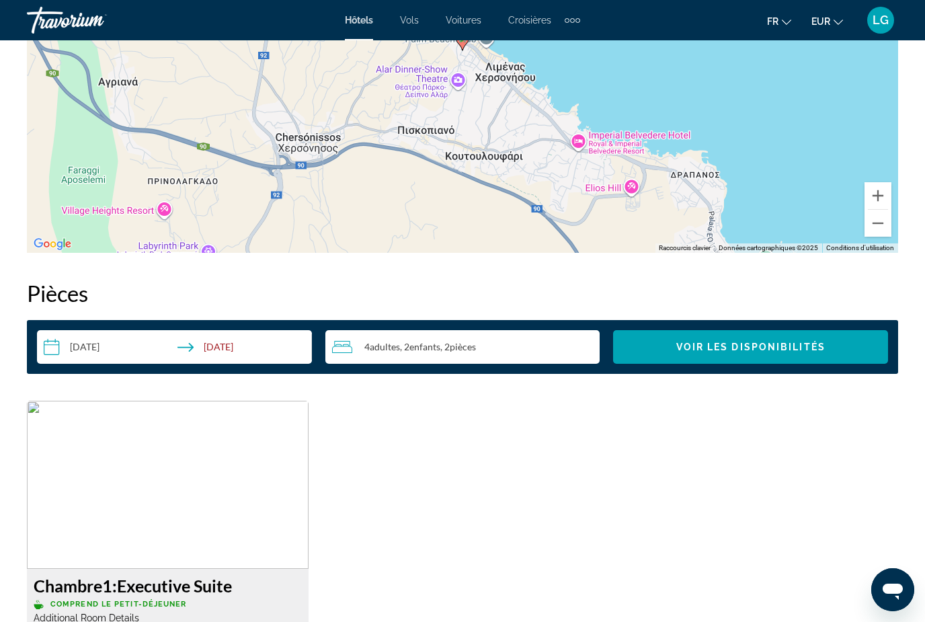
scroll to position [1581, 0]
